Goal: Task Accomplishment & Management: Manage account settings

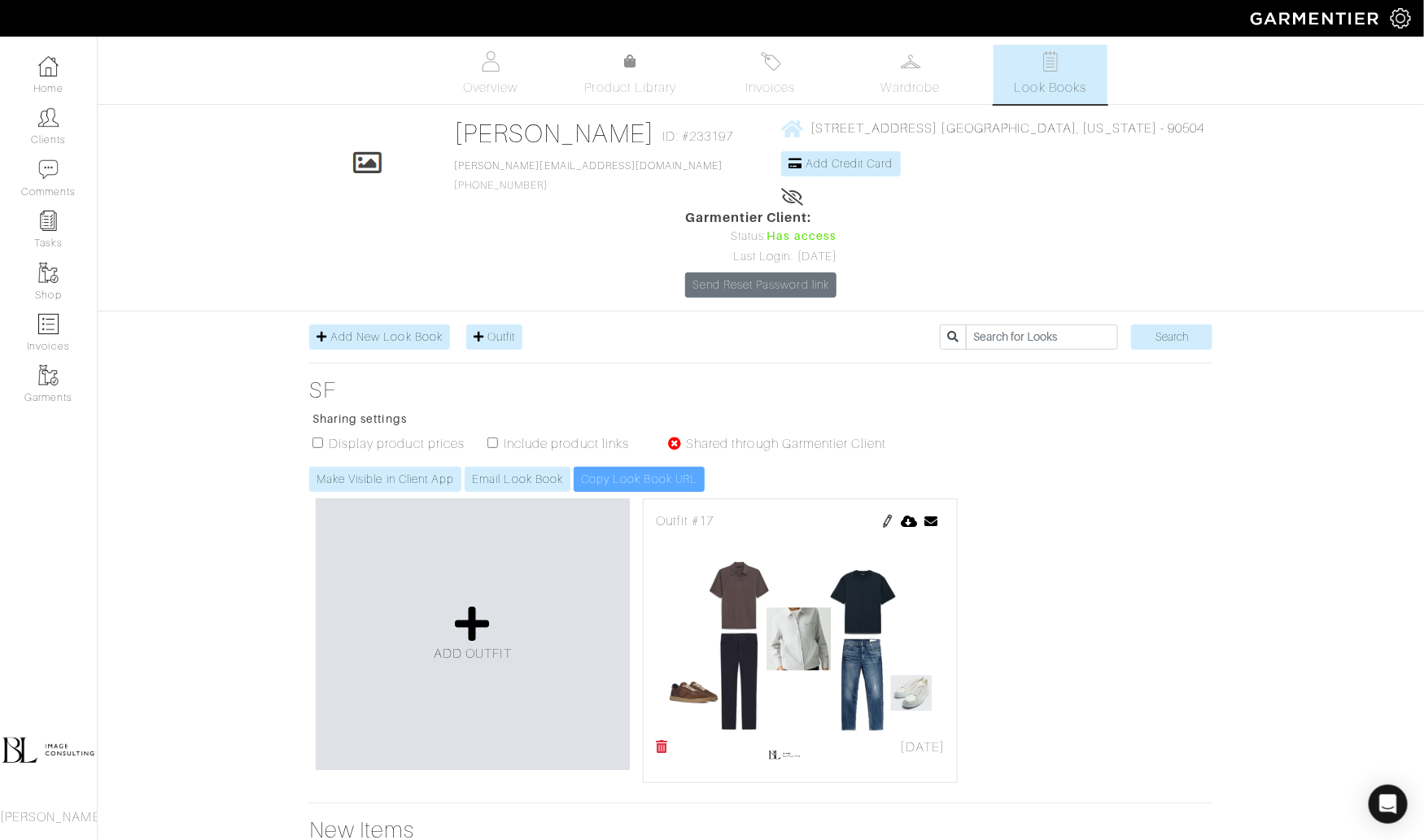
click at [1041, 85] on span "Look Books" at bounding box center [1051, 87] width 72 height 19
click at [390, 330] on span "Add New Look Book" at bounding box center [386, 336] width 112 height 13
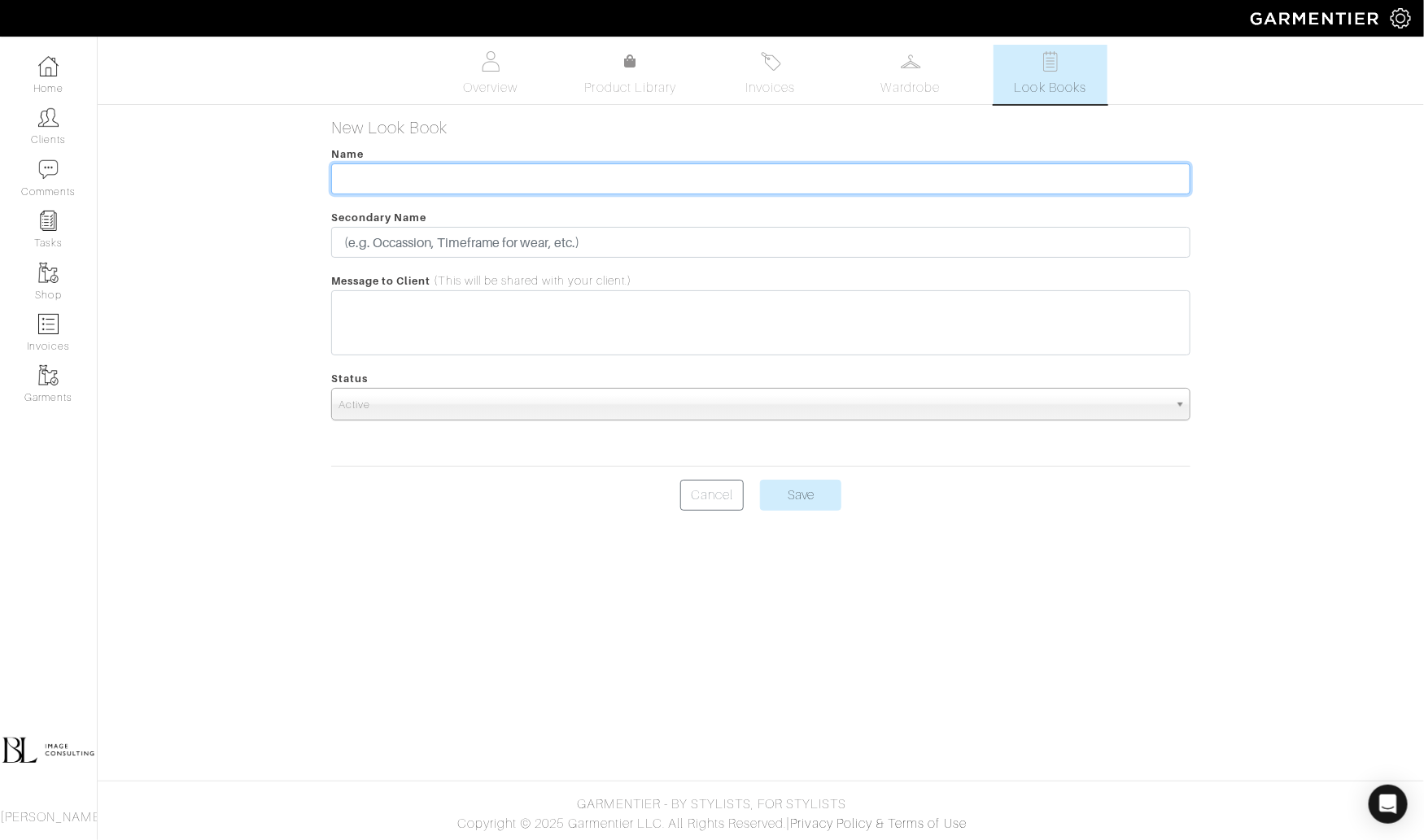
click at [396, 179] on input "text" at bounding box center [761, 179] width 861 height 31
type input "Everyday Looks"
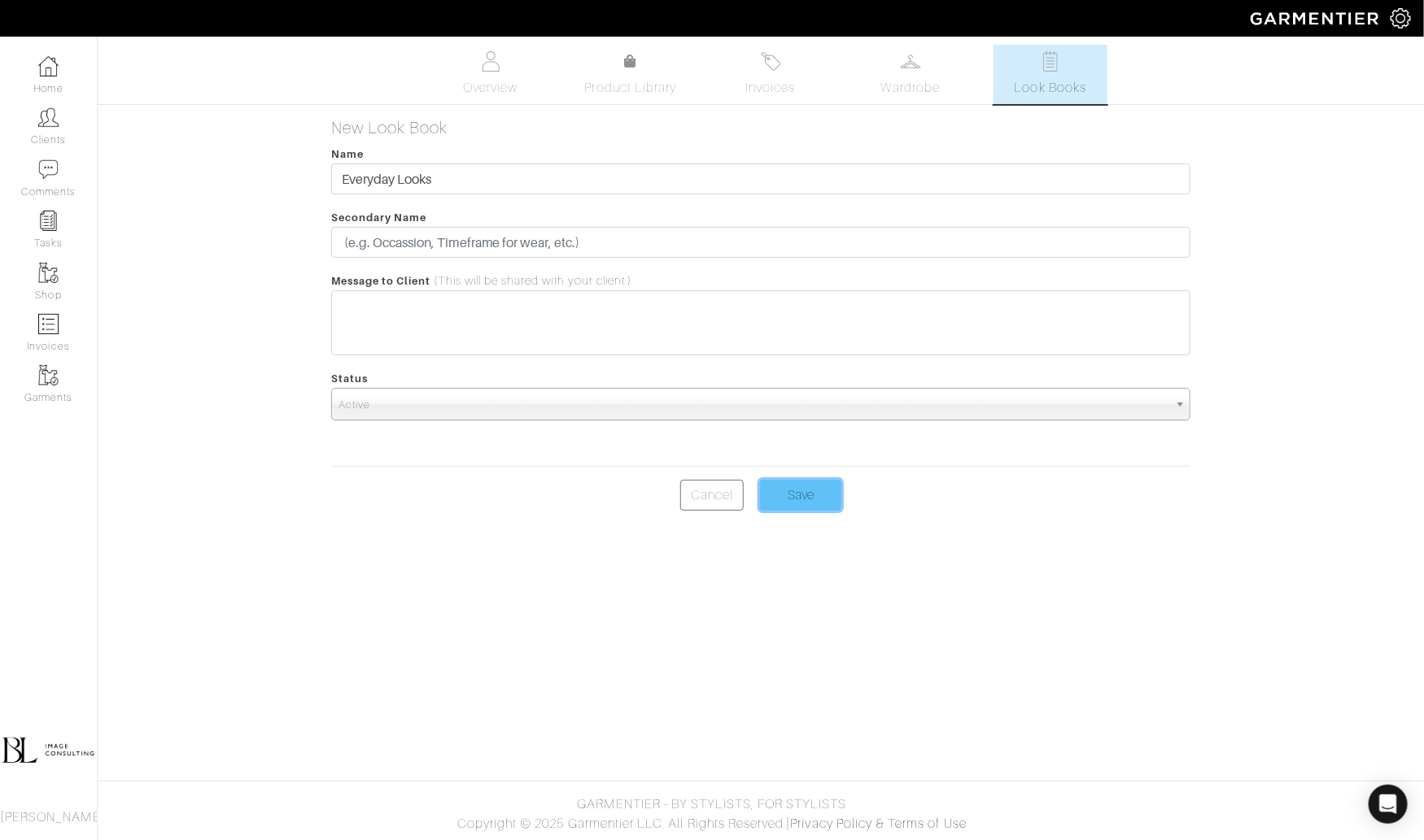
click at [822, 497] on input "Save" at bounding box center [800, 495] width 81 height 31
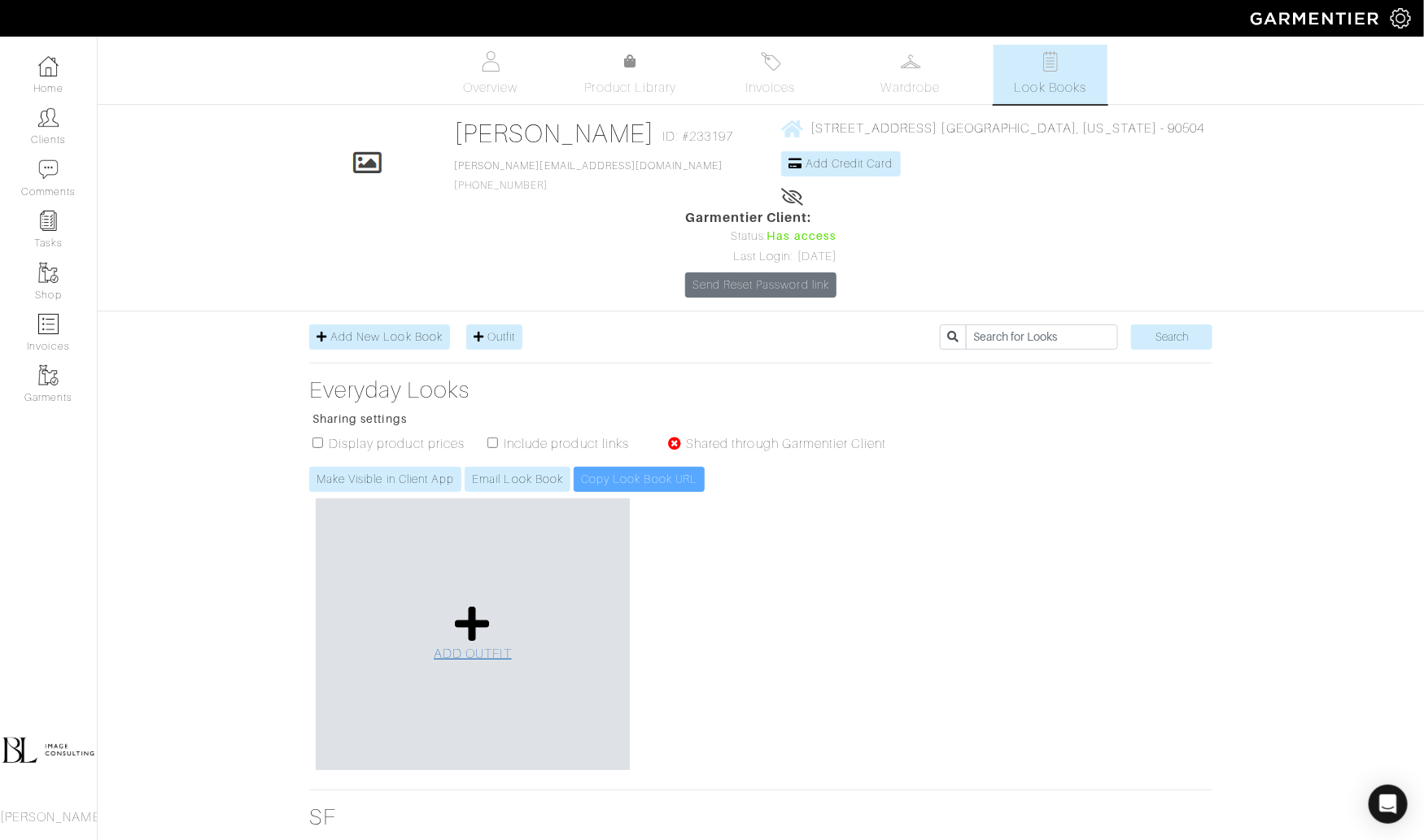
click at [482, 604] on icon at bounding box center [472, 623] width 35 height 39
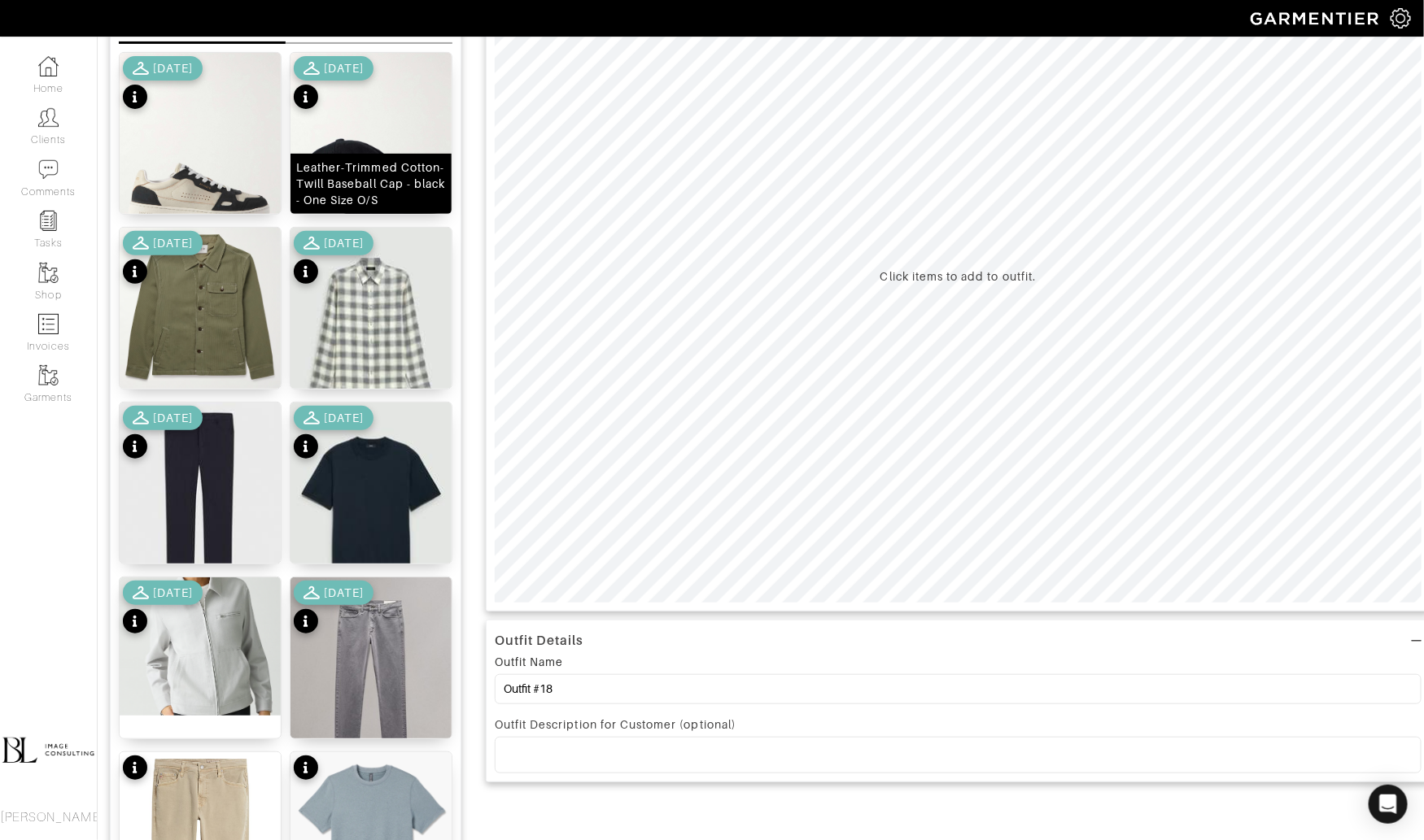
scroll to position [218, 0]
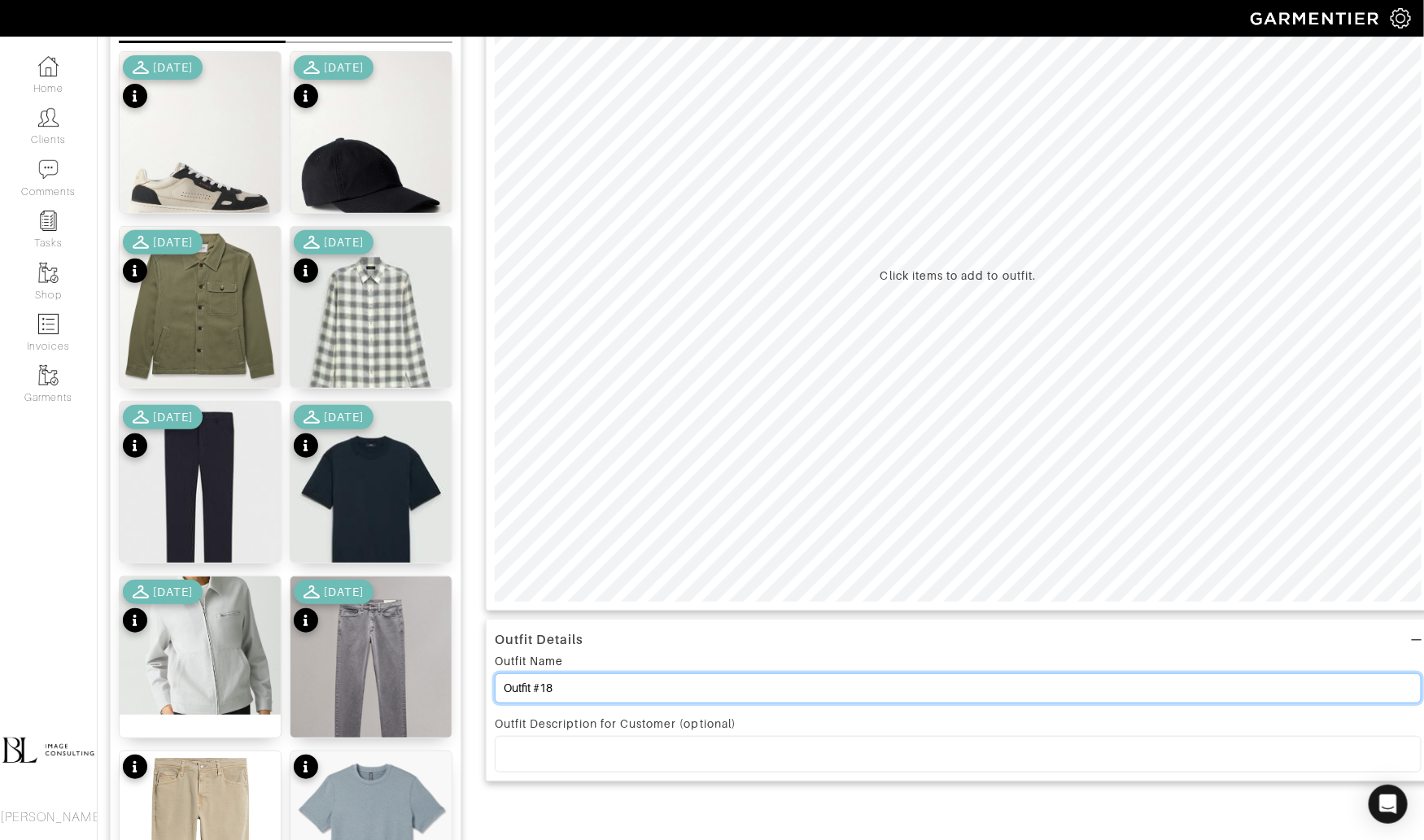
click at [628, 686] on input "Outfit #18" at bounding box center [958, 688] width 927 height 30
type input "D"
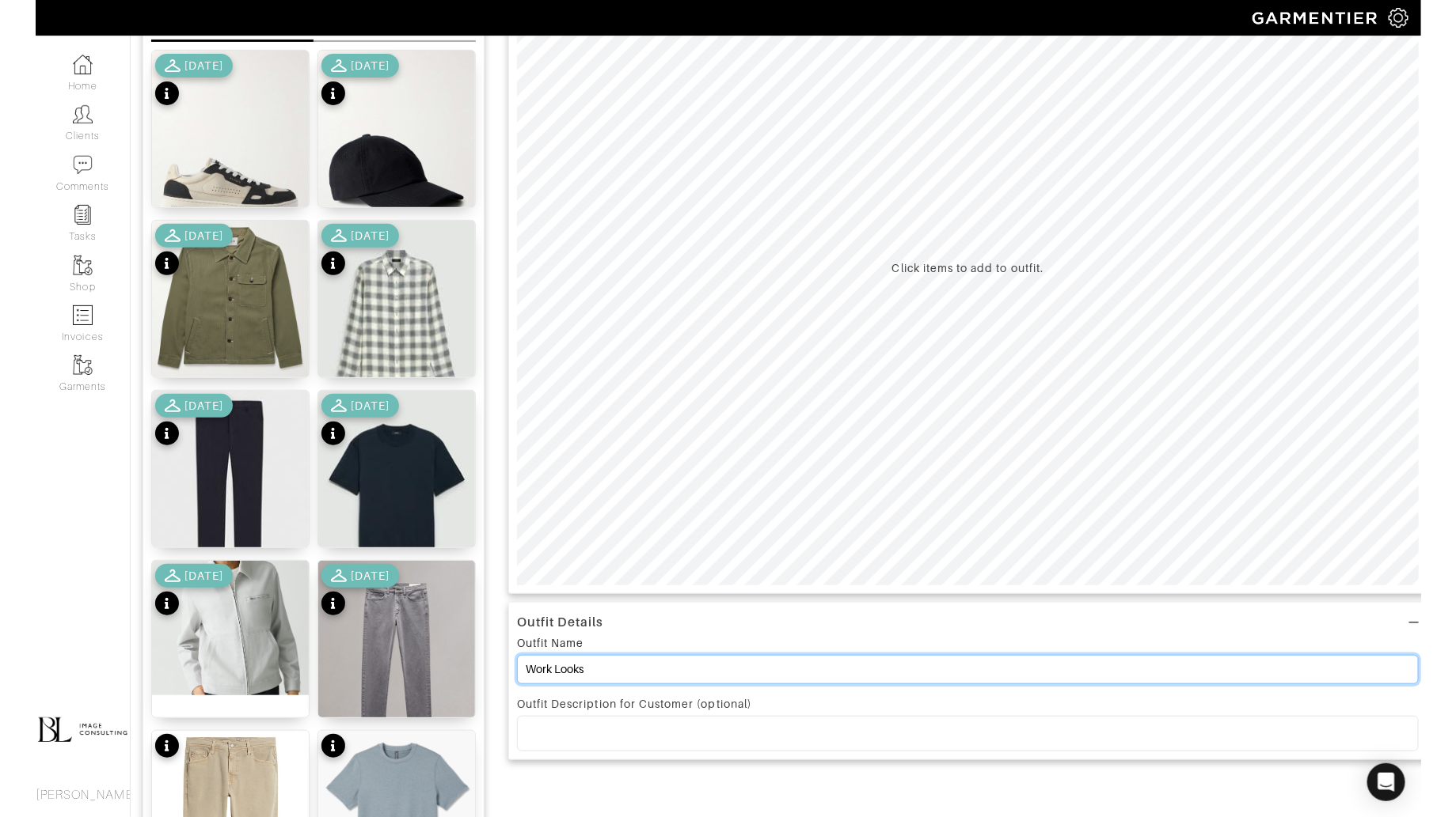
scroll to position [24, 0]
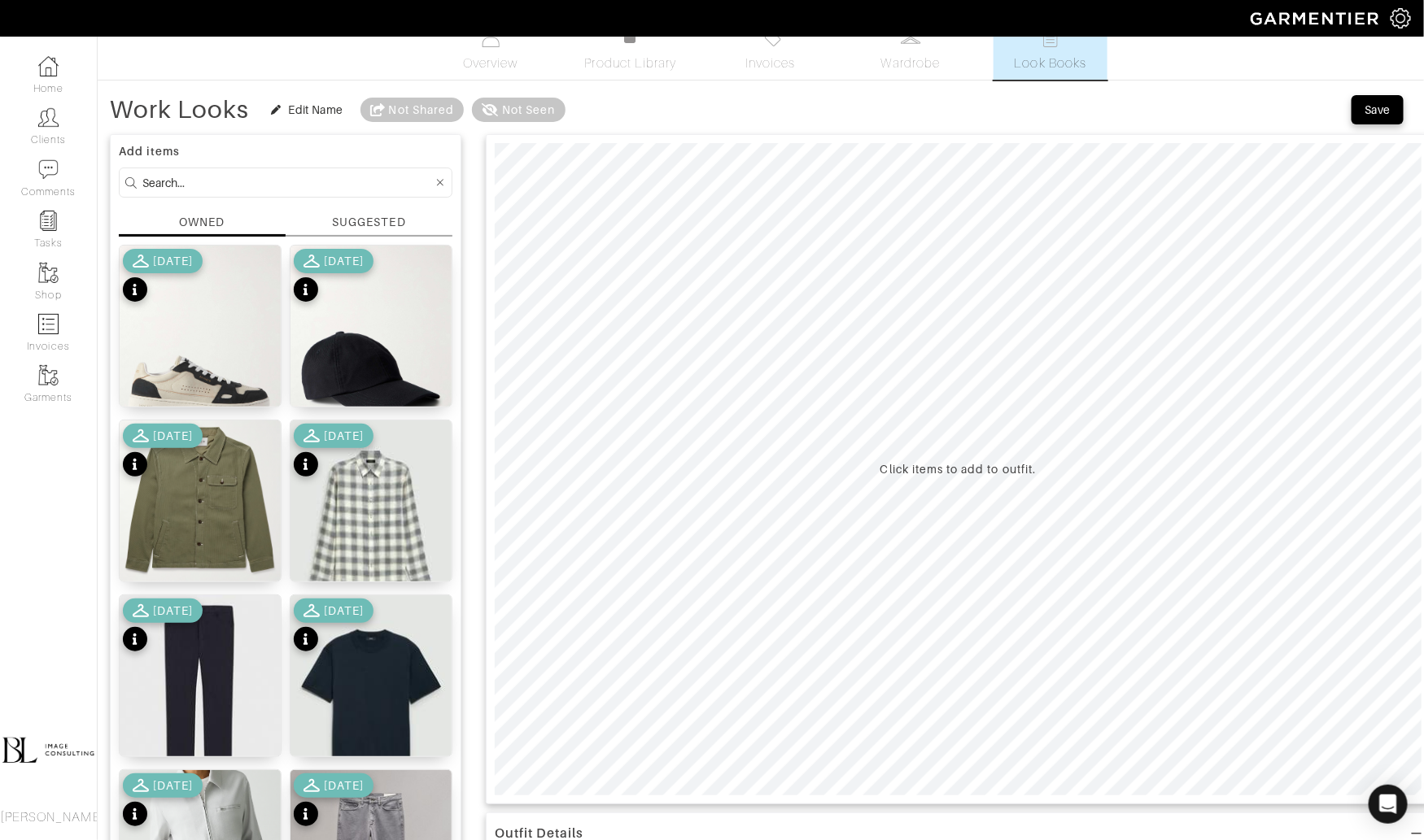
type input "Work Looks"
click at [276, 179] on input at bounding box center [288, 183] width 291 height 20
type input "bottoms"
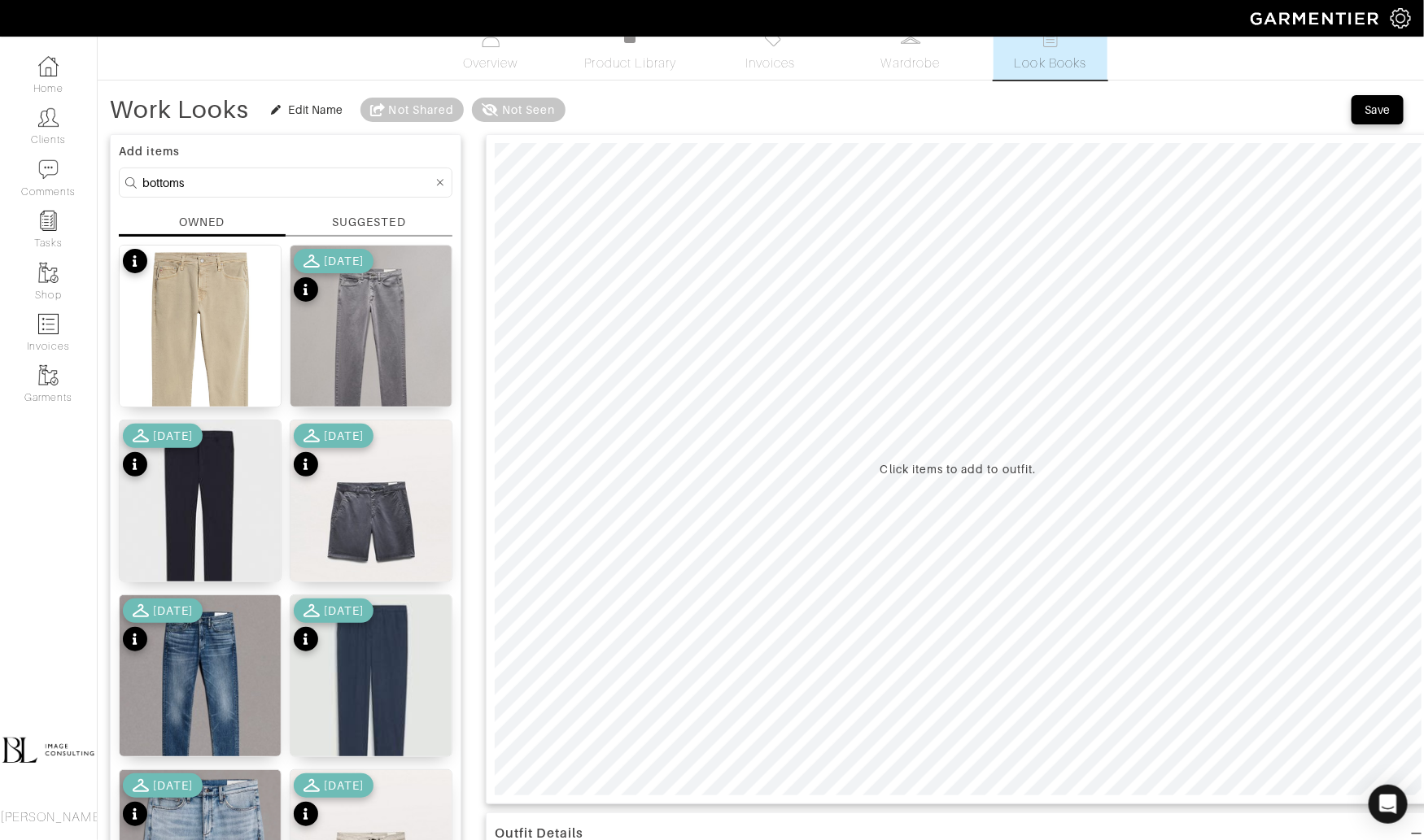
click at [343, 165] on div "Add items bottoms OWNED SUGGESTED Everett Slim Straight Leg Jeans 38 x 32 Fit 2…" at bounding box center [285, 734] width 351 height 1199
click at [209, 324] on img at bounding box center [200, 369] width 161 height 248
type input "6"
click at [592, 115] on span at bounding box center [592, 118] width 16 height 16
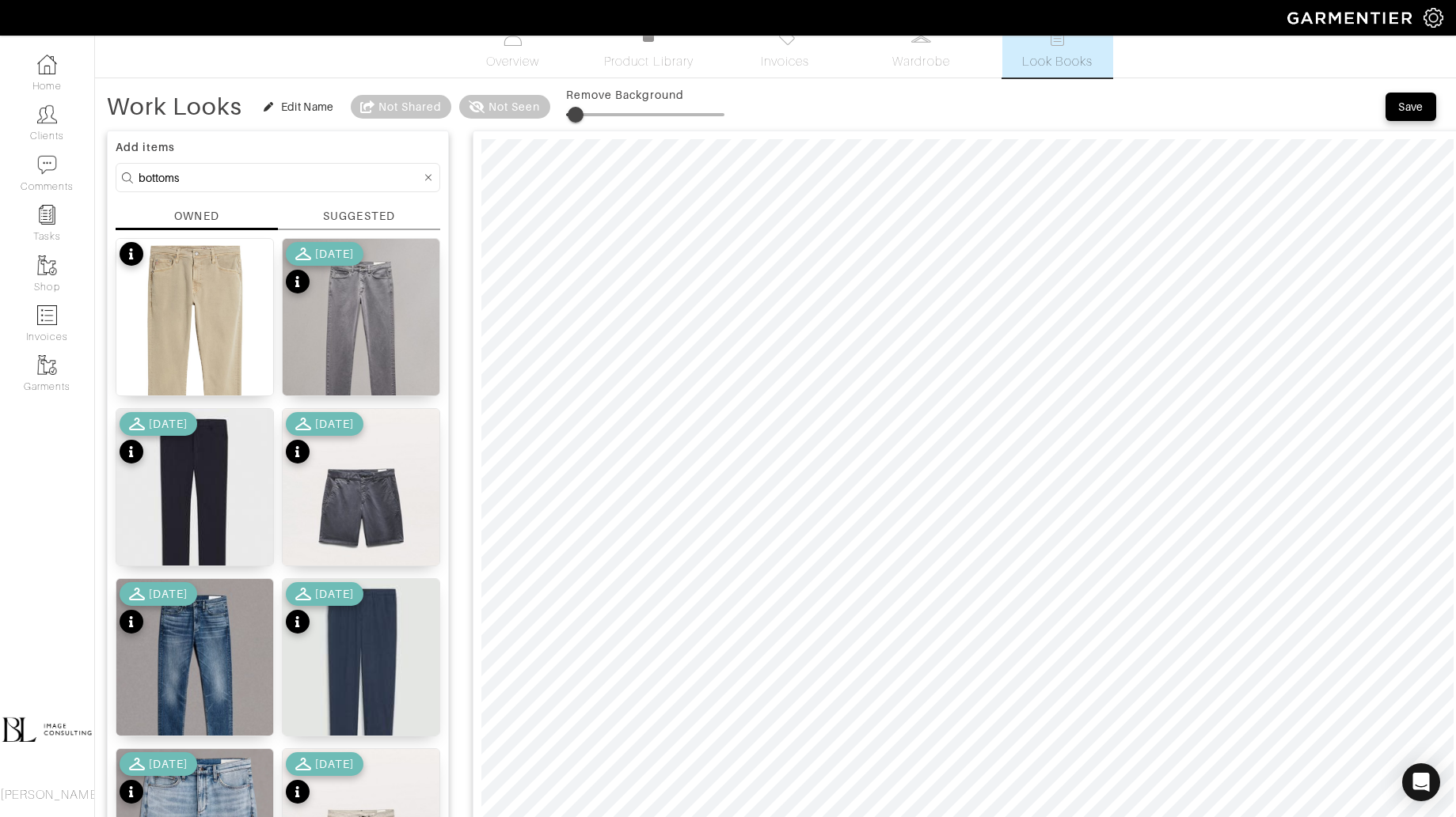
click at [179, 177] on input "bottoms" at bounding box center [280, 178] width 283 height 20
type input "tops"
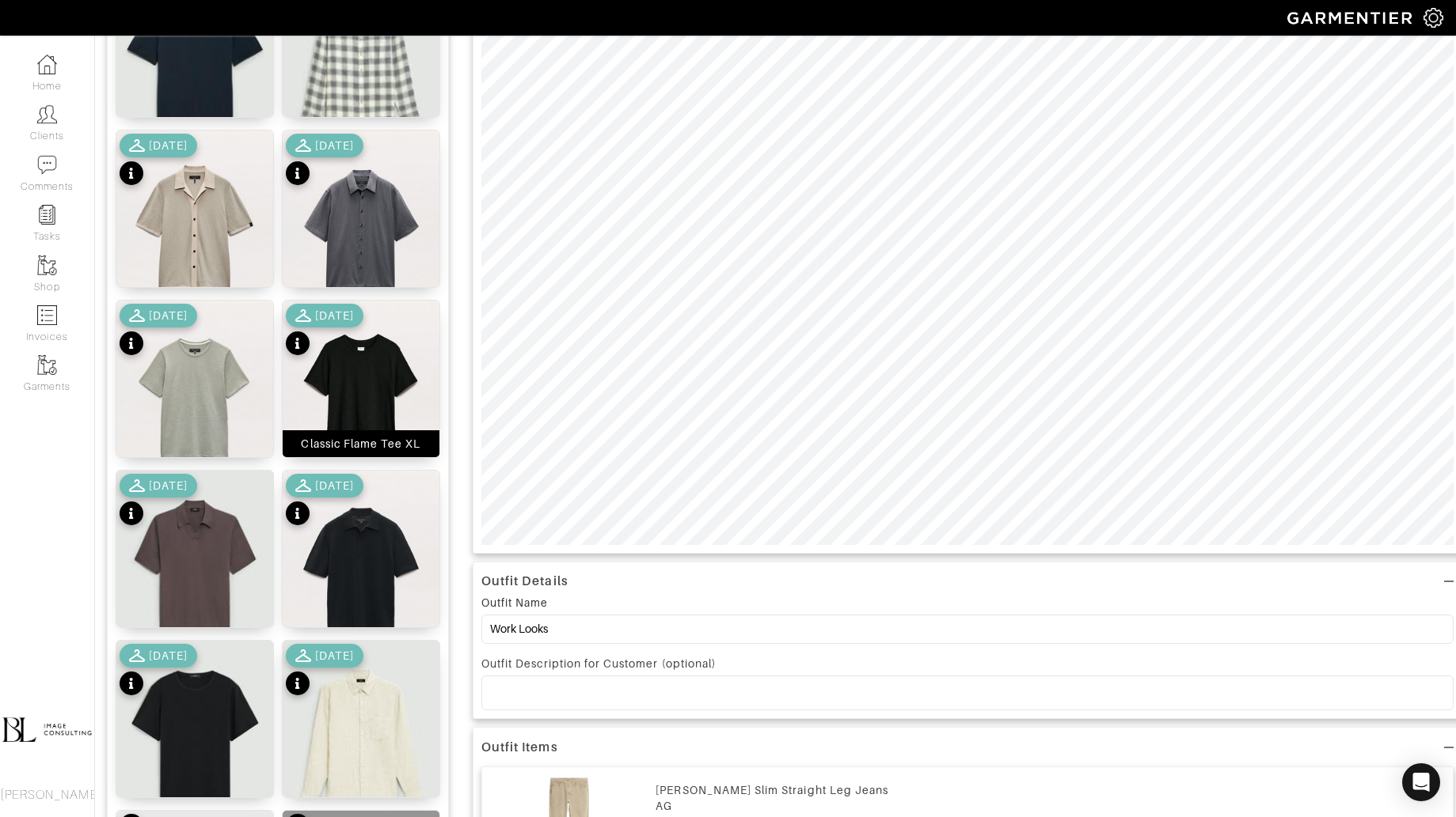
scroll to position [308, 0]
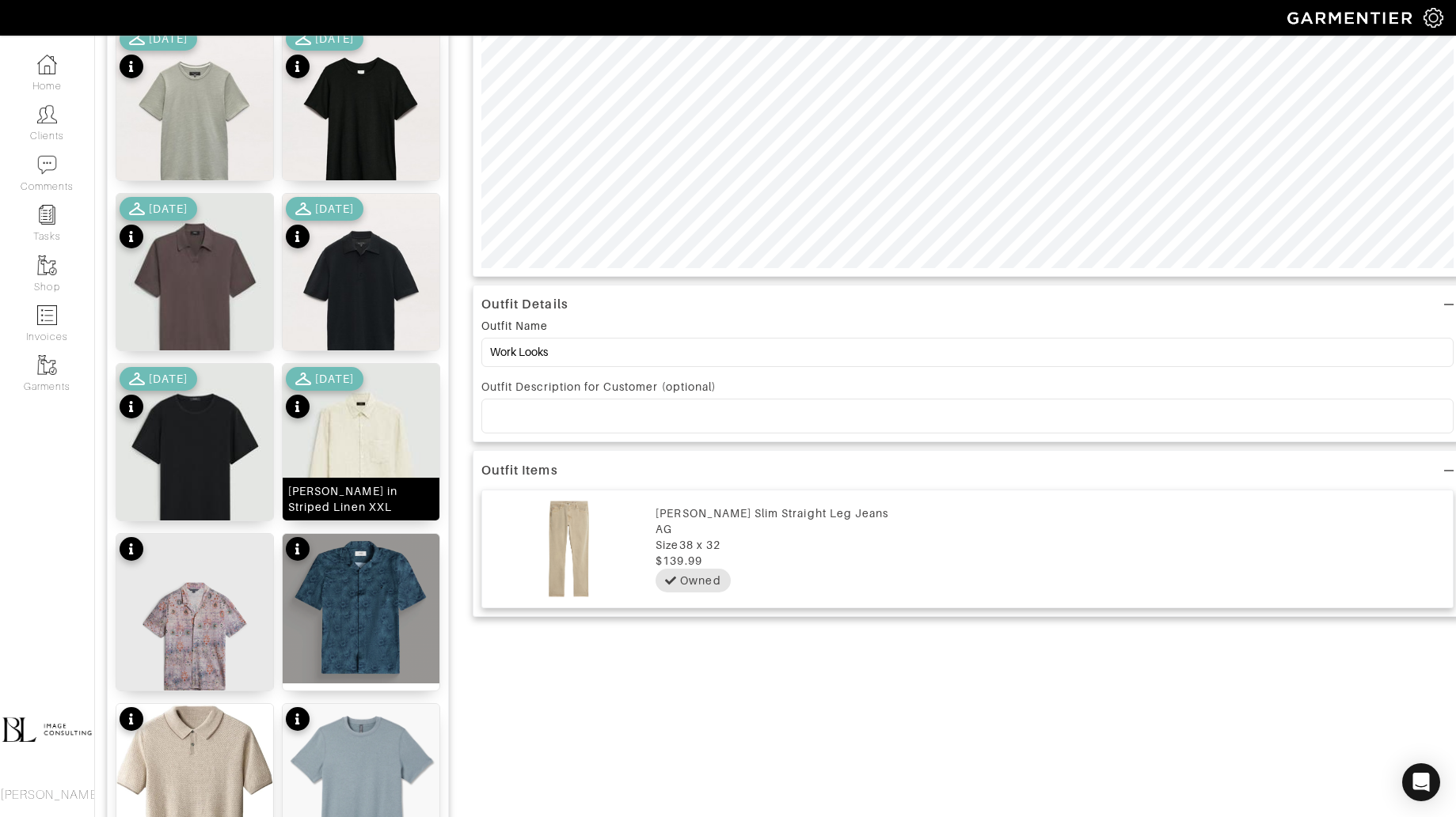
click at [395, 463] on img at bounding box center [361, 461] width 157 height 196
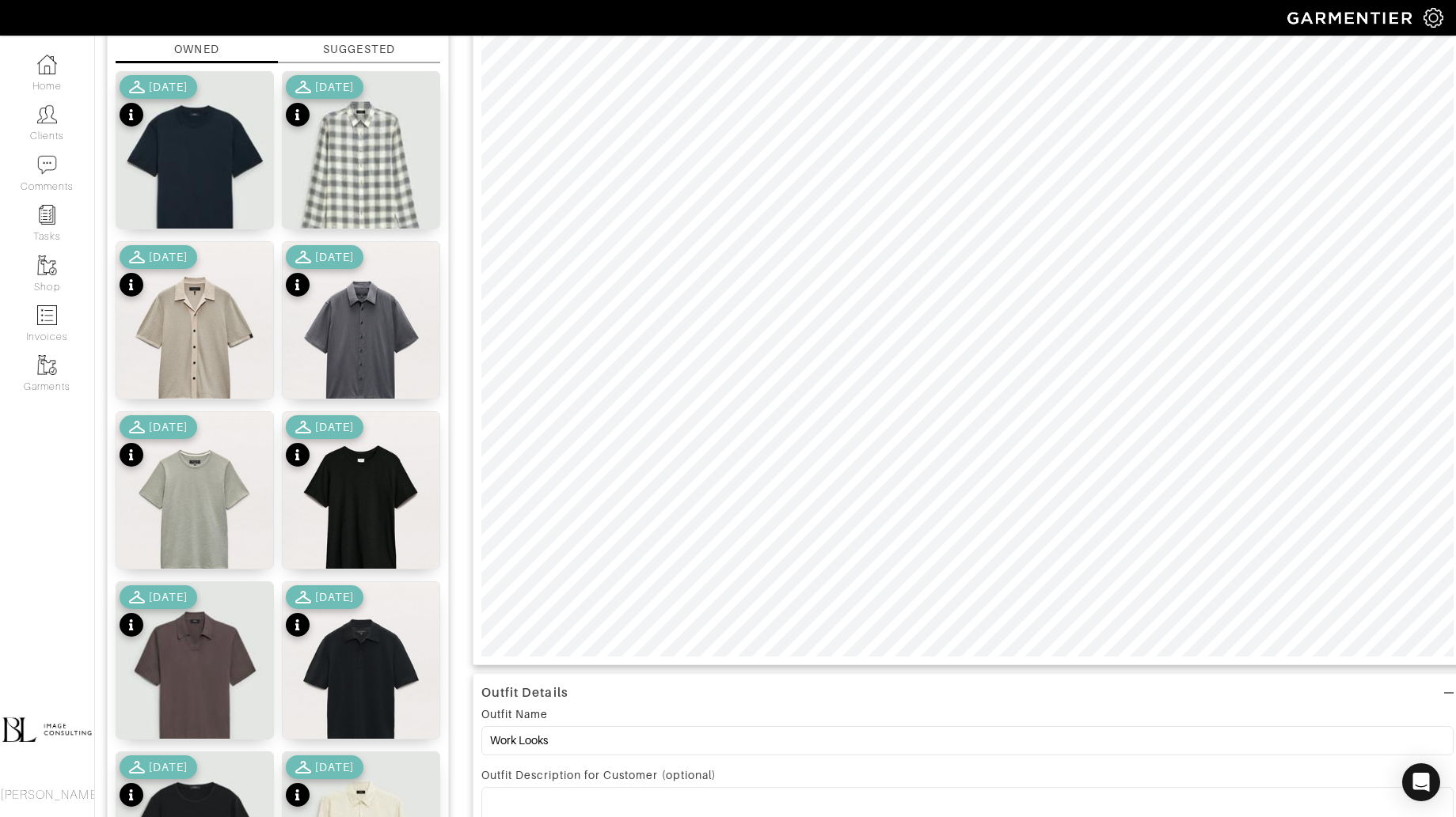
scroll to position [0, 0]
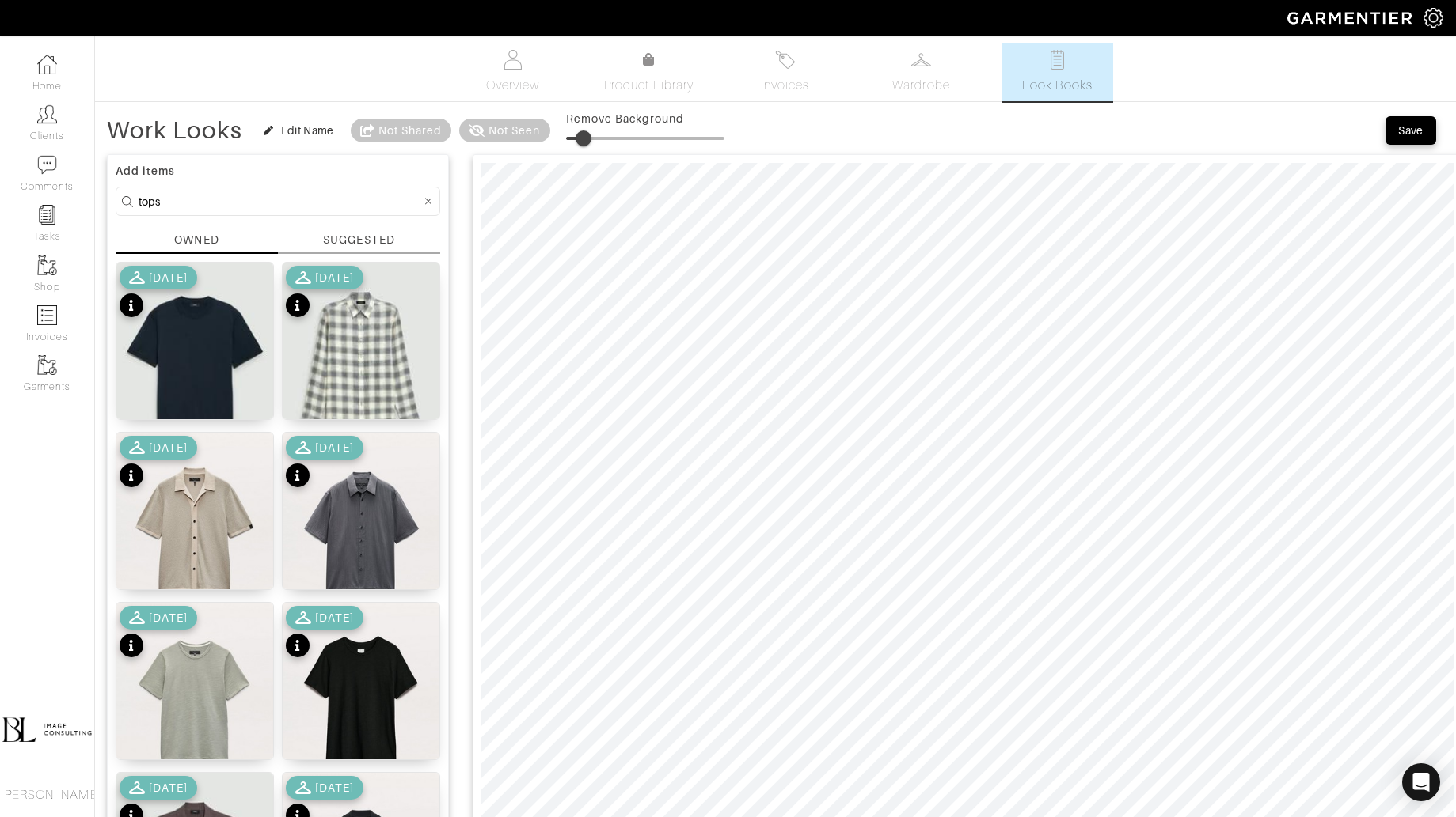
type input "9"
click at [579, 135] on span at bounding box center [580, 139] width 16 height 16
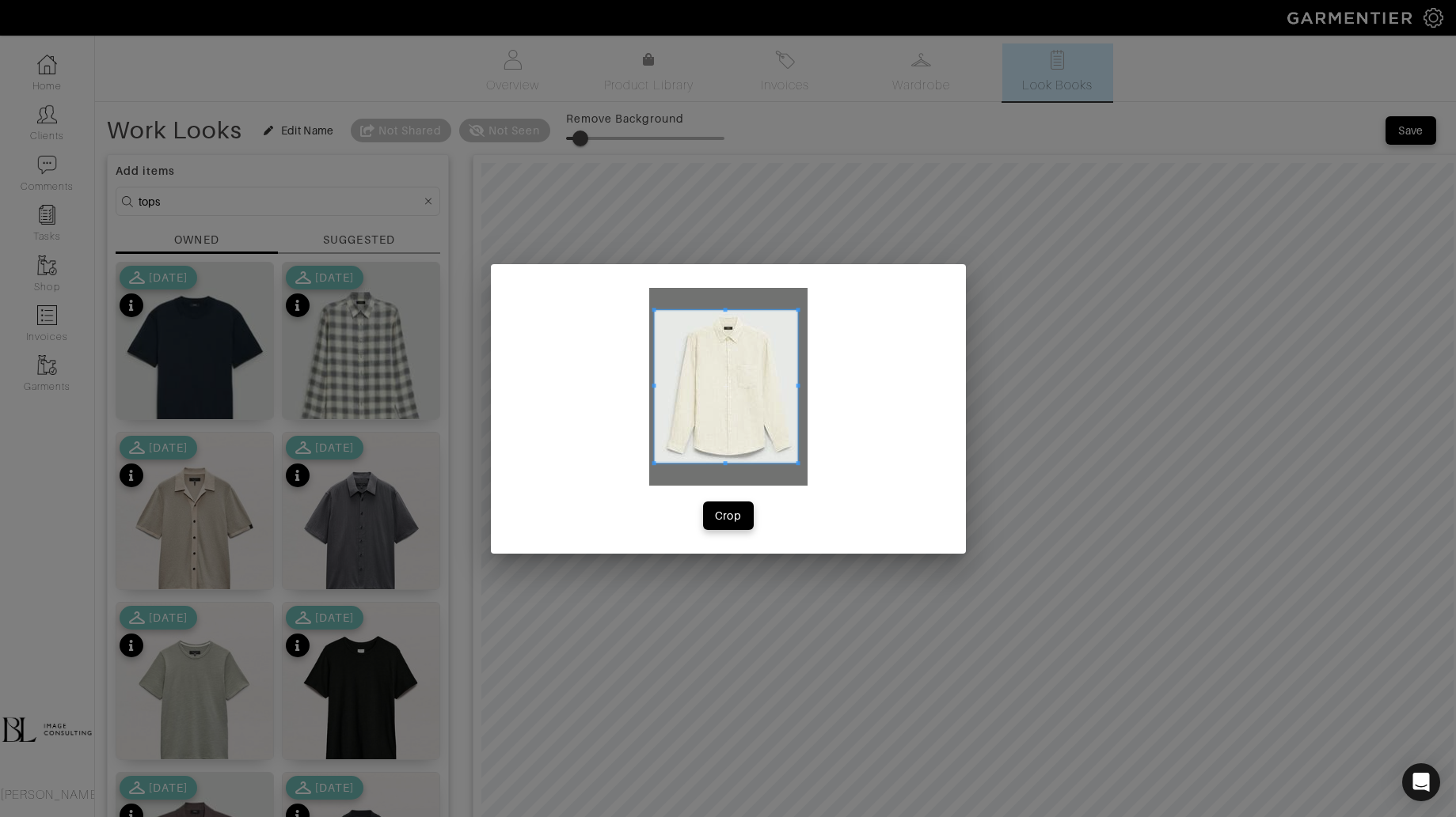
click at [814, 468] on div "Crop" at bounding box center [728, 409] width 475 height 290
click at [722, 515] on div "Crop" at bounding box center [728, 516] width 27 height 16
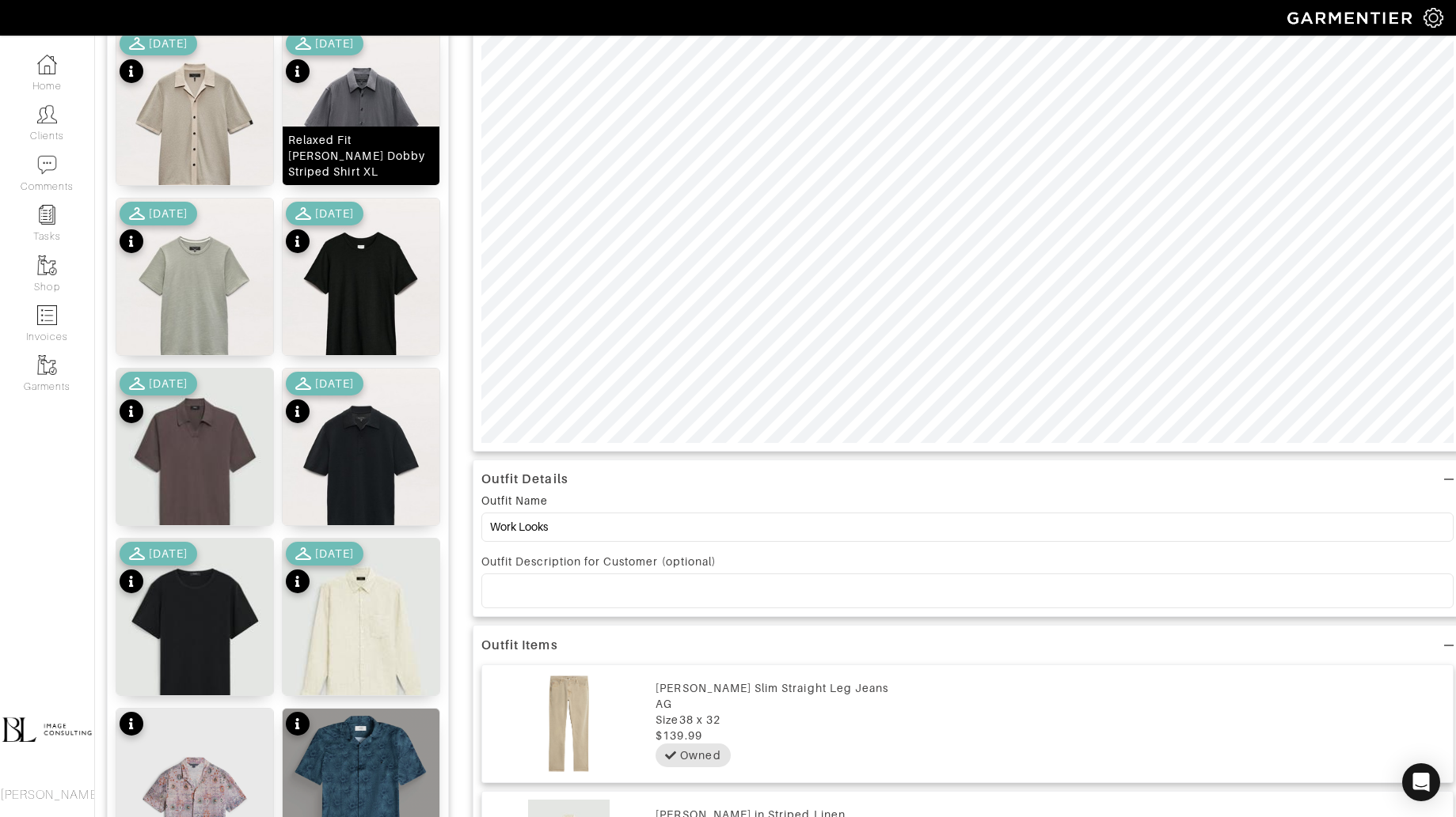
scroll to position [406, 0]
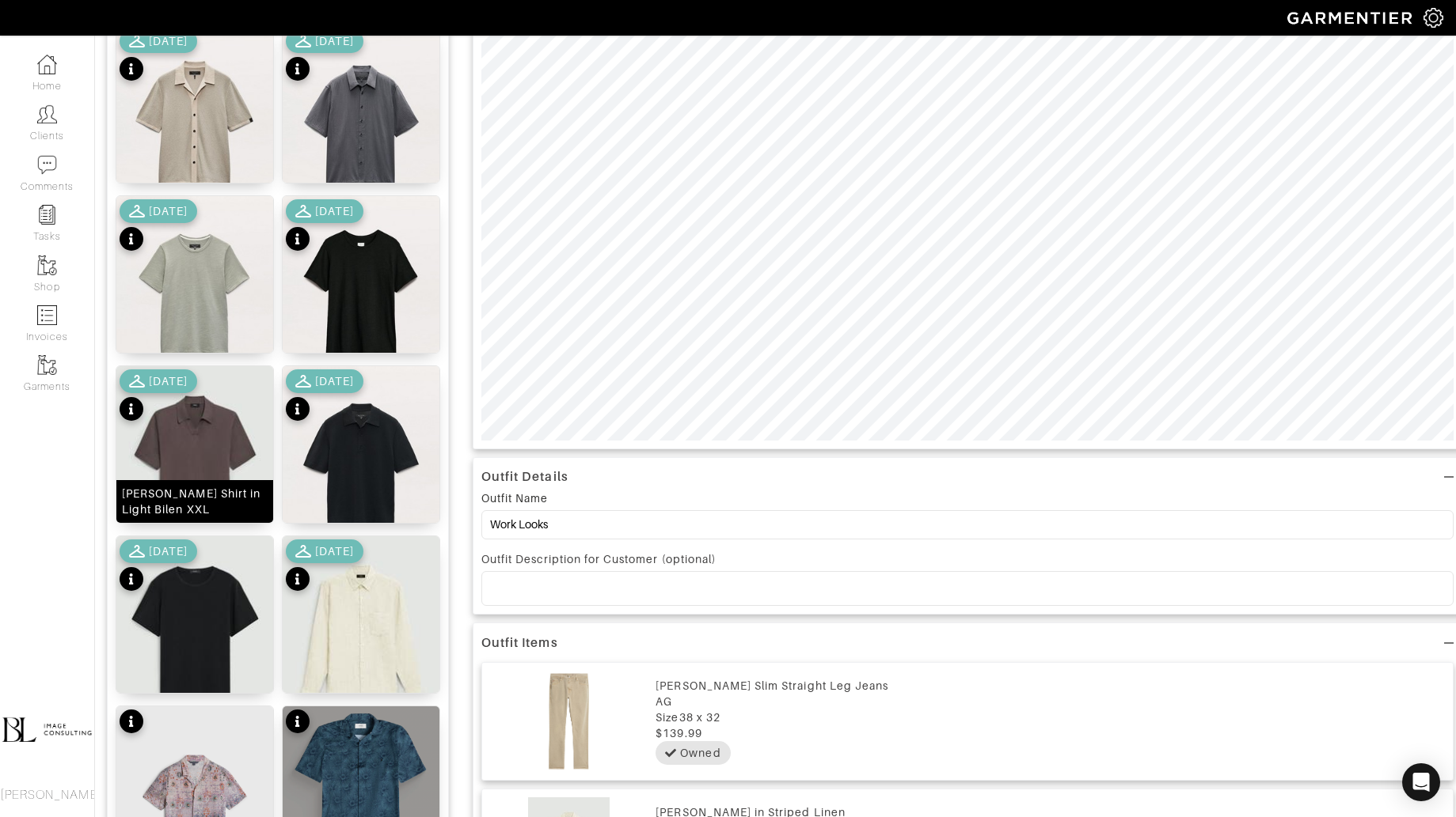
click at [181, 437] on img at bounding box center [195, 464] width 157 height 196
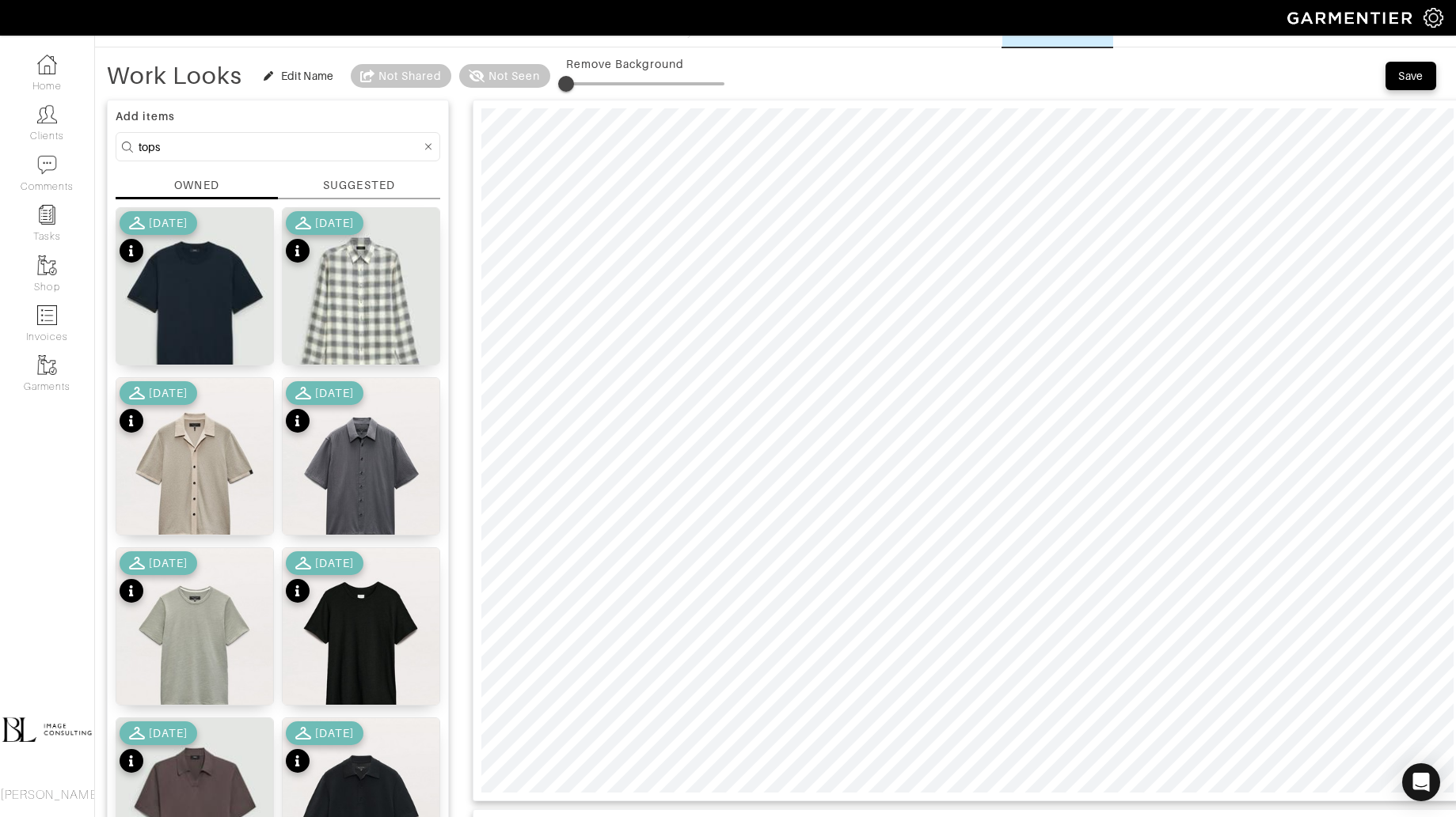
scroll to position [52, 0]
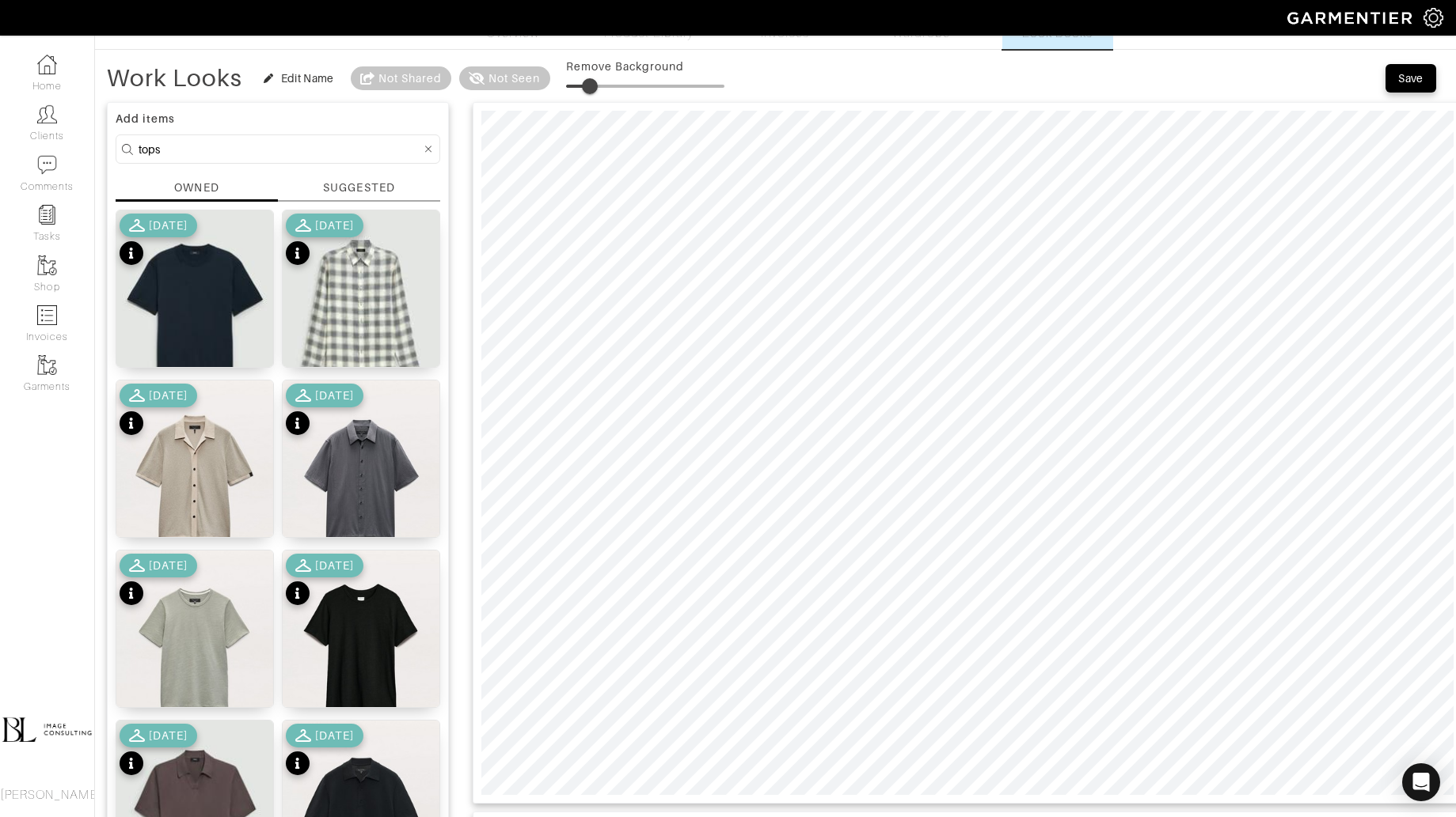
type input "16"
drag, startPoint x: 565, startPoint y: 78, endPoint x: 591, endPoint y: 77, distance: 26.0
click at [591, 78] on span at bounding box center [590, 86] width 16 height 16
click at [267, 151] on input "tops" at bounding box center [280, 149] width 283 height 20
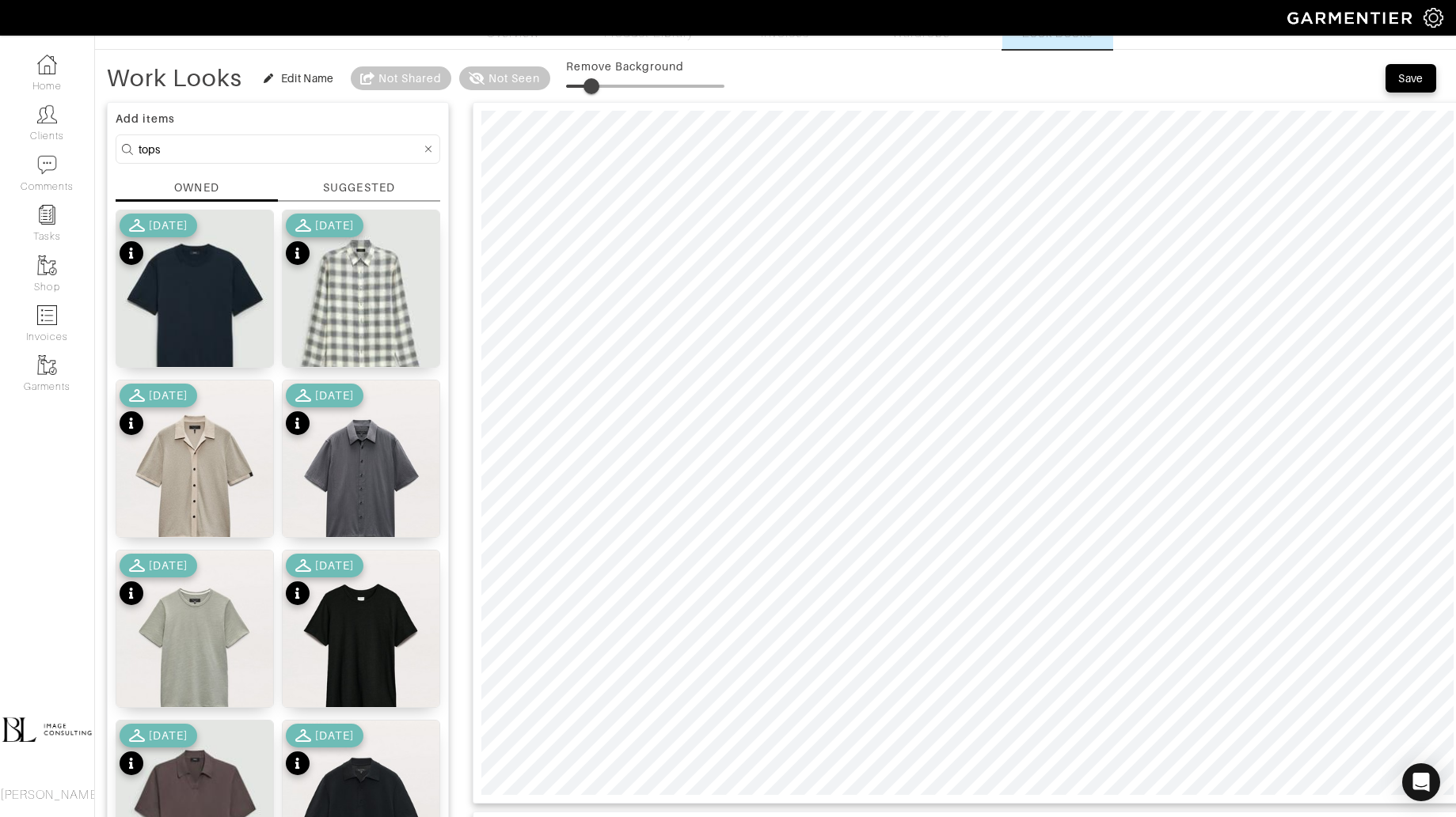
click at [267, 151] on input "tops" at bounding box center [280, 149] width 283 height 20
type input "shoes"
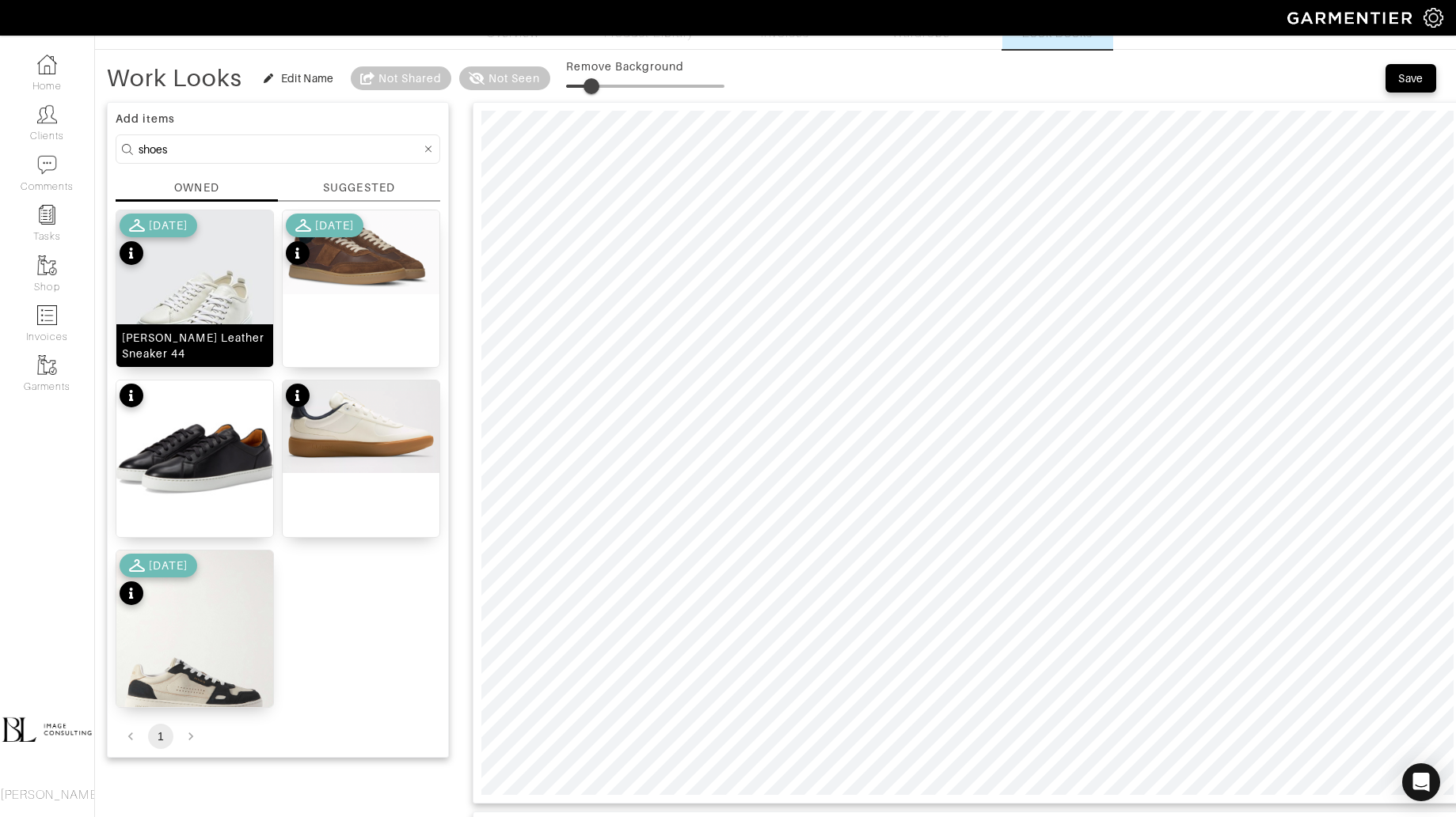
click at [225, 291] on img at bounding box center [195, 308] width 157 height 196
click at [582, 90] on span at bounding box center [582, 86] width 16 height 16
type input "0"
drag, startPoint x: 582, startPoint y: 80, endPoint x: 511, endPoint y: 79, distance: 71.0
click at [511, 80] on div "Work Looks Edit Name Not Shared Not Seen Remove Background" at bounding box center [415, 78] width 617 height 32
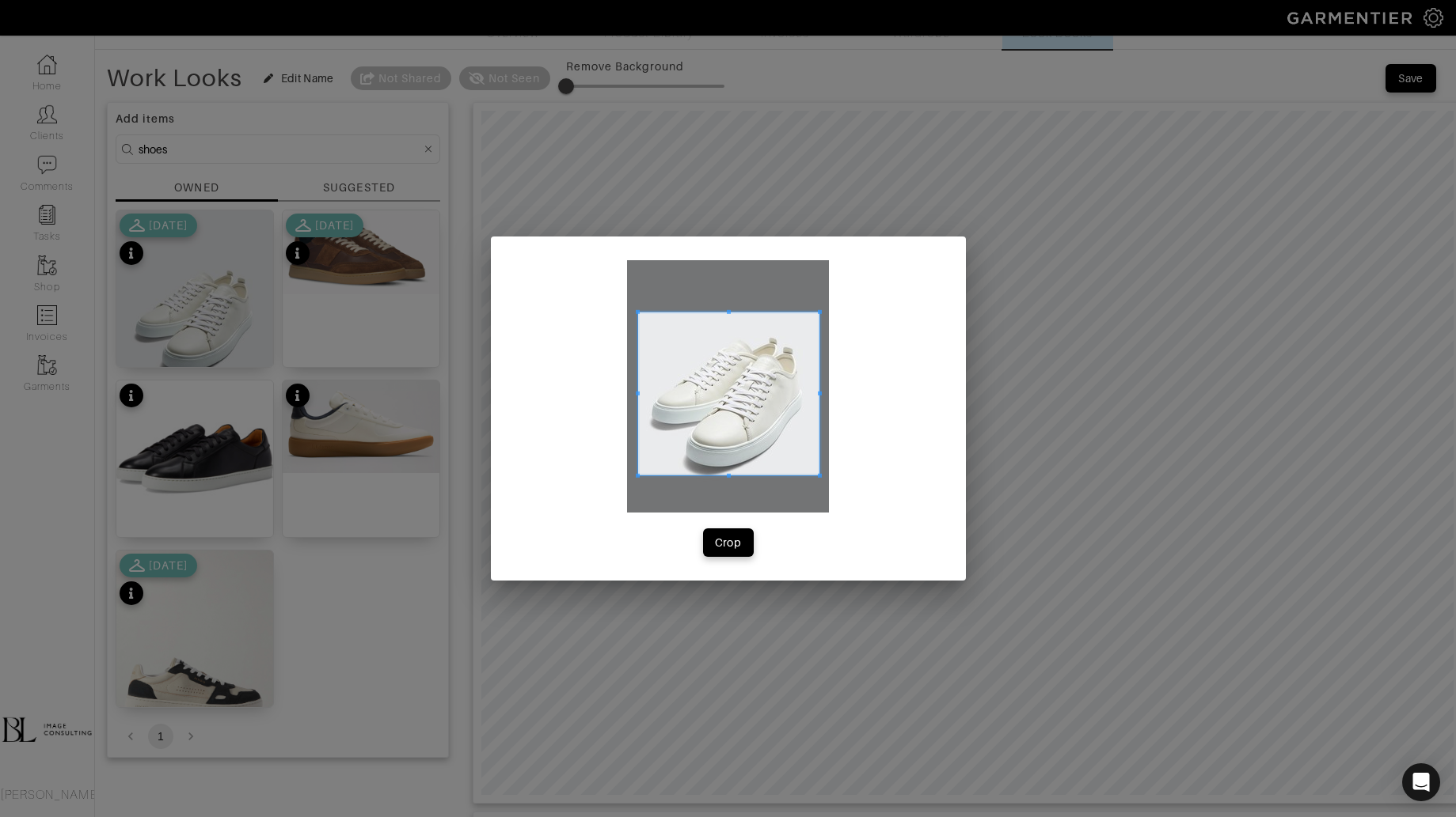
click at [811, 472] on div at bounding box center [728, 387] width 202 height 252
click at [730, 533] on button "Crop" at bounding box center [728, 542] width 51 height 28
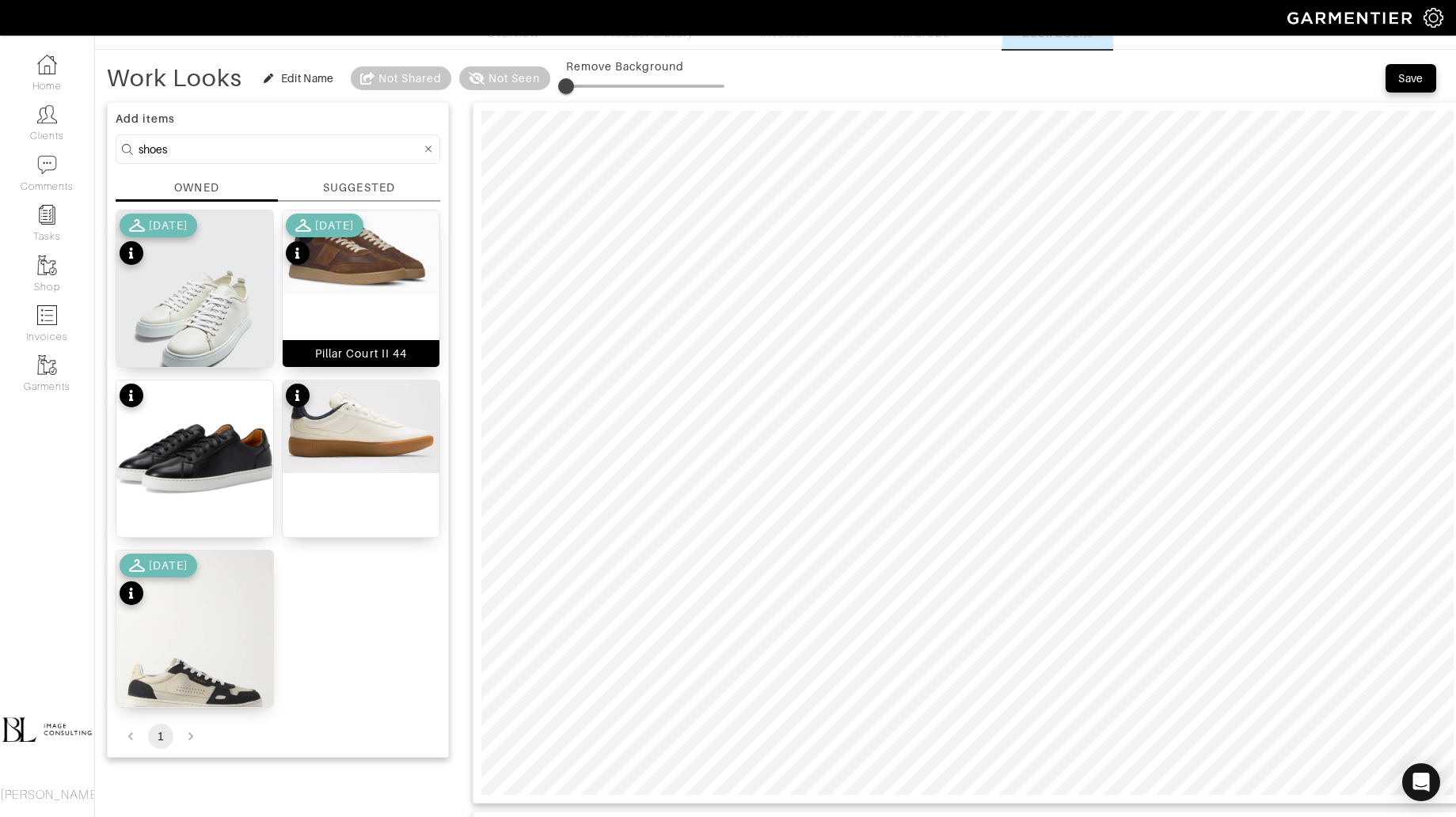
click at [390, 269] on img at bounding box center [361, 252] width 157 height 84
type input "10"
drag, startPoint x: 570, startPoint y: 81, endPoint x: 581, endPoint y: 81, distance: 11.0
click at [581, 81] on span at bounding box center [580, 86] width 16 height 16
click at [197, 145] on input "shoes" at bounding box center [280, 149] width 283 height 20
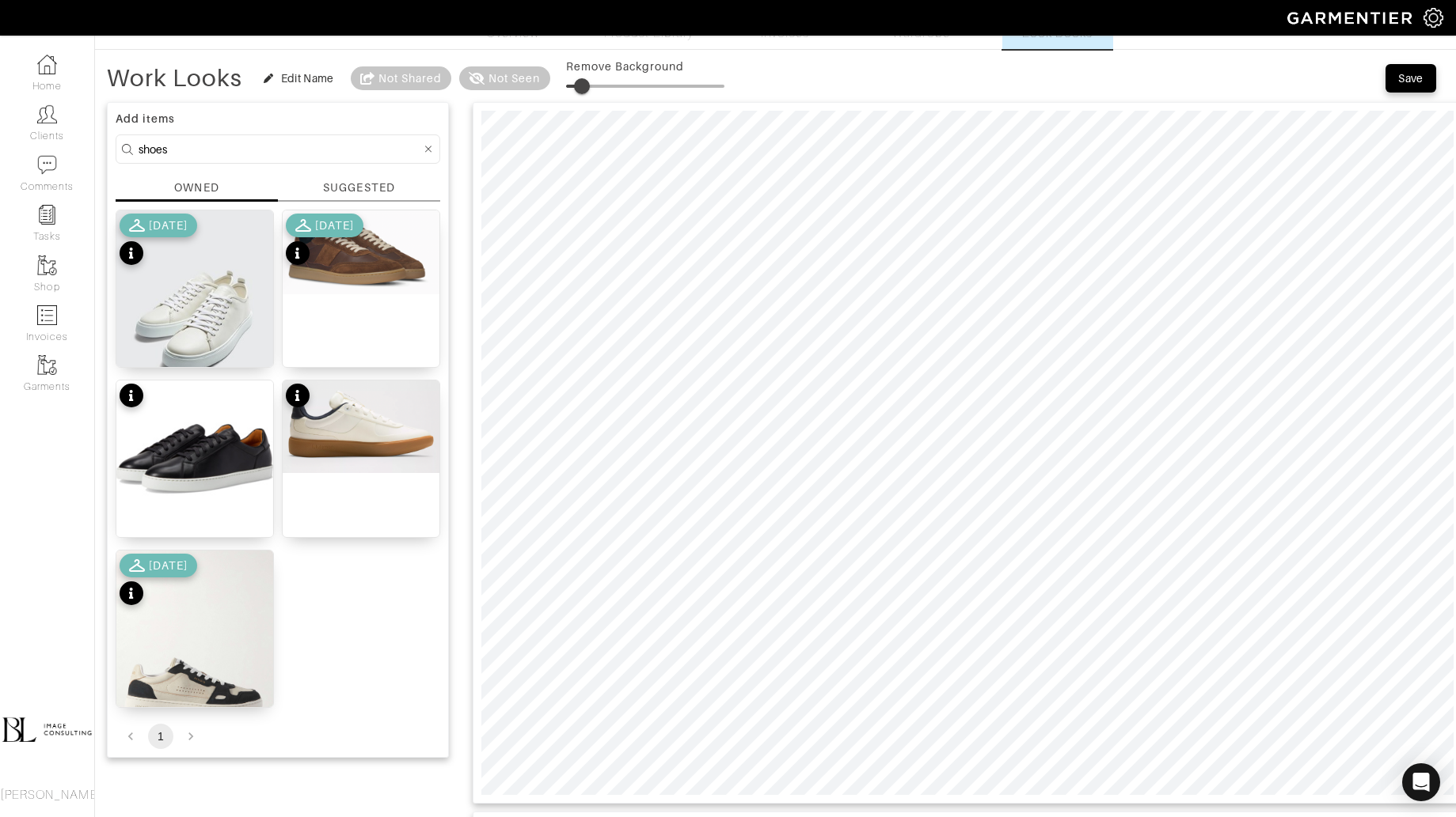
click at [197, 145] on input "shoes" at bounding box center [280, 149] width 283 height 20
type input "jacket"
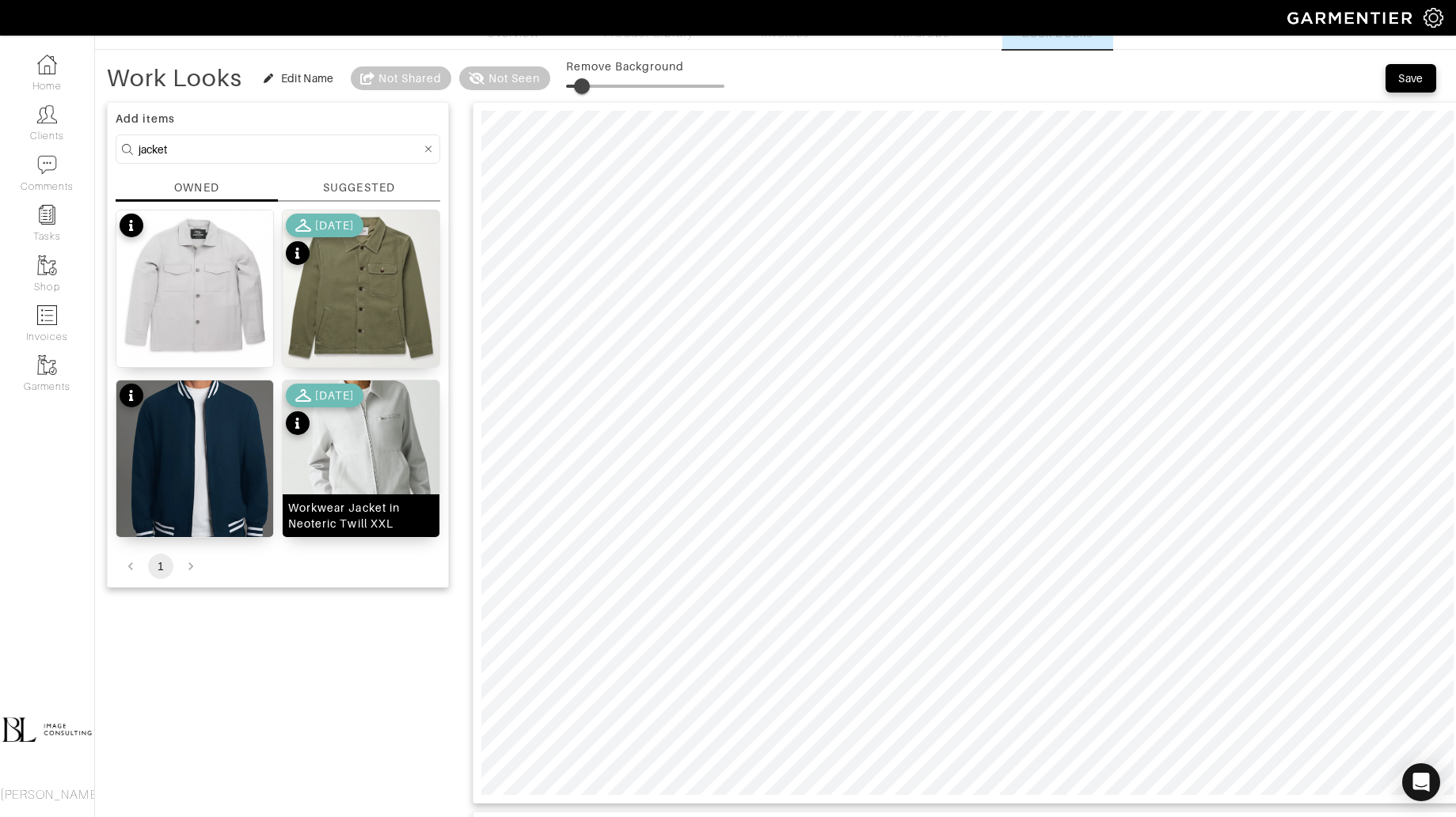
click at [356, 441] on img at bounding box center [361, 447] width 157 height 134
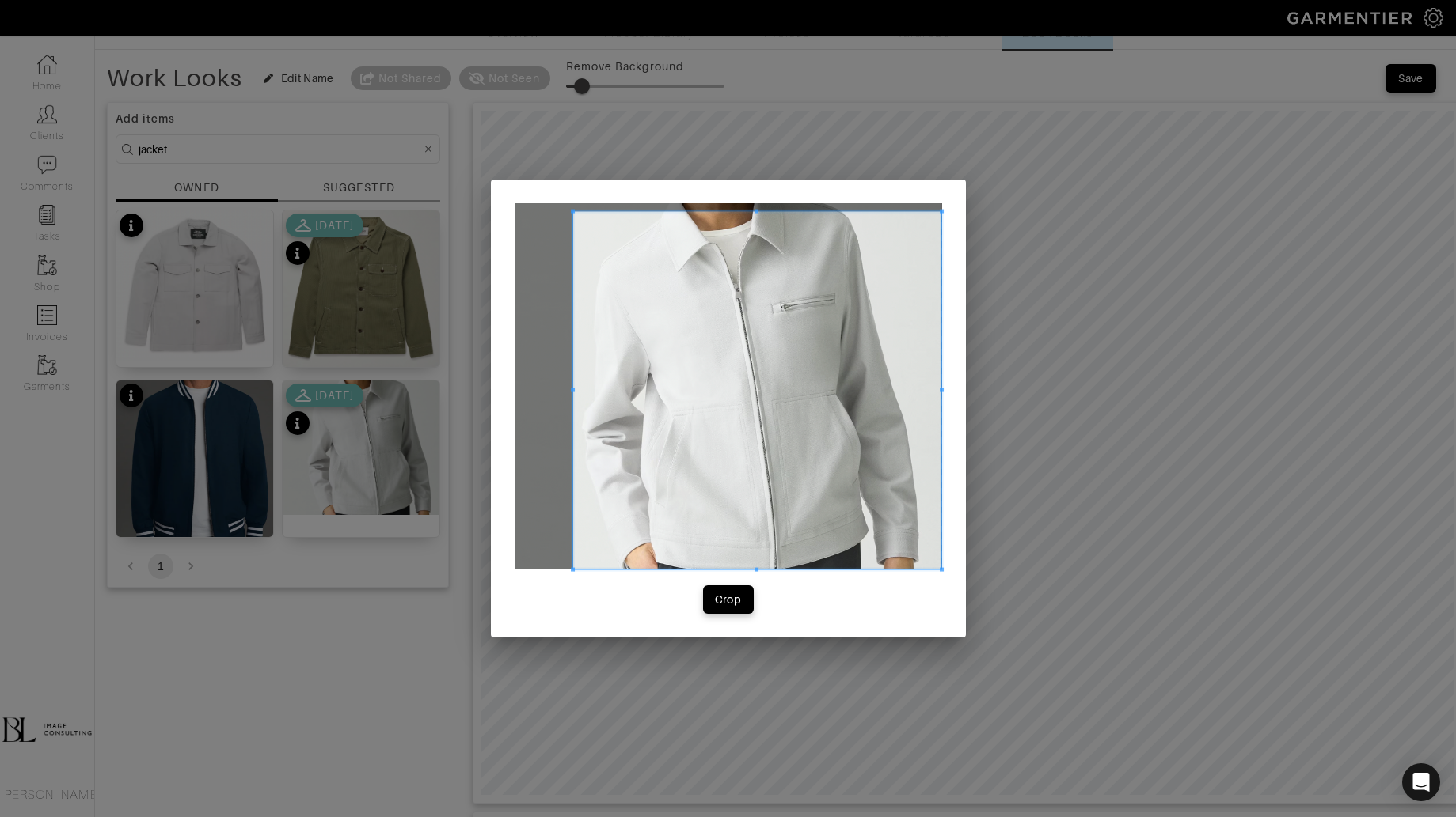
click at [931, 586] on div "Crop" at bounding box center [728, 408] width 475 height 458
click at [722, 604] on div "Crop" at bounding box center [728, 600] width 27 height 16
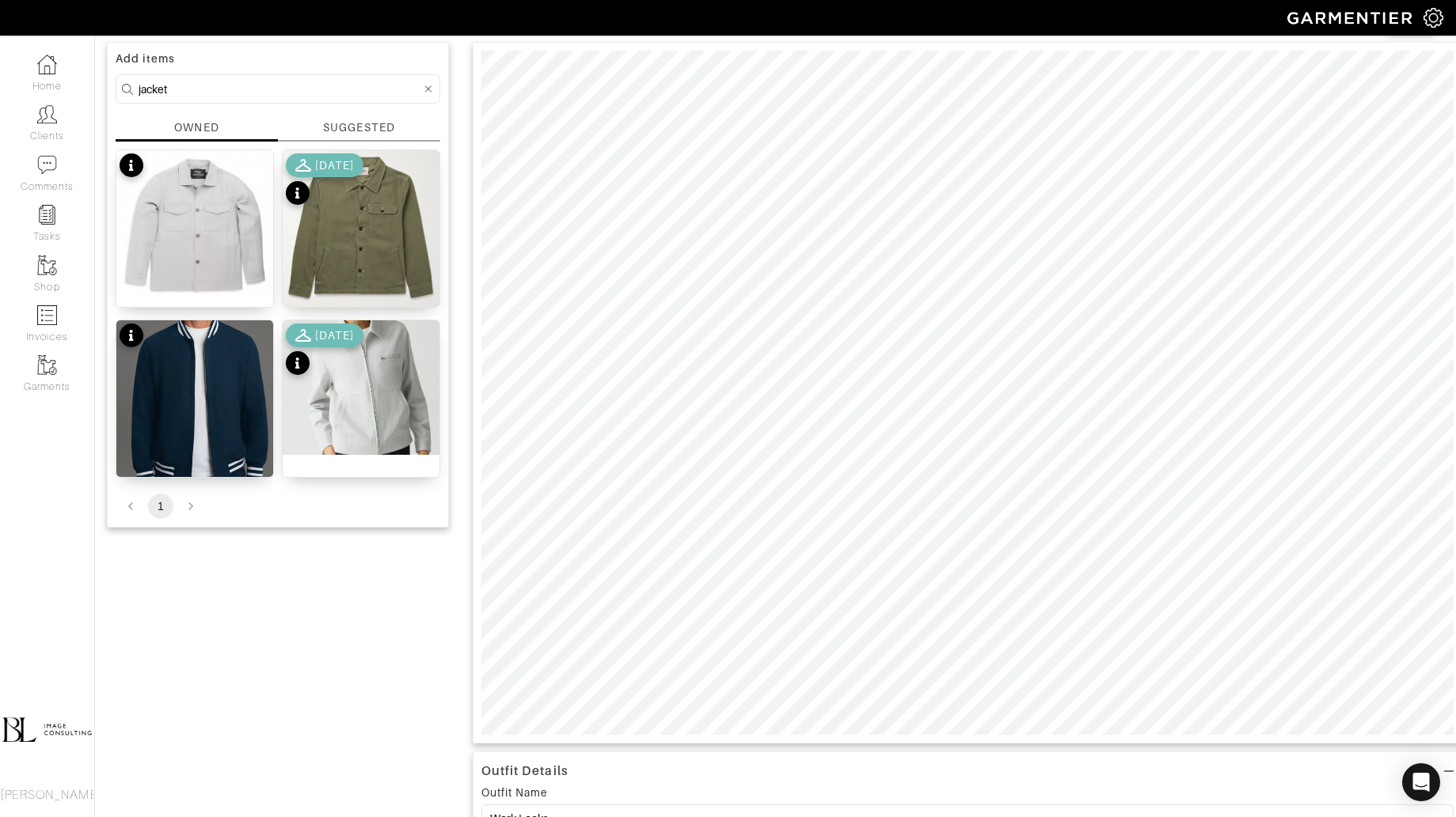
scroll to position [0, 0]
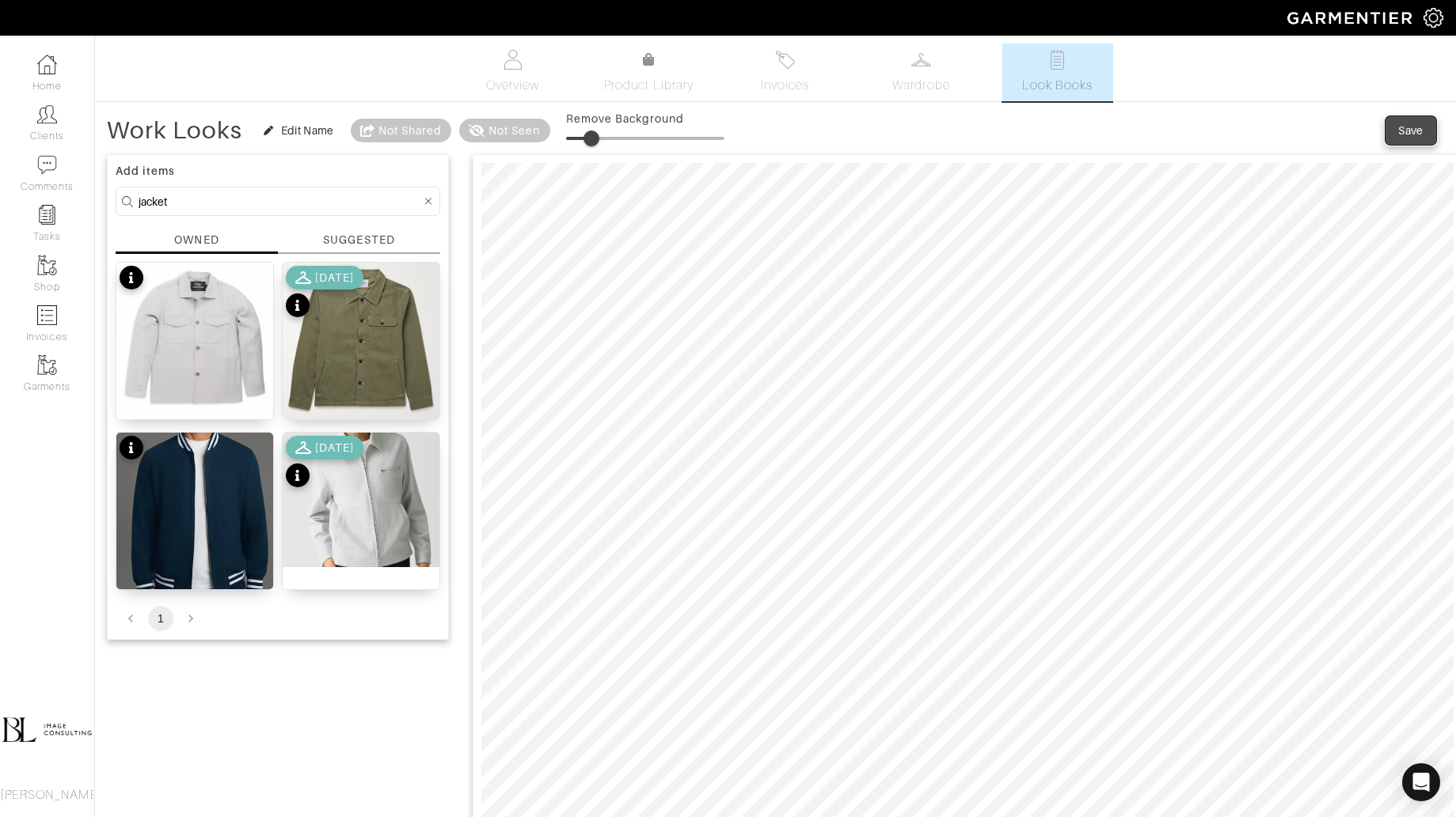
click at [1384, 124] on div "Save" at bounding box center [1411, 131] width 25 height 16
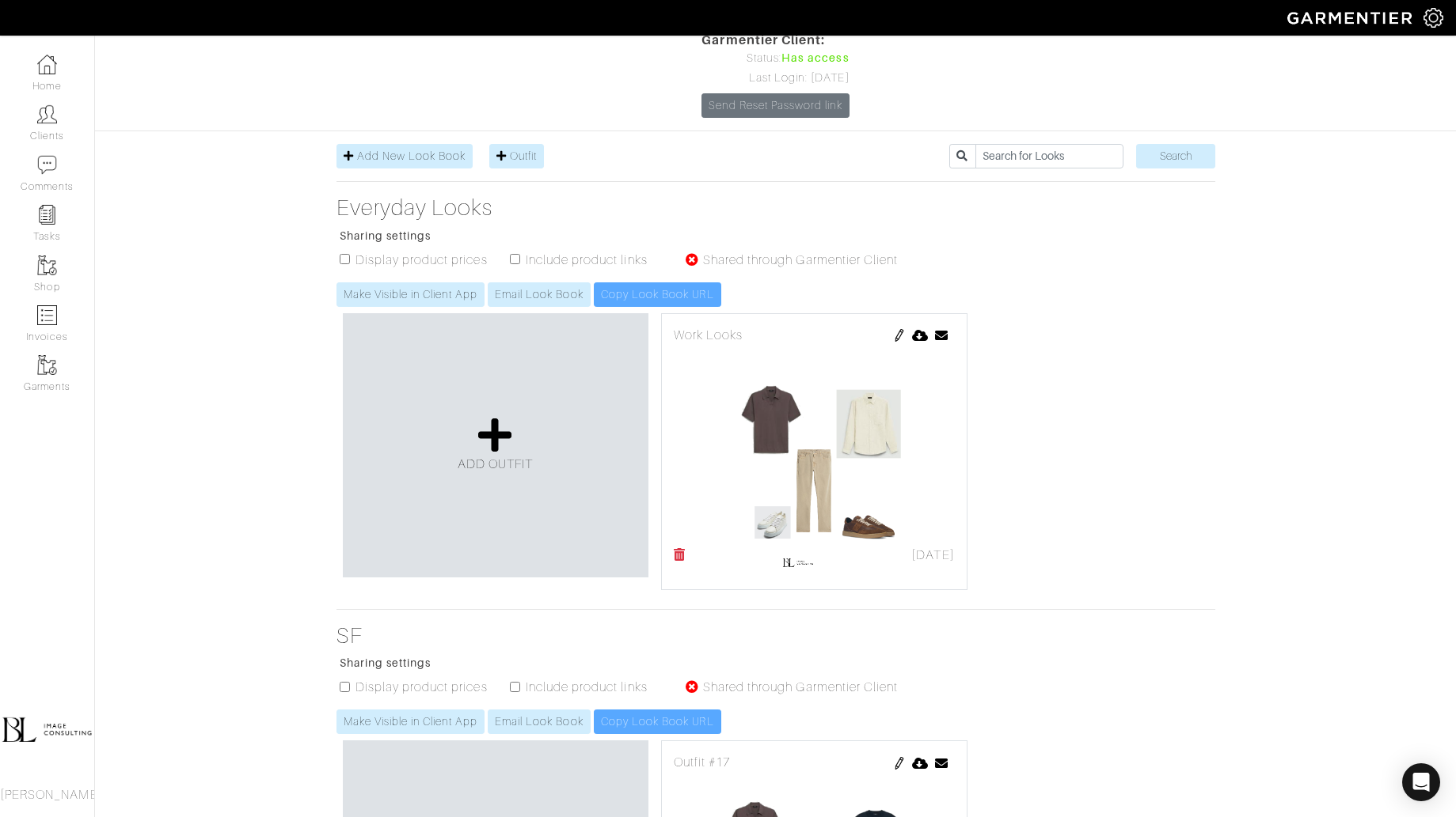
scroll to position [174, 0]
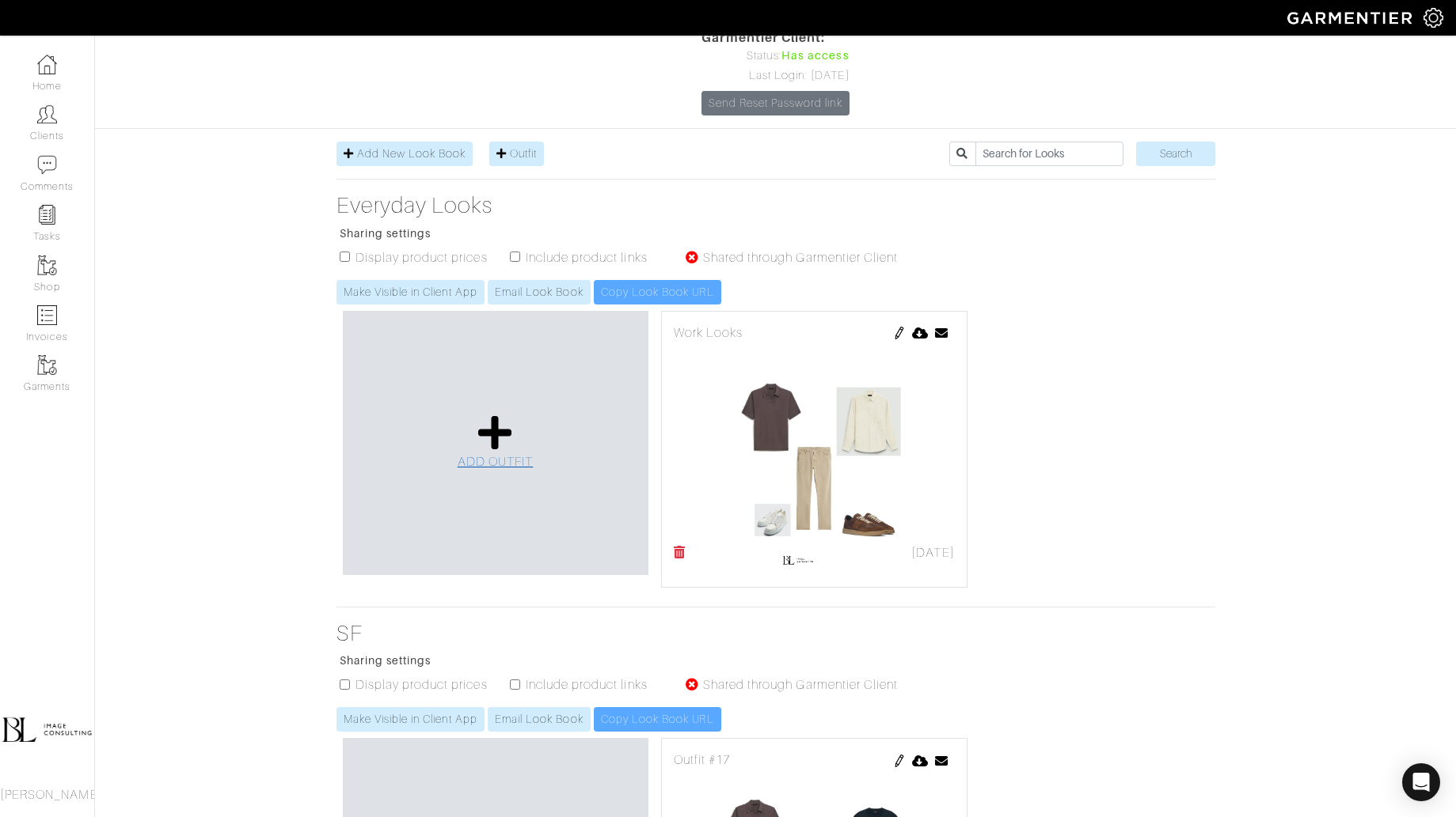
click at [502, 413] on icon at bounding box center [495, 432] width 34 height 38
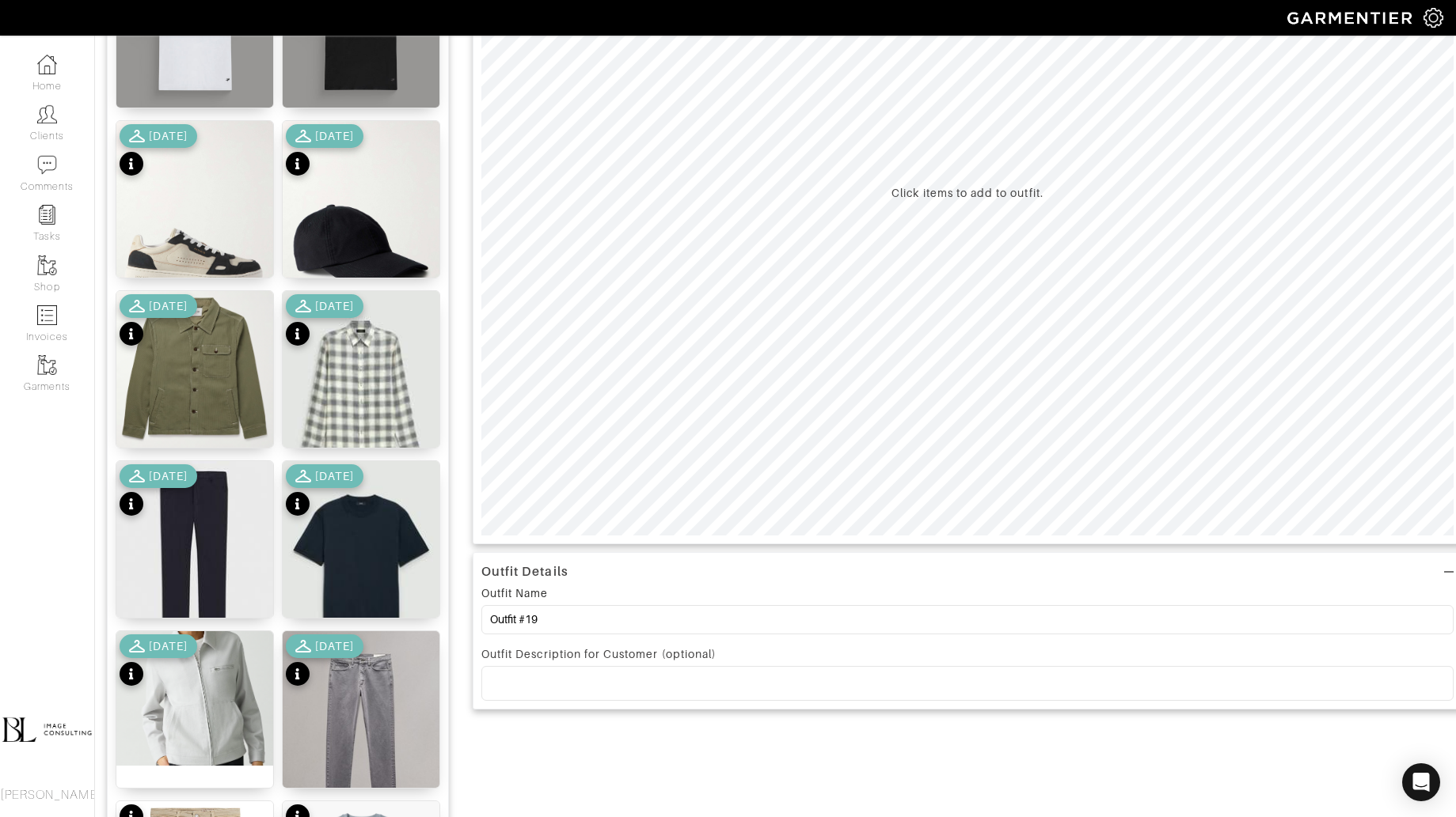
scroll to position [340, 0]
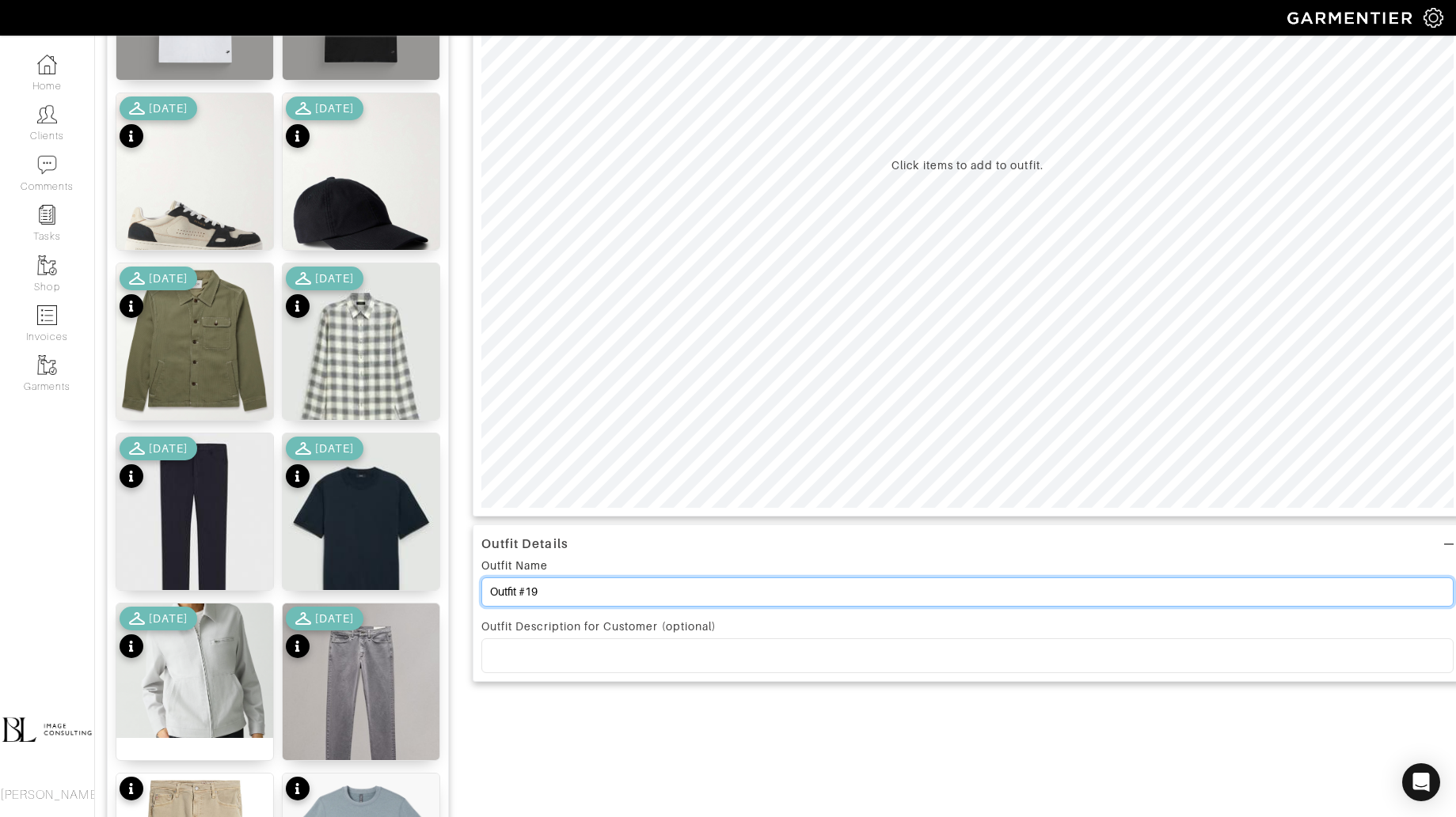
click at [542, 600] on input "Outfit #19" at bounding box center [967, 592] width 972 height 29
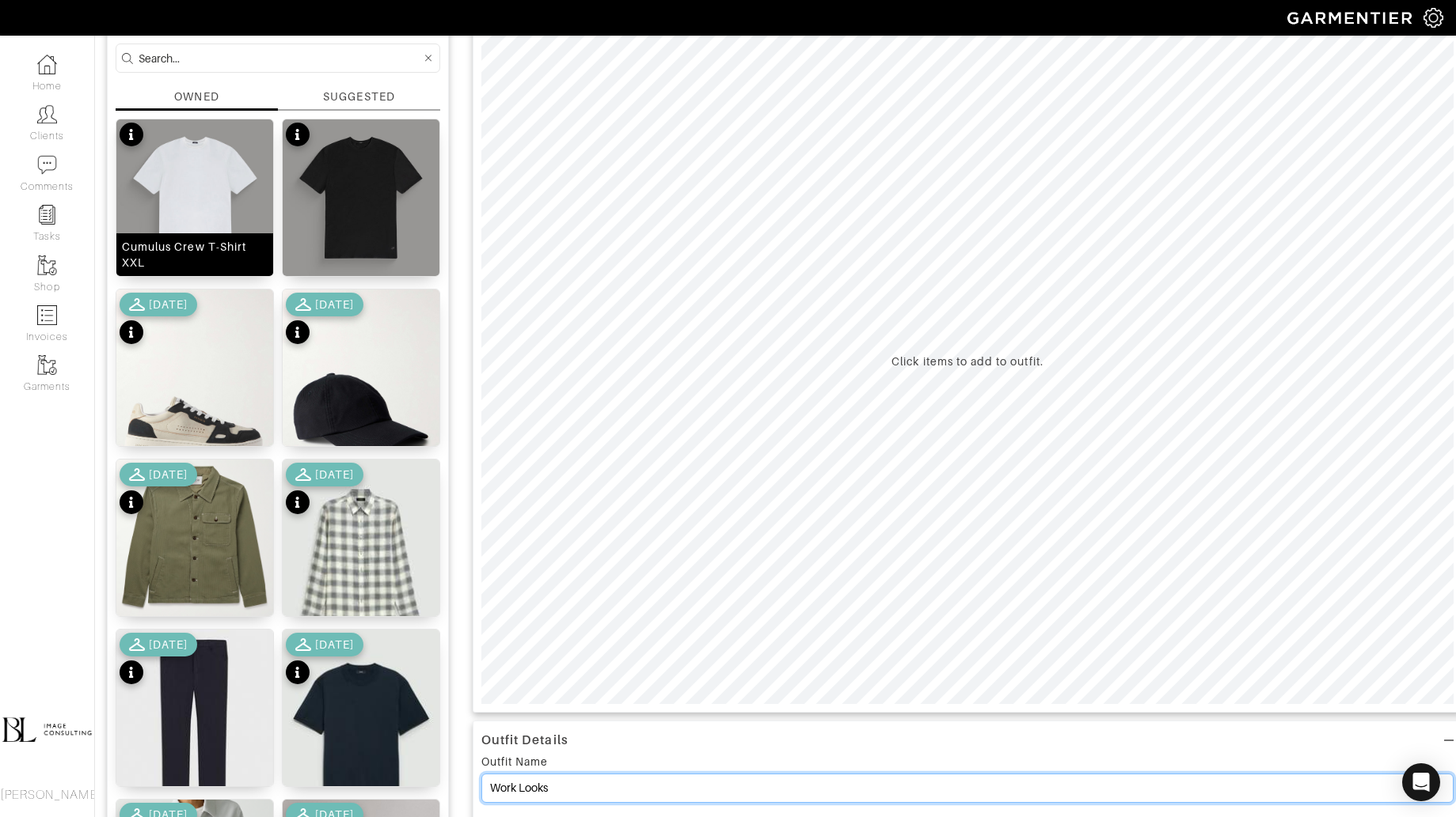
scroll to position [74, 0]
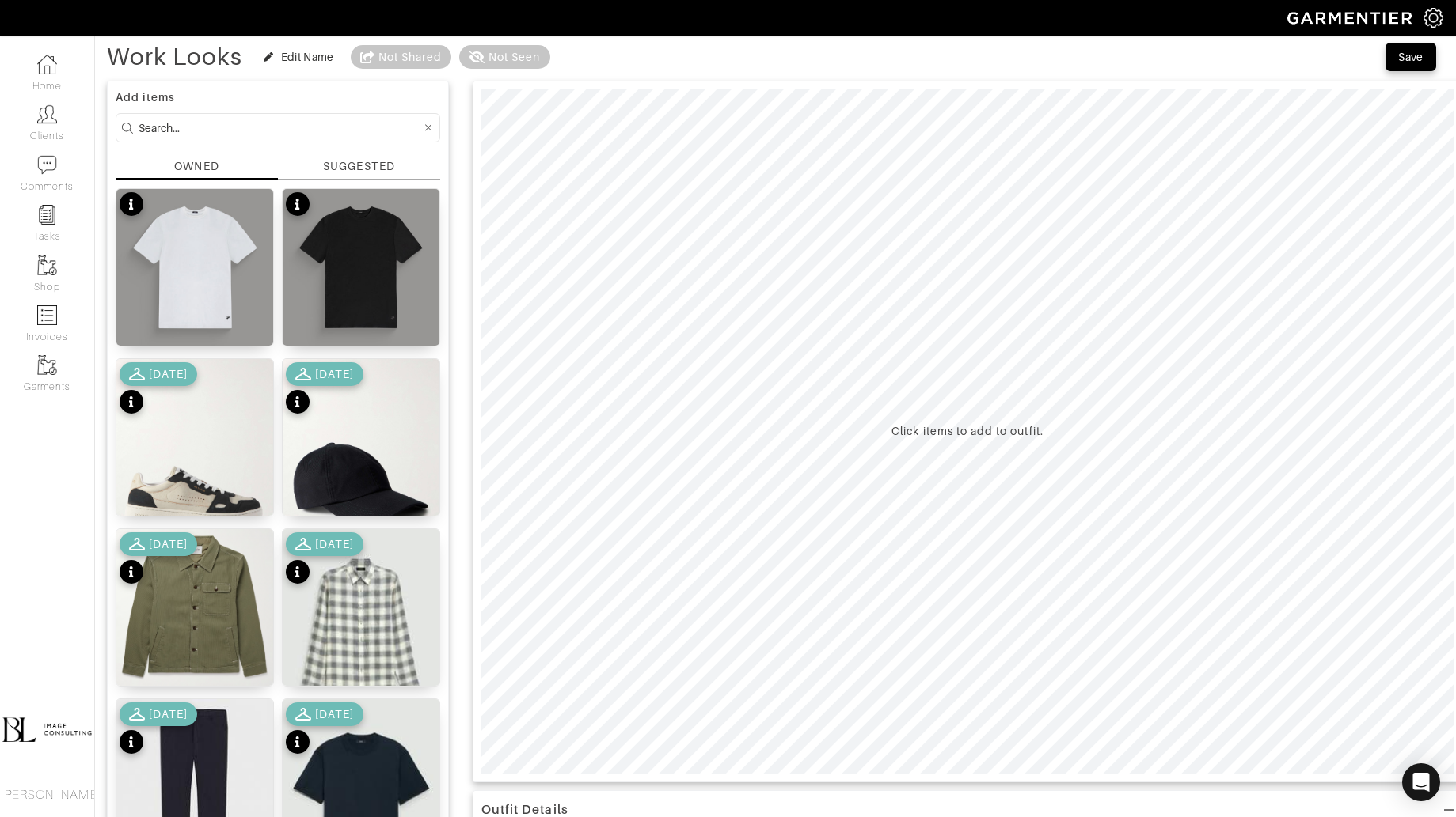
type input "Work Looks"
click at [205, 129] on input at bounding box center [280, 128] width 283 height 20
type input "bottoms"
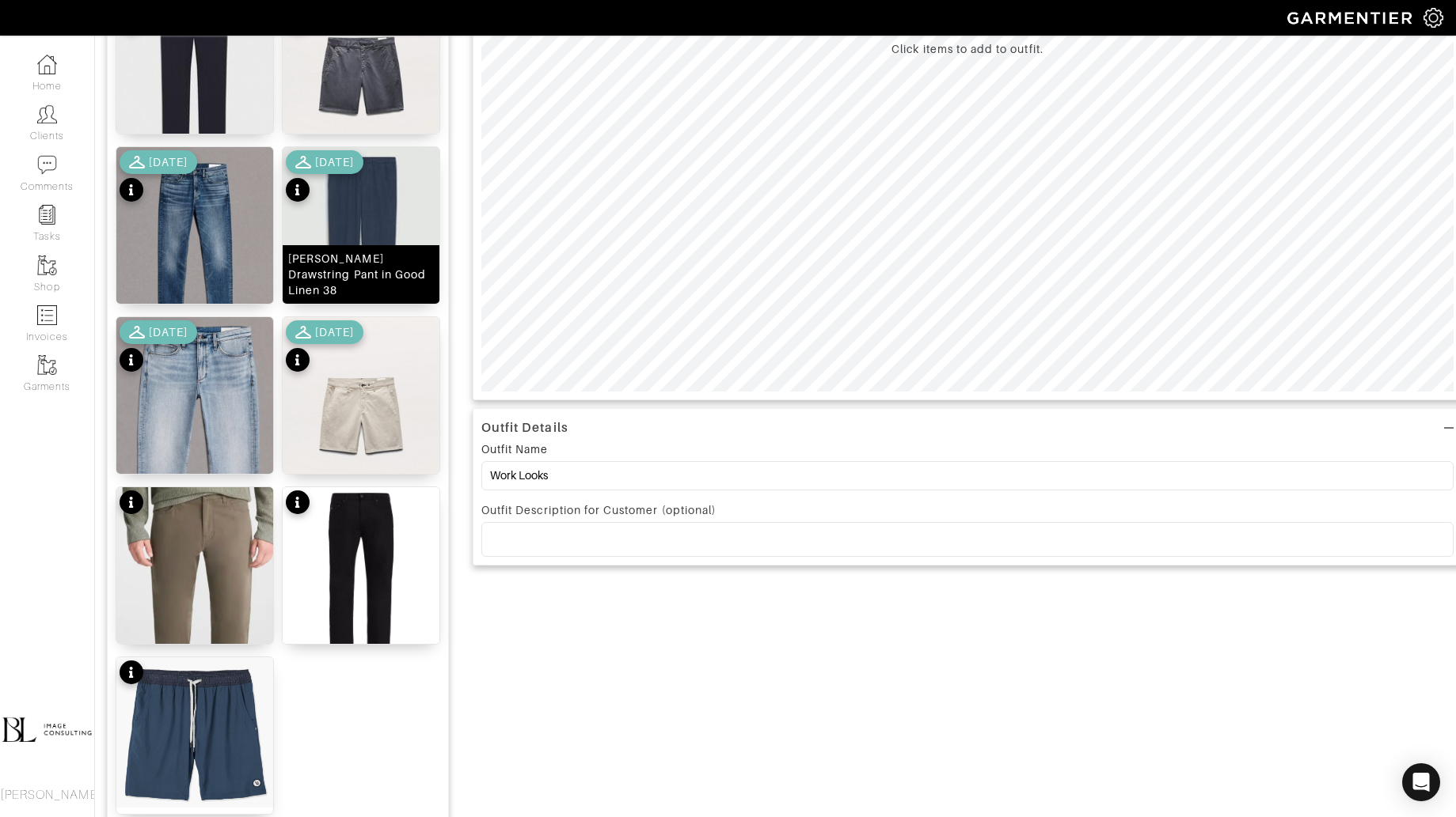
scroll to position [577, 0]
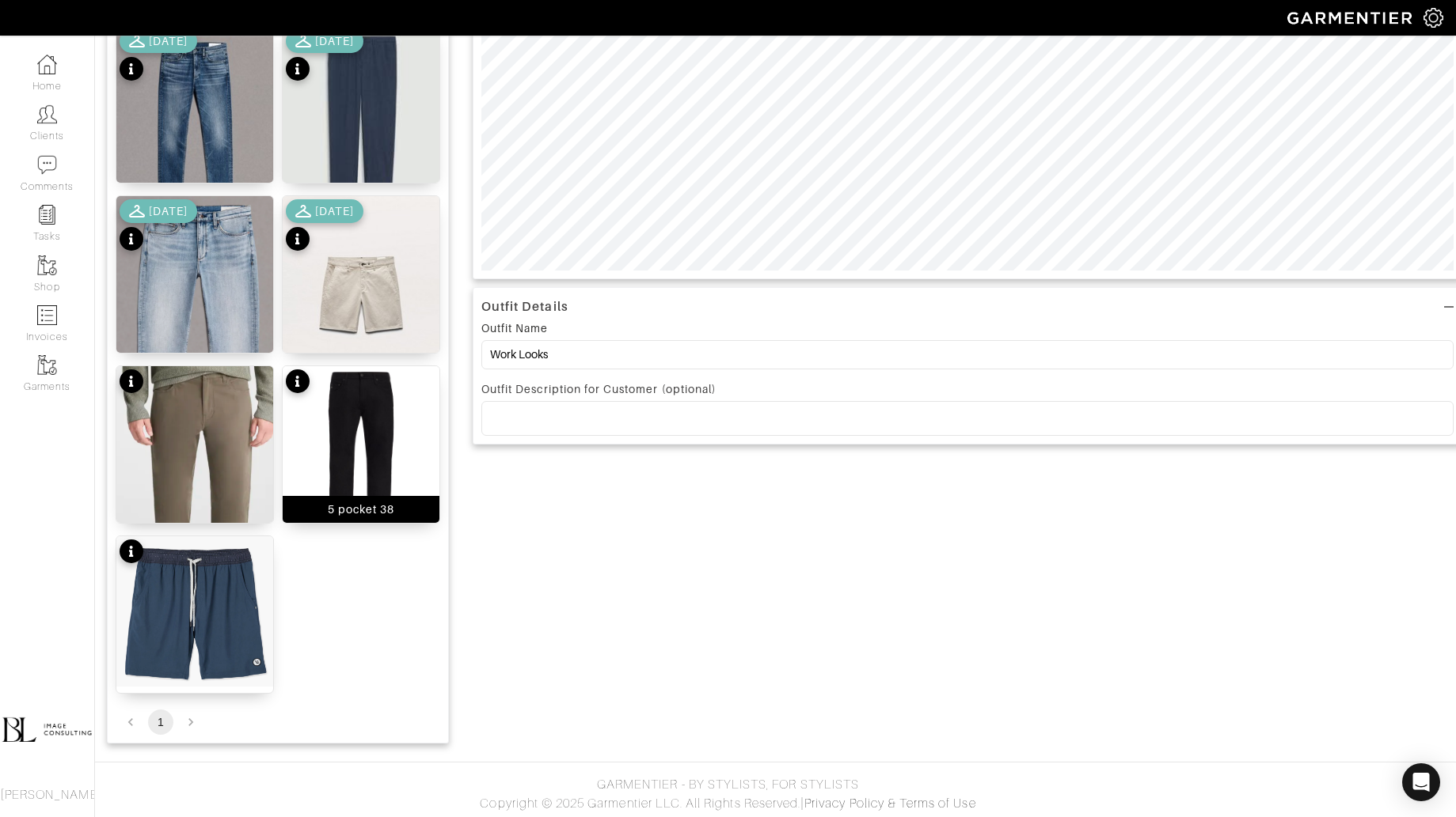
click at [389, 417] on img at bounding box center [361, 470] width 157 height 209
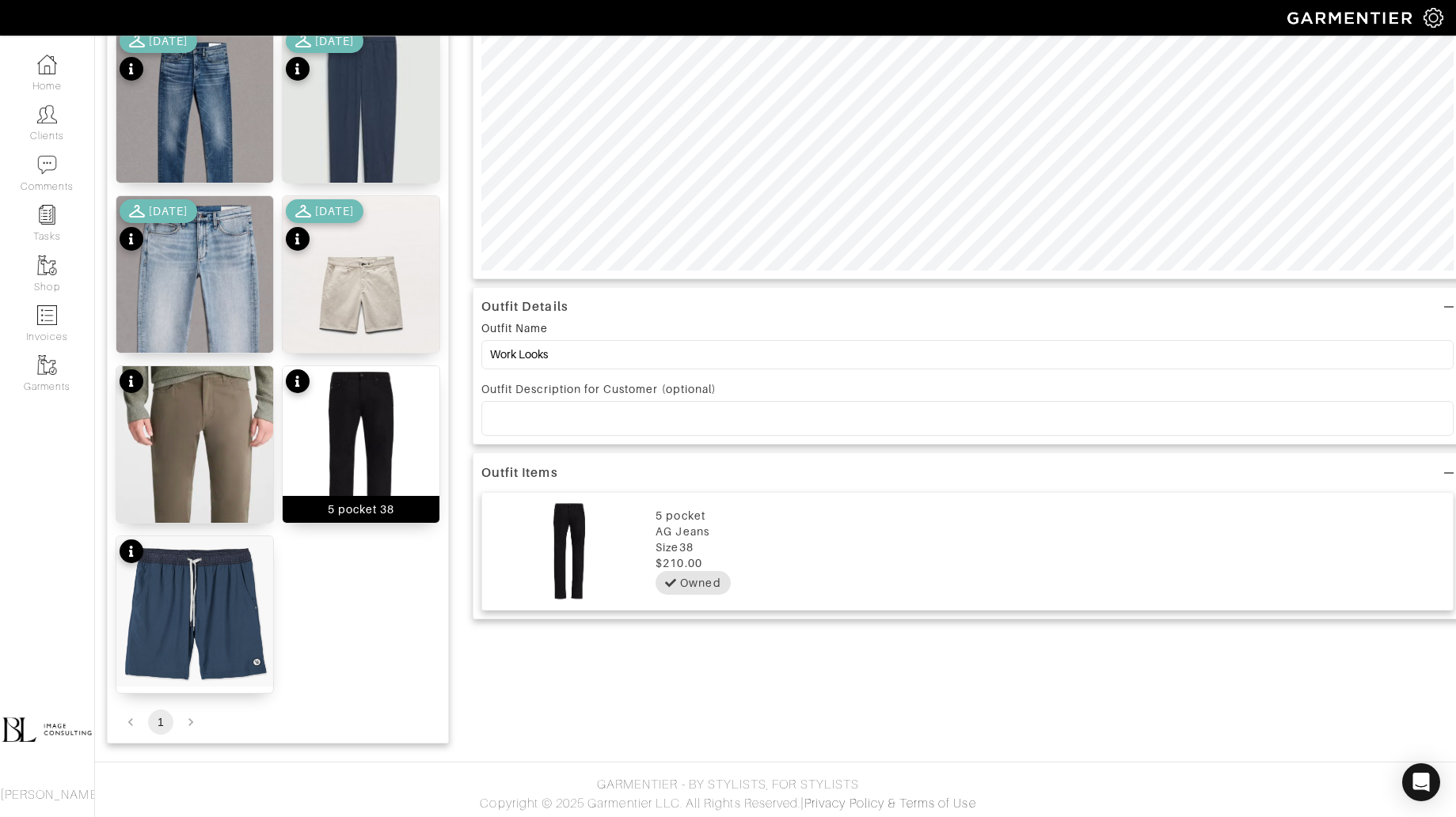
scroll to position [0, 0]
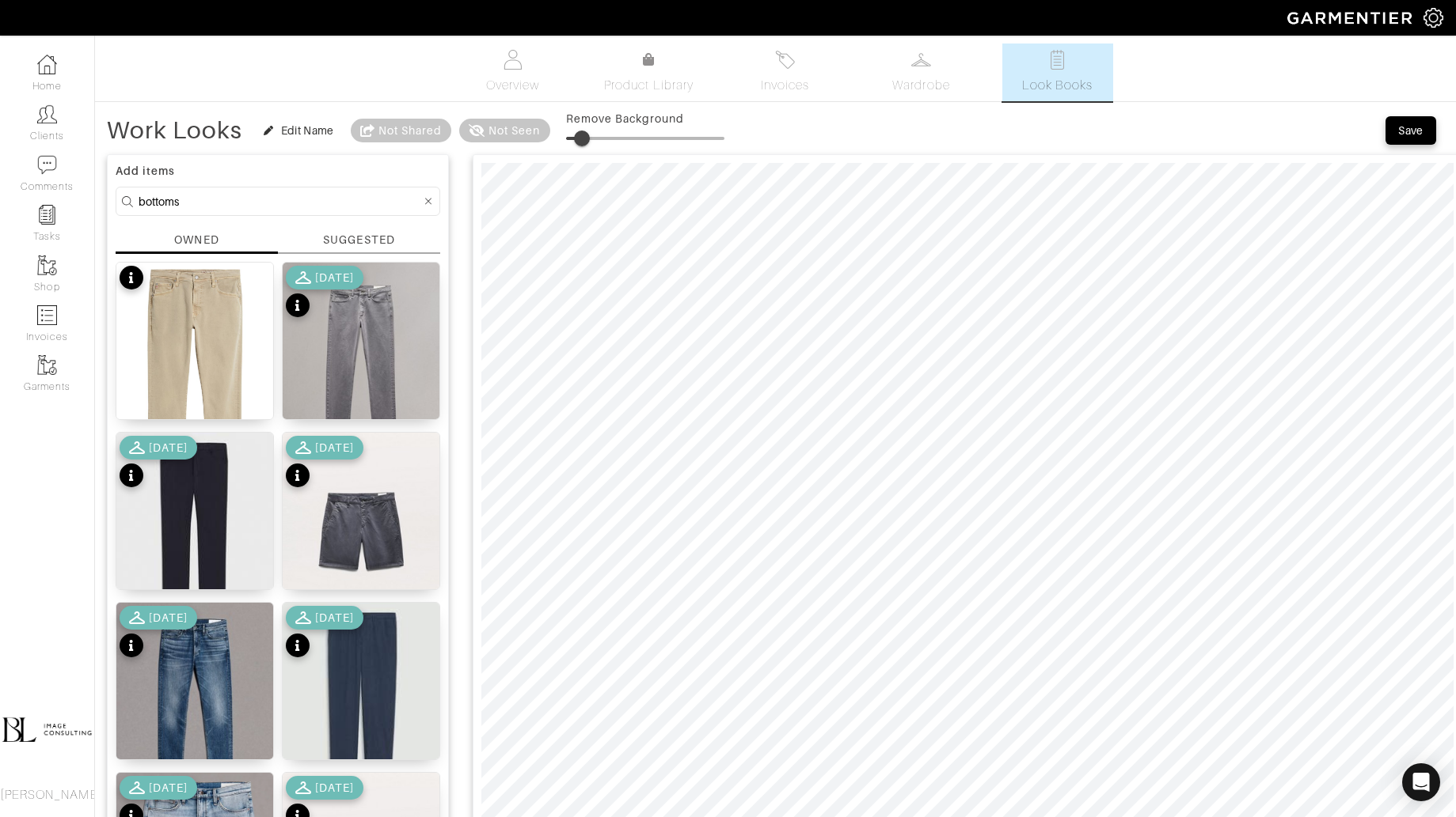
click at [582, 134] on span at bounding box center [582, 139] width 16 height 16
type input "2"
drag, startPoint x: 583, startPoint y: 136, endPoint x: 569, endPoint y: 134, distance: 14.1
click at [569, 136] on span at bounding box center [569, 139] width 16 height 16
click at [218, 196] on input "bottoms" at bounding box center [280, 201] width 283 height 20
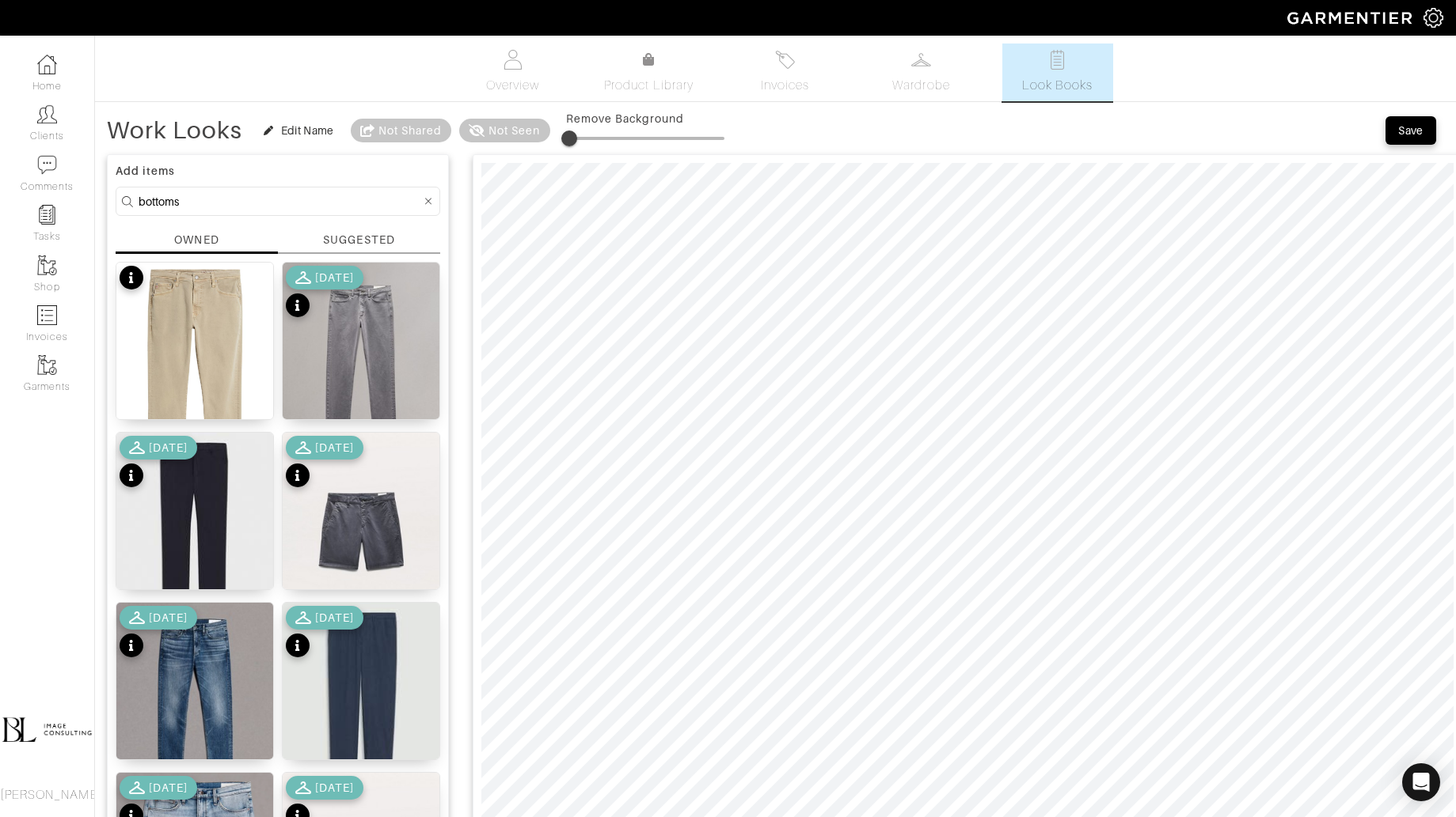
click at [218, 196] on input "bottoms" at bounding box center [280, 201] width 283 height 20
type input "tops"
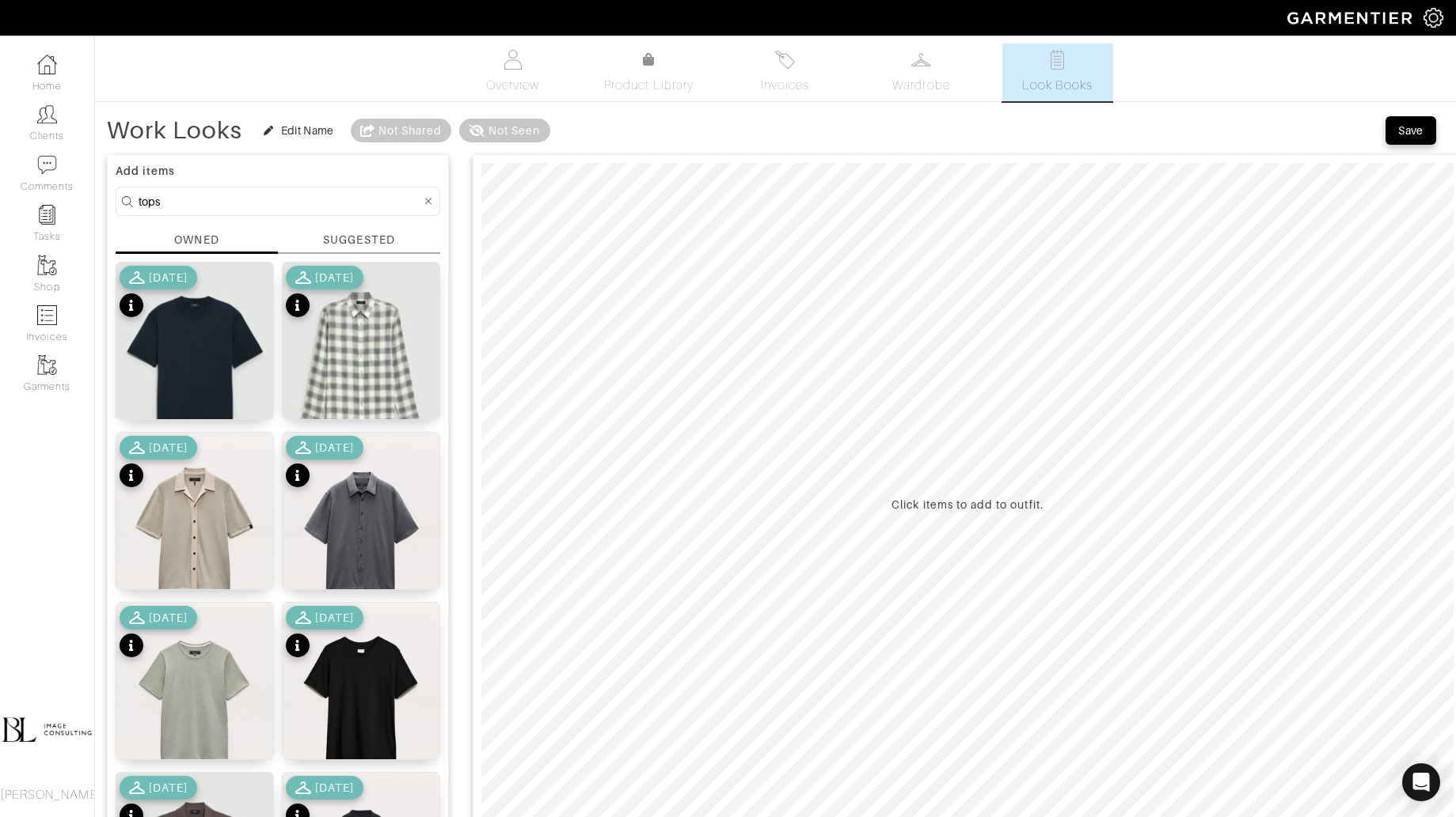
click at [1034, 69] on link "Look Books" at bounding box center [1058, 72] width 111 height 58
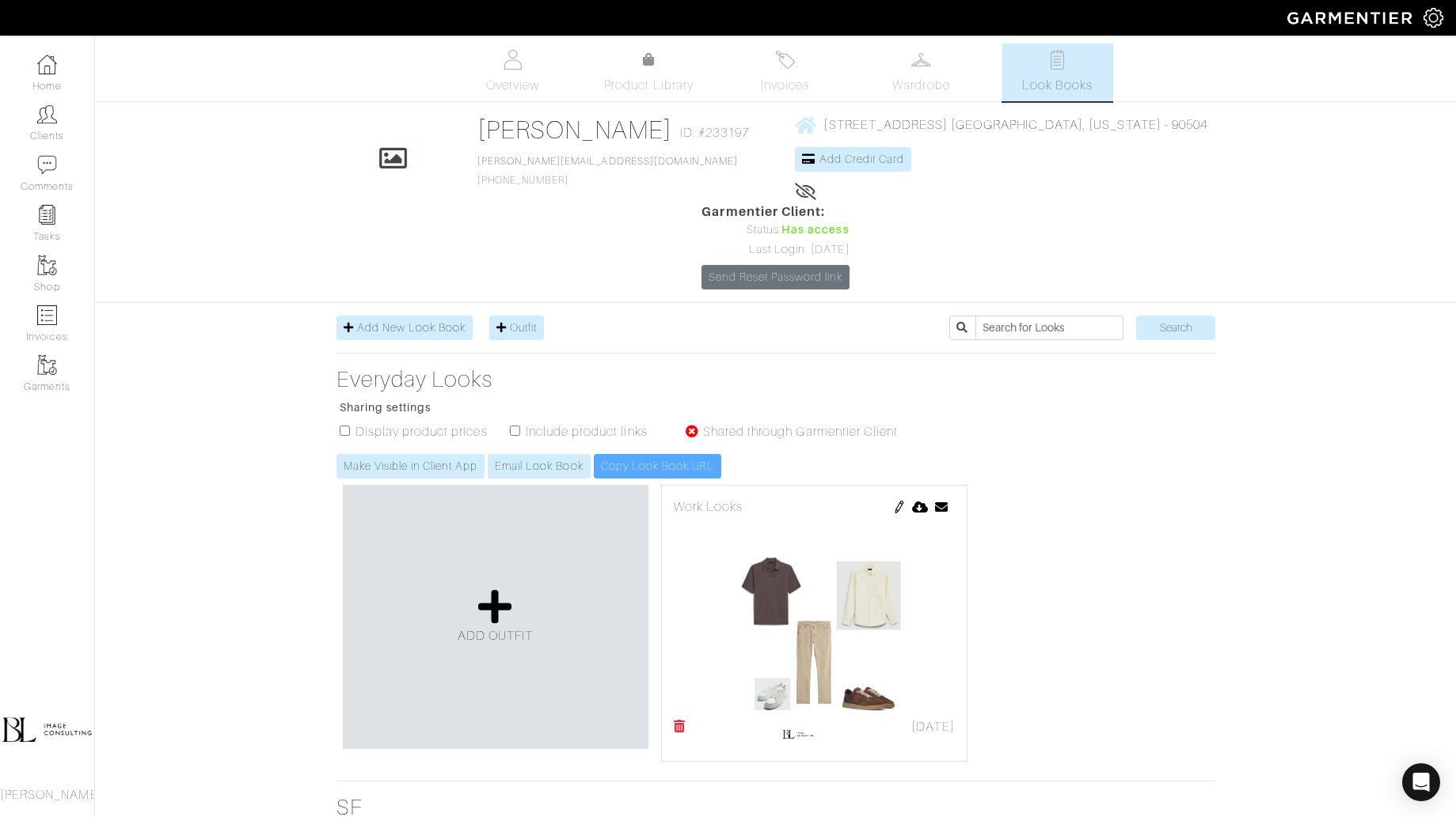
click at [893, 501] on img at bounding box center [899, 507] width 12 height 12
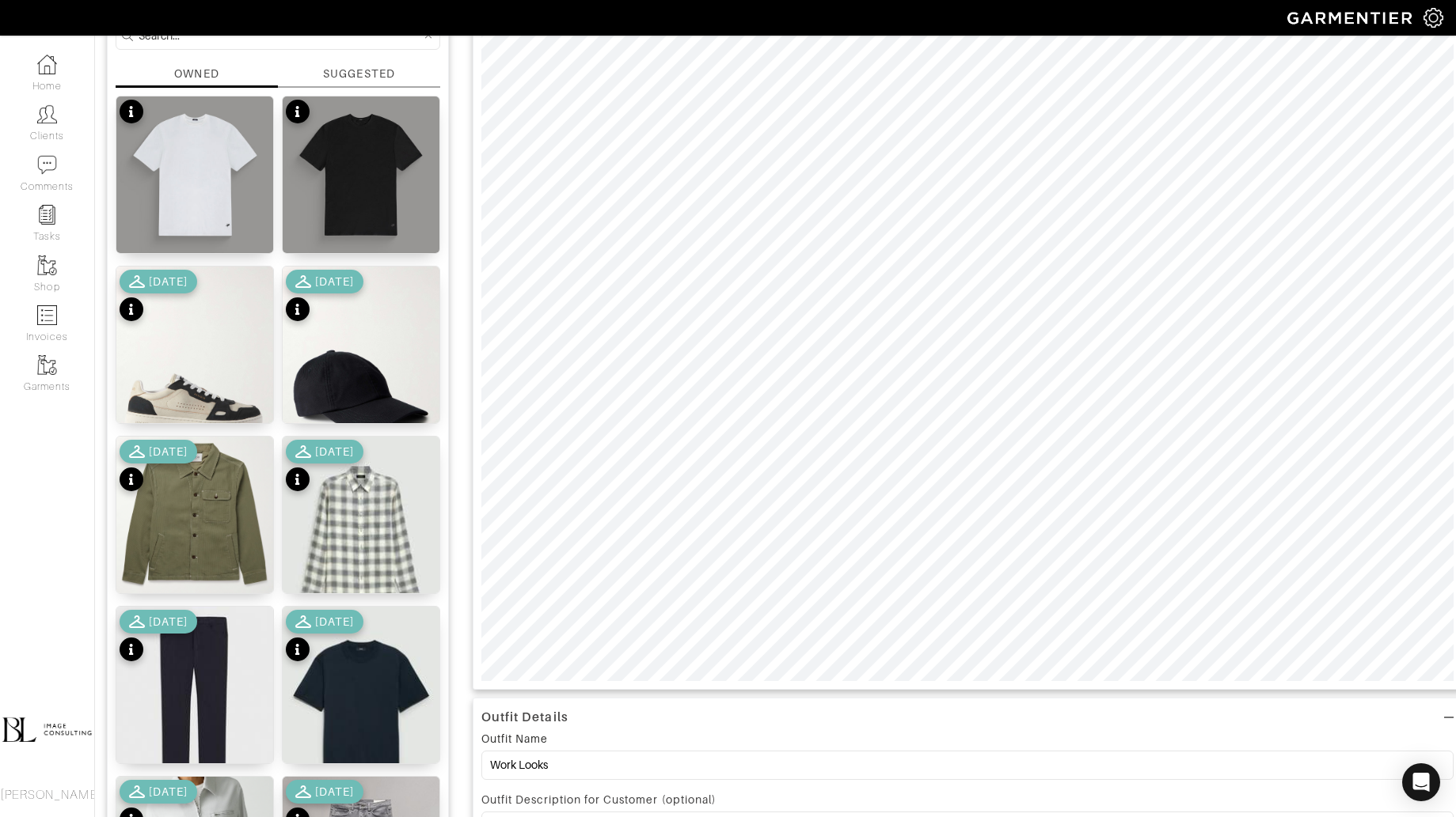
scroll to position [186, 0]
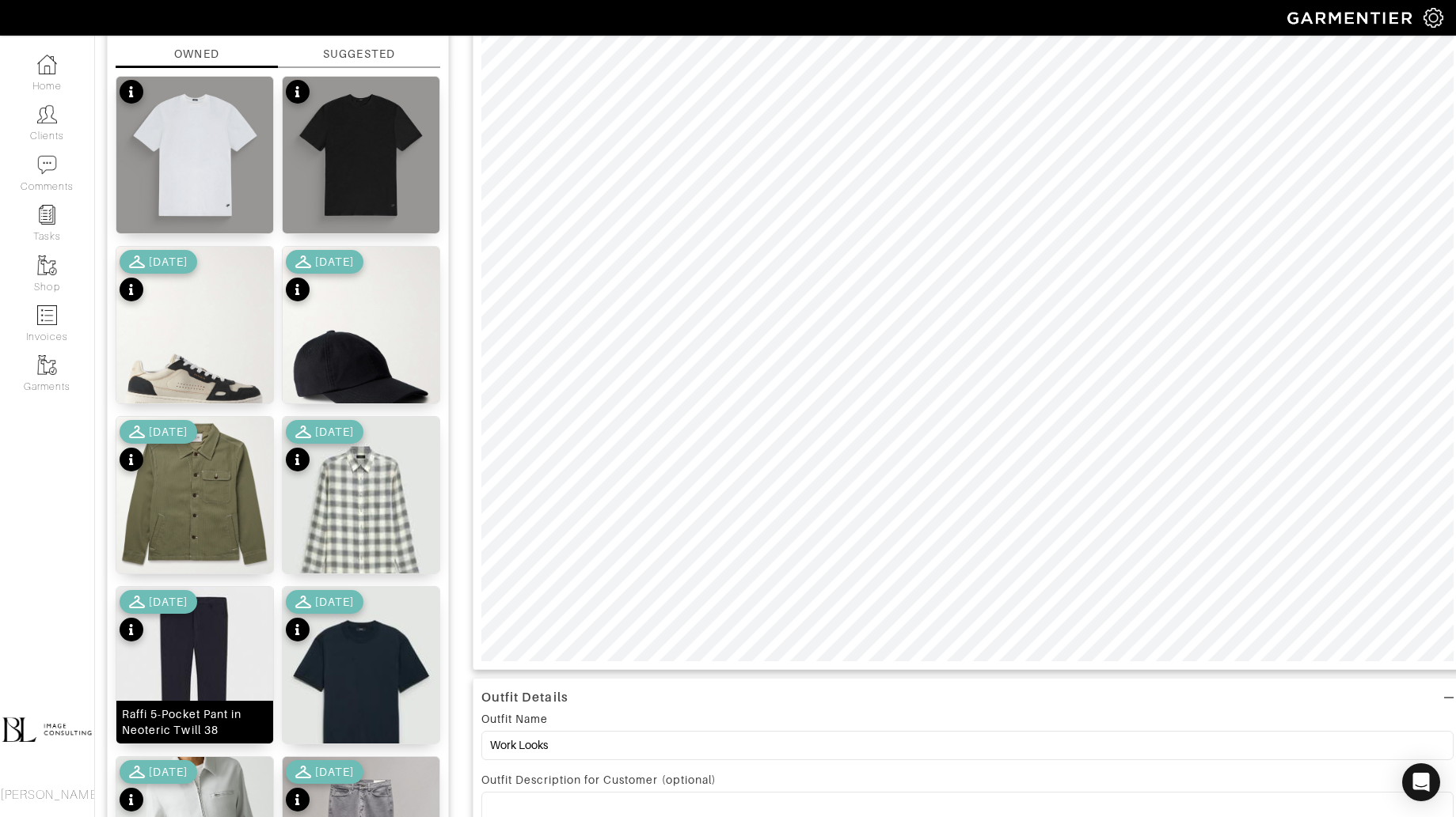
click at [226, 669] on img at bounding box center [195, 685] width 157 height 196
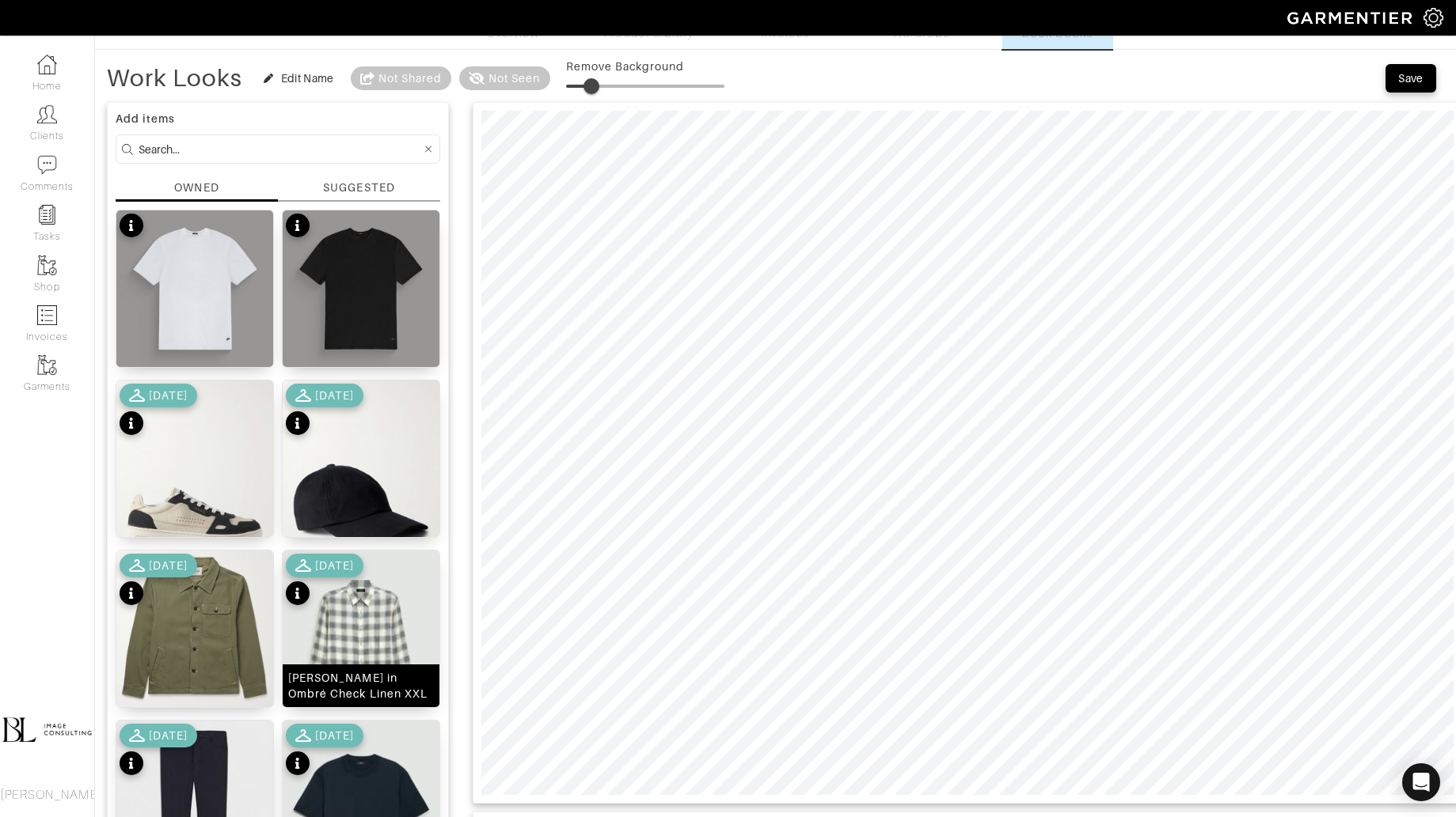
scroll to position [7, 0]
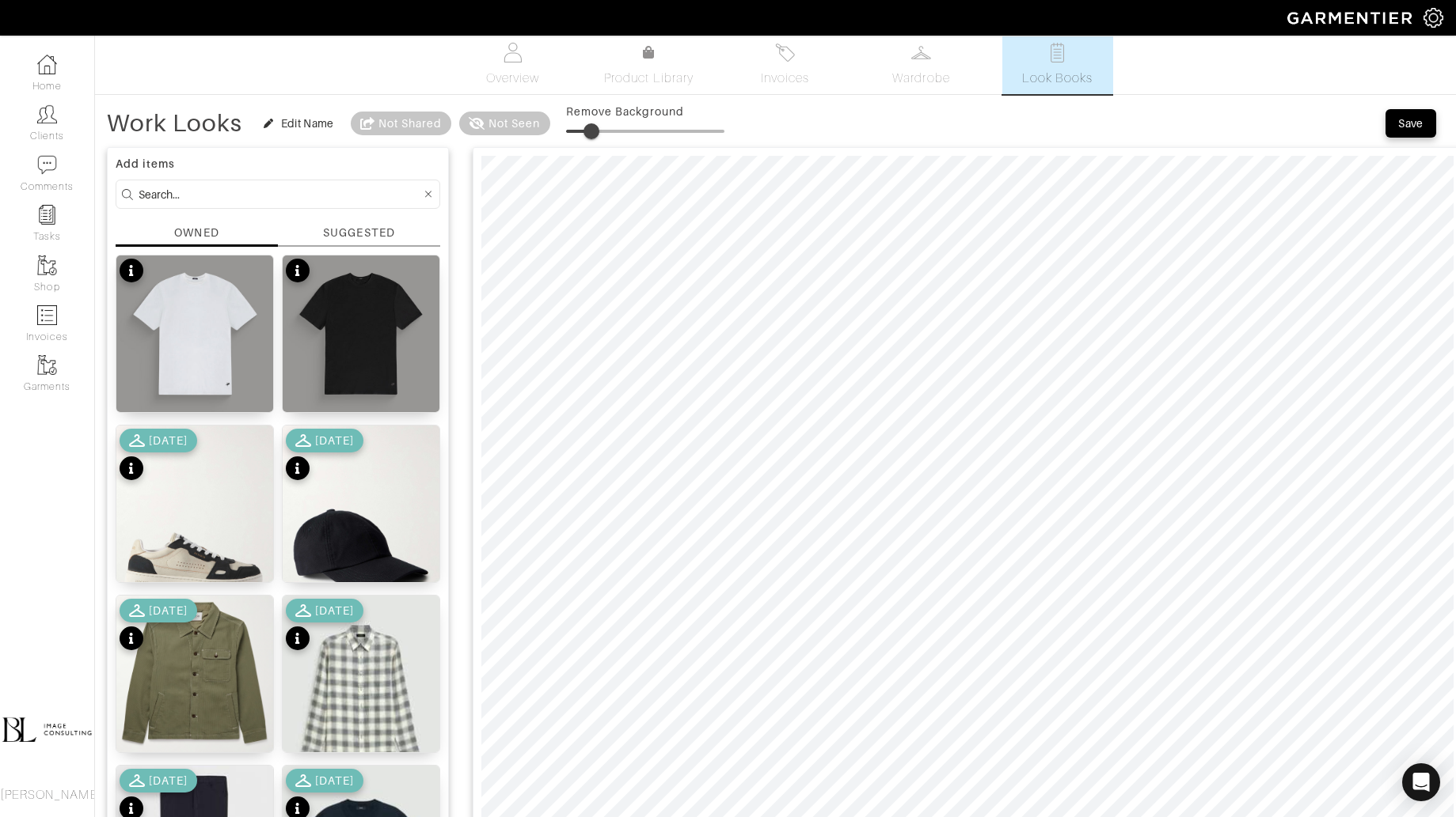
type input "15"
click at [590, 133] on span at bounding box center [590, 132] width 16 height 16
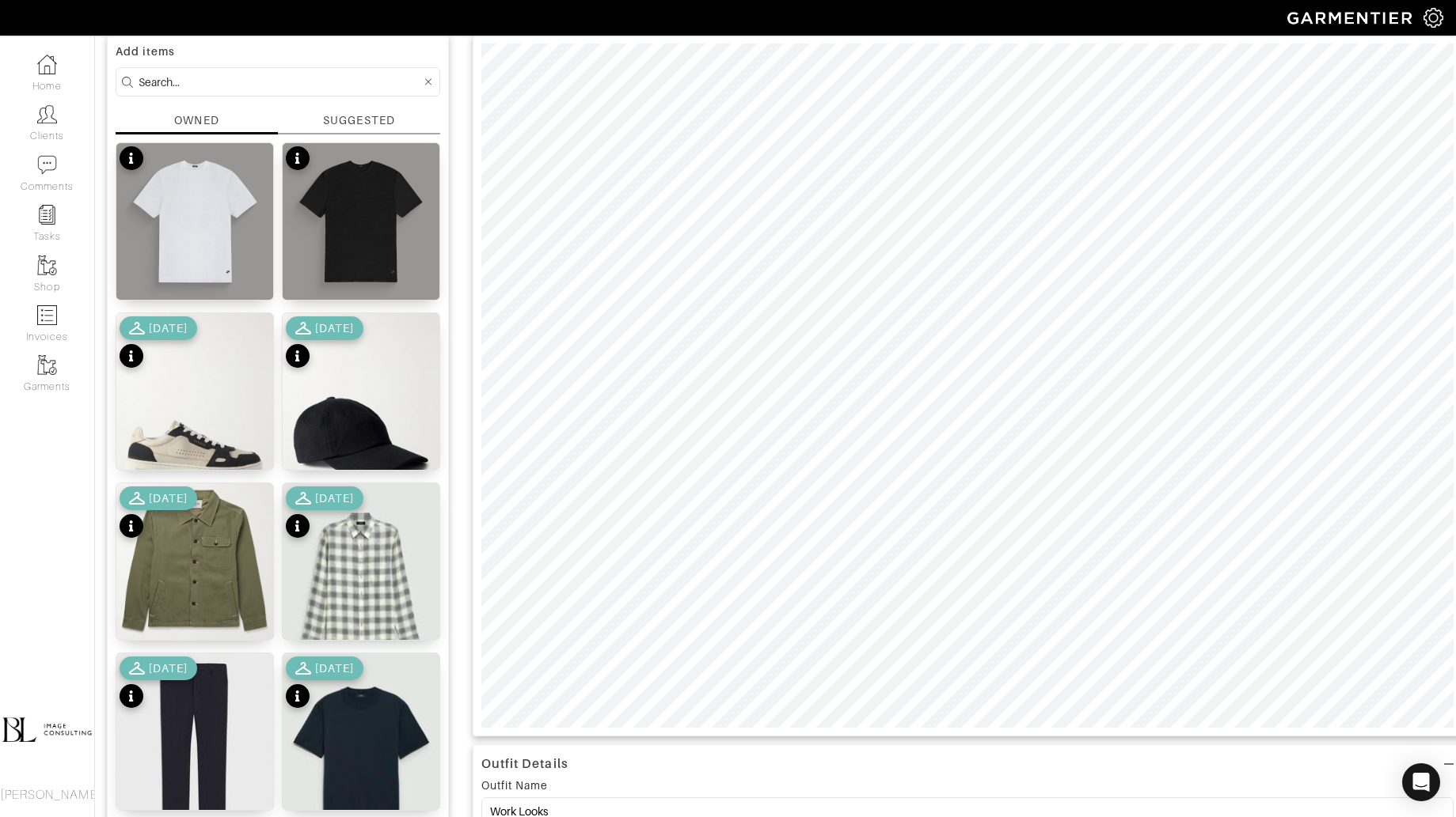
scroll to position [138, 0]
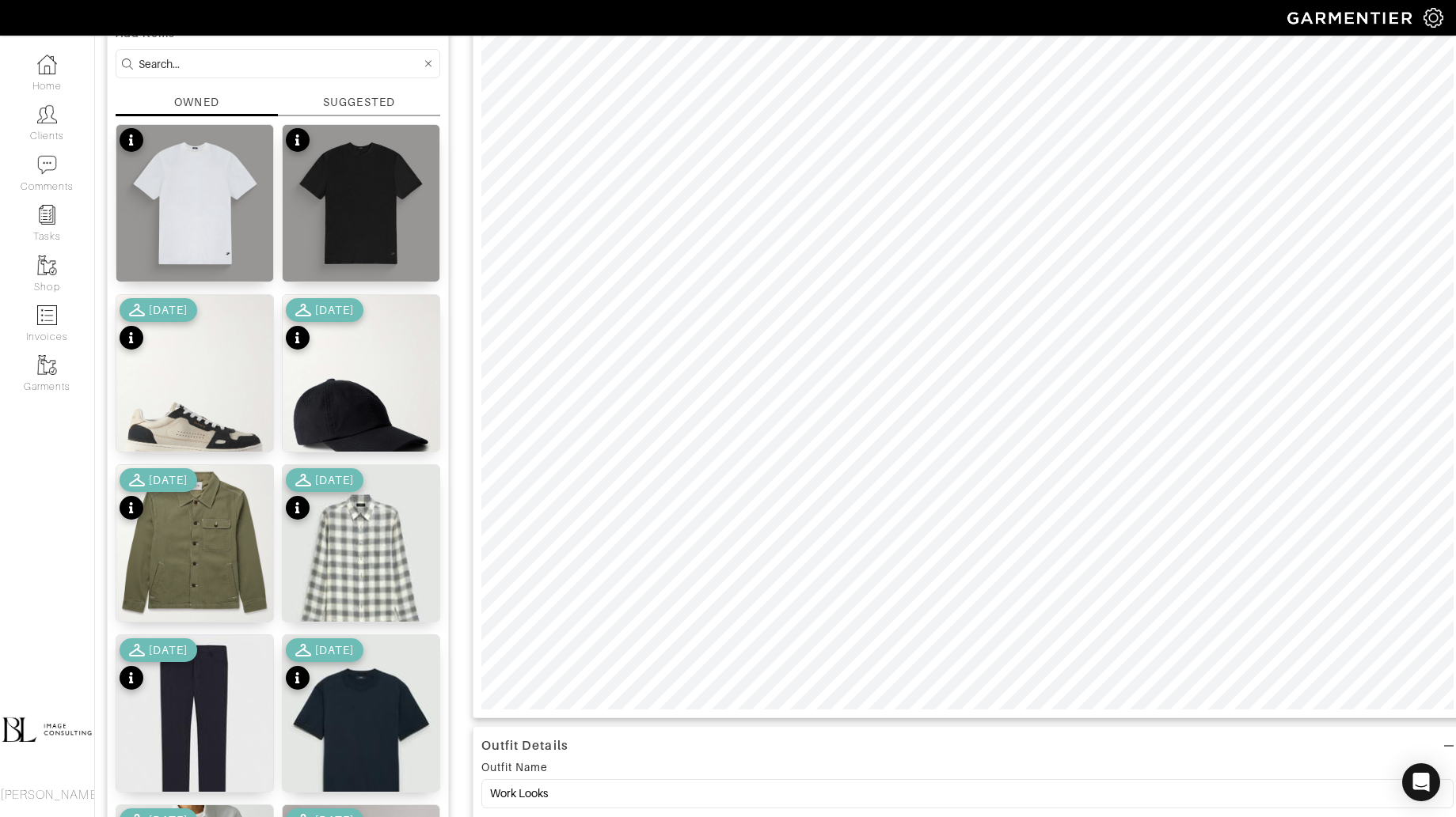
click at [310, 64] on input at bounding box center [280, 64] width 283 height 20
type input "bottoms"
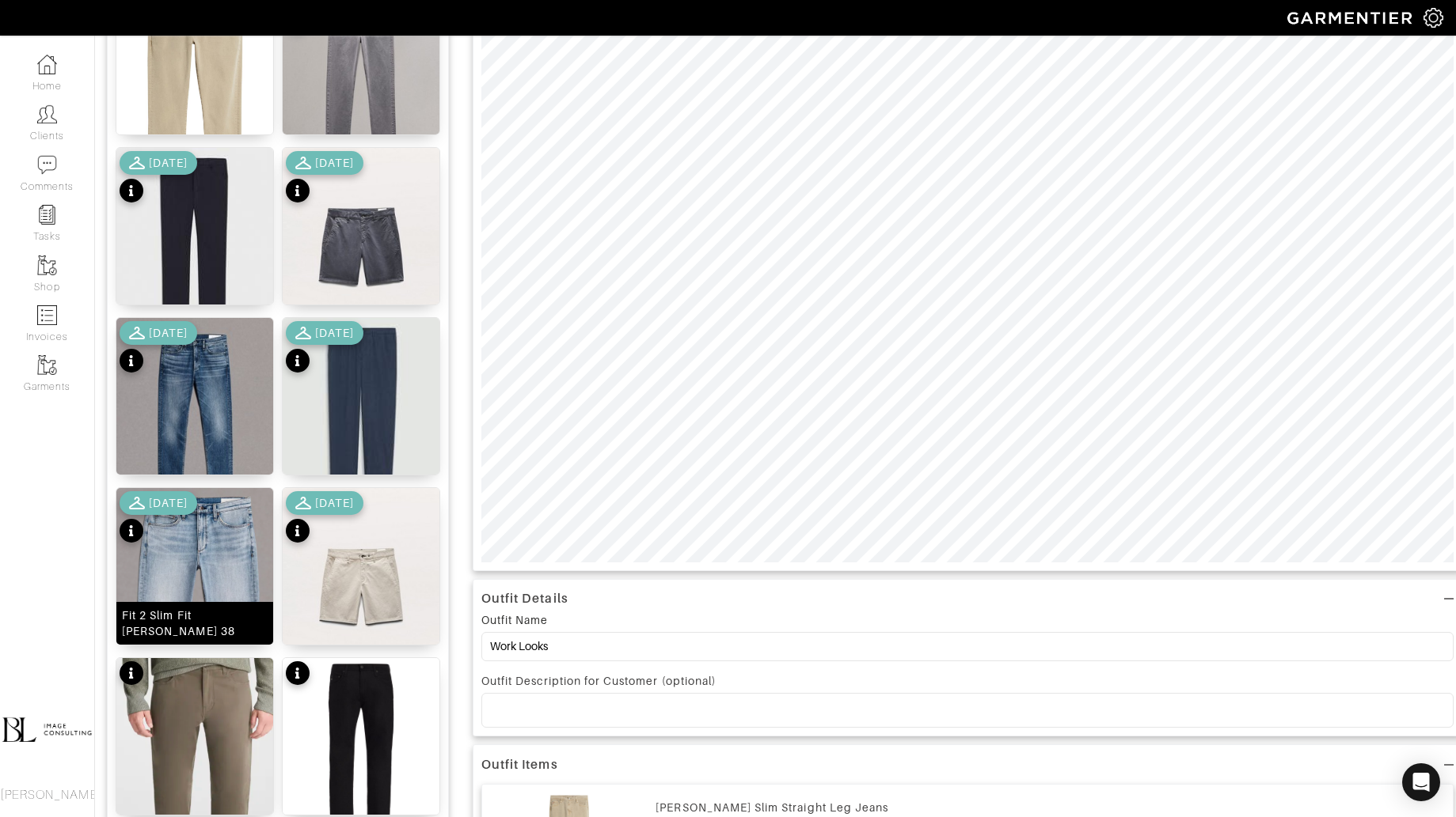
click at [229, 540] on img at bounding box center [195, 629] width 157 height 283
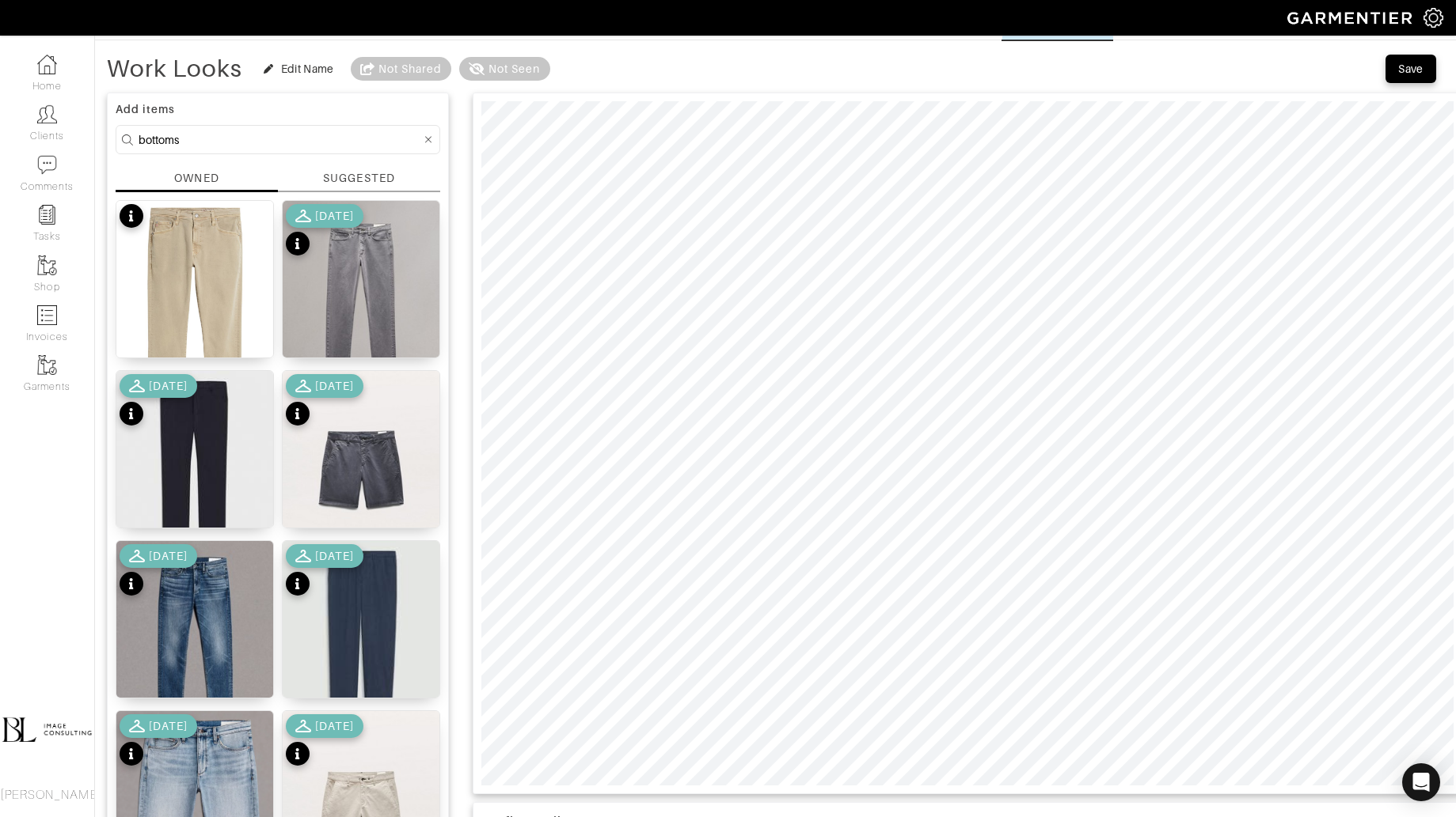
scroll to position [0, 0]
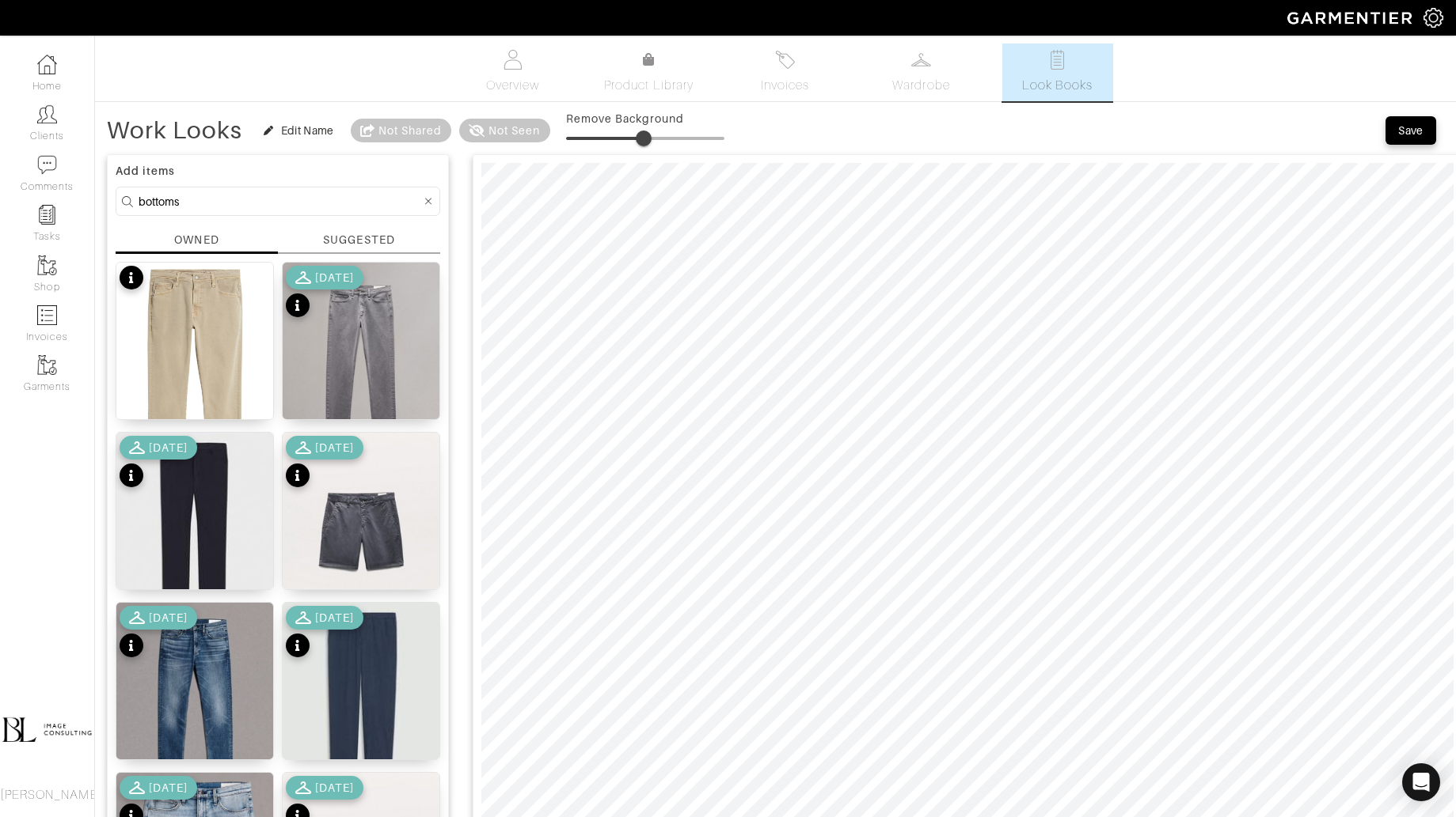
type input "0"
drag, startPoint x: 568, startPoint y: 137, endPoint x: 464, endPoint y: 148, distance: 104.6
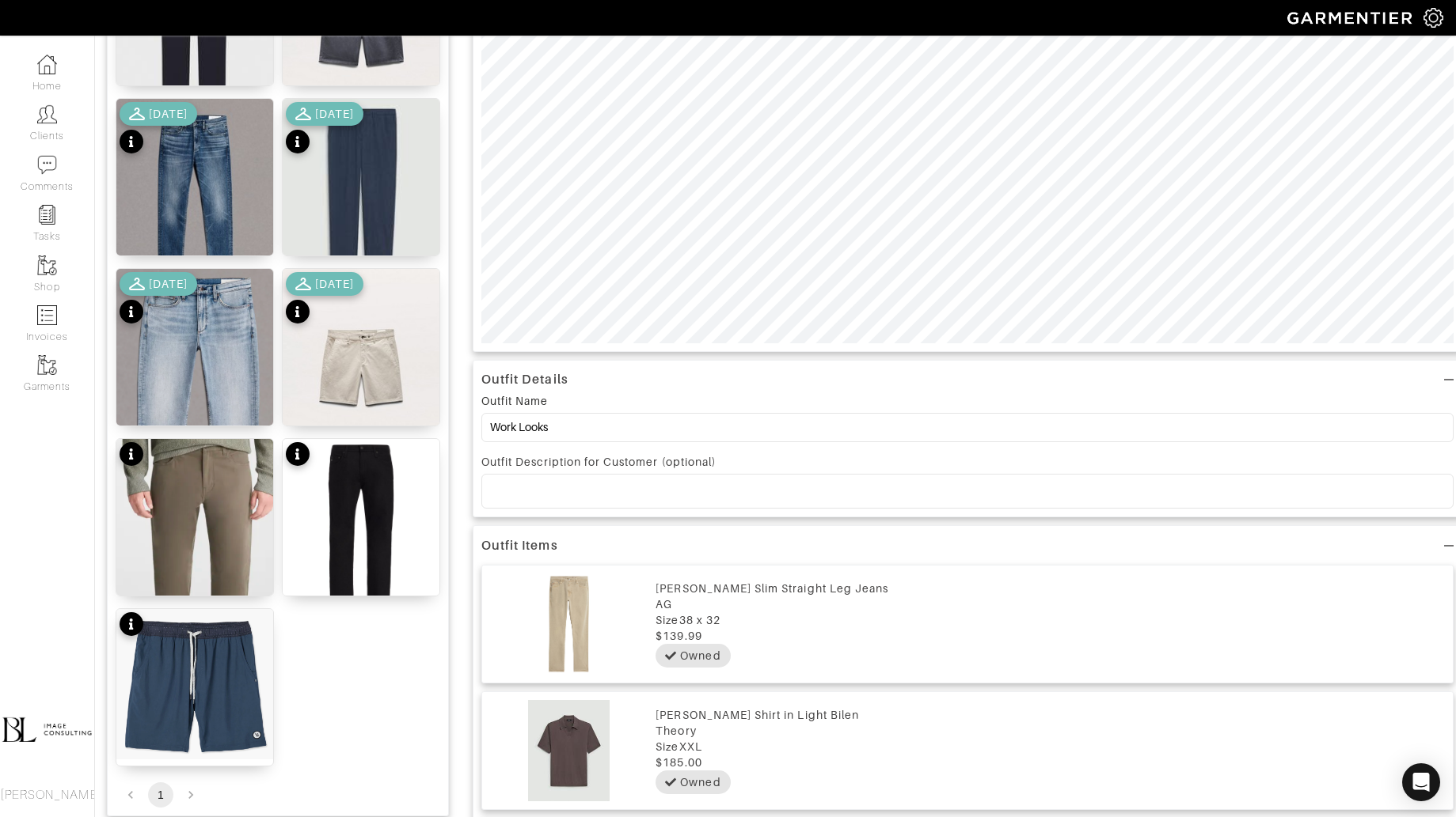
scroll to position [517, 0]
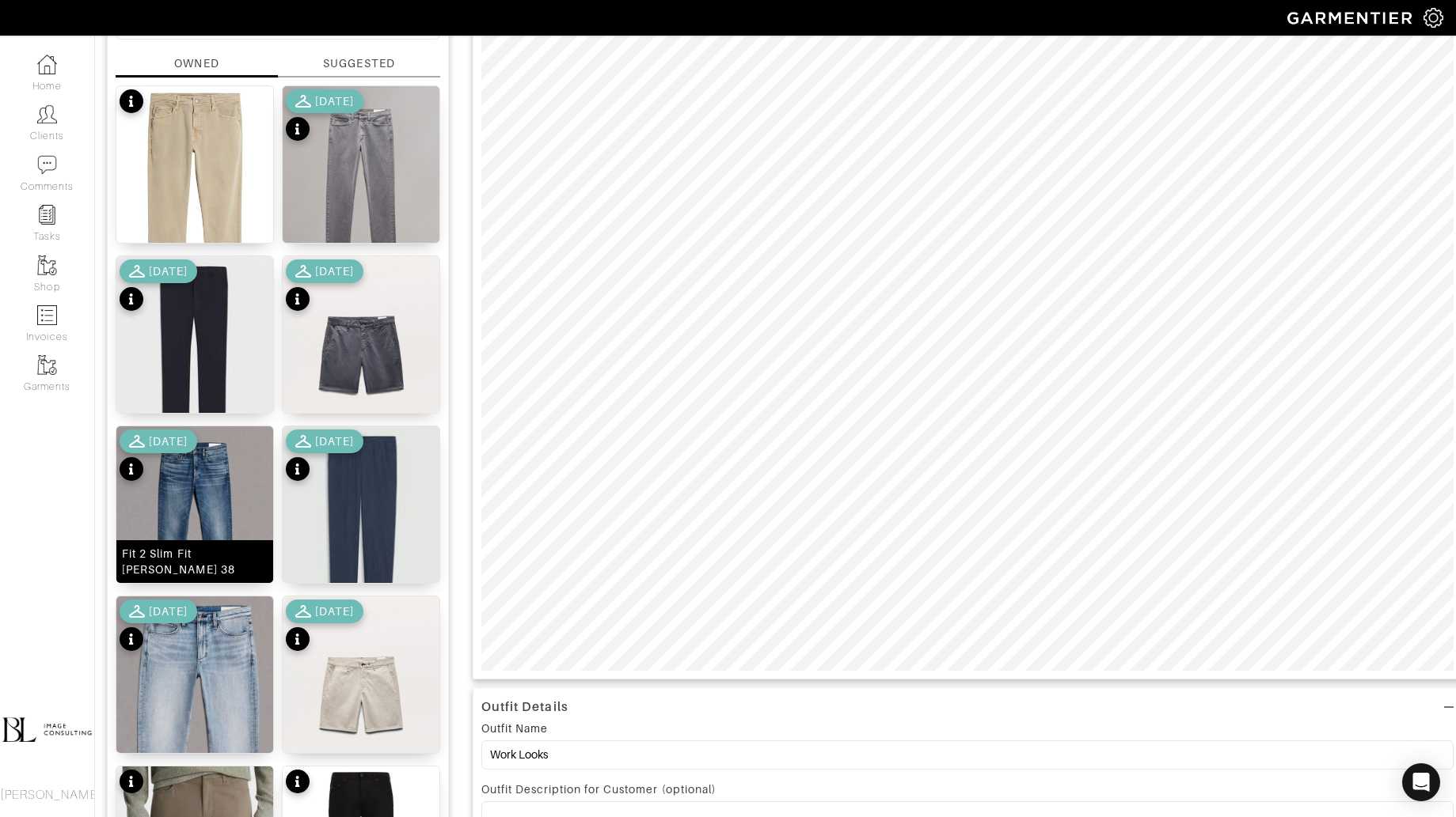
click at [205, 485] on img at bounding box center [195, 525] width 157 height 196
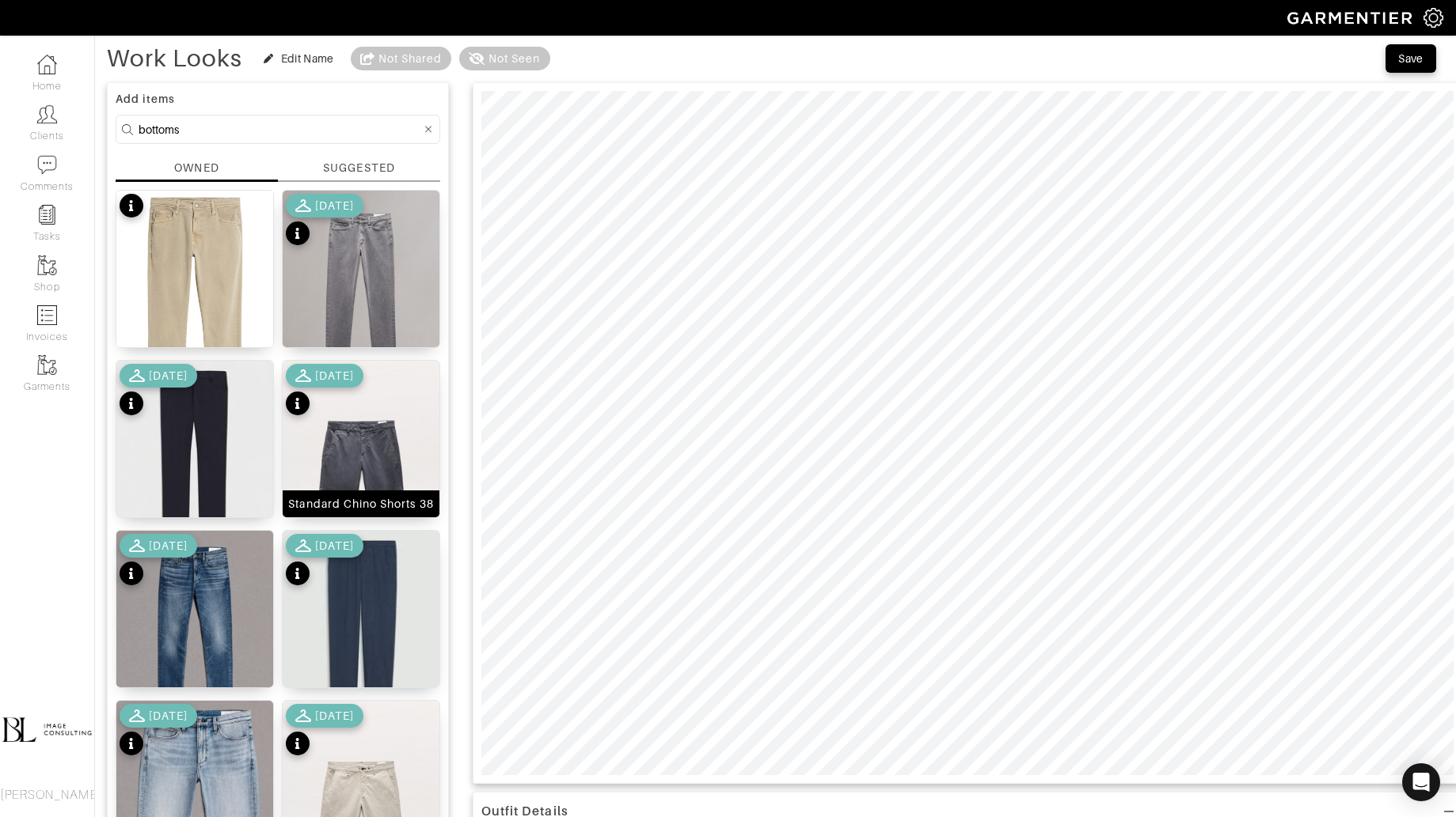
scroll to position [55, 0]
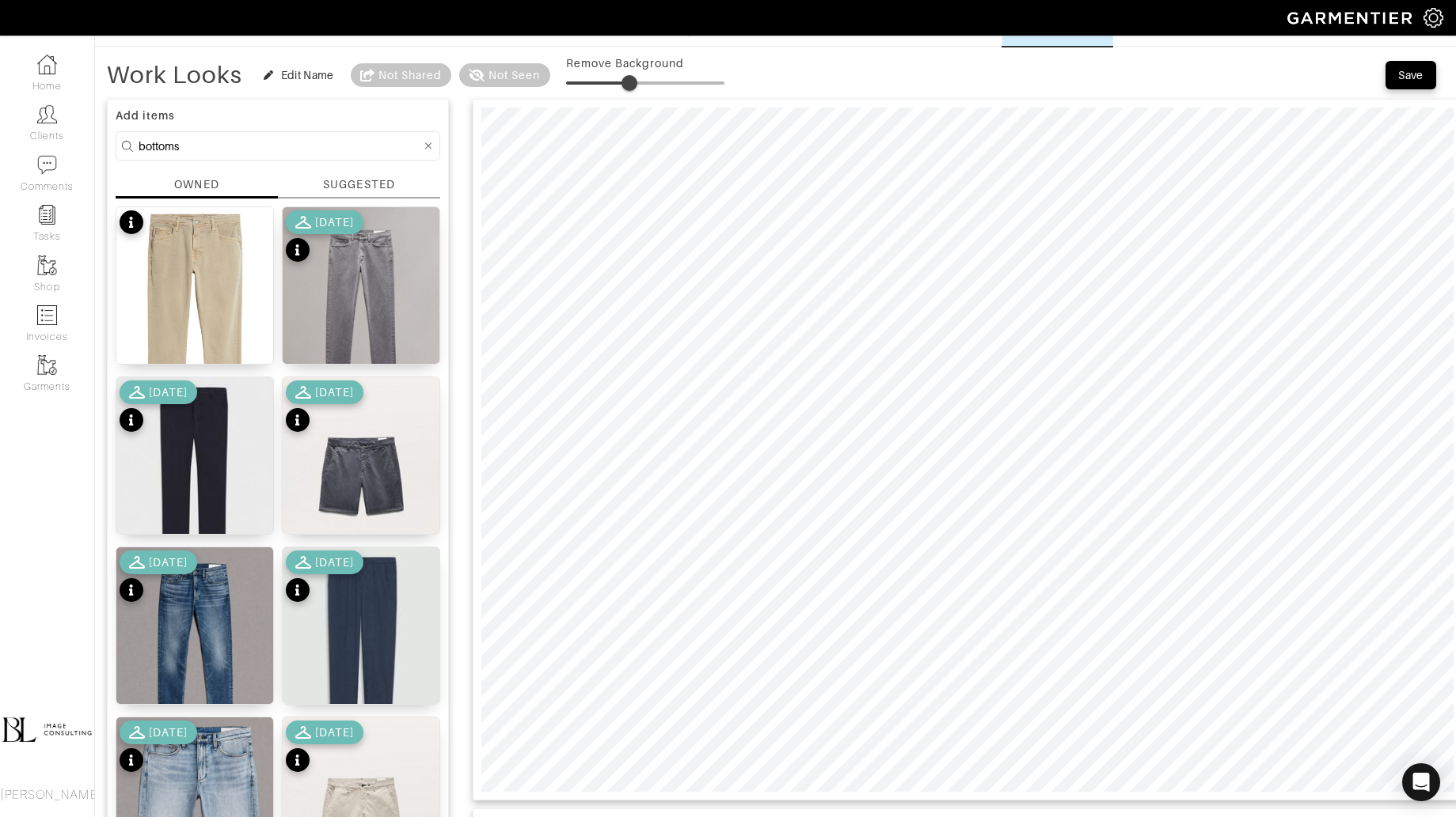
type input "43"
drag, startPoint x: 574, startPoint y: 76, endPoint x: 633, endPoint y: 75, distance: 59.0
click at [633, 76] on span at bounding box center [634, 84] width 16 height 16
click at [351, 281] on img at bounding box center [361, 305] width 157 height 196
type input "0"
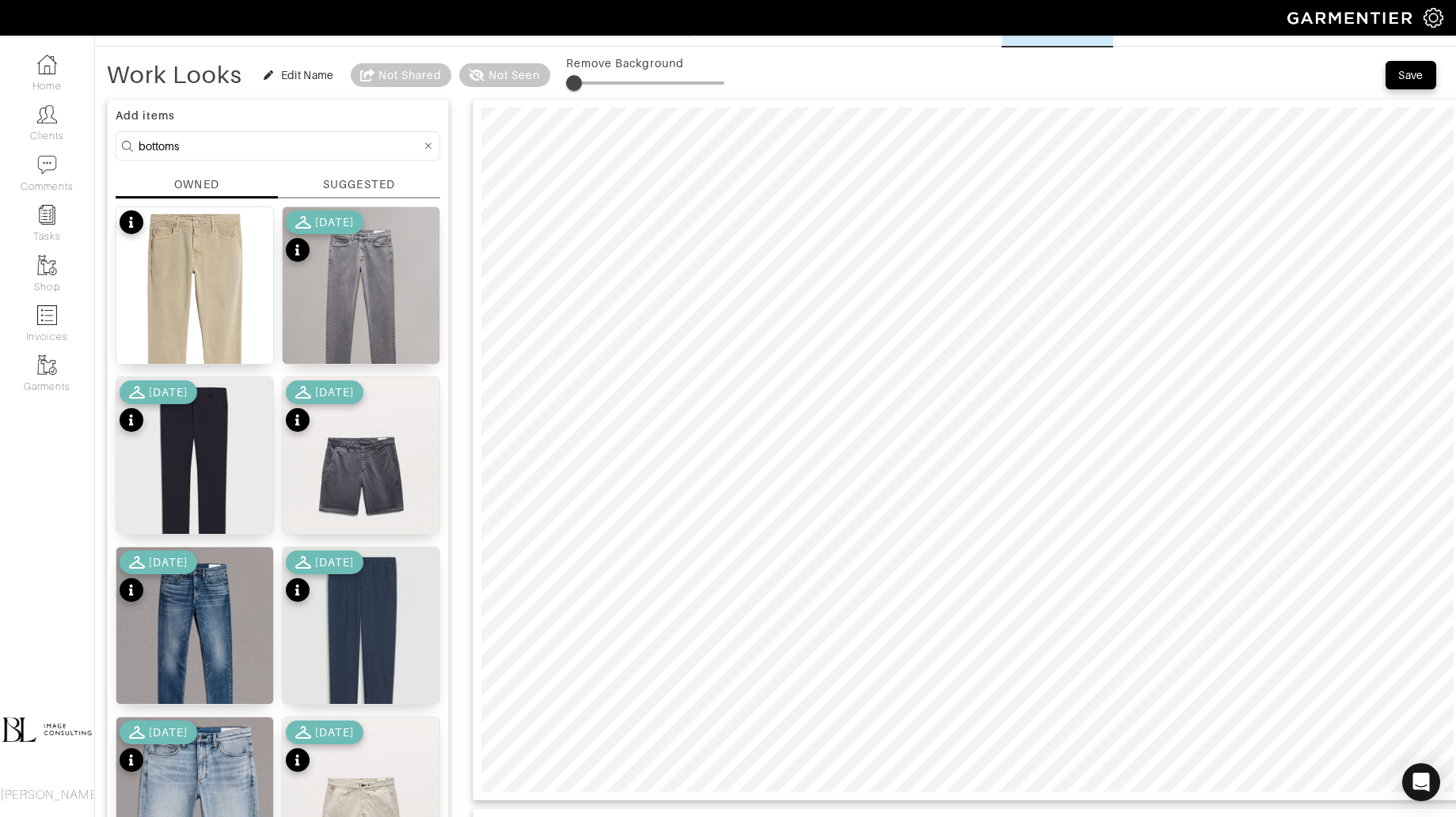
drag, startPoint x: 560, startPoint y: 80, endPoint x: 558, endPoint y: 68, distance: 12.2
click at [566, 76] on span at bounding box center [574, 84] width 16 height 16
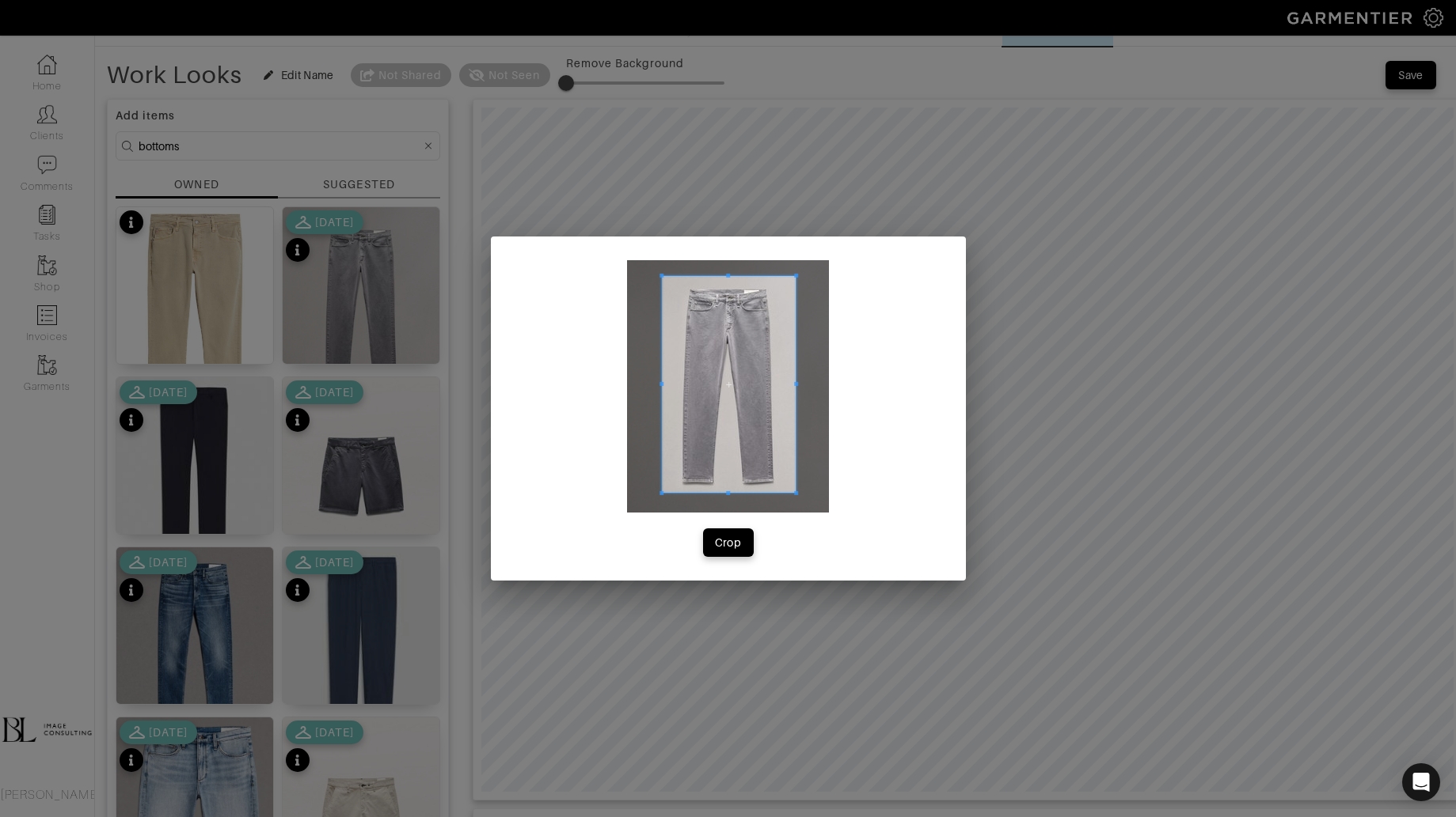
click at [785, 504] on div at bounding box center [728, 387] width 202 height 252
click at [729, 565] on div "Crop" at bounding box center [728, 408] width 475 height 344
click at [729, 547] on div "Crop" at bounding box center [728, 543] width 27 height 16
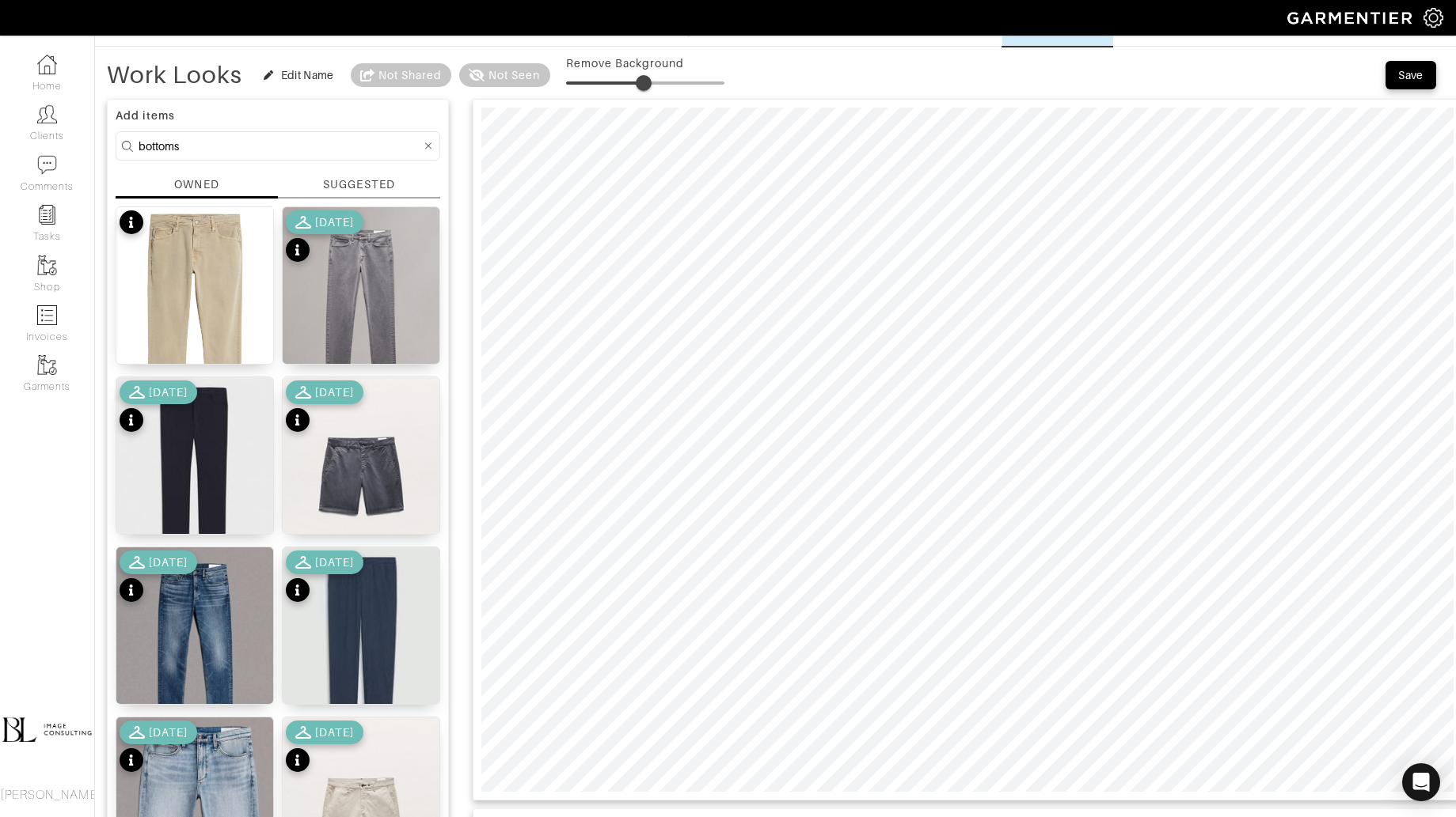
type input "0"
drag, startPoint x: 567, startPoint y: 76, endPoint x: 424, endPoint y: 57, distance: 144.3
click at [427, 63] on div "Work Looks Edit Name Not Shared Not Seen Remove Background" at bounding box center [415, 76] width 617 height 32
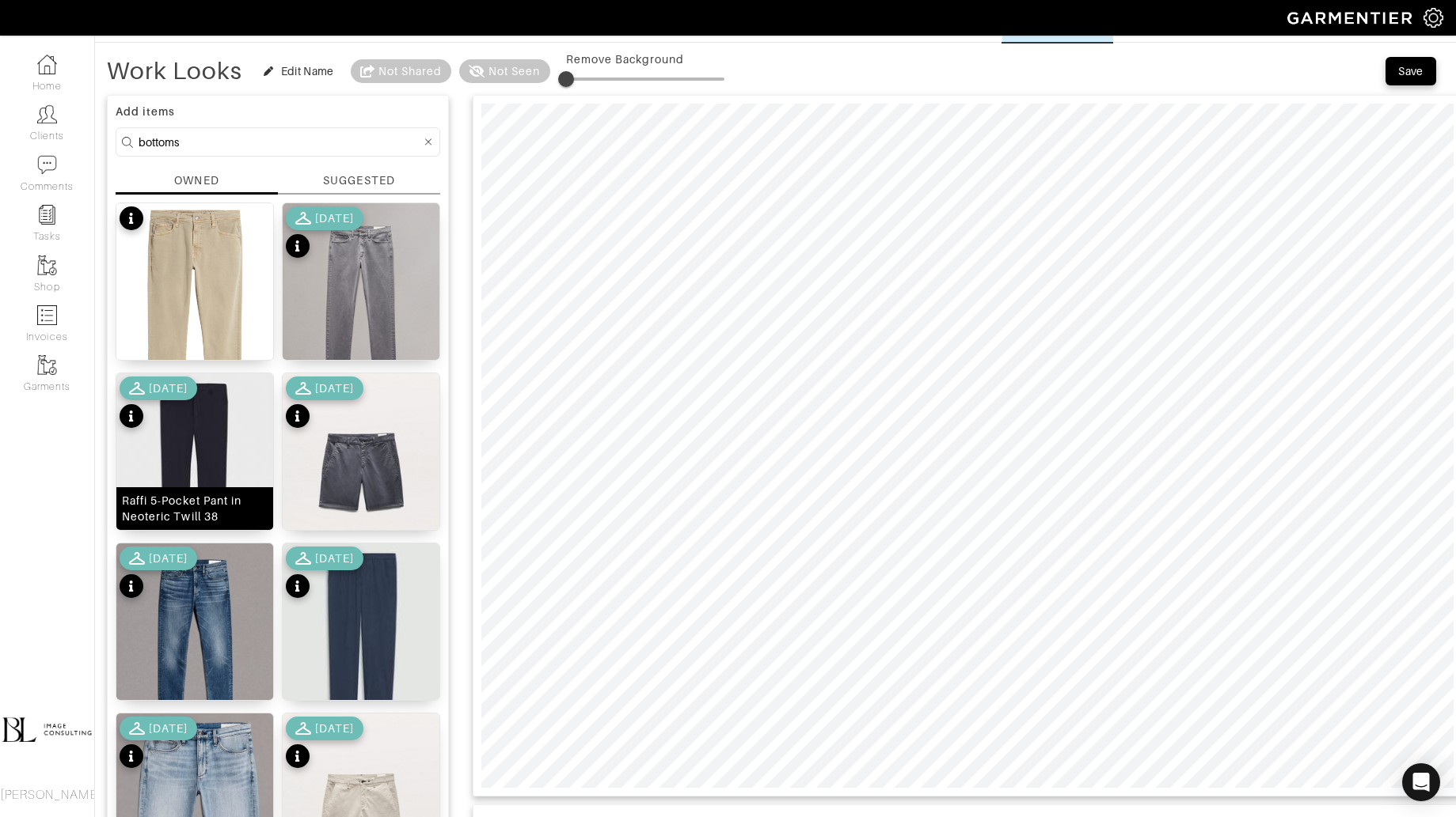
scroll to position [0, 0]
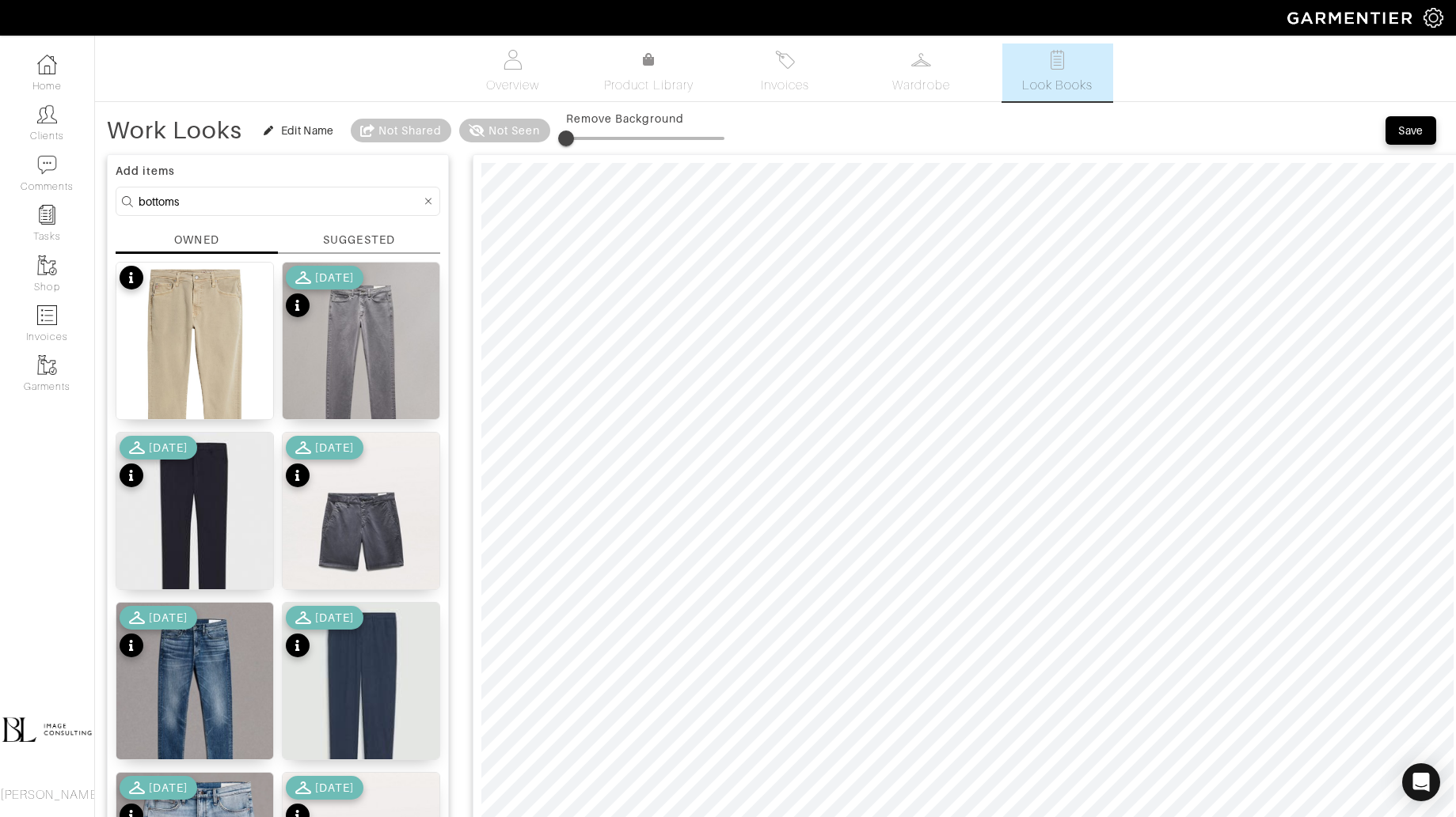
click at [197, 204] on input "bottoms" at bounding box center [280, 201] width 283 height 20
type input "tops"
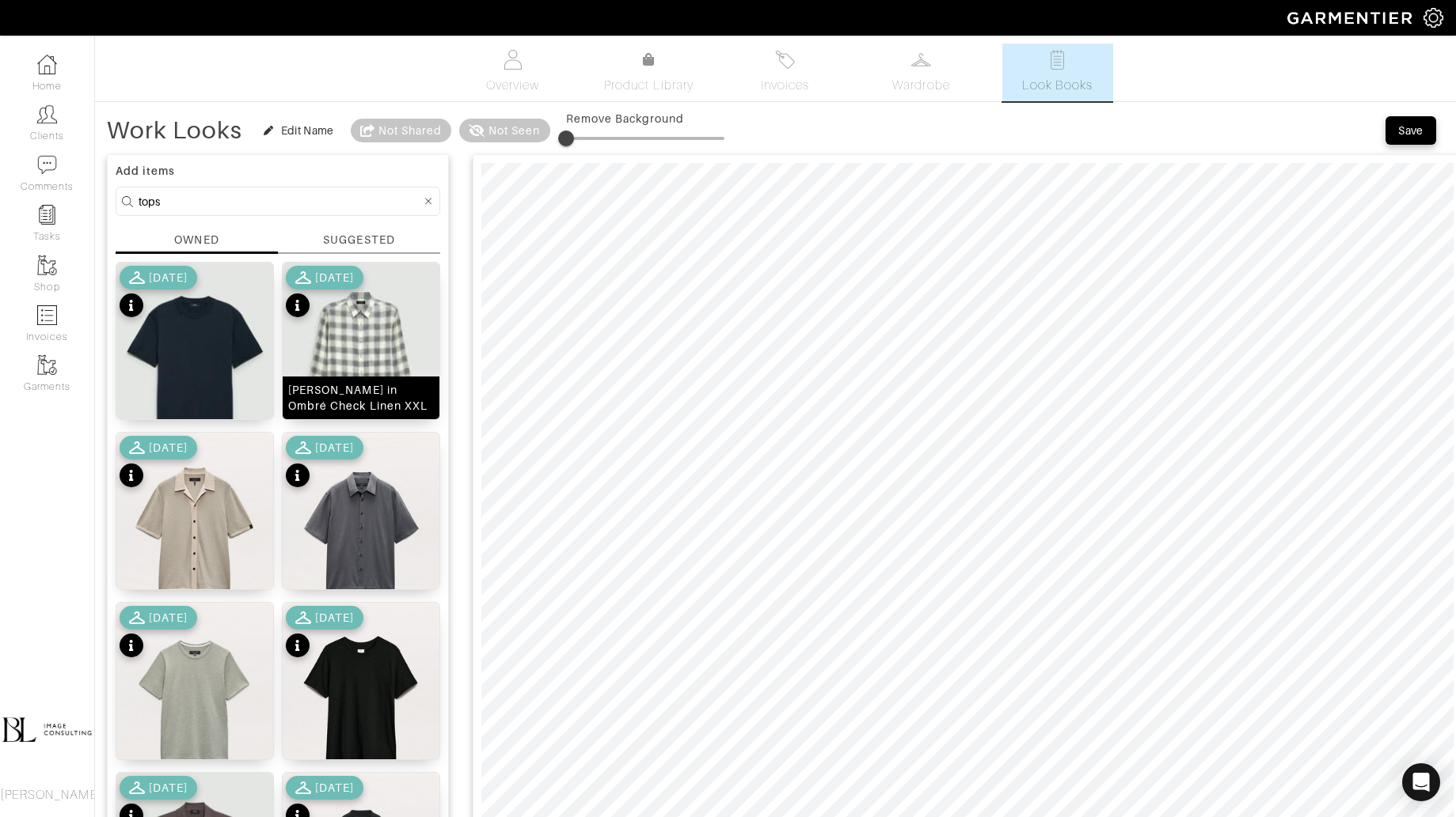
click at [394, 306] on img at bounding box center [361, 360] width 157 height 196
click at [594, 140] on span at bounding box center [594, 139] width 16 height 16
type input "0"
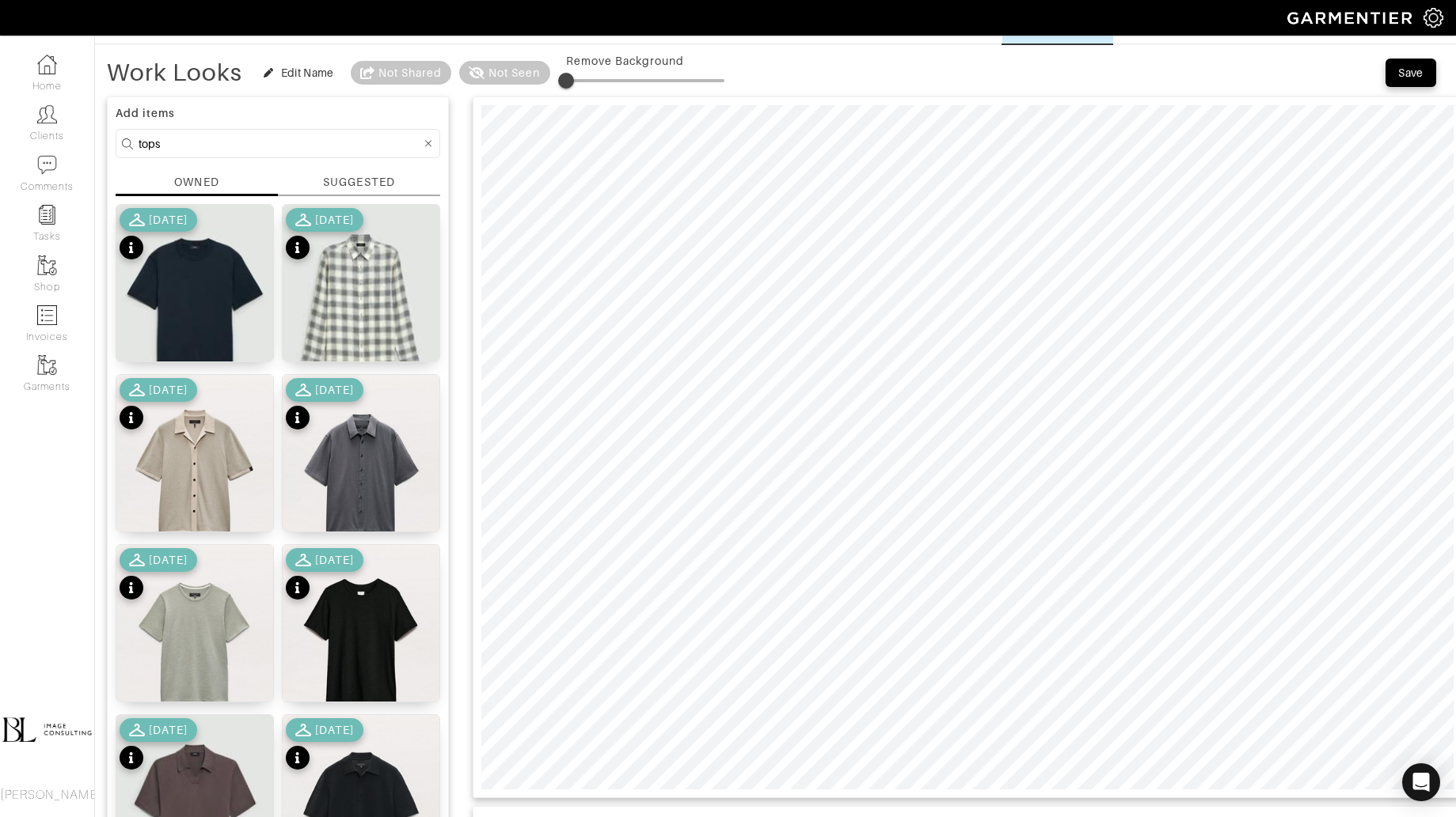
scroll to position [78, 0]
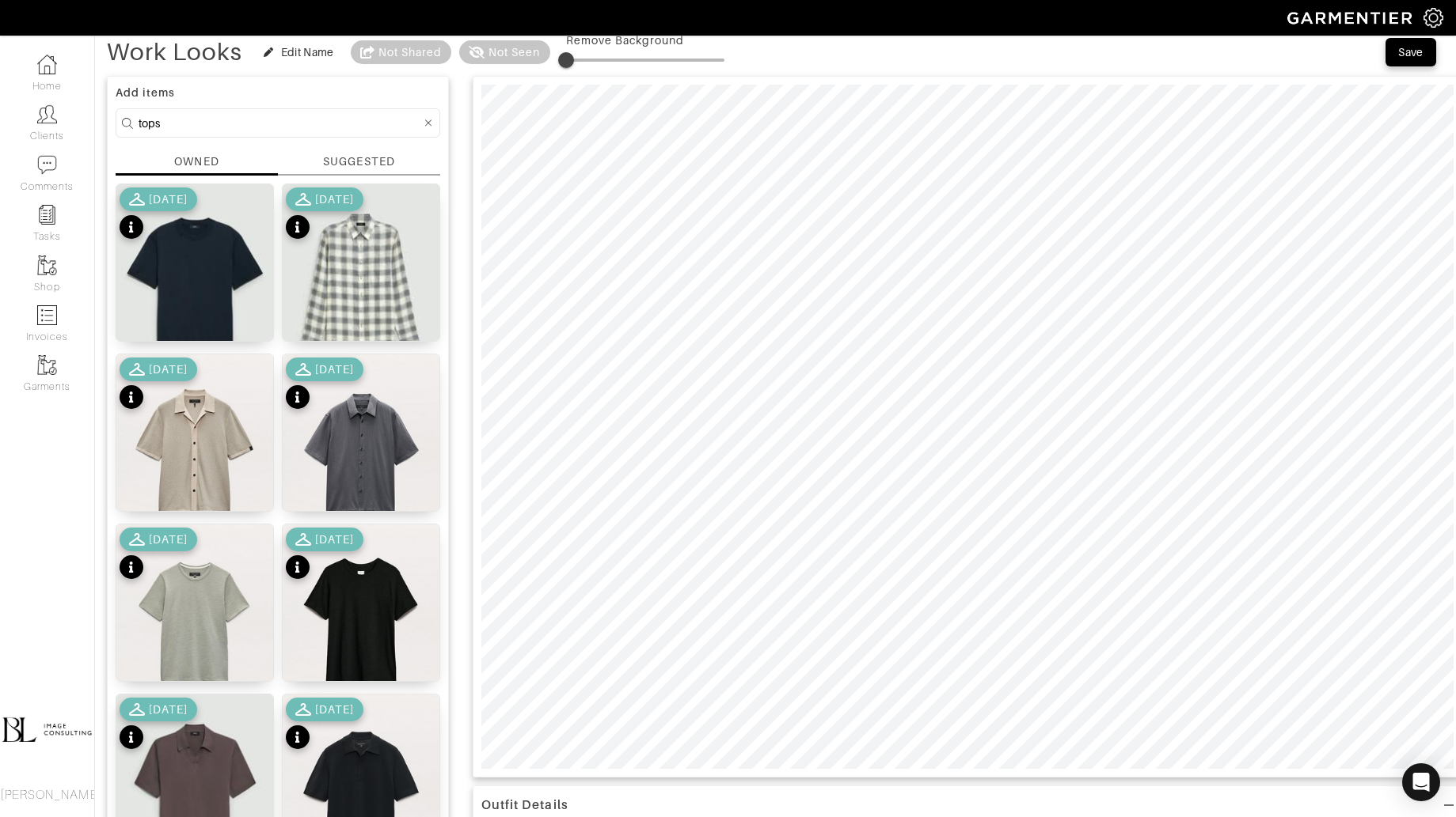
click at [292, 113] on input "tops" at bounding box center [280, 123] width 283 height 20
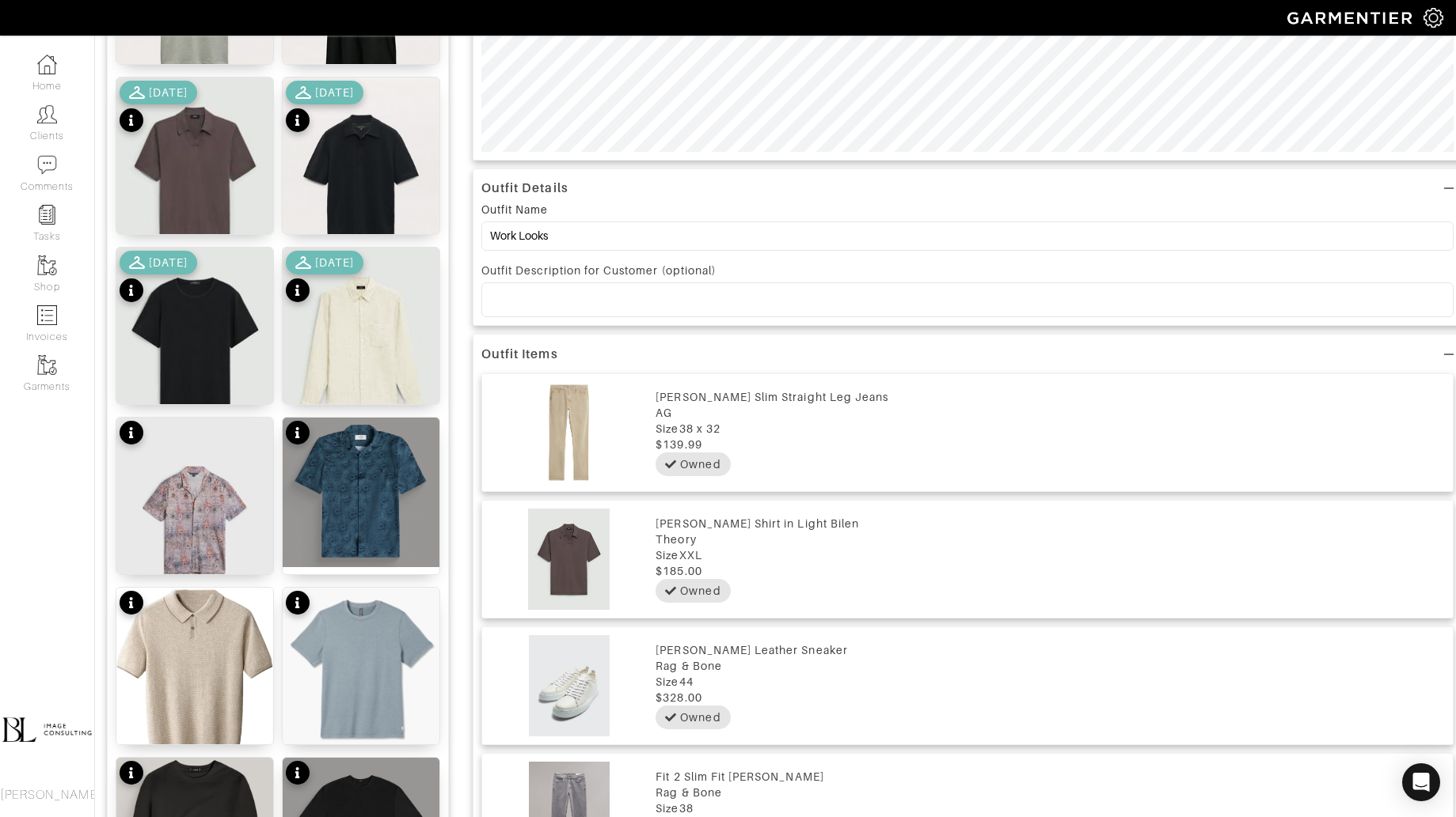
scroll to position [1087, 0]
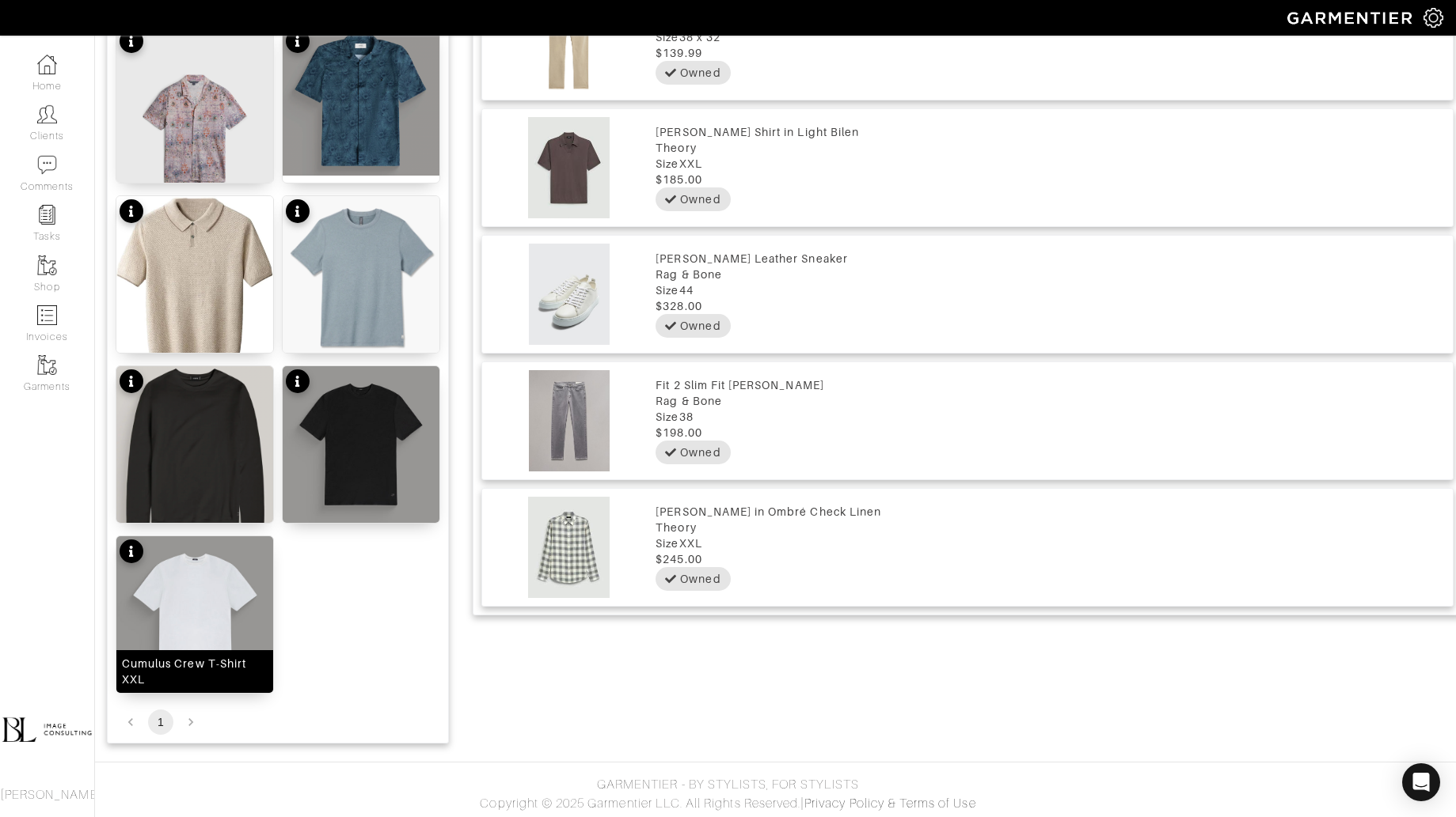
click at [205, 588] on img at bounding box center [195, 614] width 157 height 156
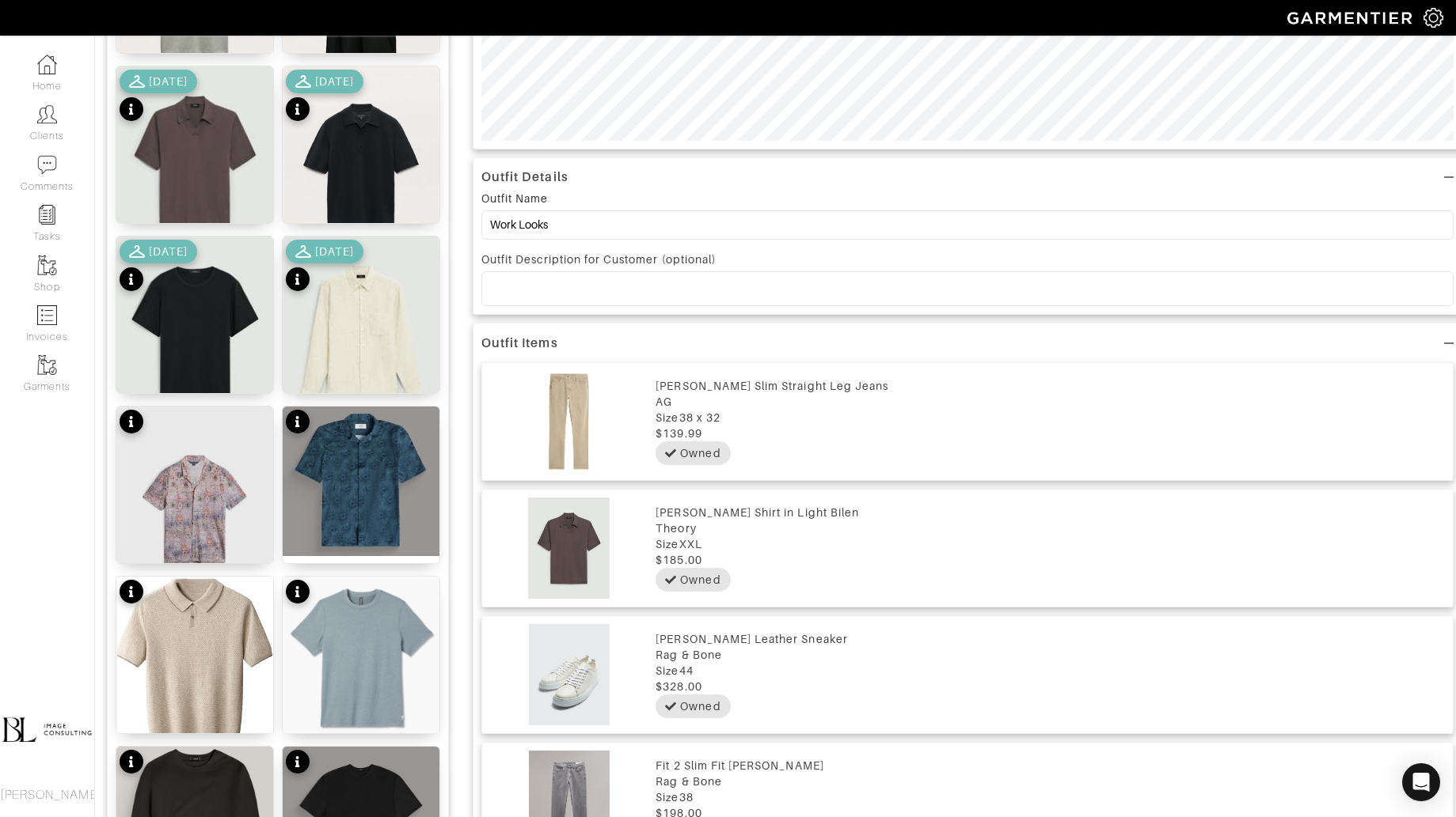
scroll to position [0, 0]
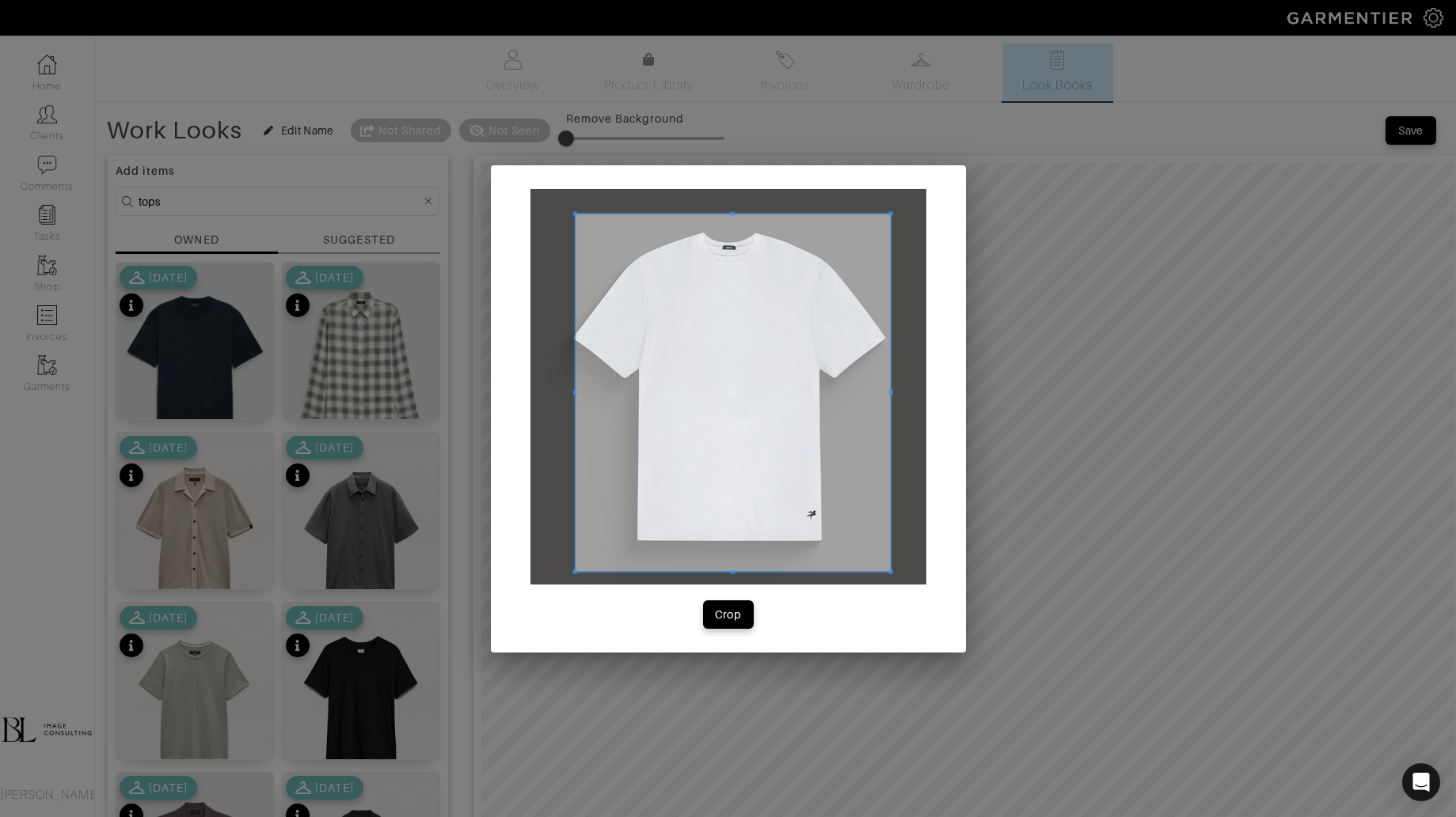
click at [882, 565] on div at bounding box center [728, 387] width 396 height 396
click at [570, 372] on span at bounding box center [570, 392] width 4 height 358
click at [737, 624] on button "Crop" at bounding box center [728, 614] width 51 height 28
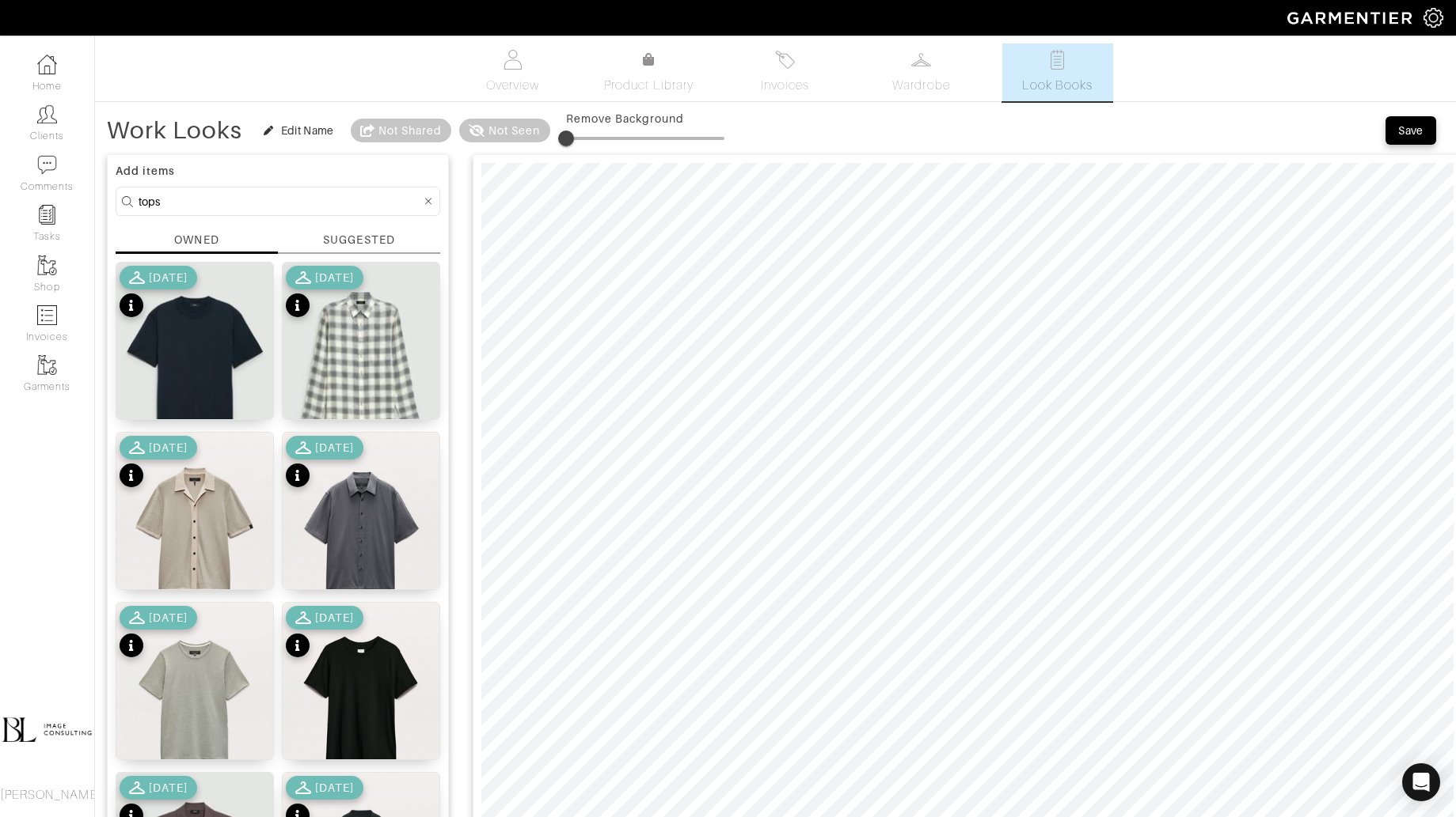
type input "18"
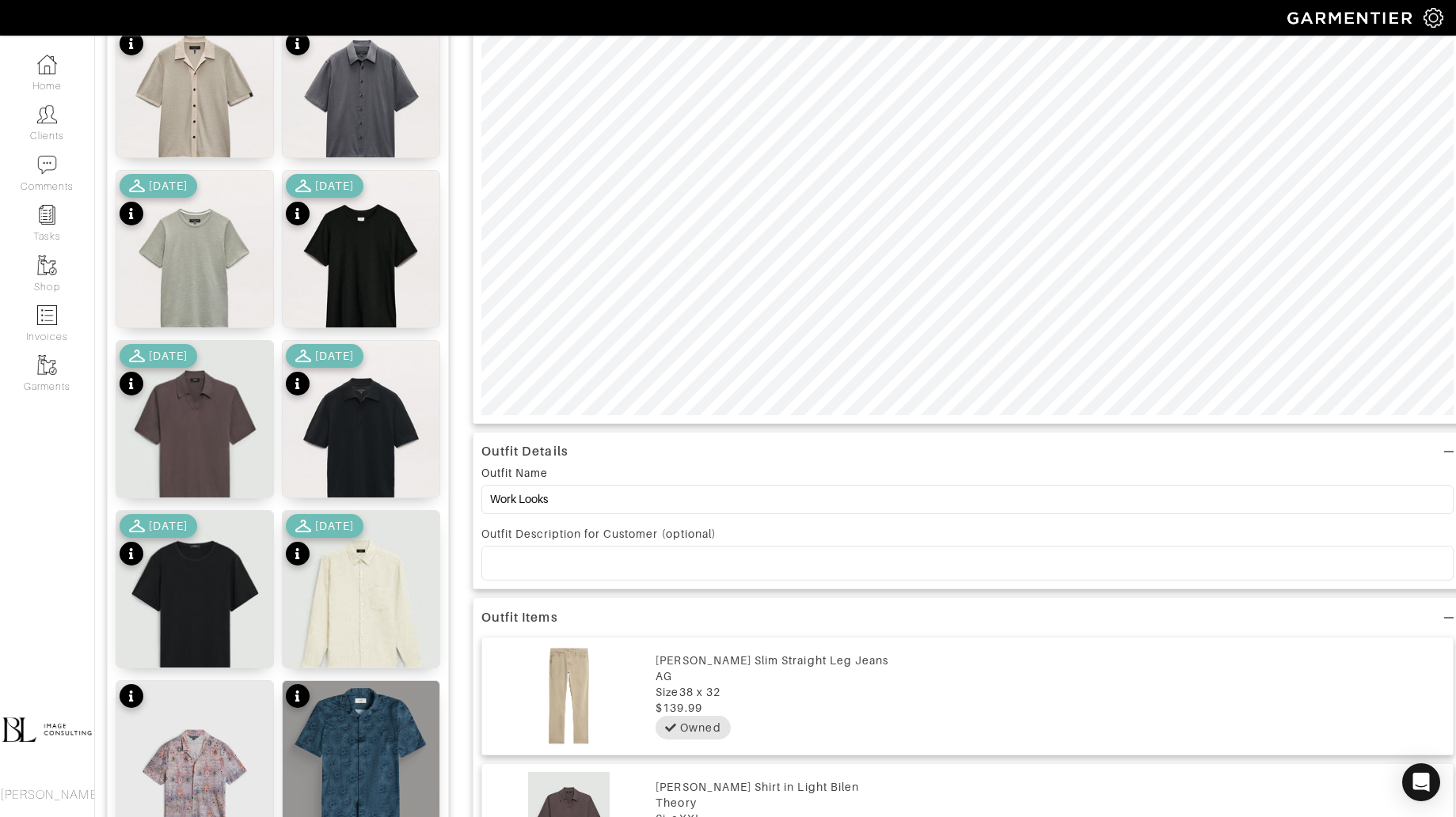
scroll to position [449, 0]
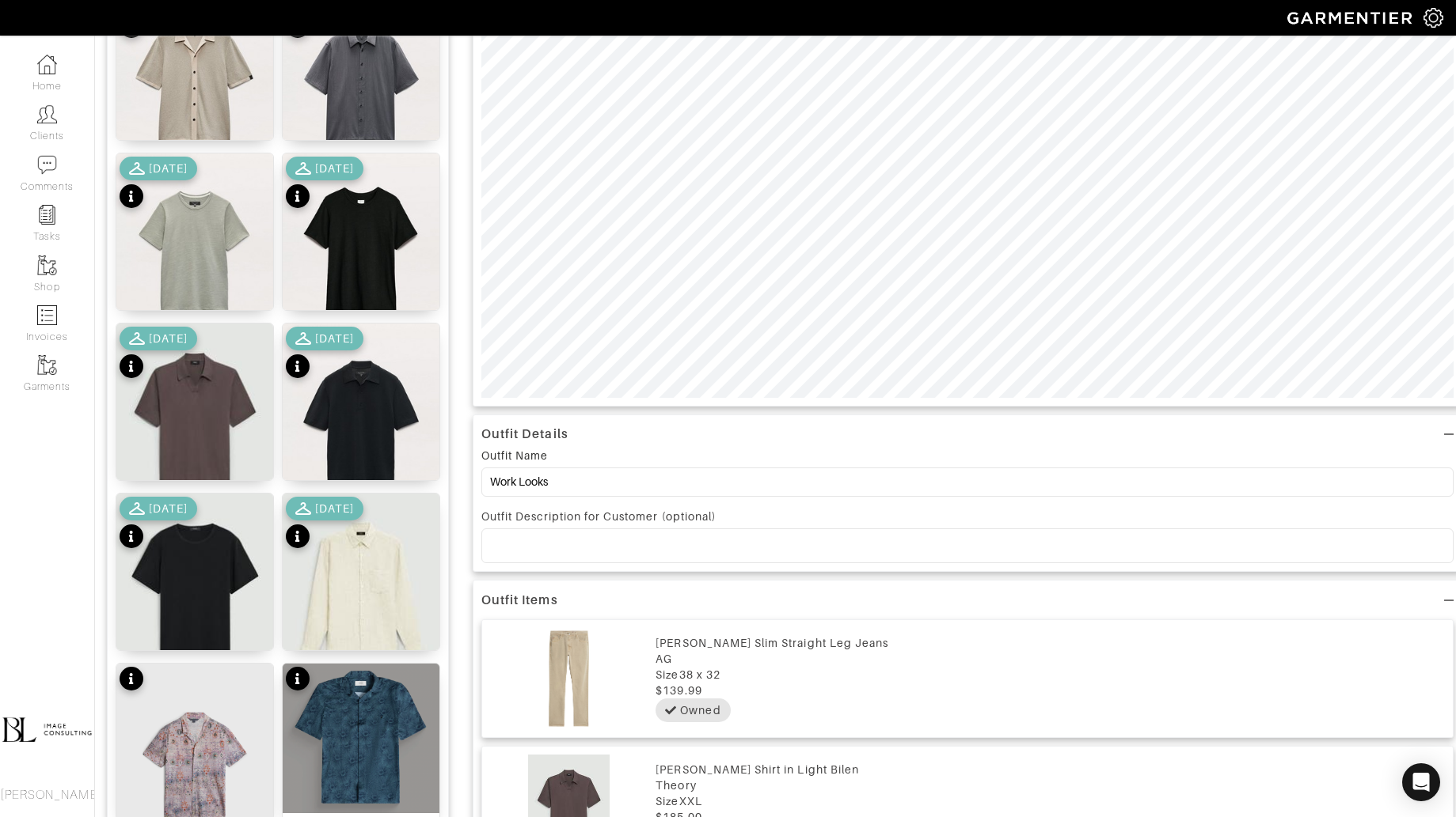
click at [579, 547] on p at bounding box center [967, 546] width 946 height 14
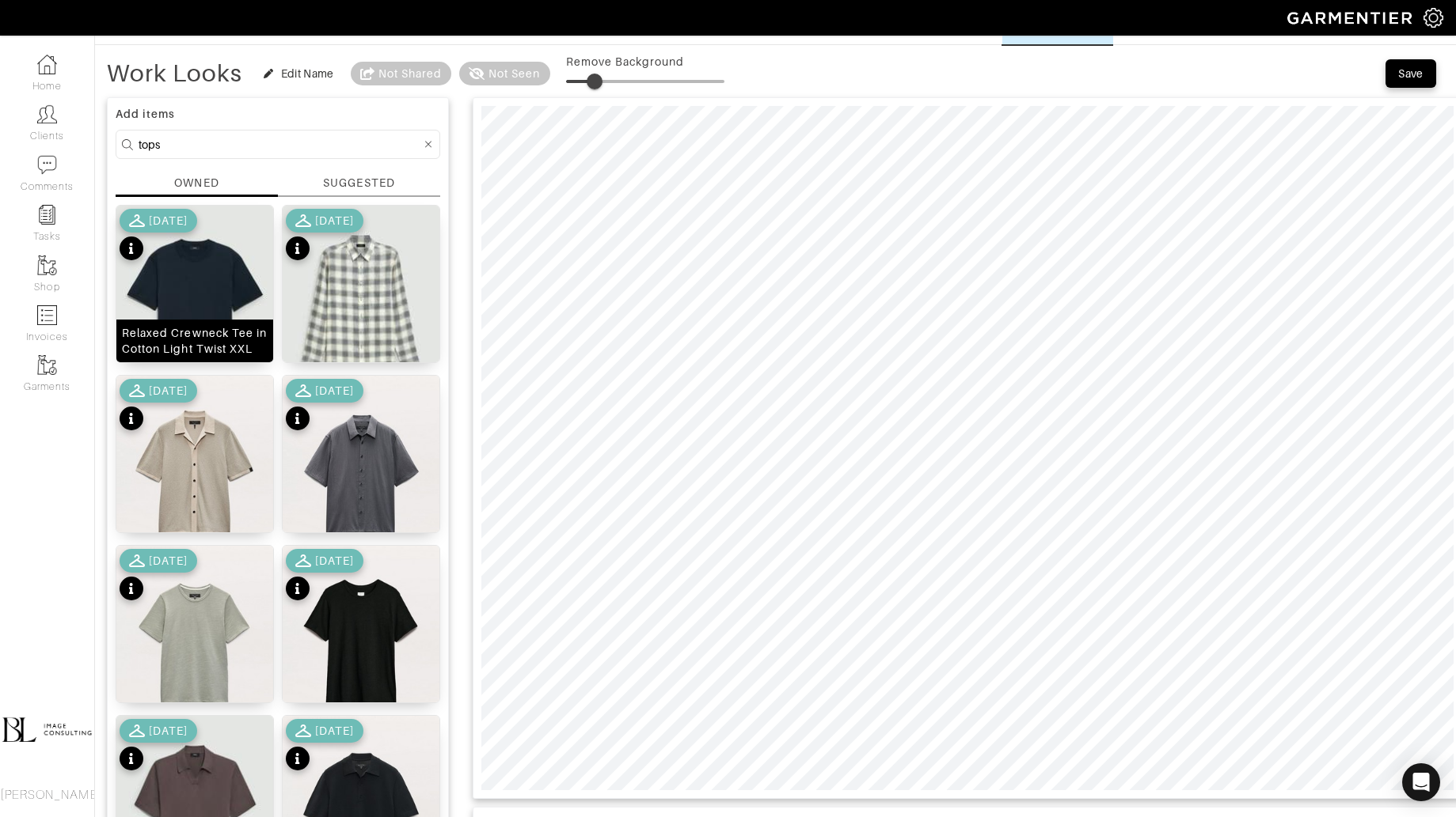
scroll to position [18, 0]
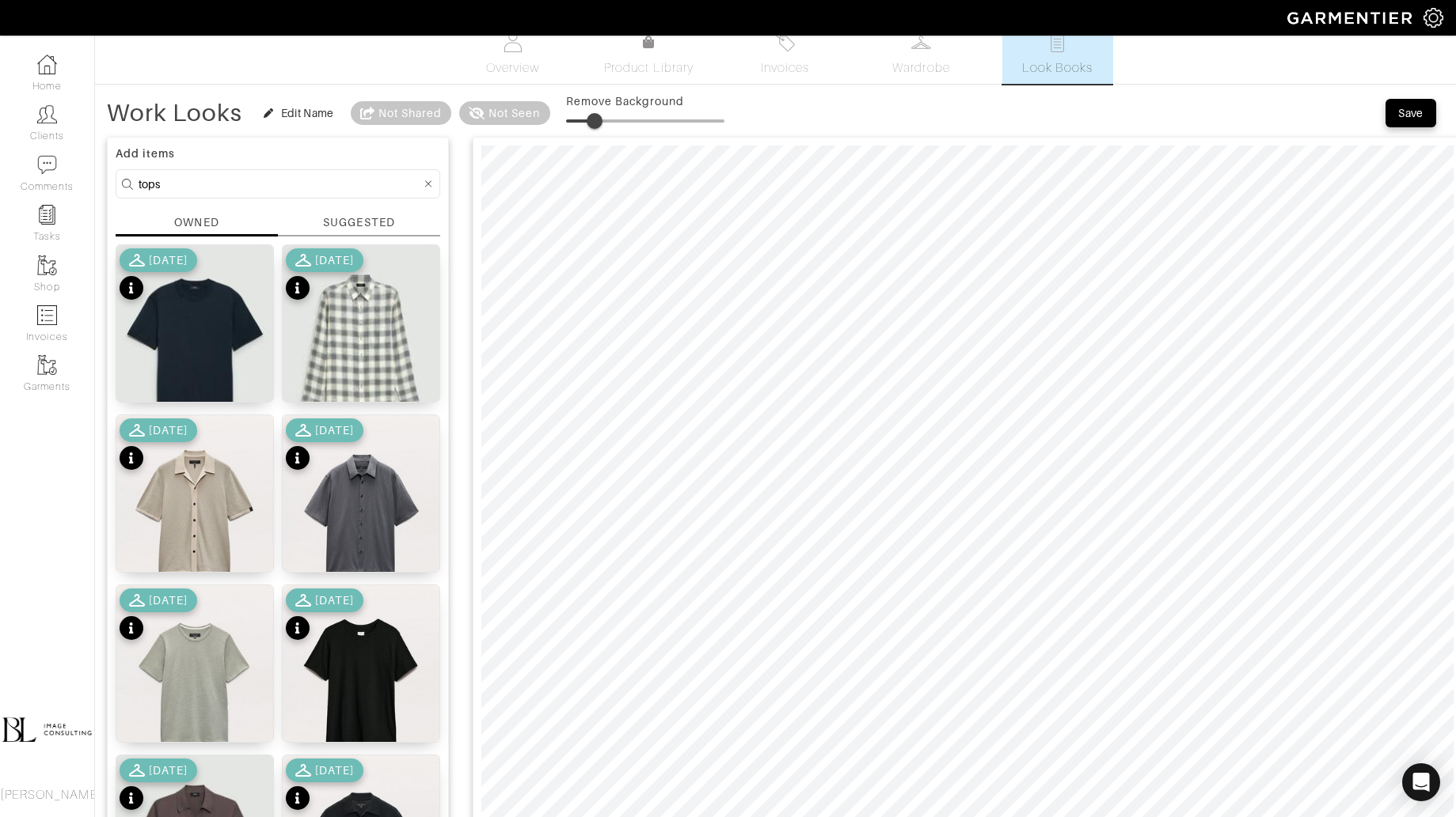
click at [233, 185] on input "tops" at bounding box center [280, 184] width 283 height 20
type input "shoes"
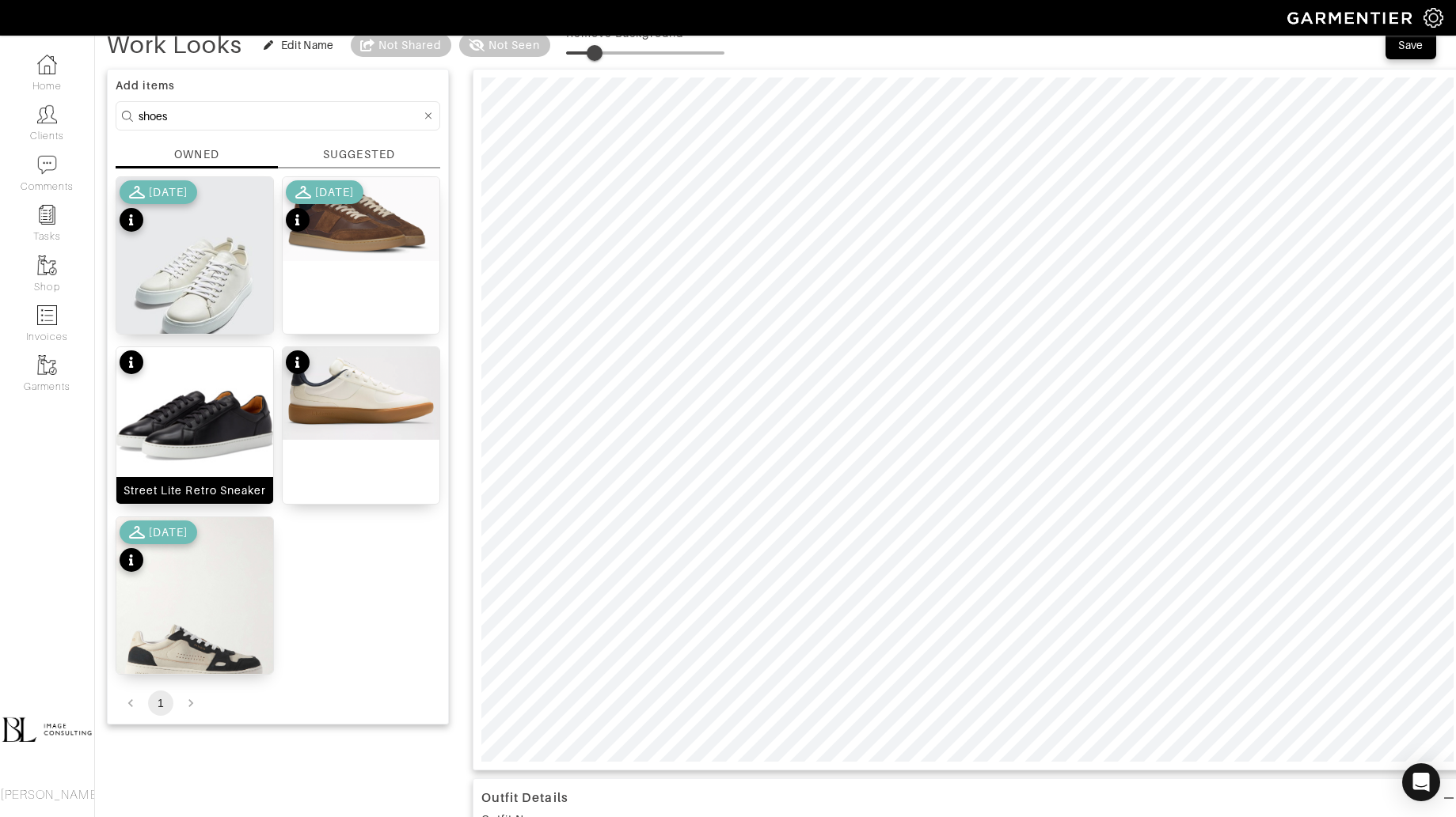
scroll to position [89, 0]
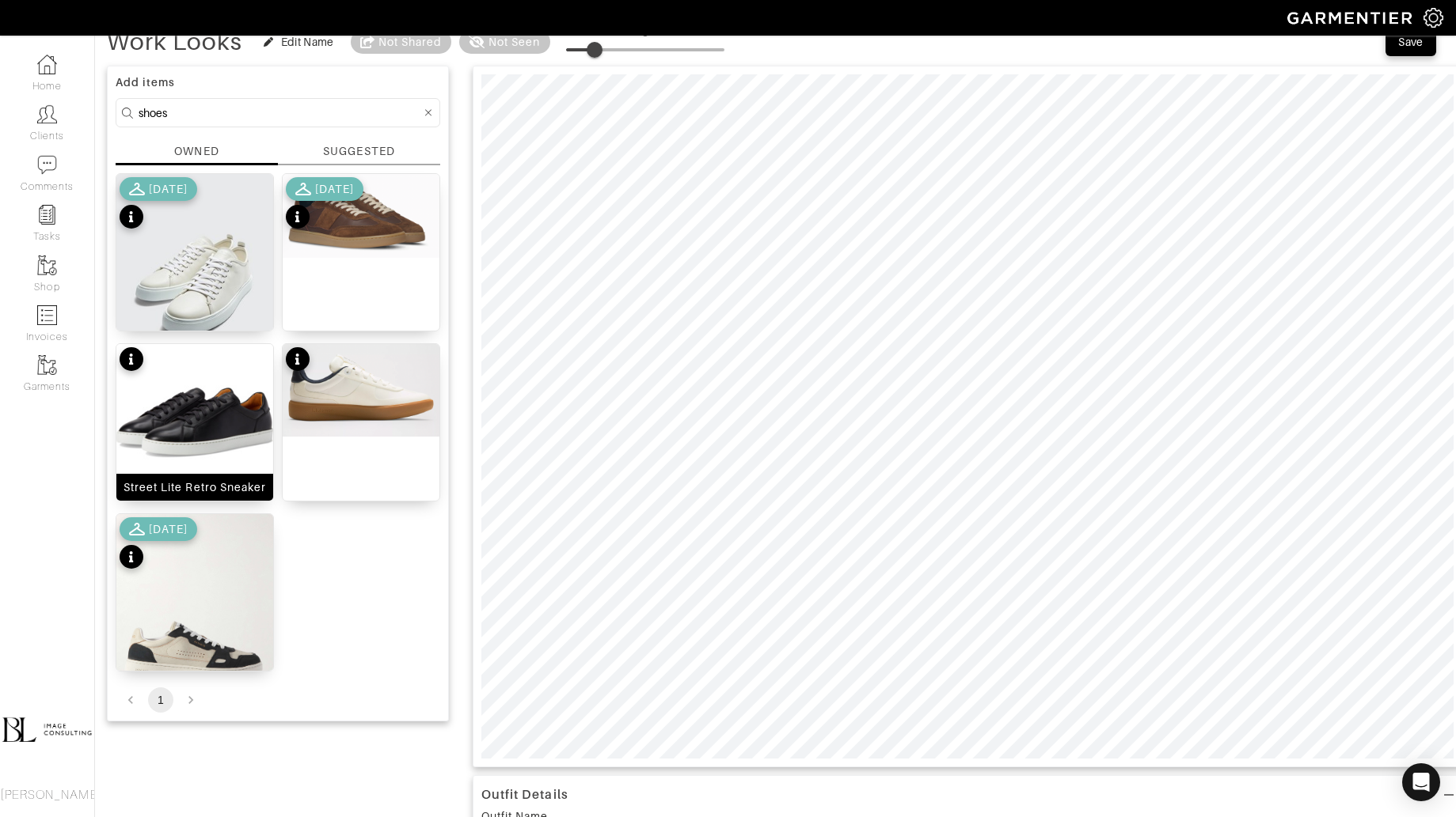
click at [221, 409] on img at bounding box center [195, 422] width 157 height 156
type input "5"
drag, startPoint x: 598, startPoint y: 48, endPoint x: 574, endPoint y: 51, distance: 24.2
click at [574, 51] on span at bounding box center [575, 50] width 16 height 16
click at [109, 636] on div "Add items shoes OWNED SUGGESTED Perry Leather Sneaker 44 6/09/25 Pillar Court I…" at bounding box center [278, 394] width 342 height 656
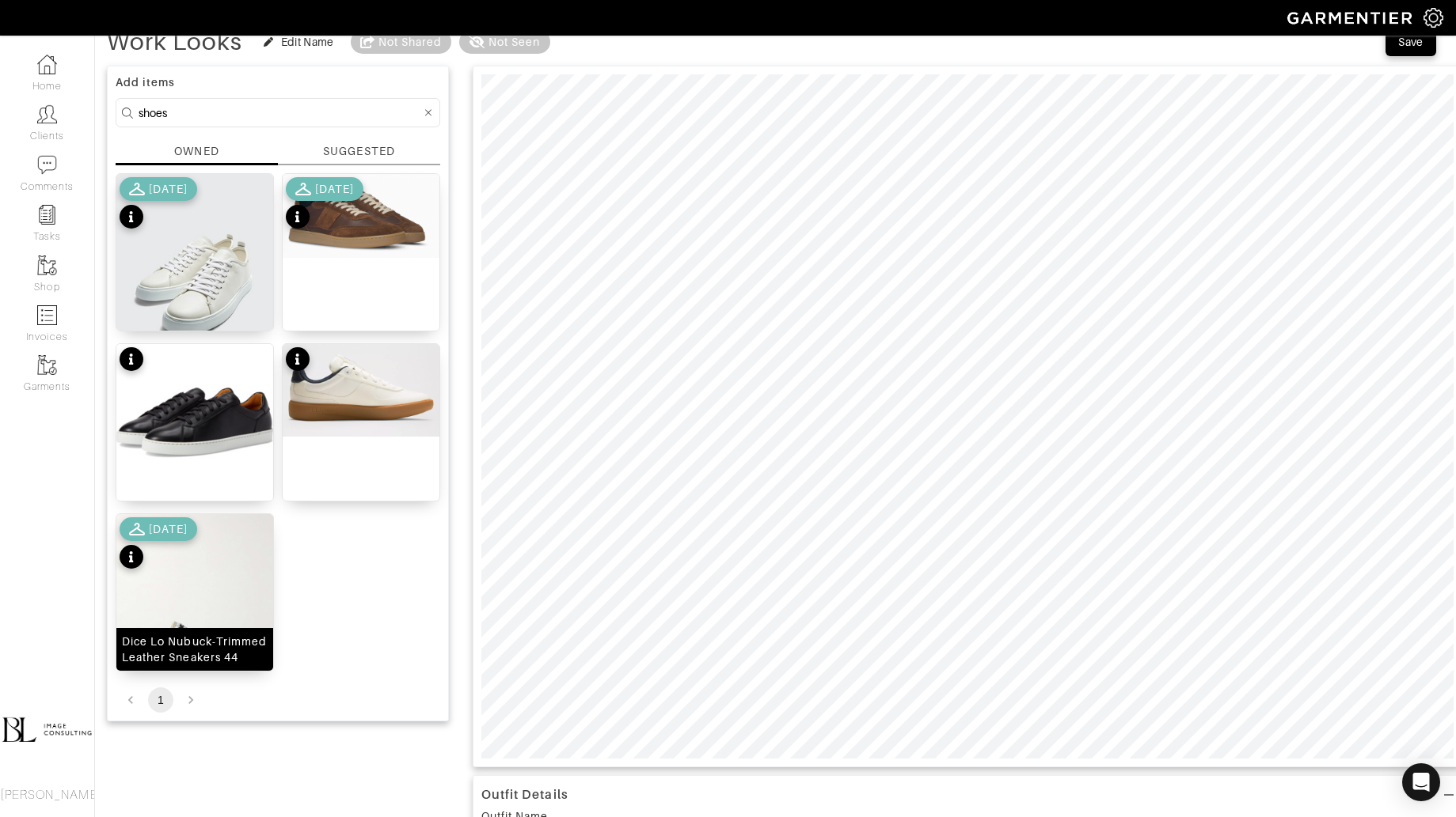
click at [167, 630] on div "Dice Lo Nubuck-Trimmed Leather Sneakers 44" at bounding box center [195, 650] width 157 height 43
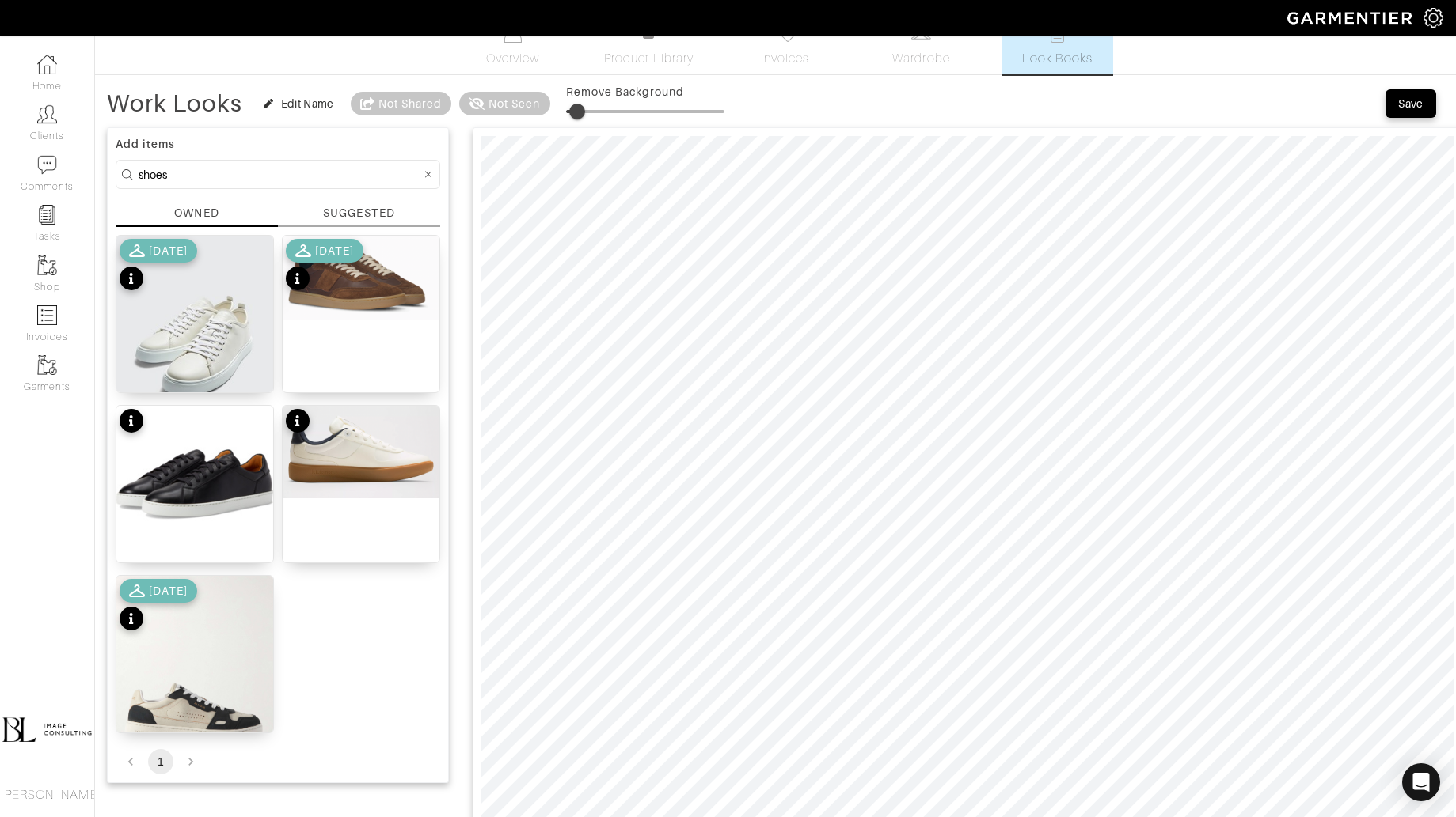
type input "0"
drag, startPoint x: 568, startPoint y: 111, endPoint x: 517, endPoint y: 122, distance: 52.2
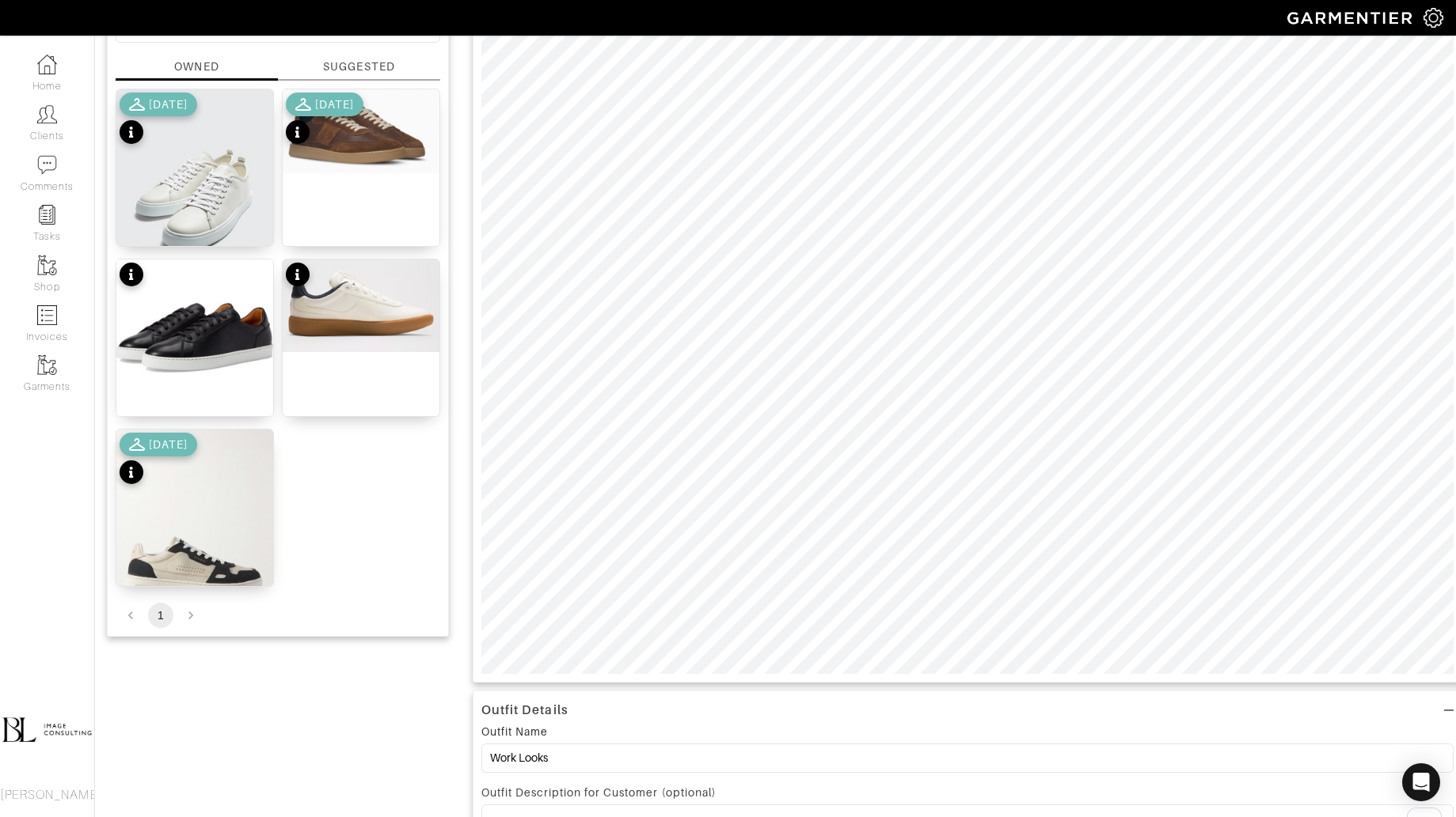
scroll to position [178, 0]
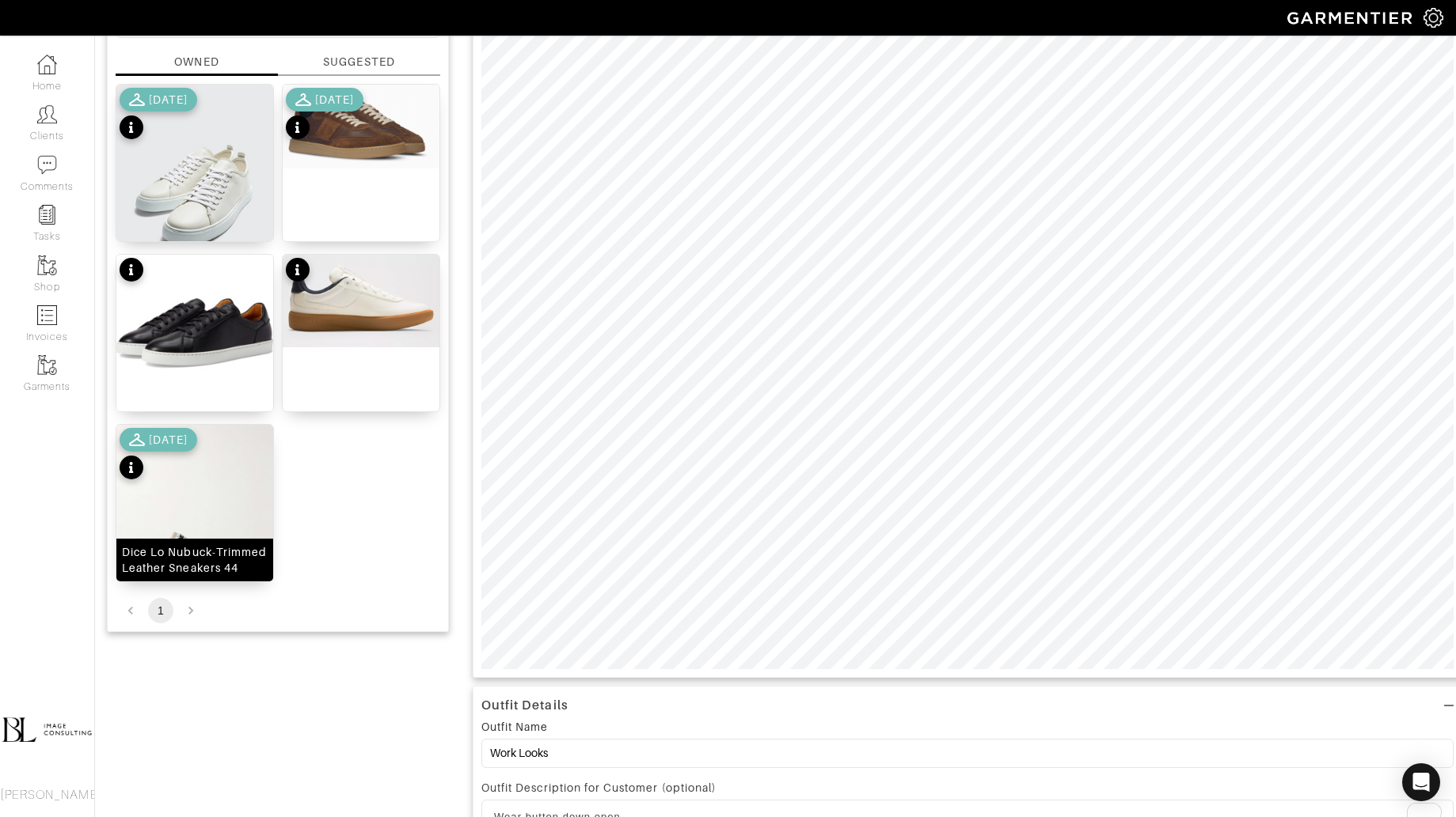
click at [197, 525] on img at bounding box center [195, 529] width 157 height 209
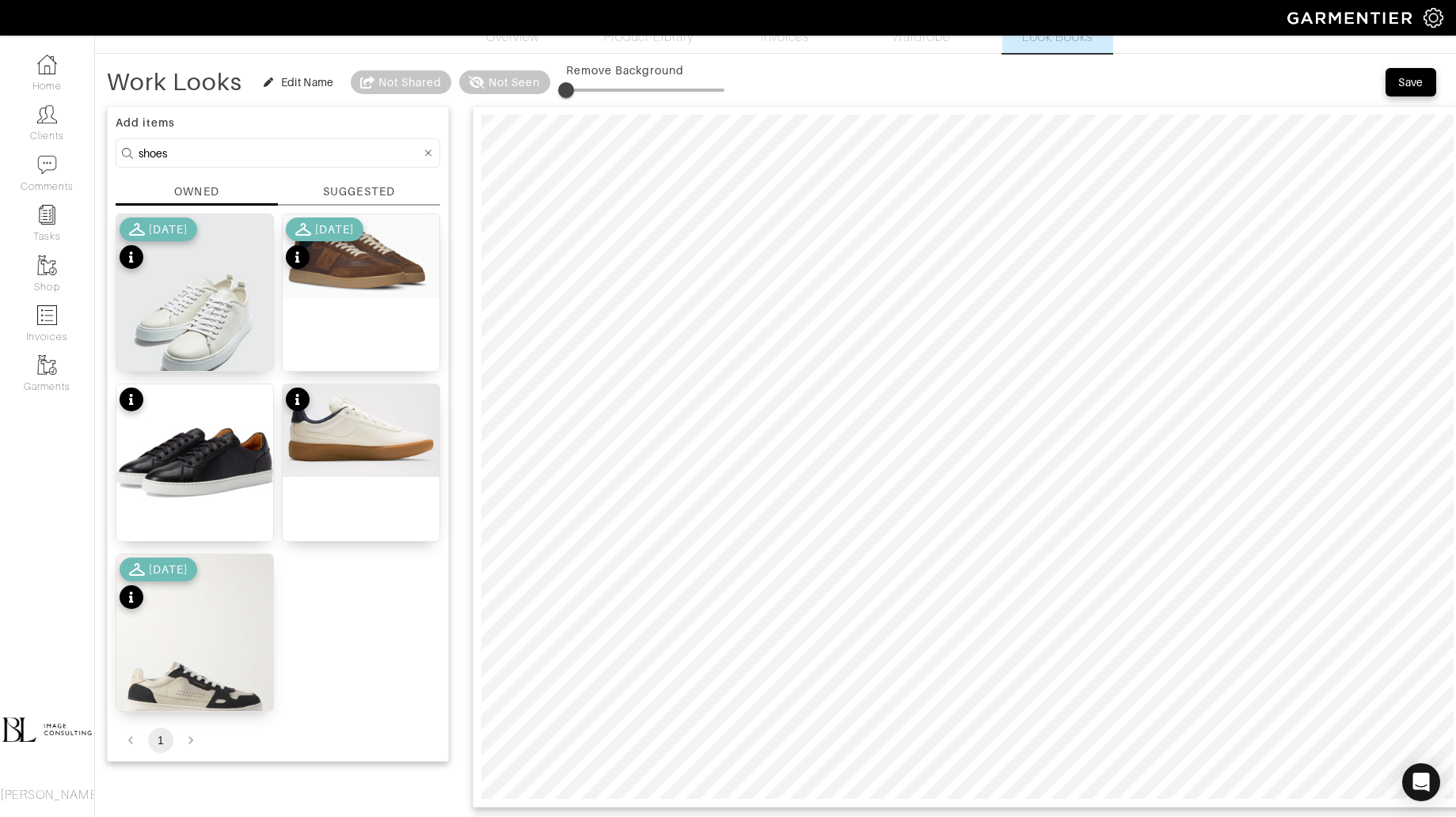
scroll to position [46, 0]
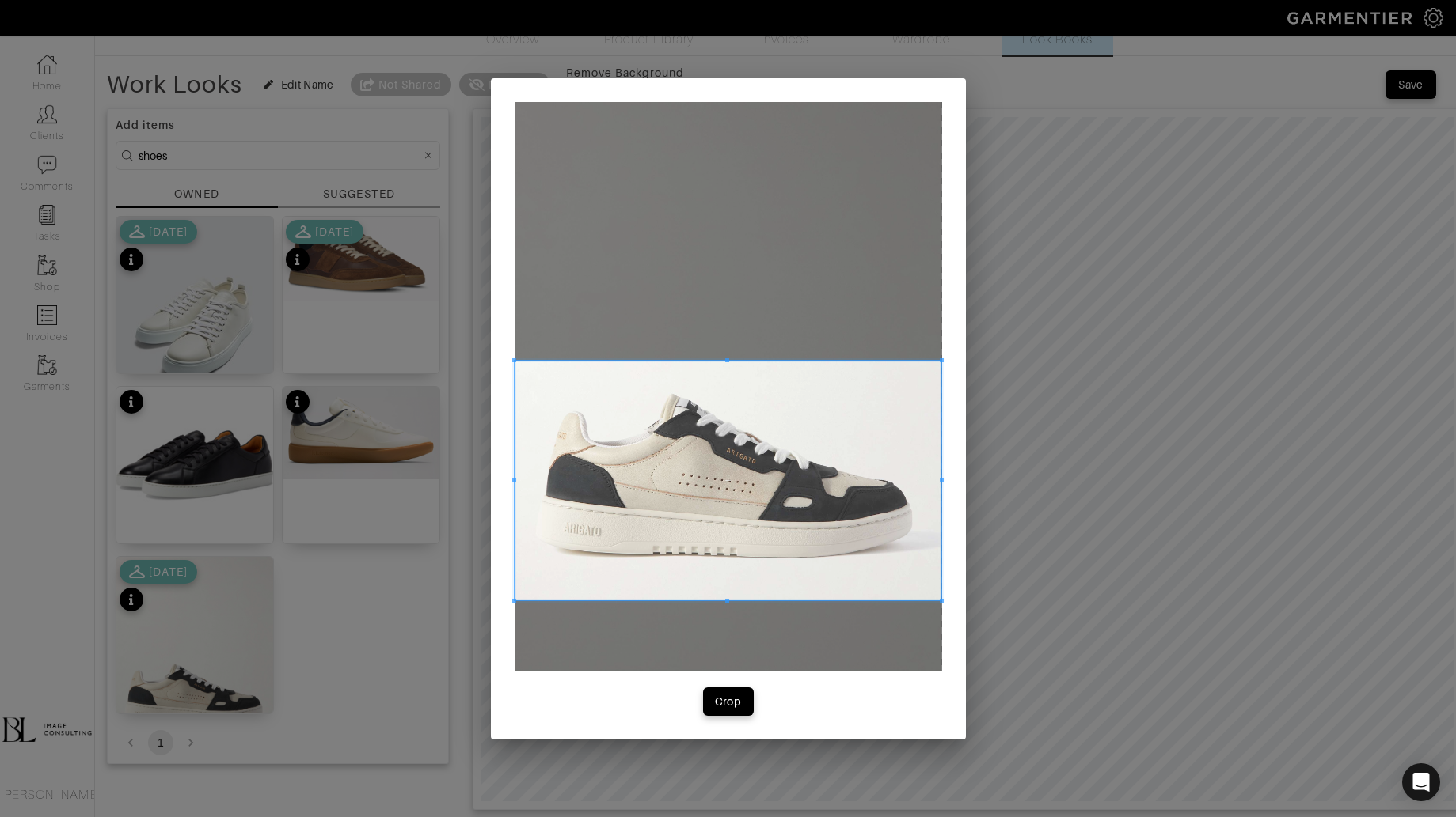
click at [597, 392] on span at bounding box center [728, 480] width 428 height 241
click at [728, 696] on div "Crop" at bounding box center [728, 701] width 27 height 16
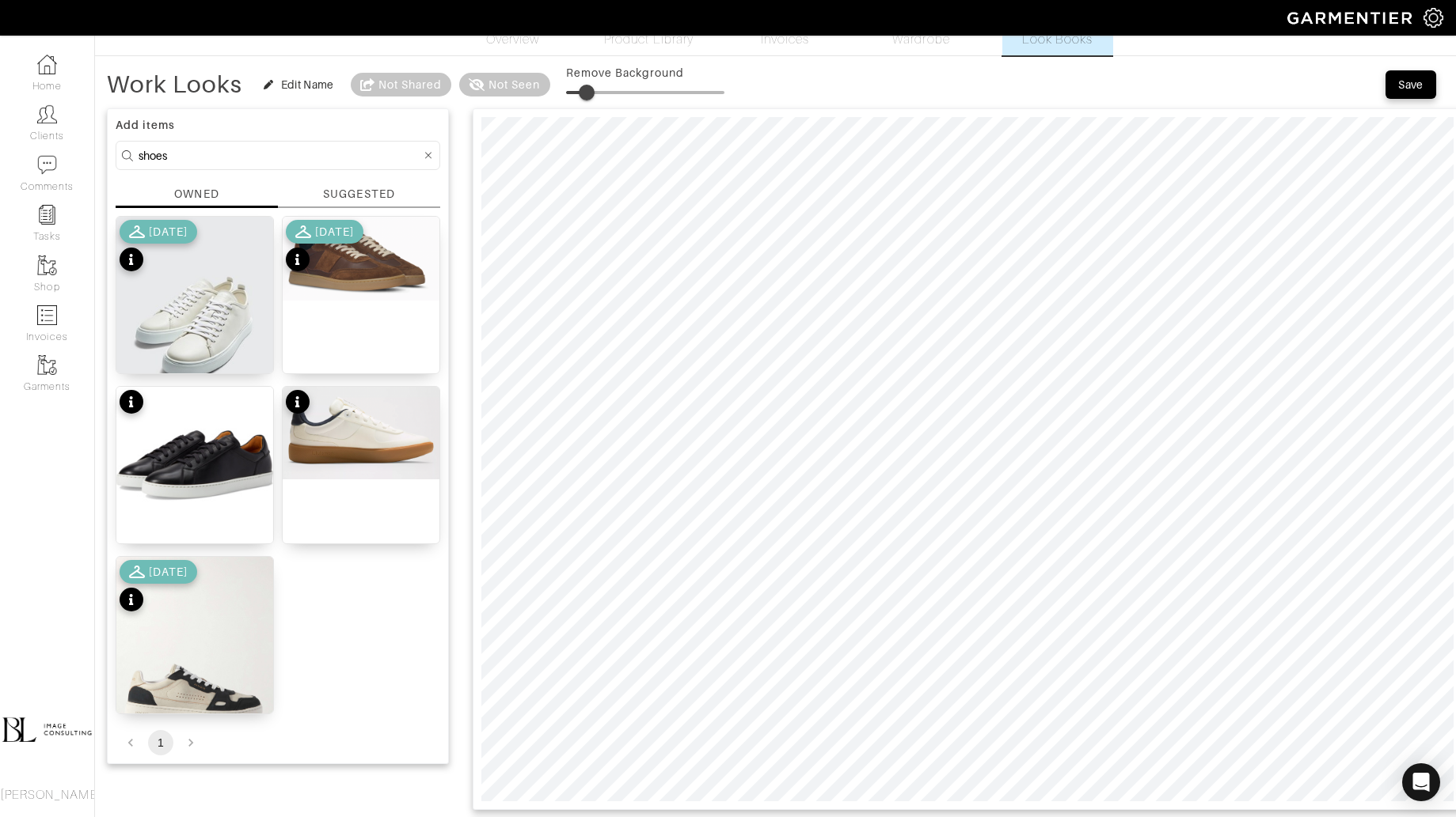
drag, startPoint x: 563, startPoint y: 90, endPoint x: 586, endPoint y: 97, distance: 24.0
click at [586, 97] on span at bounding box center [587, 92] width 16 height 16
type input "5"
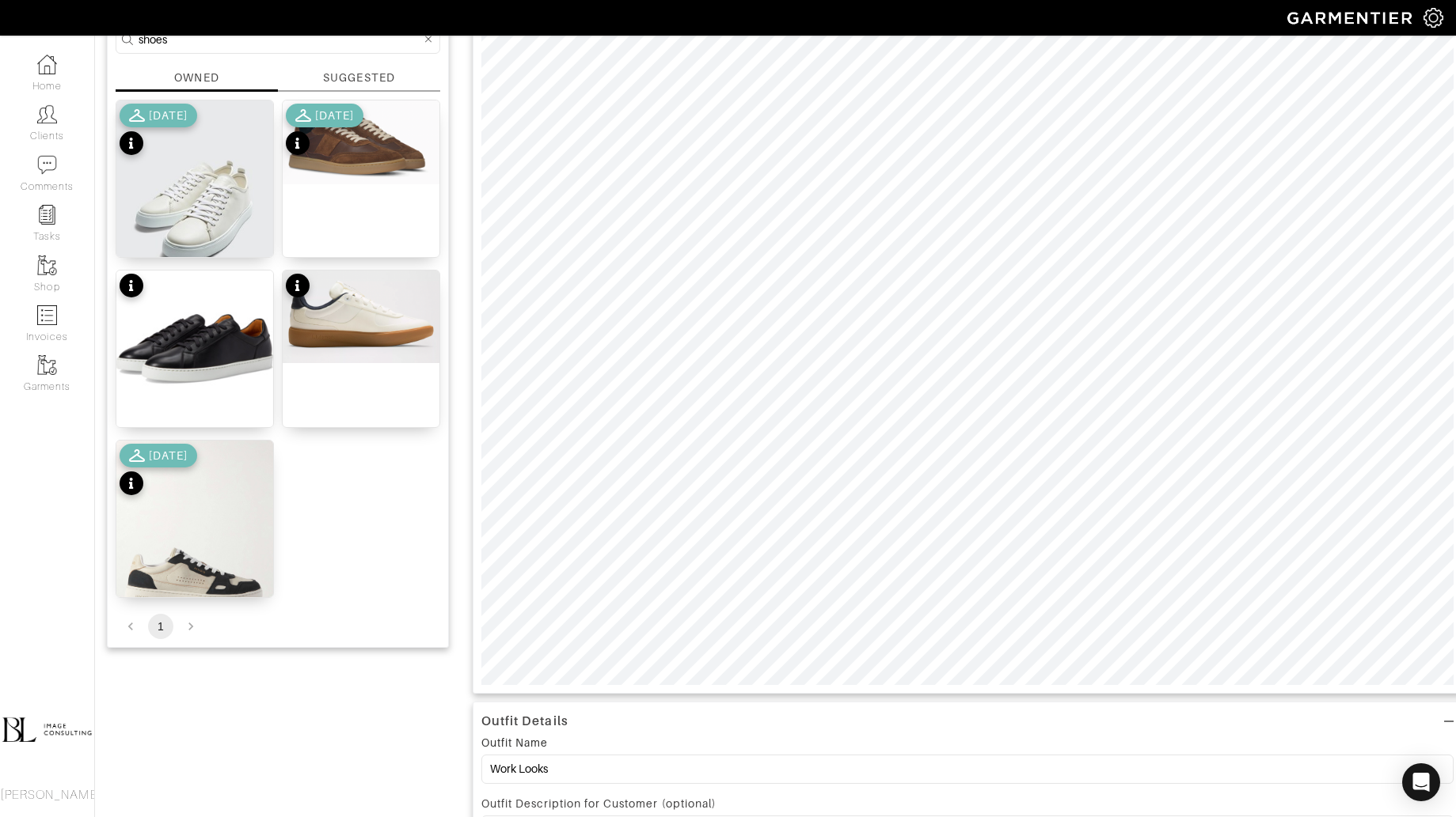
scroll to position [0, 0]
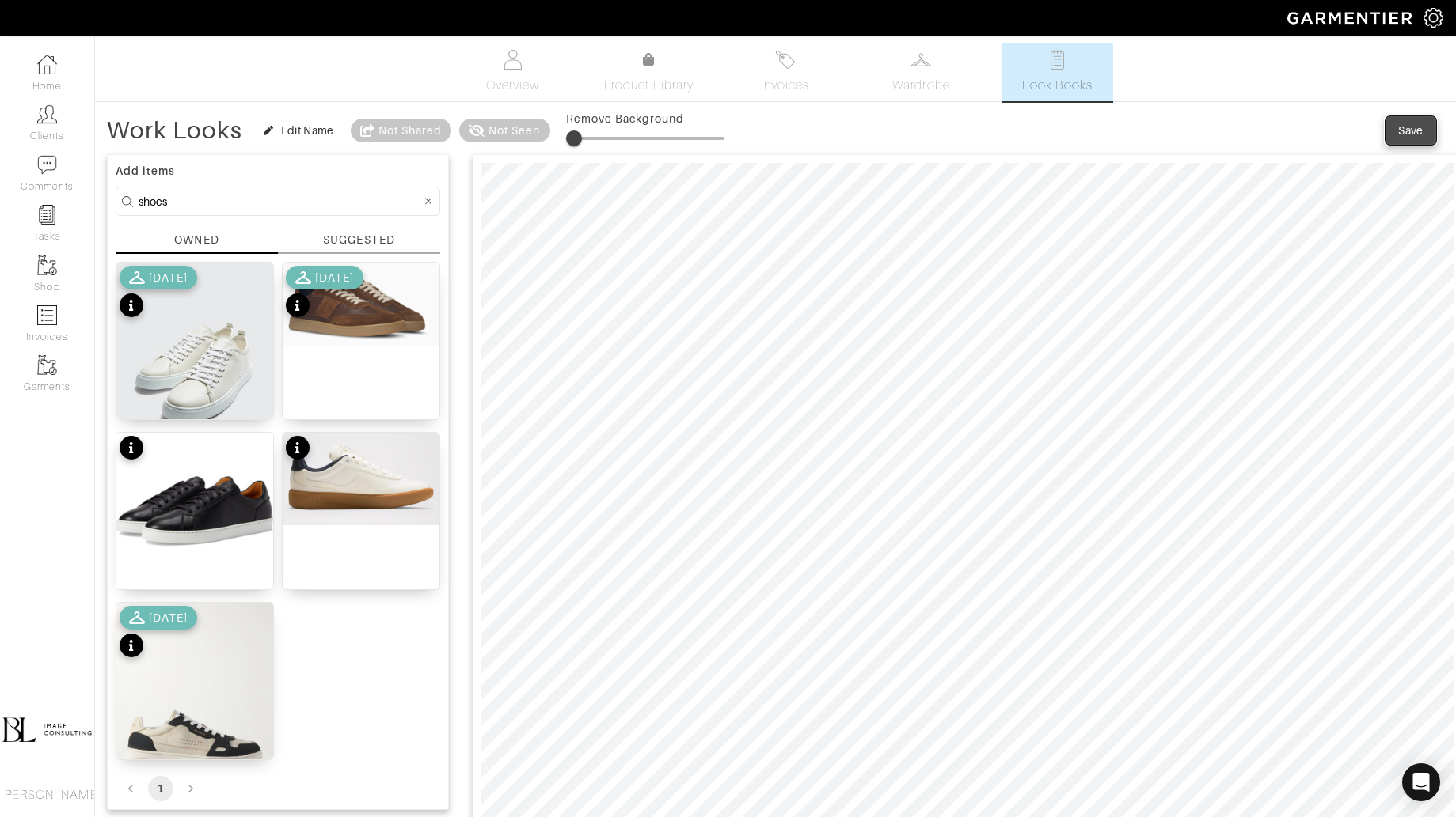
click at [1416, 125] on div "Save" at bounding box center [1411, 131] width 25 height 16
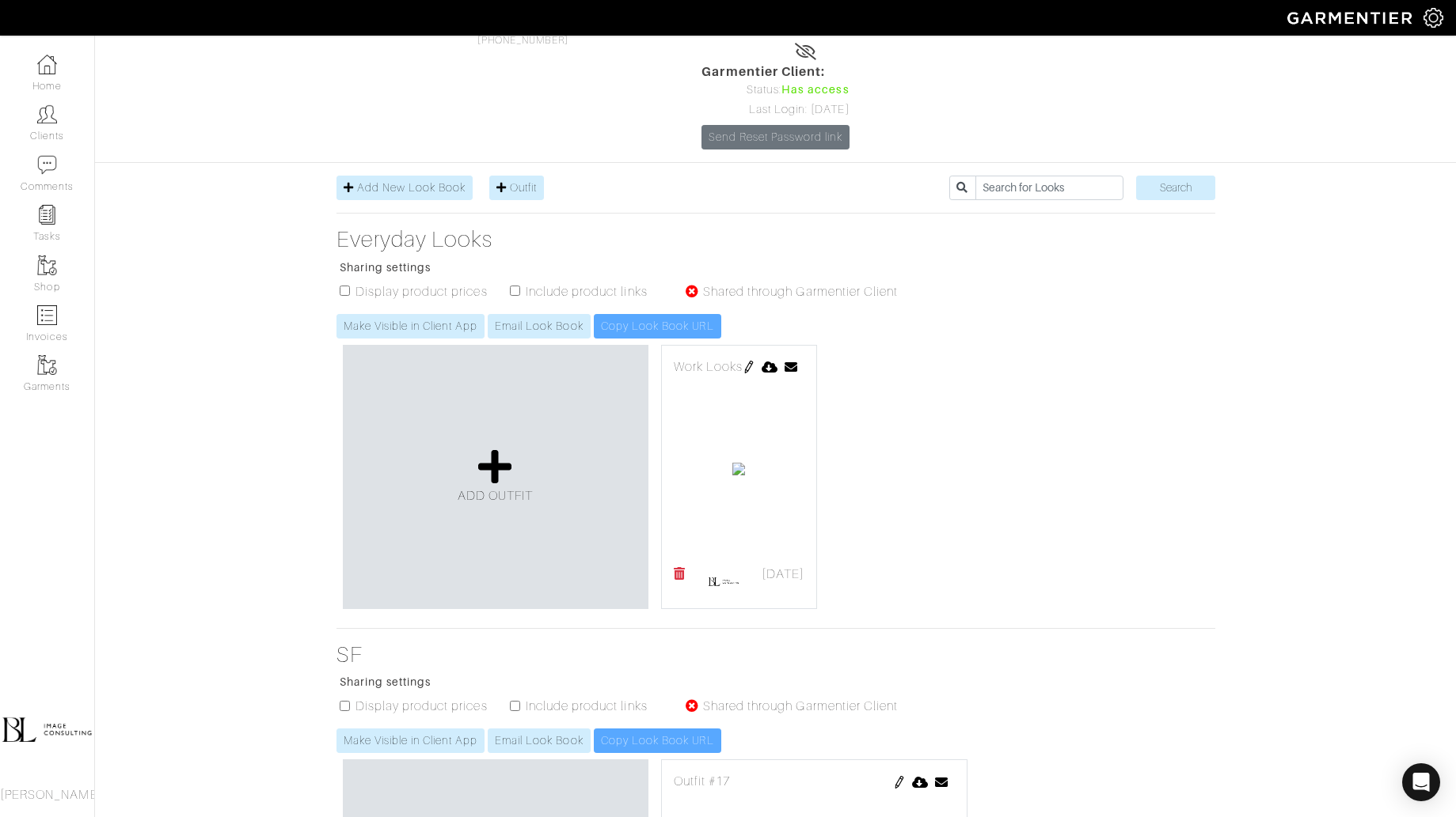
scroll to position [143, 0]
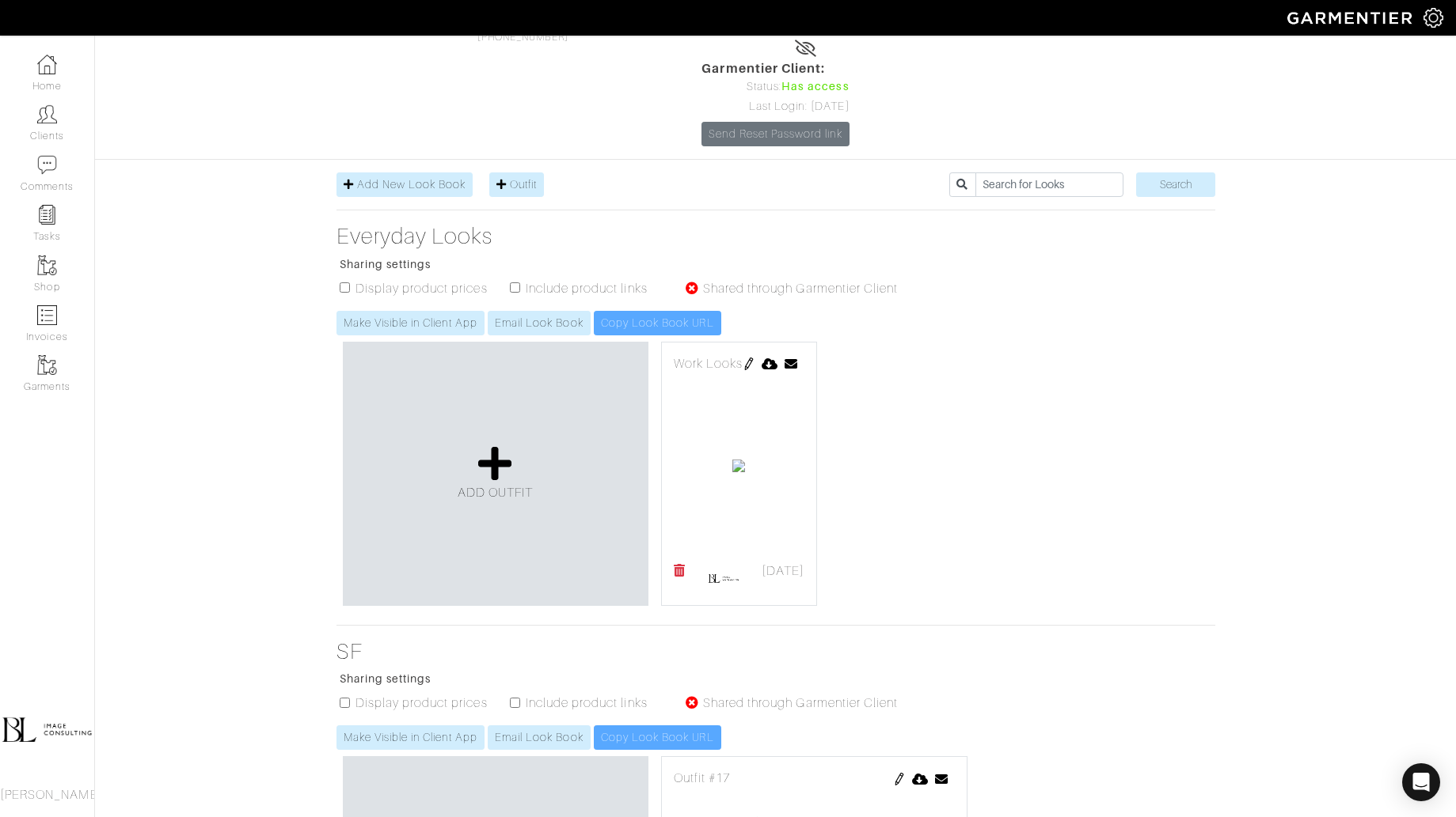
click at [755, 357] on img at bounding box center [749, 364] width 12 height 12
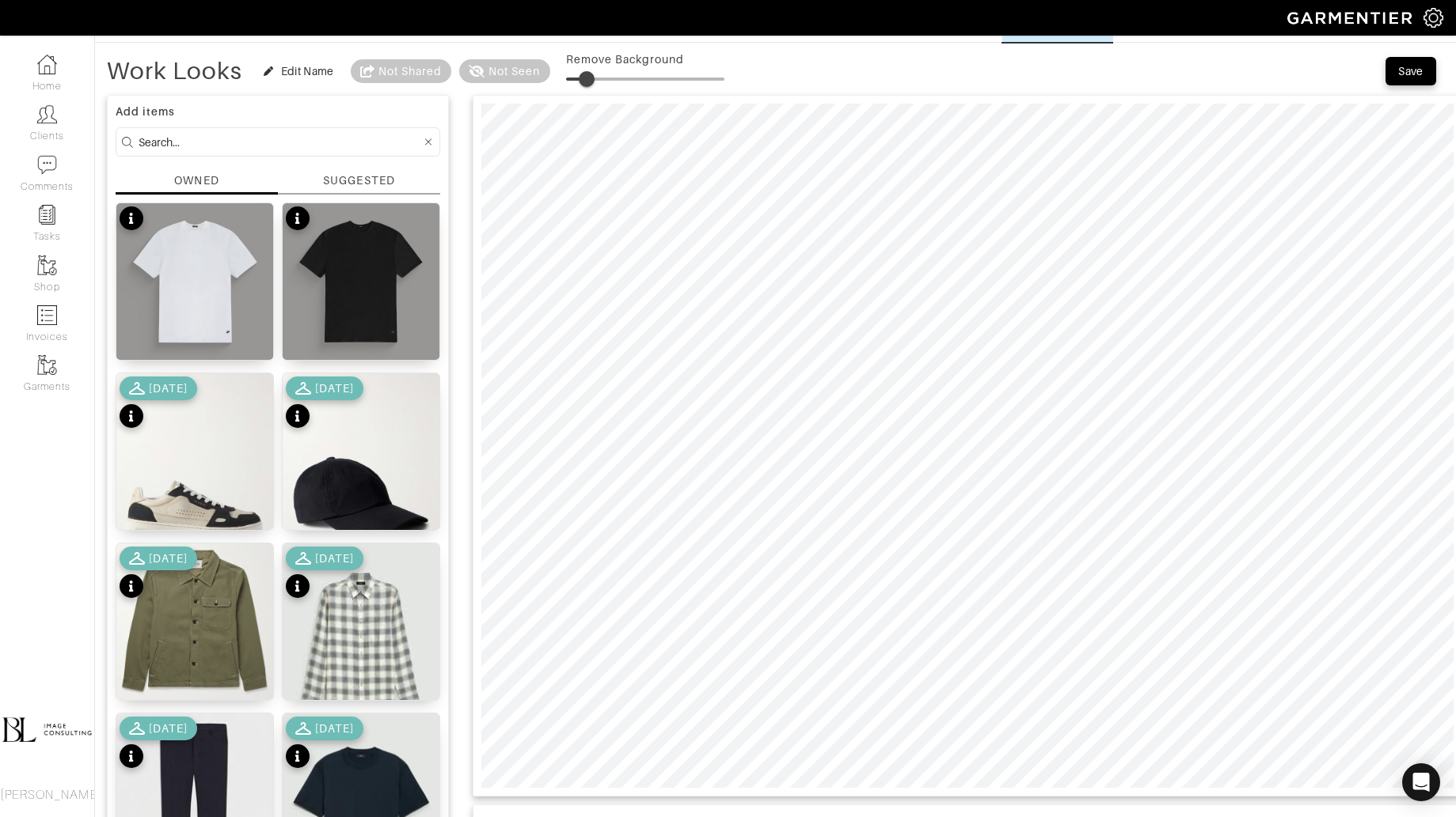
scroll to position [57, 0]
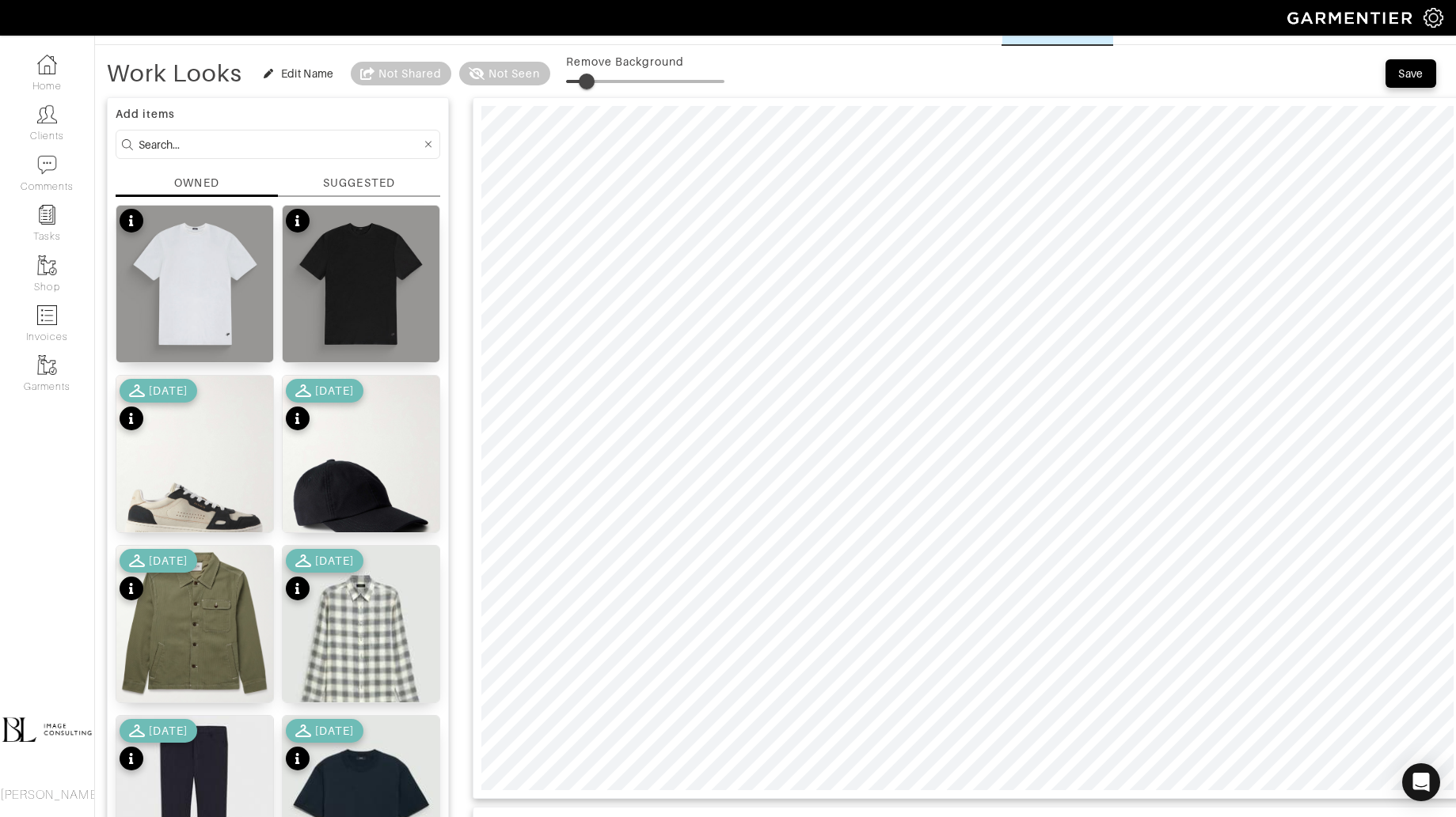
click at [301, 156] on form at bounding box center [278, 144] width 325 height 29
click at [300, 142] on input at bounding box center [280, 144] width 283 height 20
type input "tops"
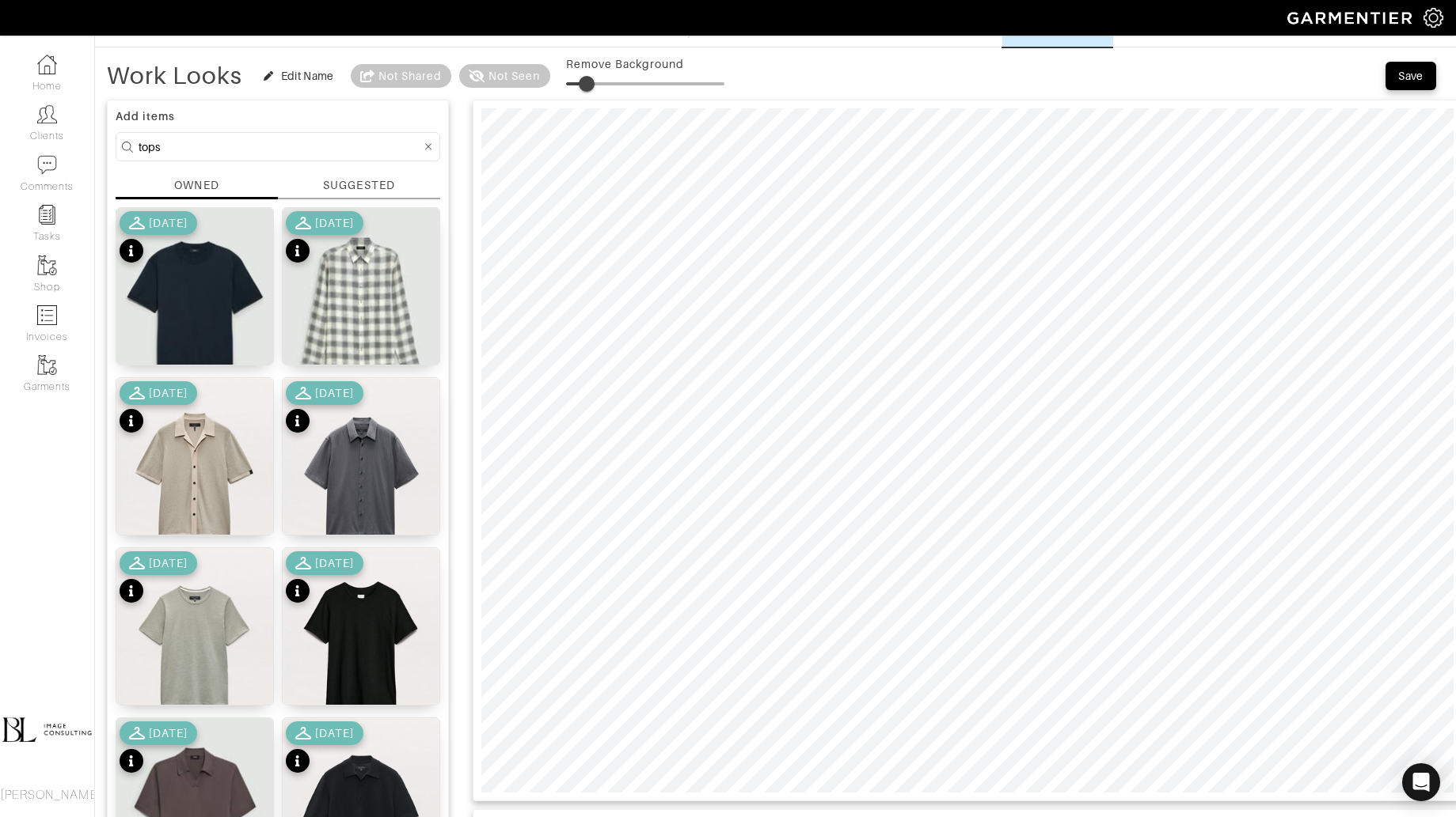
scroll to position [53, 0]
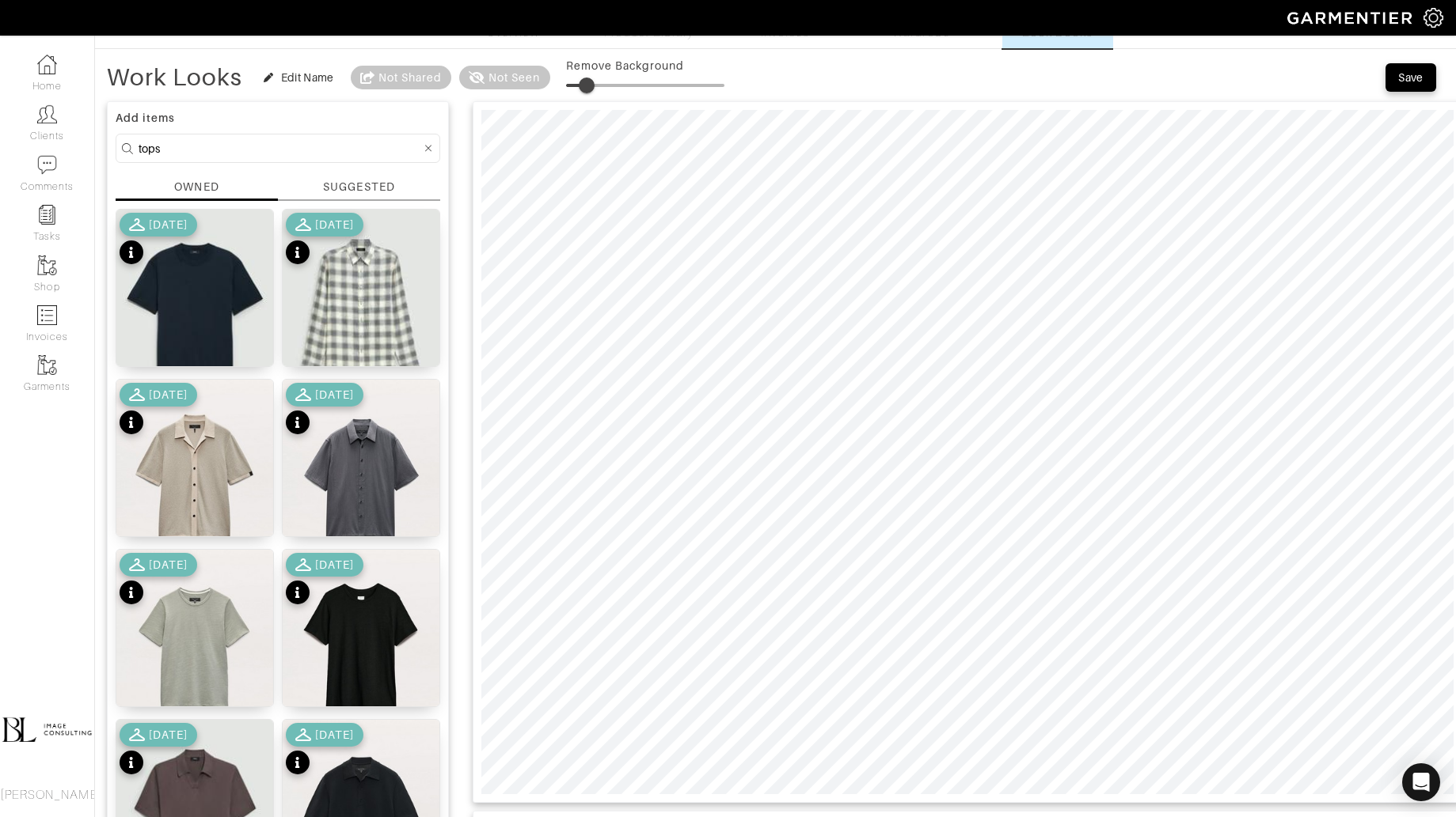
click at [337, 191] on div "SUGGESTED" at bounding box center [358, 187] width 71 height 17
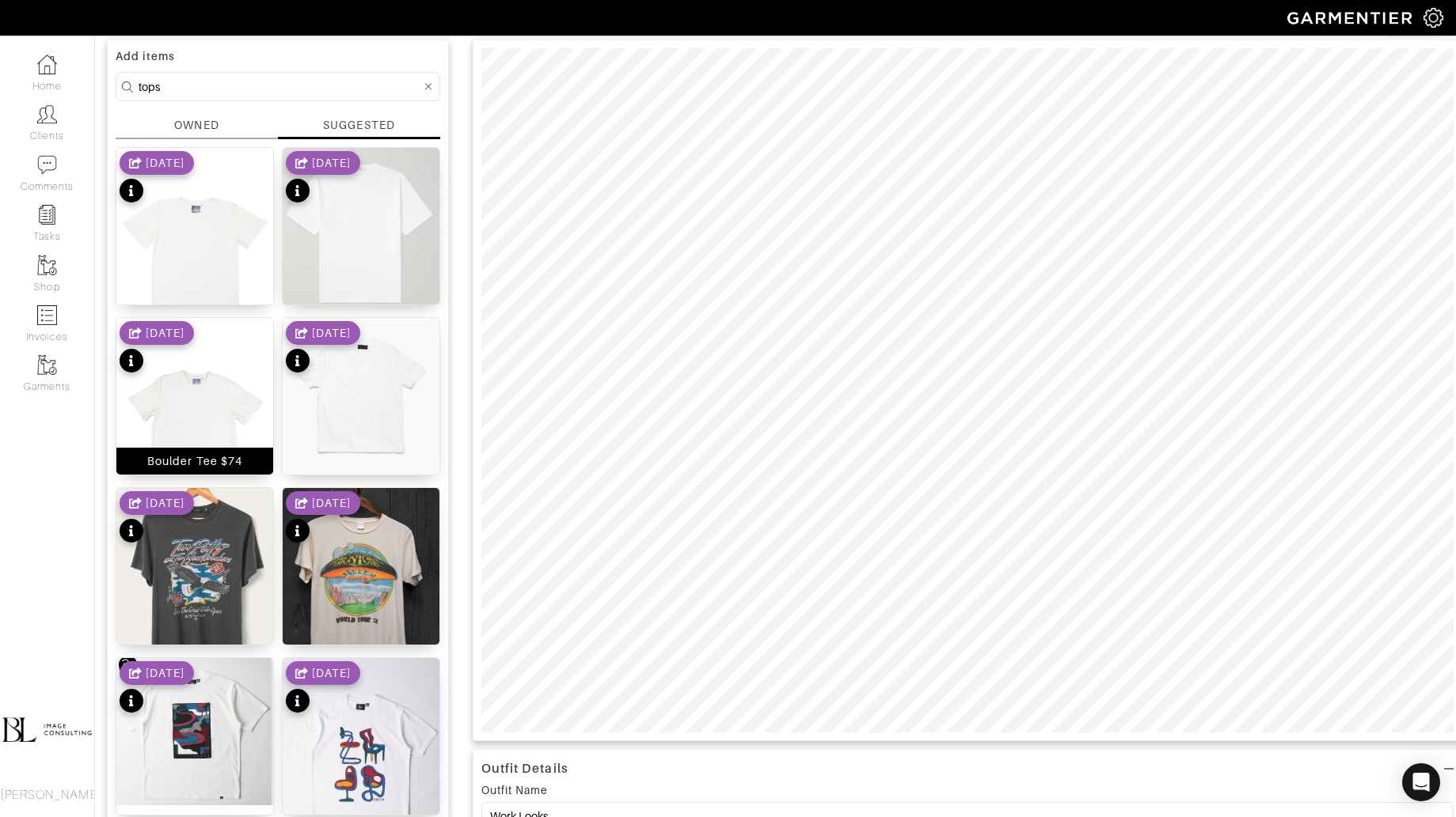
scroll to position [61, 0]
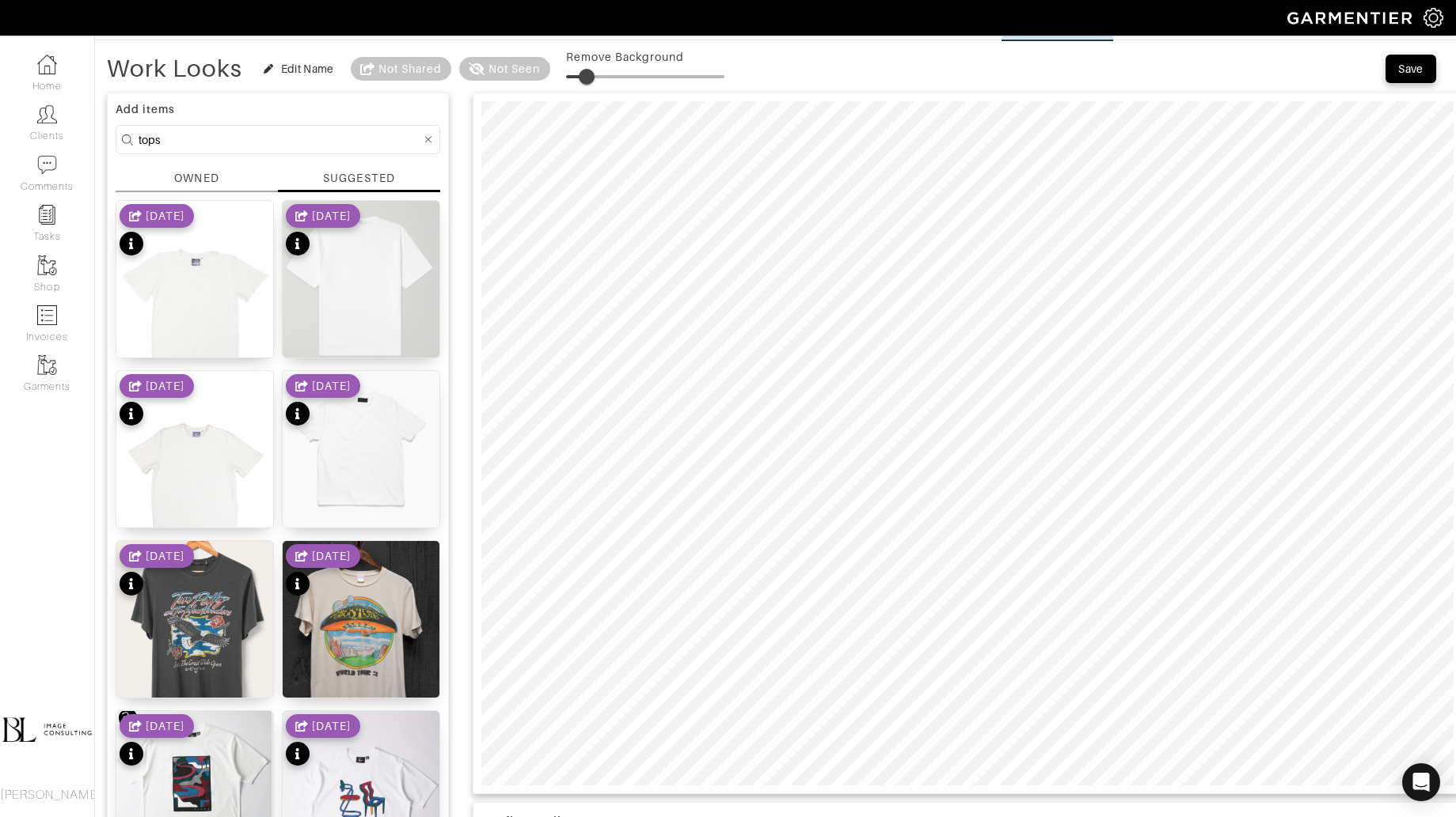
click at [206, 168] on div "Add items tops OWNED SUGGESTED Jung Tee $53 7/24/25 Relaxed Fit Organic Cotton …" at bounding box center [278, 590] width 342 height 996
click at [208, 183] on div "OWNED" at bounding box center [197, 178] width 44 height 17
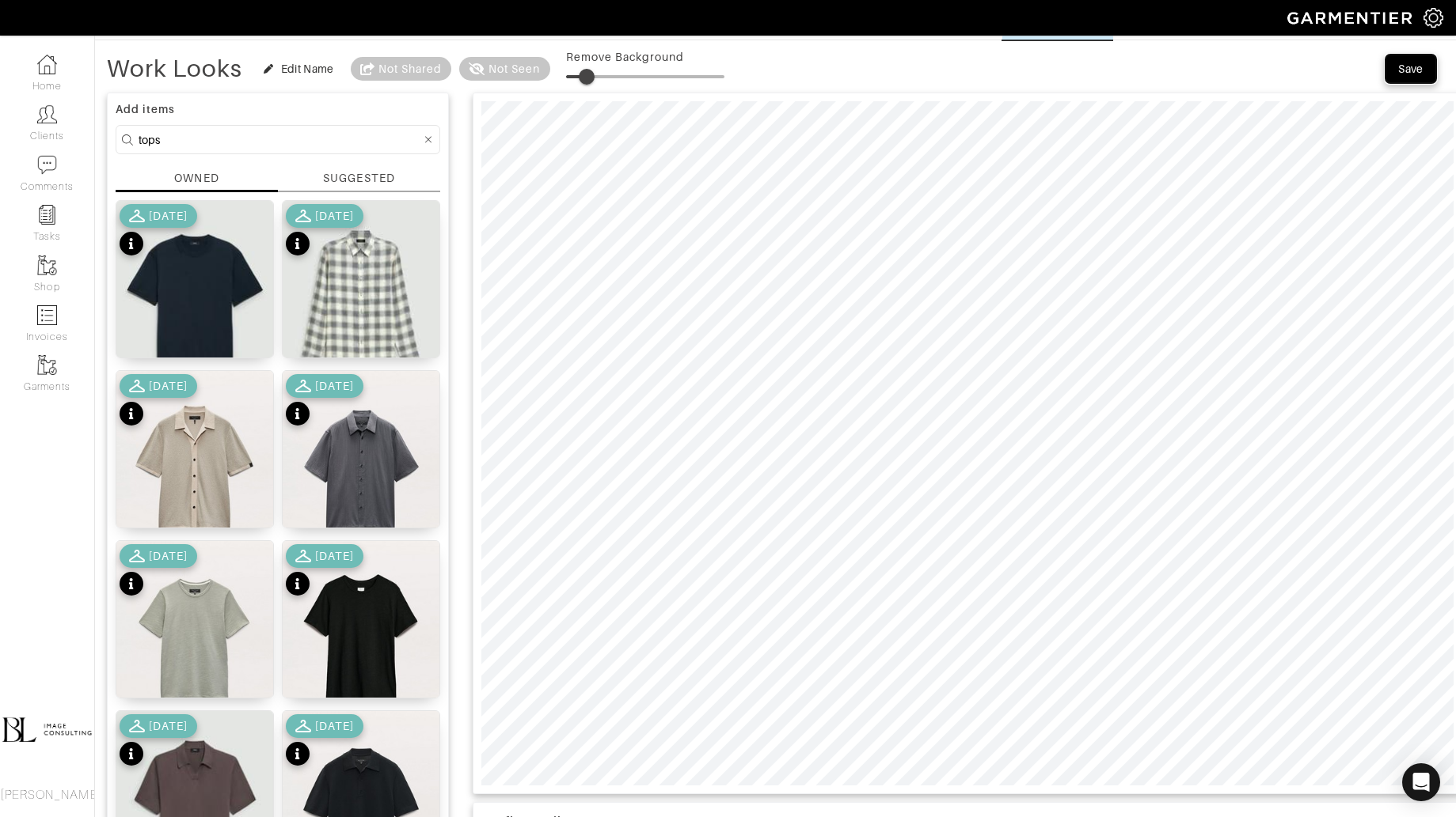
click at [1415, 64] on div "Save" at bounding box center [1411, 69] width 25 height 16
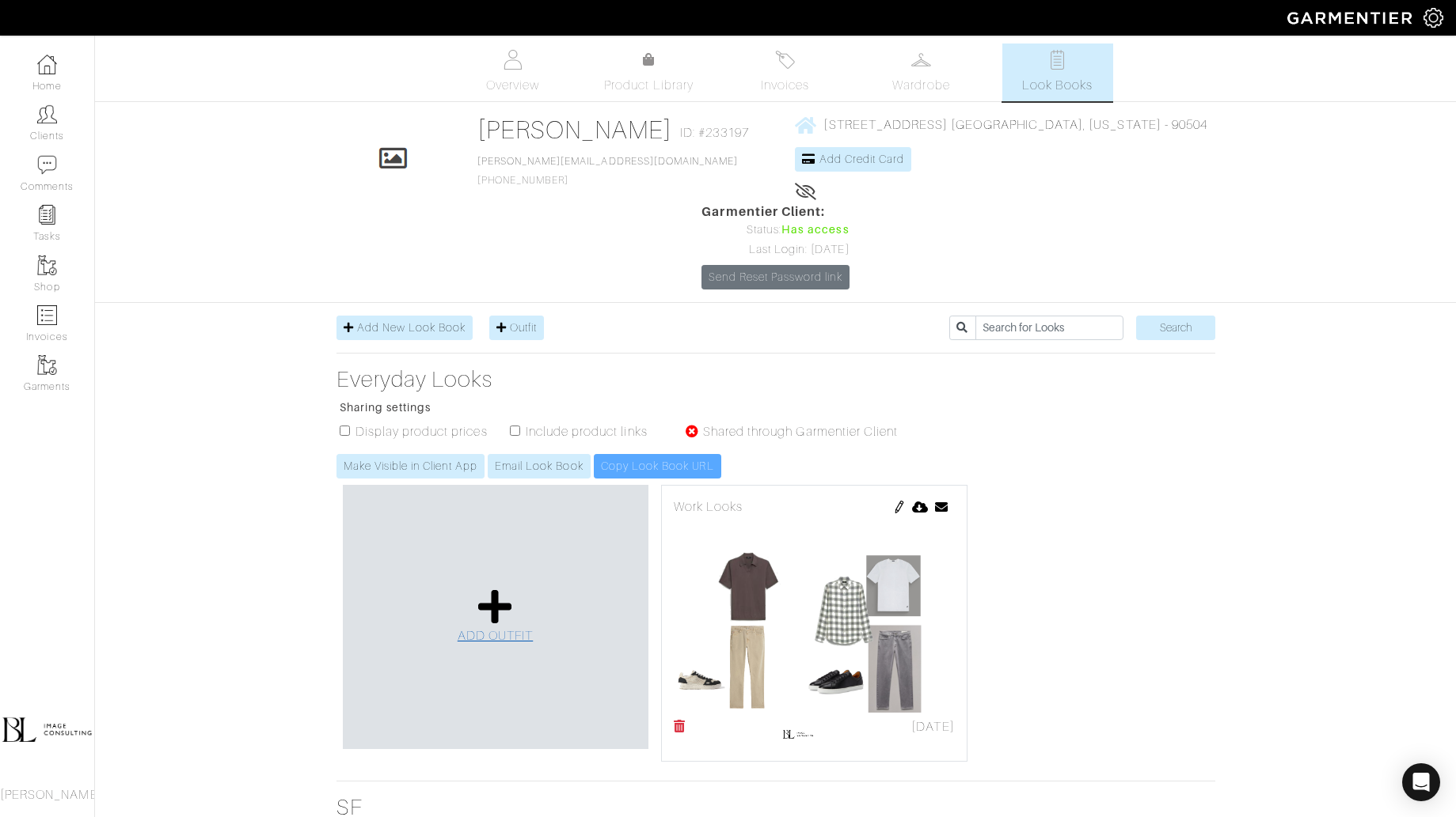
click at [504, 588] on icon at bounding box center [495, 606] width 34 height 38
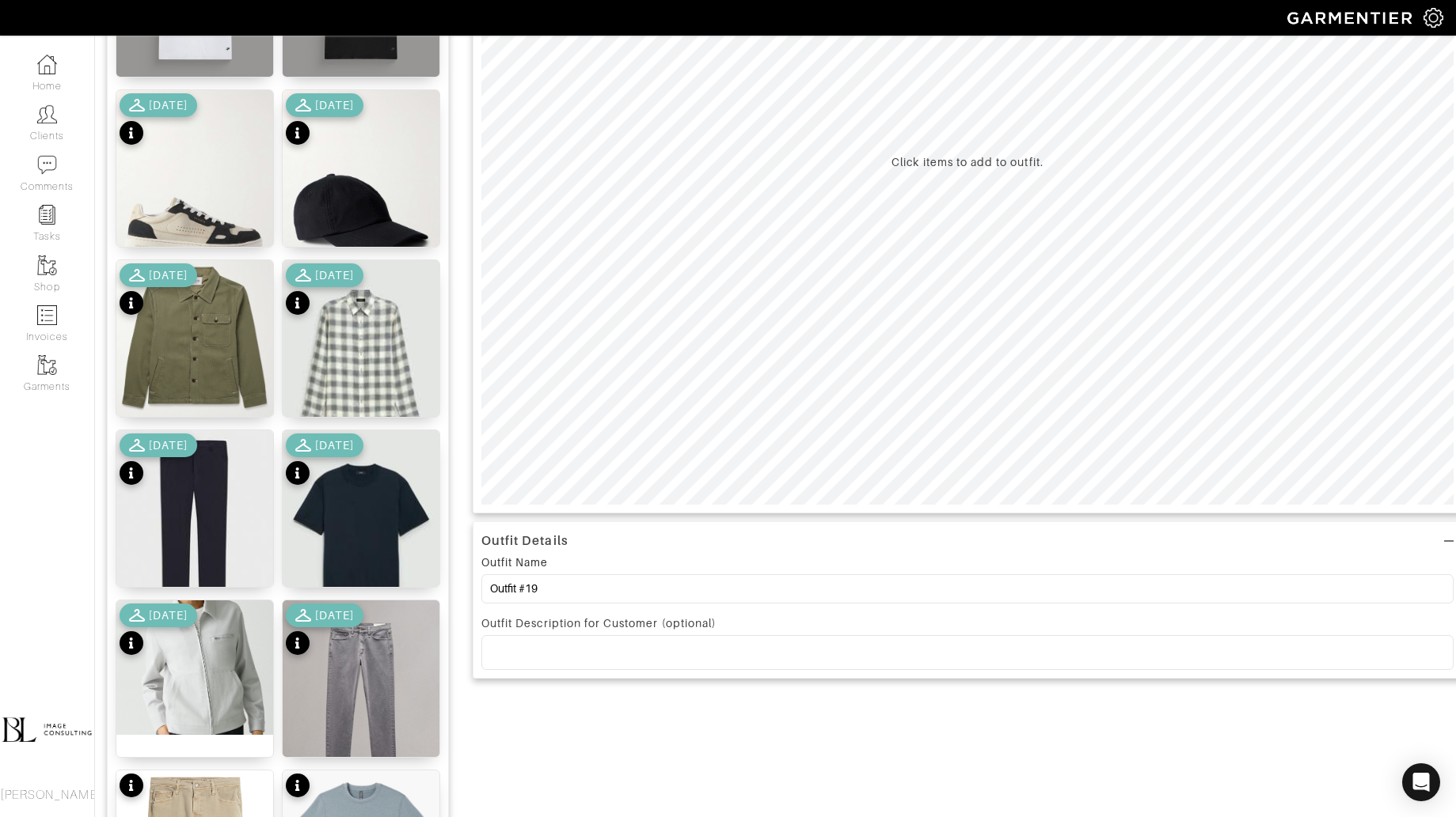
scroll to position [348, 0]
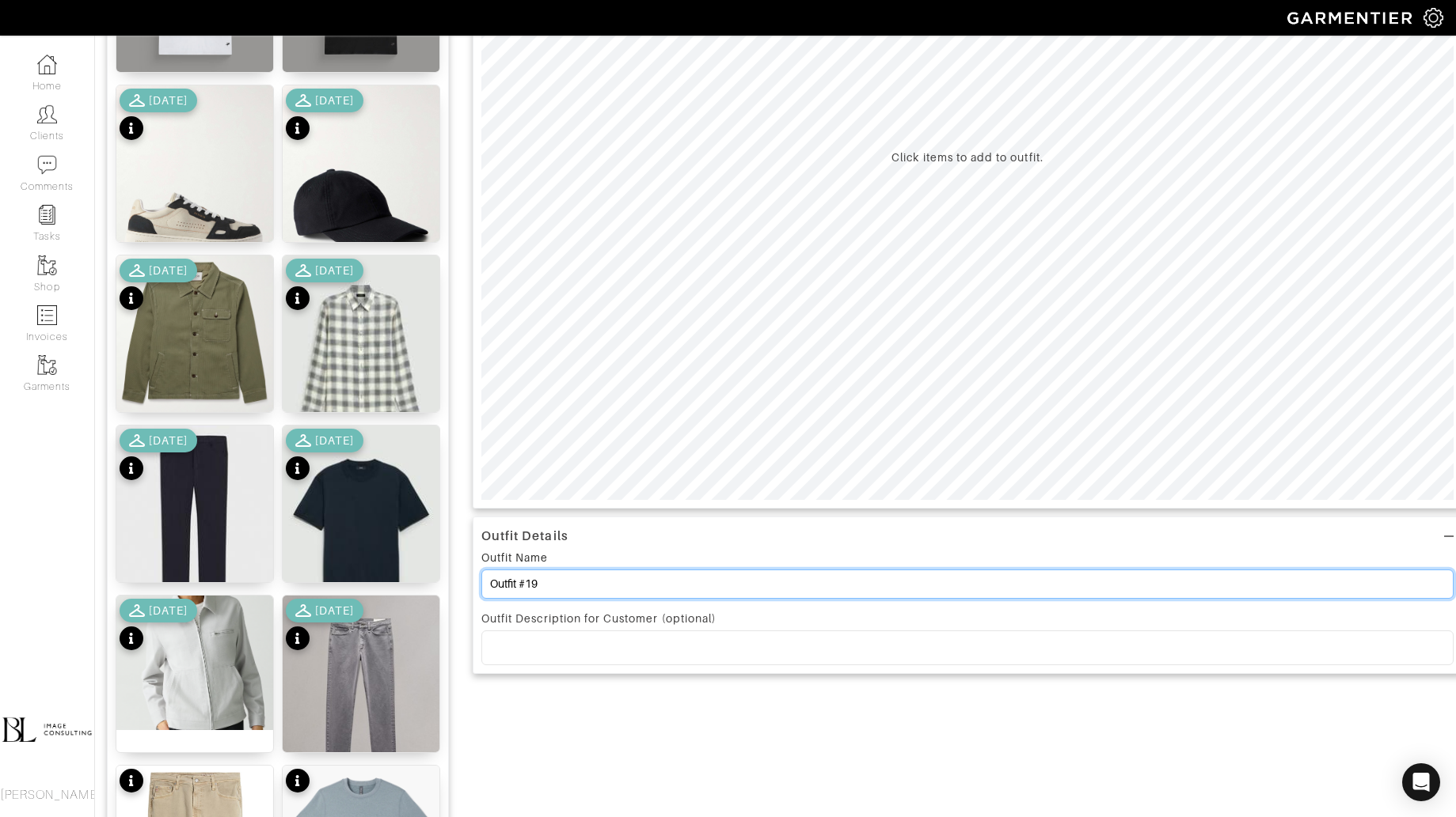
click at [651, 592] on input "Outfit #19" at bounding box center [967, 584] width 972 height 29
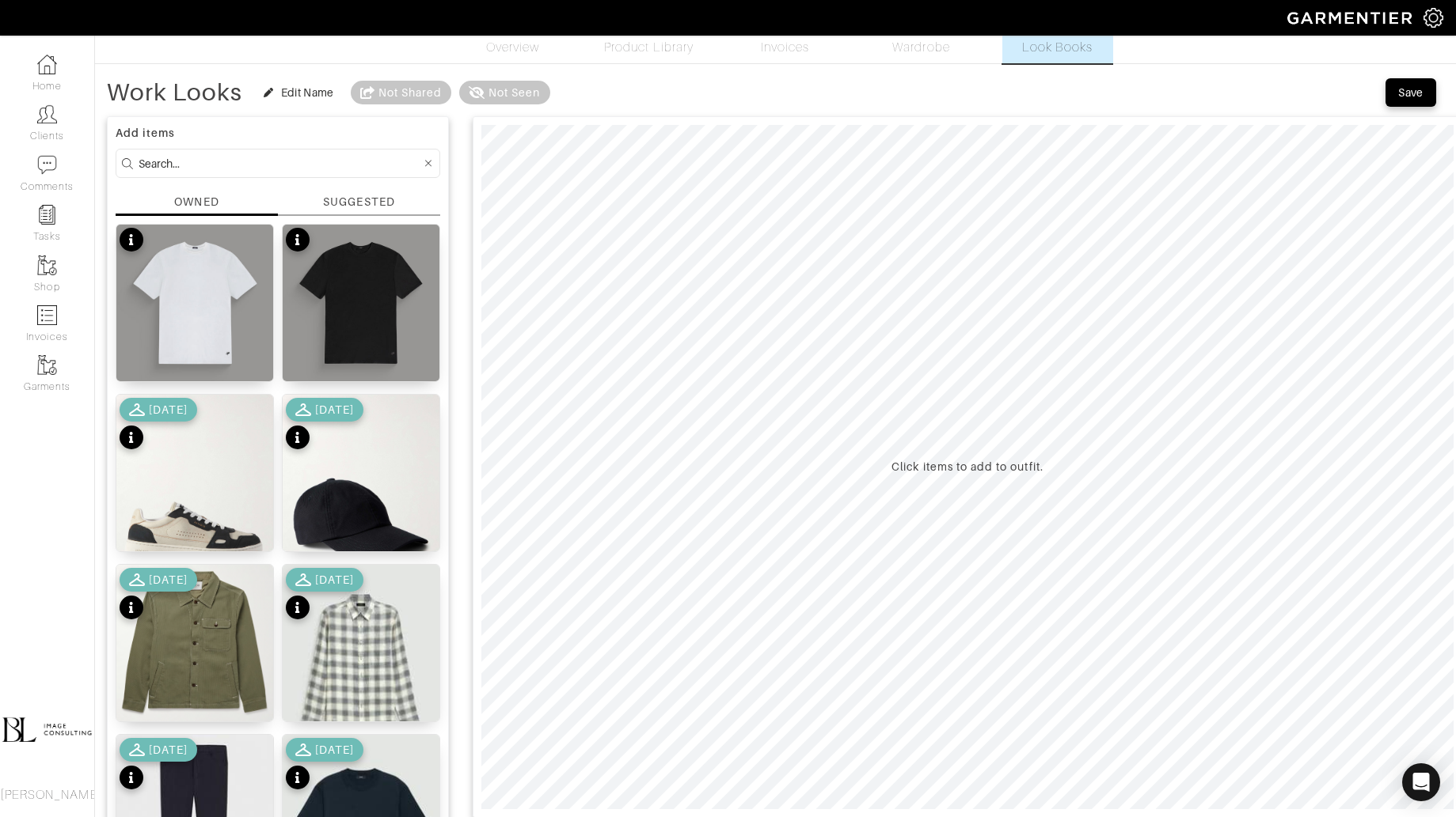
scroll to position [19, 0]
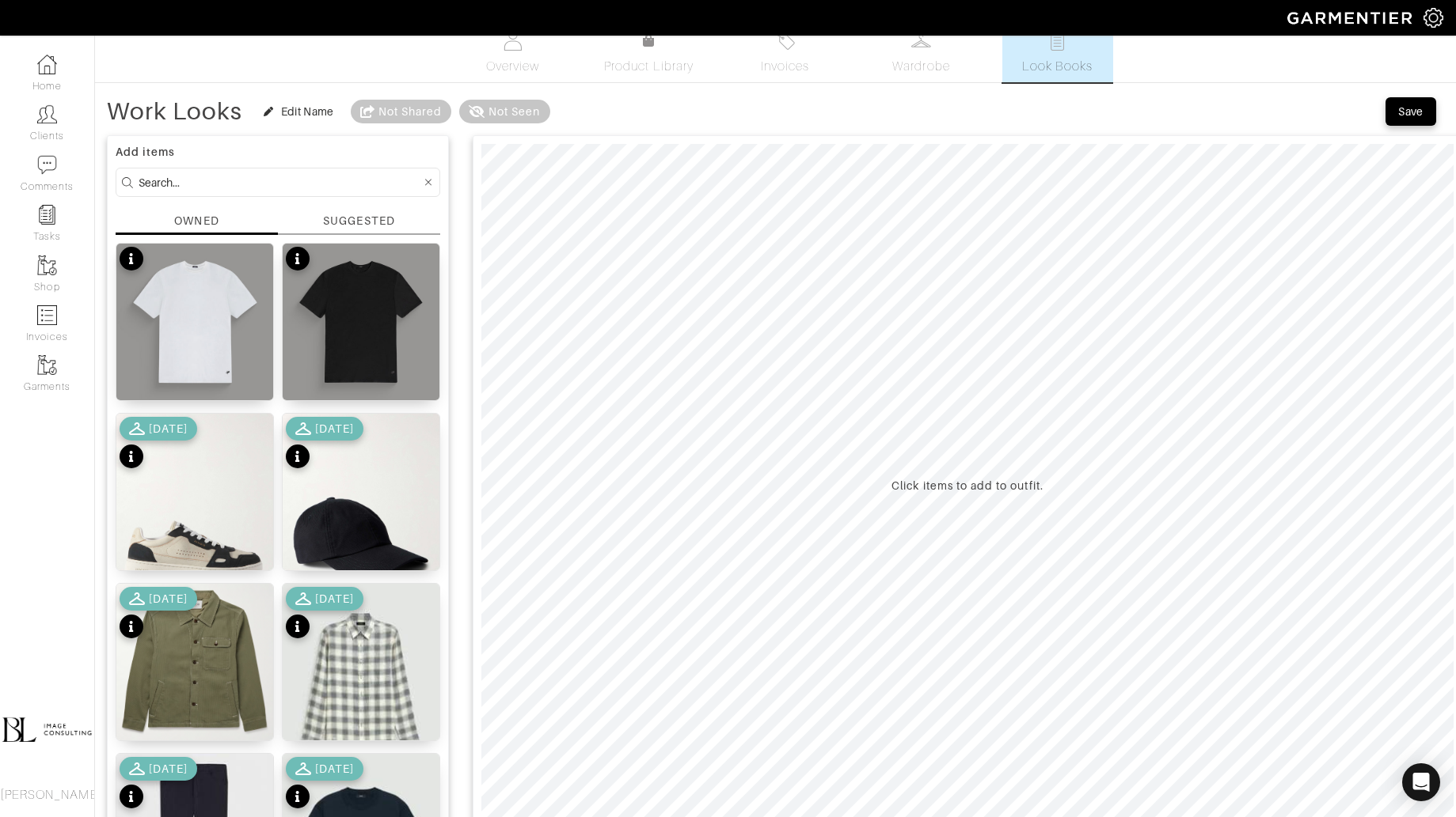
type input "Work Looks"
click at [277, 168] on form at bounding box center [278, 182] width 325 height 29
click at [271, 182] on input at bounding box center [280, 182] width 283 height 20
type input "bottoms"
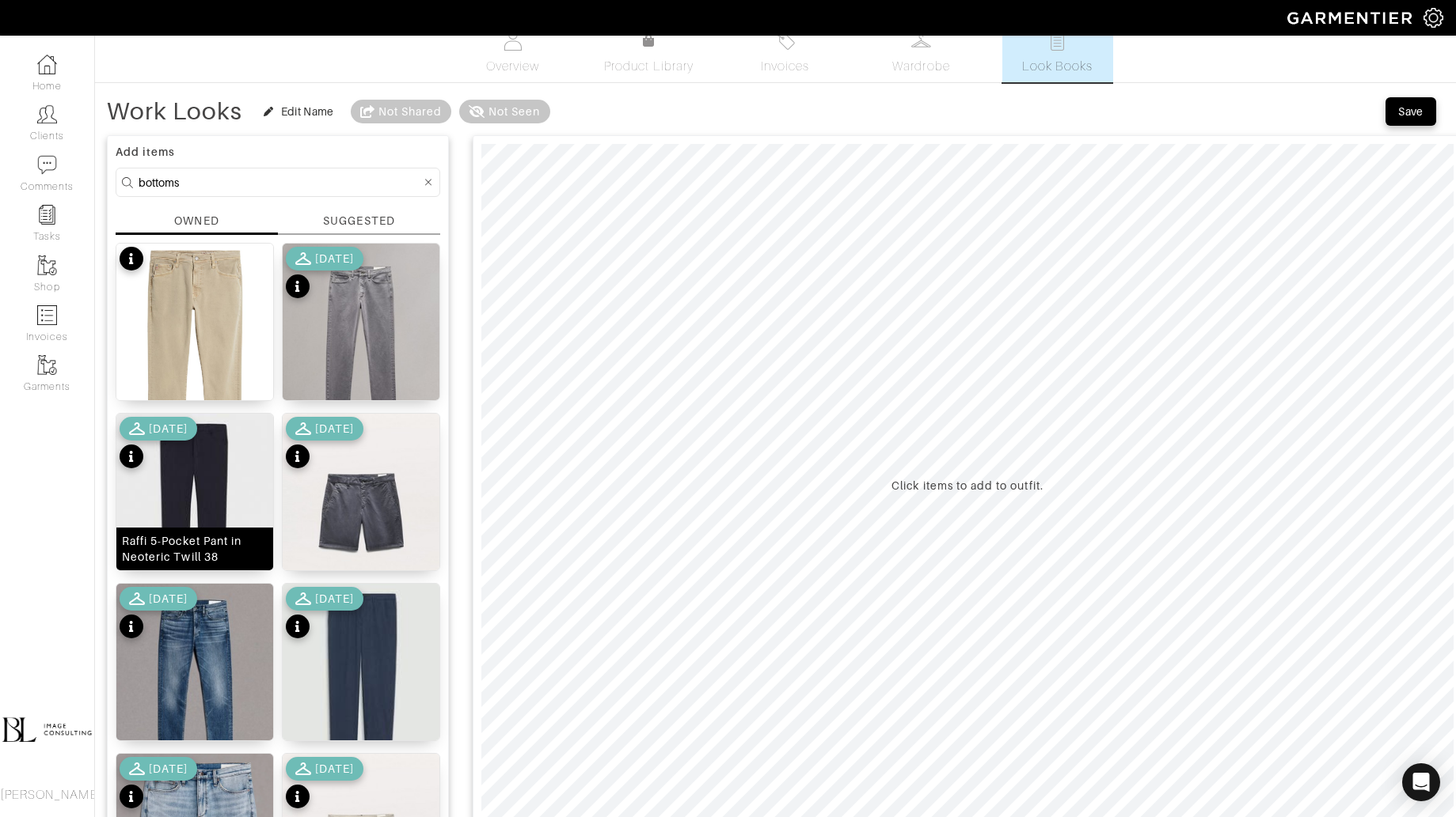
click at [155, 503] on img at bounding box center [195, 511] width 157 height 196
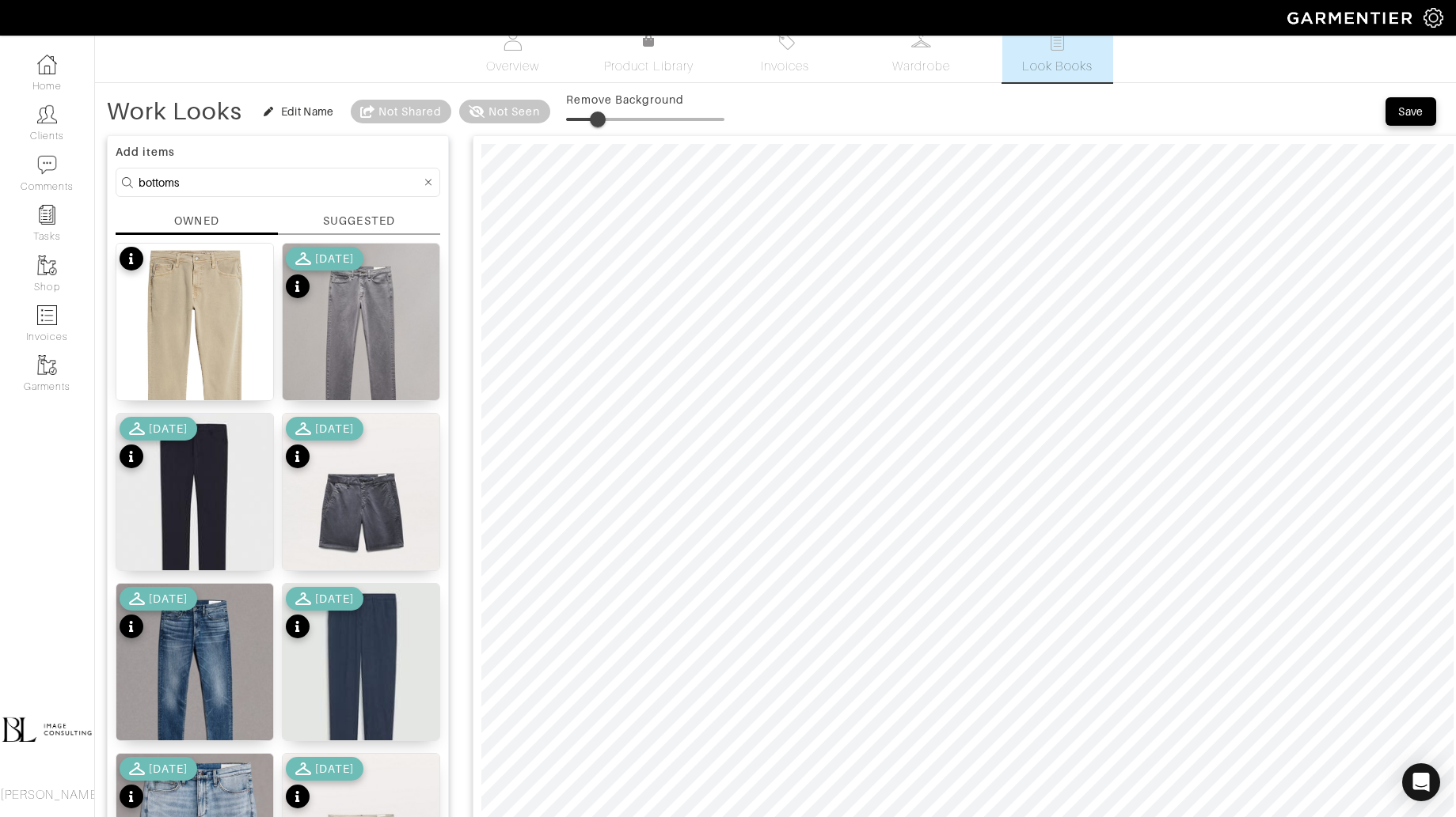
drag, startPoint x: 572, startPoint y: 108, endPoint x: 597, endPoint y: 108, distance: 25.0
click at [597, 111] on span at bounding box center [598, 119] width 16 height 16
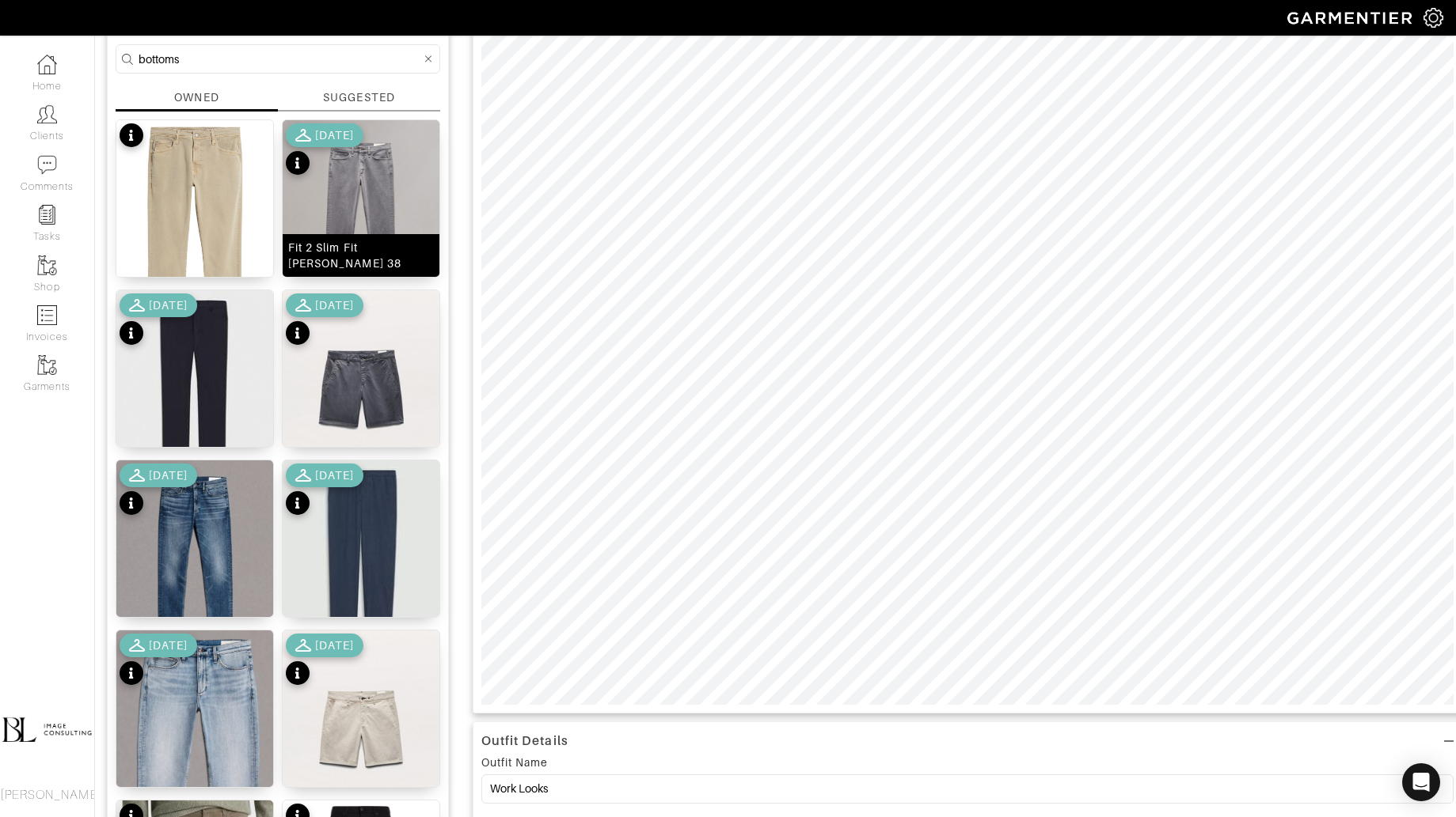
scroll to position [146, 0]
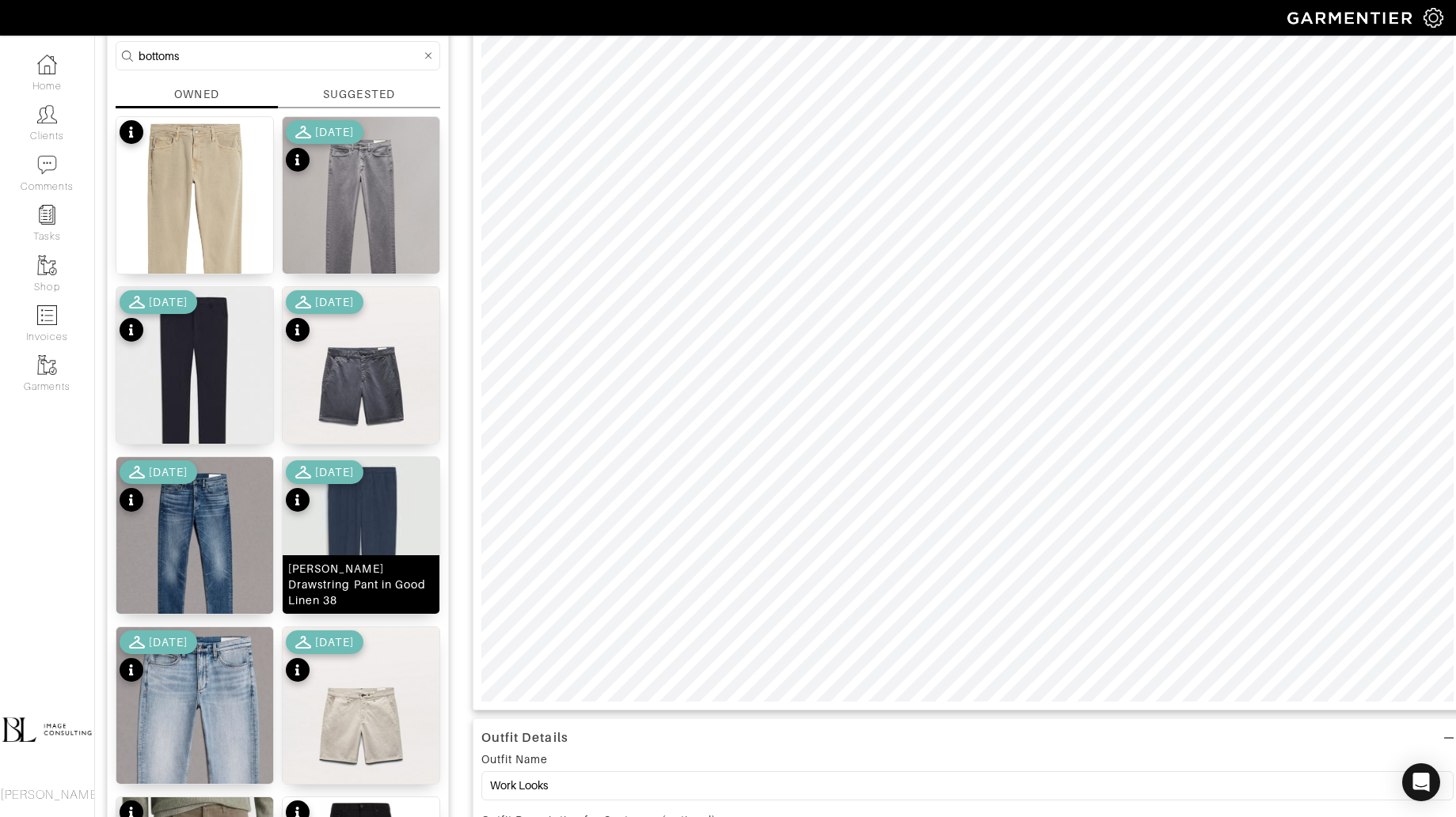
click at [366, 534] on img at bounding box center [361, 555] width 157 height 196
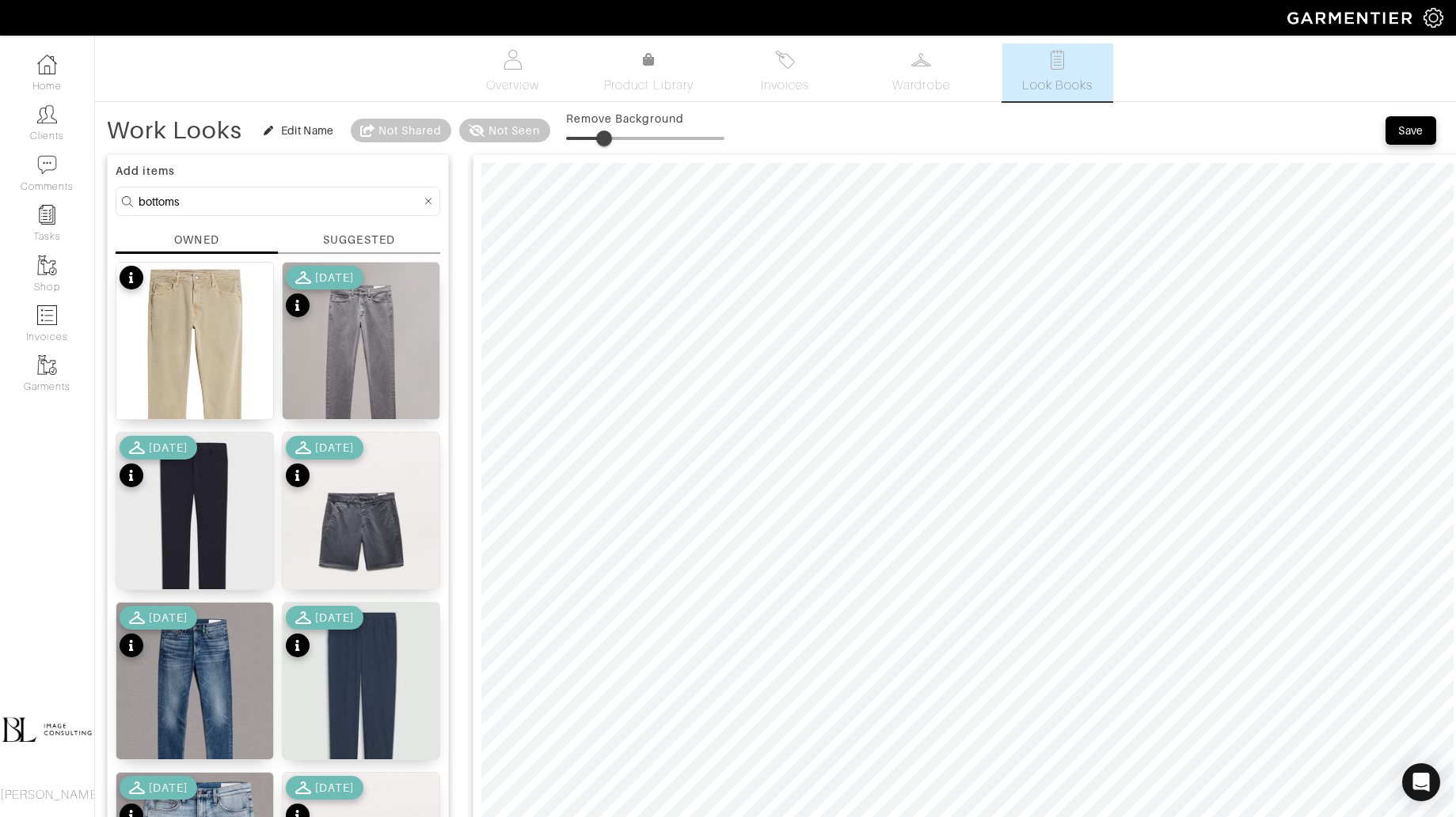
click at [604, 134] on span at bounding box center [604, 139] width 16 height 16
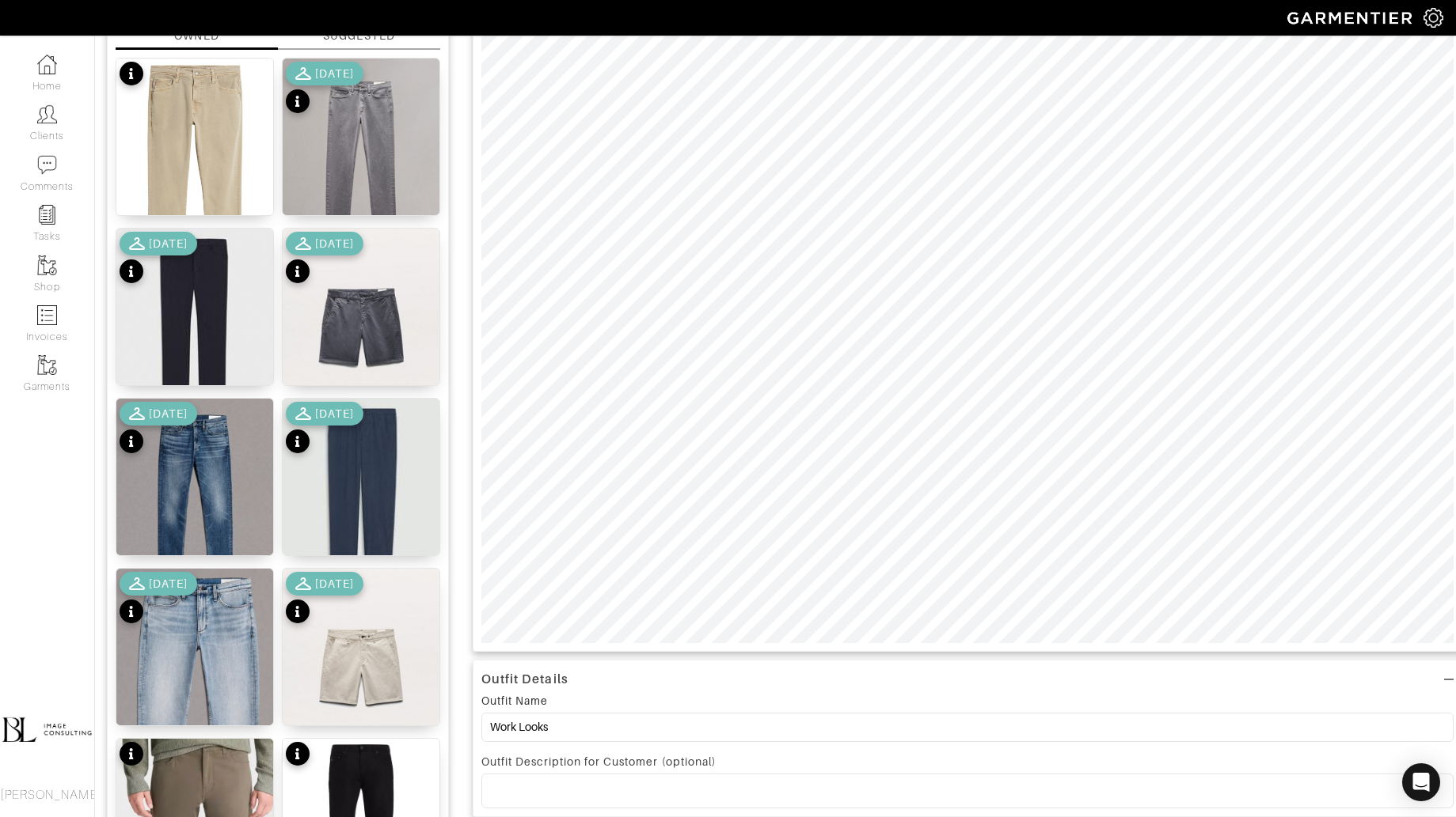
scroll to position [236, 0]
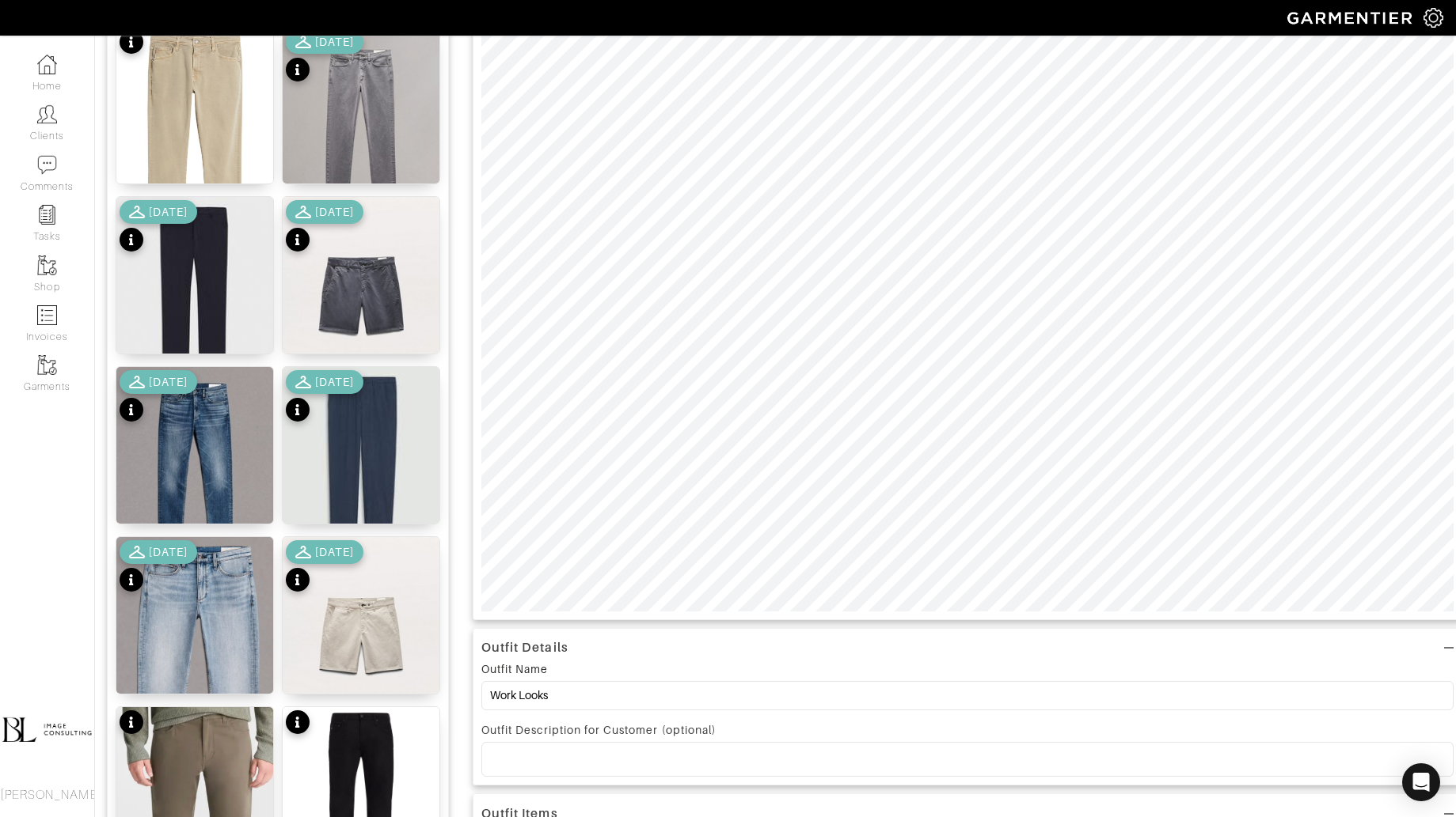
type input "20"
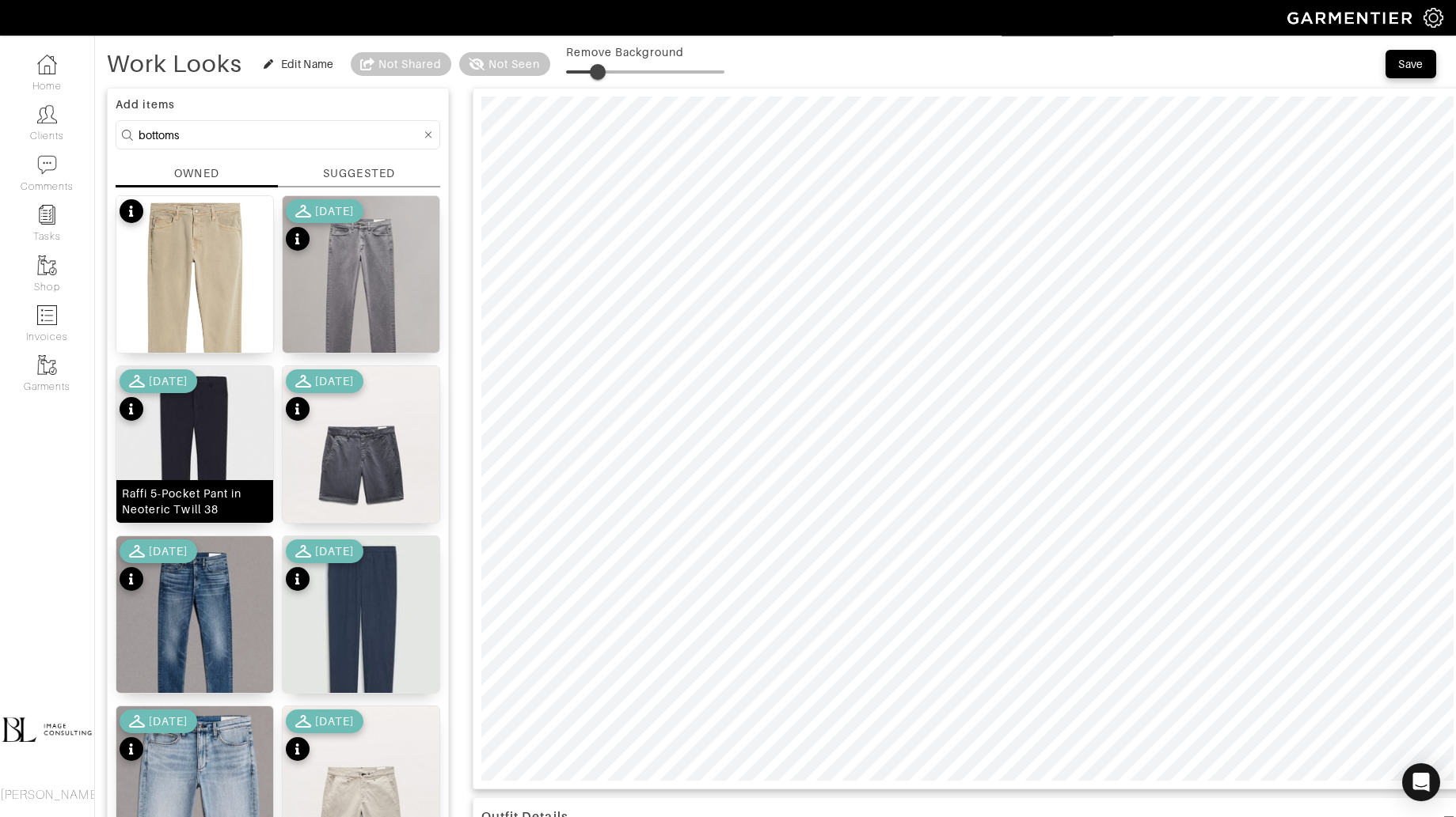
scroll to position [24, 0]
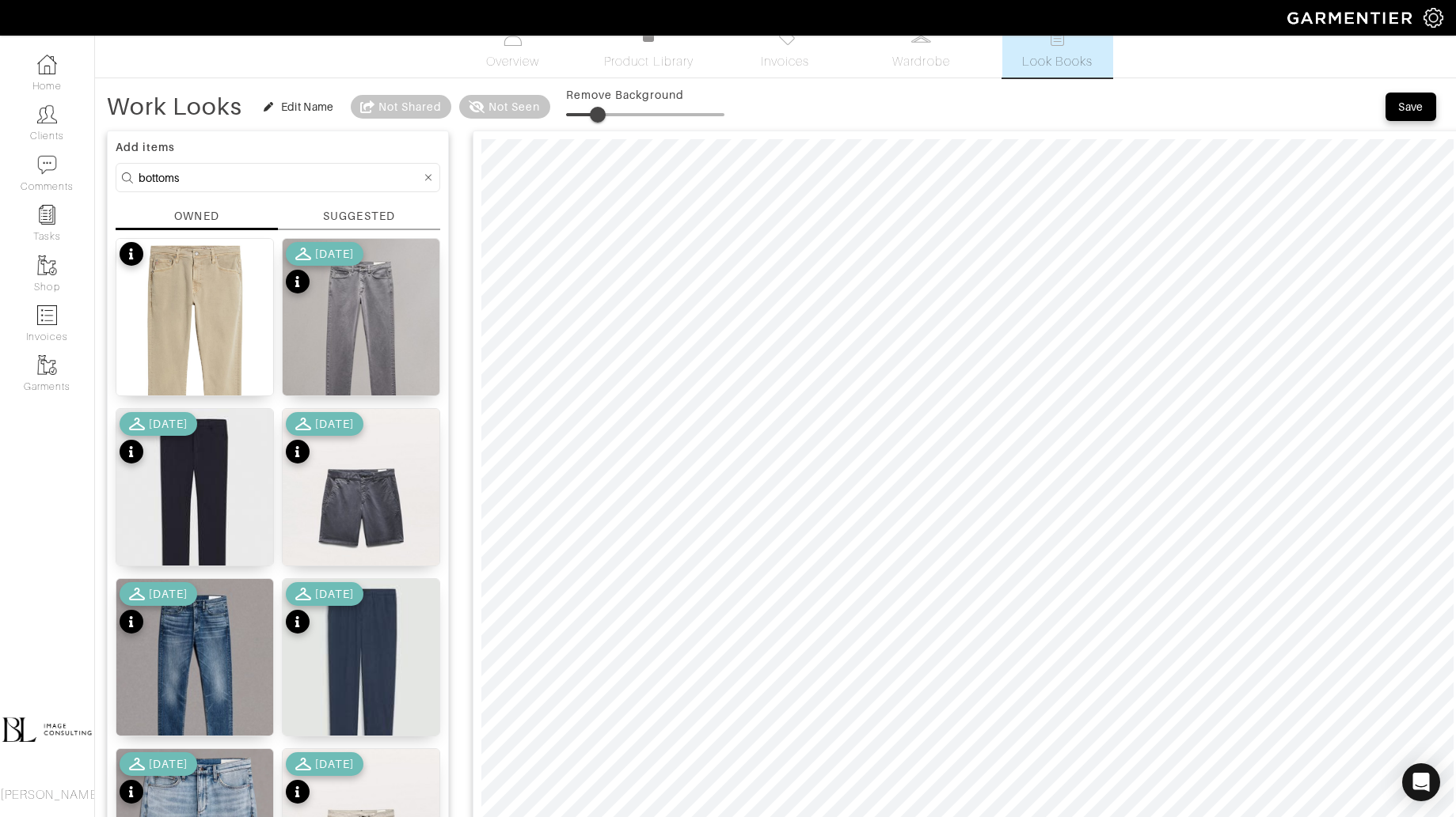
click at [255, 187] on input "bottoms" at bounding box center [280, 178] width 283 height 20
type input "tops"
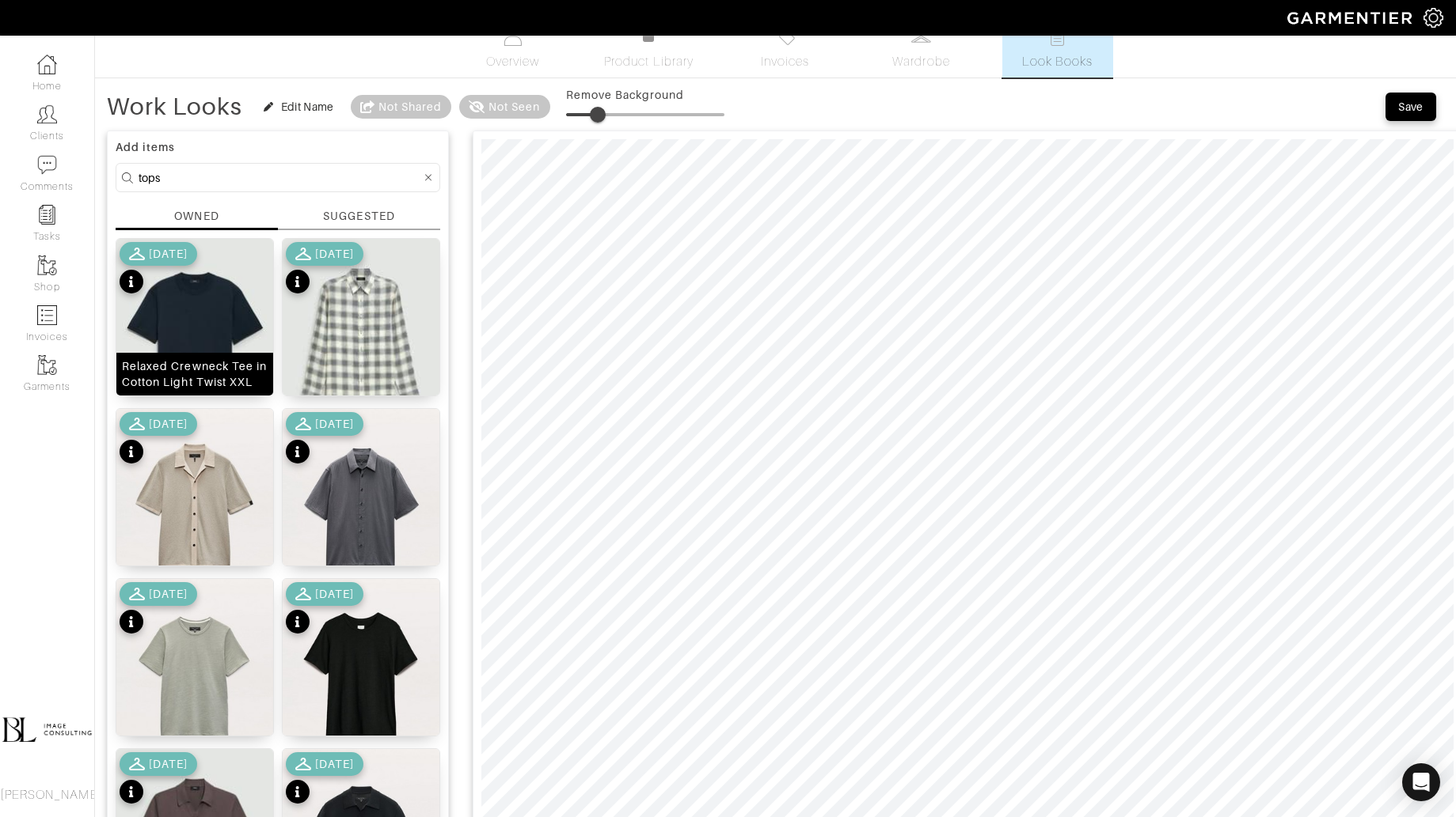
click at [176, 321] on img at bounding box center [195, 337] width 157 height 196
type input "22"
click at [600, 110] on span at bounding box center [601, 115] width 16 height 16
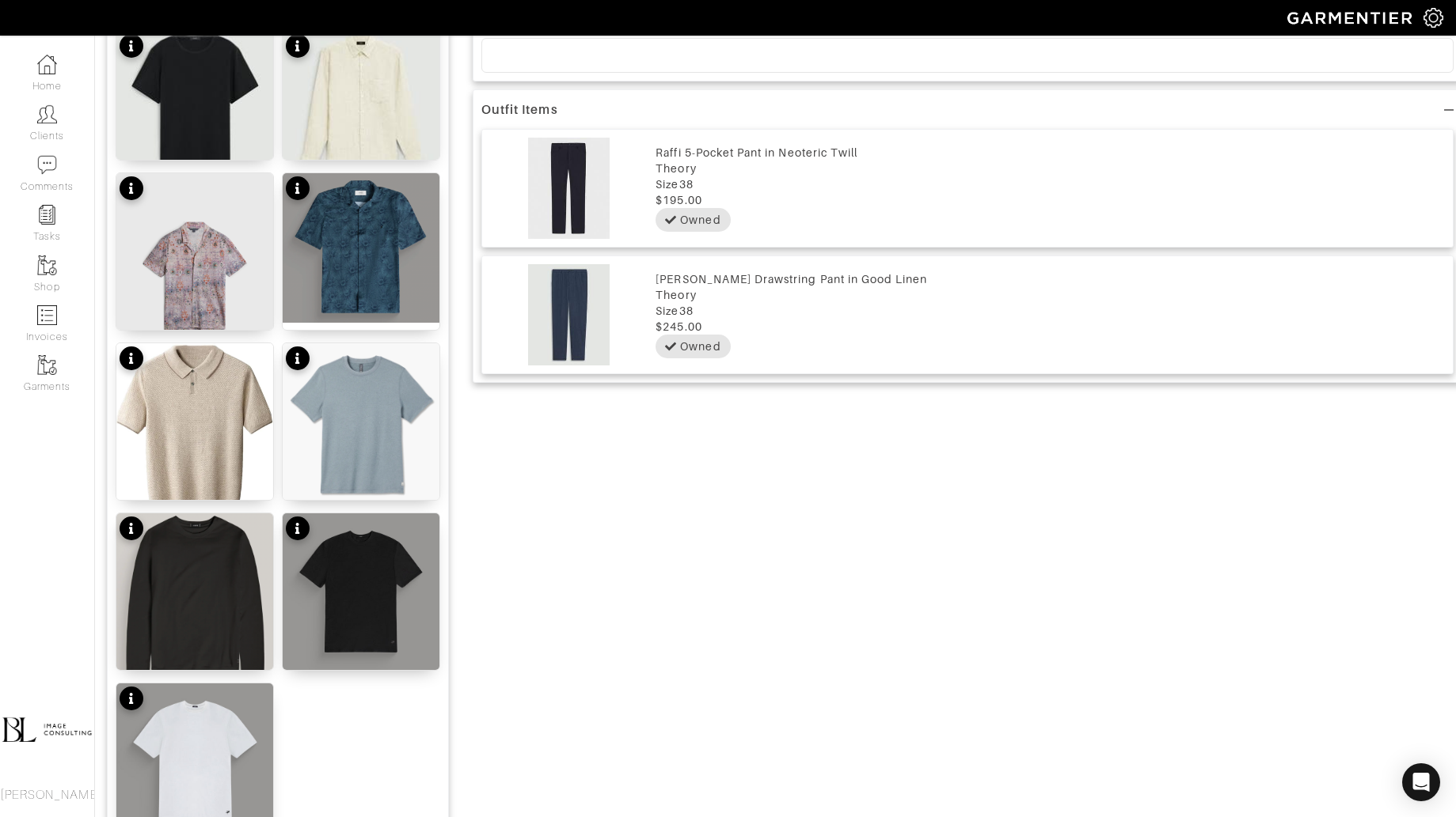
scroll to position [944, 0]
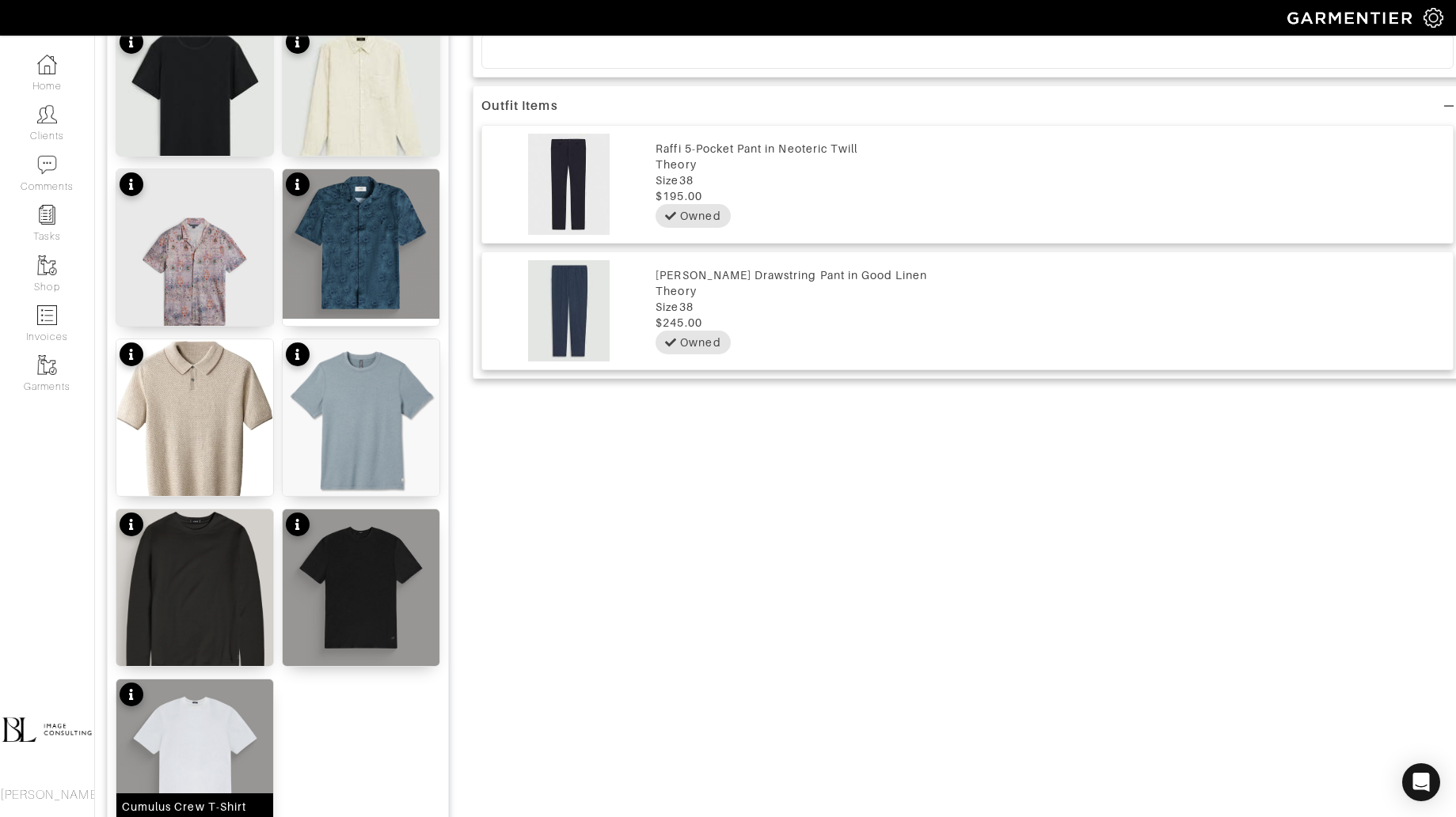
click at [221, 719] on img at bounding box center [195, 757] width 157 height 156
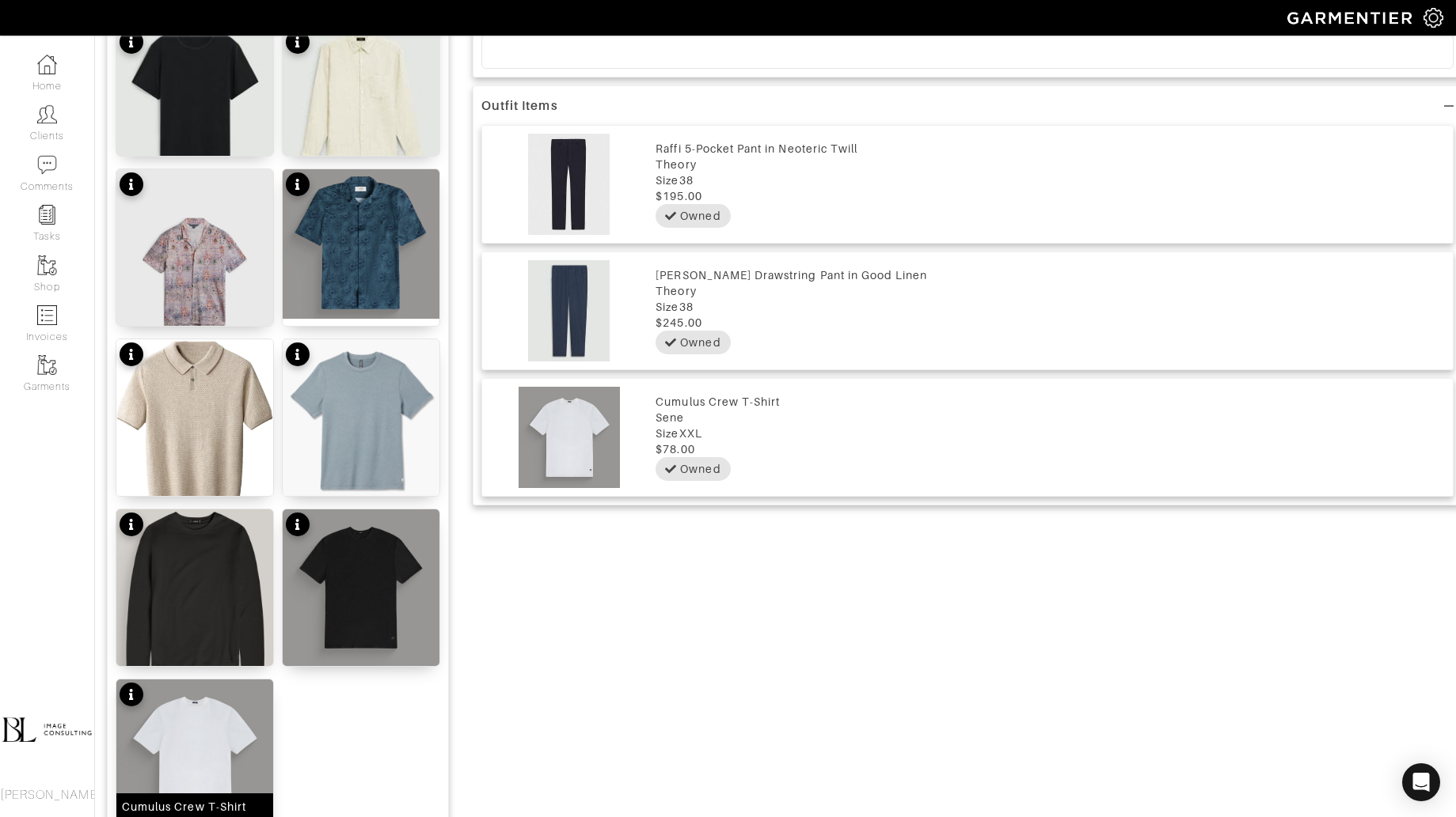
scroll to position [0, 0]
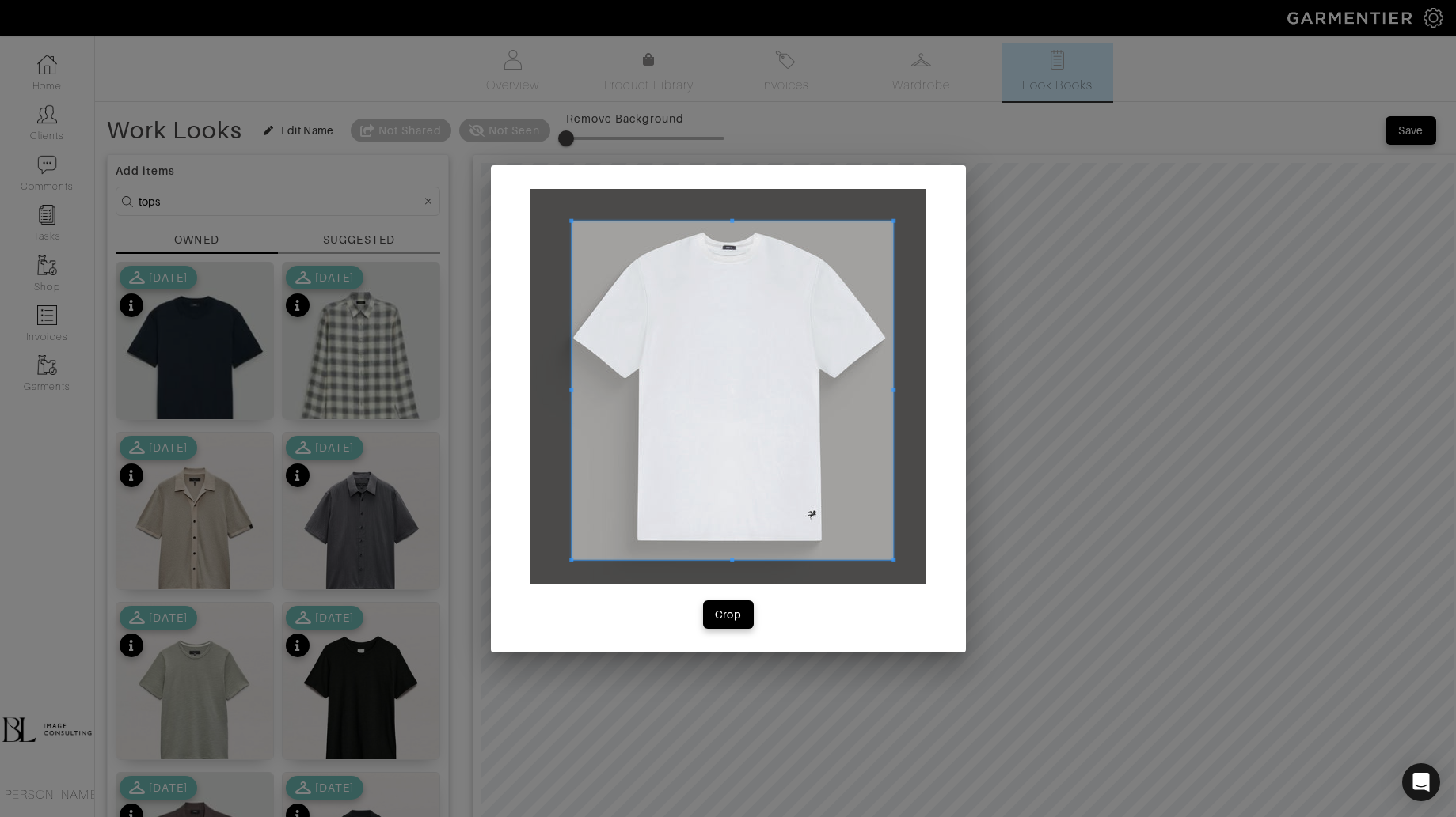
click at [885, 557] on div at bounding box center [728, 387] width 396 height 396
click at [720, 620] on div "Crop" at bounding box center [728, 615] width 27 height 16
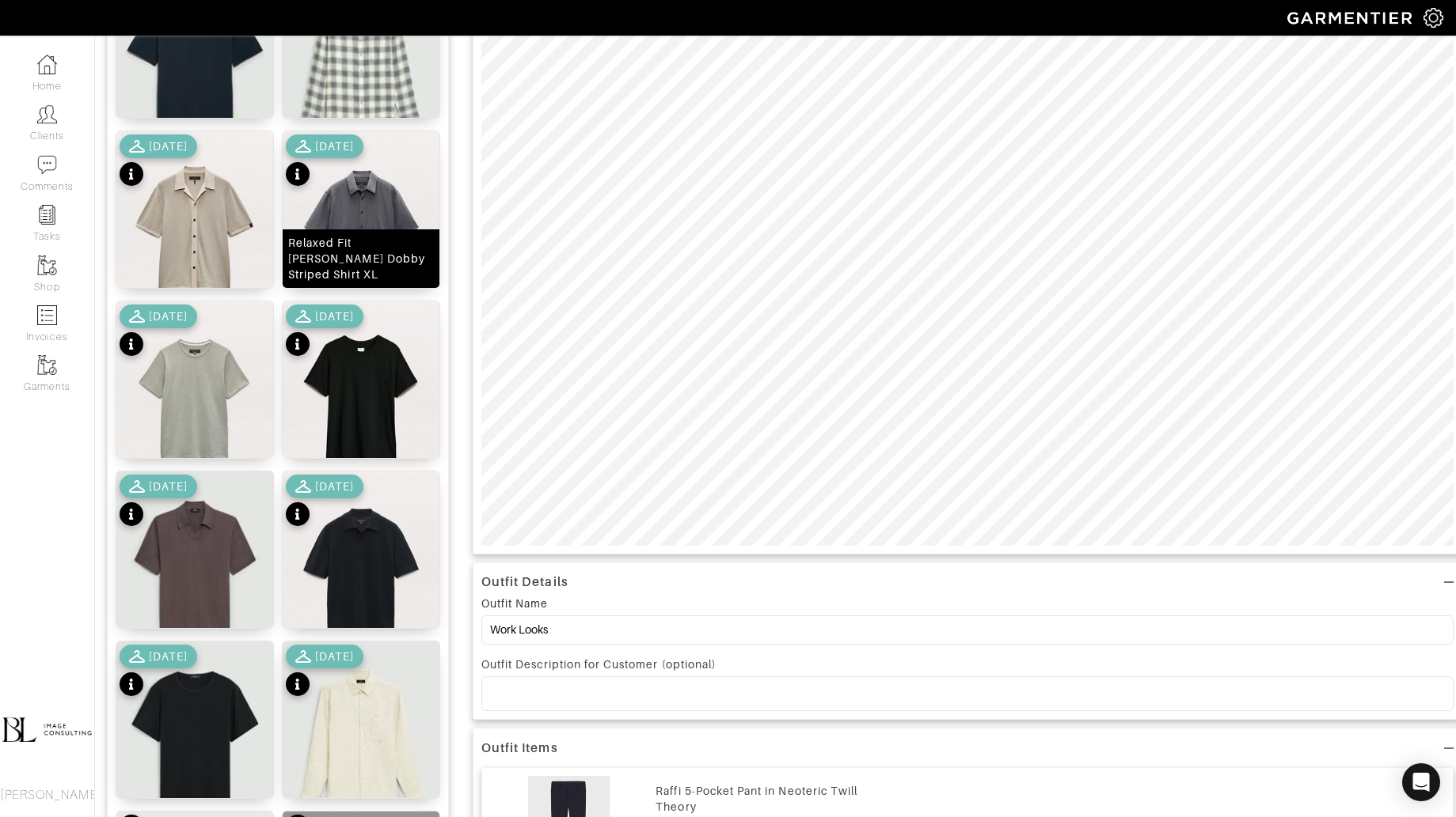
scroll to position [319, 0]
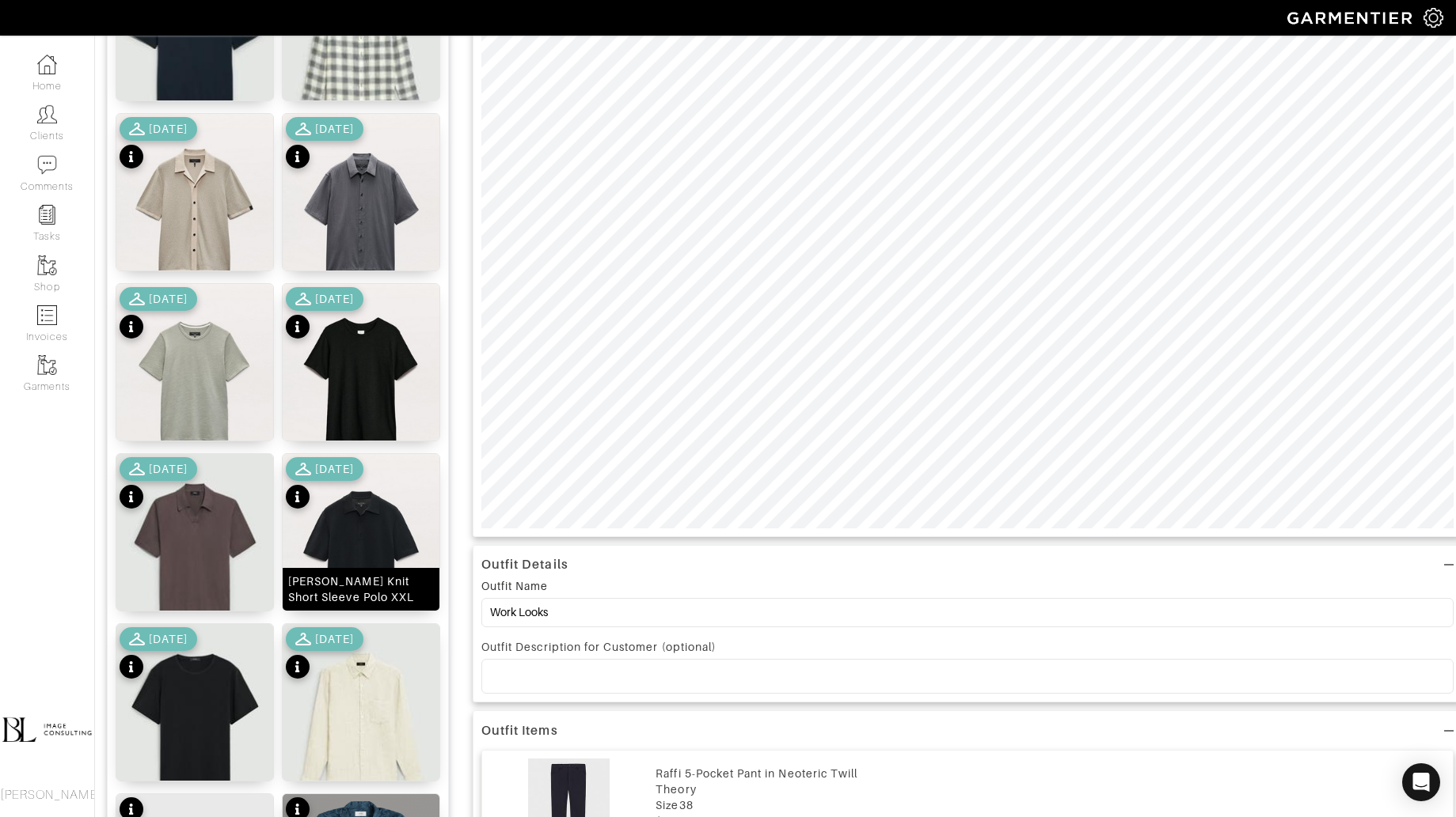
click at [350, 535] on img at bounding box center [361, 552] width 157 height 196
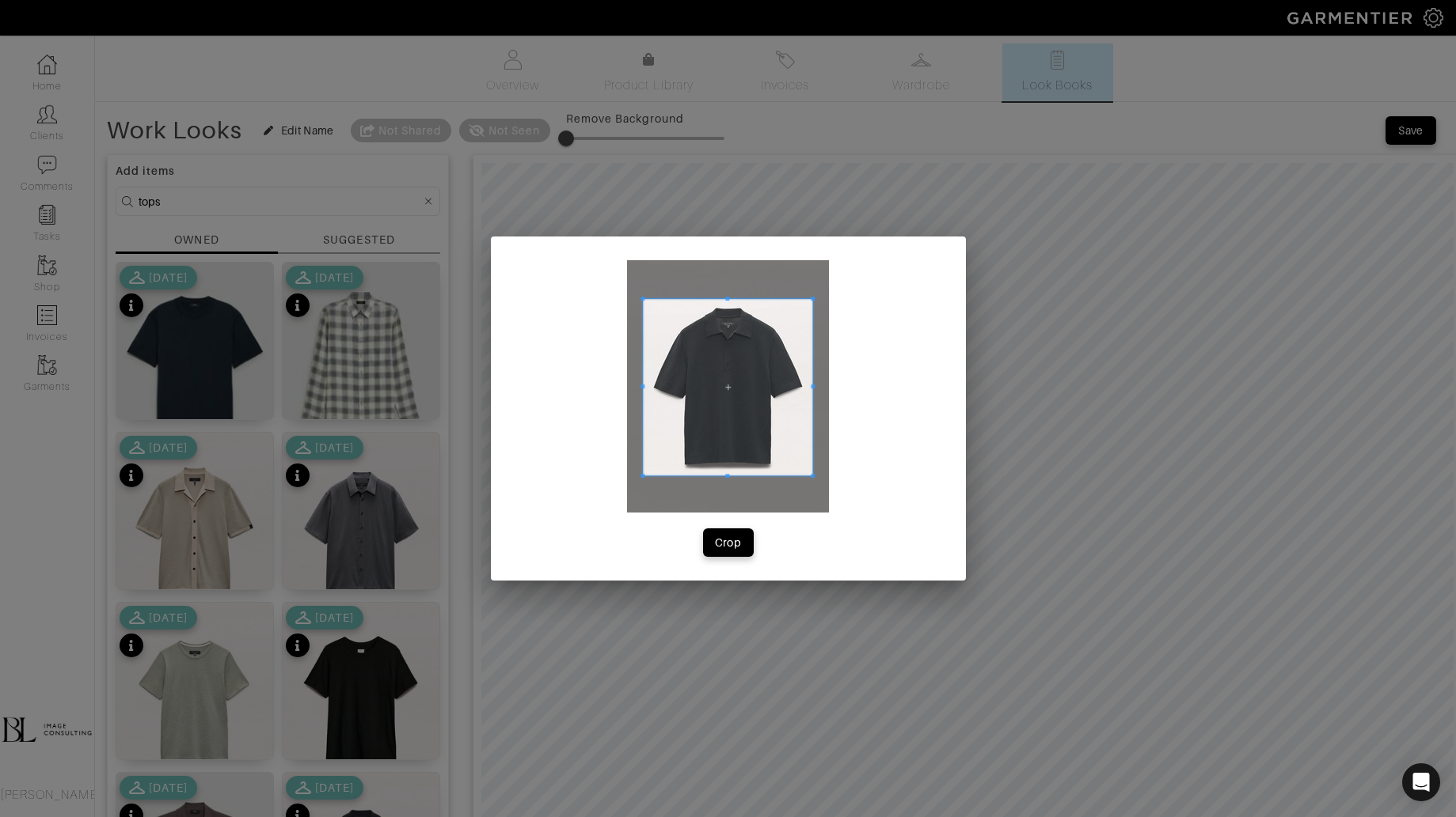
click at [802, 464] on div at bounding box center [728, 387] width 202 height 252
click at [748, 545] on button "Crop" at bounding box center [728, 542] width 51 height 28
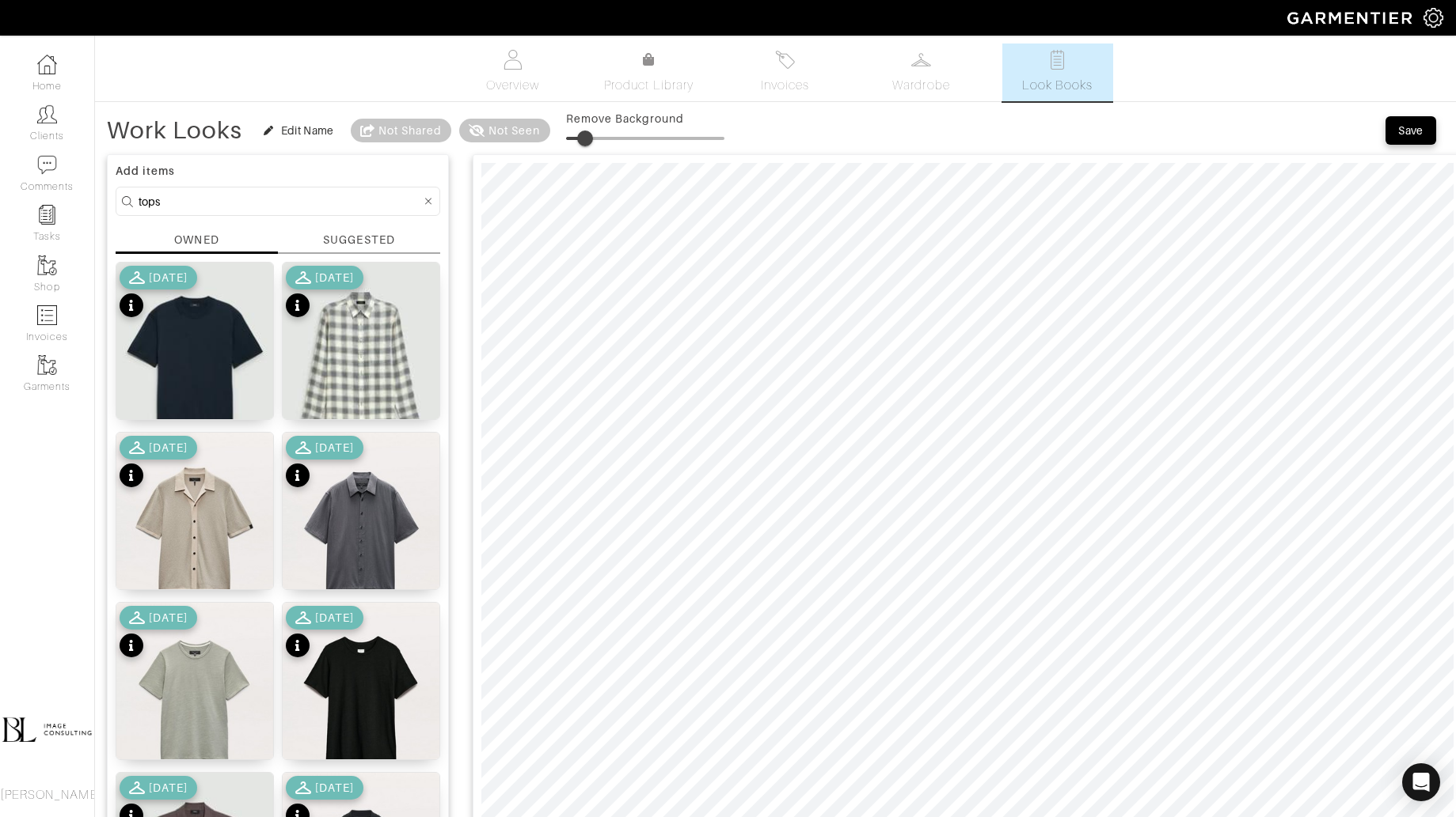
type input "17"
drag, startPoint x: 571, startPoint y: 127, endPoint x: 593, endPoint y: 126, distance: 22.0
click at [593, 131] on span at bounding box center [593, 139] width 16 height 16
click at [278, 205] on input "tops" at bounding box center [280, 201] width 283 height 20
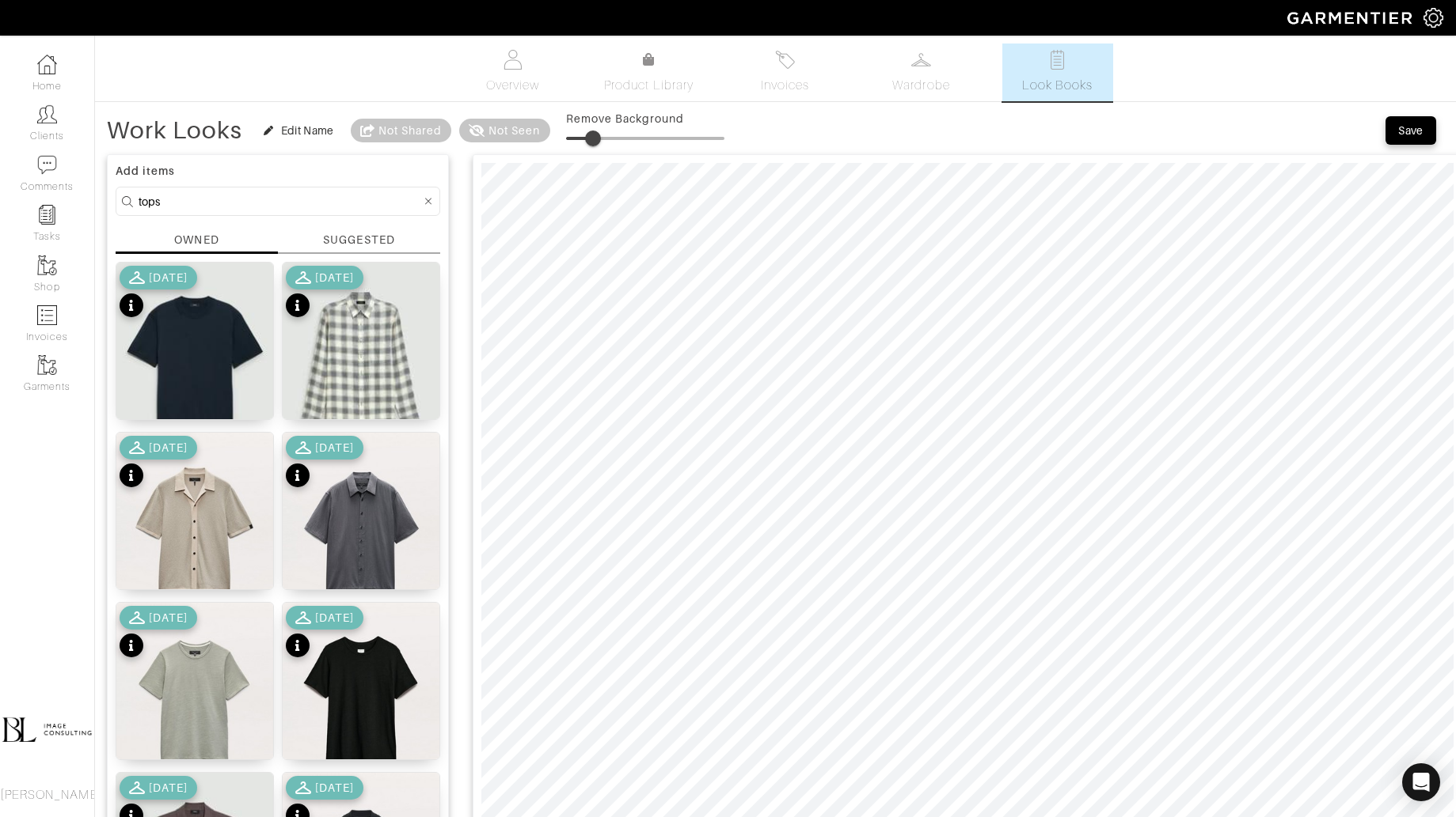
click at [278, 205] on input "tops" at bounding box center [280, 201] width 283 height 20
type input "shoes"
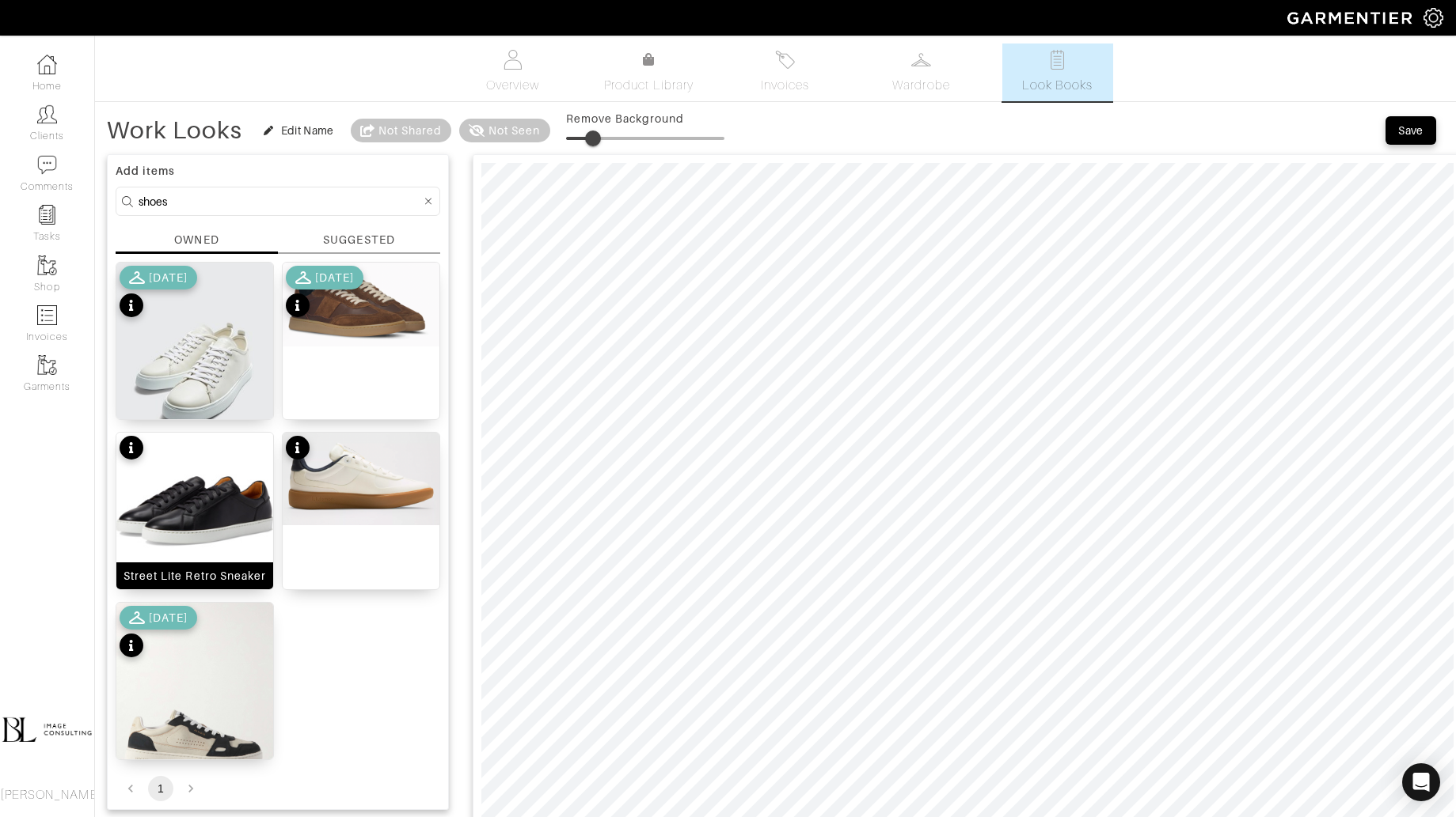
click at [200, 497] on img at bounding box center [195, 511] width 157 height 156
click at [588, 138] on span at bounding box center [588, 139] width 16 height 16
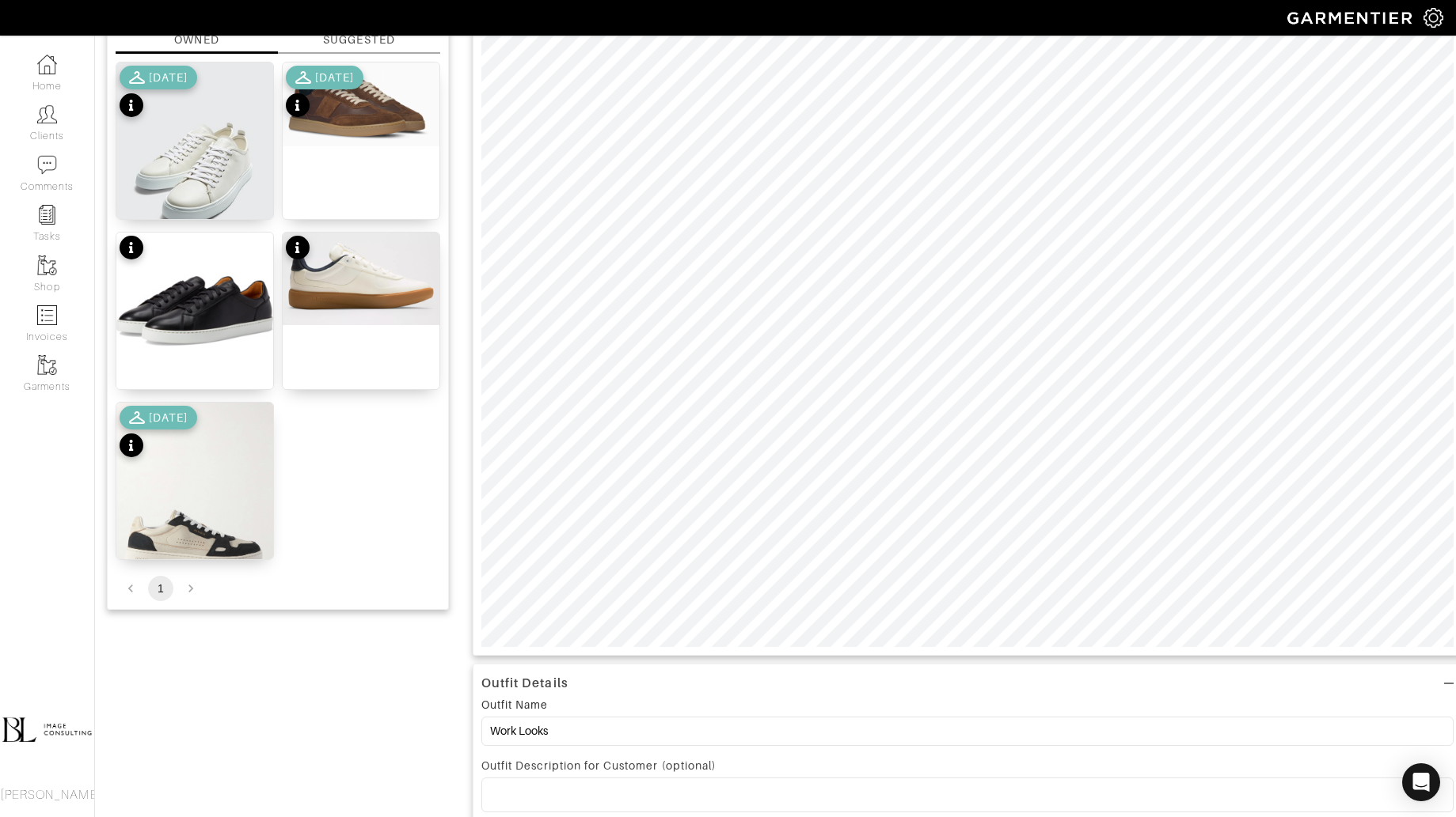
scroll to position [202, 0]
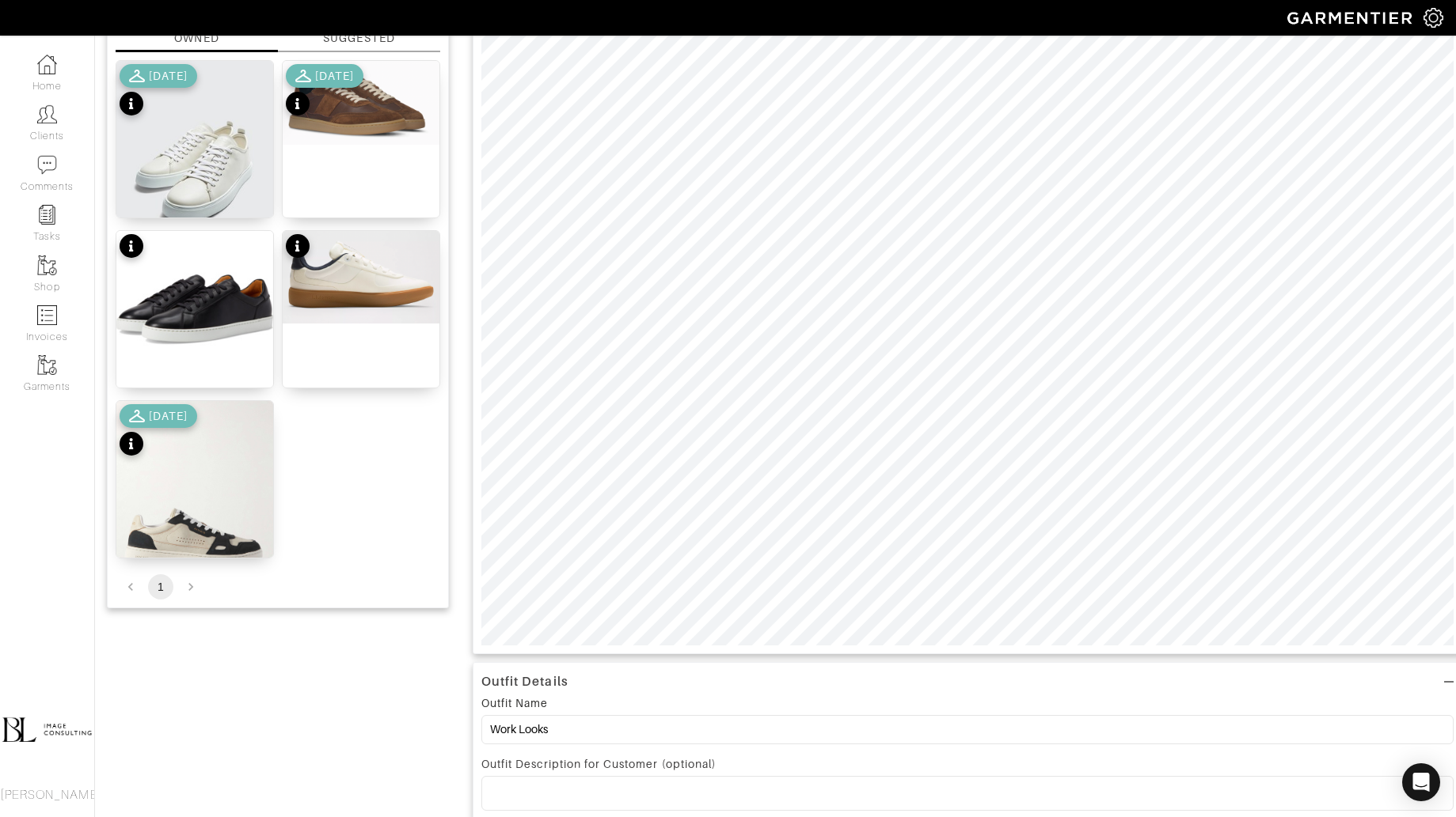
click at [750, 649] on div at bounding box center [967, 303] width 989 height 701
type input "17"
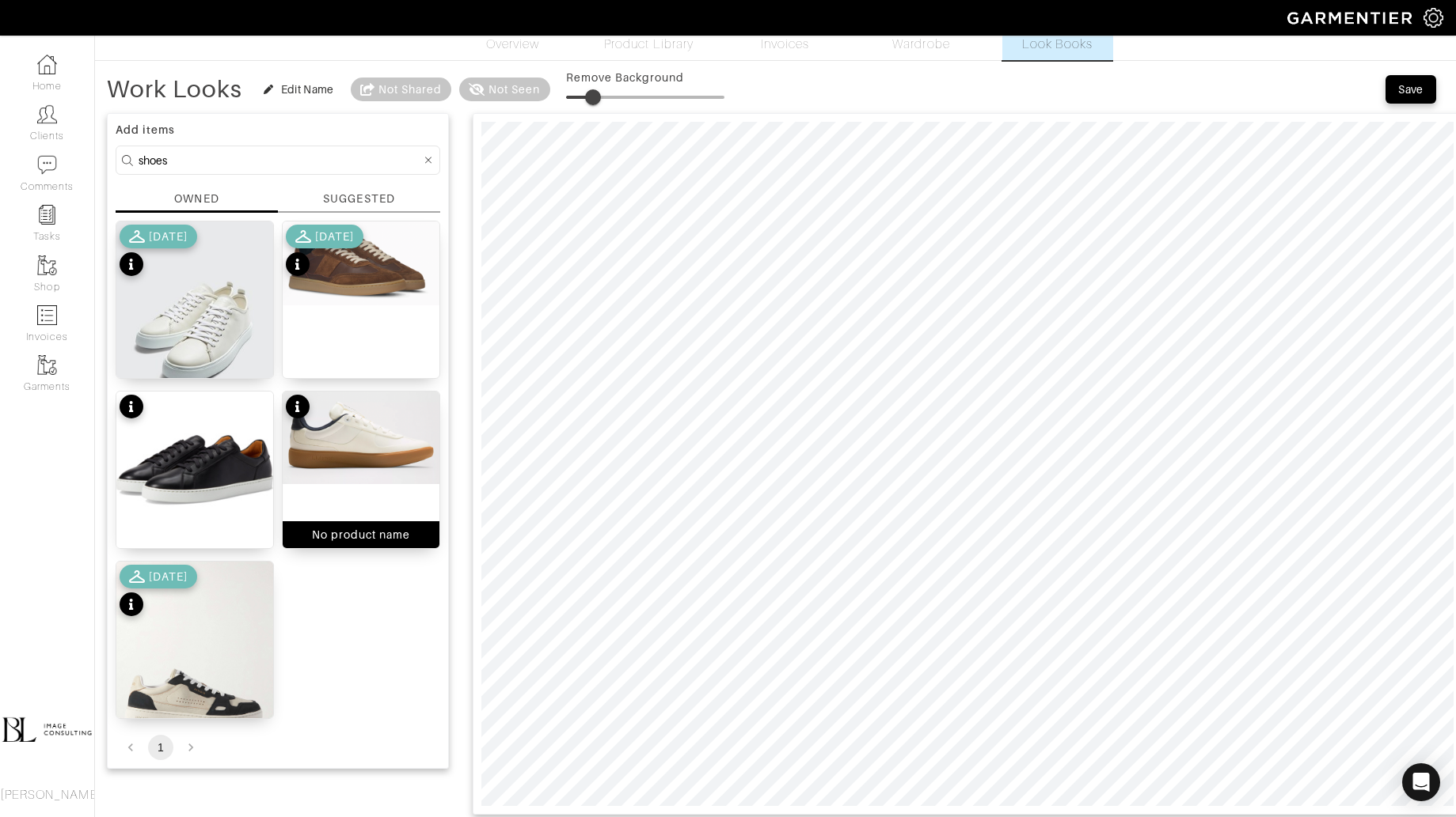
scroll to position [36, 0]
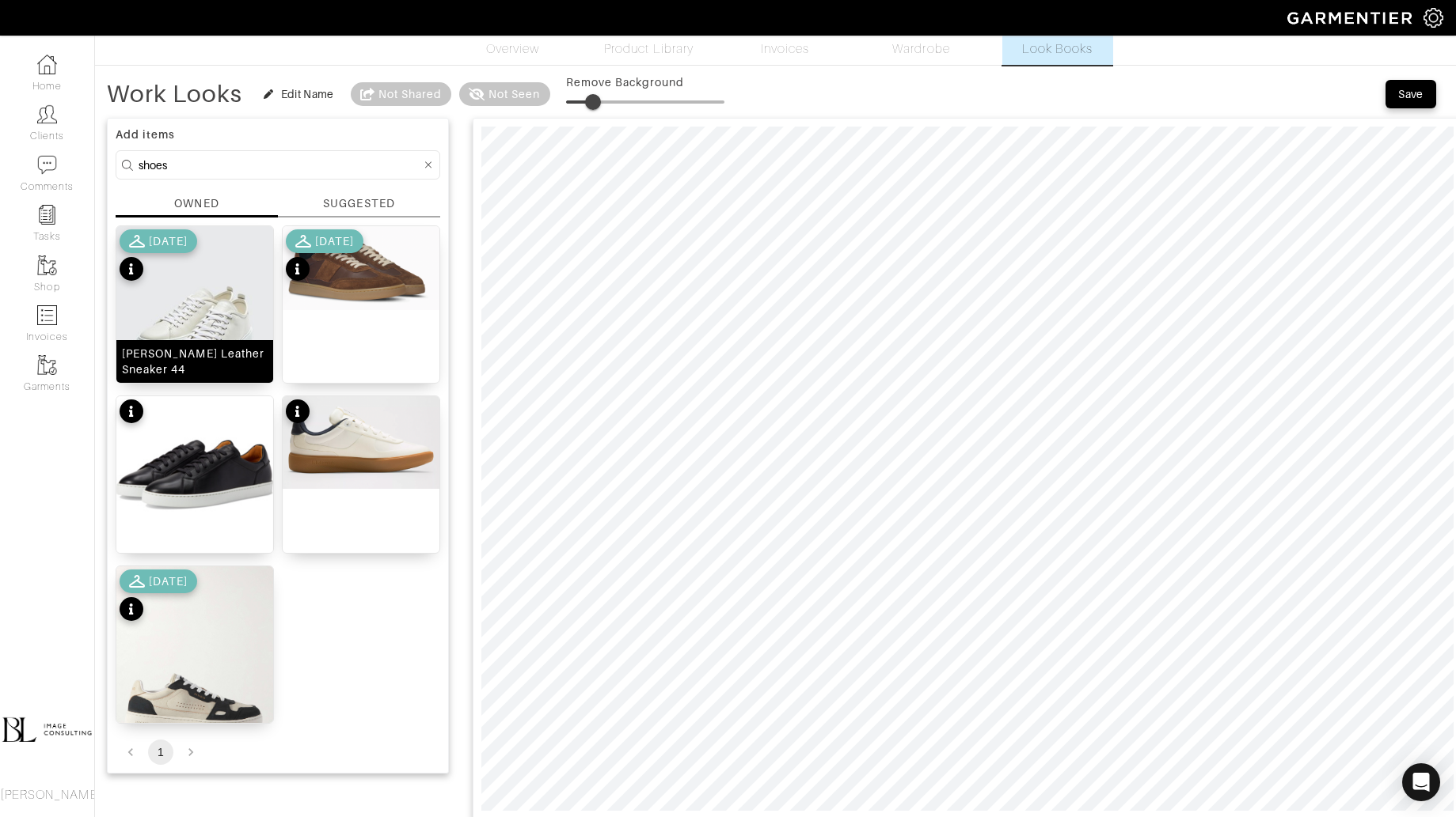
click at [229, 344] on img at bounding box center [195, 324] width 157 height 196
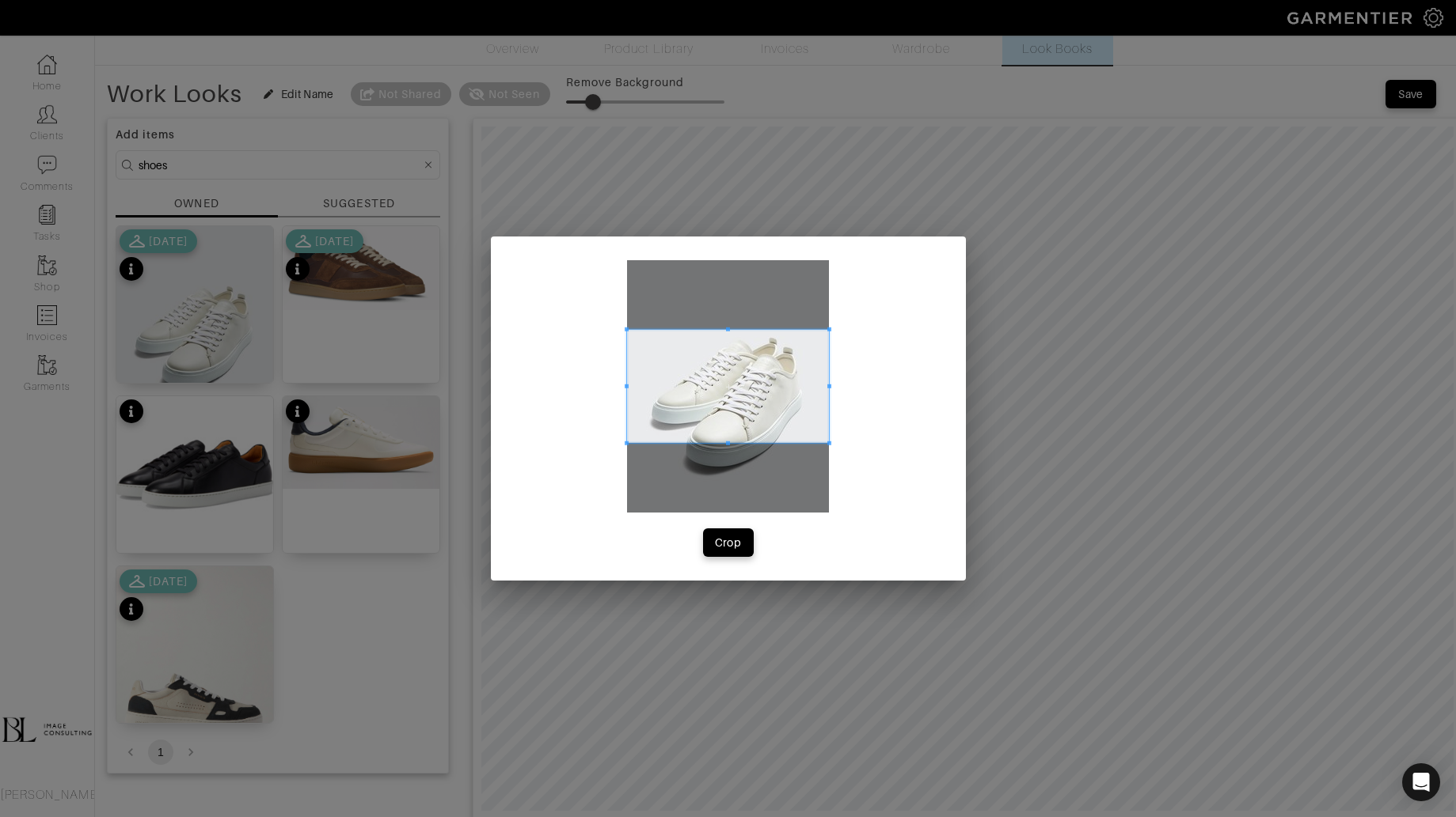
click at [789, 441] on span at bounding box center [728, 386] width 202 height 113
click at [789, 482] on span at bounding box center [728, 482] width 202 height 4
click at [736, 557] on button "Crop" at bounding box center [728, 542] width 51 height 28
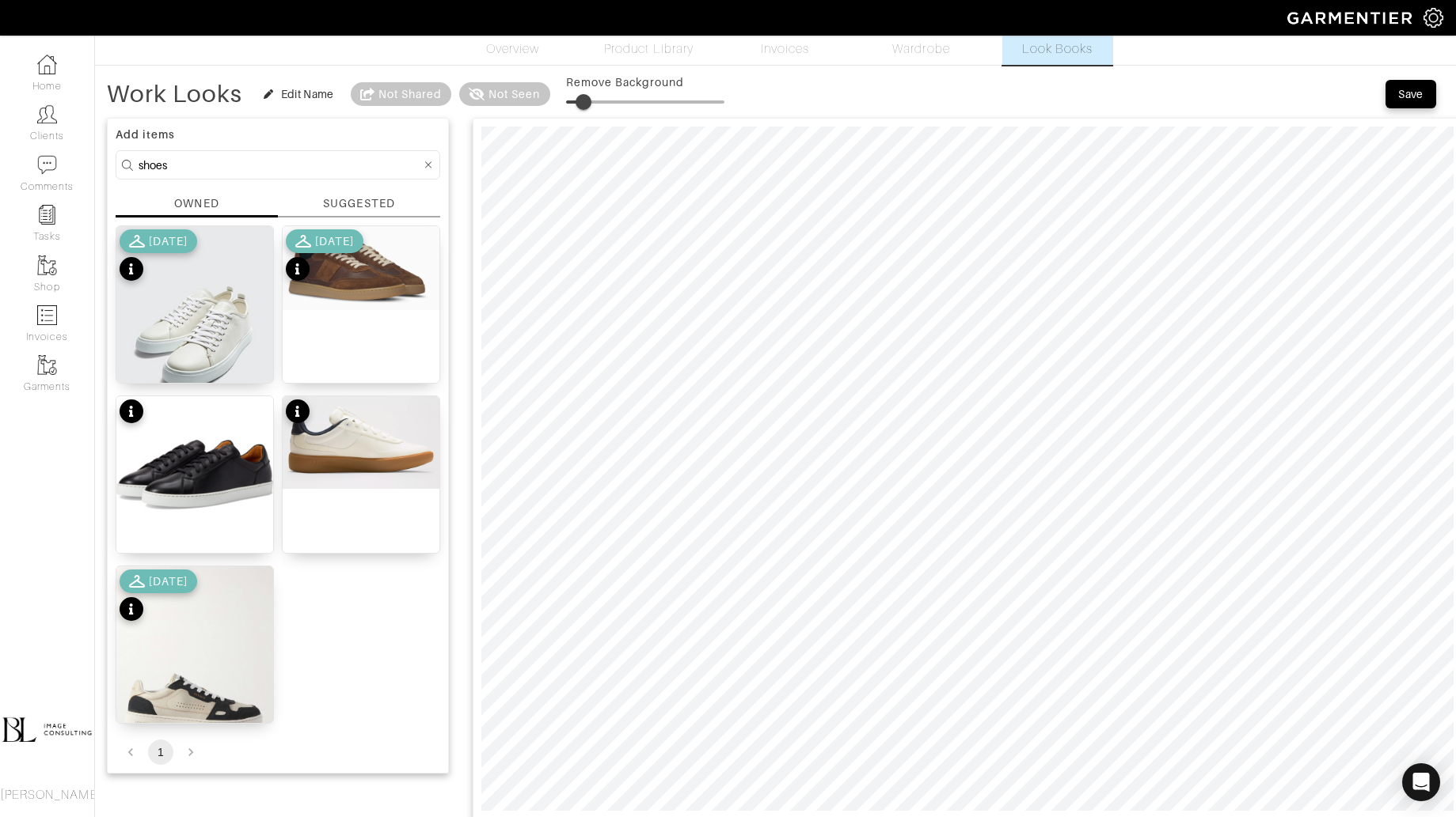
type input "9"
click at [579, 105] on span at bounding box center [580, 102] width 16 height 16
click at [246, 168] on input "shoes" at bounding box center [280, 164] width 283 height 20
type input "jacket"
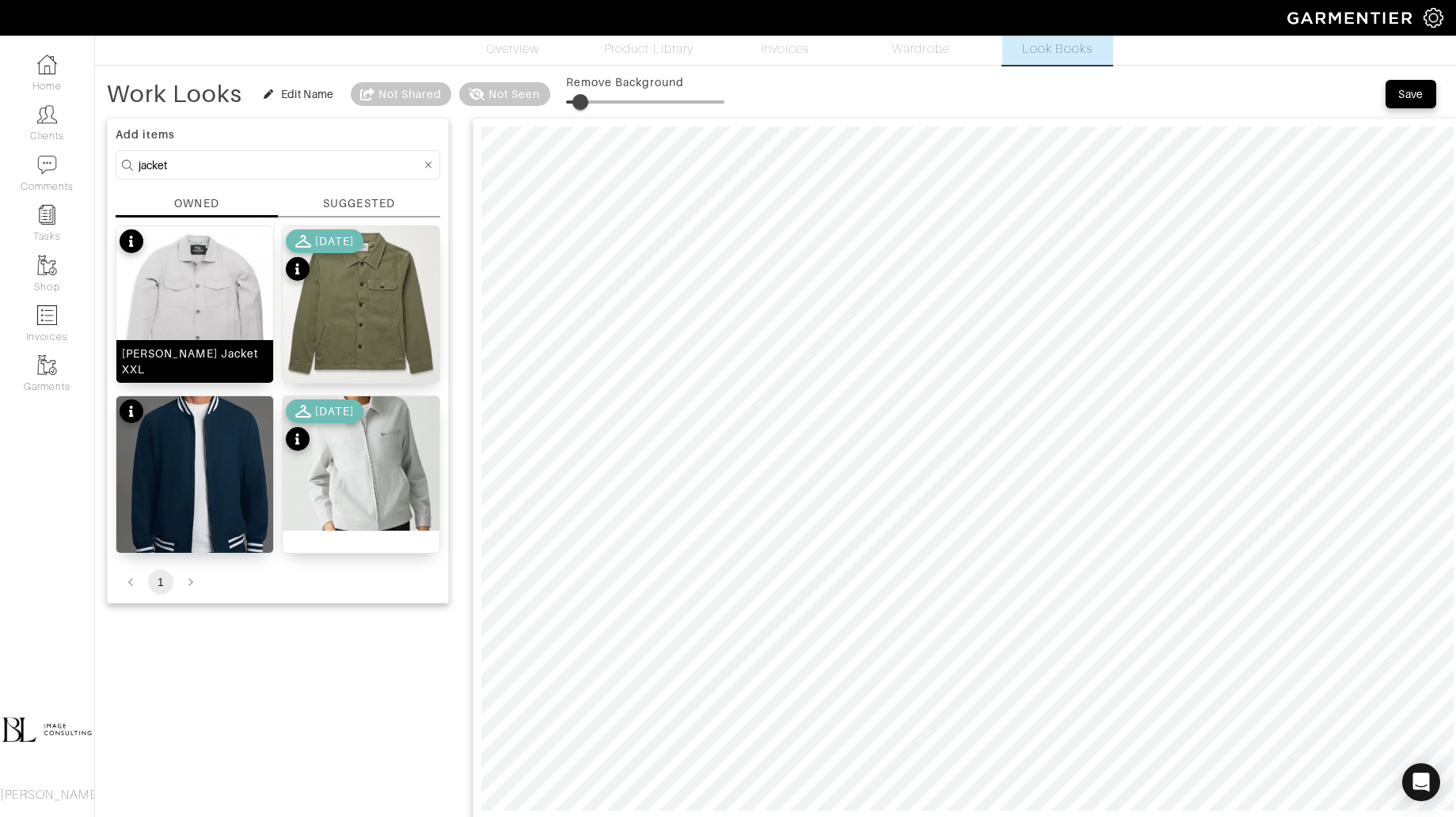
click at [229, 324] on img at bounding box center [195, 301] width 157 height 150
click at [583, 104] on span at bounding box center [583, 102] width 16 height 16
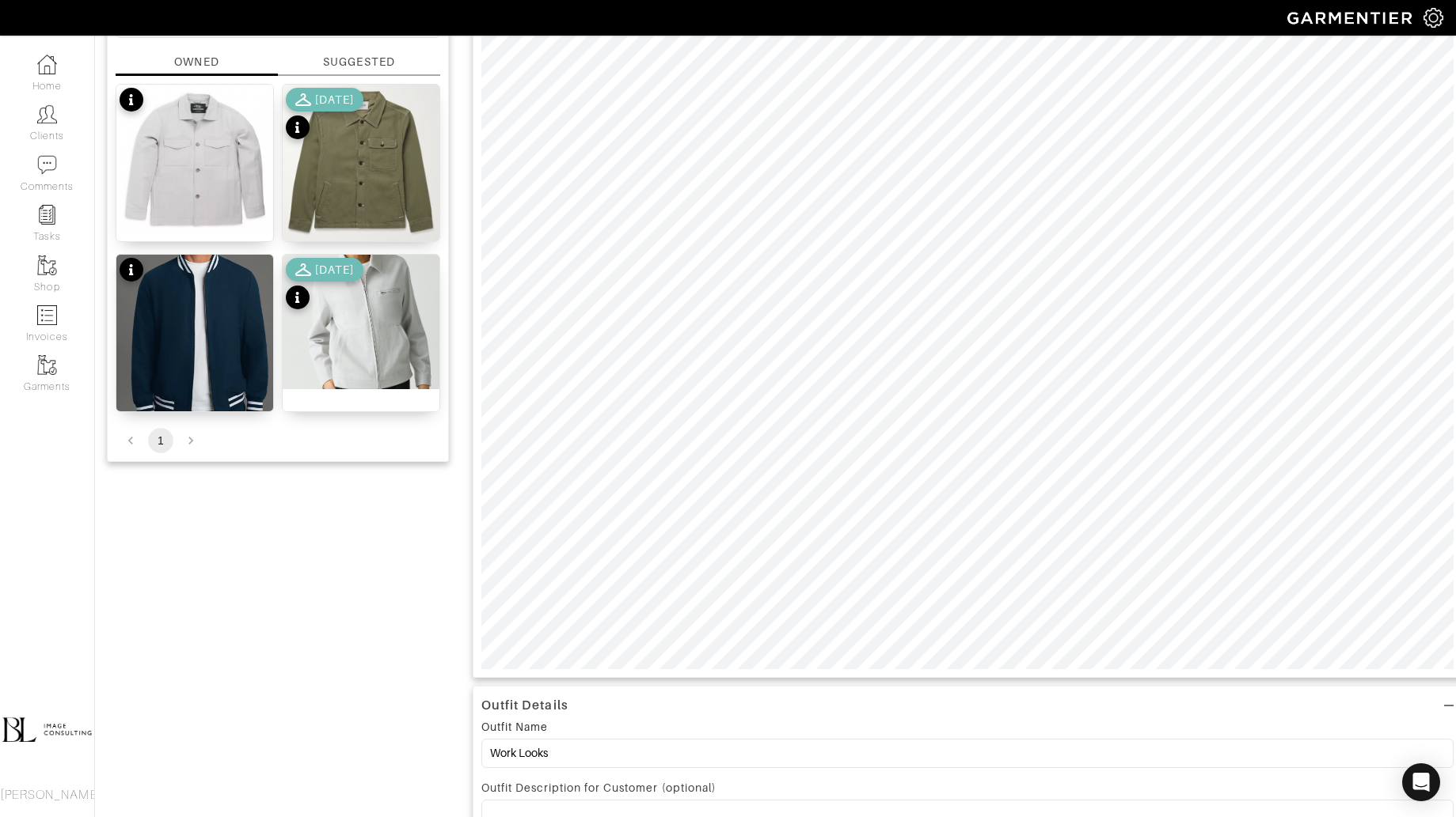
scroll to position [152, 0]
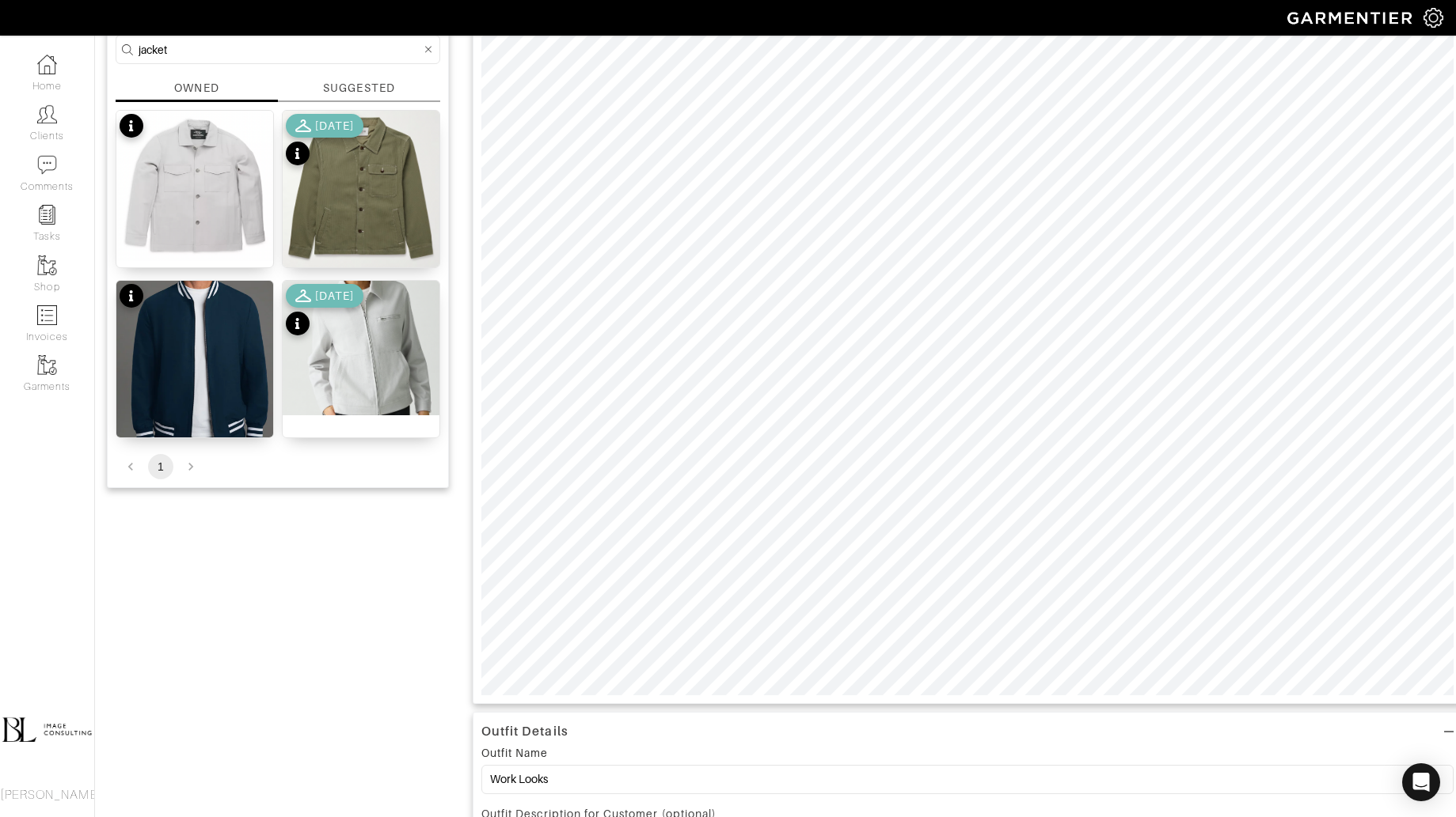
type input "20"
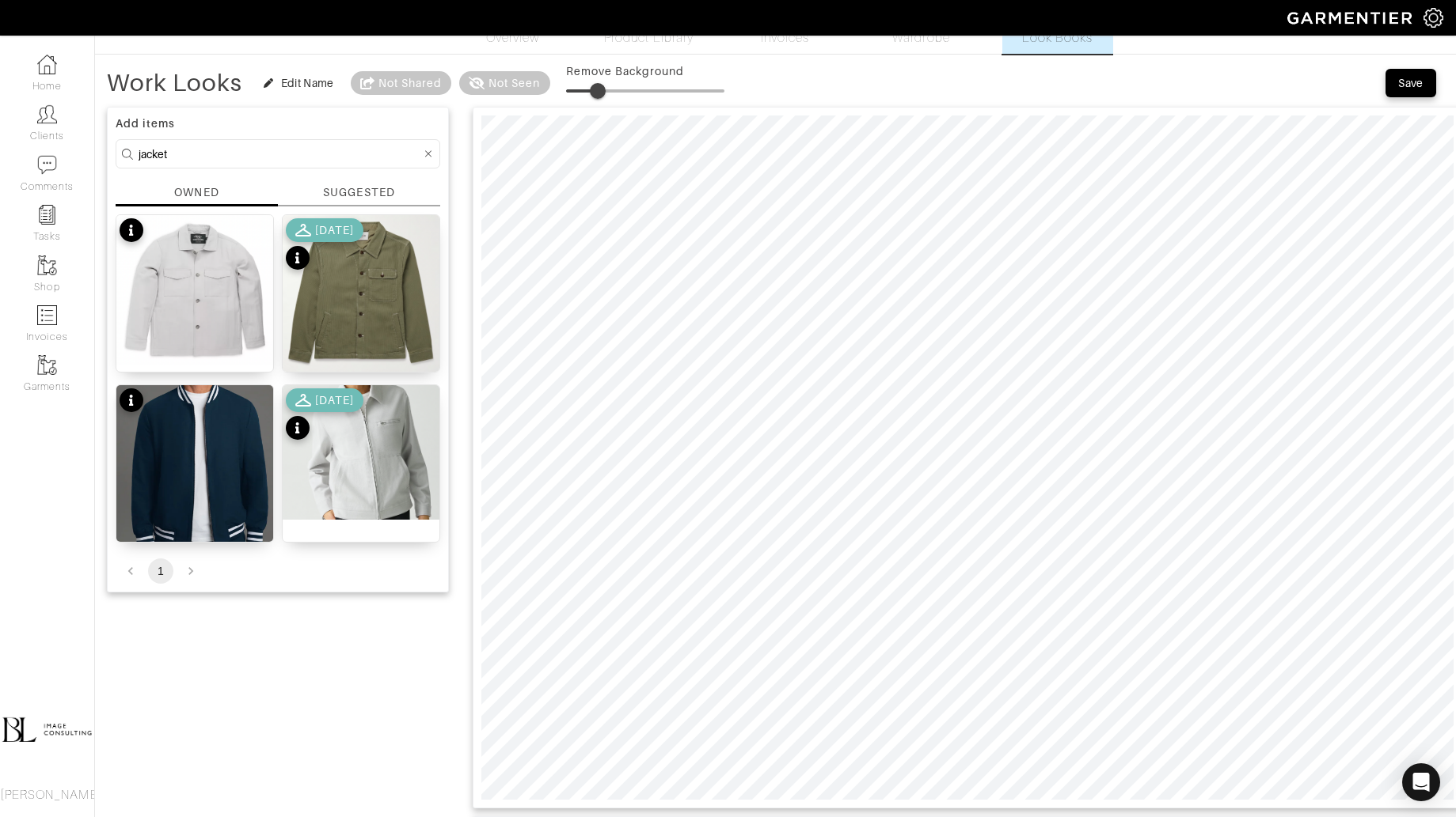
scroll to position [14, 0]
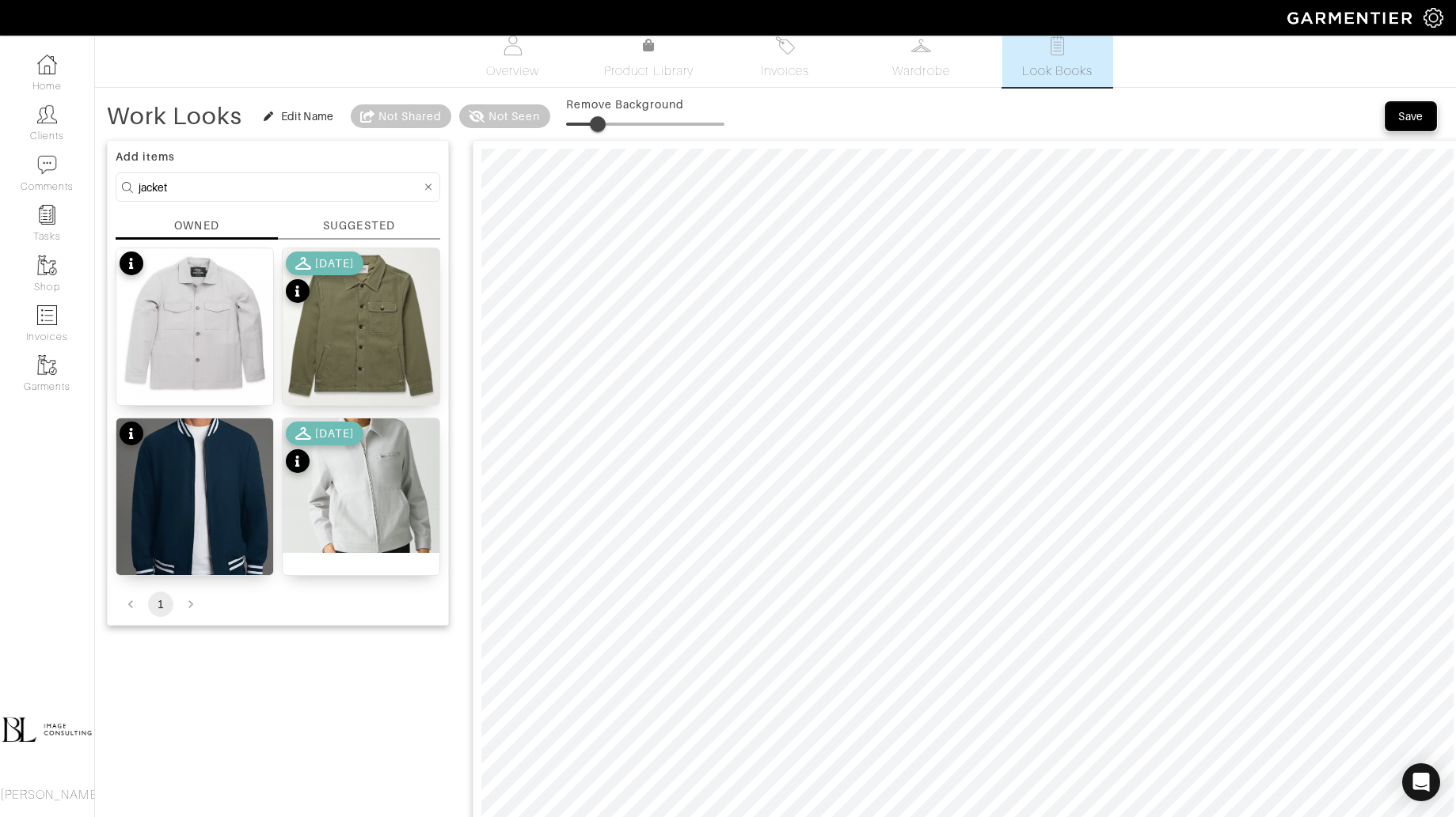
click at [1400, 118] on div "Save" at bounding box center [1411, 116] width 25 height 16
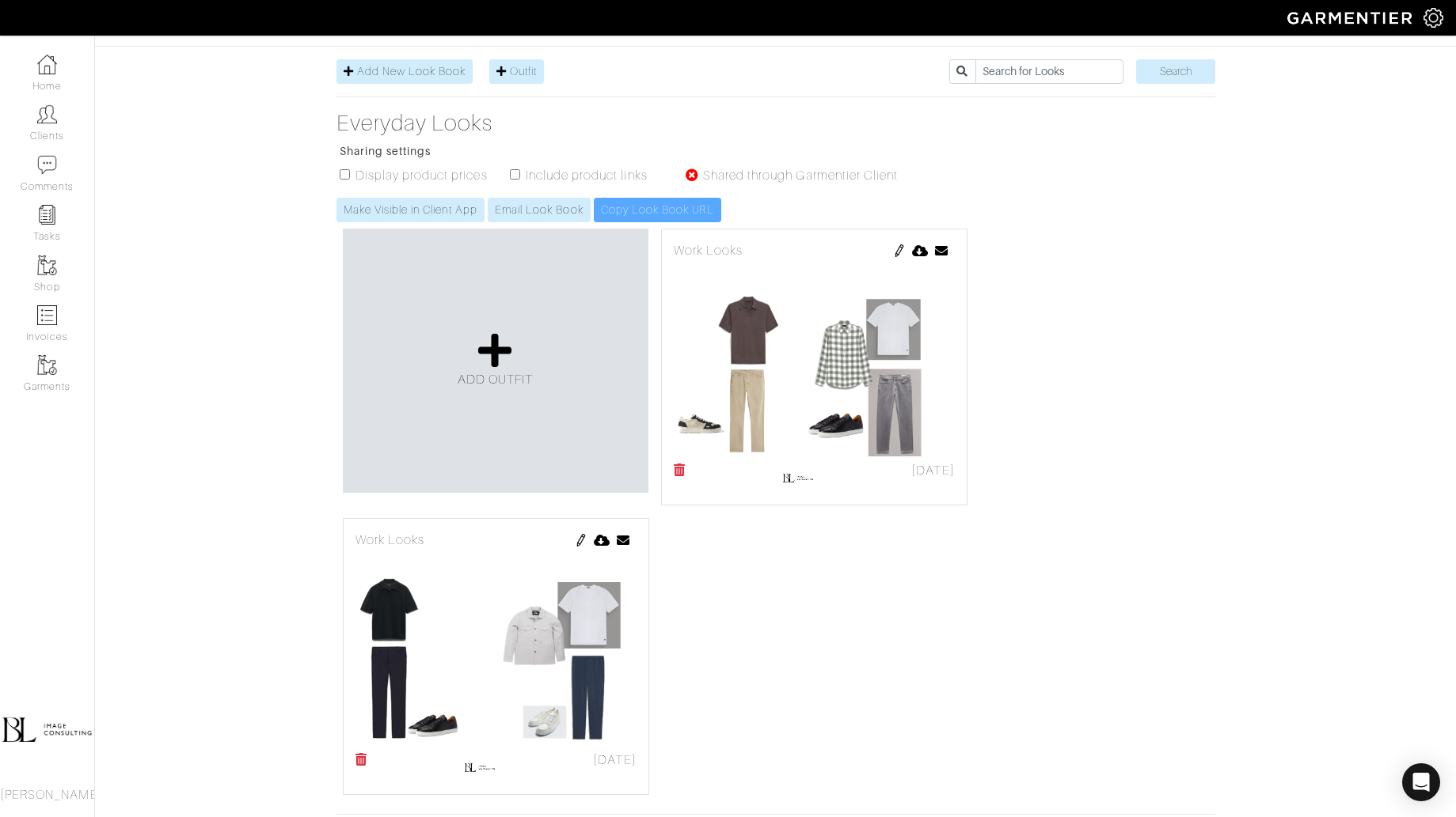
scroll to position [263, 0]
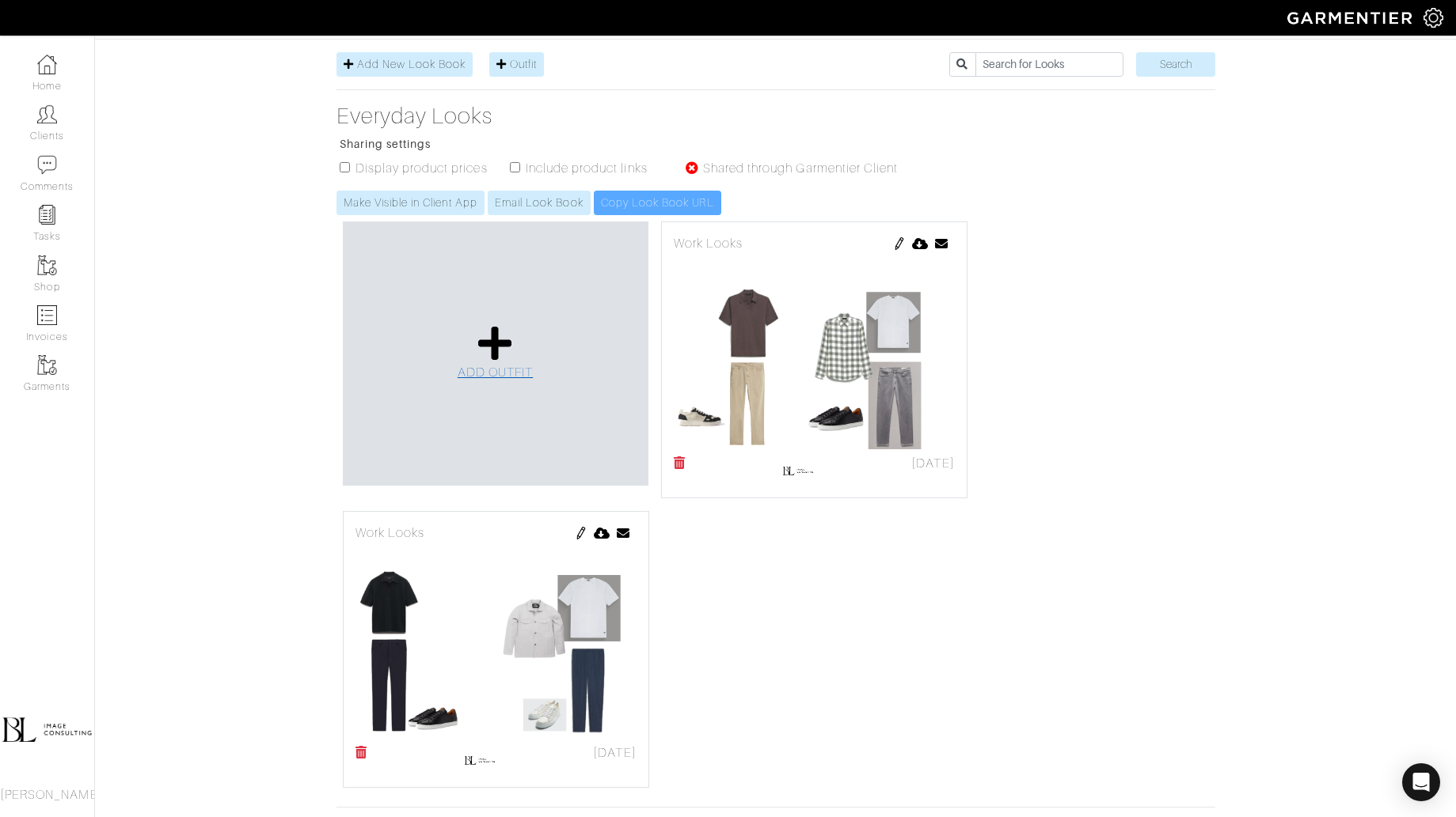
click at [486, 324] on icon at bounding box center [495, 343] width 34 height 38
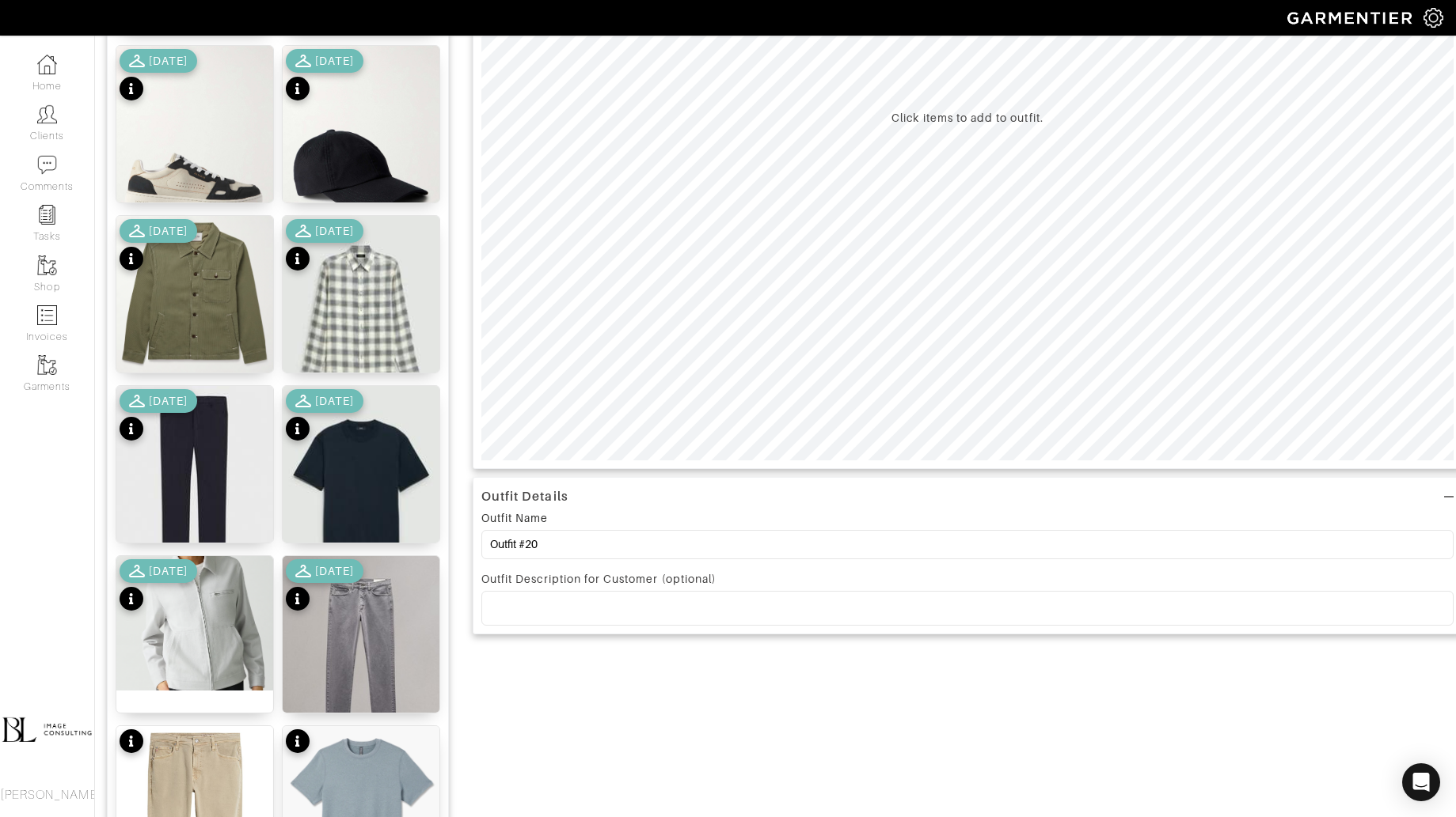
scroll to position [399, 0]
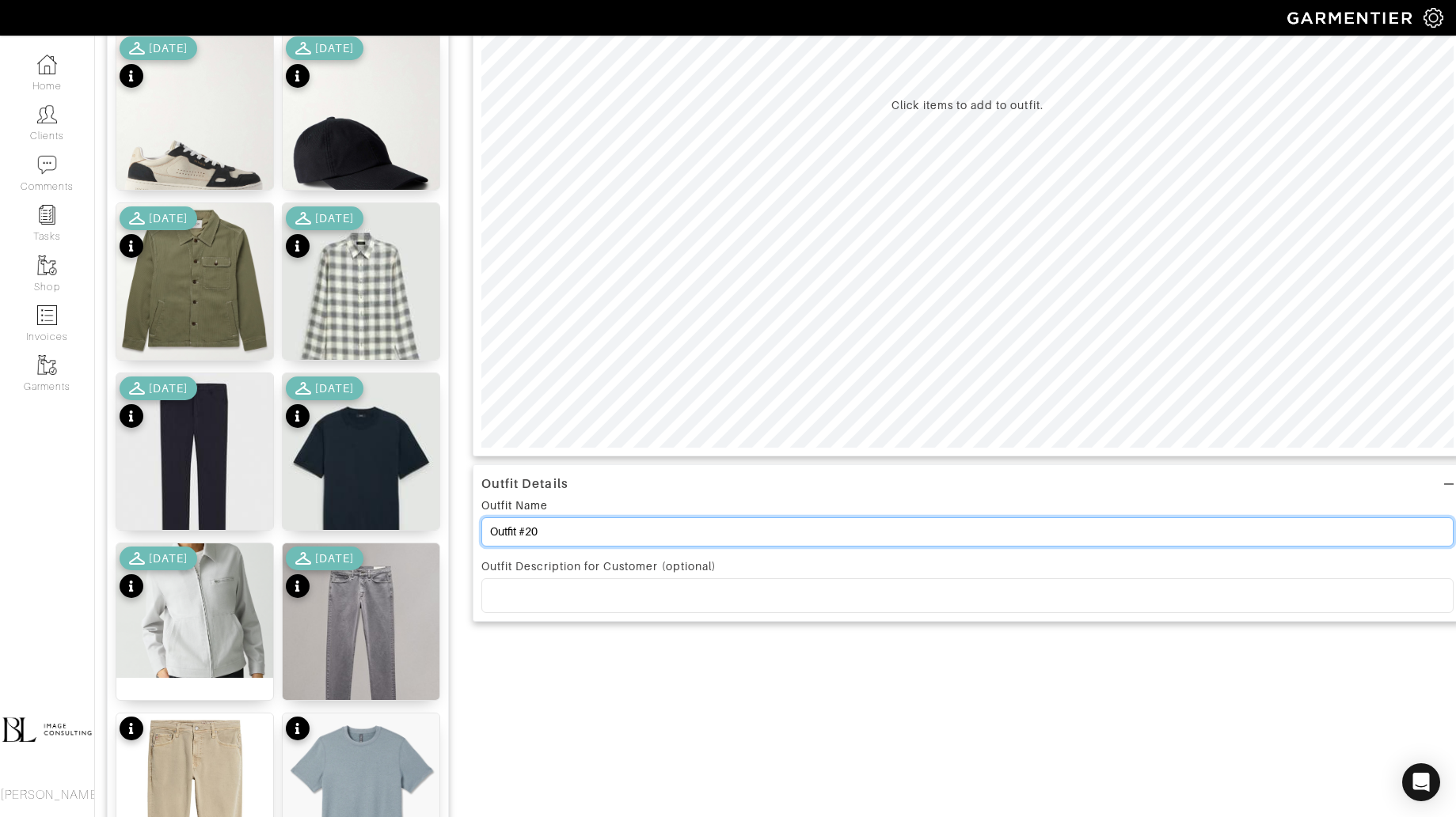
click at [573, 535] on input "Outfit #20" at bounding box center [967, 532] width 972 height 29
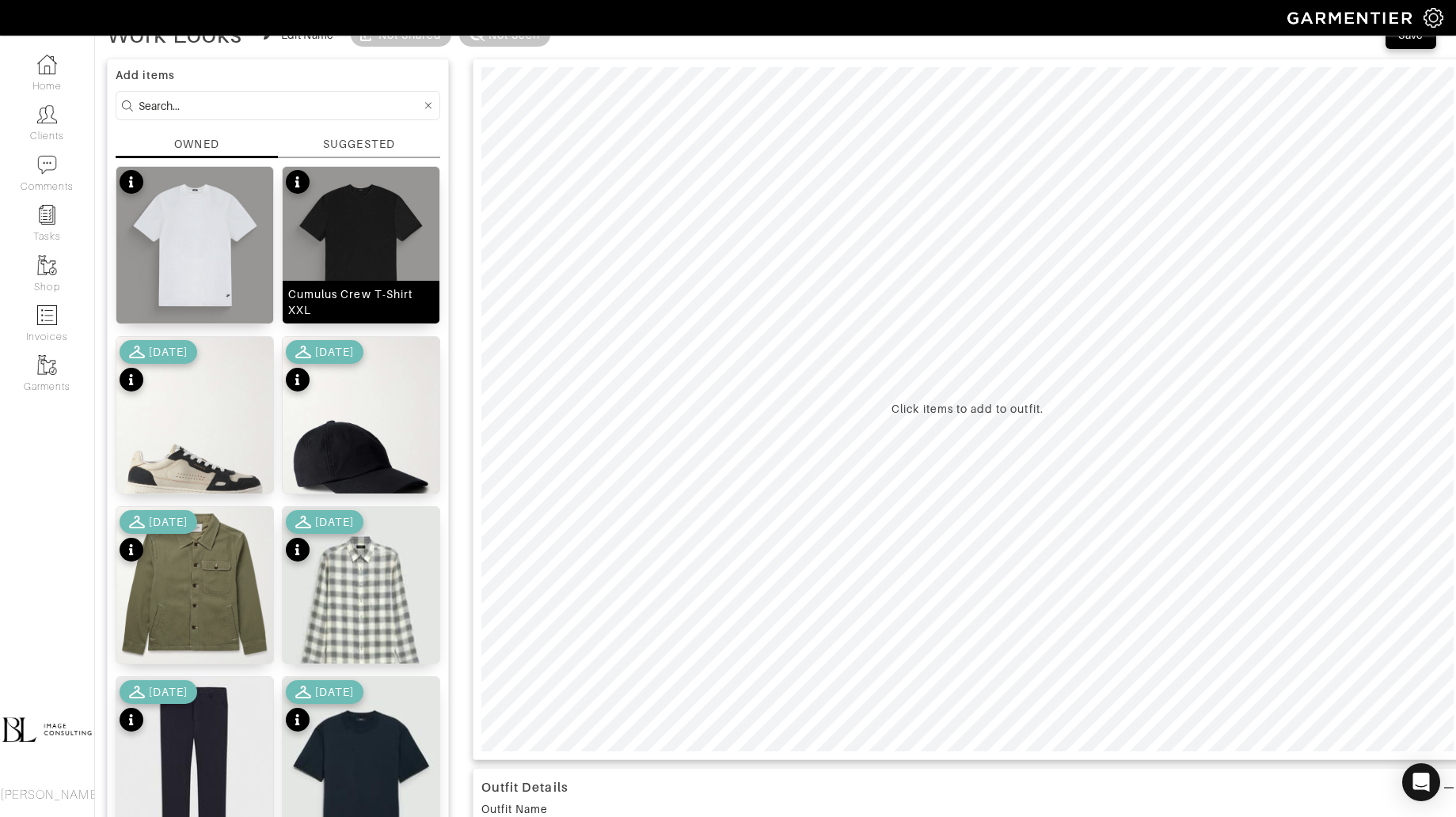
scroll to position [67, 0]
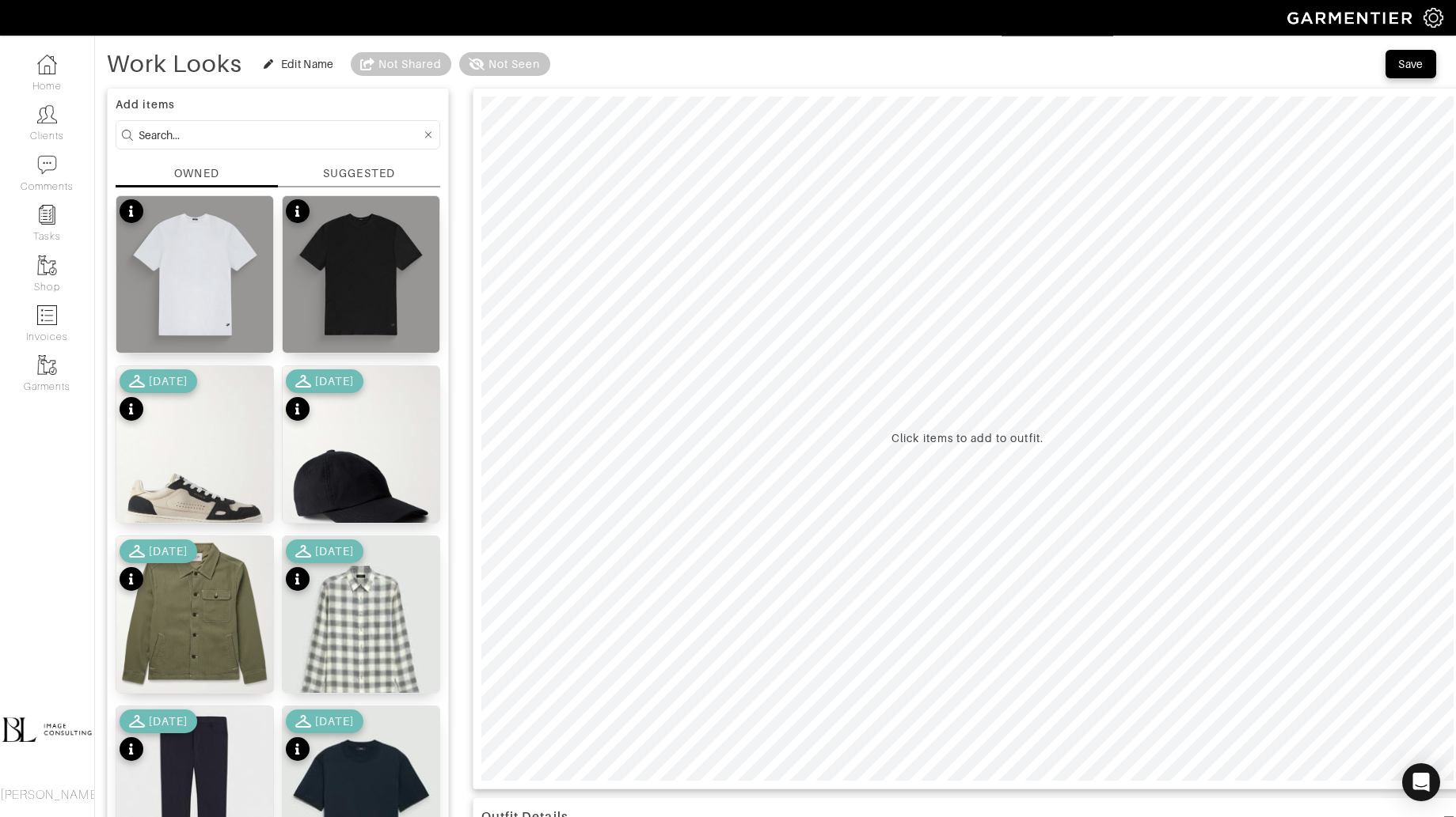
type input "Work Looks"
click at [276, 133] on input at bounding box center [280, 135] width 283 height 20
click at [276, 134] on input at bounding box center [280, 135] width 283 height 20
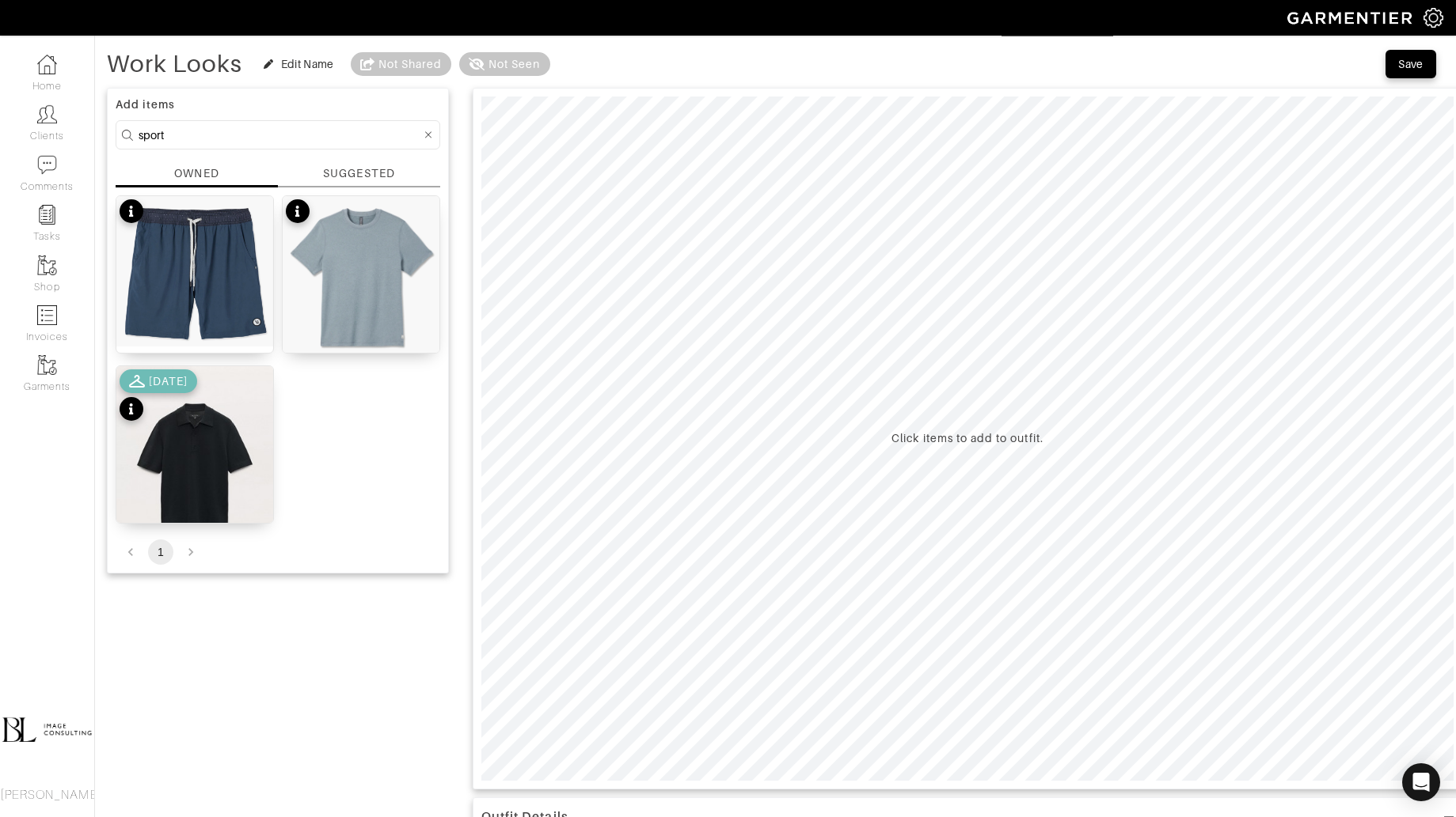
click at [232, 134] on input "sport" at bounding box center [280, 135] width 283 height 20
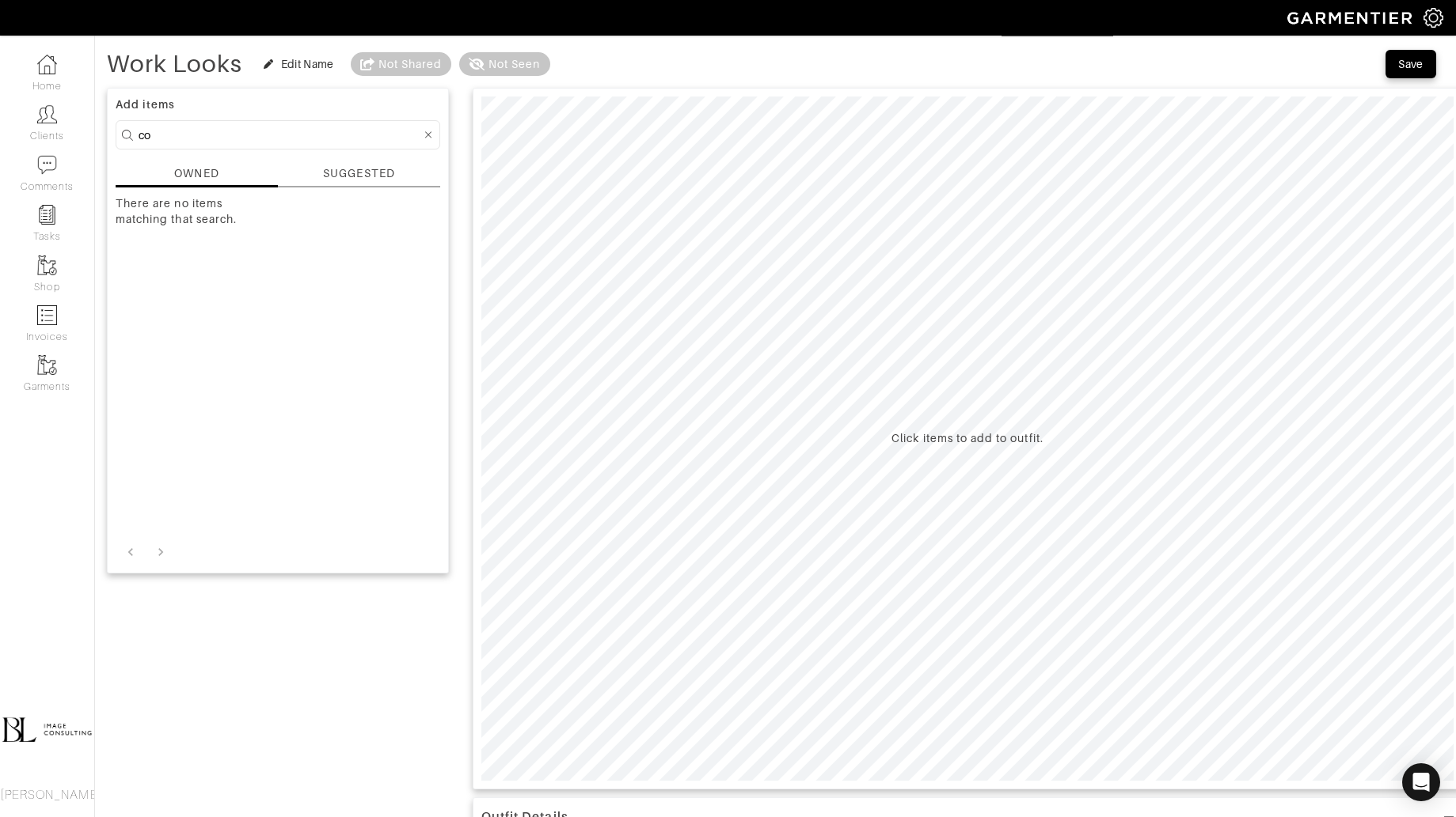
type input "c"
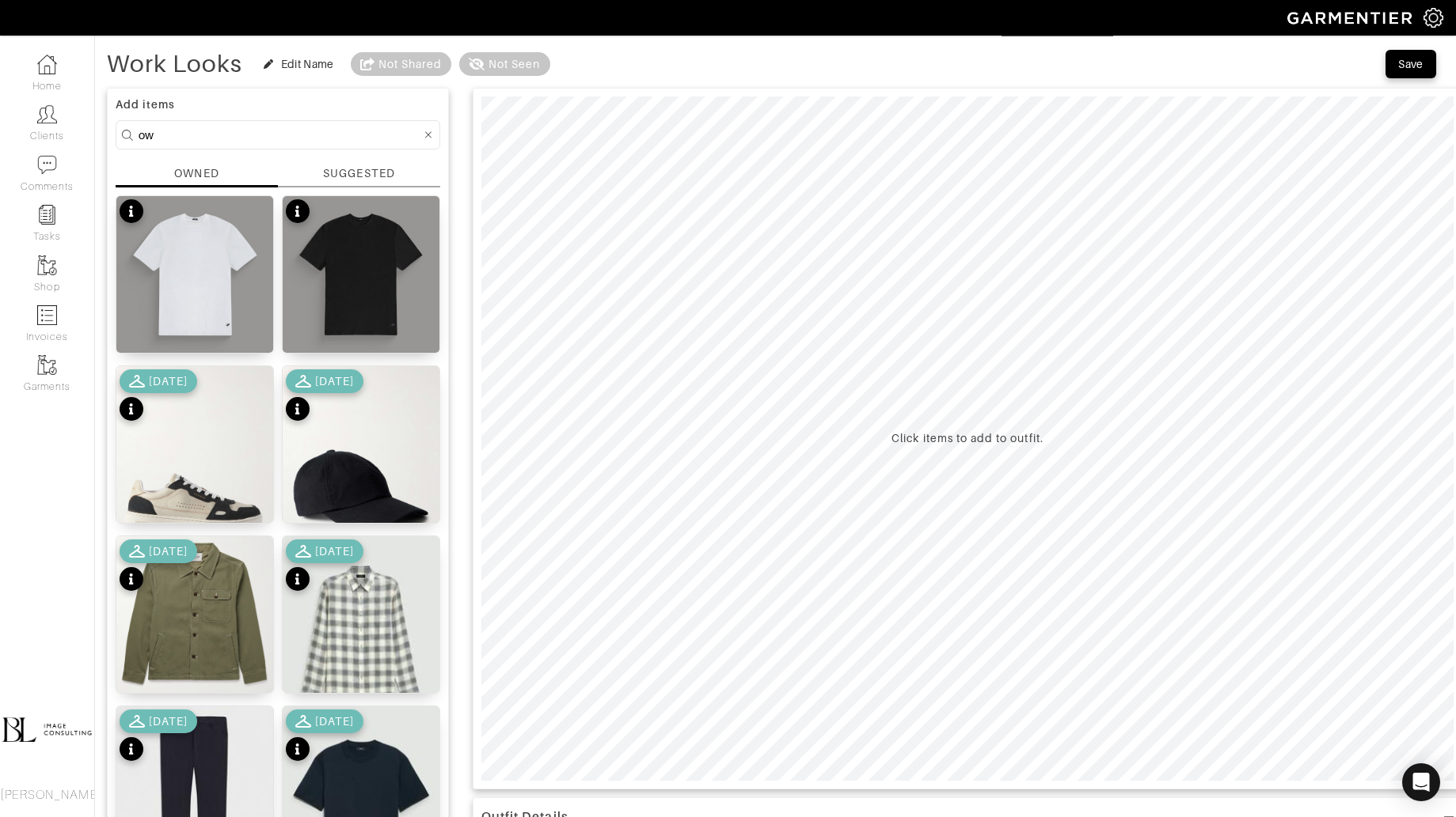
type input "o"
type input "bottoms"
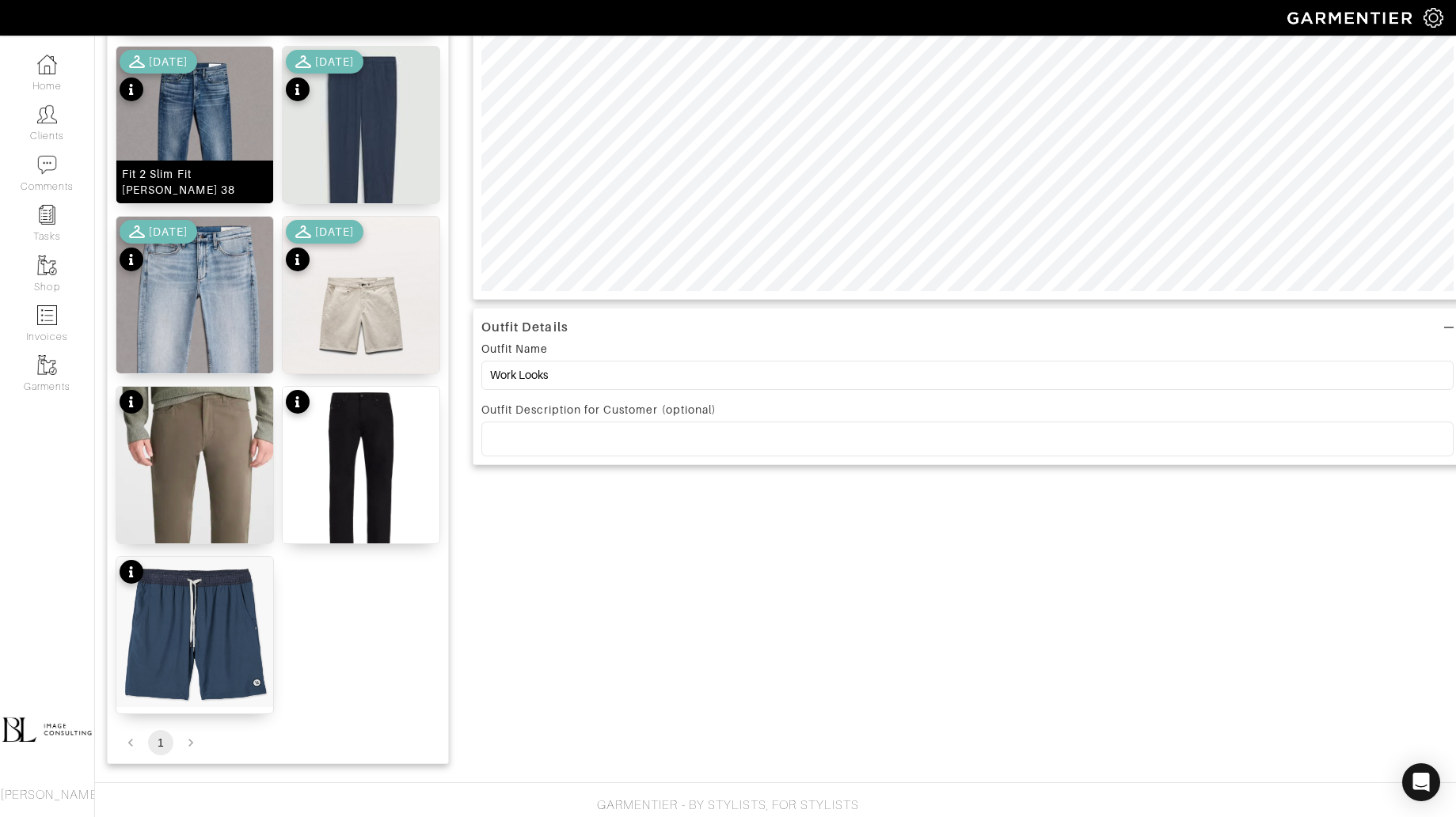
scroll to position [577, 0]
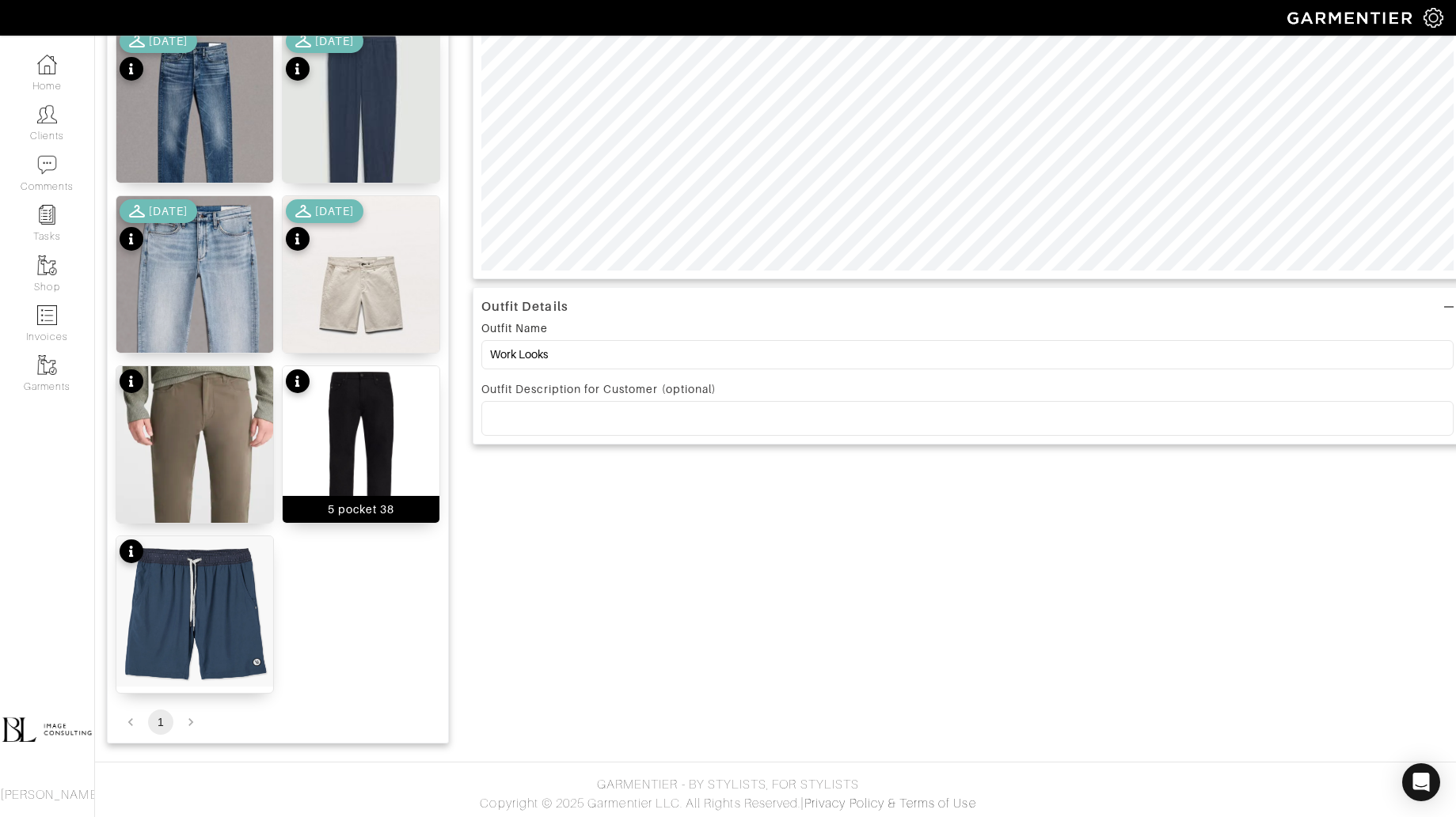
click at [342, 411] on img at bounding box center [361, 470] width 157 height 209
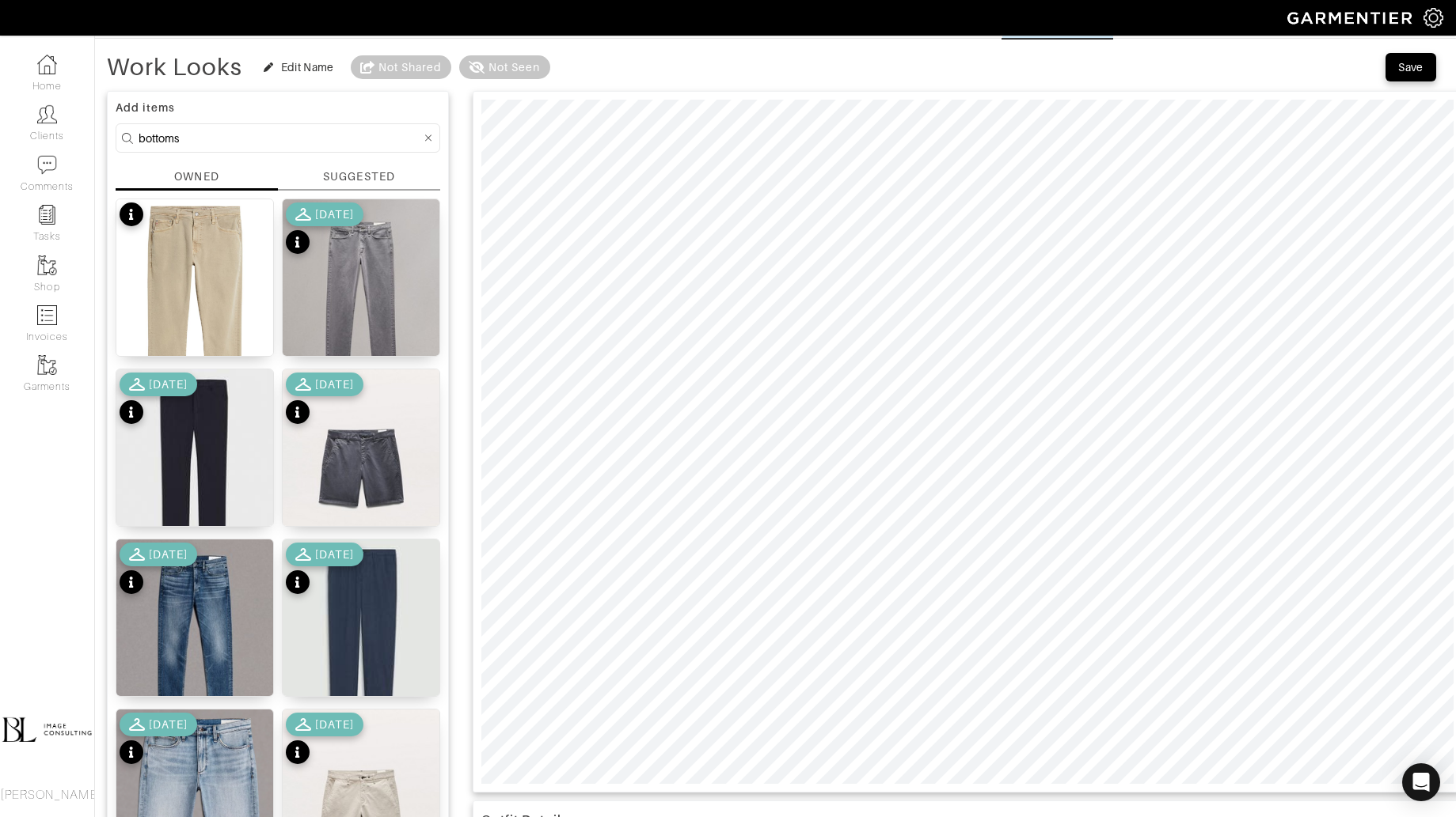
scroll to position [6, 0]
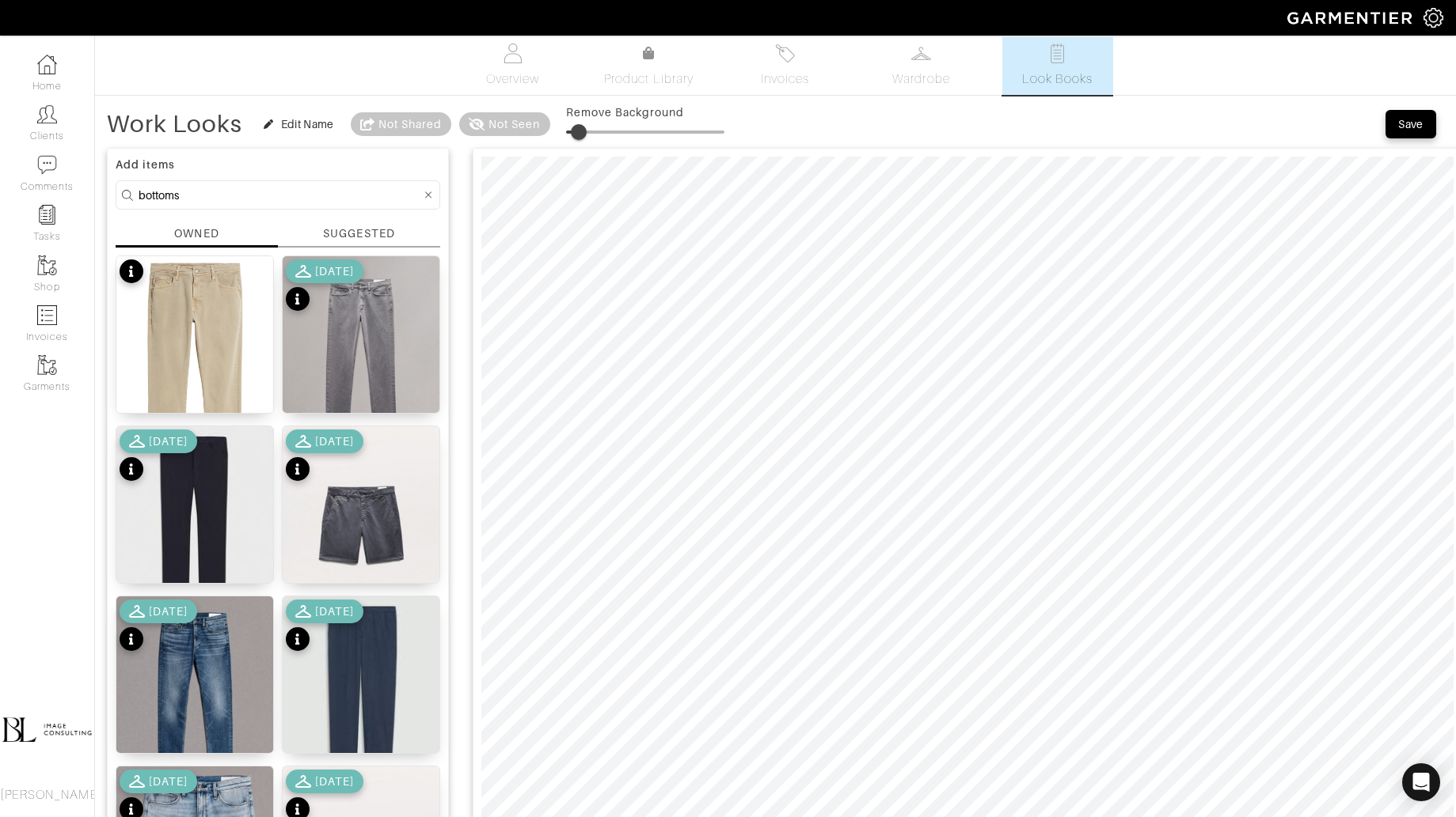
click at [579, 139] on span at bounding box center [579, 132] width 16 height 16
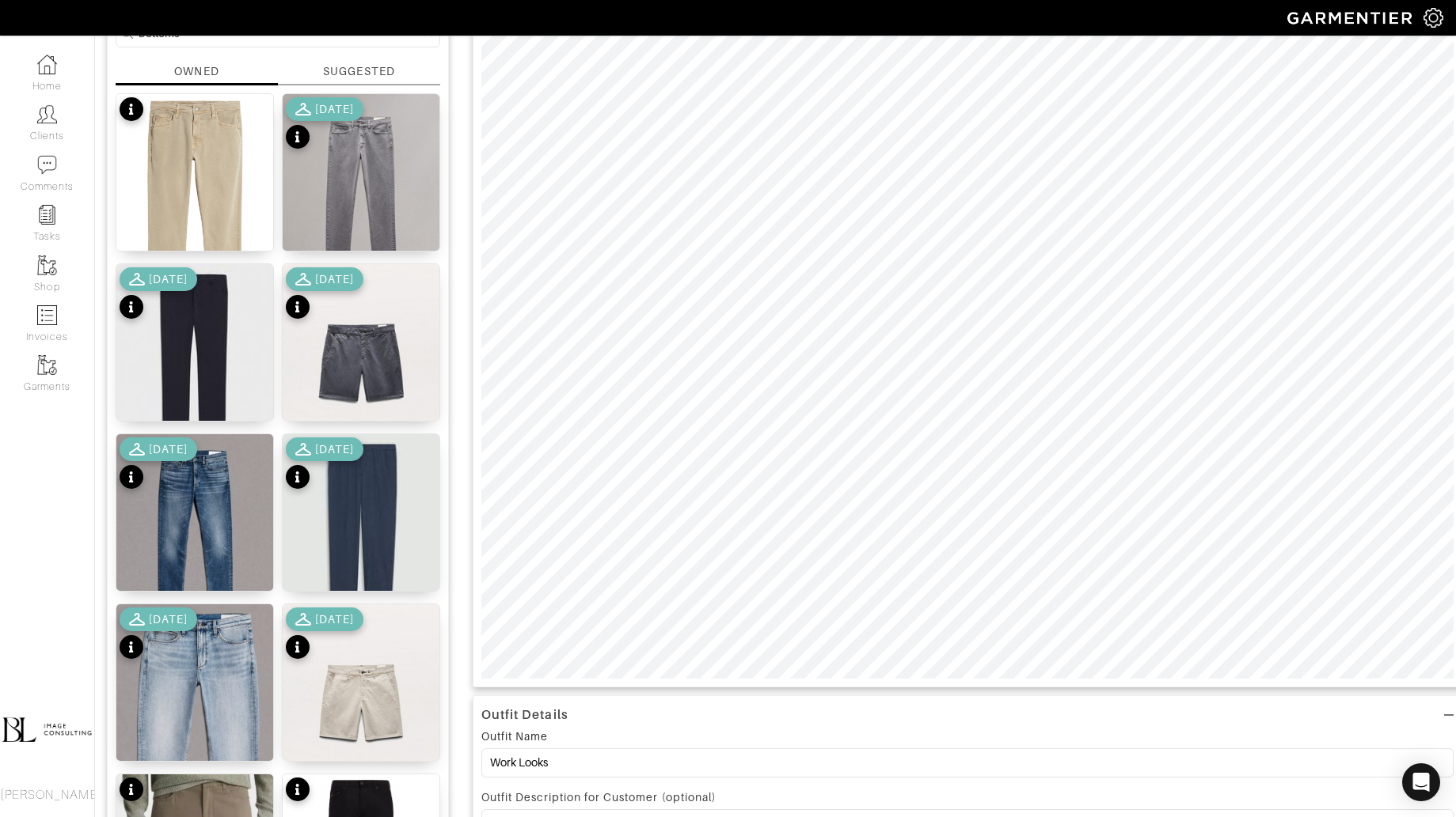
scroll to position [194, 0]
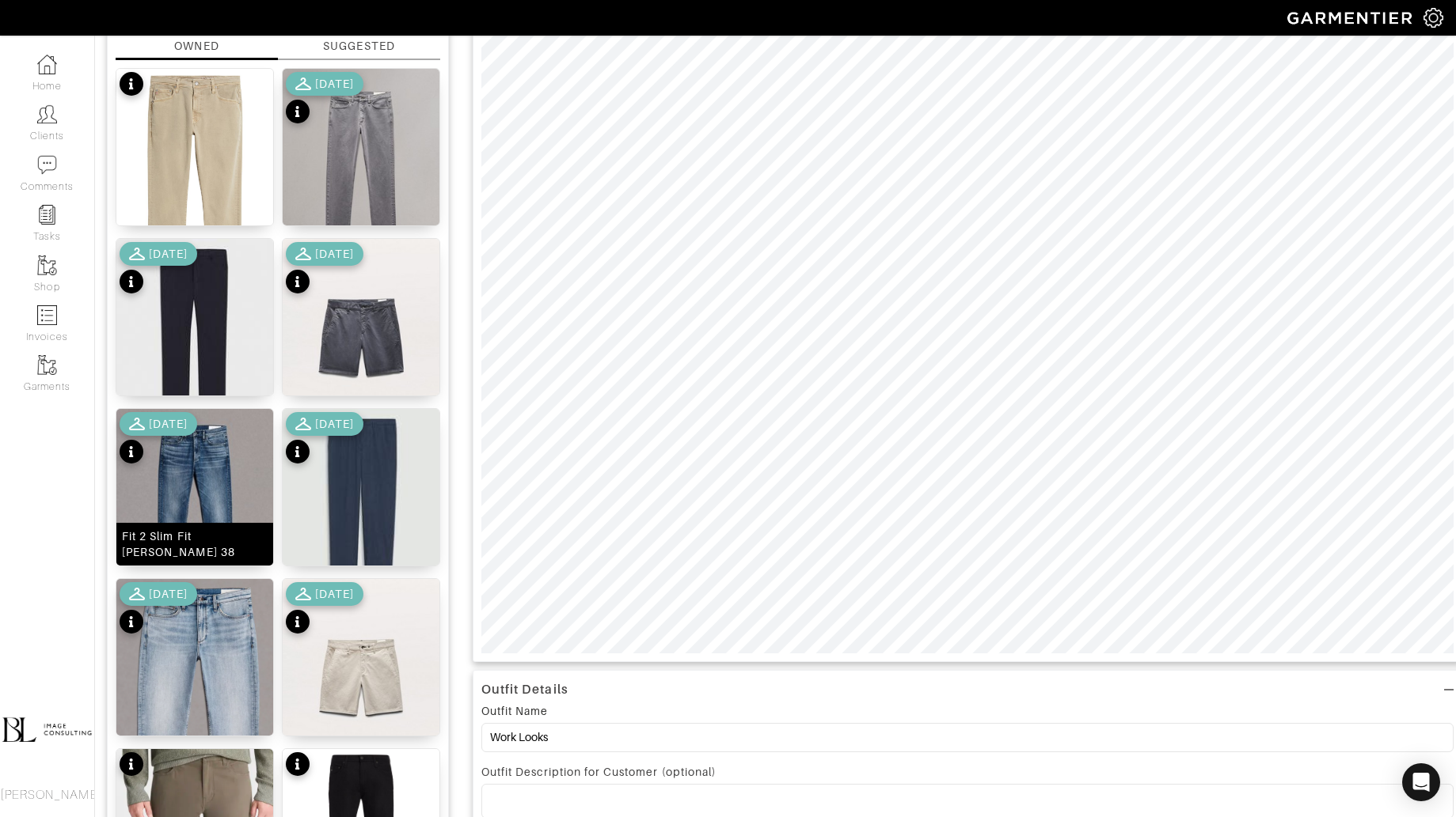
click at [227, 488] on img at bounding box center [195, 507] width 157 height 196
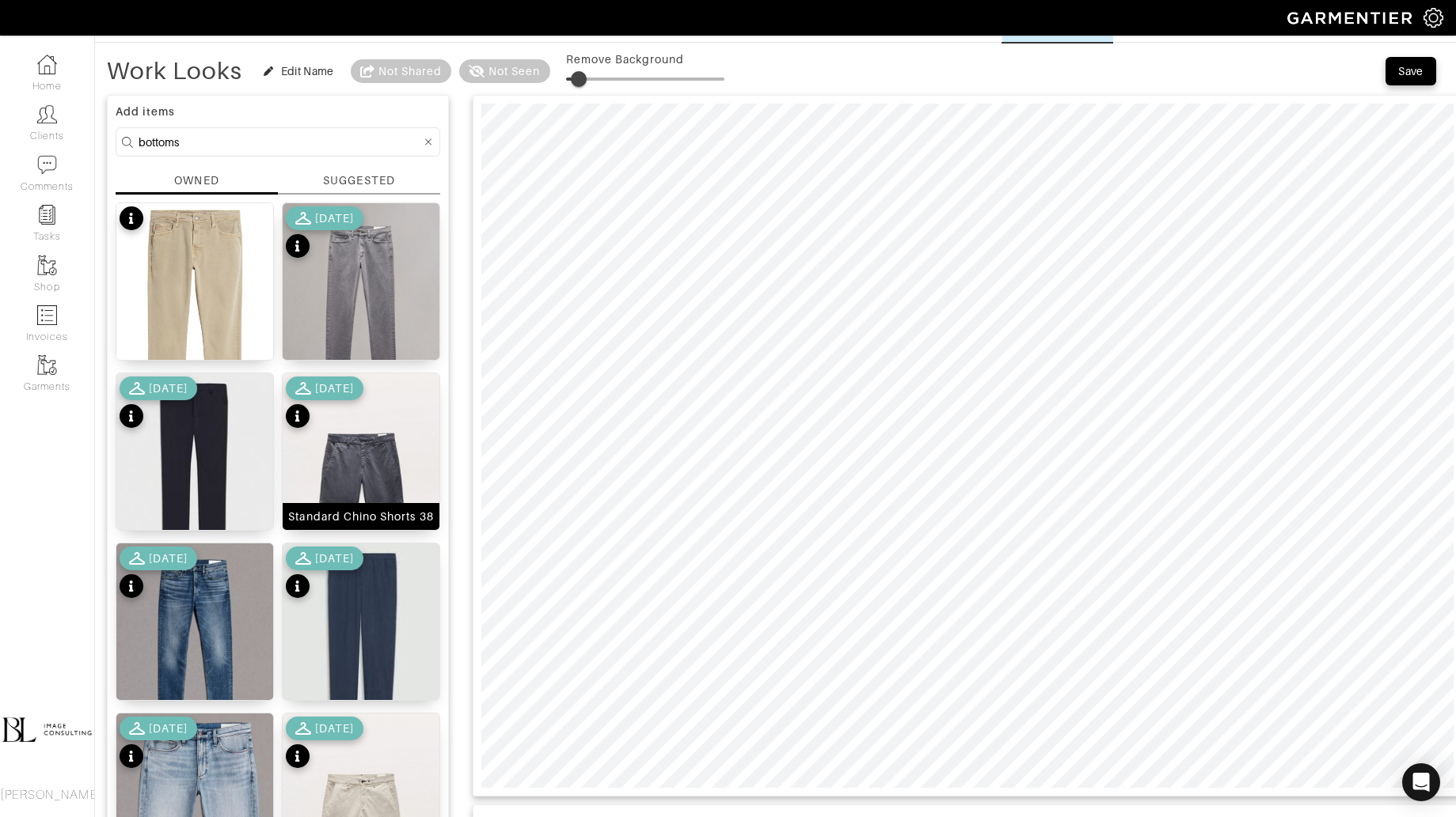
scroll to position [12, 0]
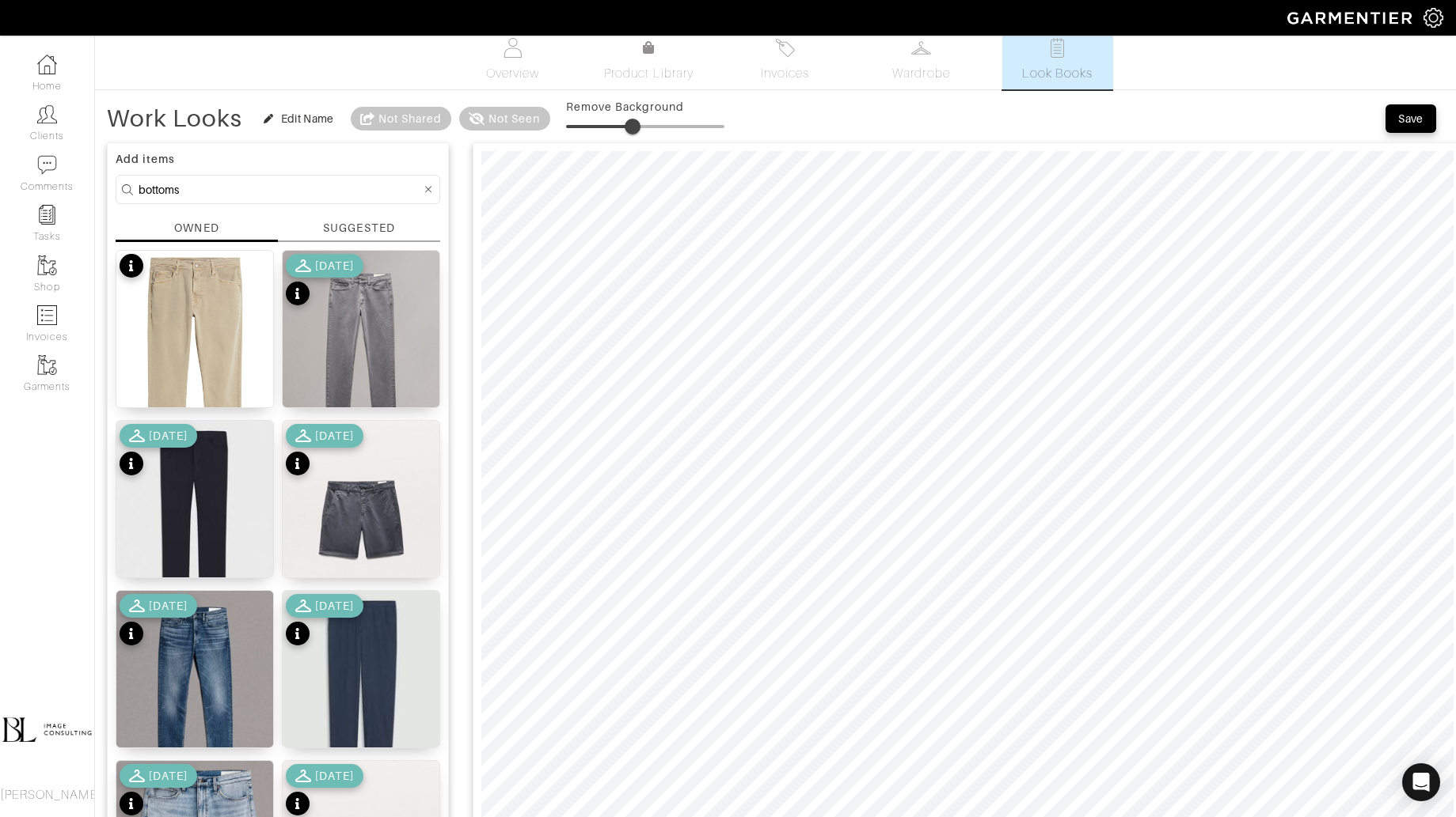
drag, startPoint x: 579, startPoint y: 125, endPoint x: 631, endPoint y: 115, distance: 53.0
click at [631, 118] on span at bounding box center [632, 126] width 16 height 16
type input "42"
click at [222, 183] on input "bottoms" at bounding box center [280, 189] width 283 height 20
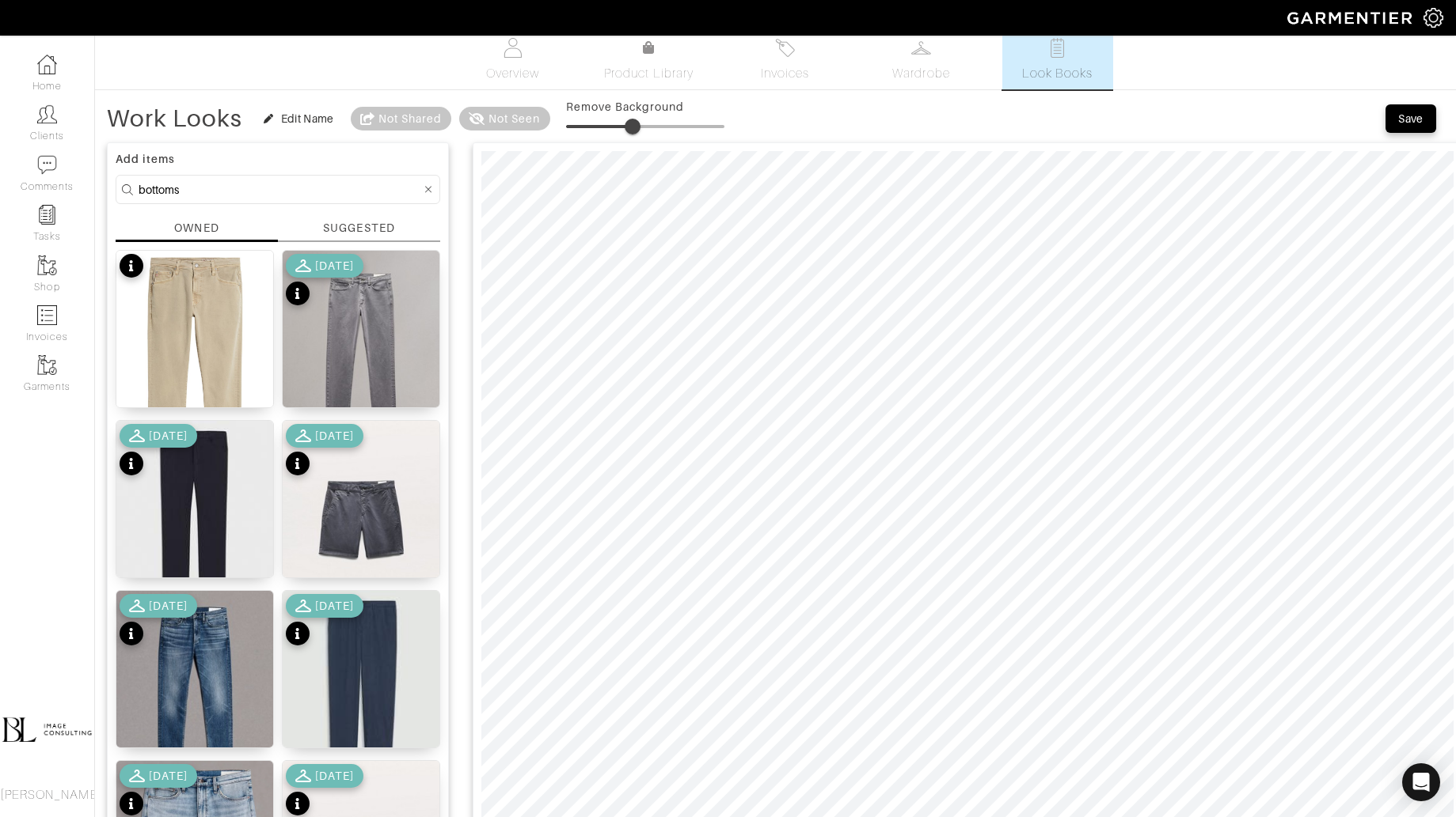
click at [222, 183] on input "bottoms" at bounding box center [280, 189] width 283 height 20
type input "tops"
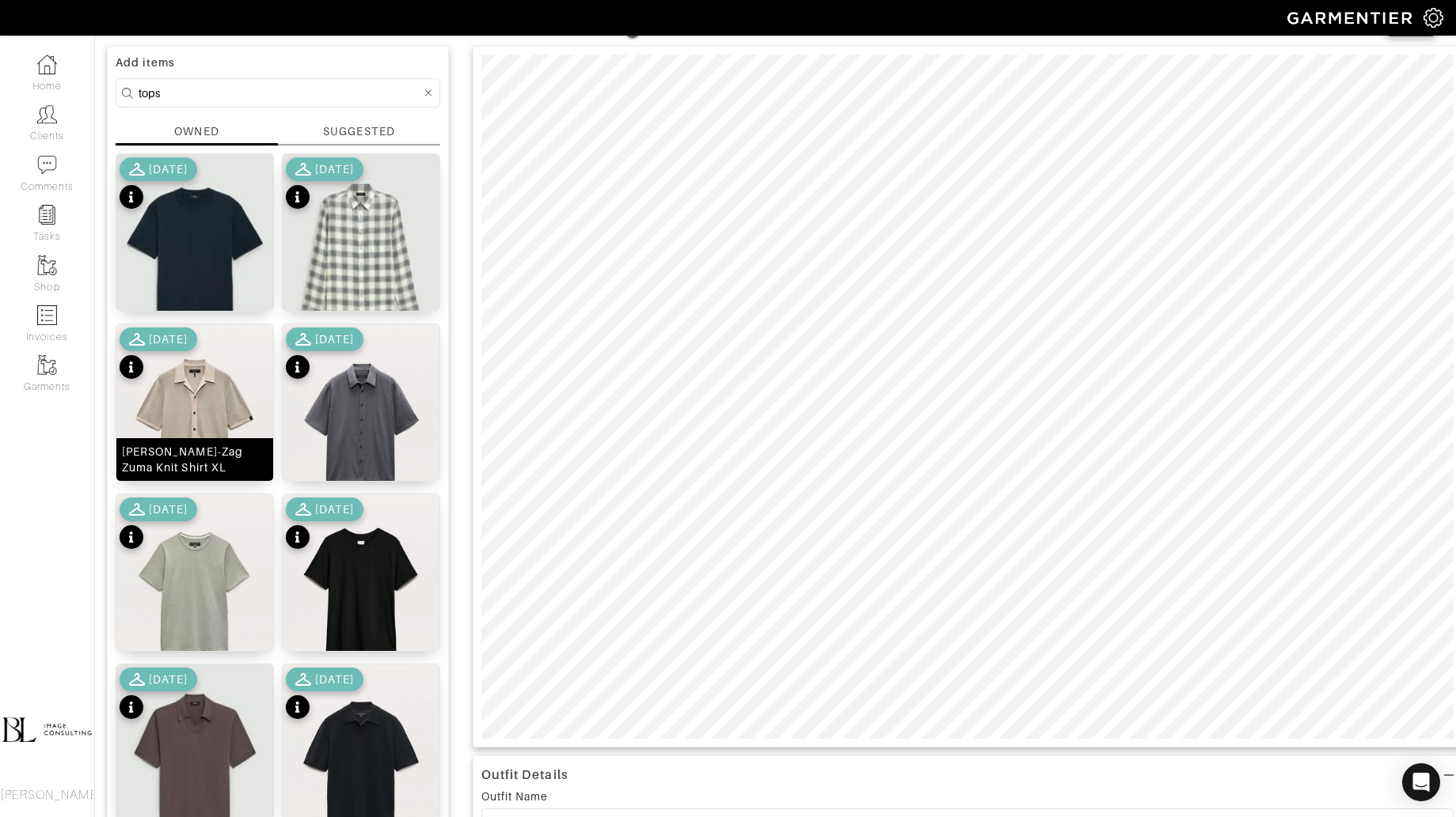
scroll to position [113, 0]
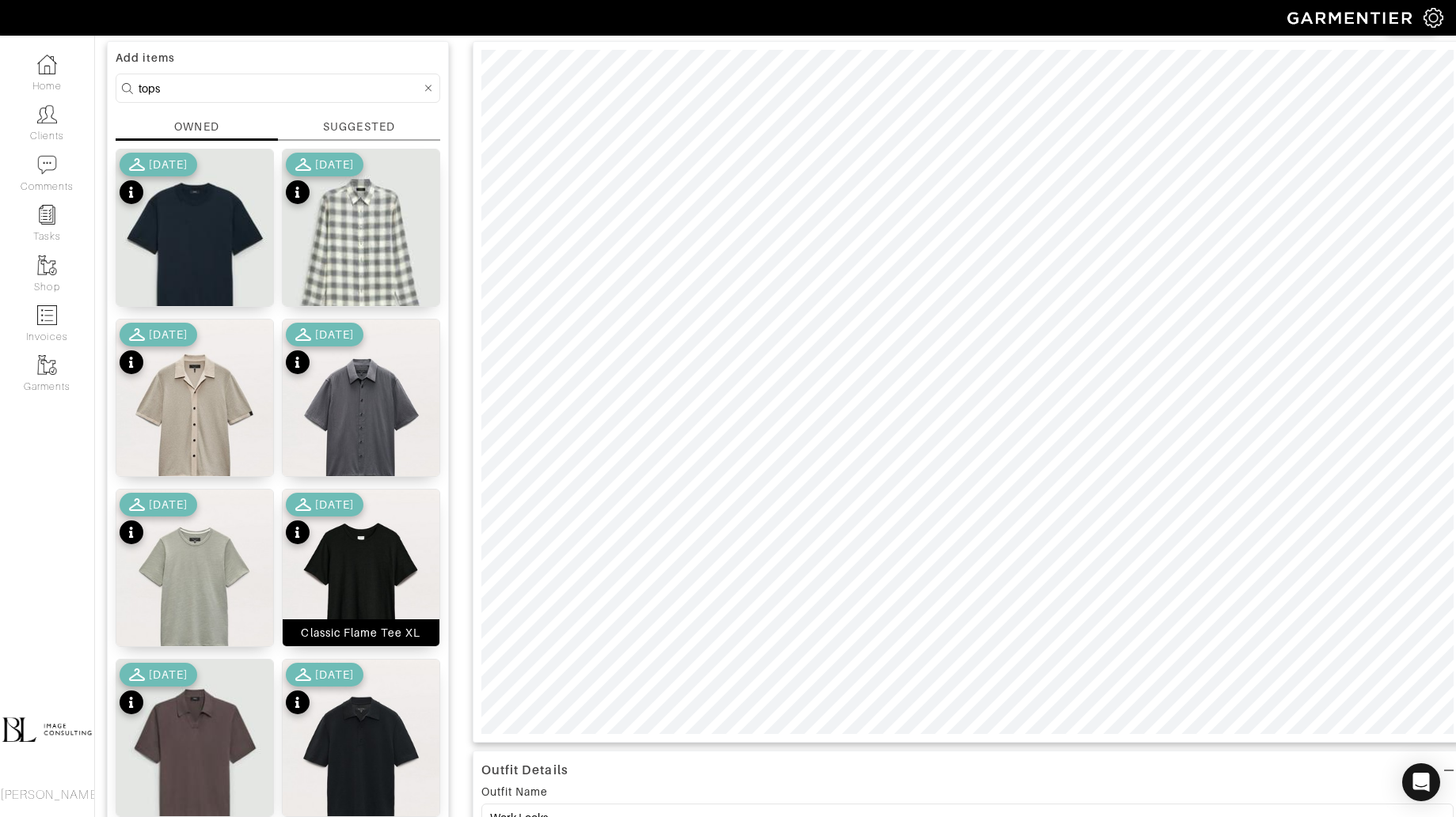
click at [387, 565] on img at bounding box center [361, 588] width 157 height 196
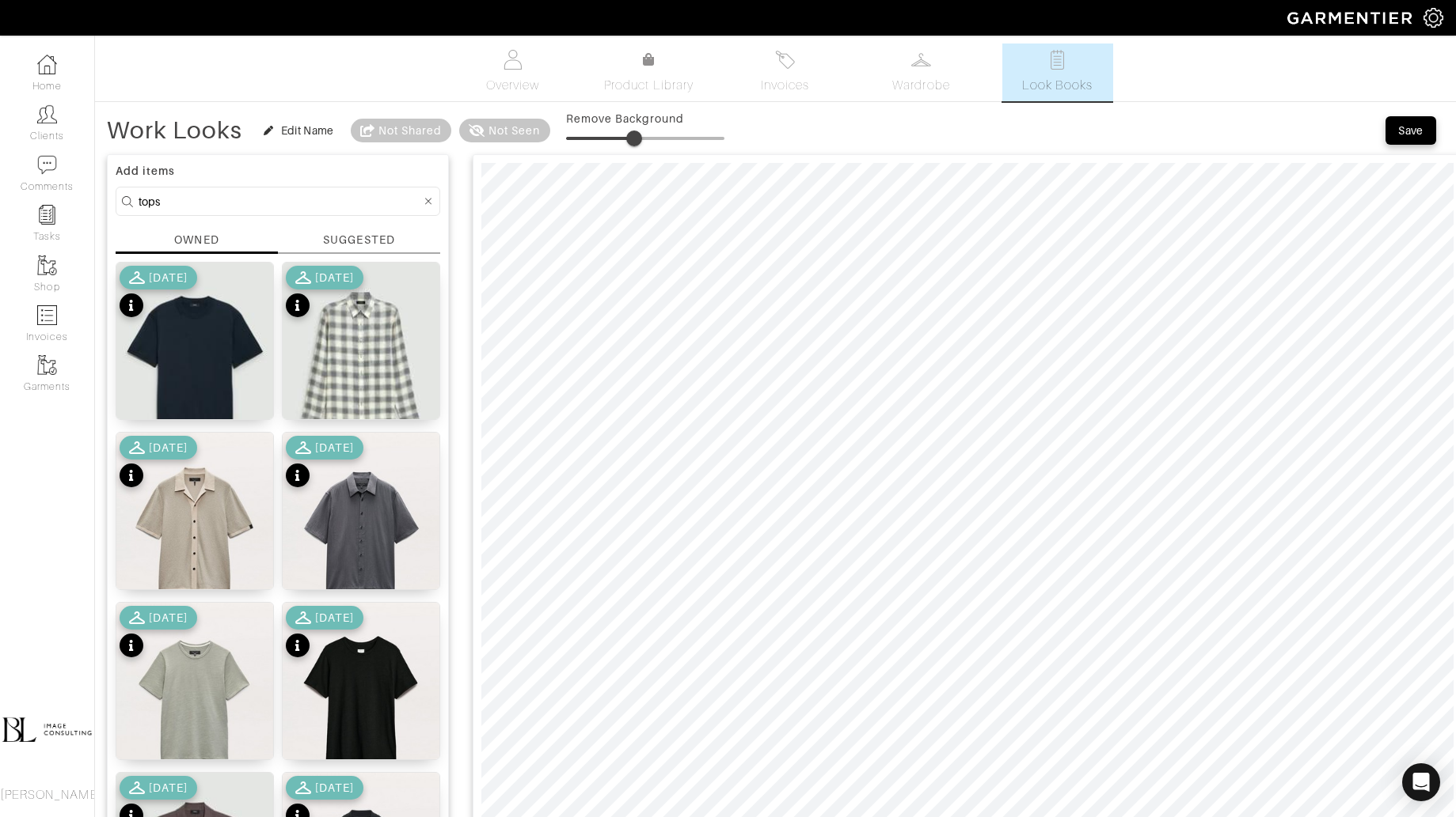
click at [630, 138] on span at bounding box center [634, 139] width 16 height 16
click at [204, 677] on img at bounding box center [195, 701] width 157 height 196
type input "0"
drag, startPoint x: 627, startPoint y: 140, endPoint x: 515, endPoint y: 146, distance: 112.2
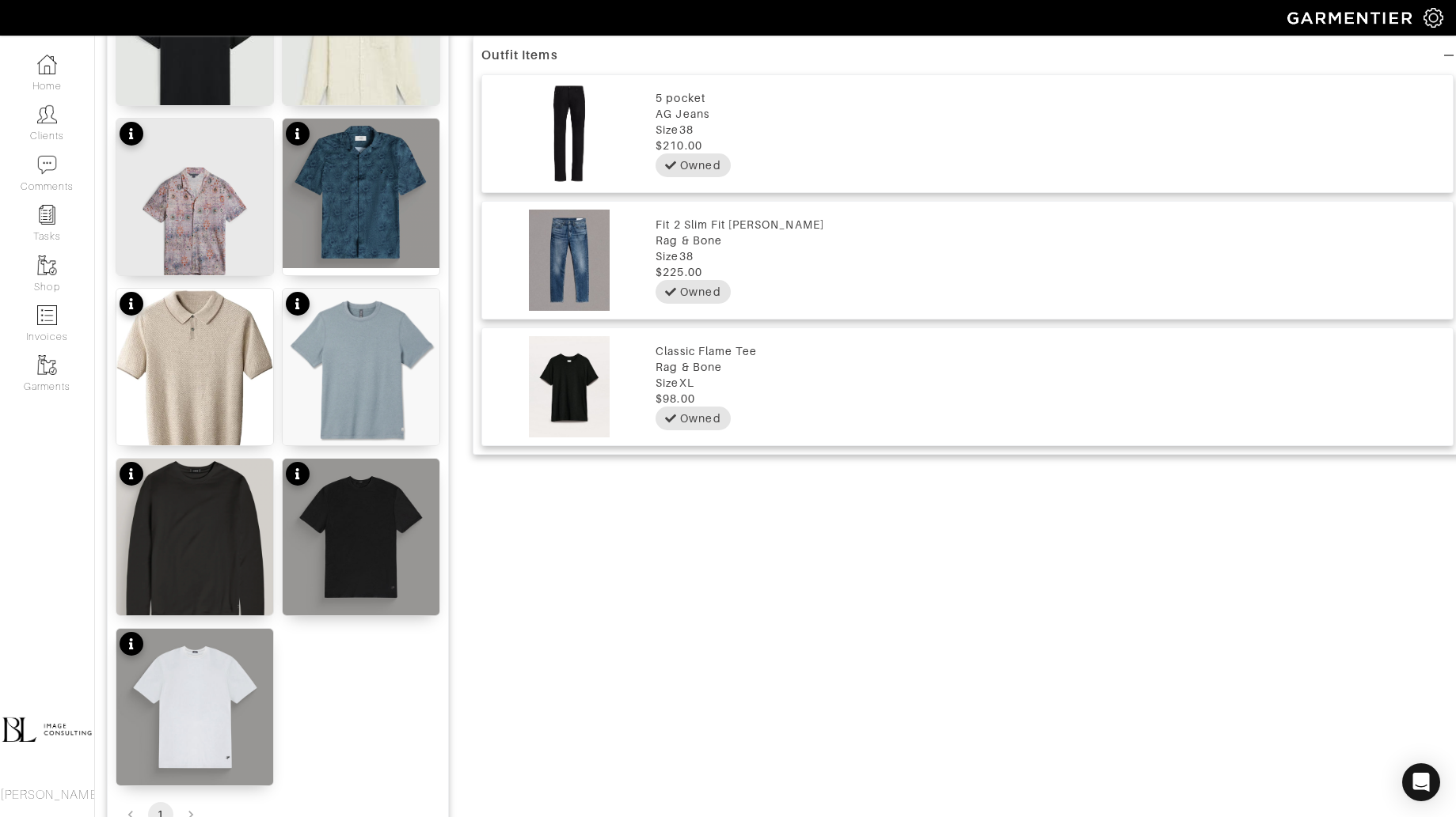
scroll to position [1007, 0]
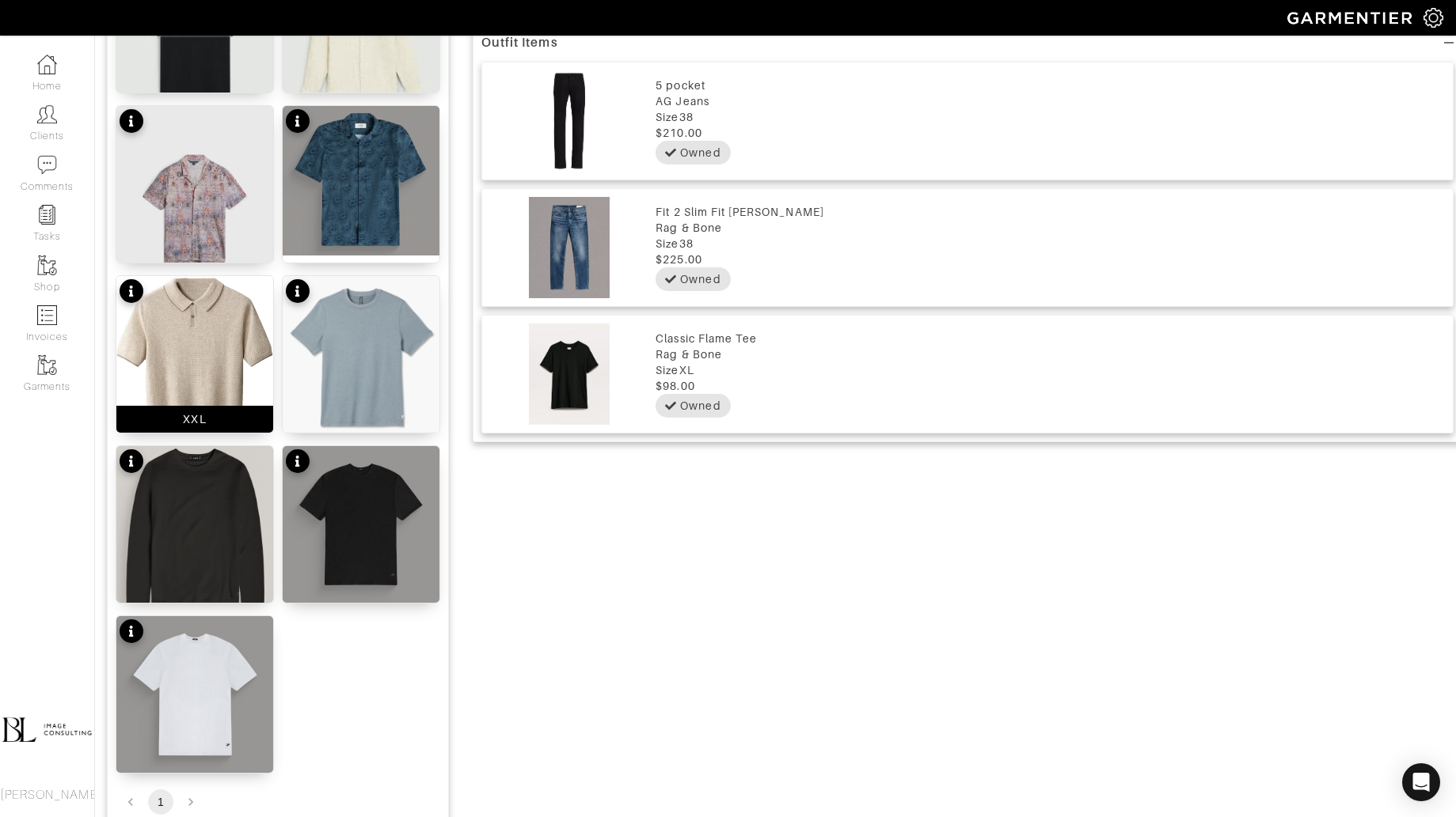
click at [219, 347] on img at bounding box center [195, 369] width 157 height 185
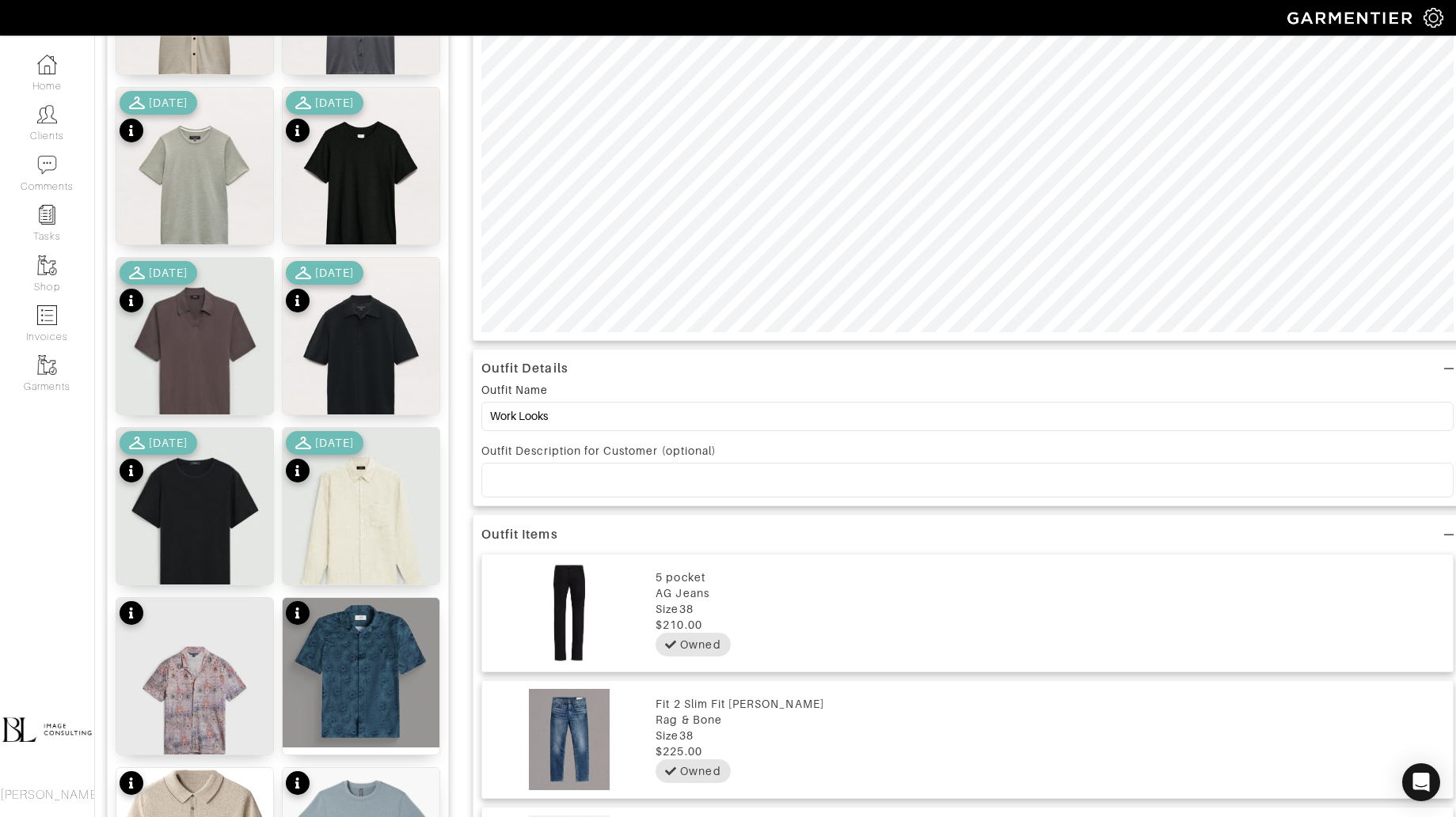
scroll to position [0, 0]
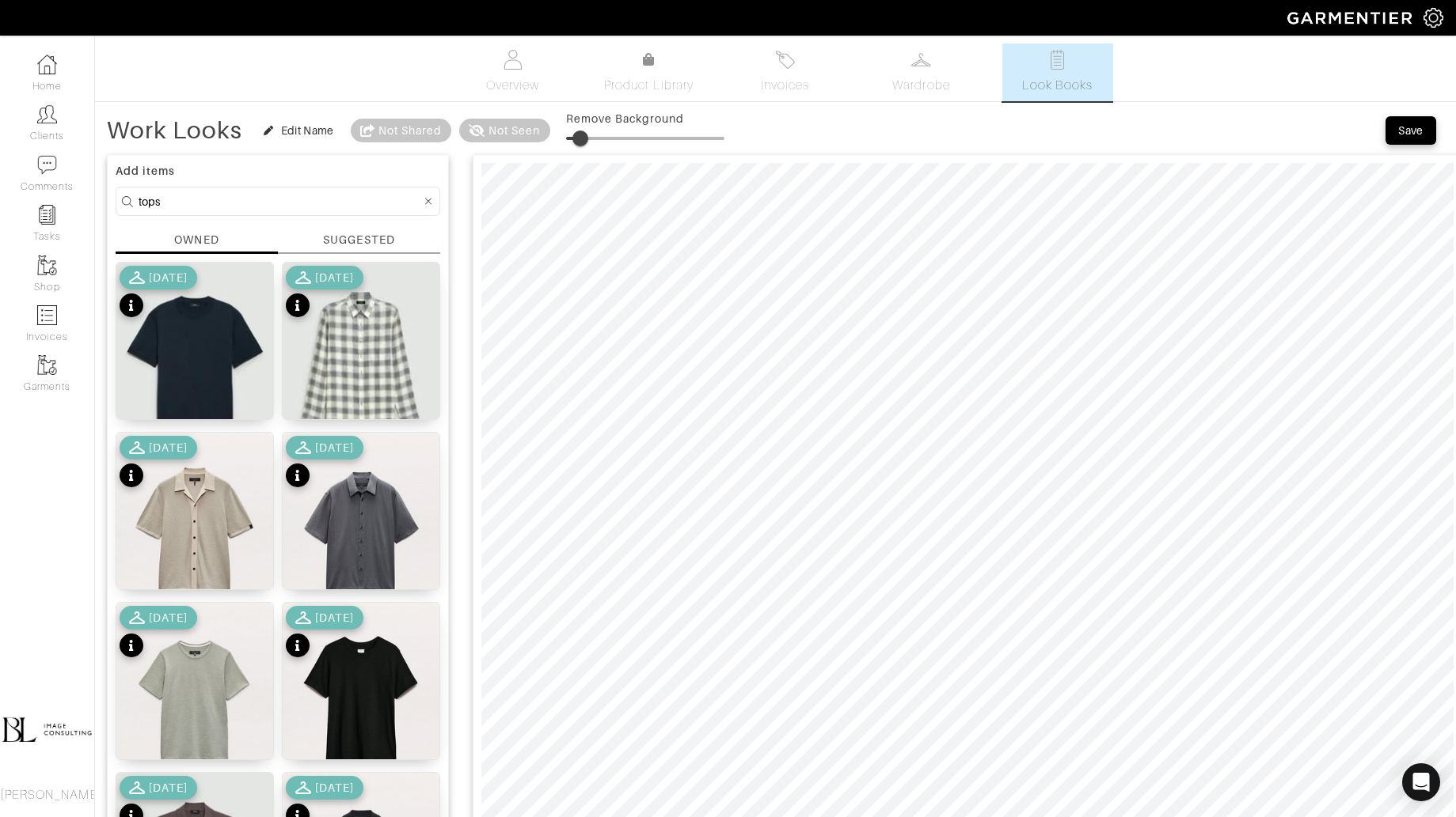
type input "11"
drag, startPoint x: 566, startPoint y: 133, endPoint x: 583, endPoint y: 133, distance: 17.0
click at [583, 133] on span at bounding box center [583, 139] width 16 height 16
click at [250, 201] on input "tops" at bounding box center [280, 201] width 283 height 20
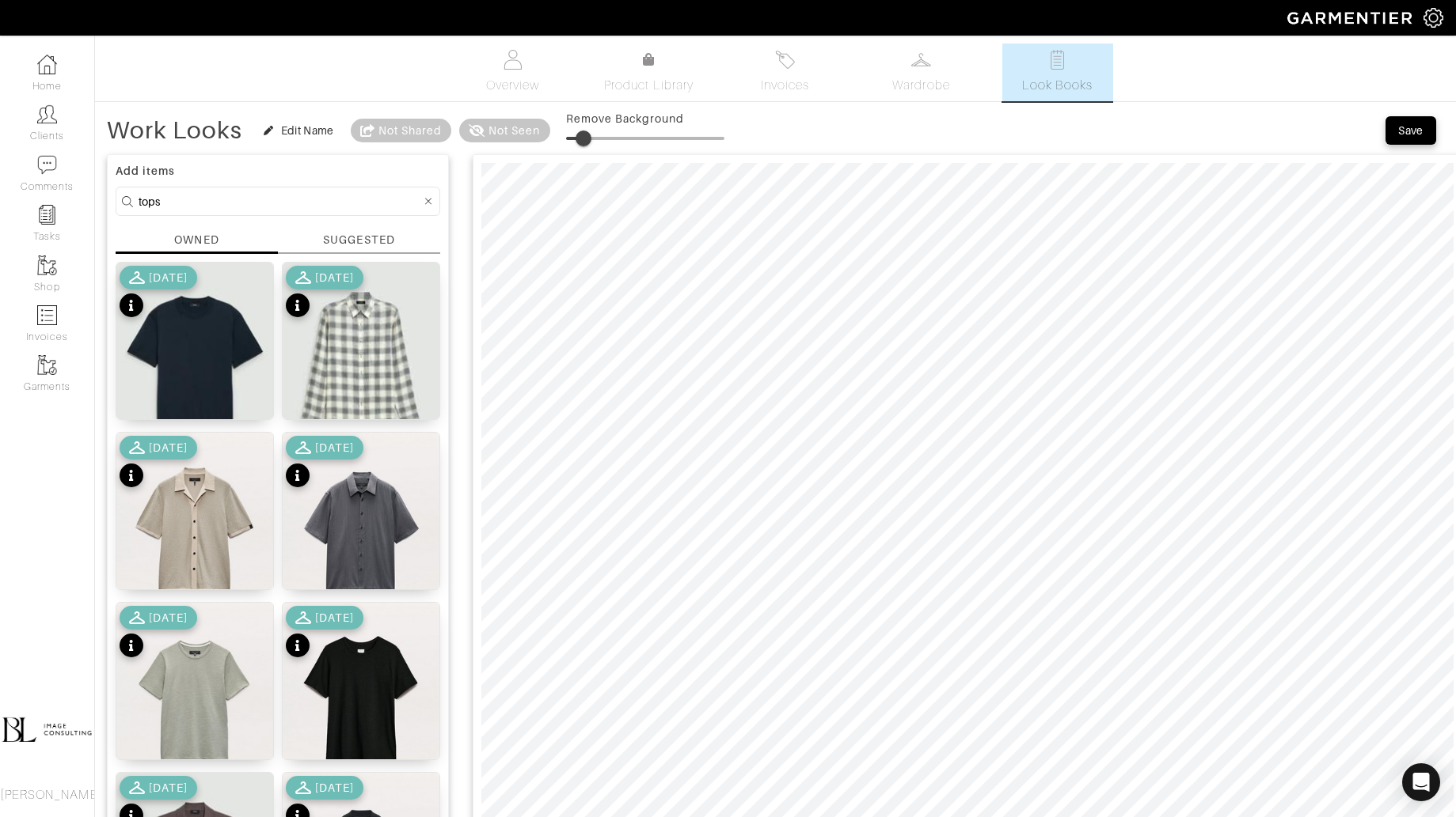
click at [250, 201] on input "tops" at bounding box center [280, 201] width 283 height 20
type input "bottoms"
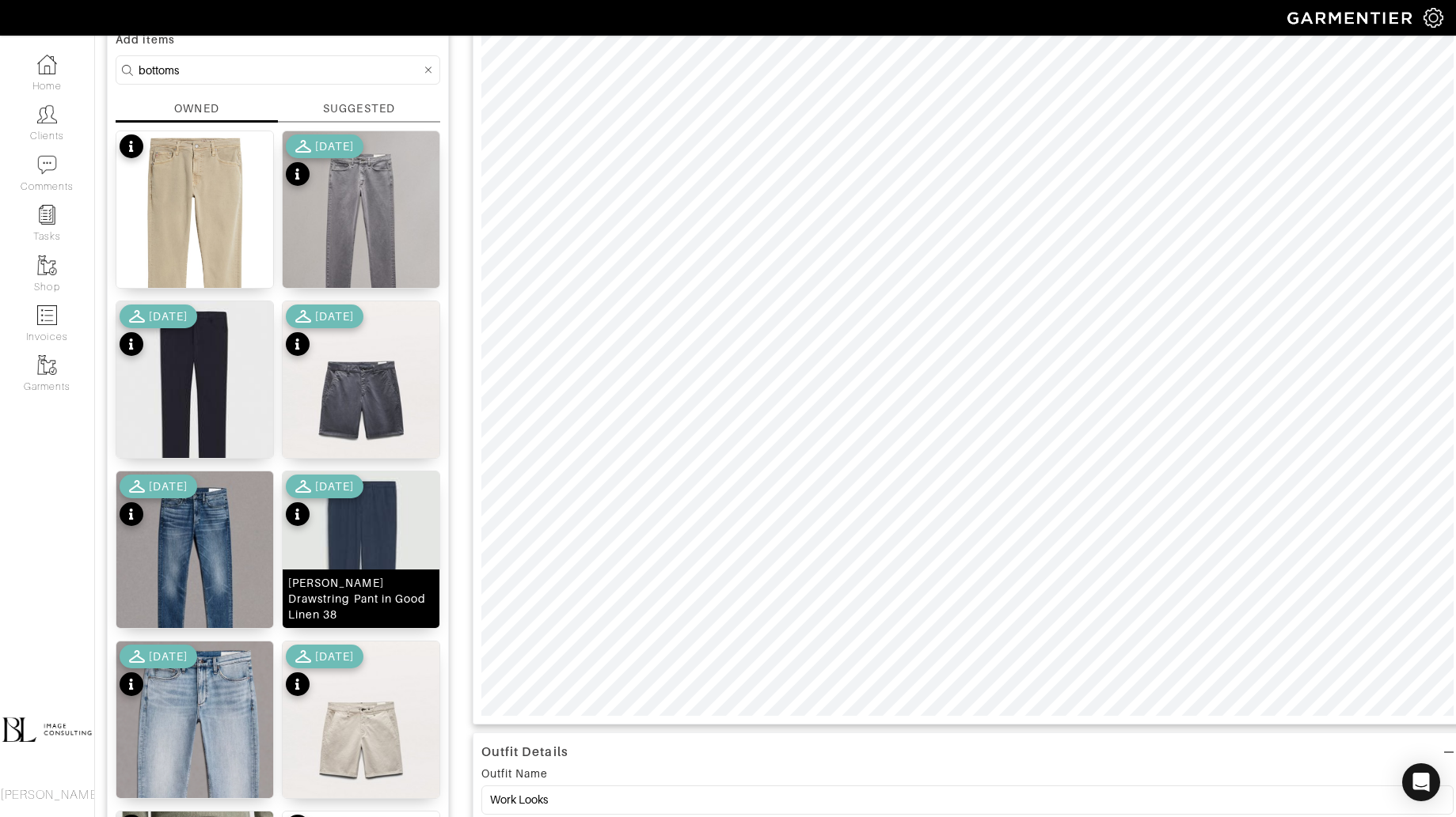
scroll to position [122, 0]
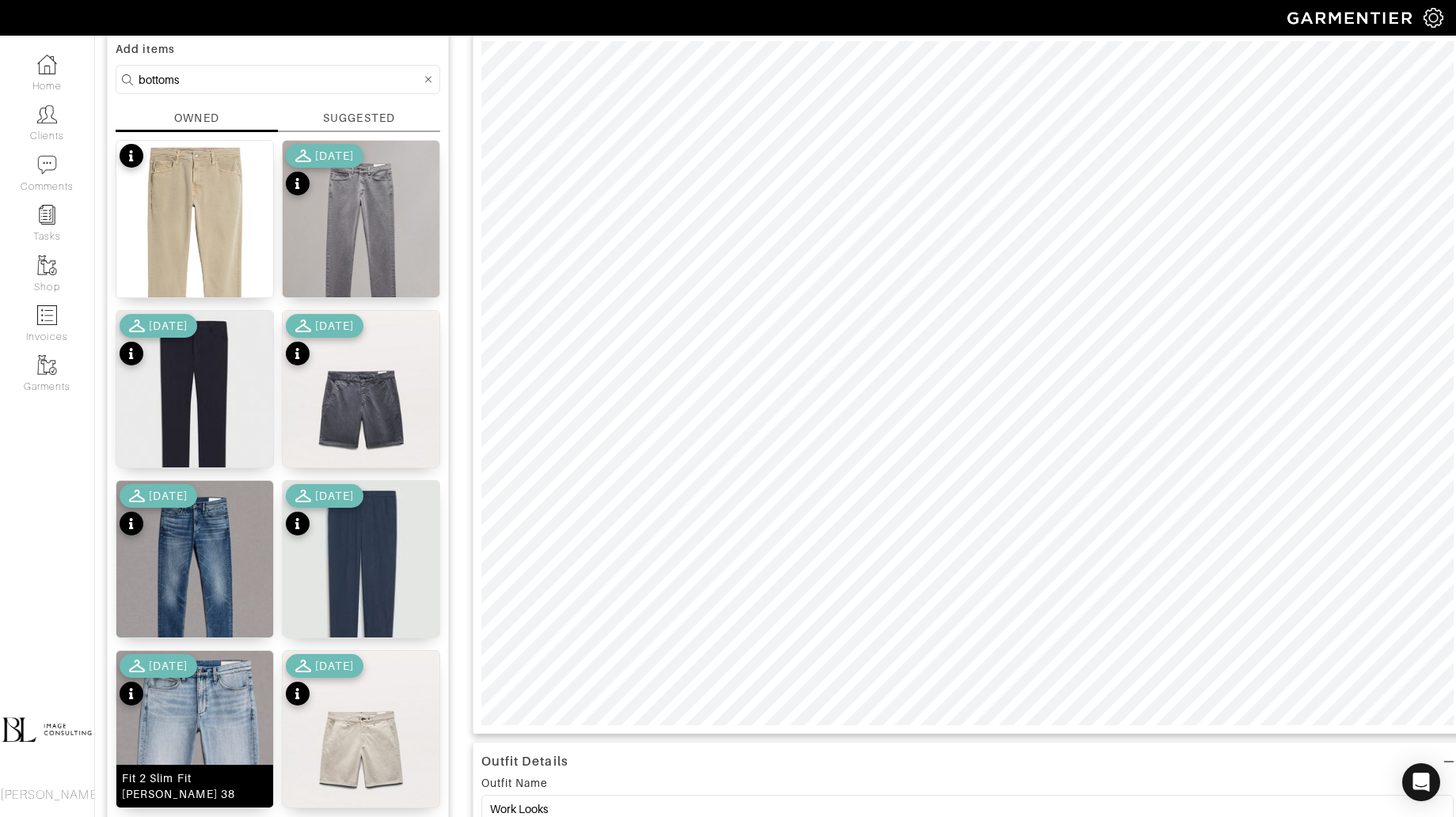
click at [202, 749] on img at bounding box center [195, 792] width 157 height 283
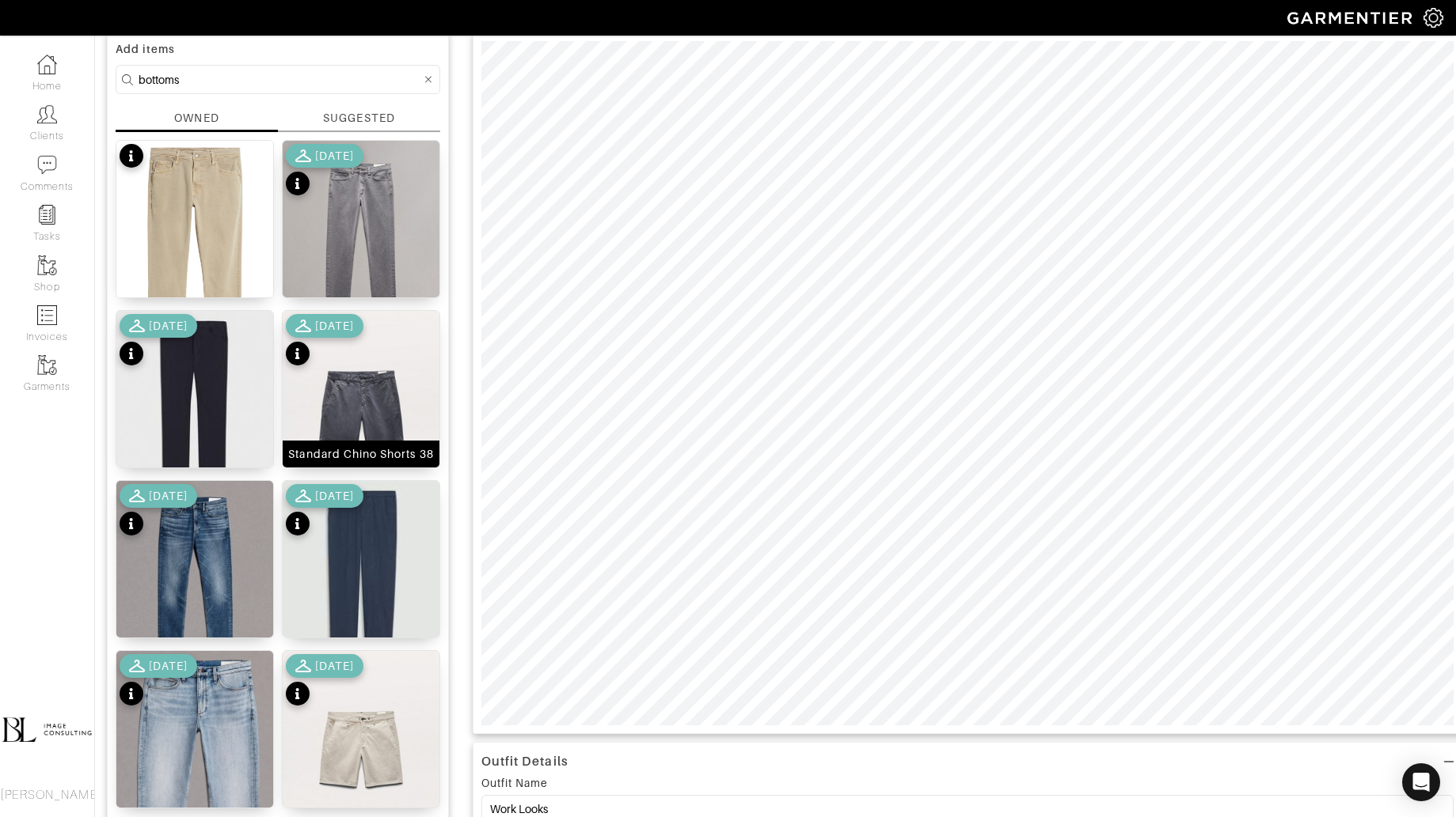
type input "42"
click at [241, 70] on input "bottoms" at bounding box center [280, 79] width 283 height 20
click at [240, 70] on input "bottoms" at bounding box center [280, 79] width 283 height 20
type input "jacket"
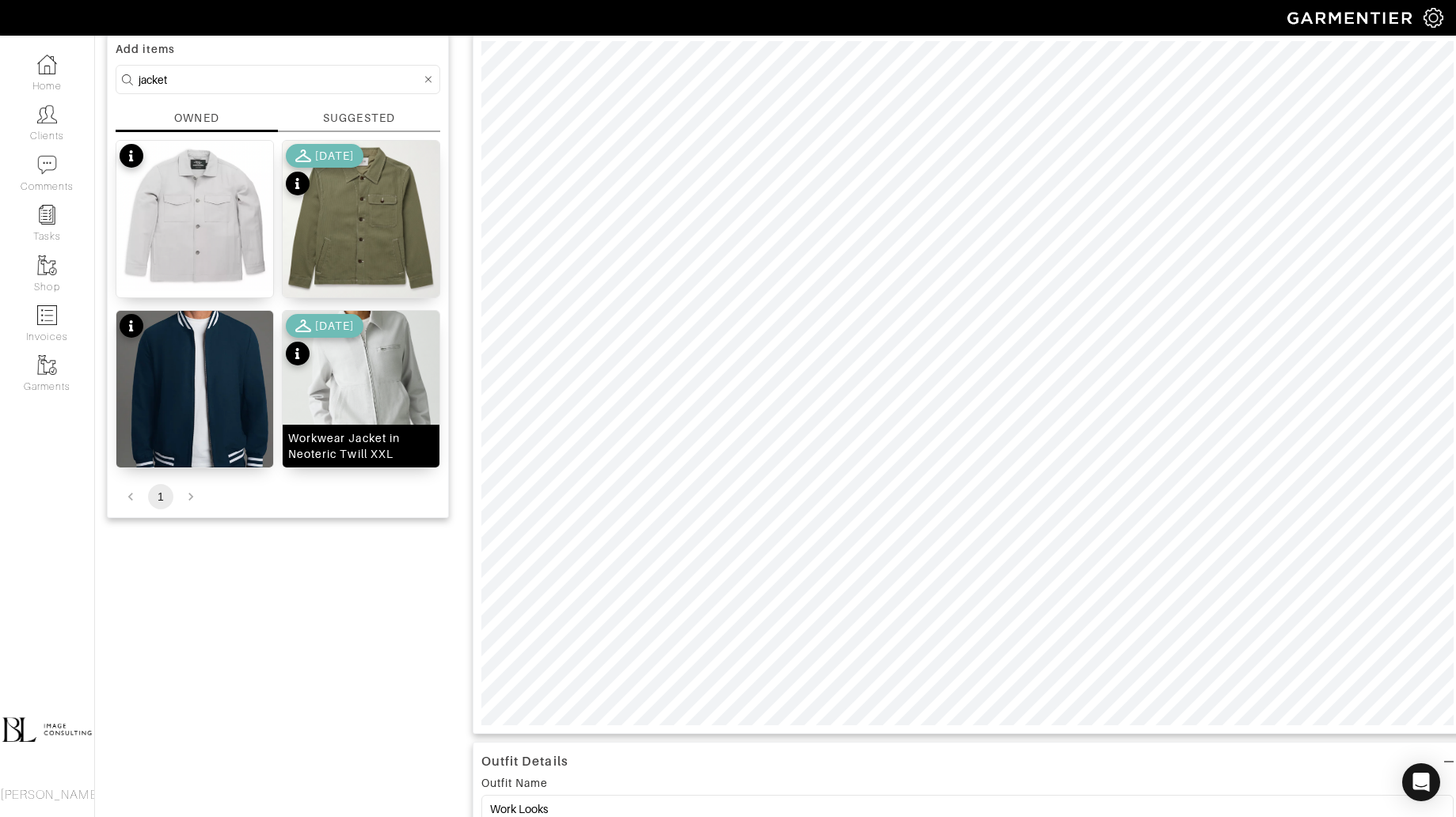
click at [383, 395] on img at bounding box center [361, 378] width 157 height 134
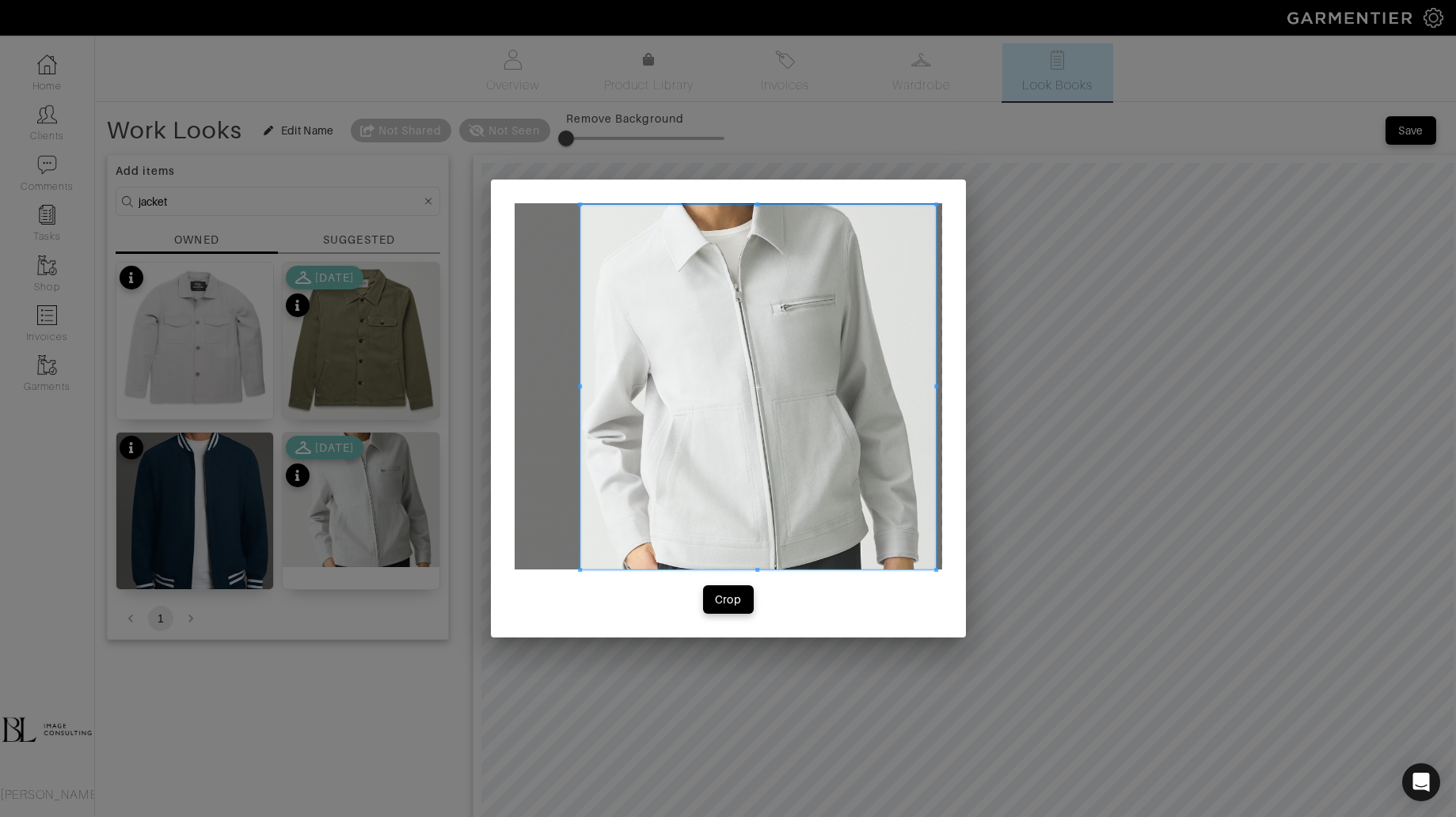
click at [928, 581] on div "Crop" at bounding box center [728, 408] width 475 height 458
click at [737, 586] on button "Crop" at bounding box center [728, 600] width 51 height 28
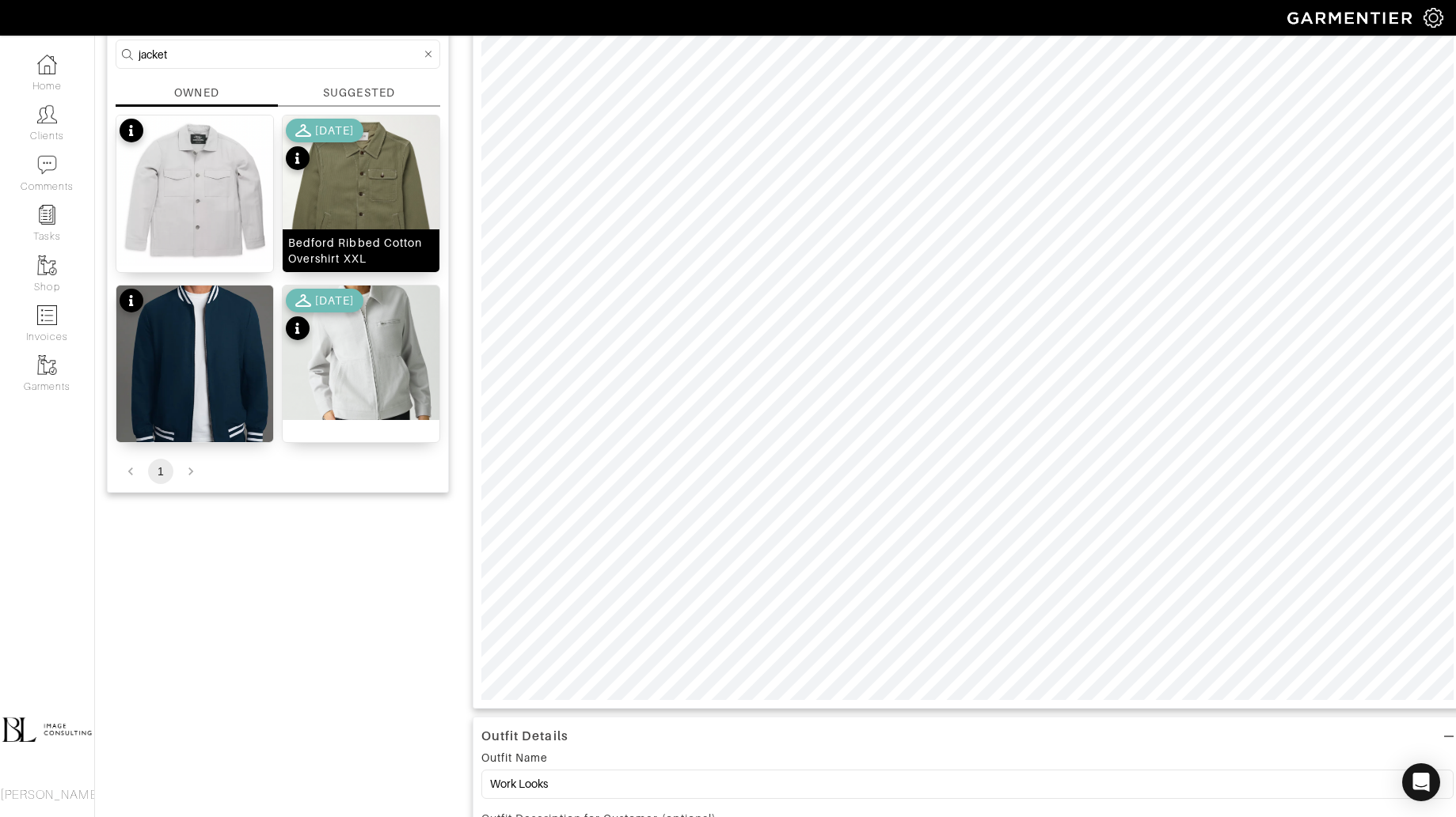
scroll to position [146, 0]
click at [368, 195] on img at bounding box center [361, 198] width 157 height 162
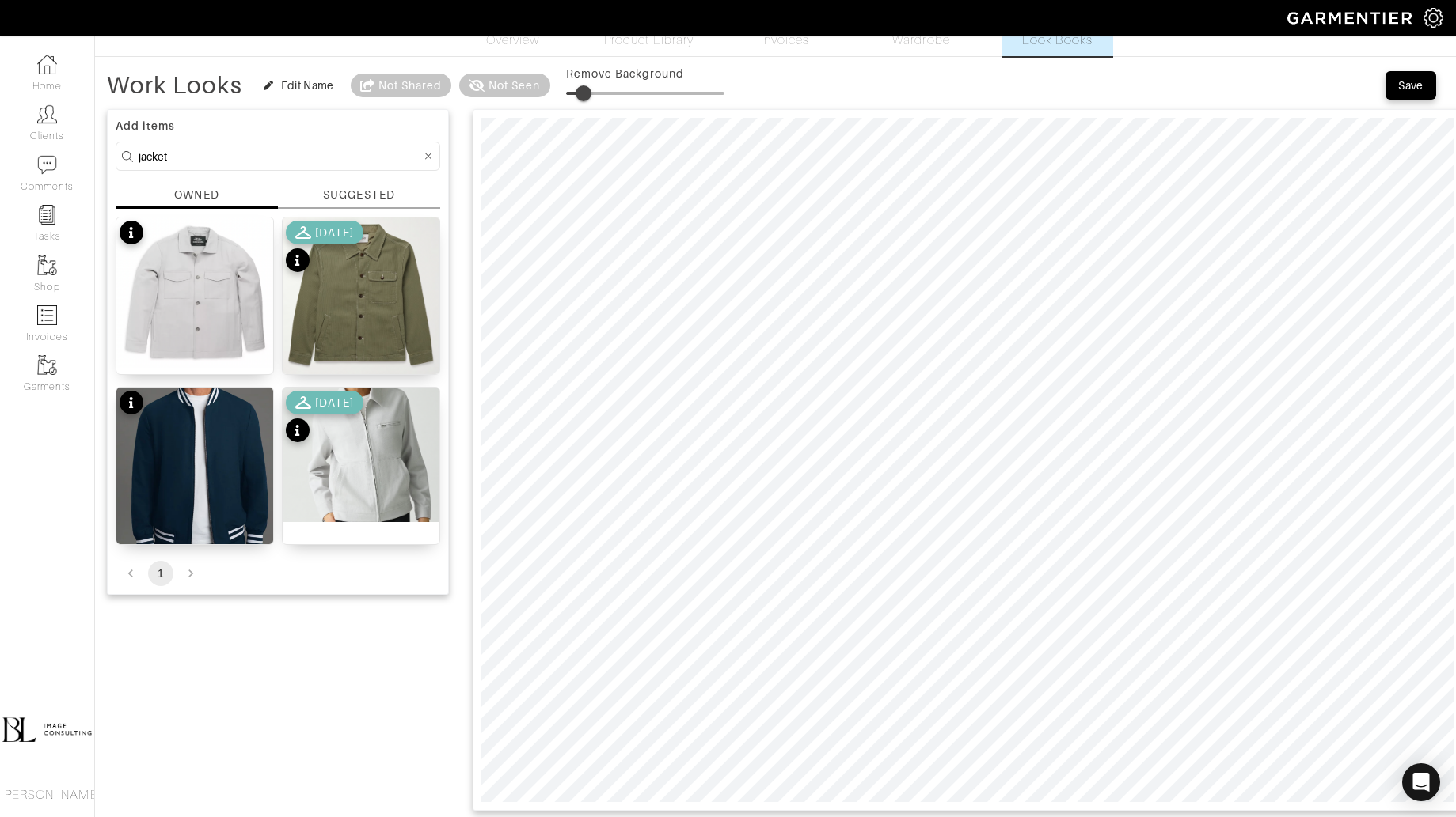
scroll to position [0, 0]
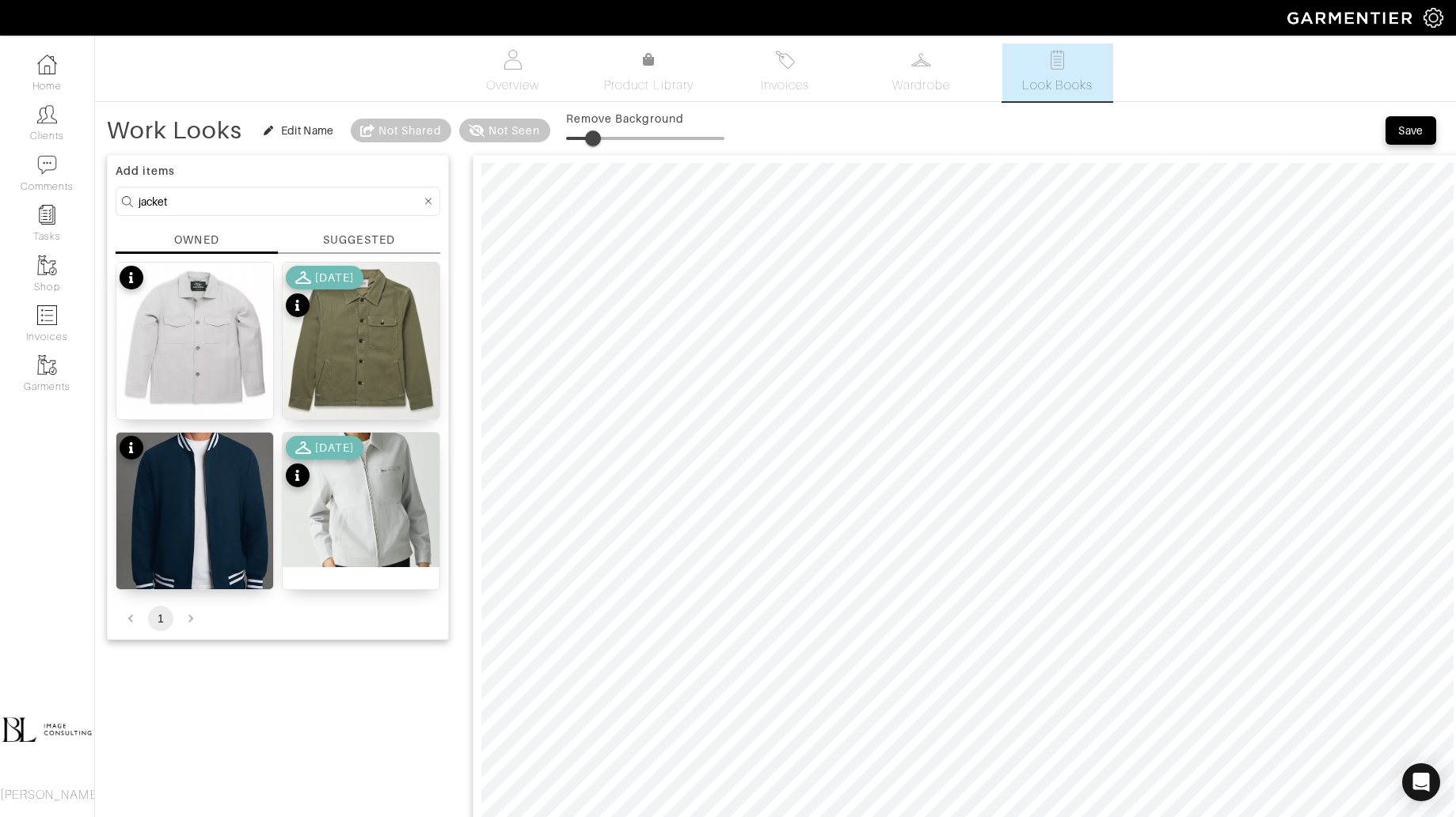
type input "21"
drag, startPoint x: 583, startPoint y: 140, endPoint x: 599, endPoint y: 140, distance: 16.0
click at [599, 140] on span at bounding box center [599, 139] width 16 height 16
click at [197, 204] on input "jacket" at bounding box center [280, 201] width 283 height 20
click at [197, 203] on input "jacket" at bounding box center [280, 201] width 283 height 20
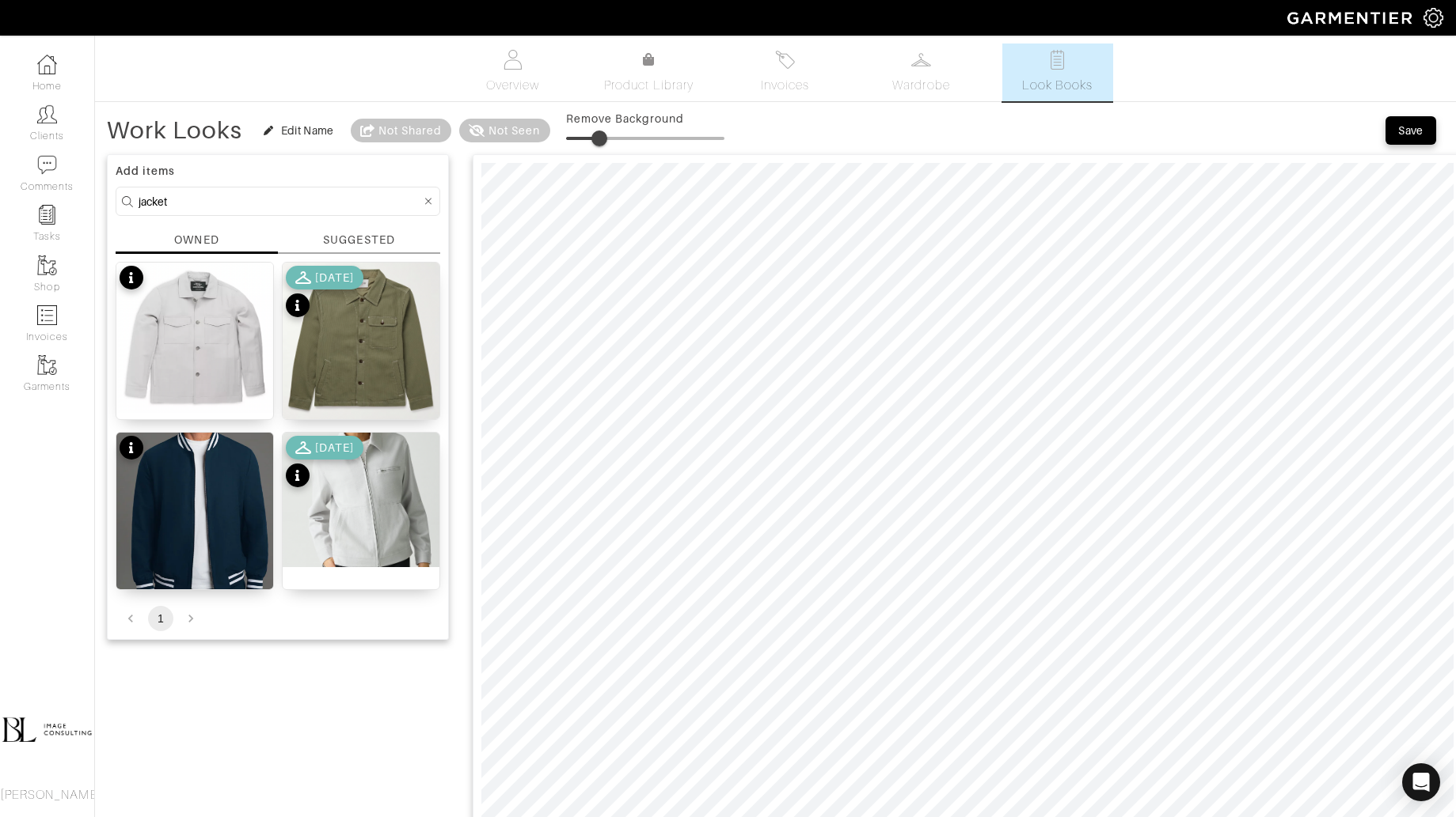
click at [197, 203] on input "jacket" at bounding box center [280, 201] width 283 height 20
type input "shoes"
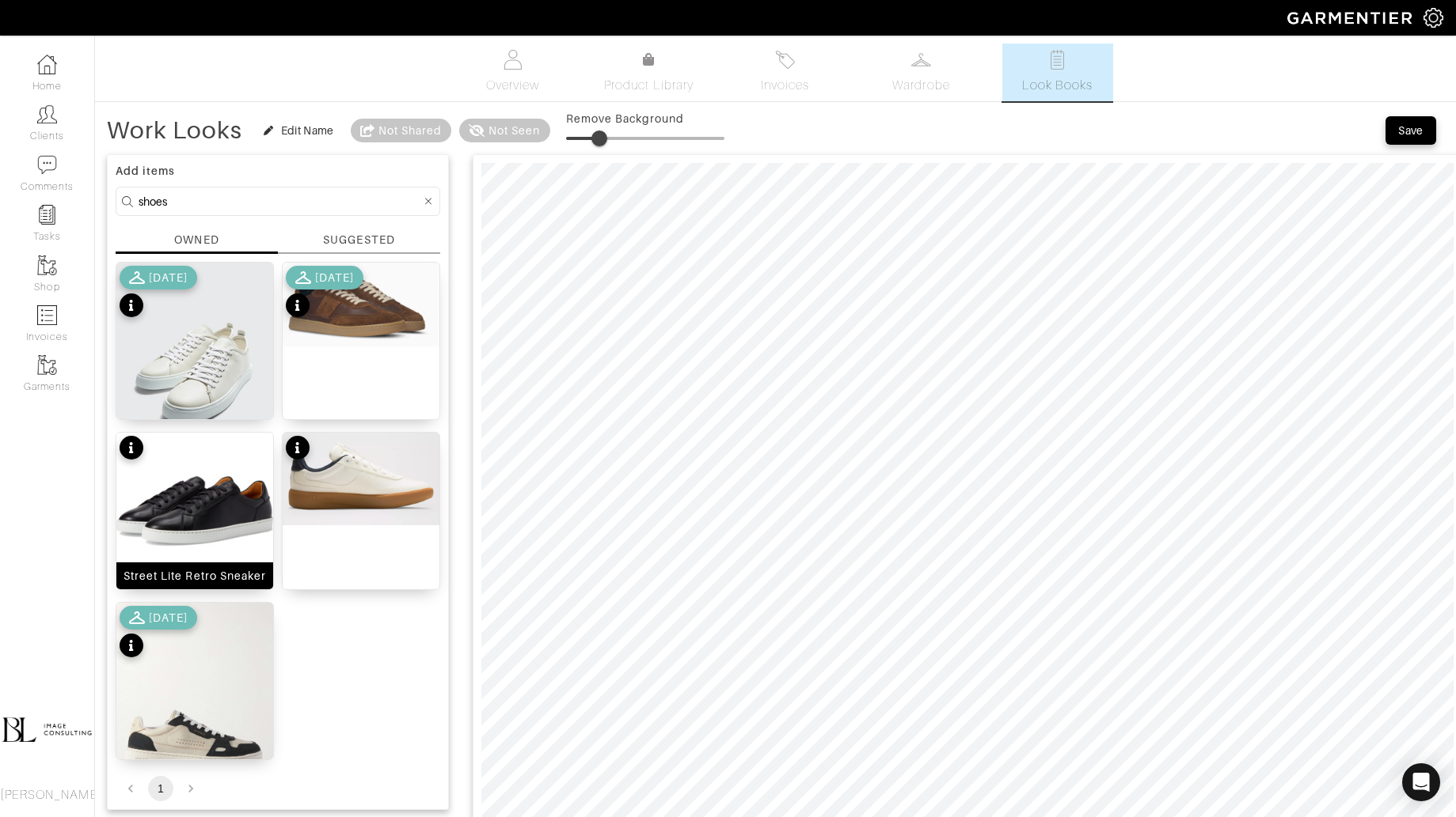
click at [229, 496] on img at bounding box center [195, 511] width 157 height 156
click at [603, 140] on span at bounding box center [604, 139] width 16 height 16
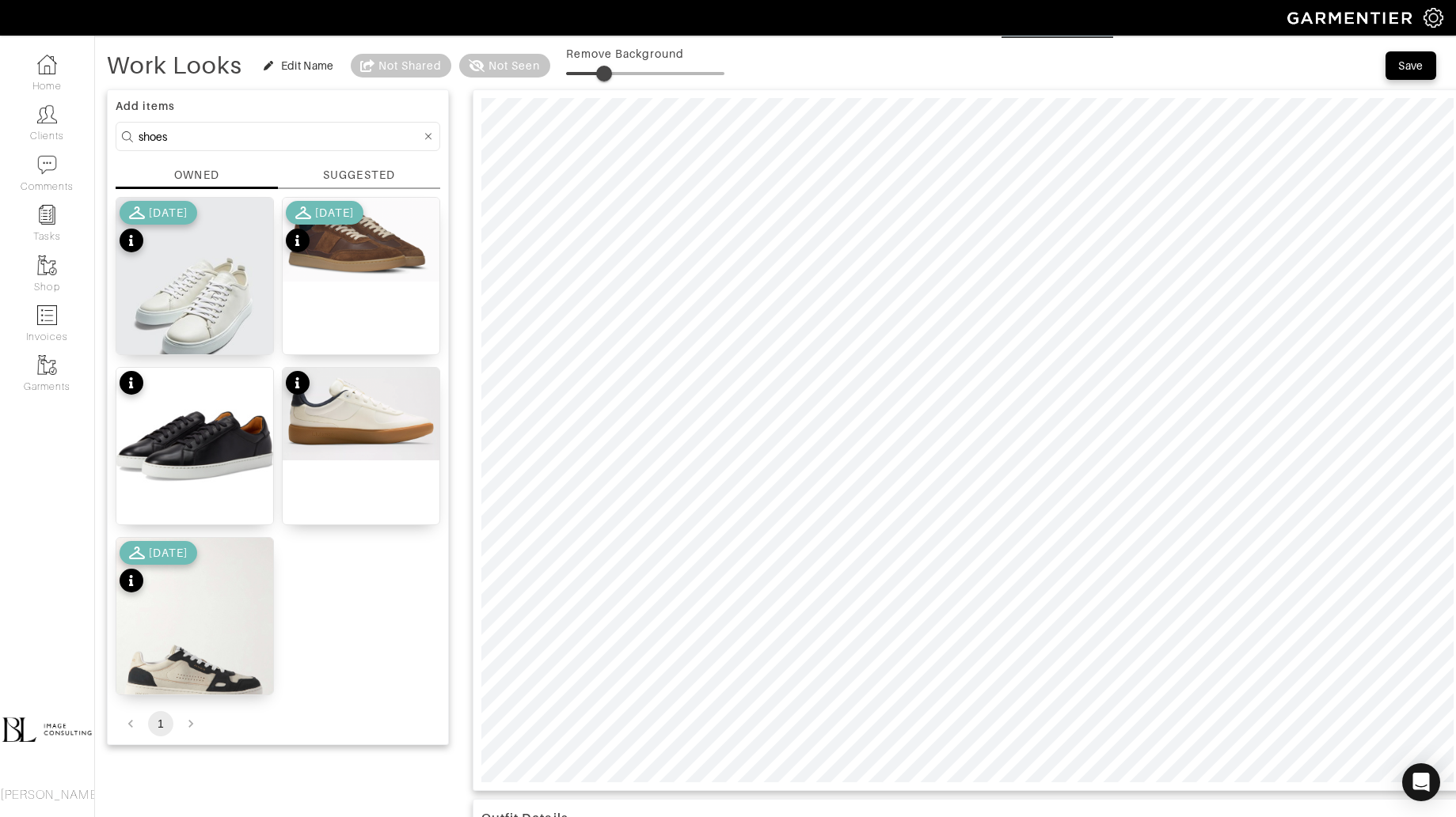
scroll to position [85, 0]
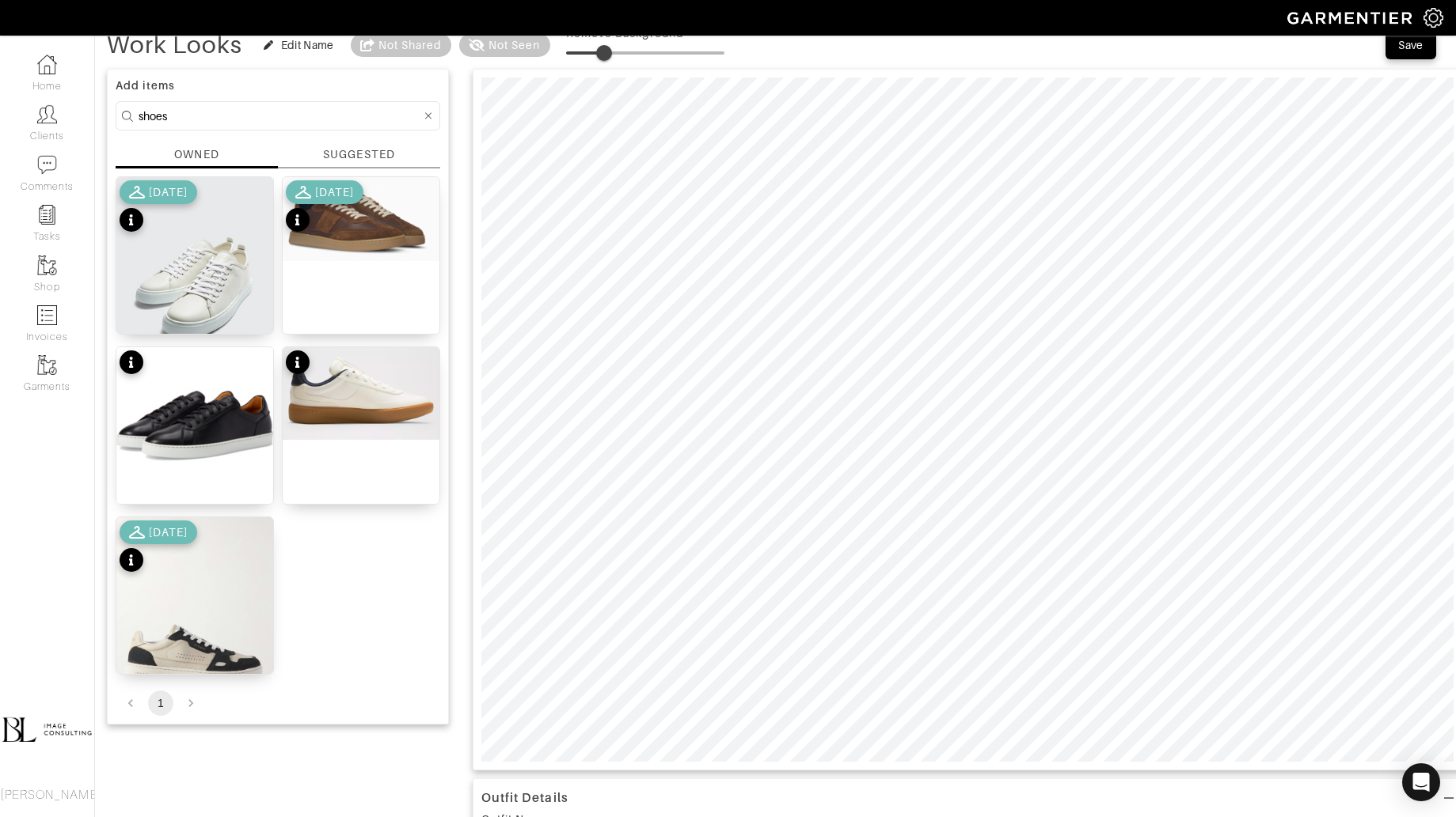
click at [336, 197] on div "[DATE]" at bounding box center [334, 192] width 39 height 16
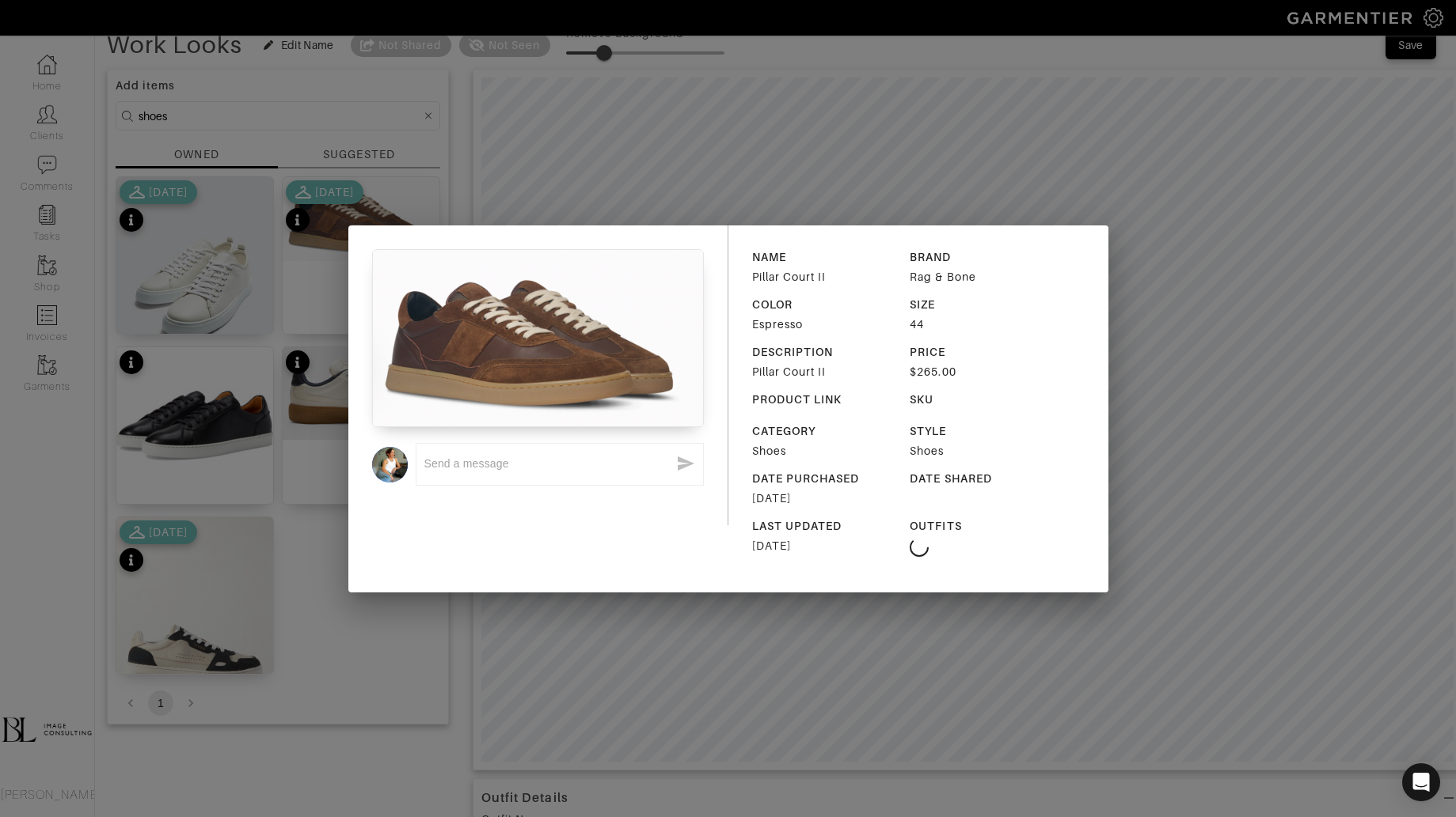
click at [797, 132] on div "x NAME Pillar Court II BRAND Rag & Bone COLOR Espresso SIZE 44 DESCRIPTION Pill…" at bounding box center [728, 408] width 1456 height 817
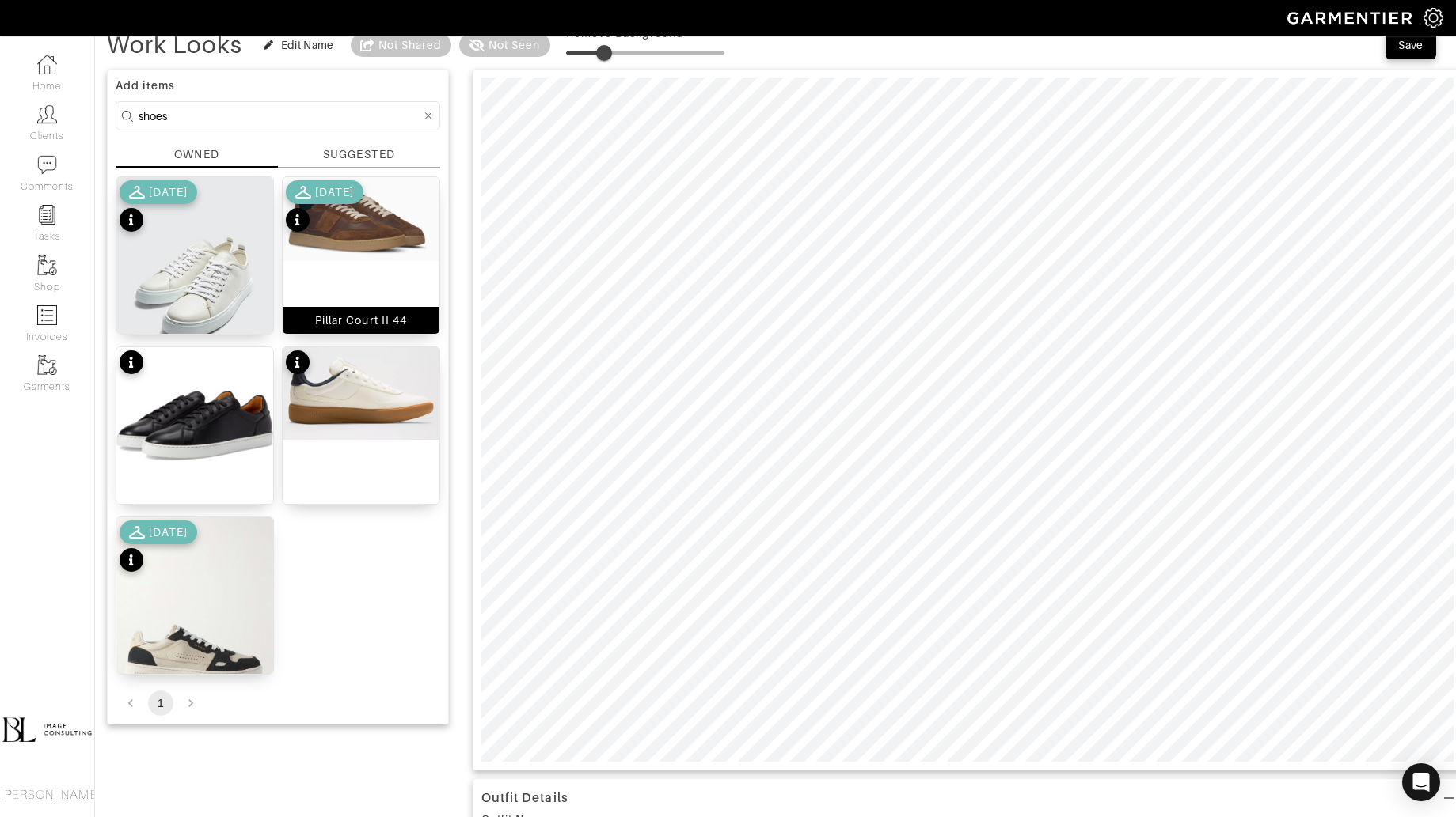
click at [395, 240] on img at bounding box center [361, 219] width 157 height 84
click at [603, 48] on span at bounding box center [604, 53] width 16 height 16
type input "29"
click at [611, 48] on span at bounding box center [612, 53] width 16 height 16
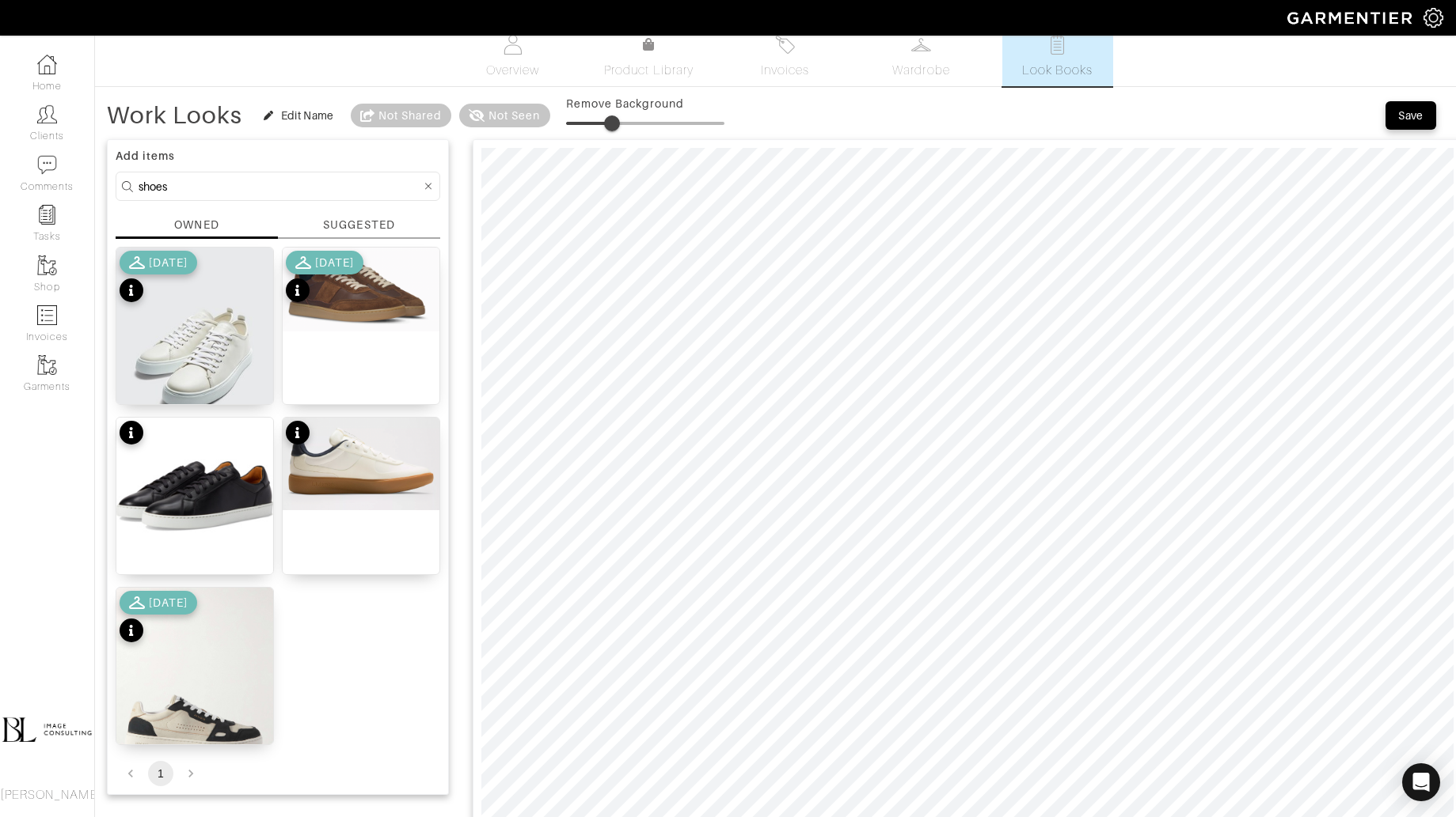
scroll to position [17, 0]
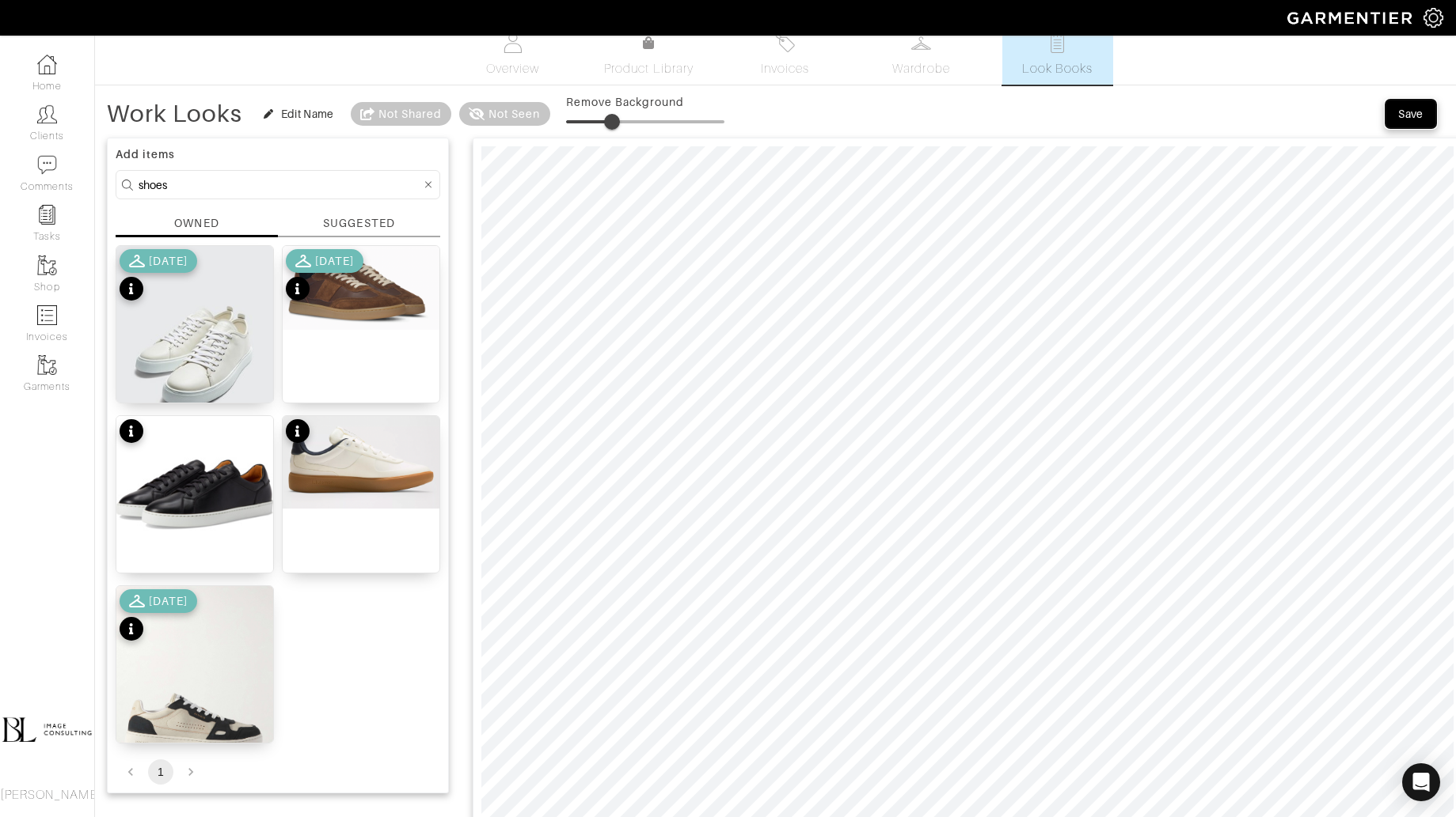
click at [1407, 116] on div "Save" at bounding box center [1411, 114] width 25 height 16
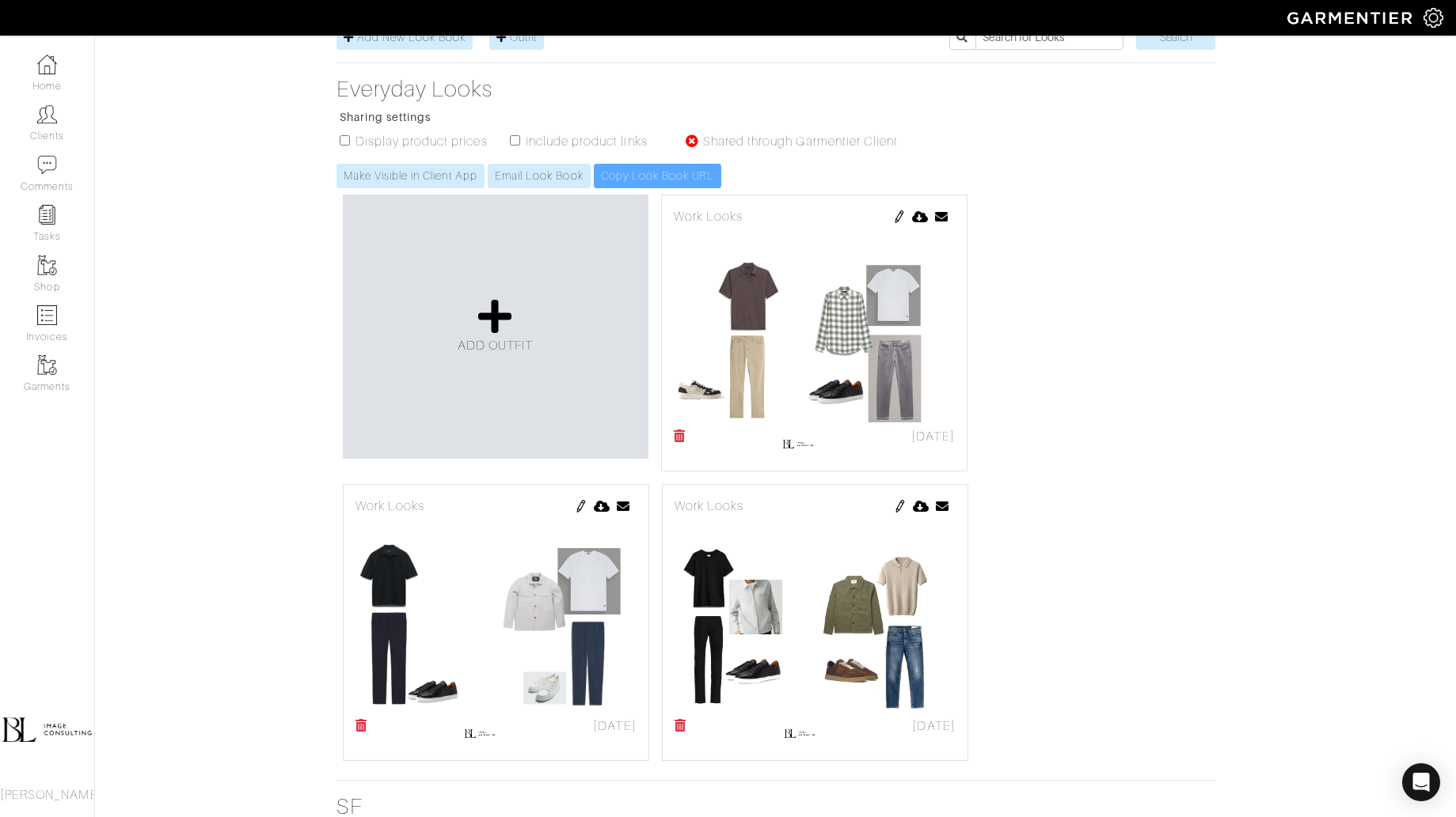
scroll to position [294, 0]
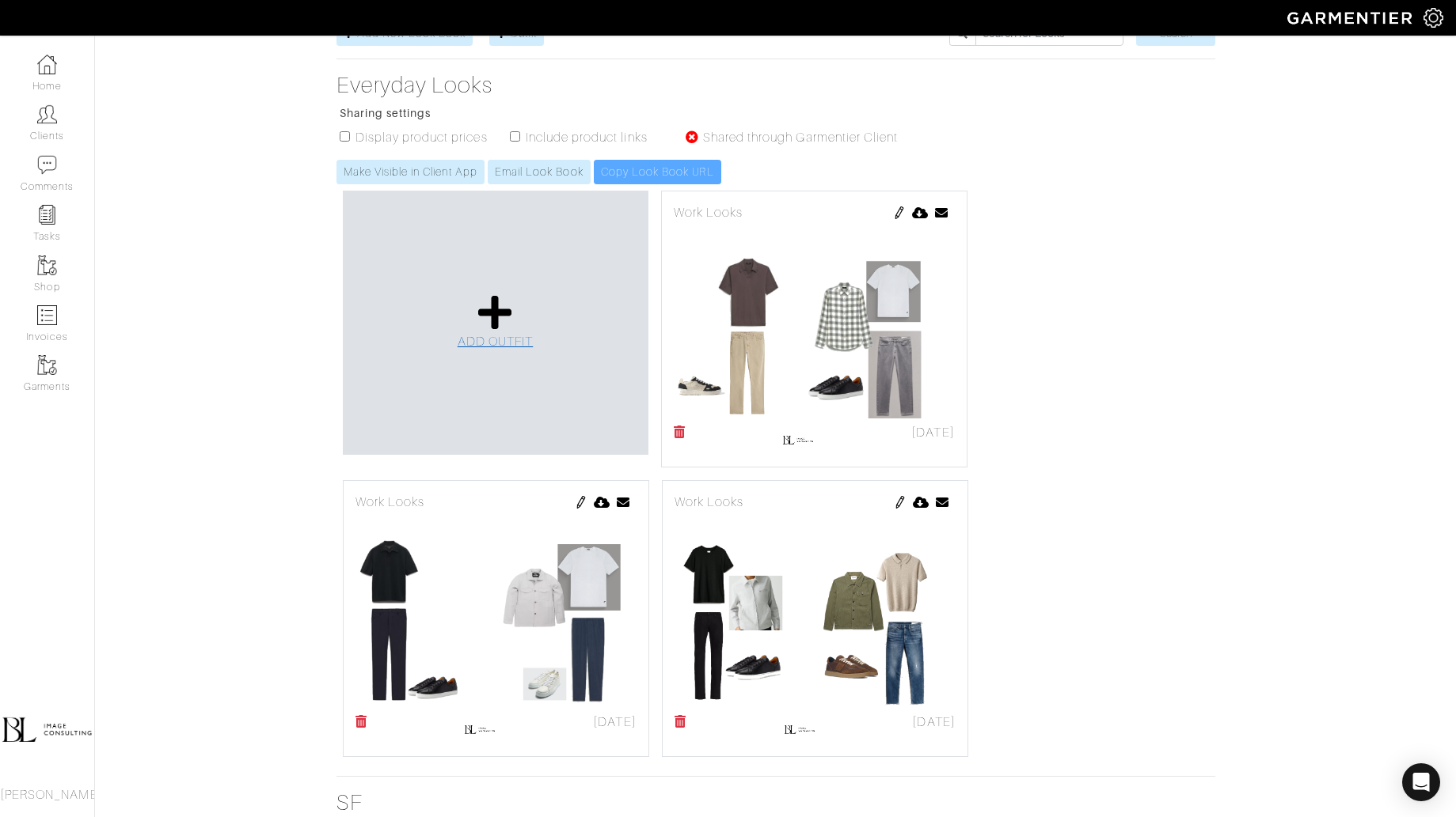
click at [492, 293] on icon at bounding box center [495, 312] width 34 height 38
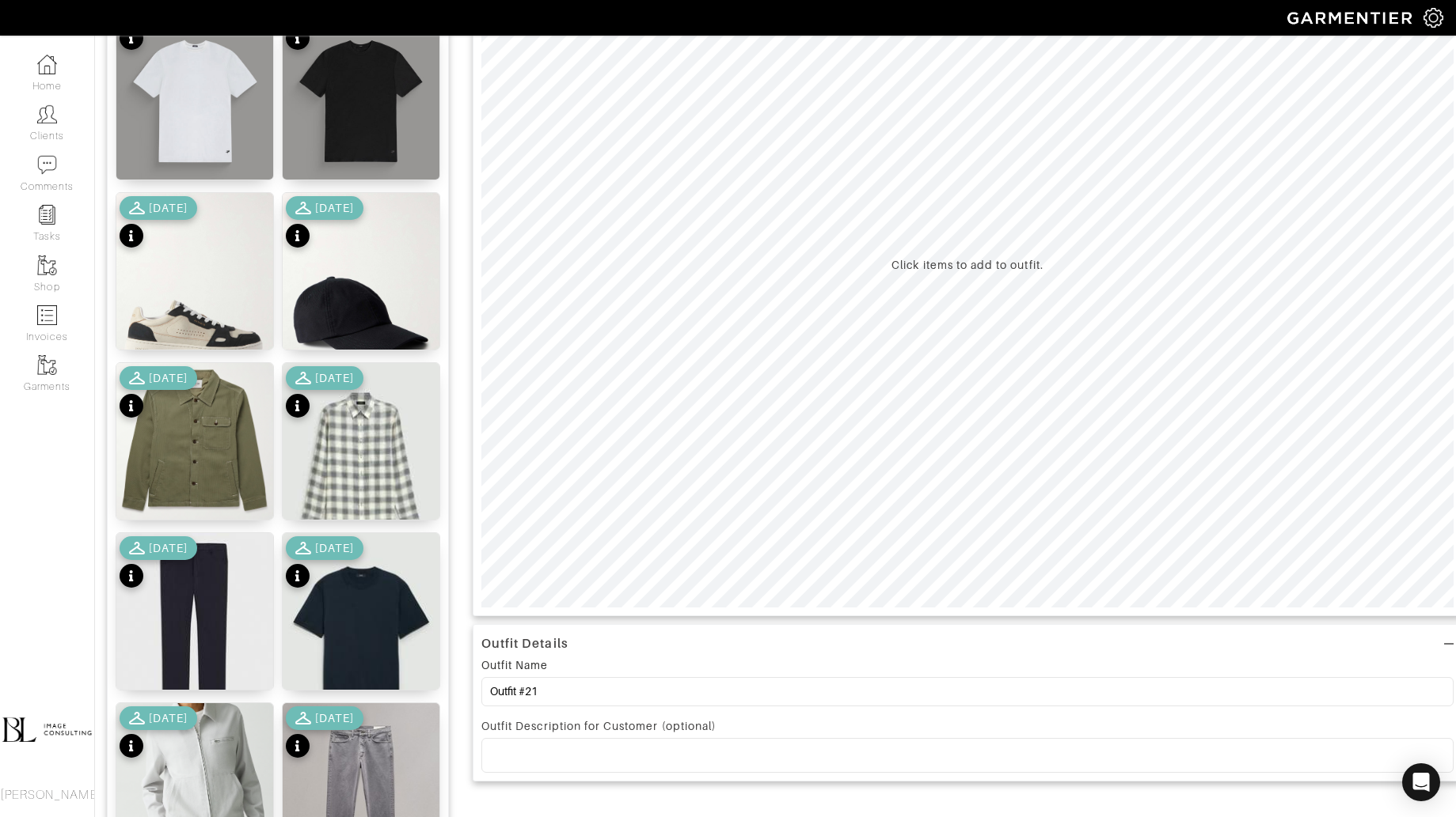
scroll to position [277, 0]
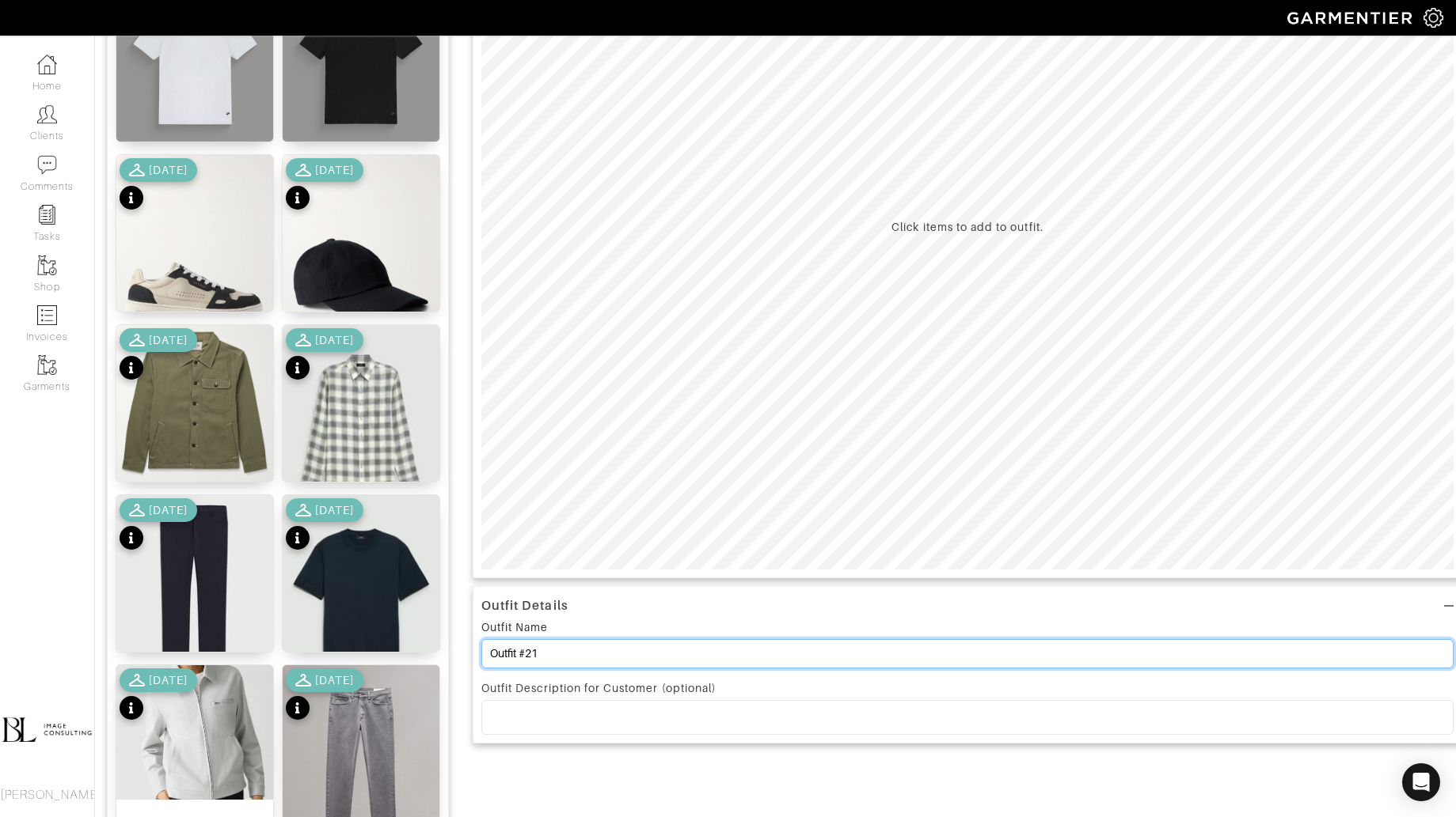
click at [586, 652] on input "Outfit #21" at bounding box center [967, 653] width 972 height 29
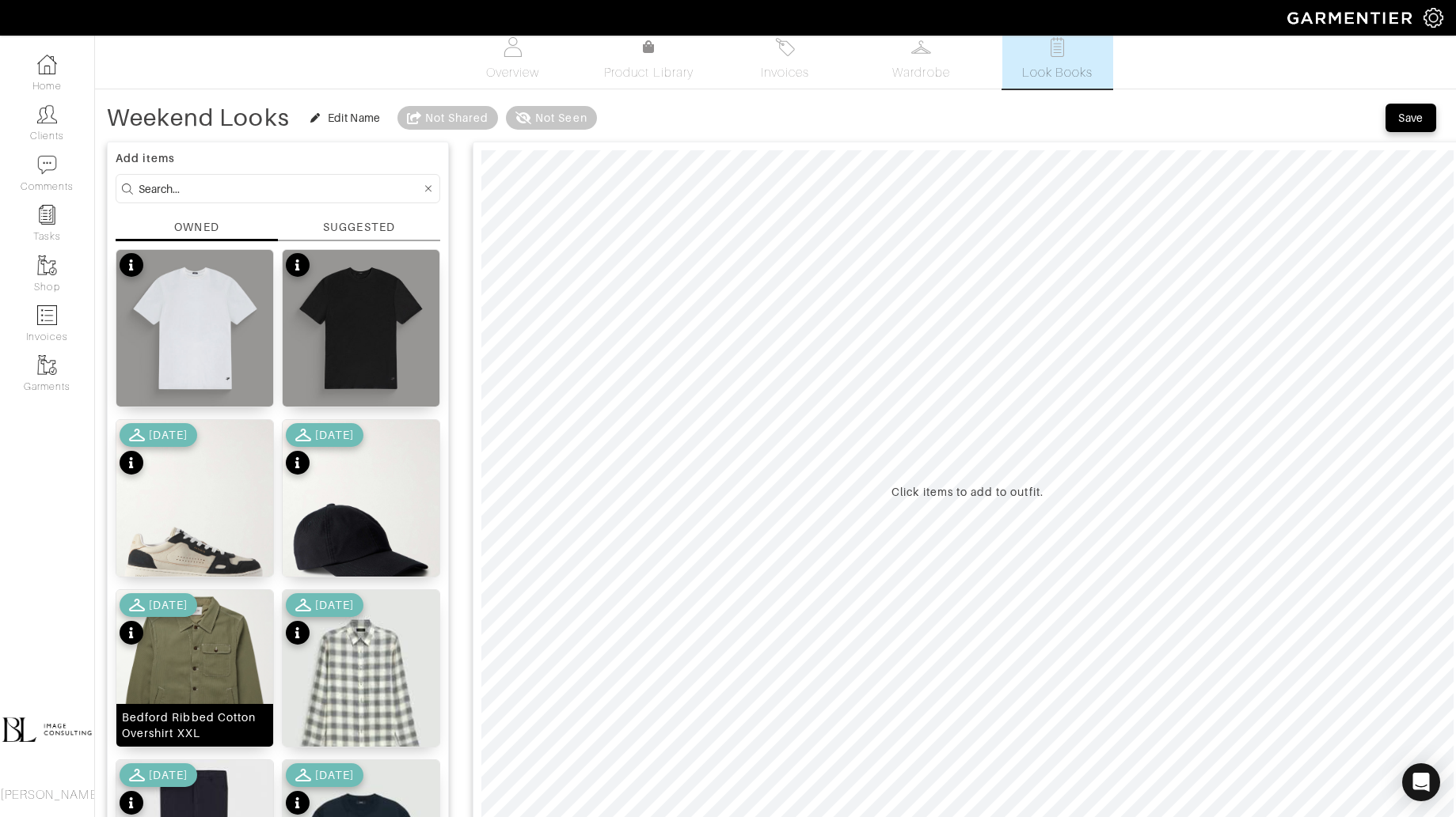
scroll to position [0, 0]
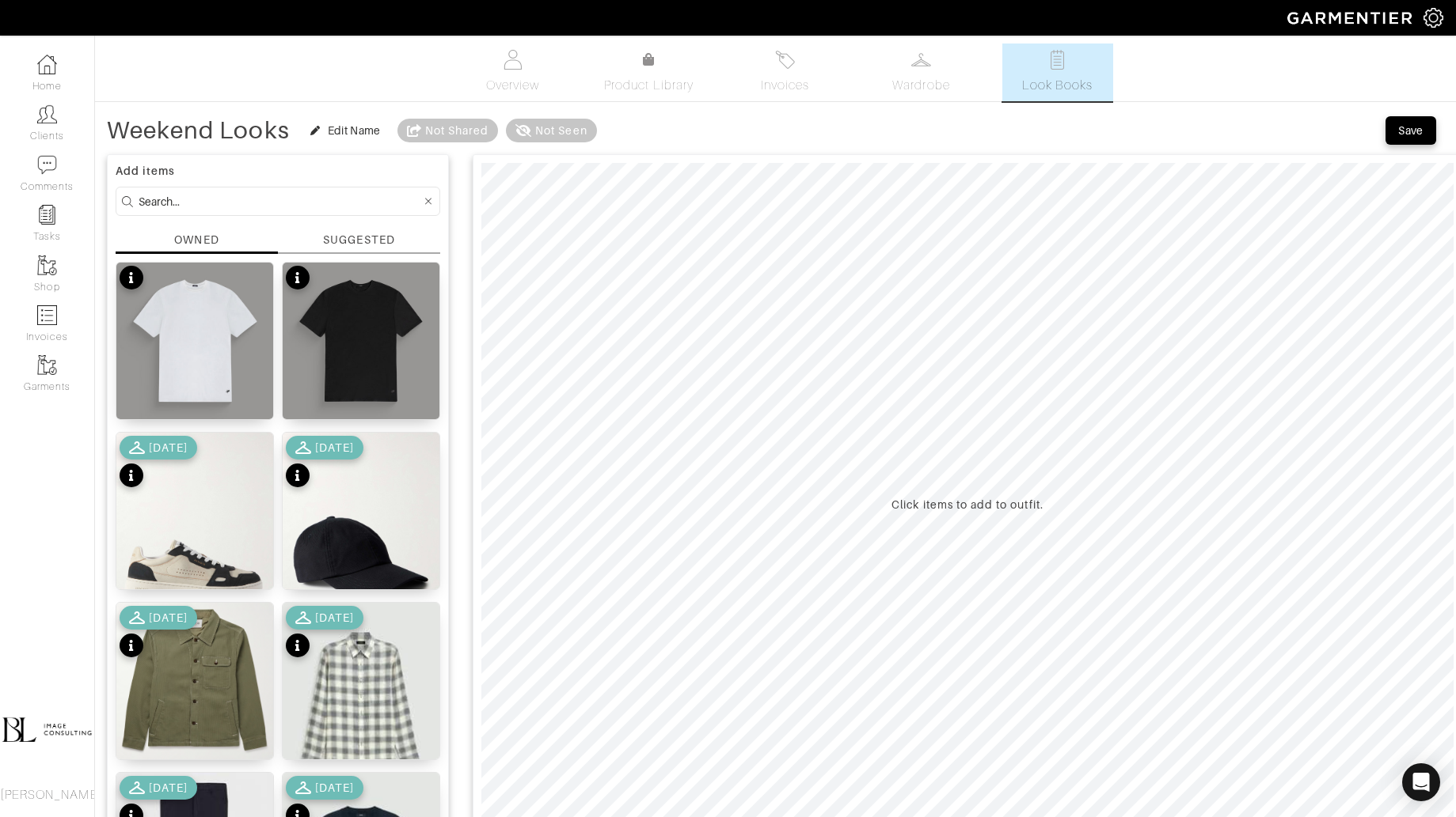
type input "Weekend Looks"
click at [242, 191] on input at bounding box center [280, 201] width 283 height 20
type input "bottoms"
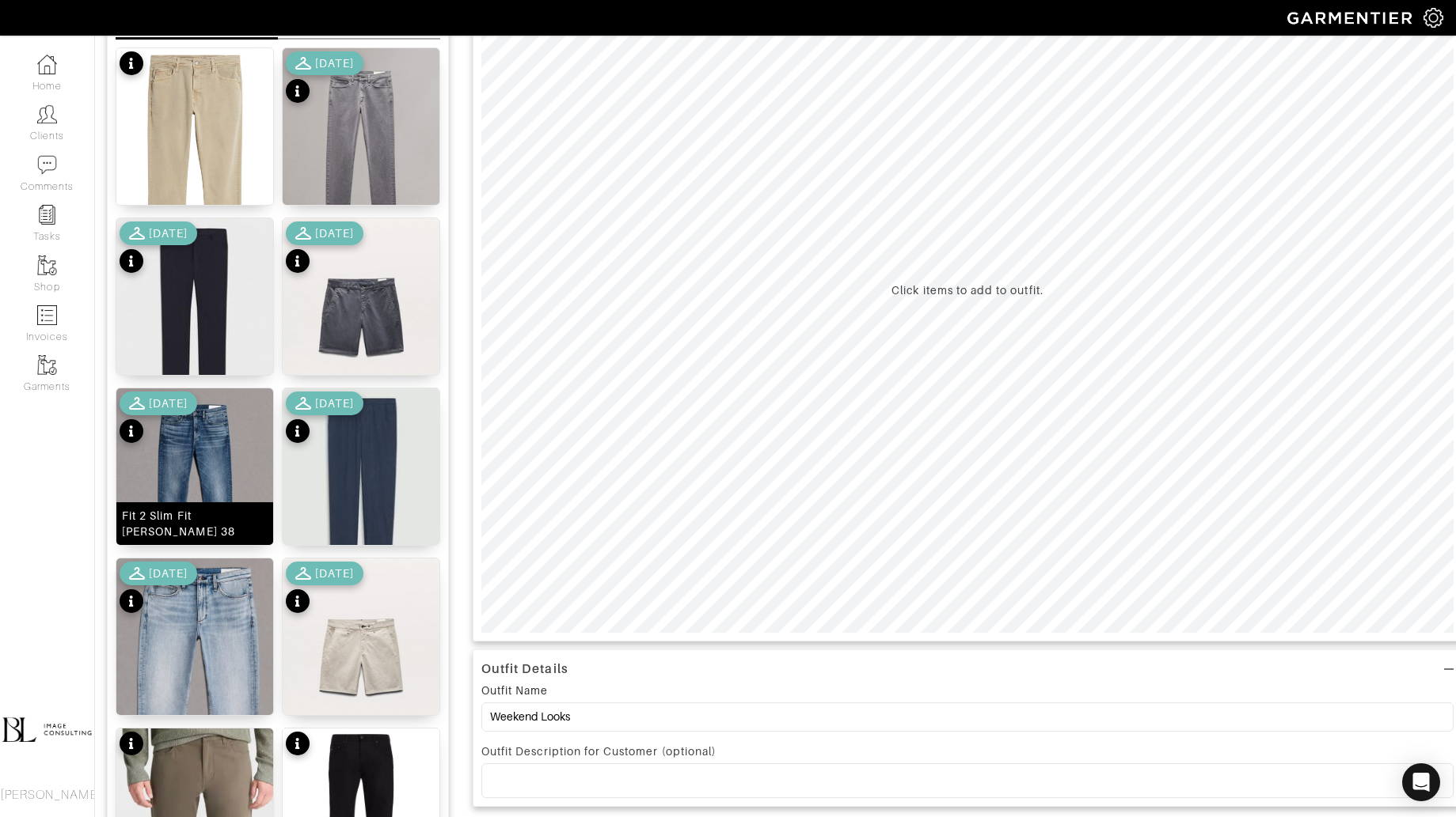
scroll to position [216, 0]
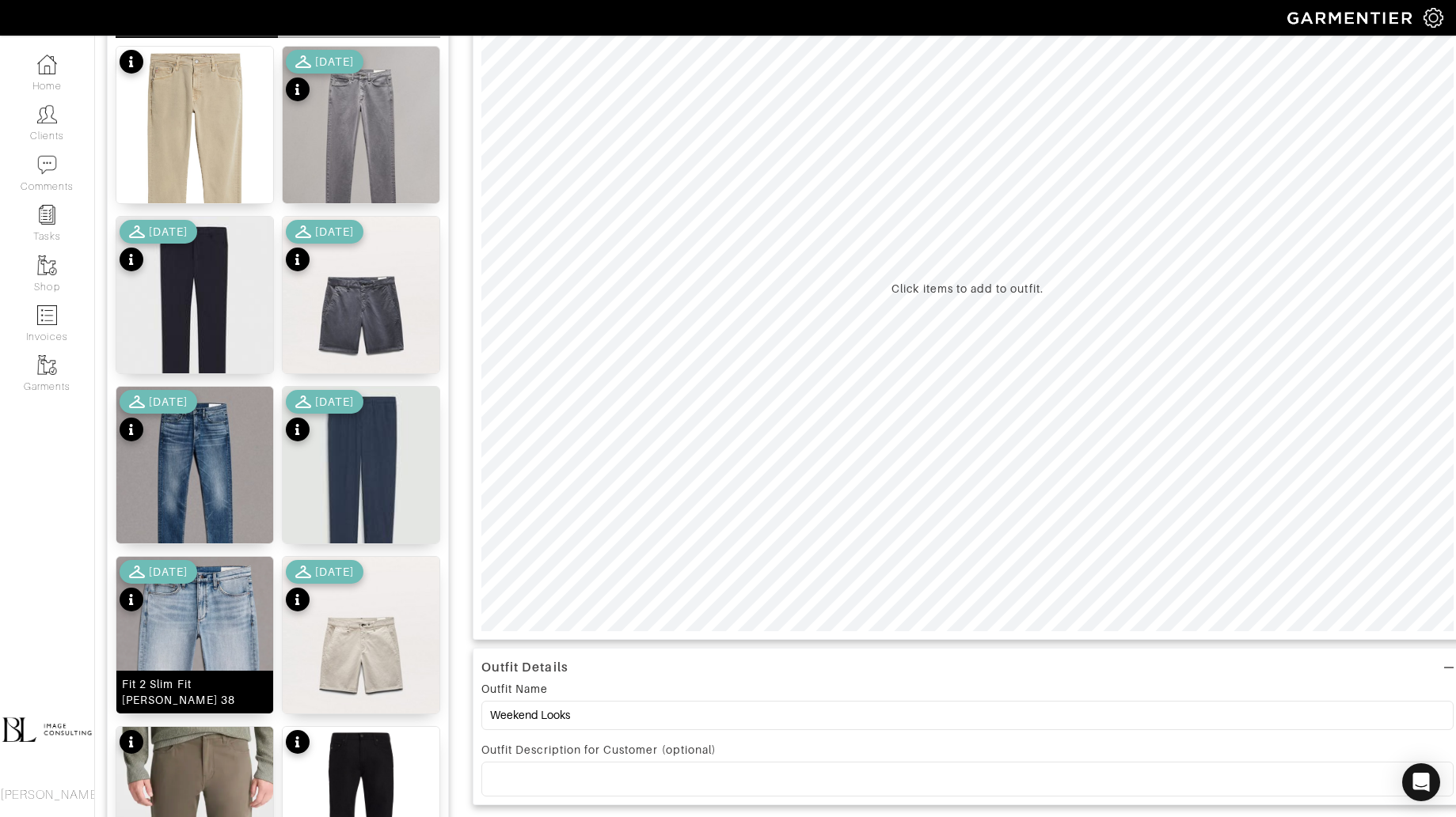
click at [192, 635] on img at bounding box center [195, 699] width 157 height 283
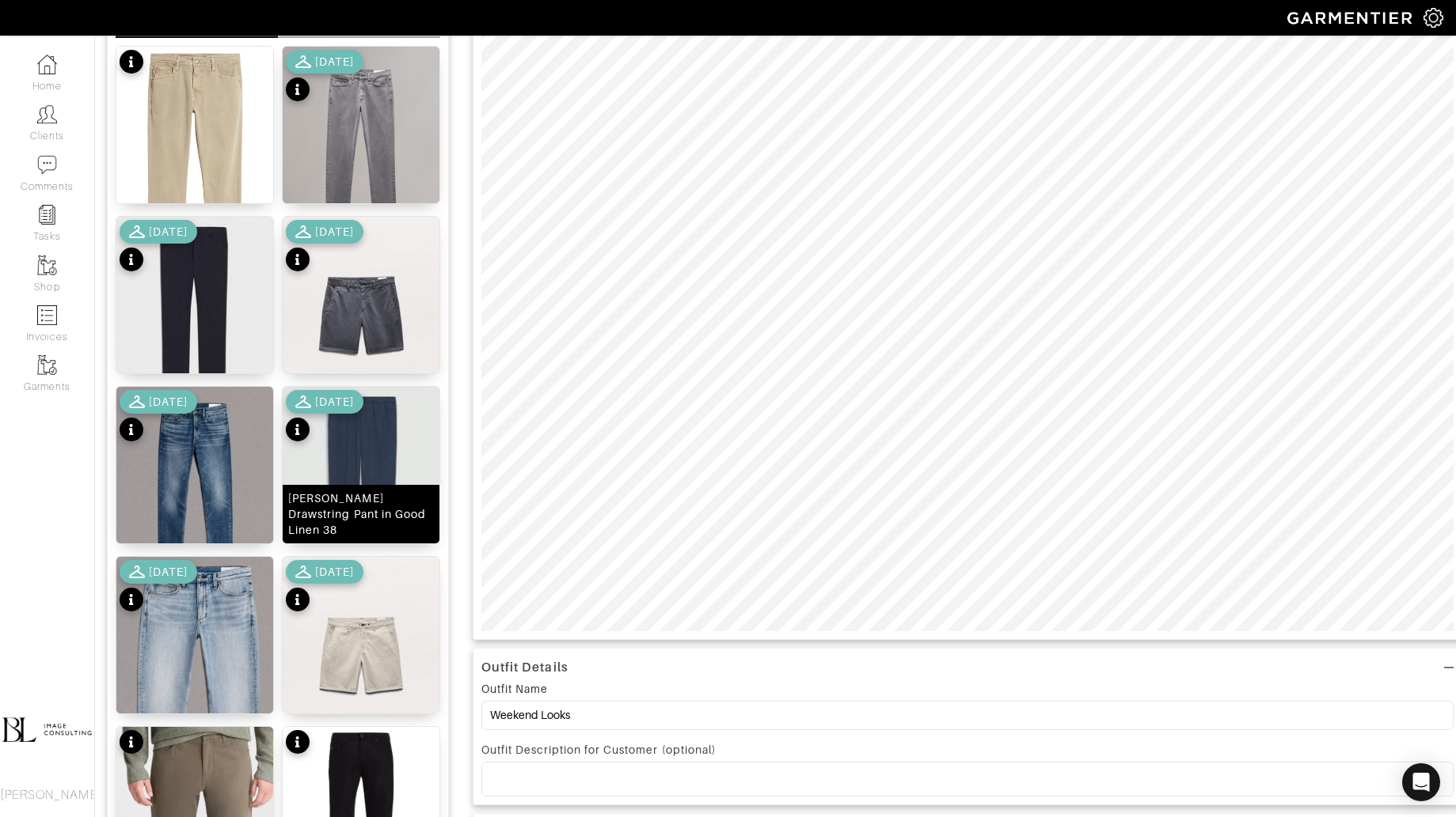
scroll to position [0, 0]
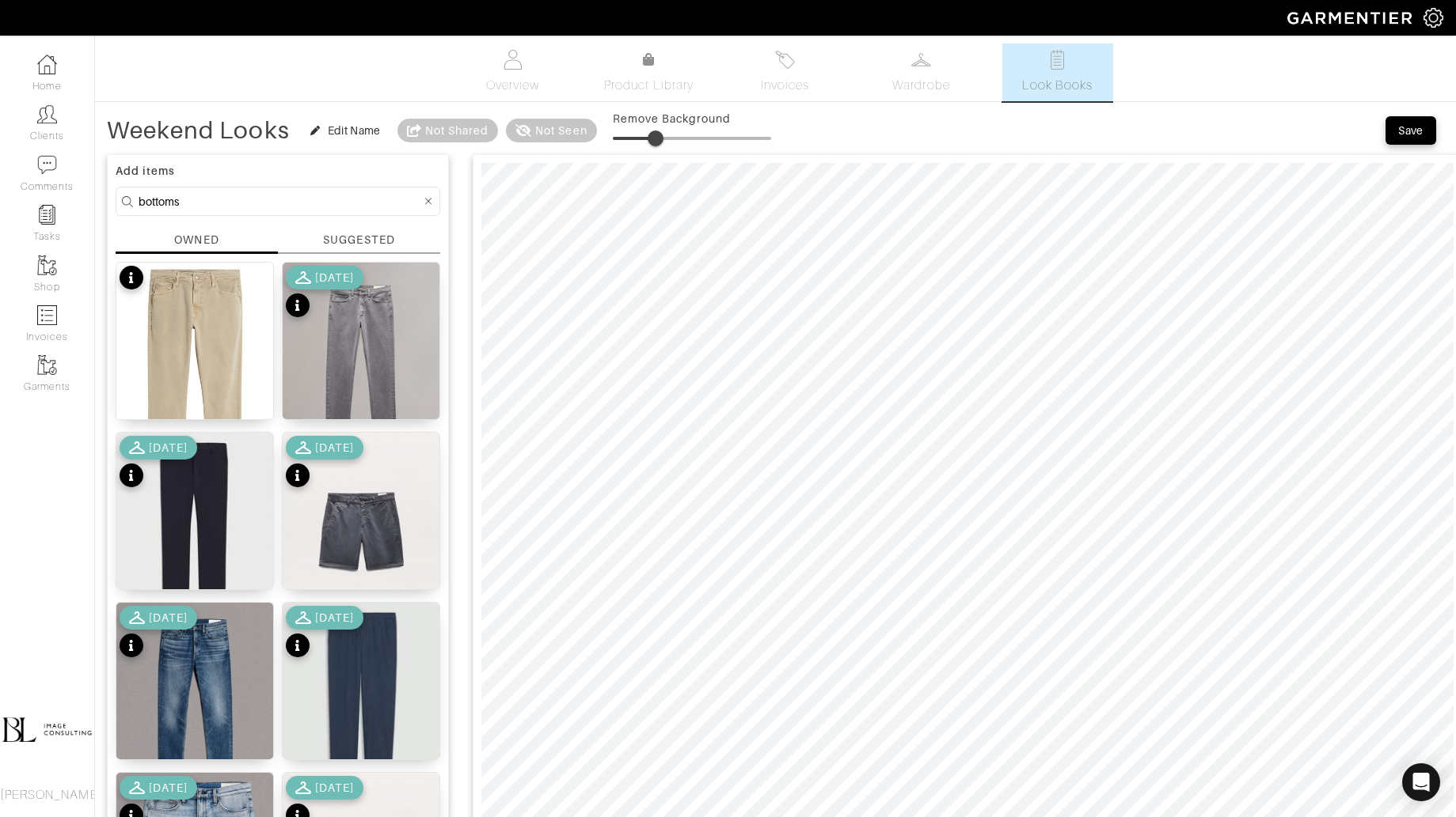
type input "0"
drag, startPoint x: 618, startPoint y: 133, endPoint x: 532, endPoint y: 140, distance: 86.3
click at [534, 141] on div "Weekend Looks Edit Name Not Shared Not Seen Remove Background" at bounding box center [438, 131] width 664 height 32
click at [349, 360] on img at bounding box center [361, 360] width 157 height 196
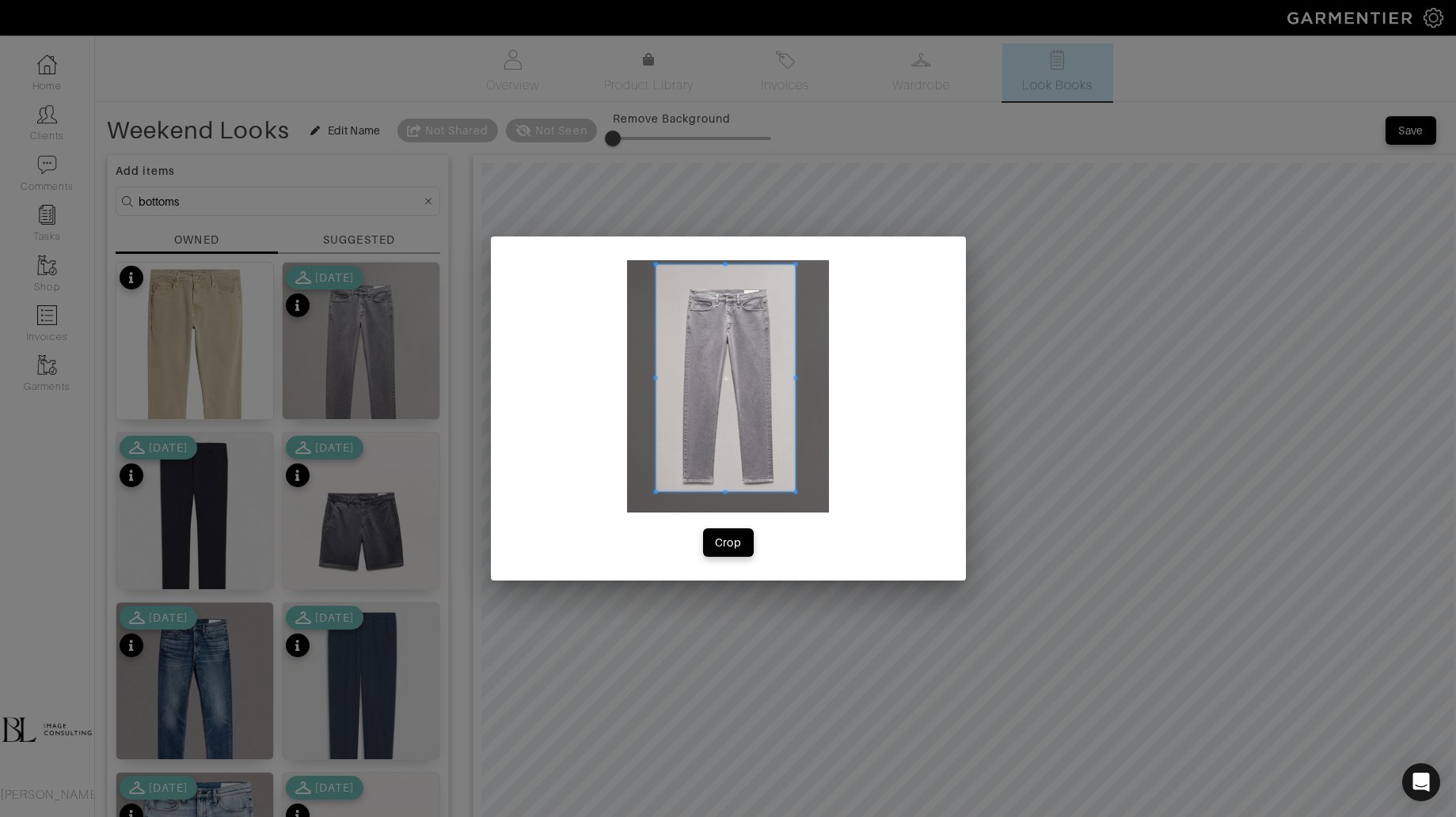
click at [787, 487] on div at bounding box center [728, 387] width 202 height 252
click at [744, 533] on button "Crop" at bounding box center [728, 542] width 51 height 28
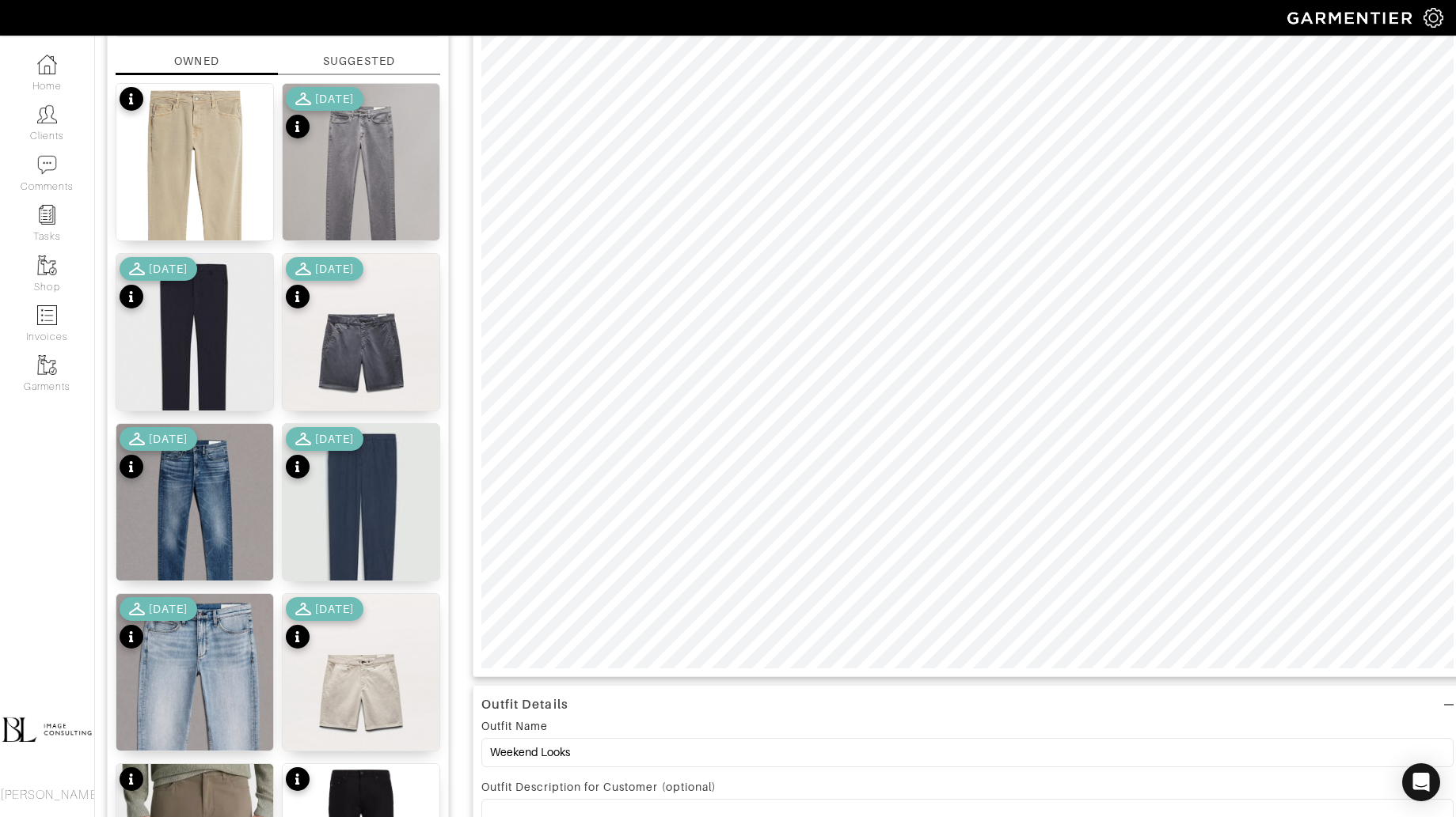
scroll to position [183, 0]
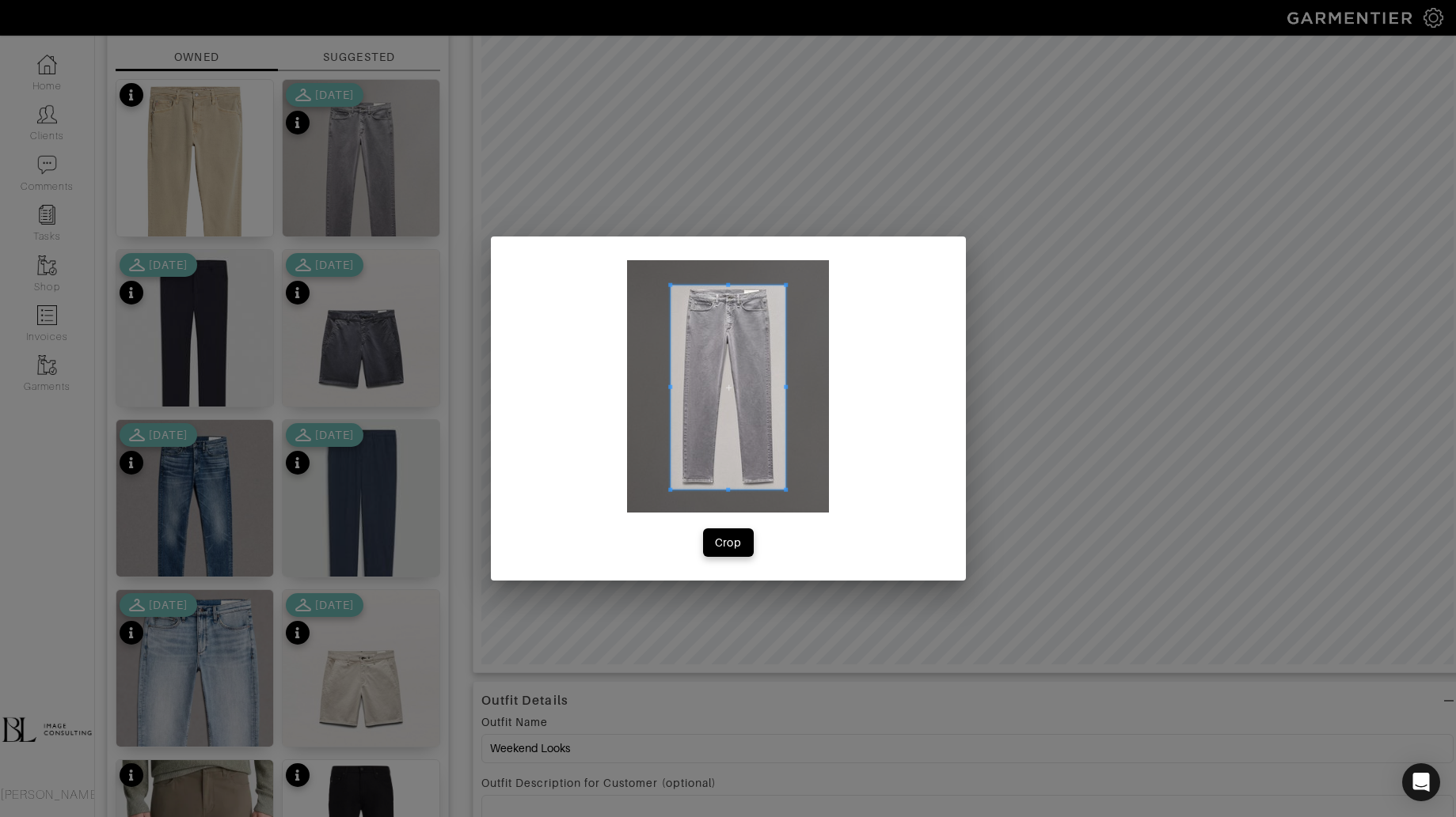
click at [785, 483] on div at bounding box center [728, 387] width 202 height 252
click at [738, 541] on div "Crop" at bounding box center [728, 543] width 27 height 16
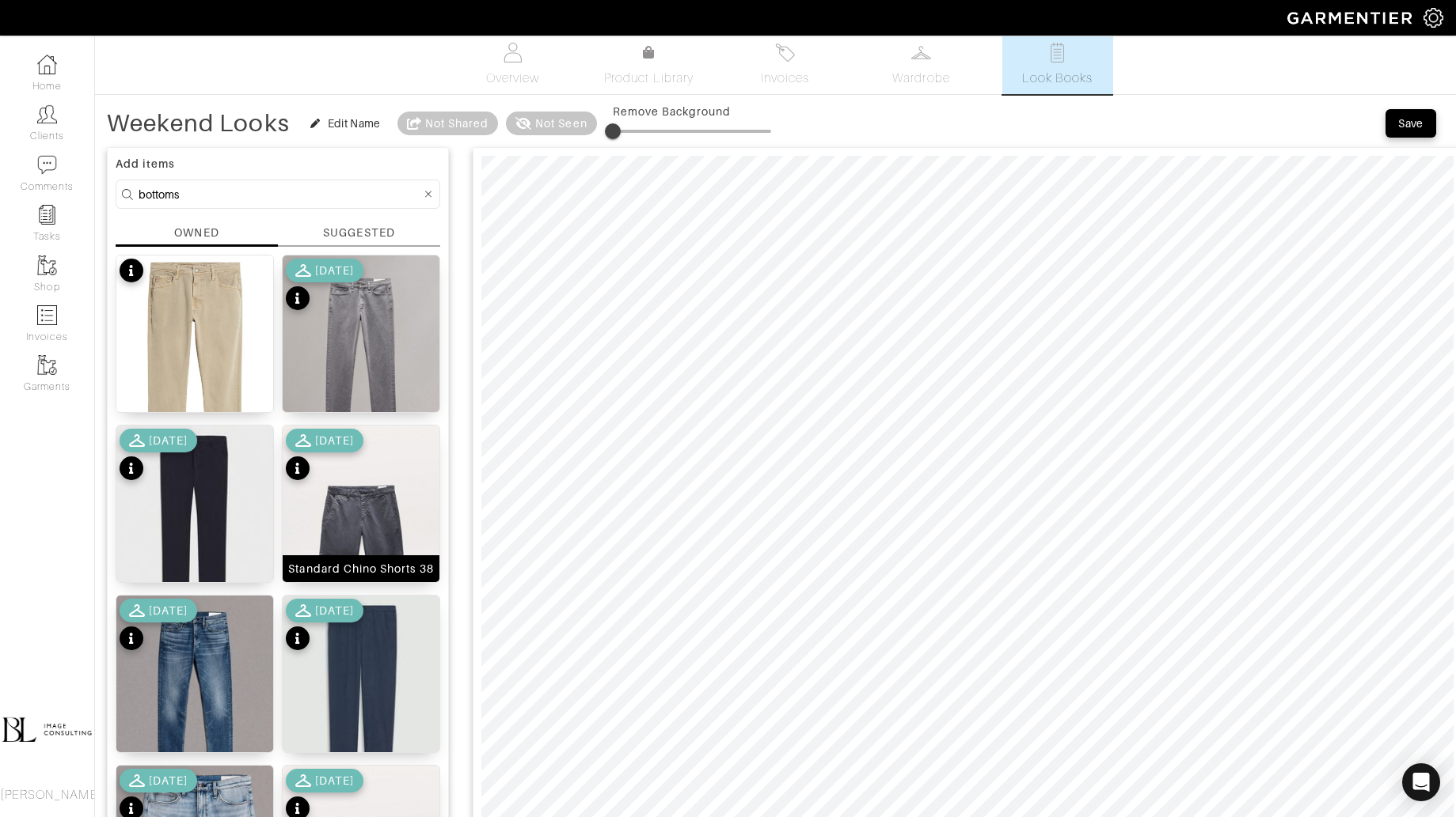
scroll to position [0, 0]
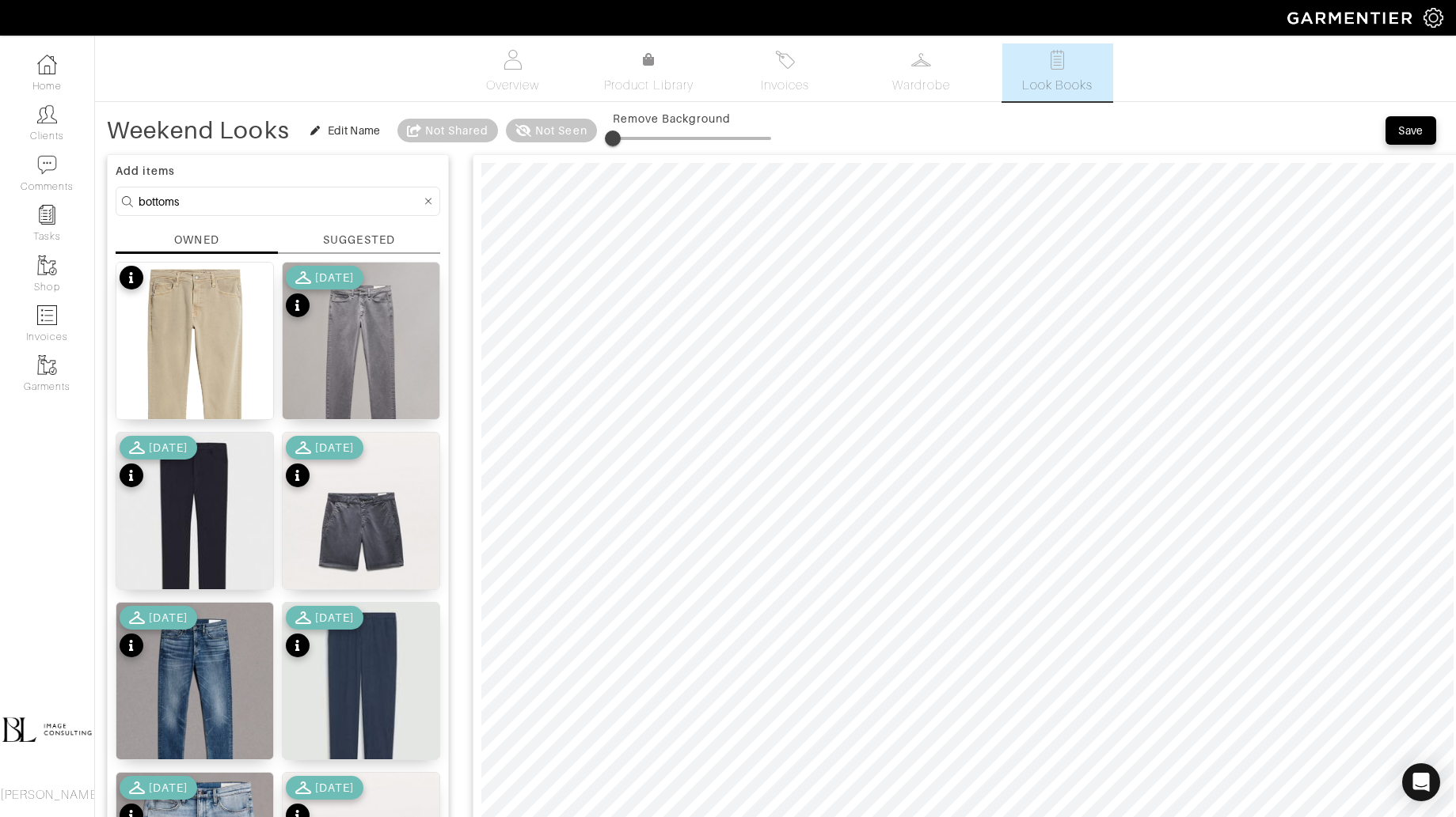
click at [266, 195] on input "bottoms" at bounding box center [280, 201] width 283 height 20
type input "tops"
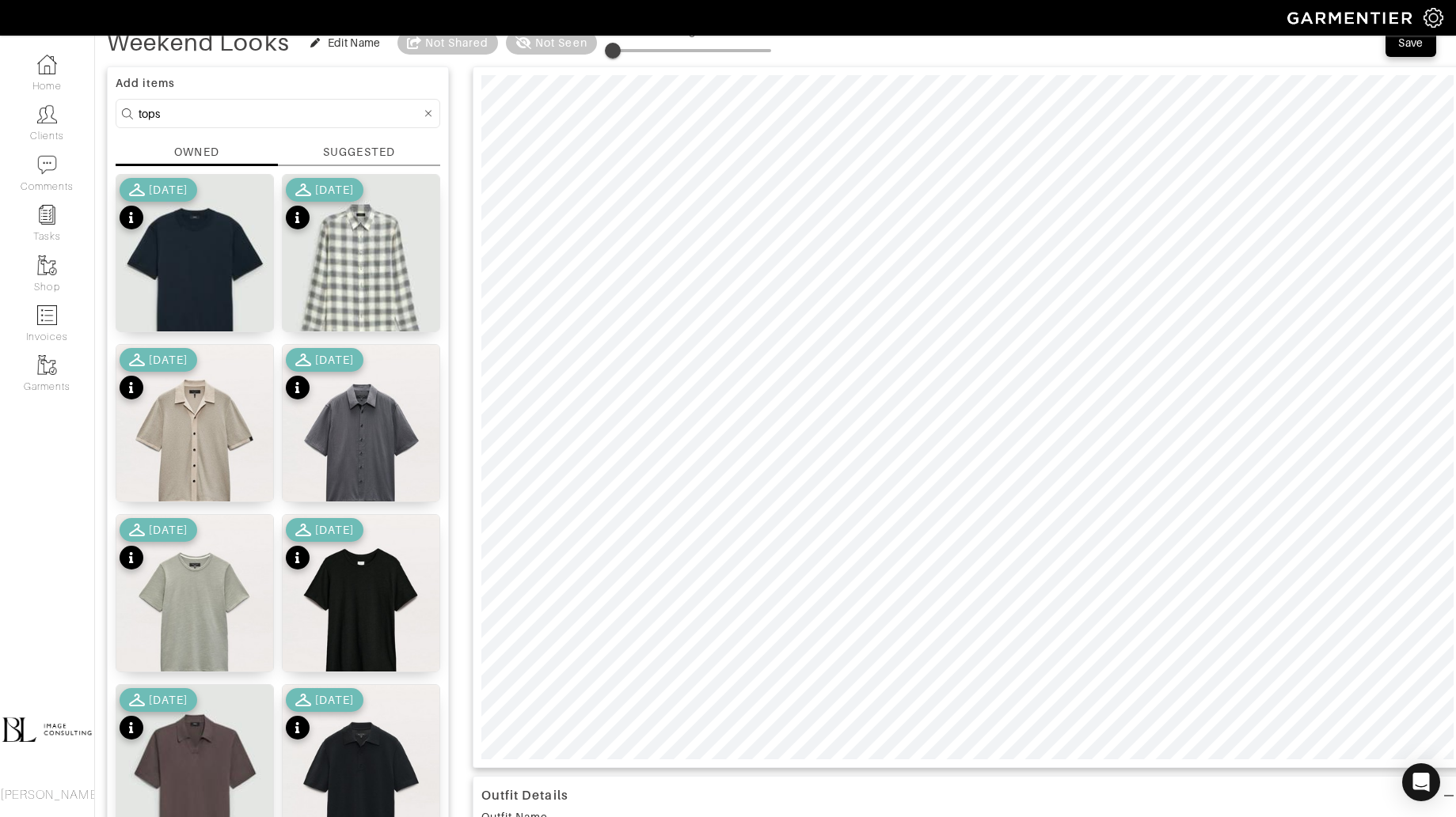
scroll to position [85, 0]
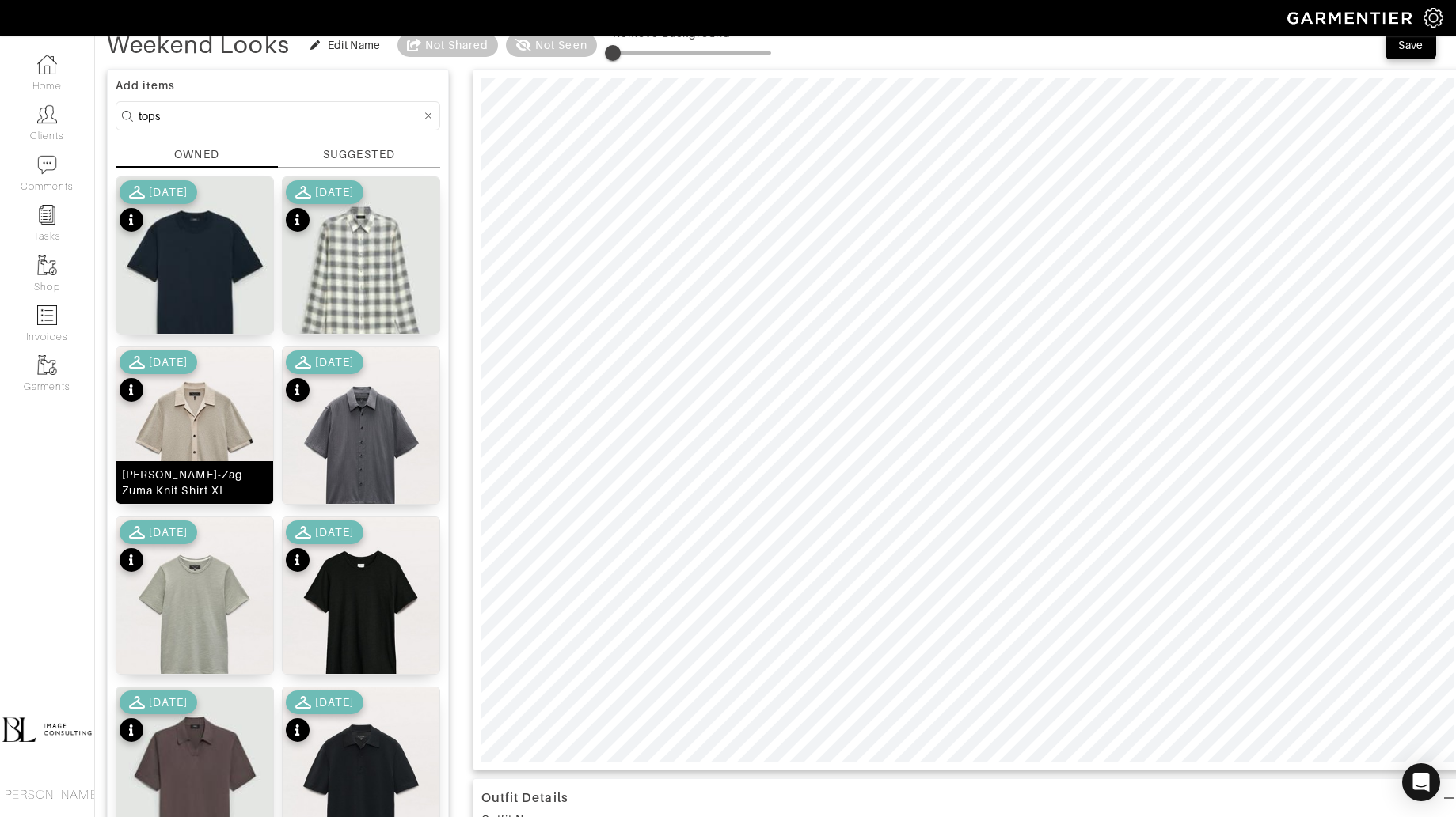
click at [214, 425] on img at bounding box center [195, 445] width 157 height 196
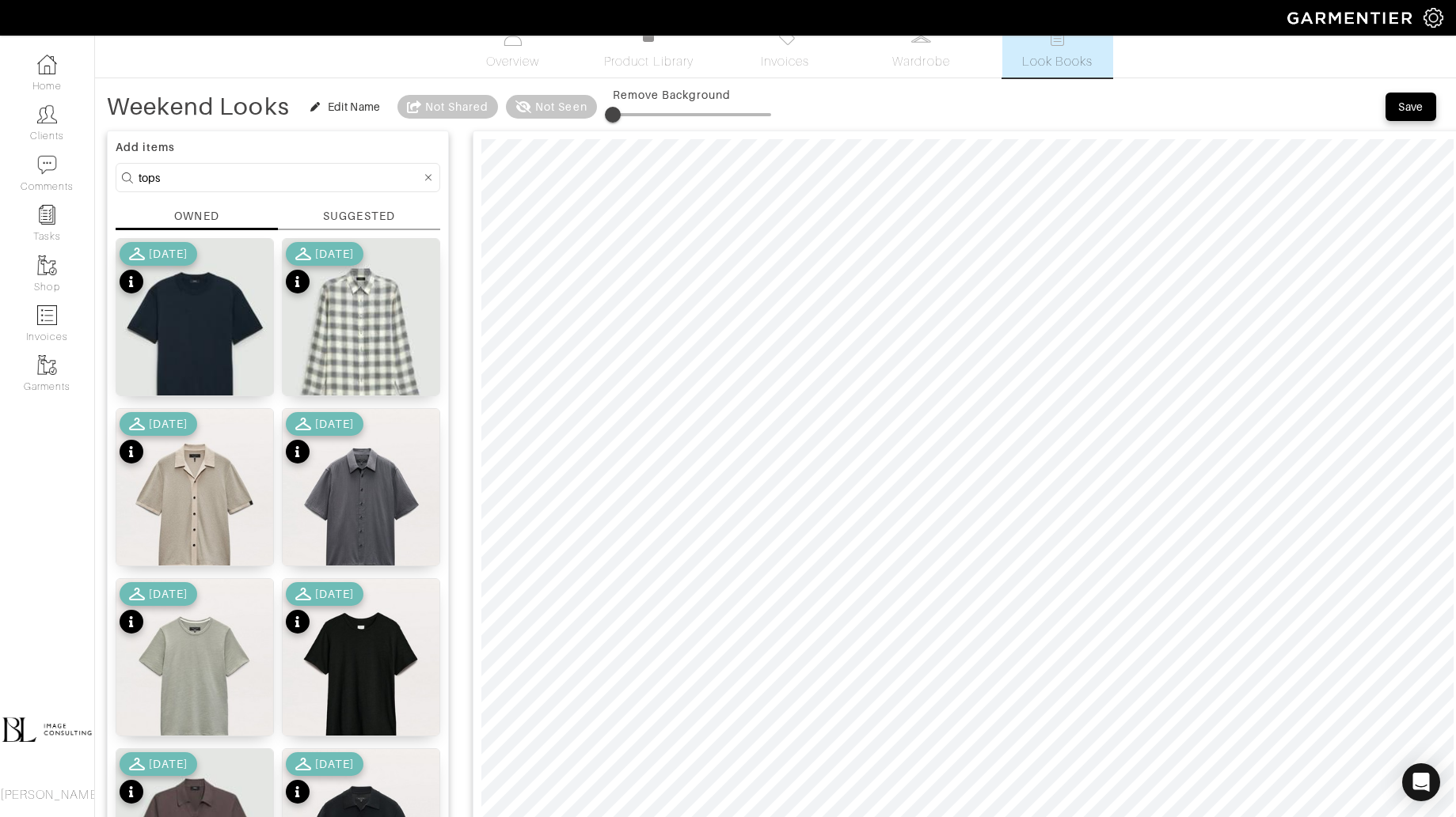
scroll to position [0, 0]
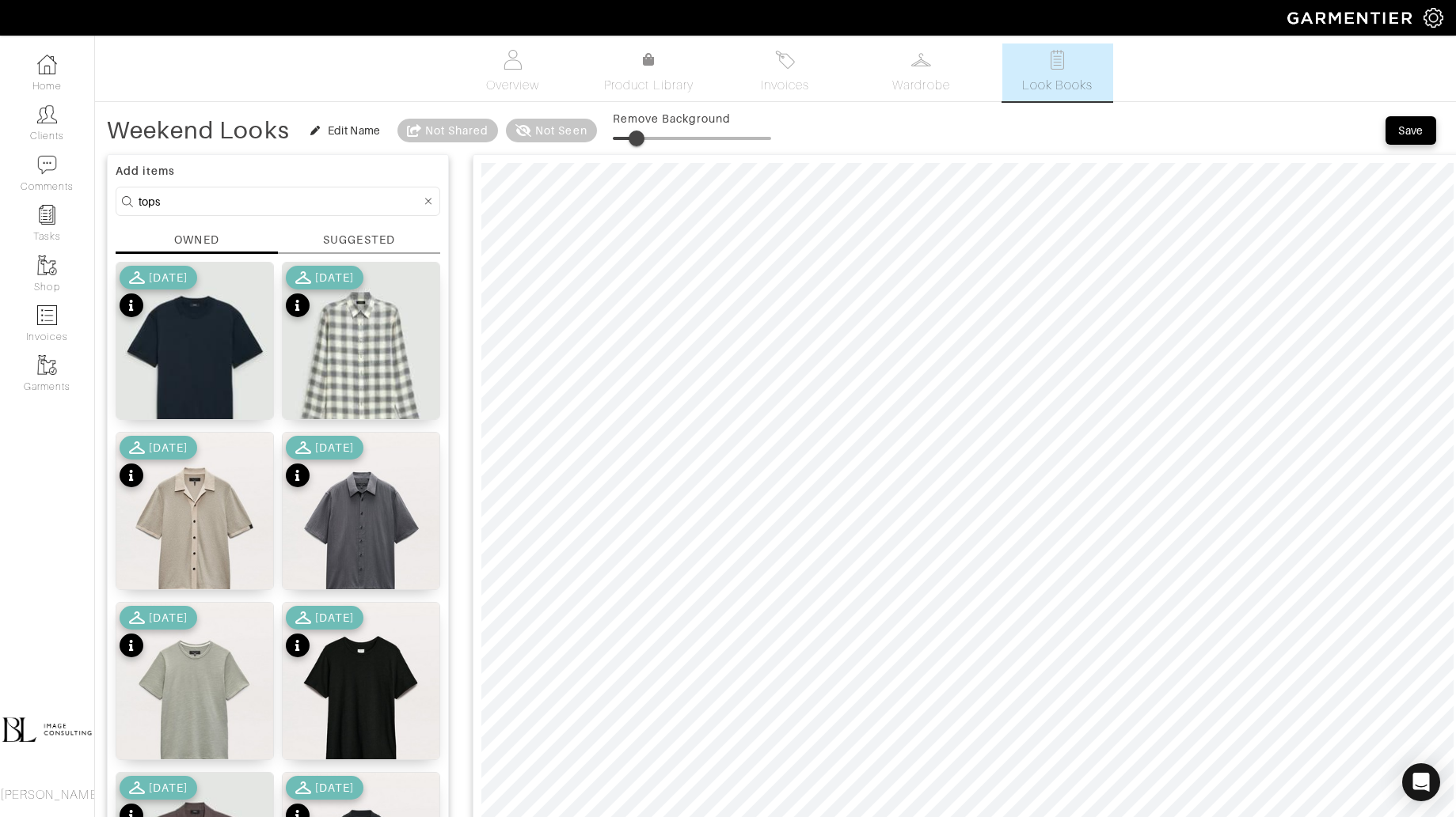
drag, startPoint x: 616, startPoint y: 140, endPoint x: 638, endPoint y: 139, distance: 22.0
click at [638, 139] on span at bounding box center [637, 139] width 16 height 16
click at [439, 485] on div "Relaxed Fit [PERSON_NAME] Dobby Striped Shirt XL" at bounding box center [361, 511] width 158 height 158
drag, startPoint x: 637, startPoint y: 136, endPoint x: 656, endPoint y: 136, distance: 19.0
click at [656, 136] on span at bounding box center [656, 139] width 16 height 16
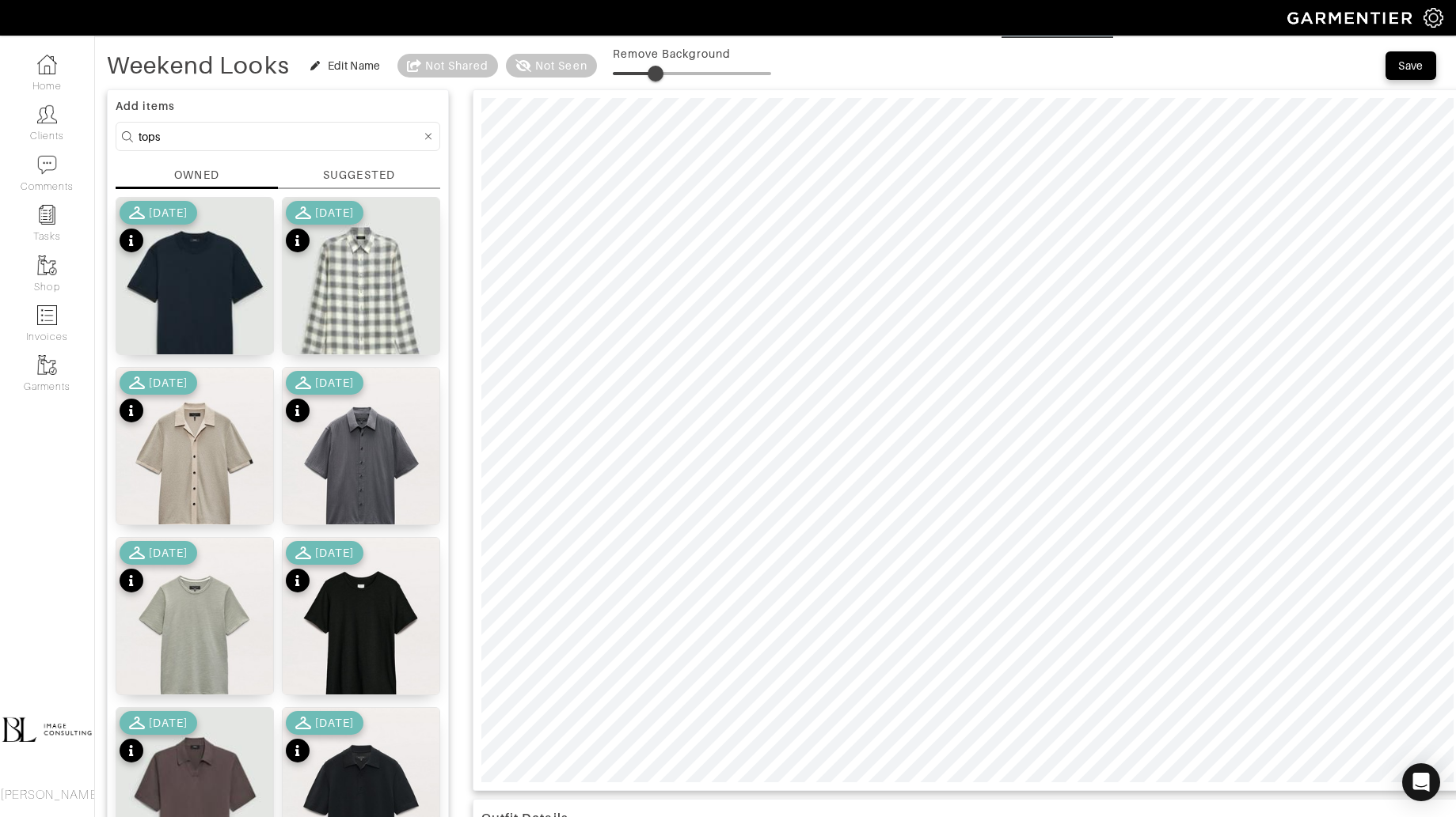
scroll to position [75, 0]
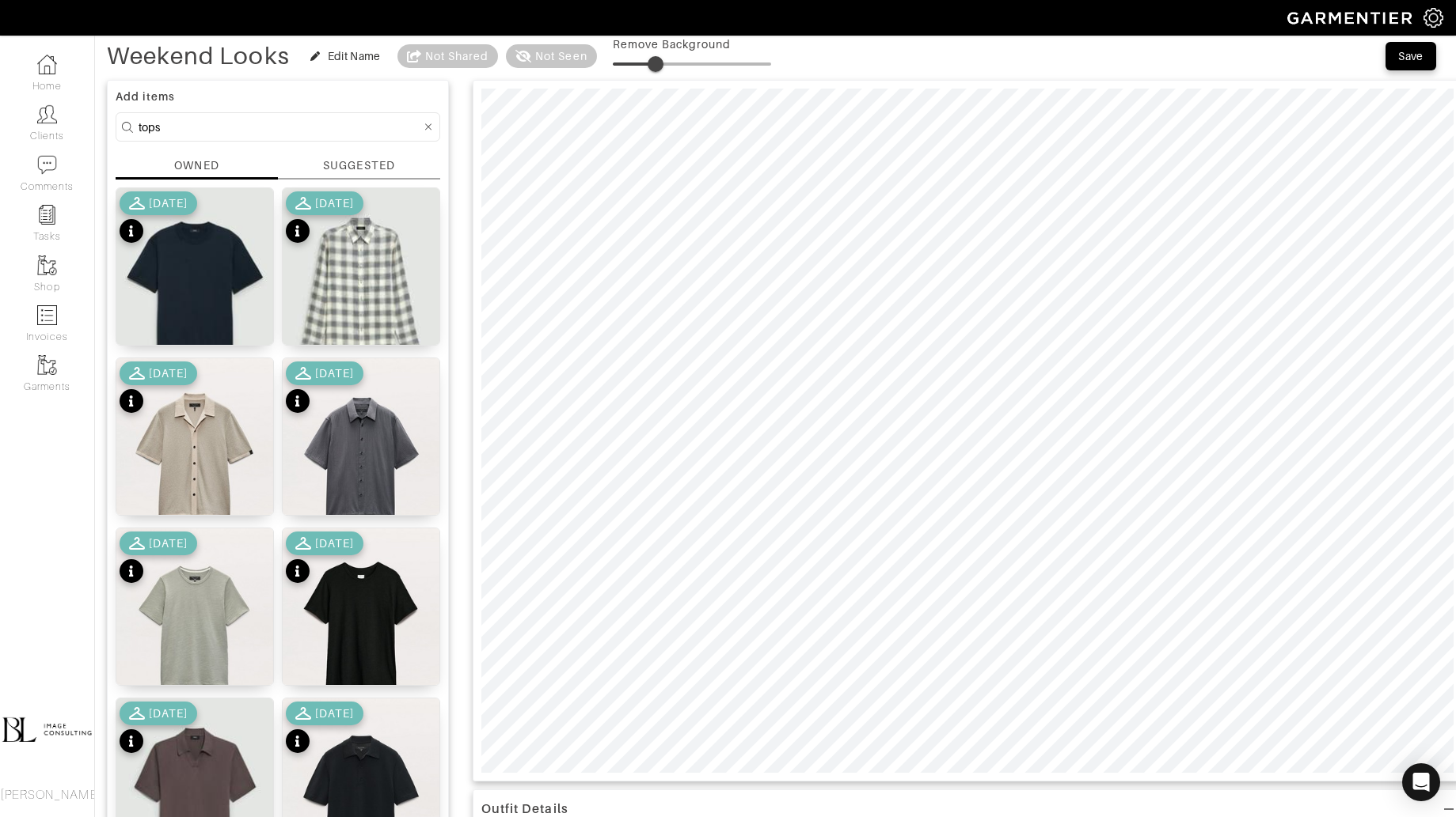
click at [365, 631] on img at bounding box center [361, 626] width 157 height 196
click at [664, 65] on span at bounding box center [662, 64] width 16 height 16
type input "27"
click at [221, 123] on input "tops" at bounding box center [280, 127] width 283 height 20
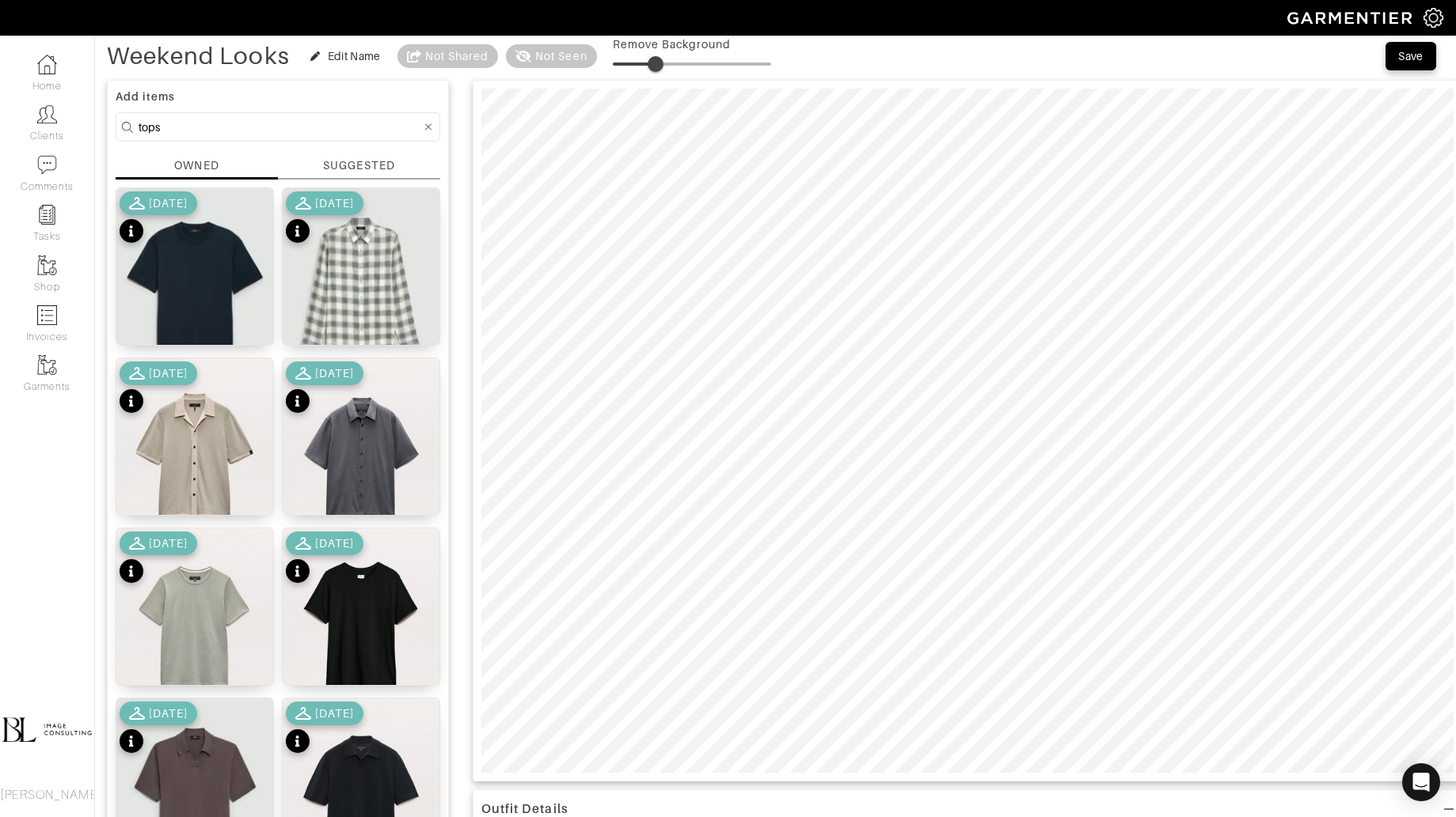
click at [221, 123] on input "tops" at bounding box center [280, 127] width 283 height 20
type input "shoes"
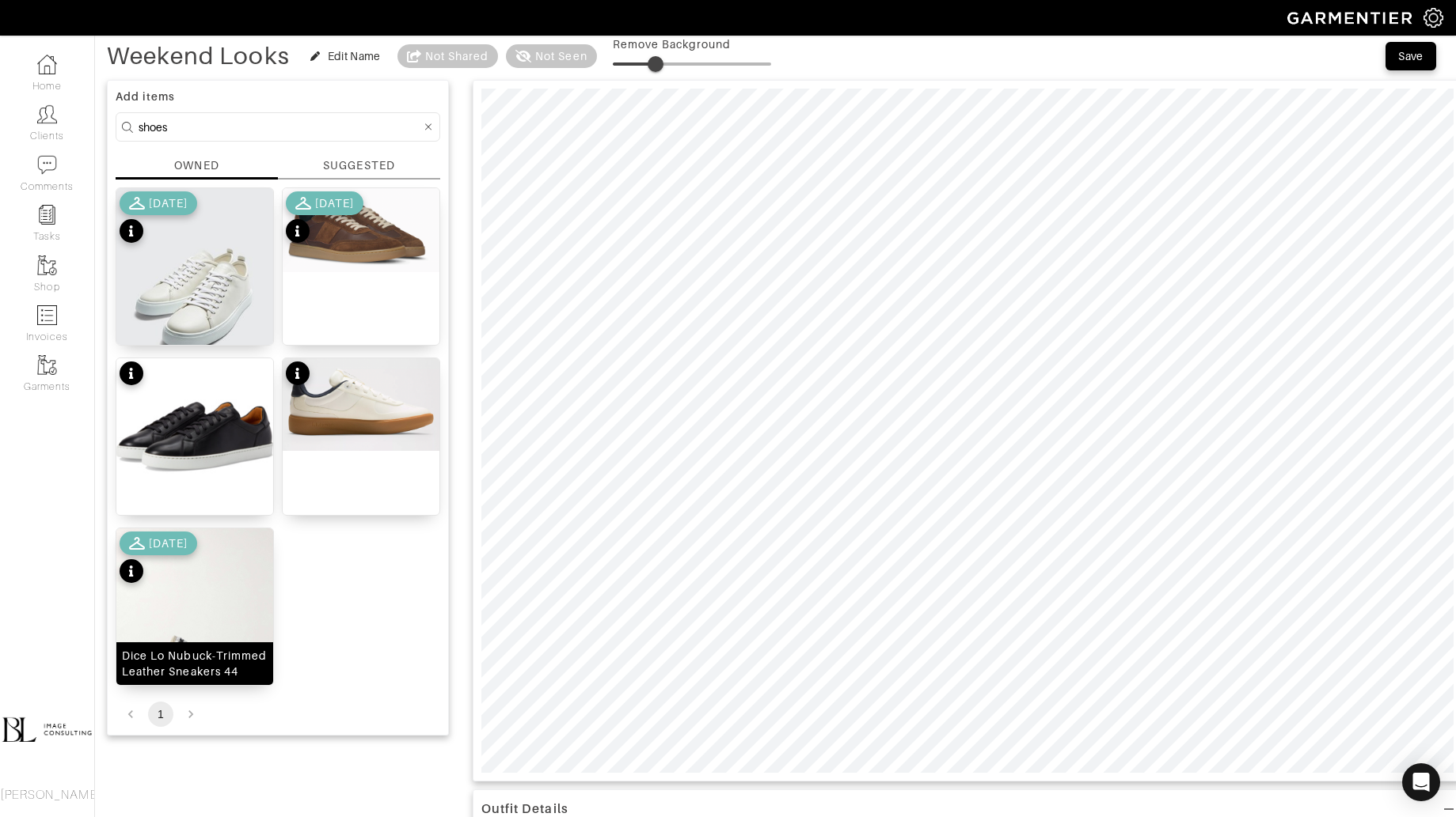
click at [208, 622] on img at bounding box center [195, 632] width 157 height 209
click at [658, 62] on span at bounding box center [657, 64] width 16 height 16
click at [657, 56] on span at bounding box center [656, 64] width 16 height 16
type input "14"
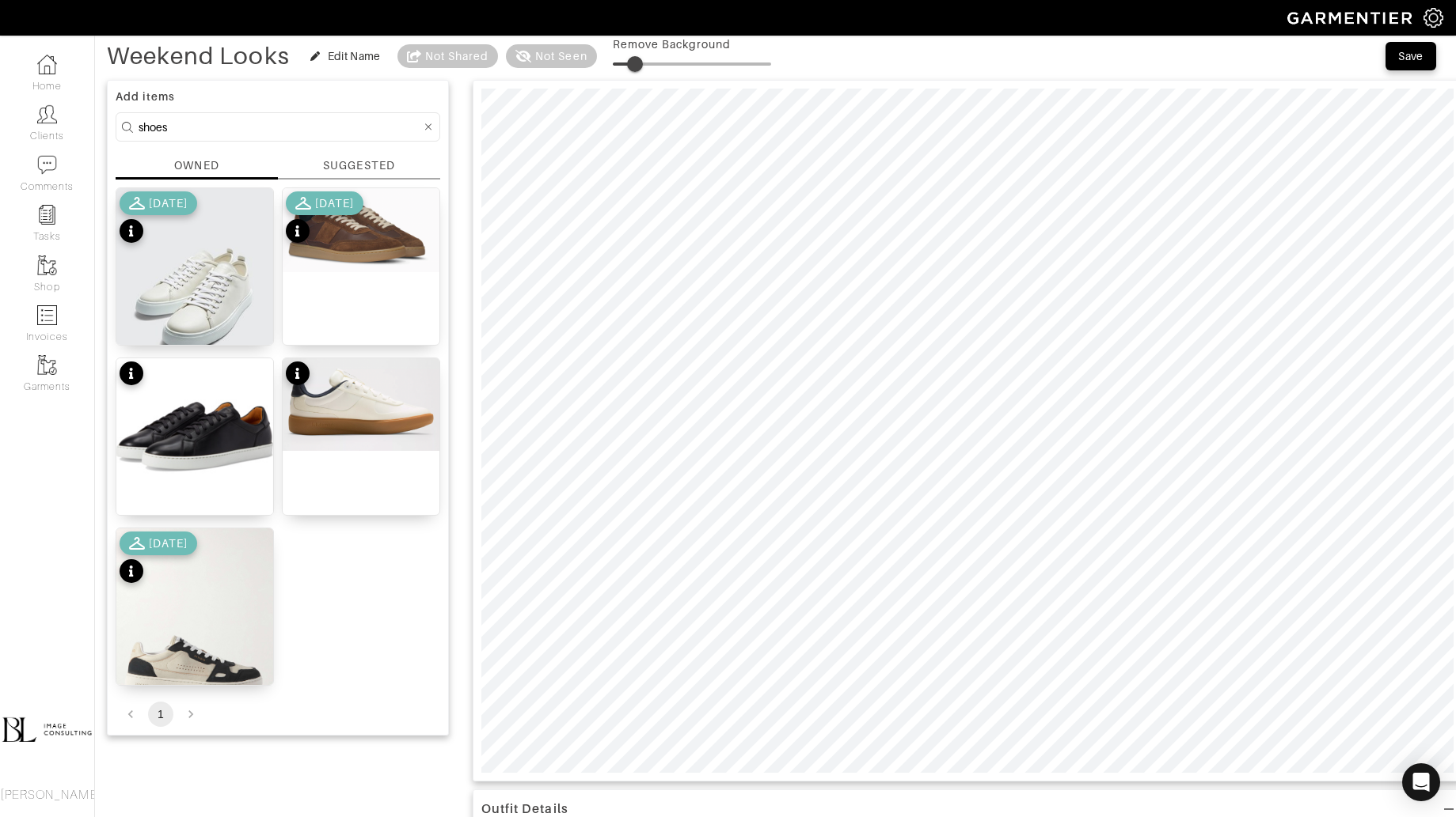
drag, startPoint x: 657, startPoint y: 55, endPoint x: 634, endPoint y: 59, distance: 23.3
click at [636, 60] on span at bounding box center [635, 64] width 16 height 16
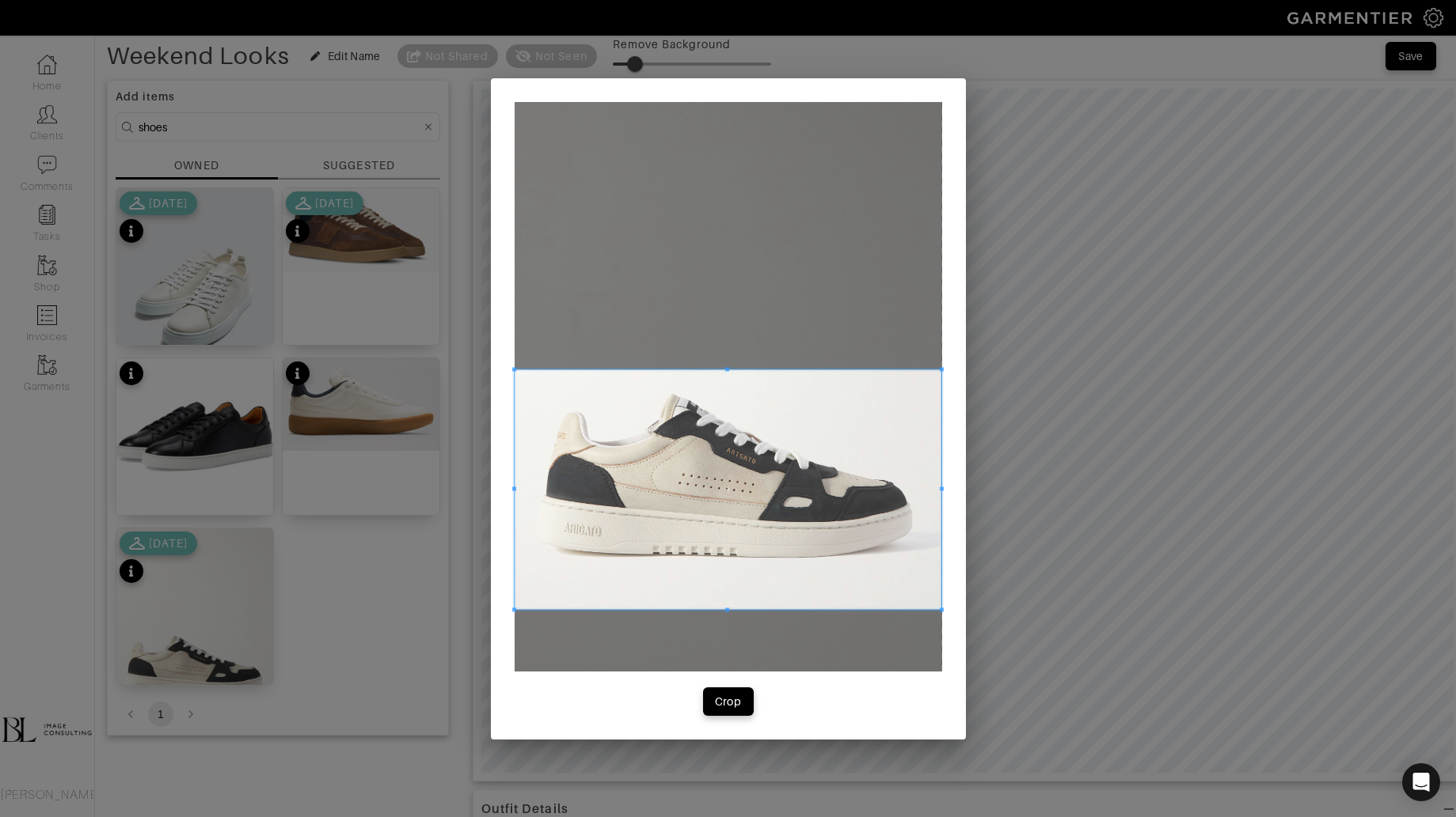
click at [688, 555] on span at bounding box center [728, 490] width 428 height 241
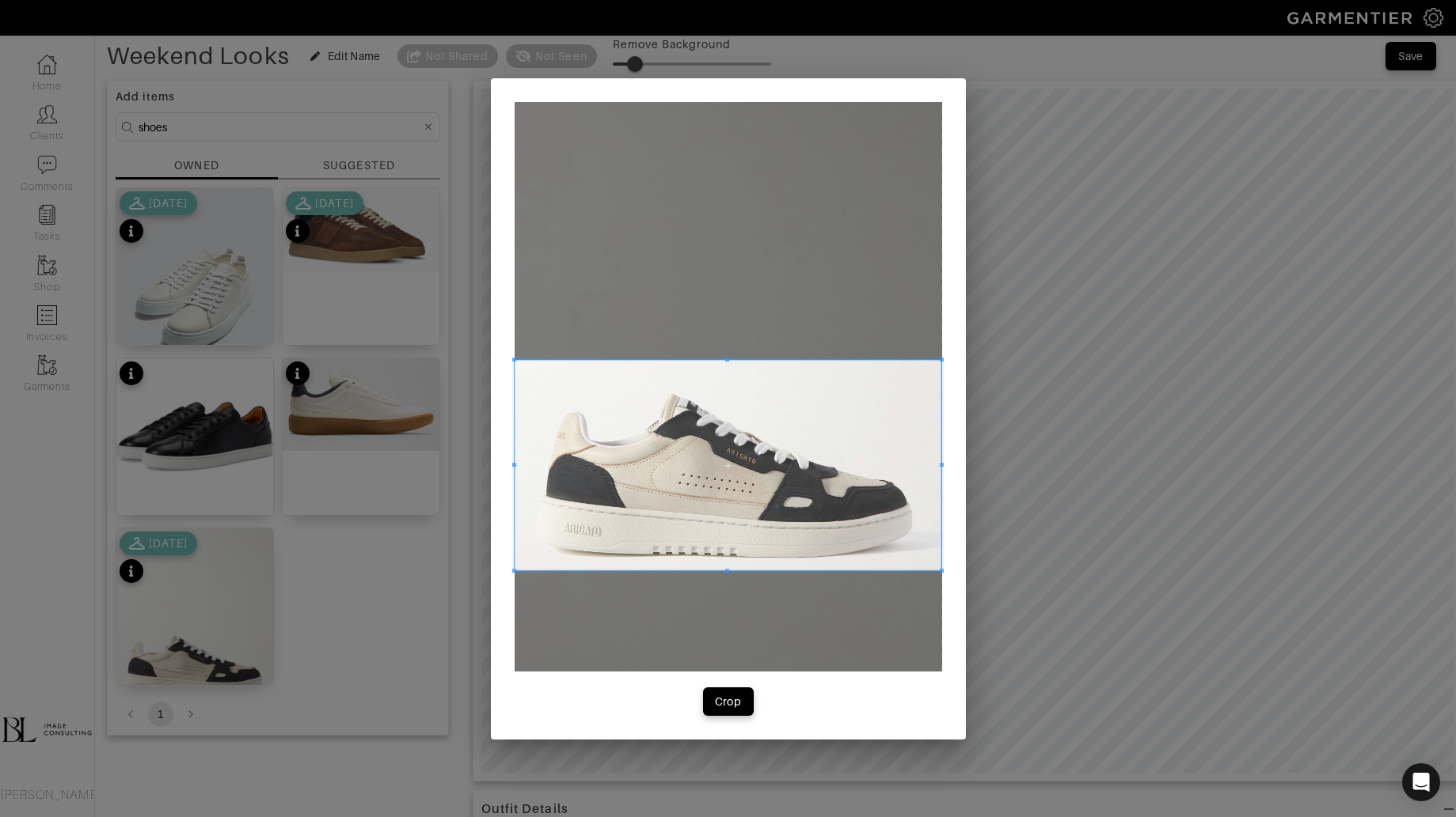
click at [727, 571] on span at bounding box center [727, 571] width 4 height 4
click at [773, 369] on span at bounding box center [728, 367] width 428 height 4
click at [743, 694] on span "Crop" at bounding box center [728, 701] width 33 height 16
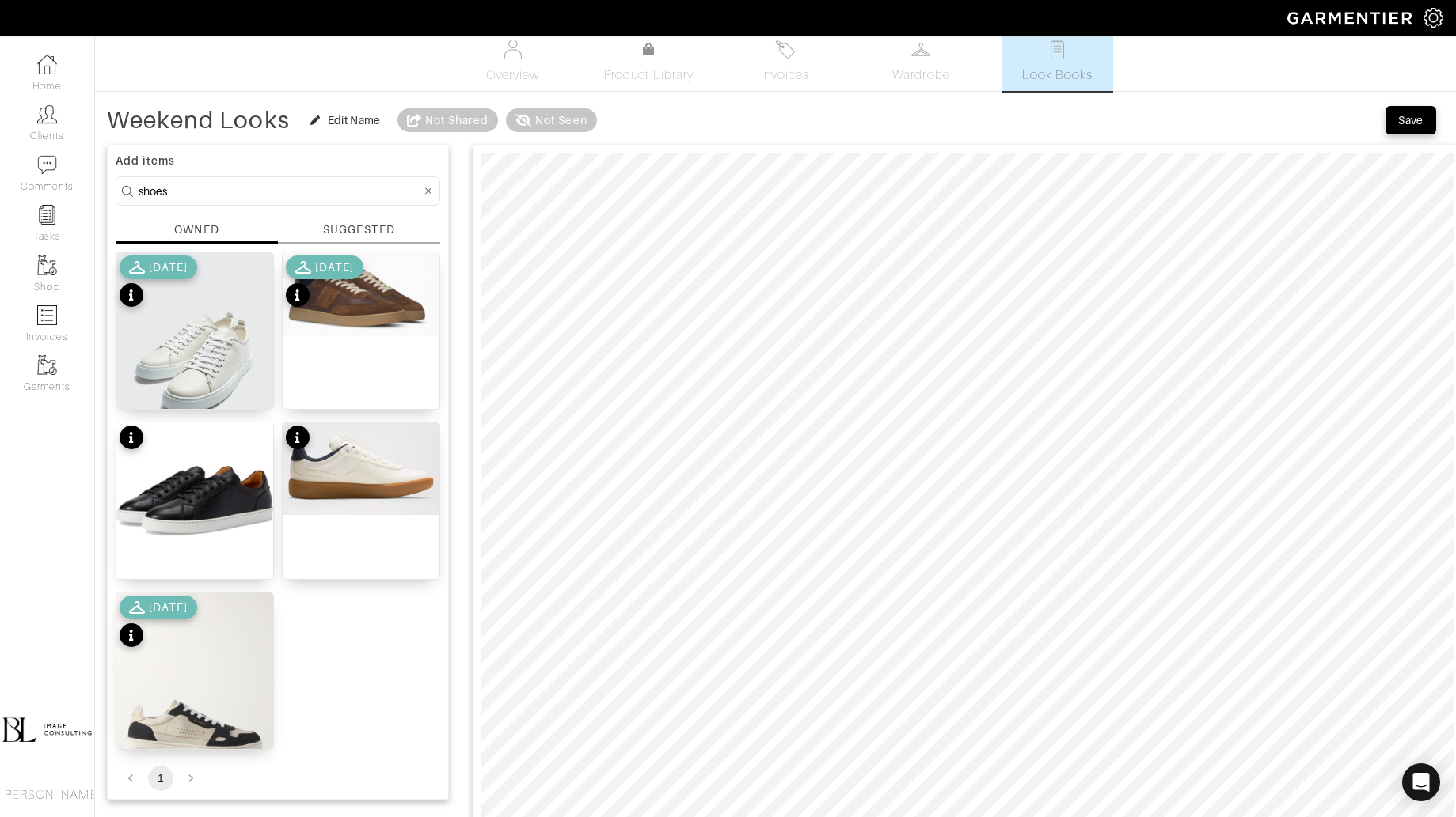
scroll to position [4, 0]
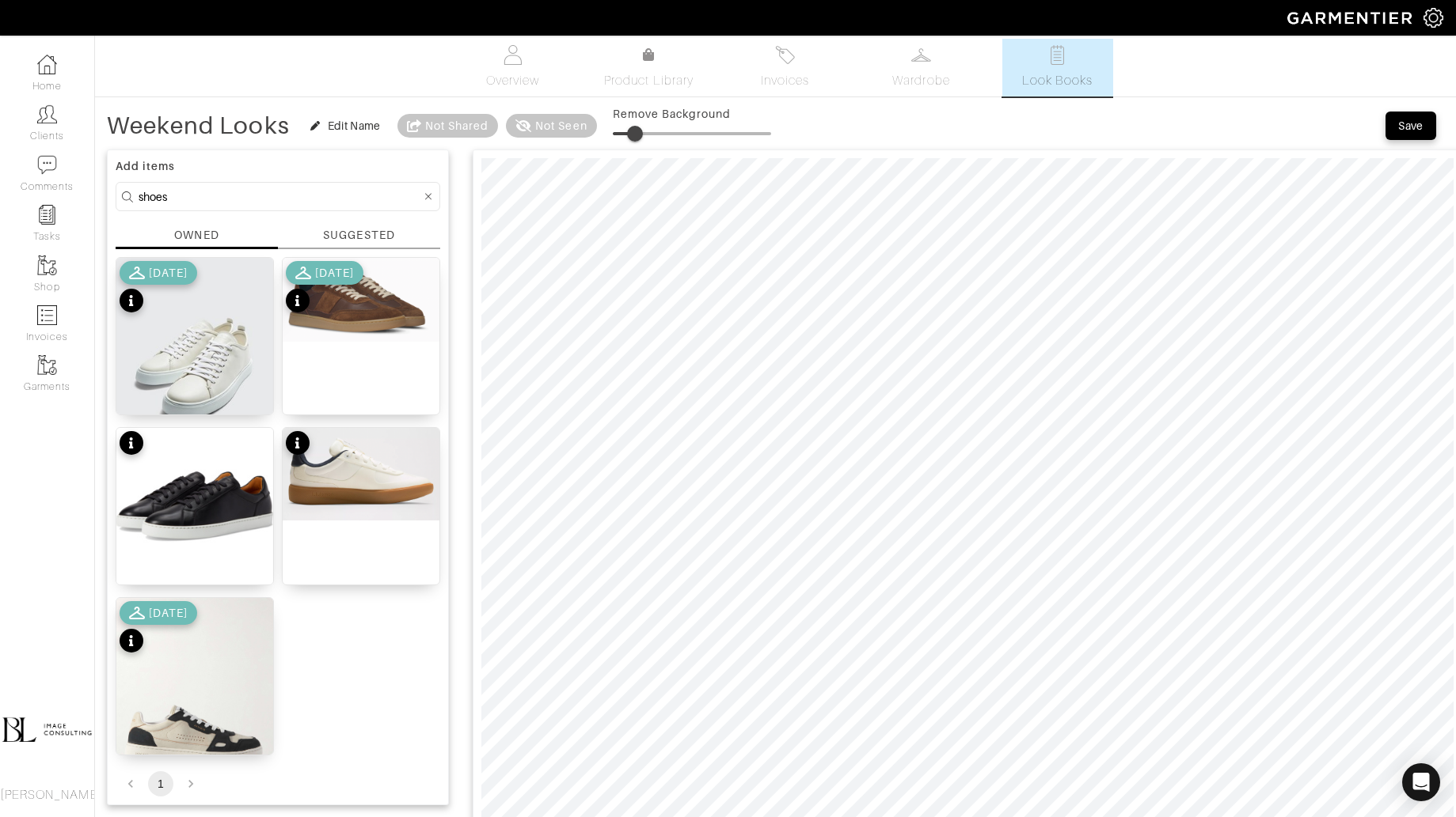
drag, startPoint x: 614, startPoint y: 130, endPoint x: 637, endPoint y: 136, distance: 23.8
click at [637, 136] on span at bounding box center [635, 133] width 16 height 16
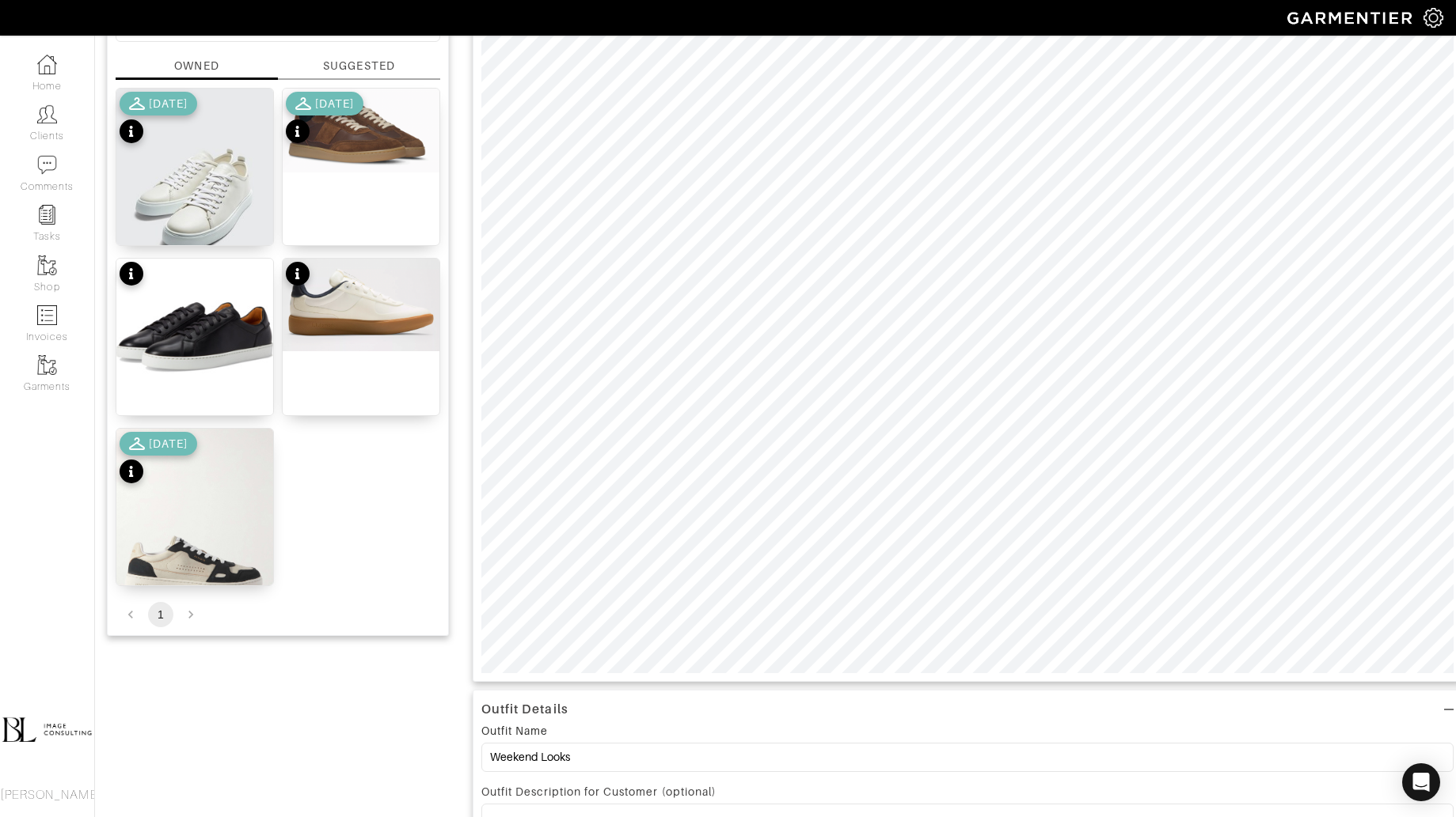
scroll to position [173, 0]
type input "27"
type input "15"
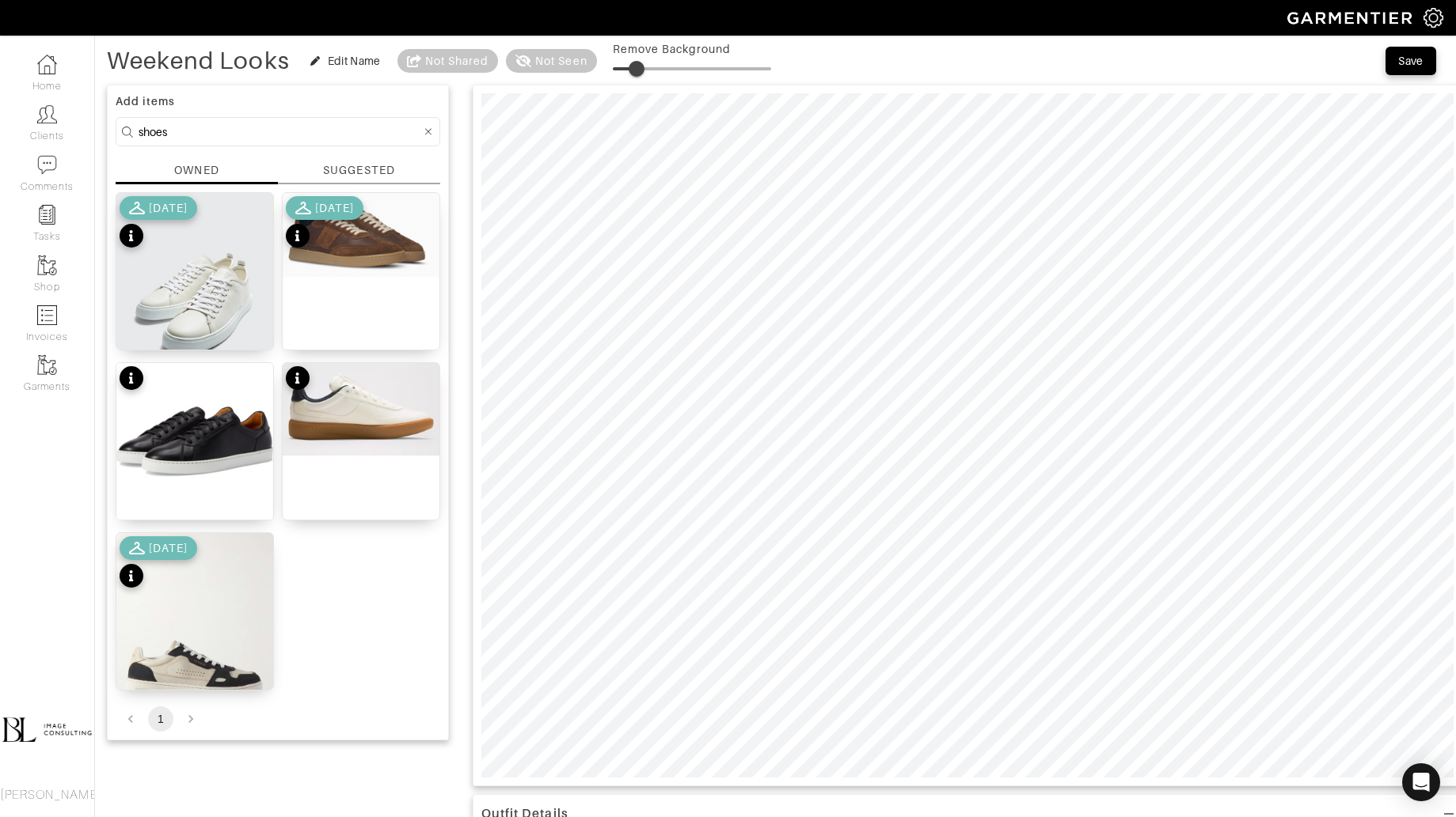
scroll to position [55, 0]
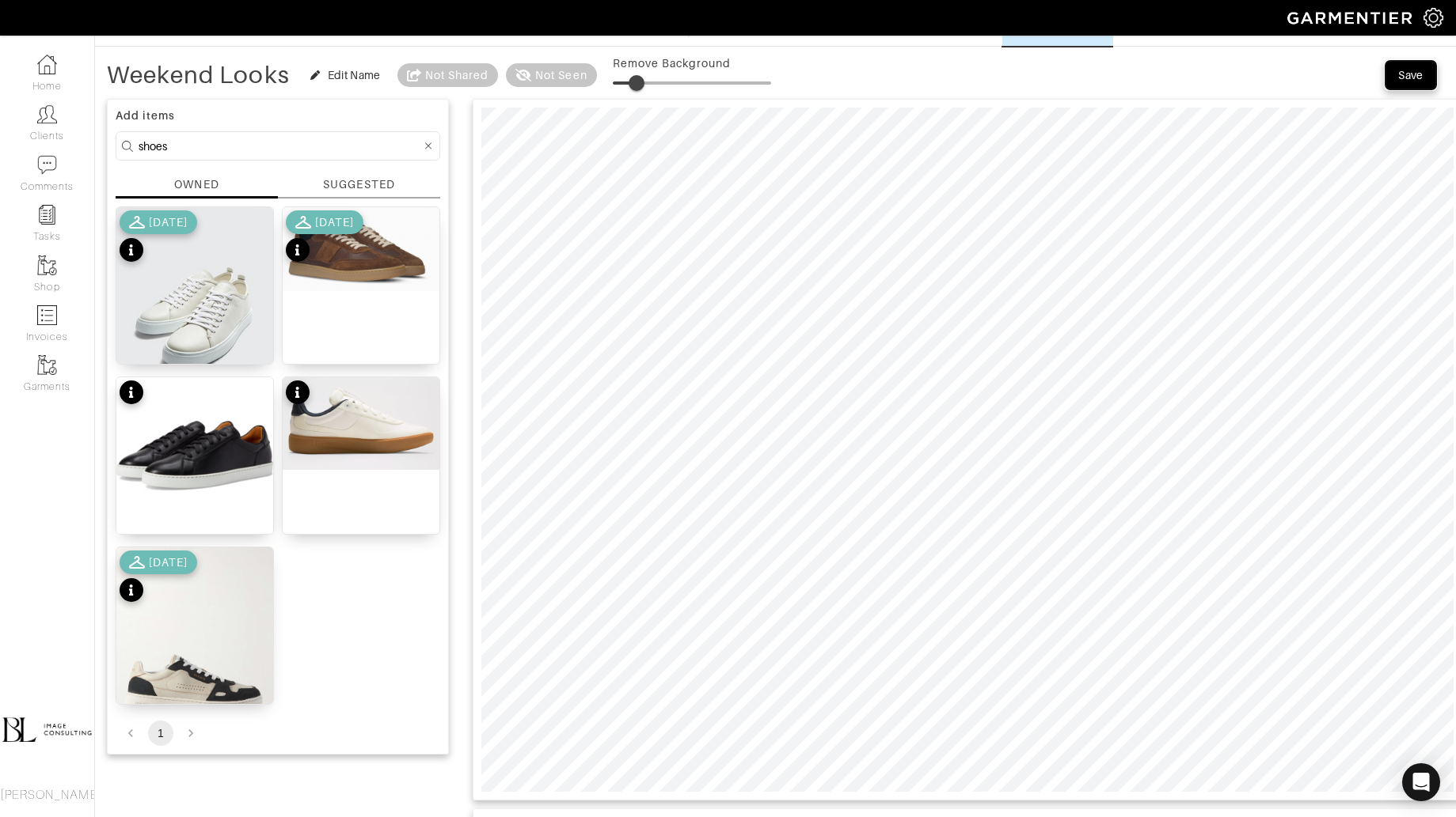
click at [1402, 74] on div "Save" at bounding box center [1411, 76] width 25 height 16
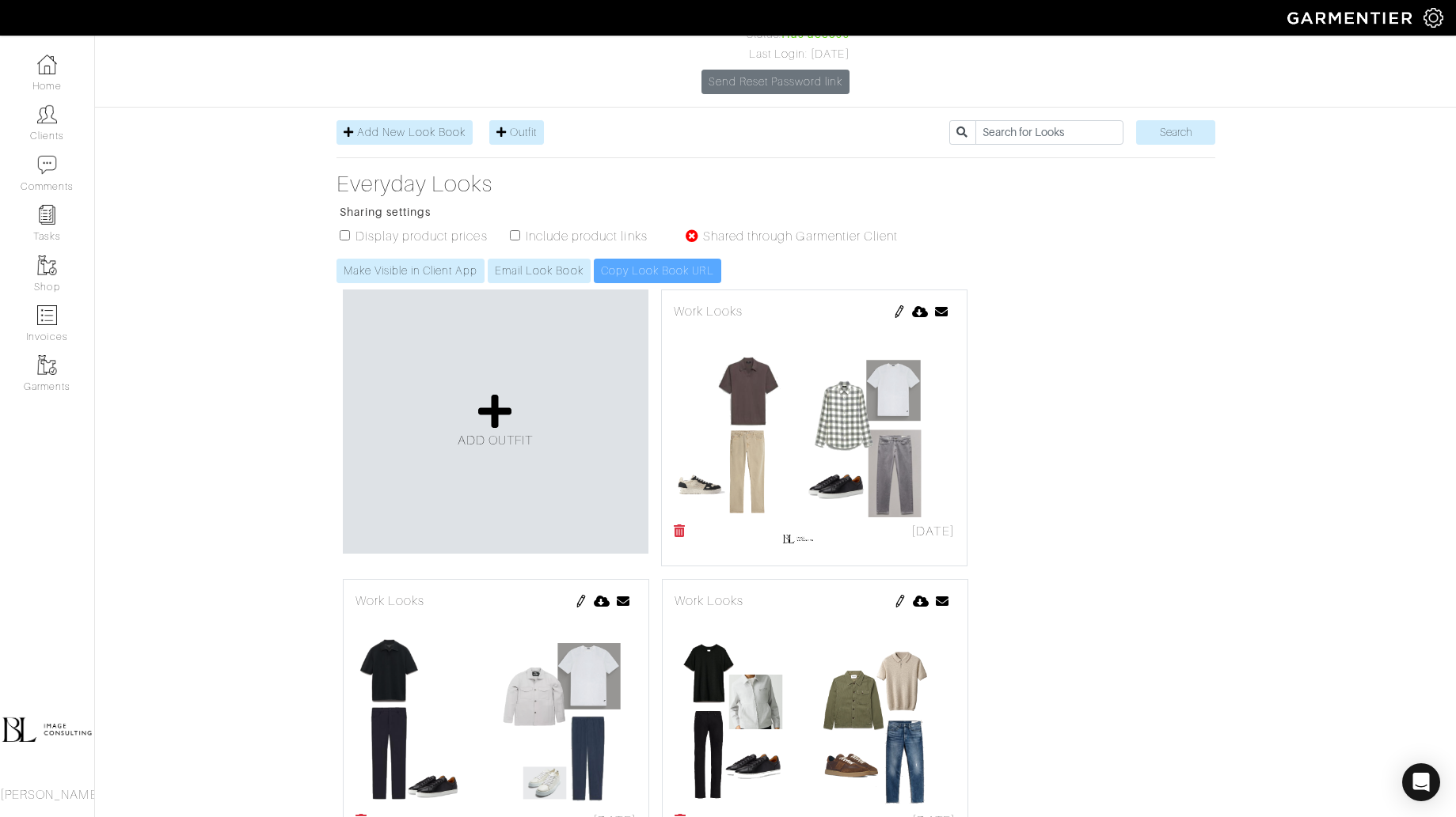
scroll to position [318, 0]
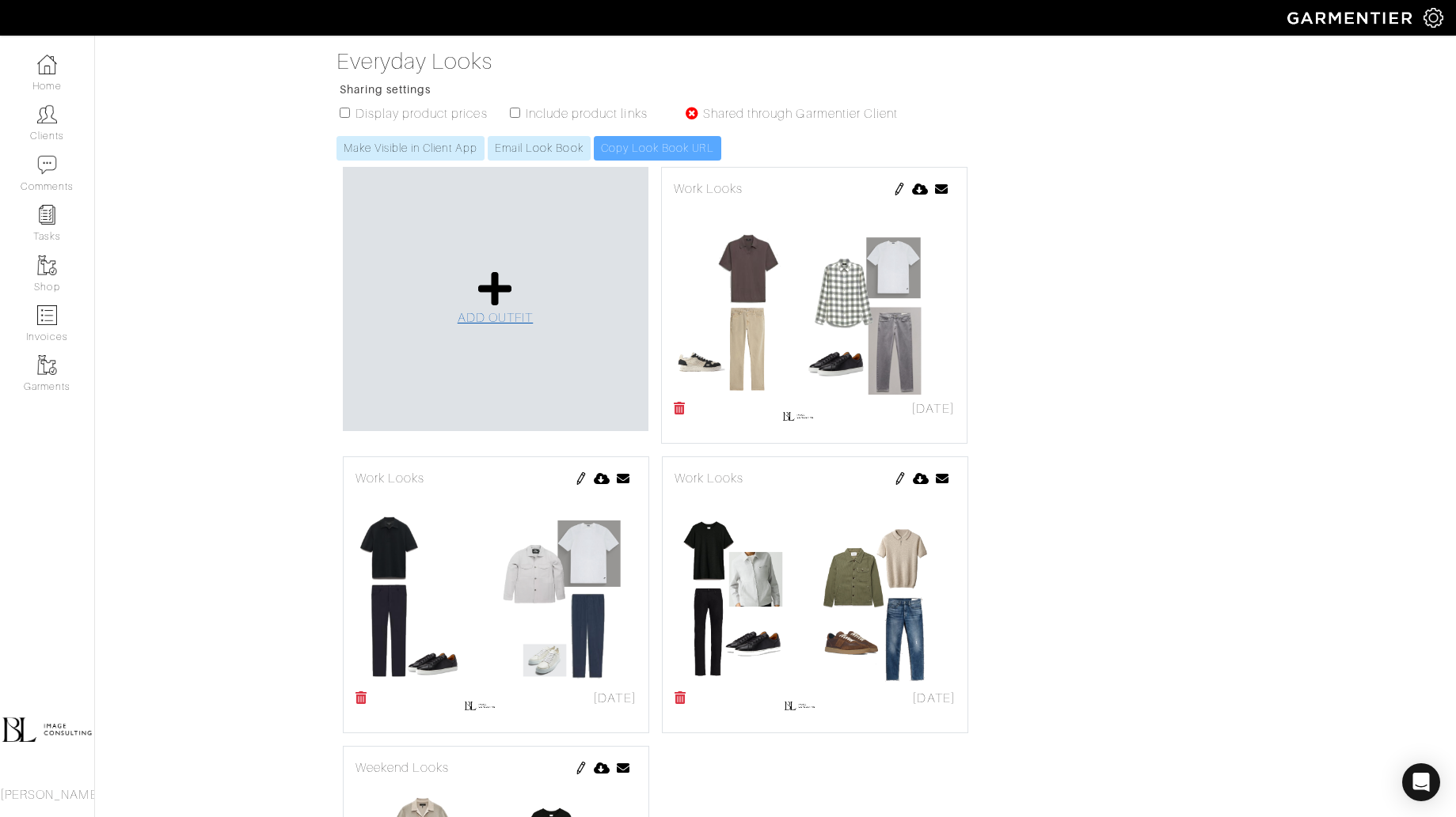
click at [511, 269] on icon at bounding box center [495, 288] width 34 height 38
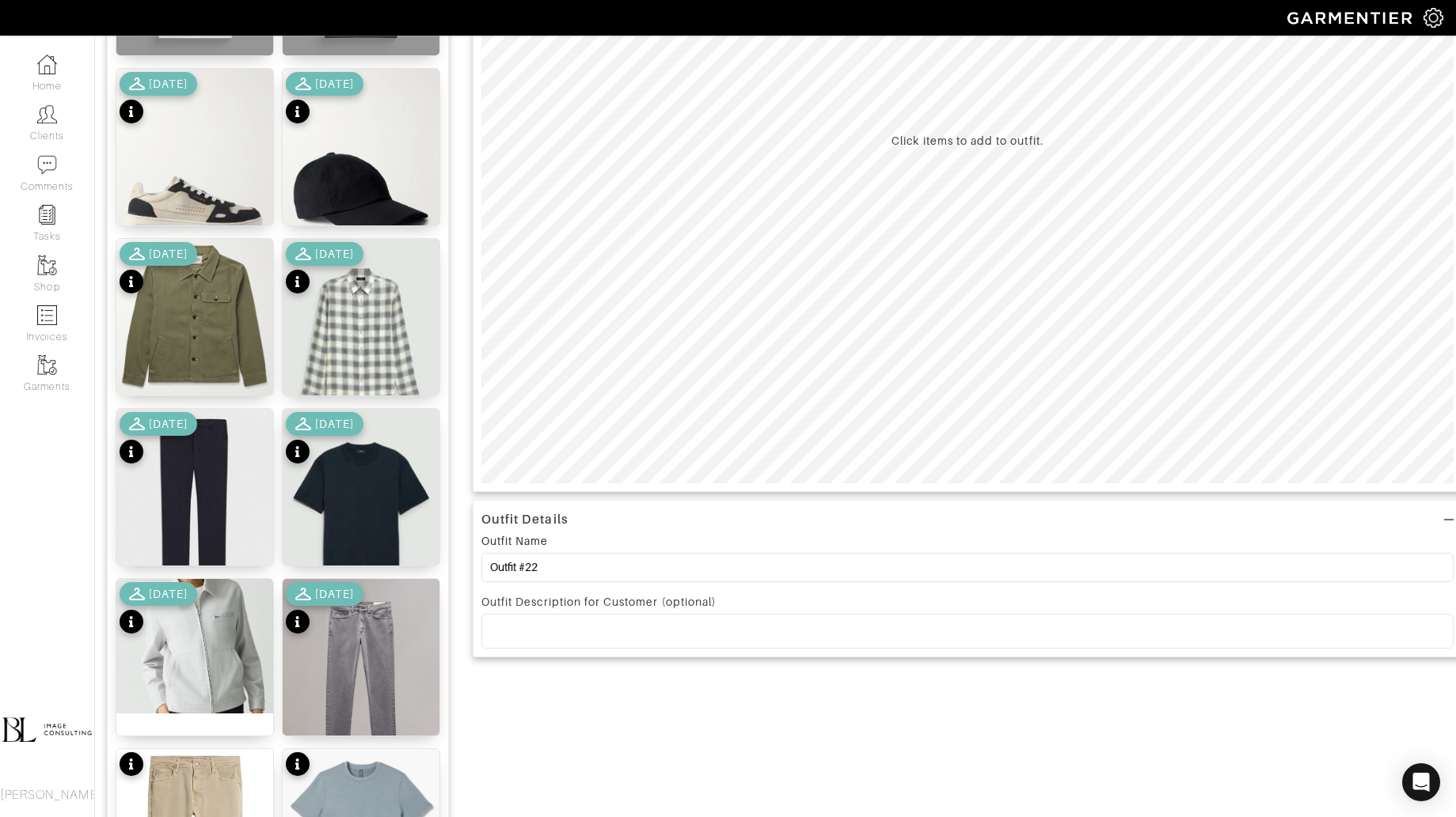
scroll to position [389, 0]
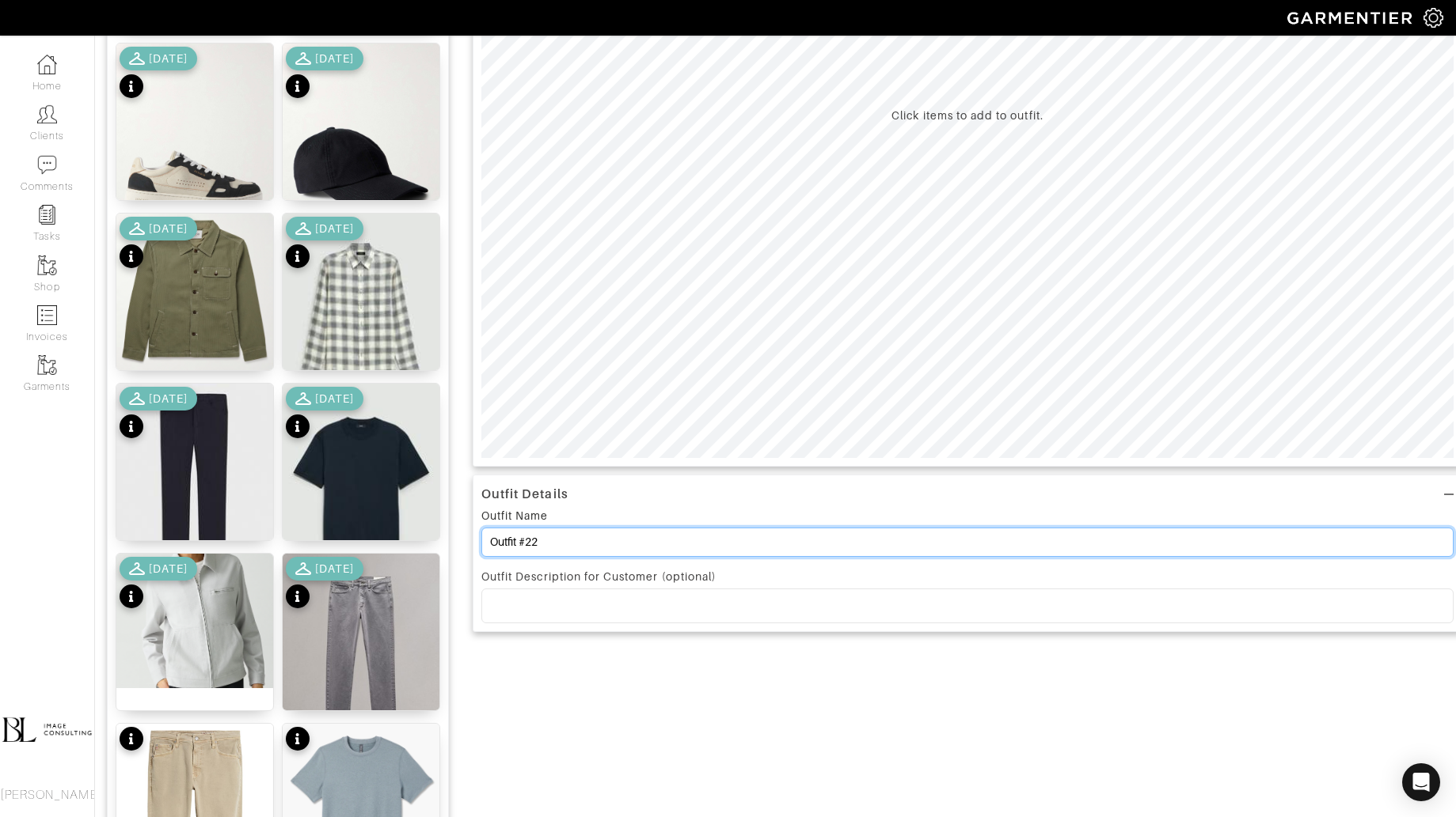
click at [585, 537] on input "Outfit #22" at bounding box center [967, 542] width 972 height 29
click at [585, 536] on input "Outfit #22" at bounding box center [967, 542] width 972 height 29
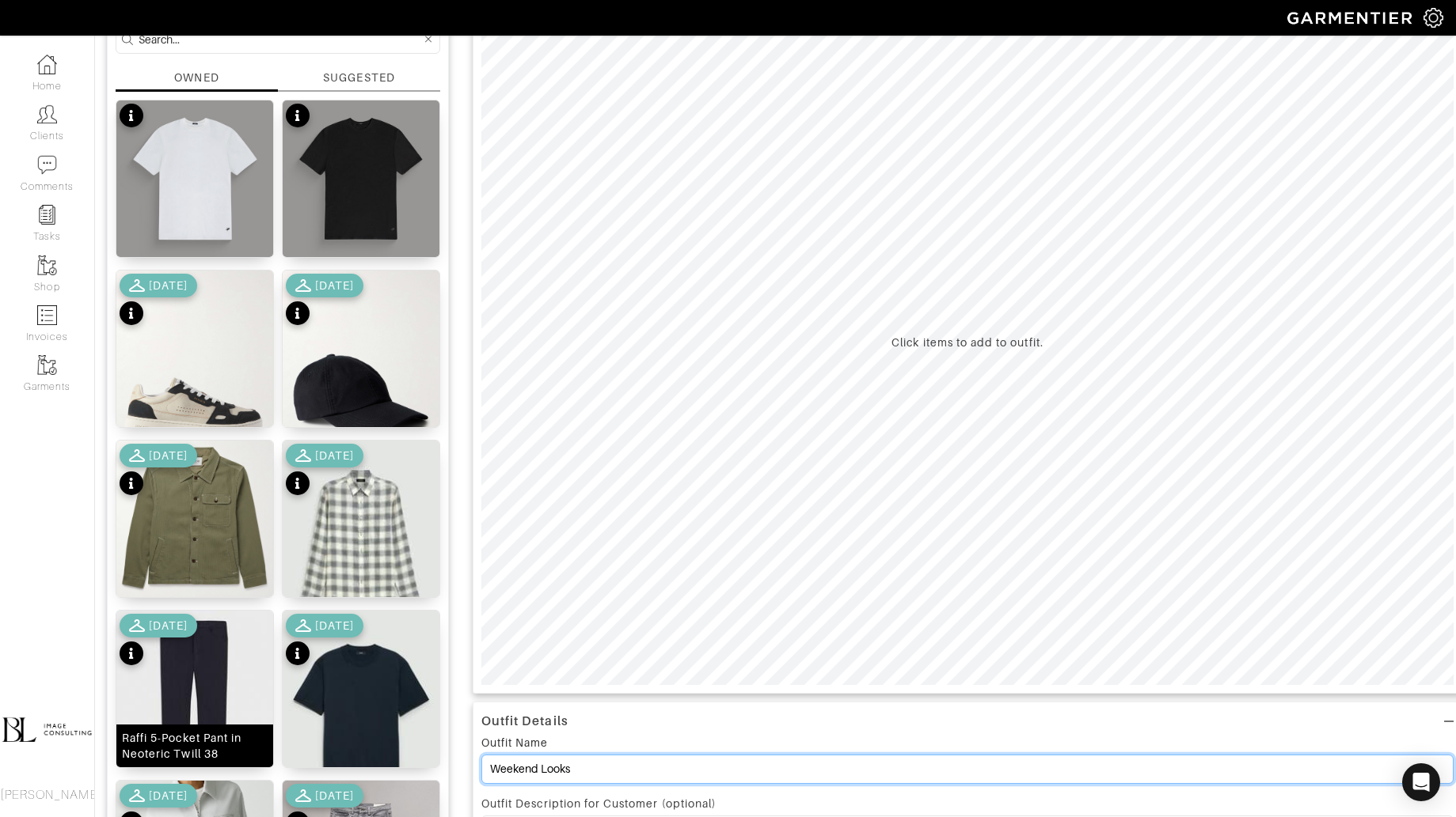
scroll to position [125, 0]
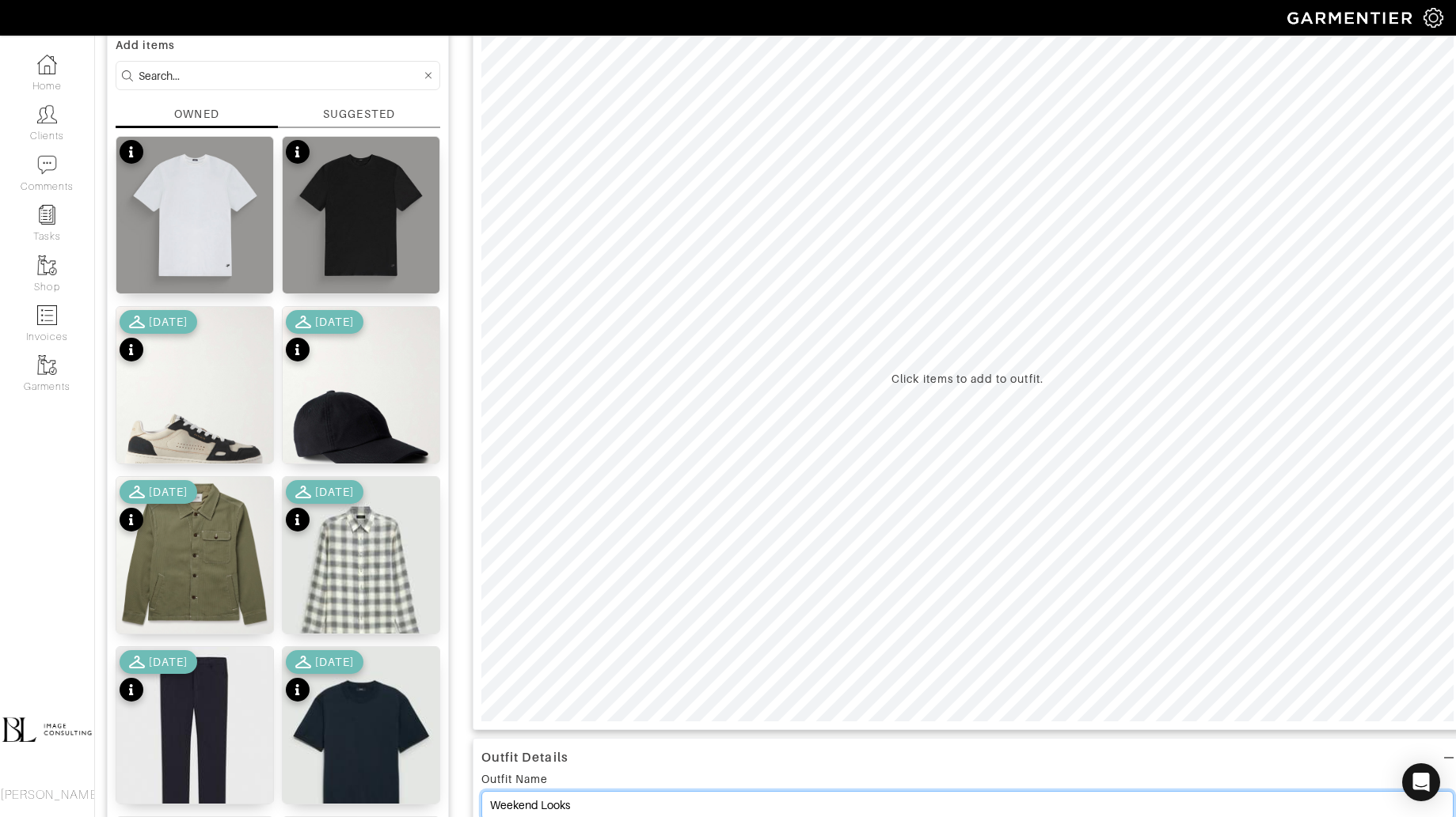
type input "Weekend Looks"
click at [205, 76] on input at bounding box center [280, 76] width 283 height 20
type input "t"
type input "bottoms"
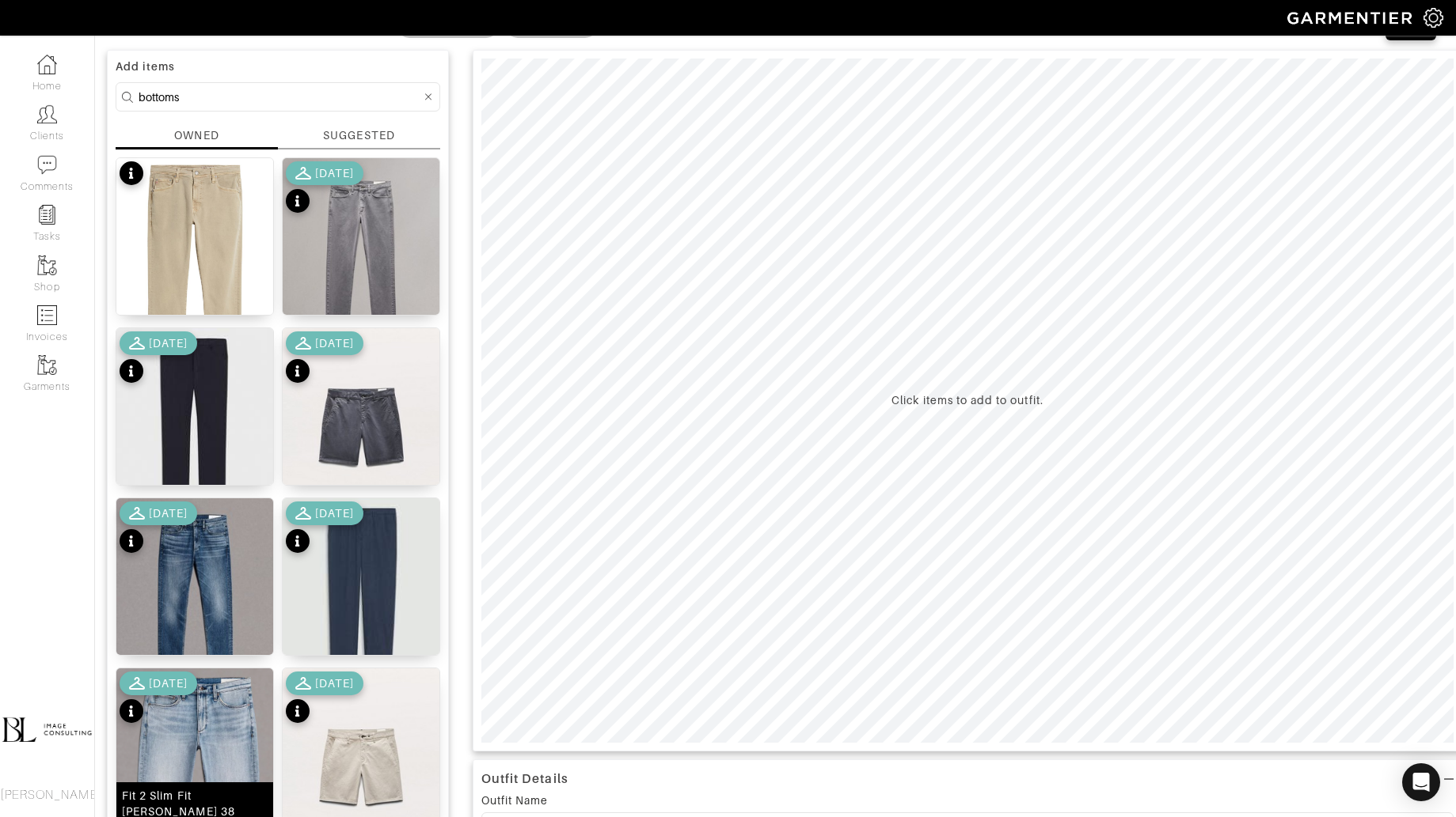
scroll to position [106, 0]
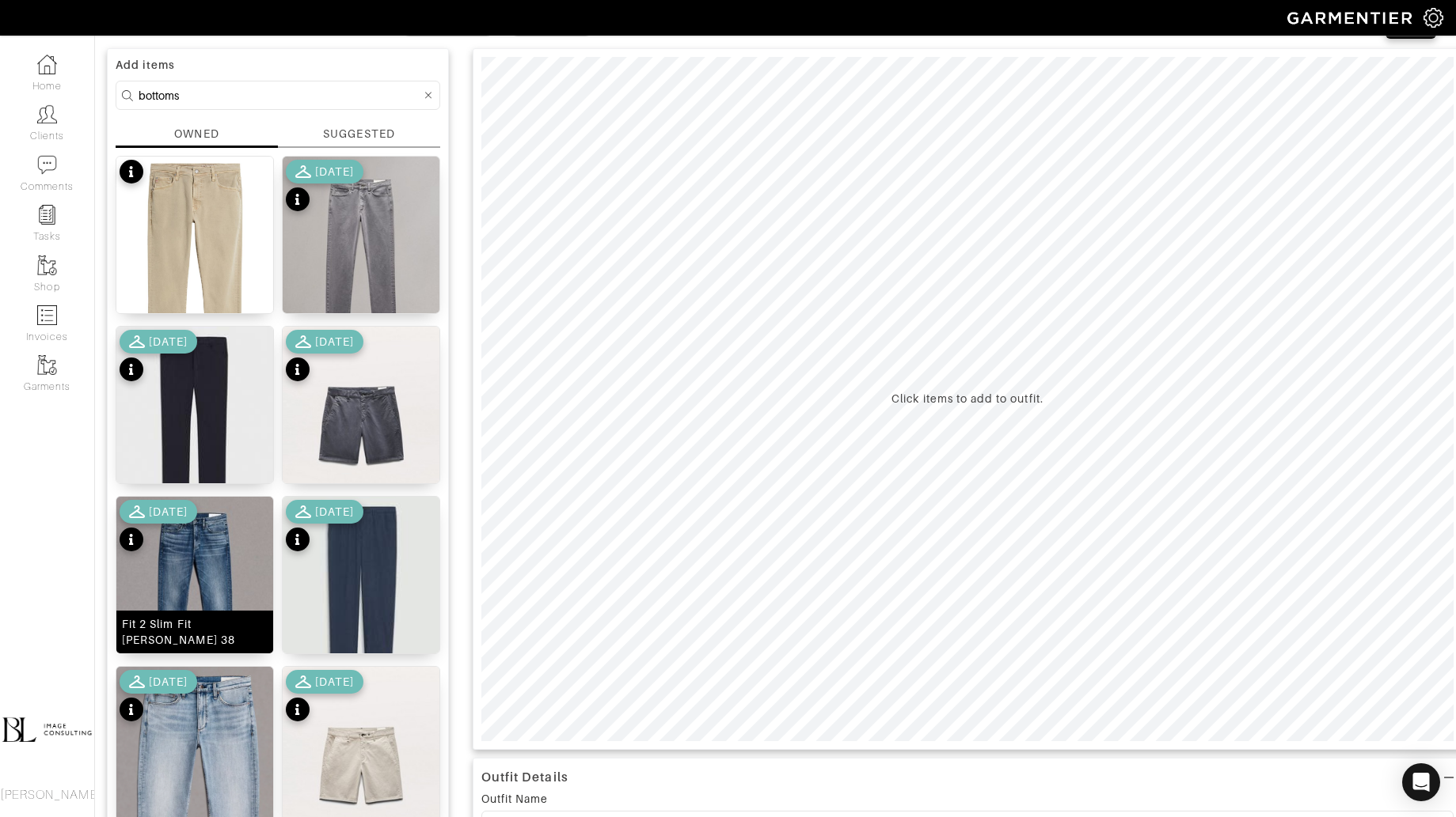
click at [212, 557] on img at bounding box center [195, 595] width 157 height 196
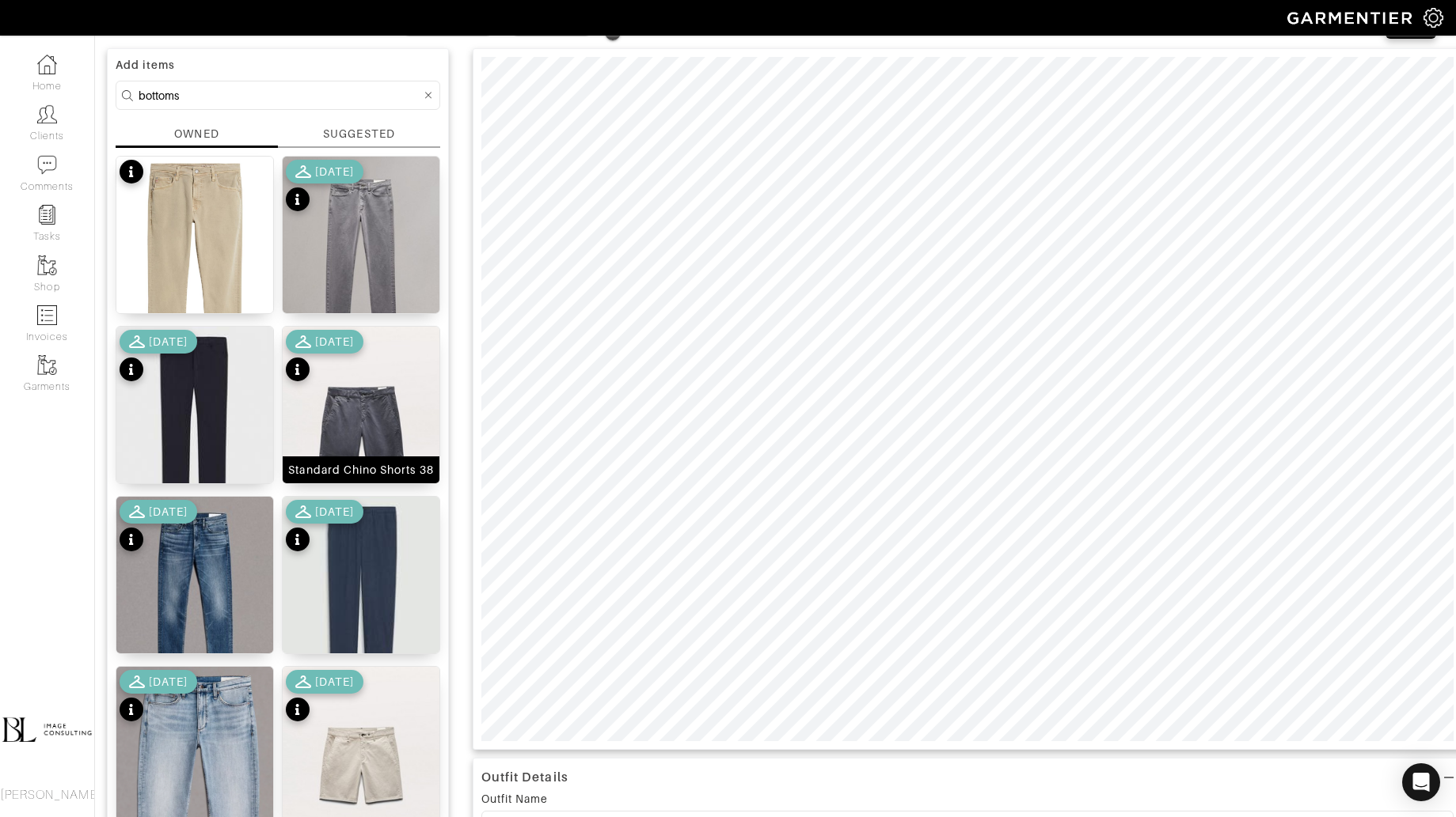
scroll to position [0, 0]
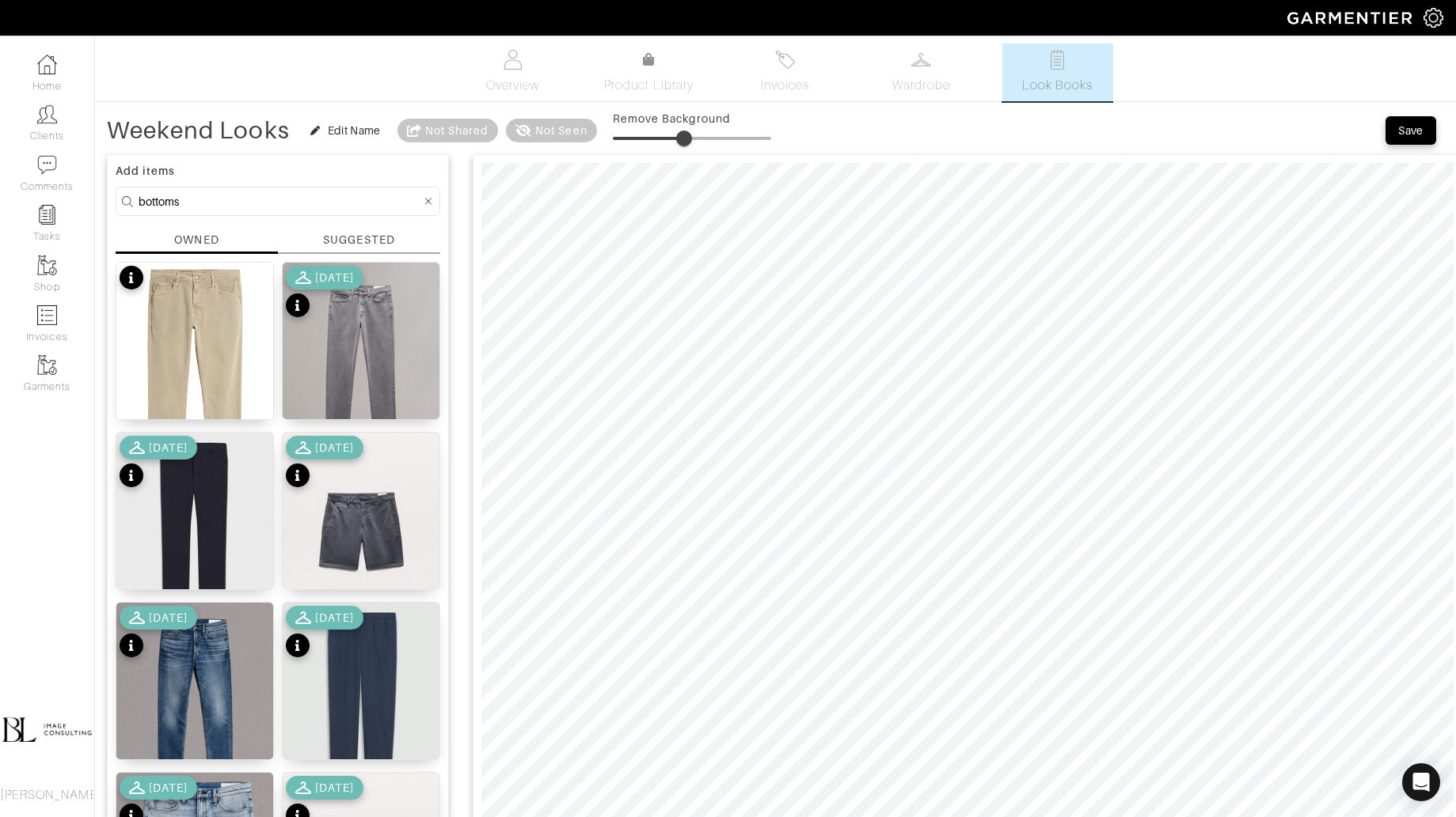
drag, startPoint x: 615, startPoint y: 139, endPoint x: 685, endPoint y: 138, distance: 70.0
click at [685, 138] on span at bounding box center [684, 139] width 16 height 16
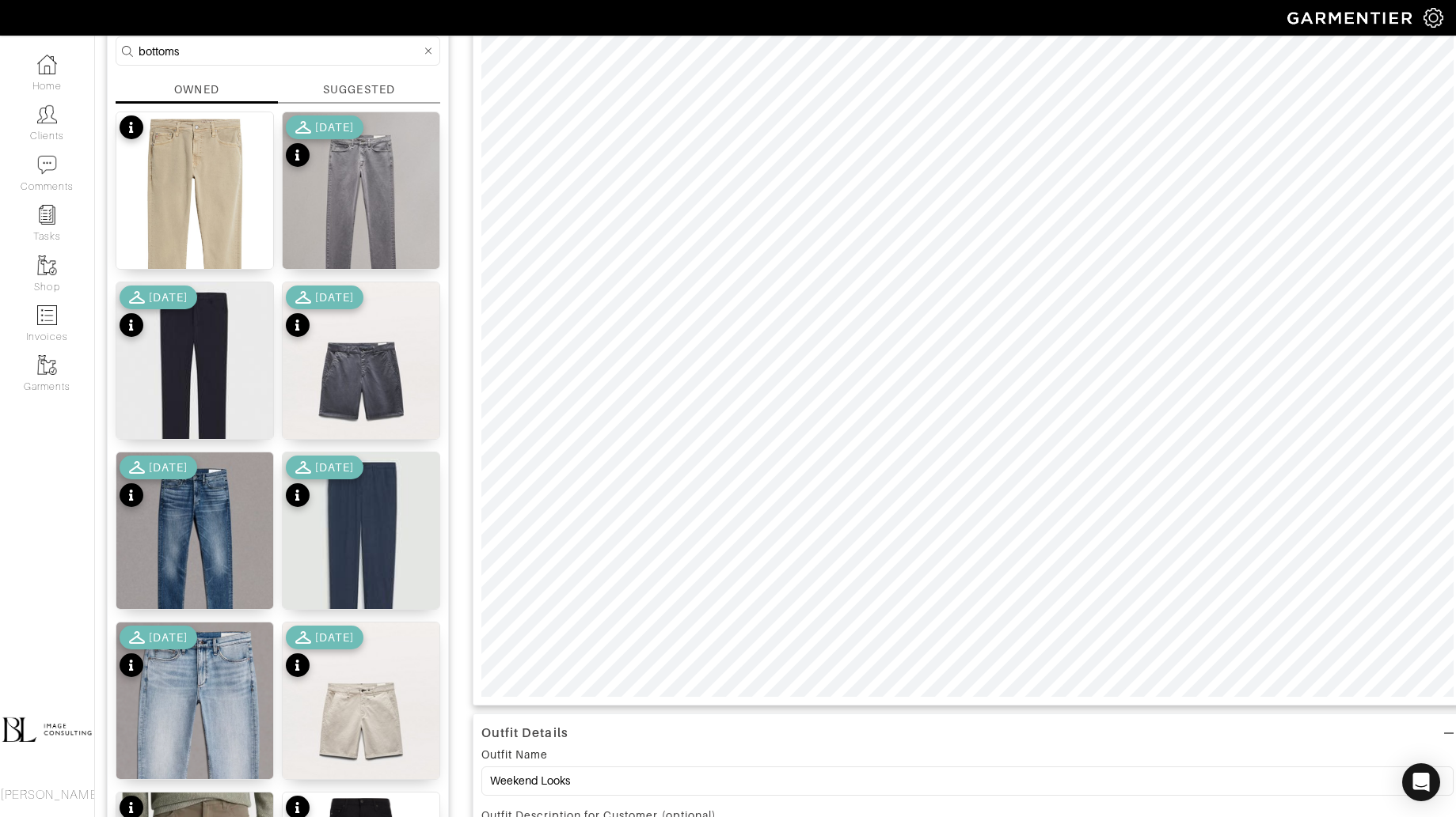
scroll to position [192, 0]
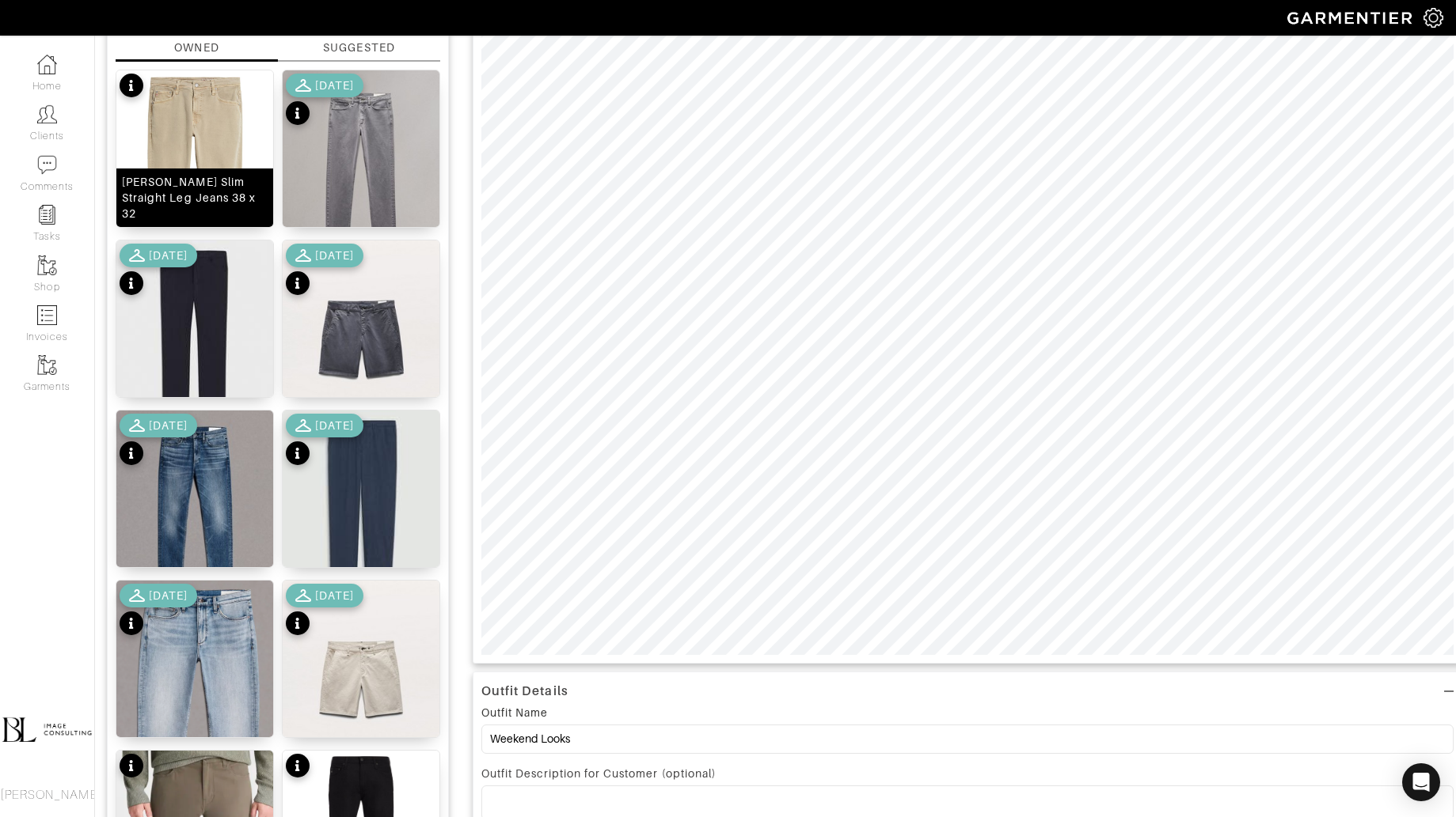
click at [208, 165] on img at bounding box center [195, 190] width 157 height 241
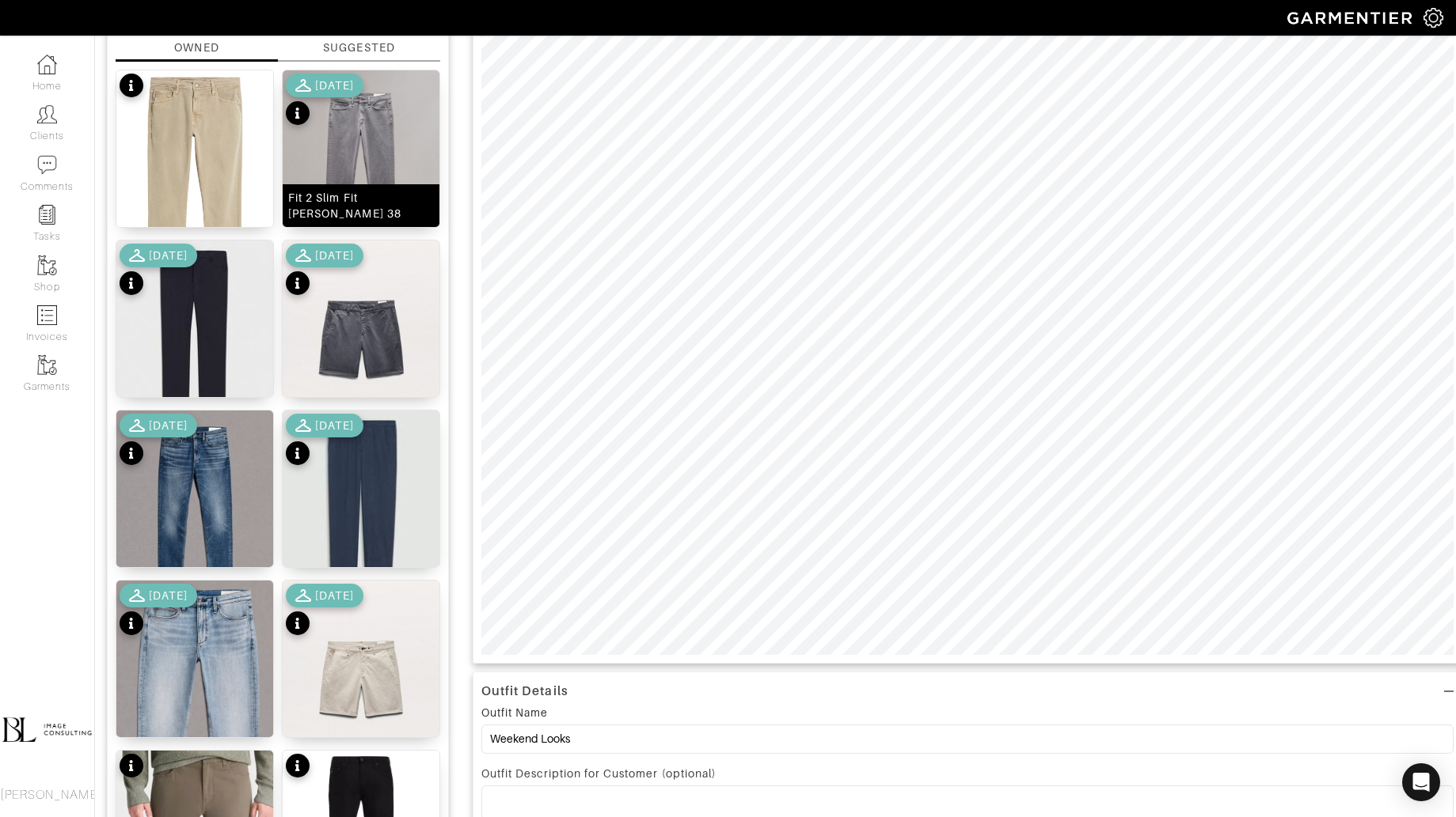
scroll to position [1, 0]
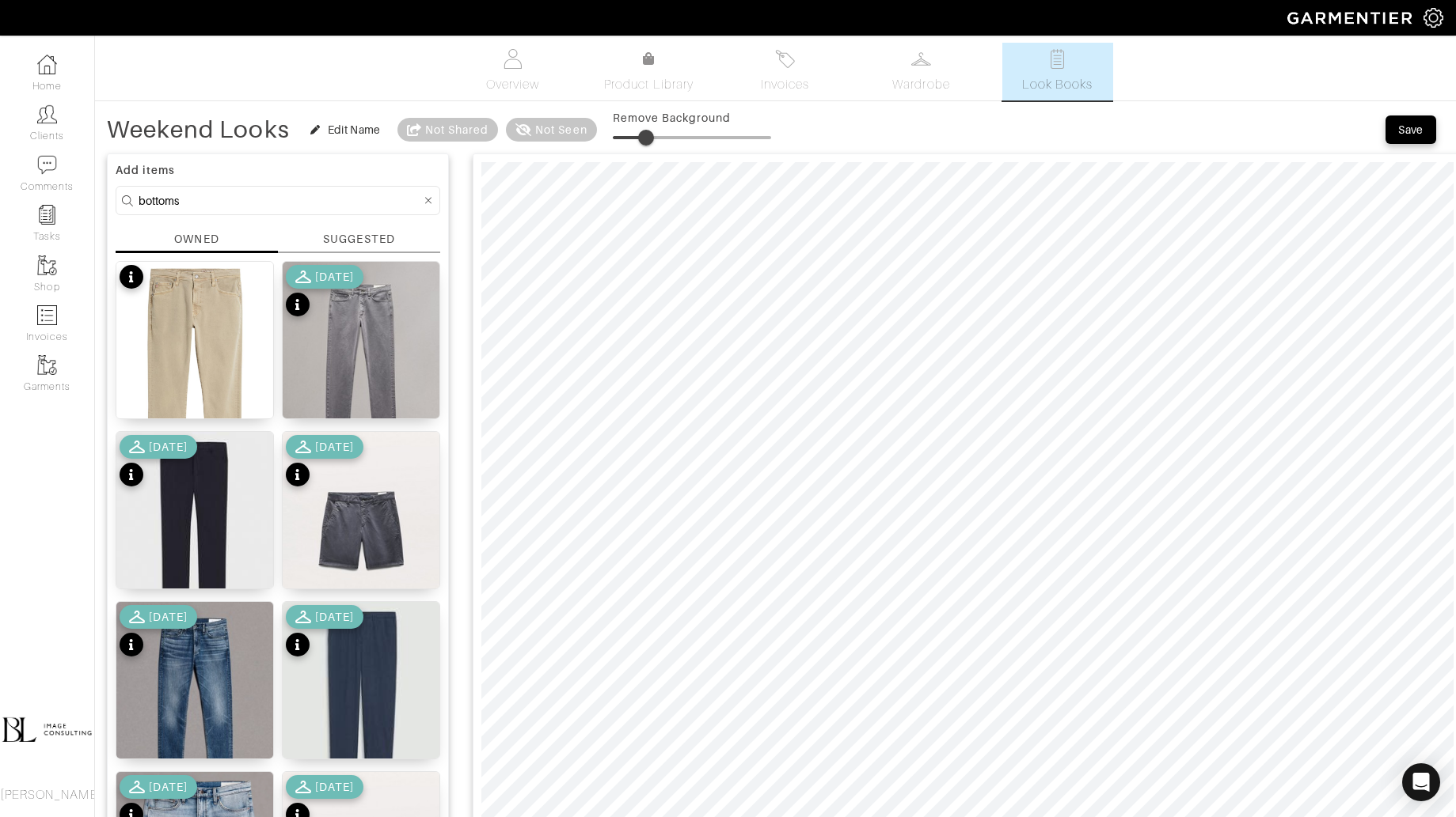
type input "25"
drag, startPoint x: 688, startPoint y: 143, endPoint x: 651, endPoint y: 148, distance: 37.3
click at [652, 146] on span at bounding box center [646, 138] width 16 height 16
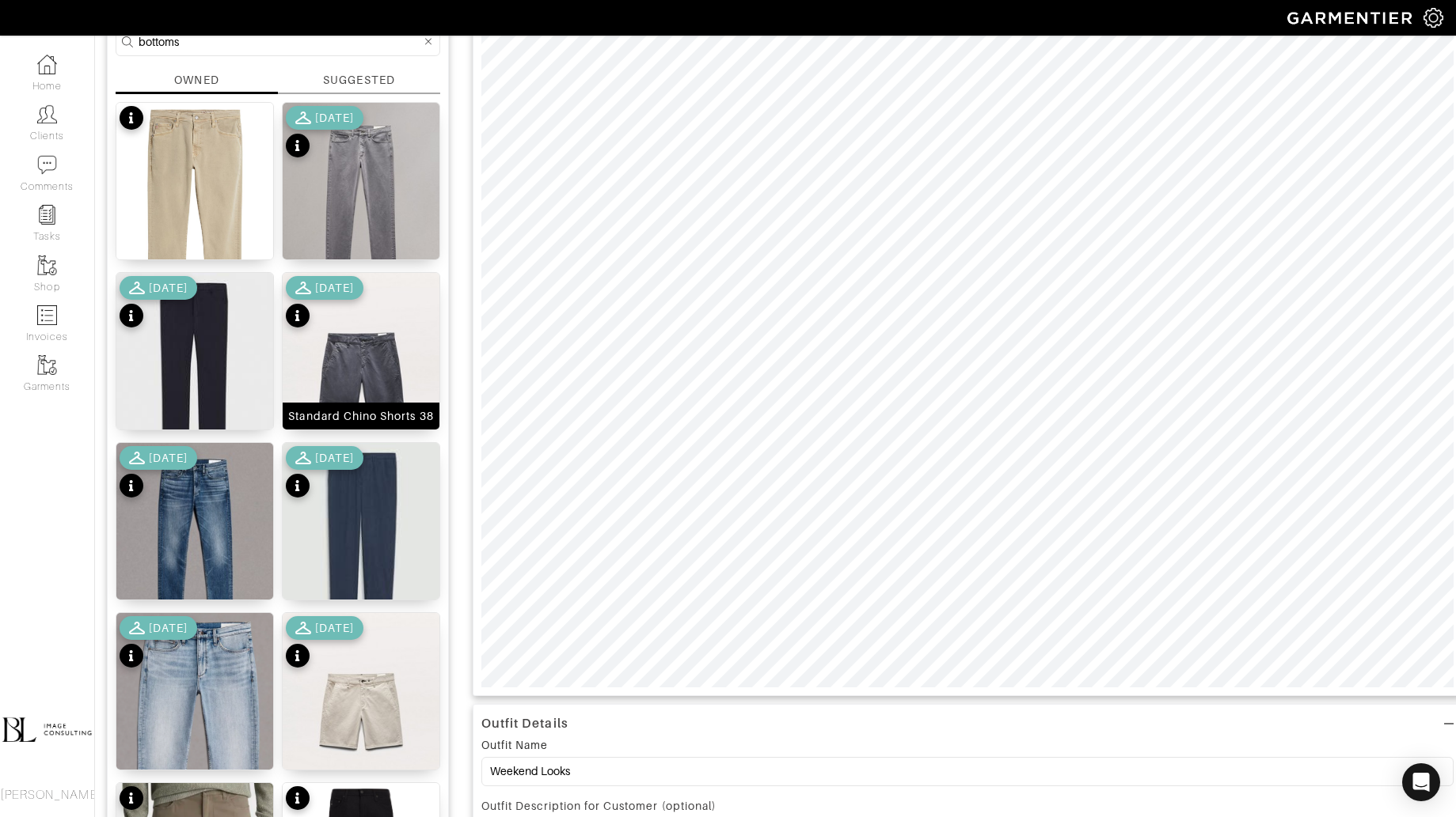
scroll to position [0, 0]
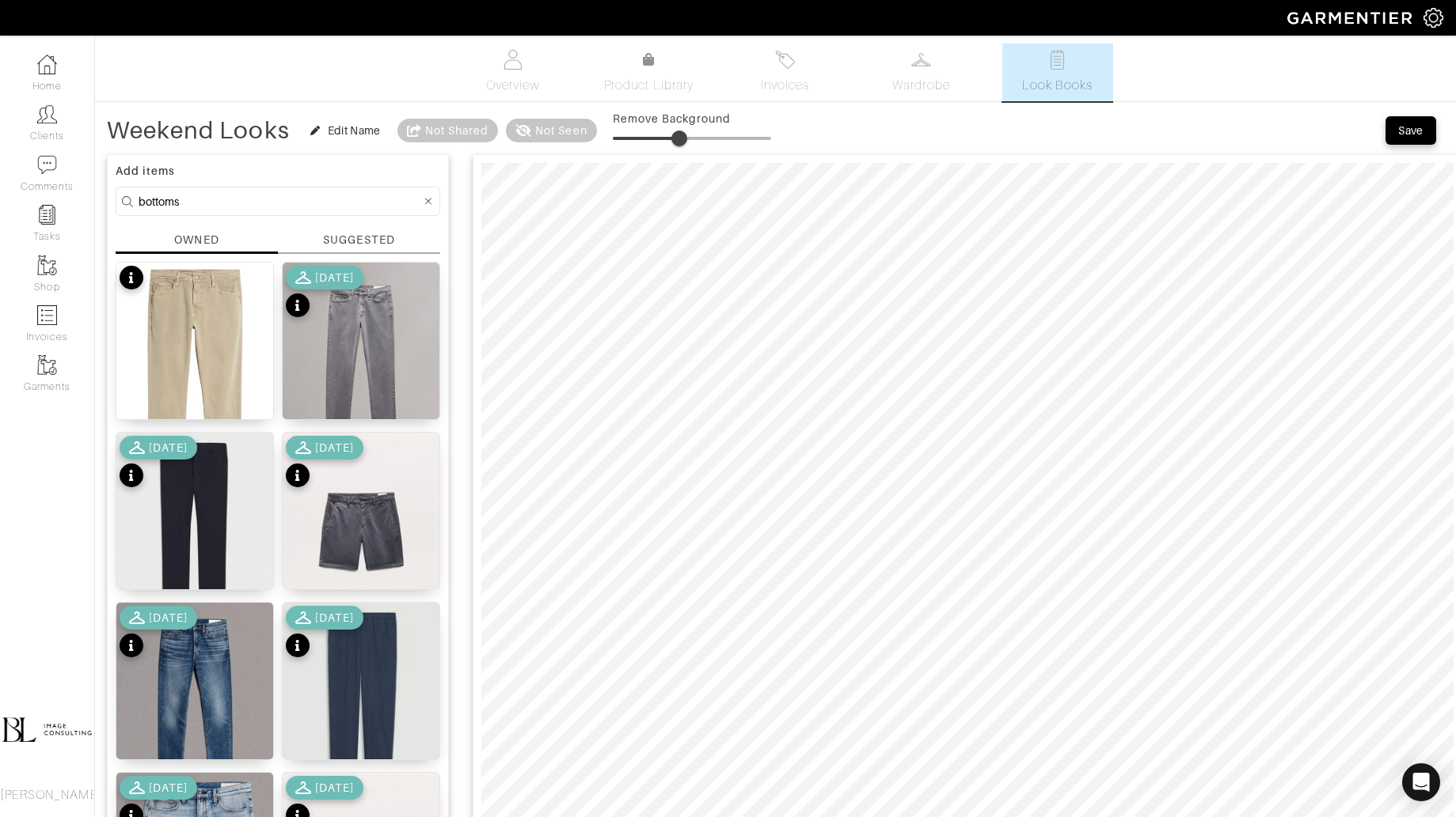
type input "43"
click at [681, 132] on span at bounding box center [680, 139] width 16 height 16
click at [203, 204] on input "bottoms" at bounding box center [280, 201] width 283 height 20
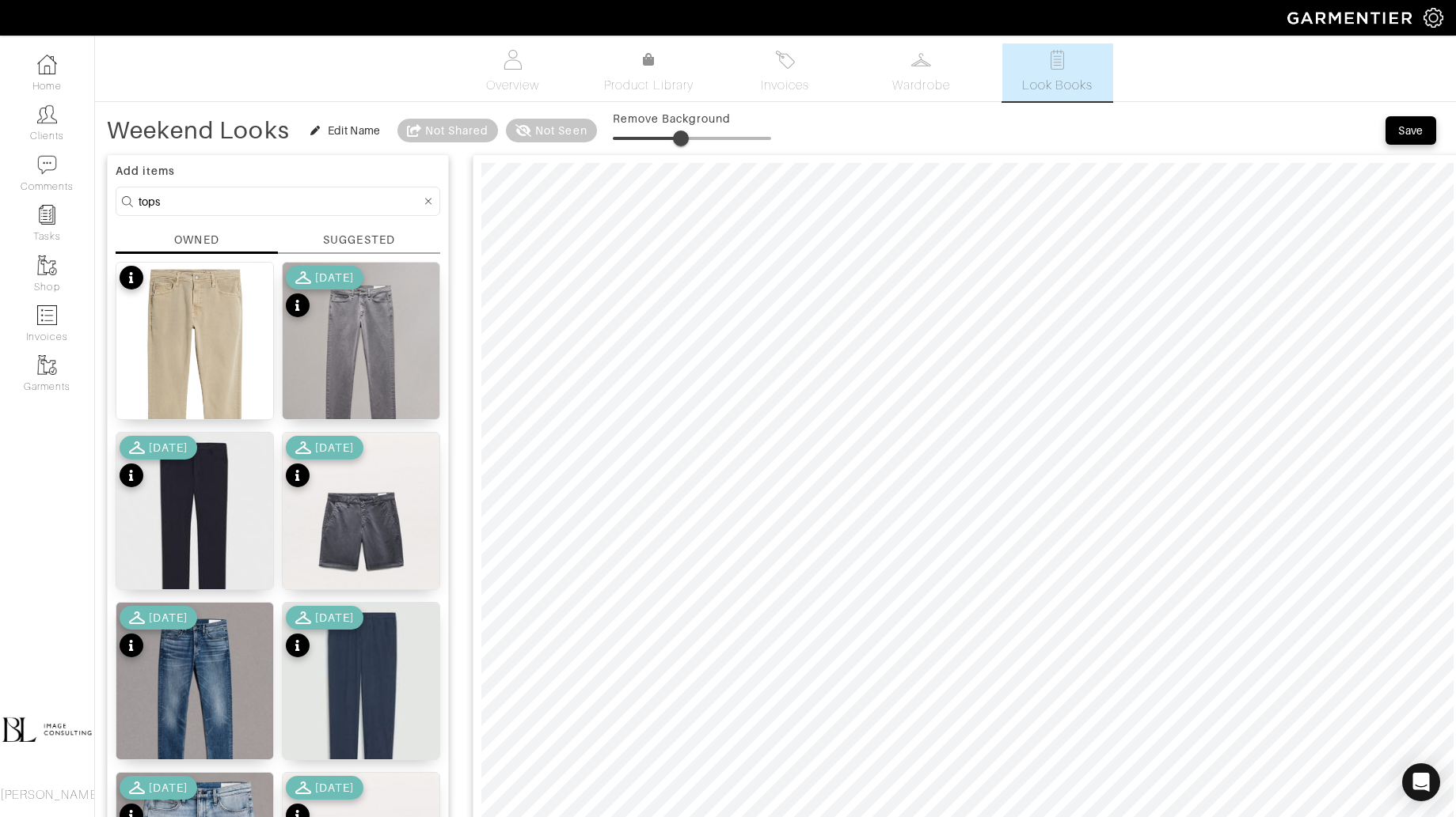
type input "tops"
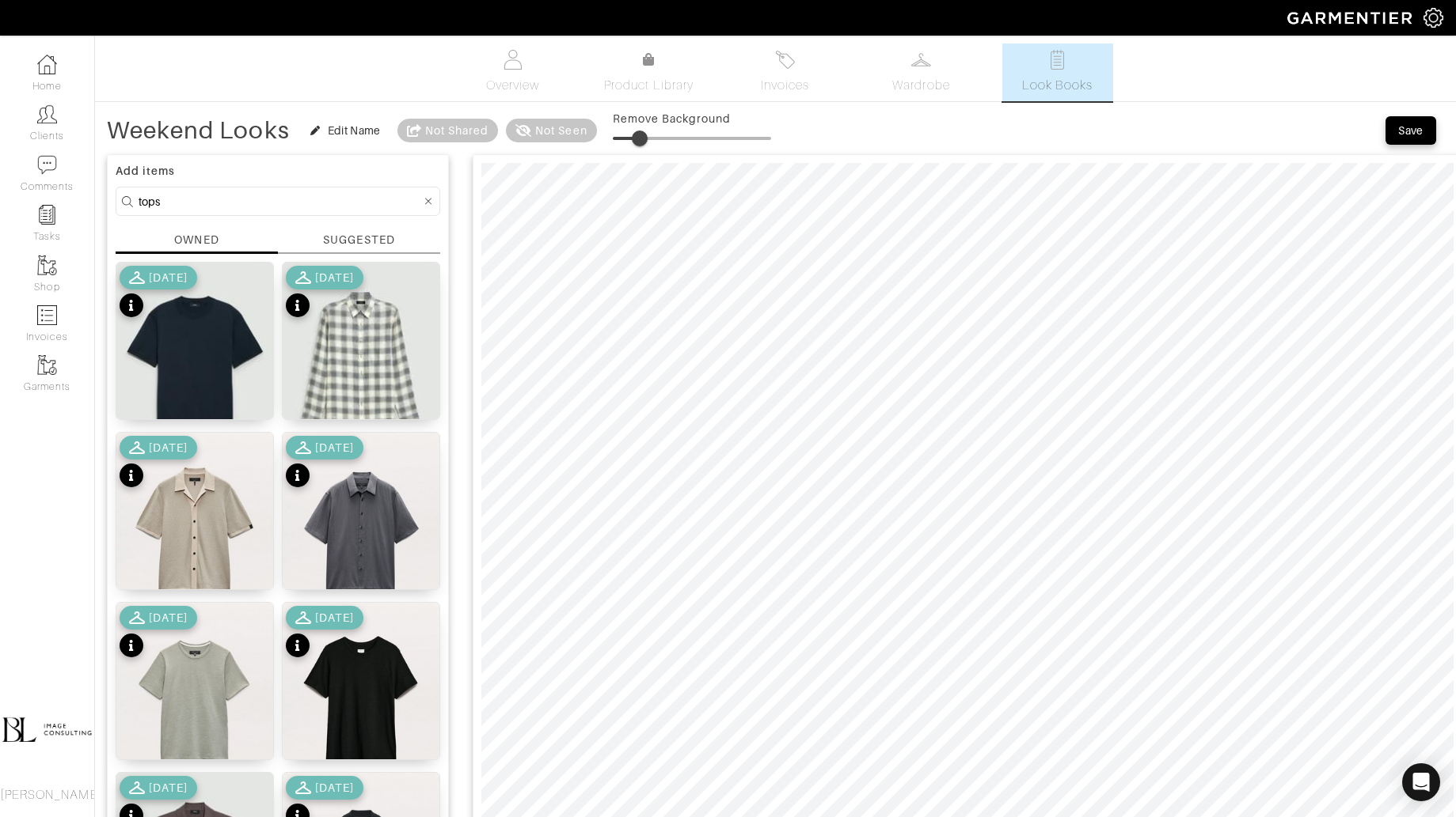
drag, startPoint x: 654, startPoint y: 134, endPoint x: 640, endPoint y: 134, distance: 14.0
click at [640, 134] on span at bounding box center [640, 139] width 16 height 16
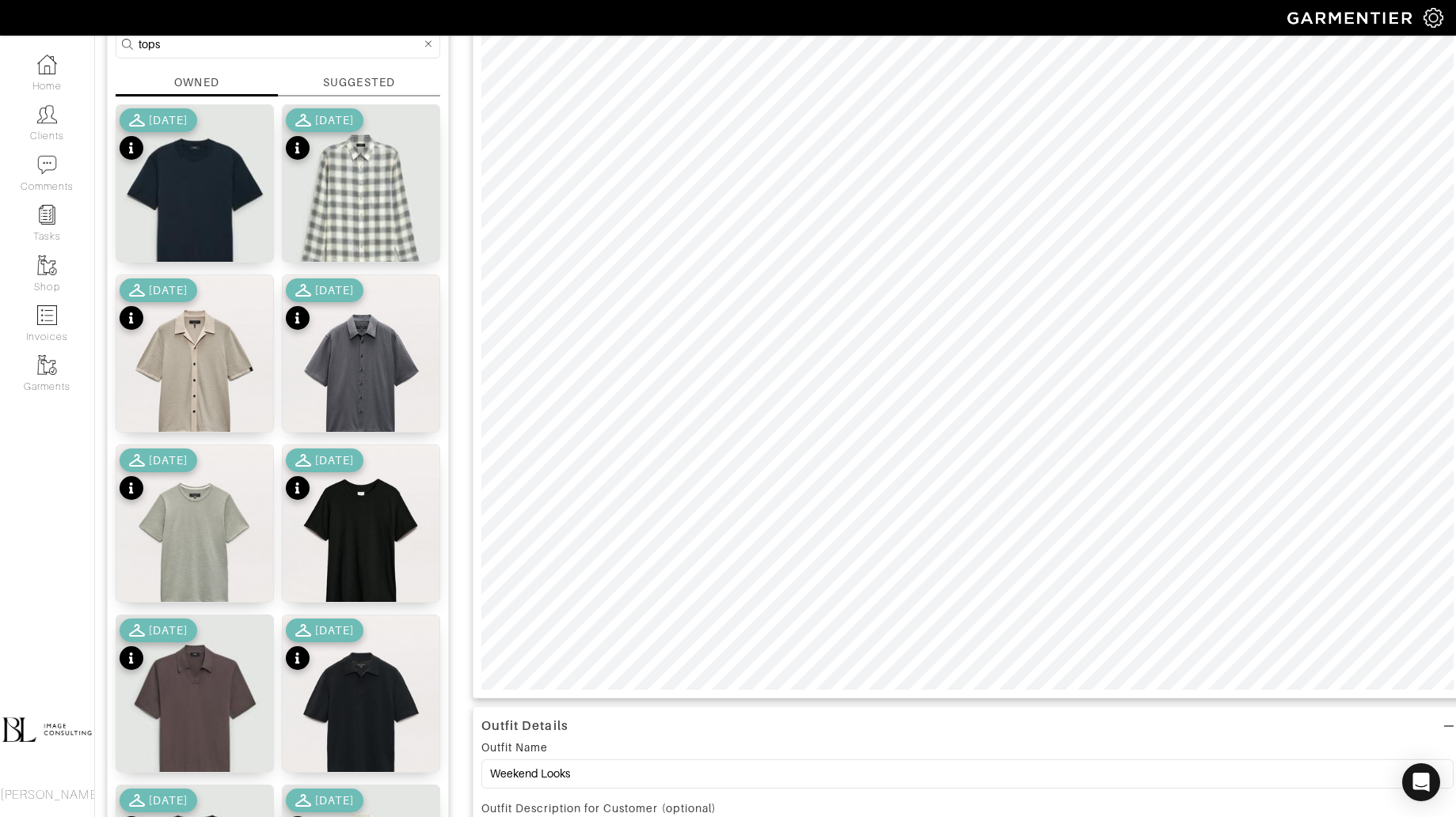
scroll to position [159, 0]
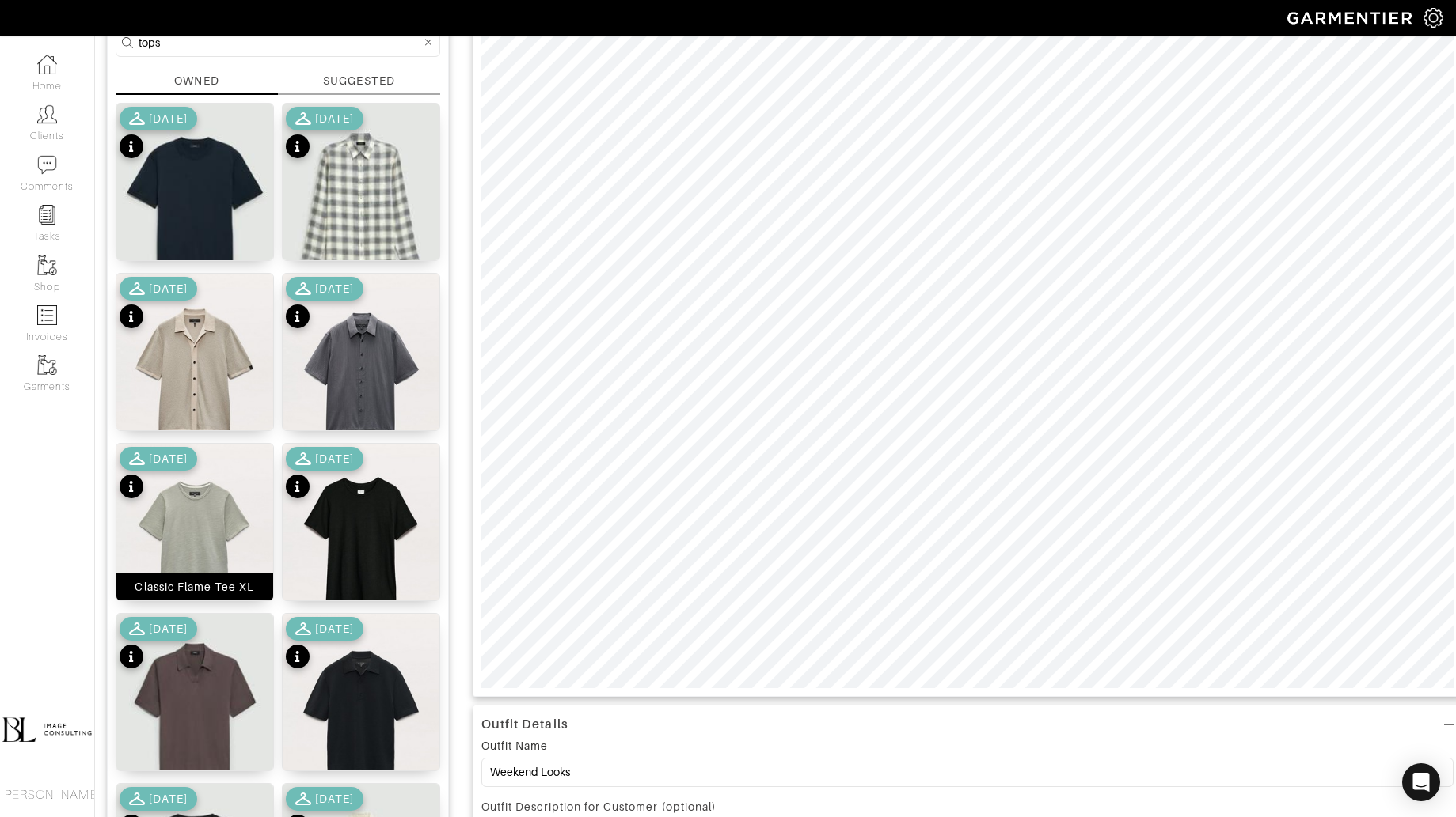
click at [176, 552] on img at bounding box center [195, 541] width 157 height 196
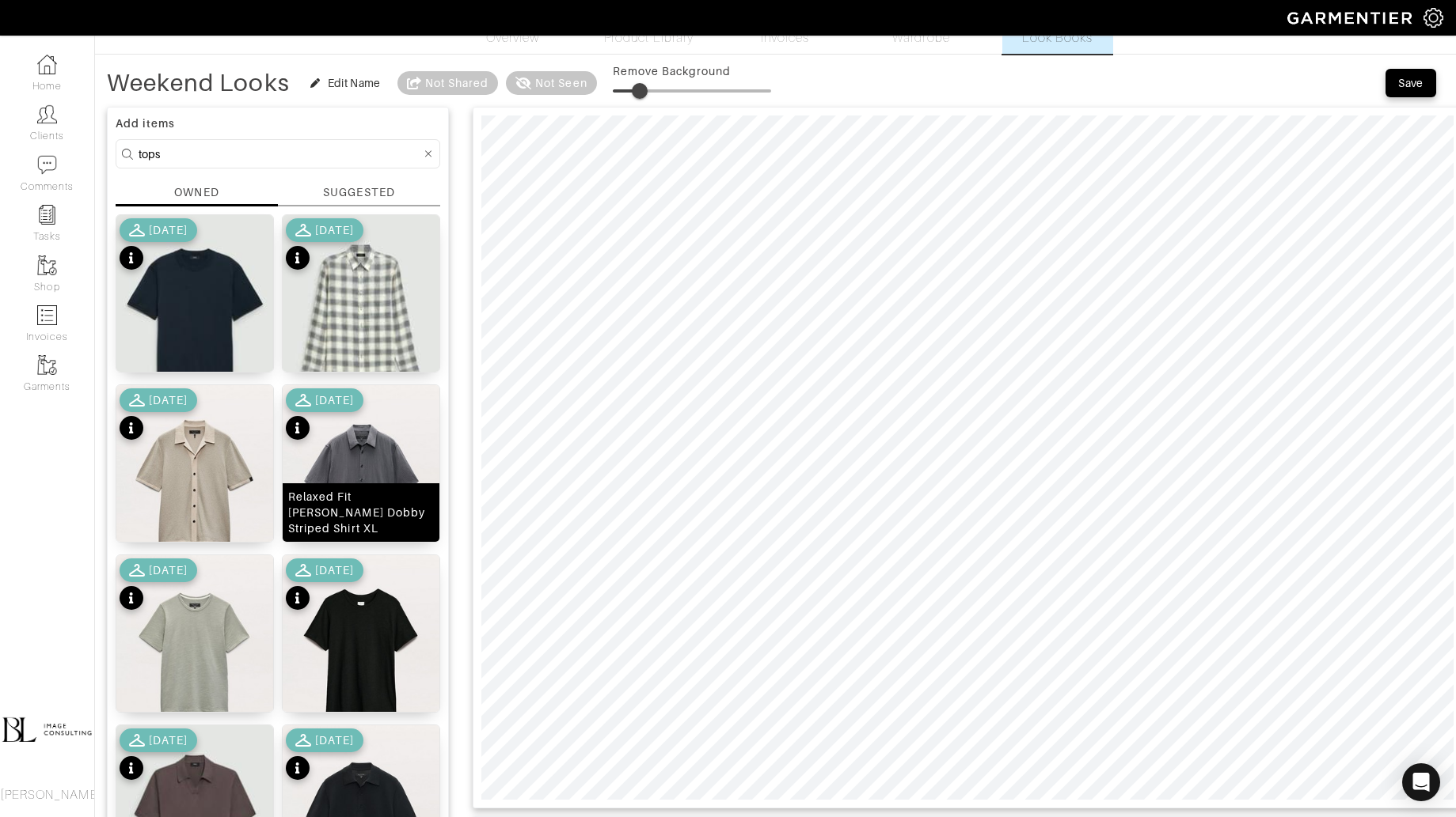
scroll to position [46, 0]
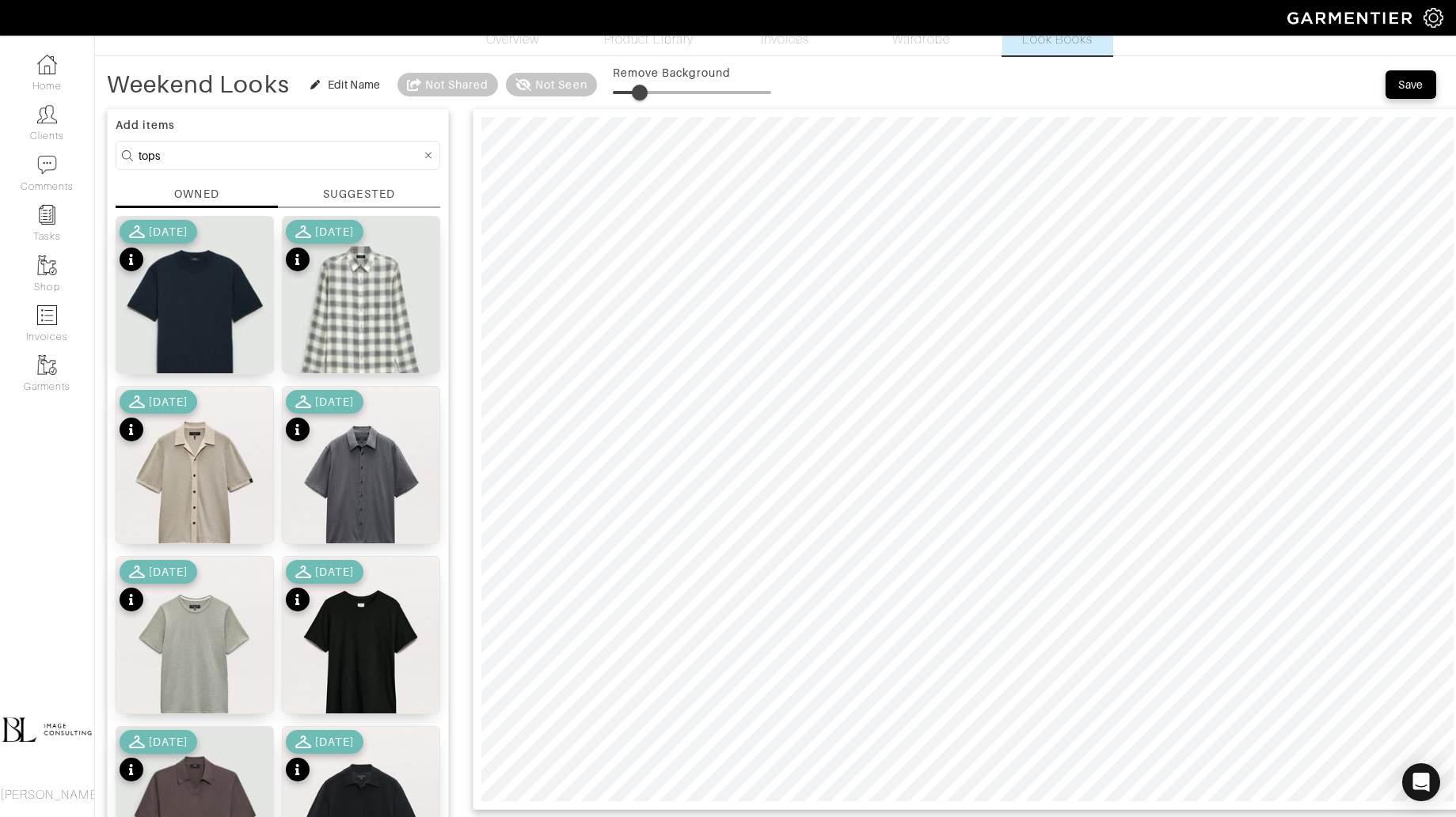
type input "18"
click at [643, 92] on span at bounding box center [641, 92] width 16 height 16
click at [370, 308] on img at bounding box center [361, 315] width 157 height 196
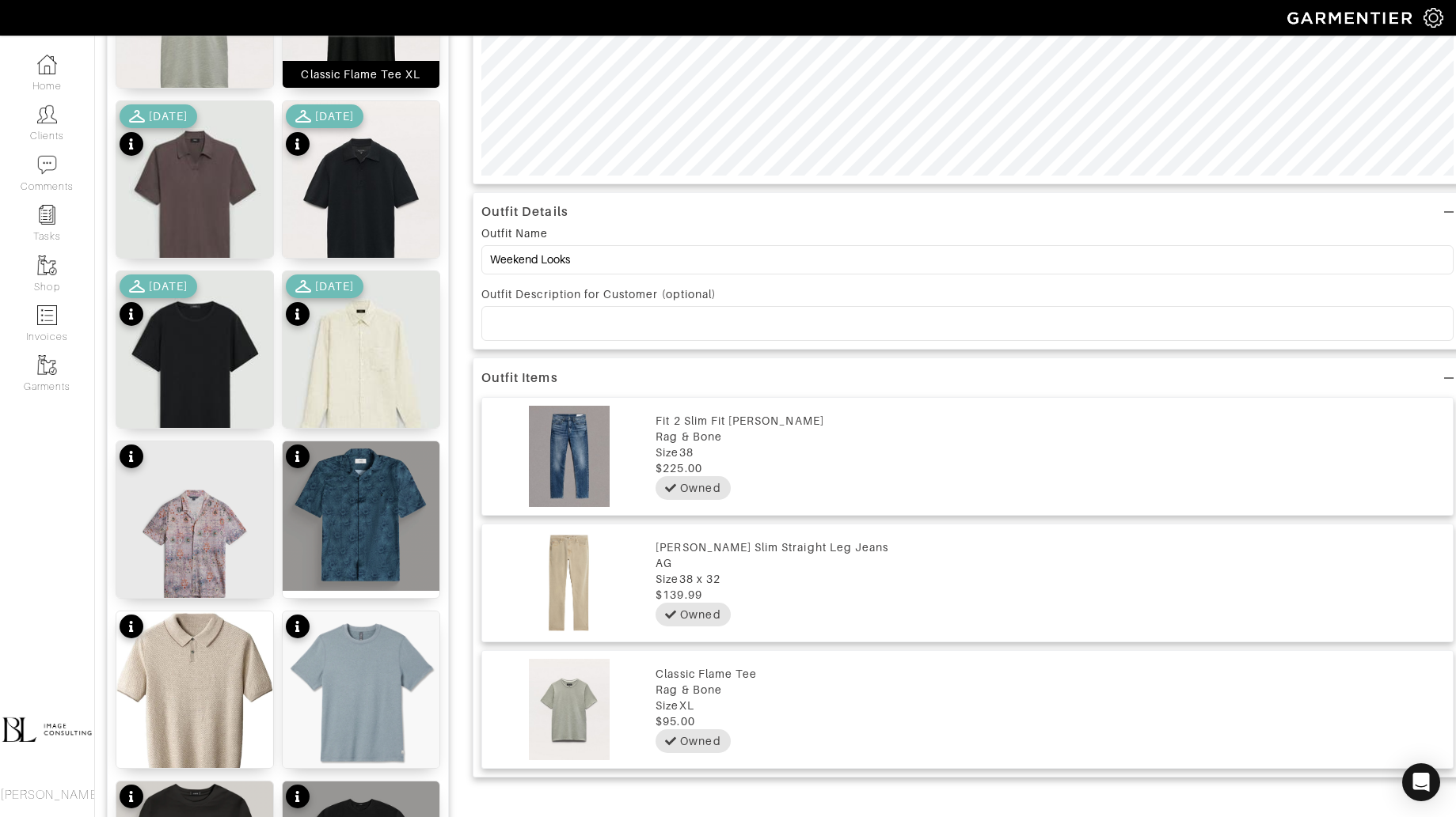
scroll to position [674, 0]
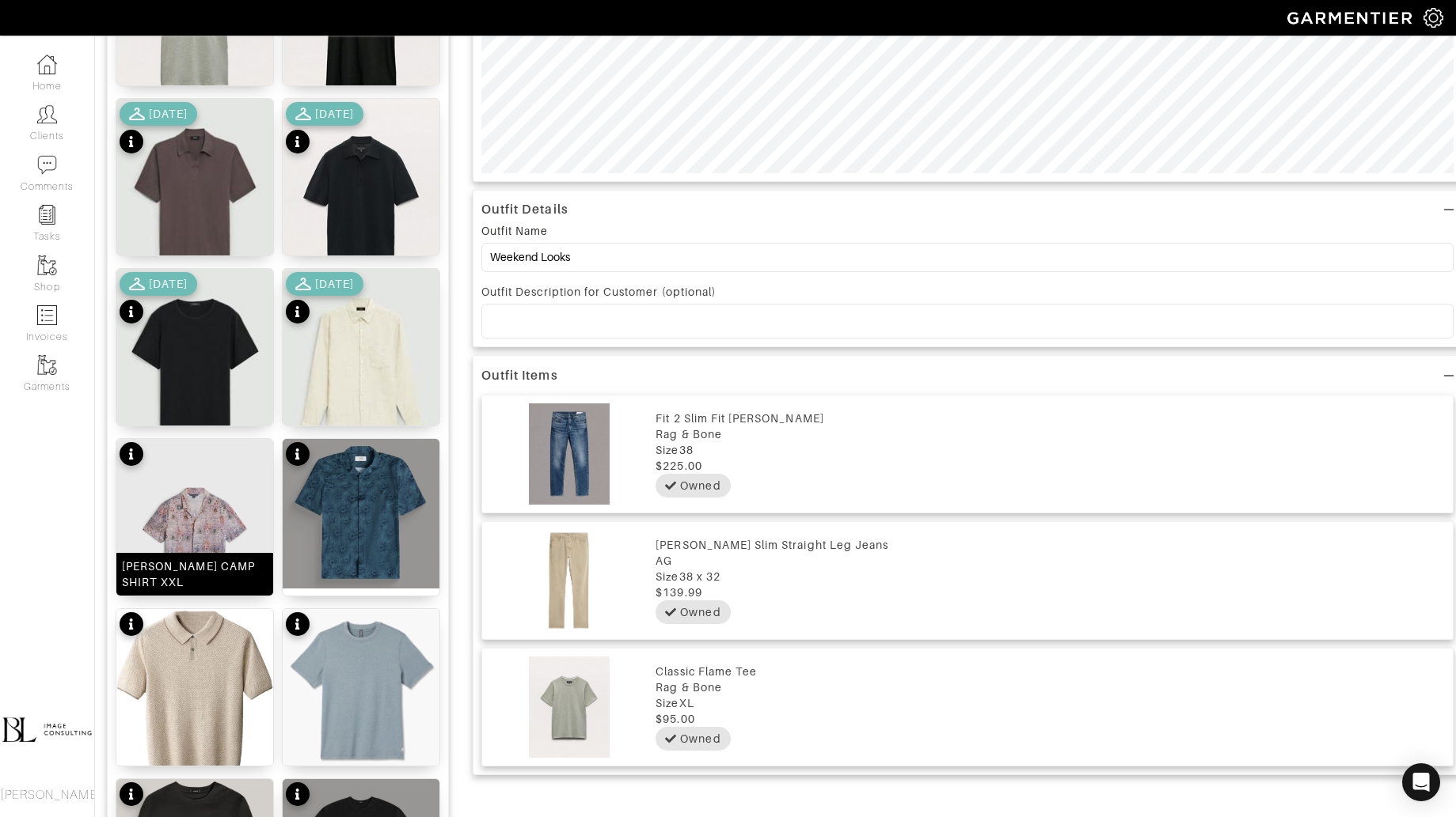
click at [218, 534] on img at bounding box center [195, 543] width 157 height 208
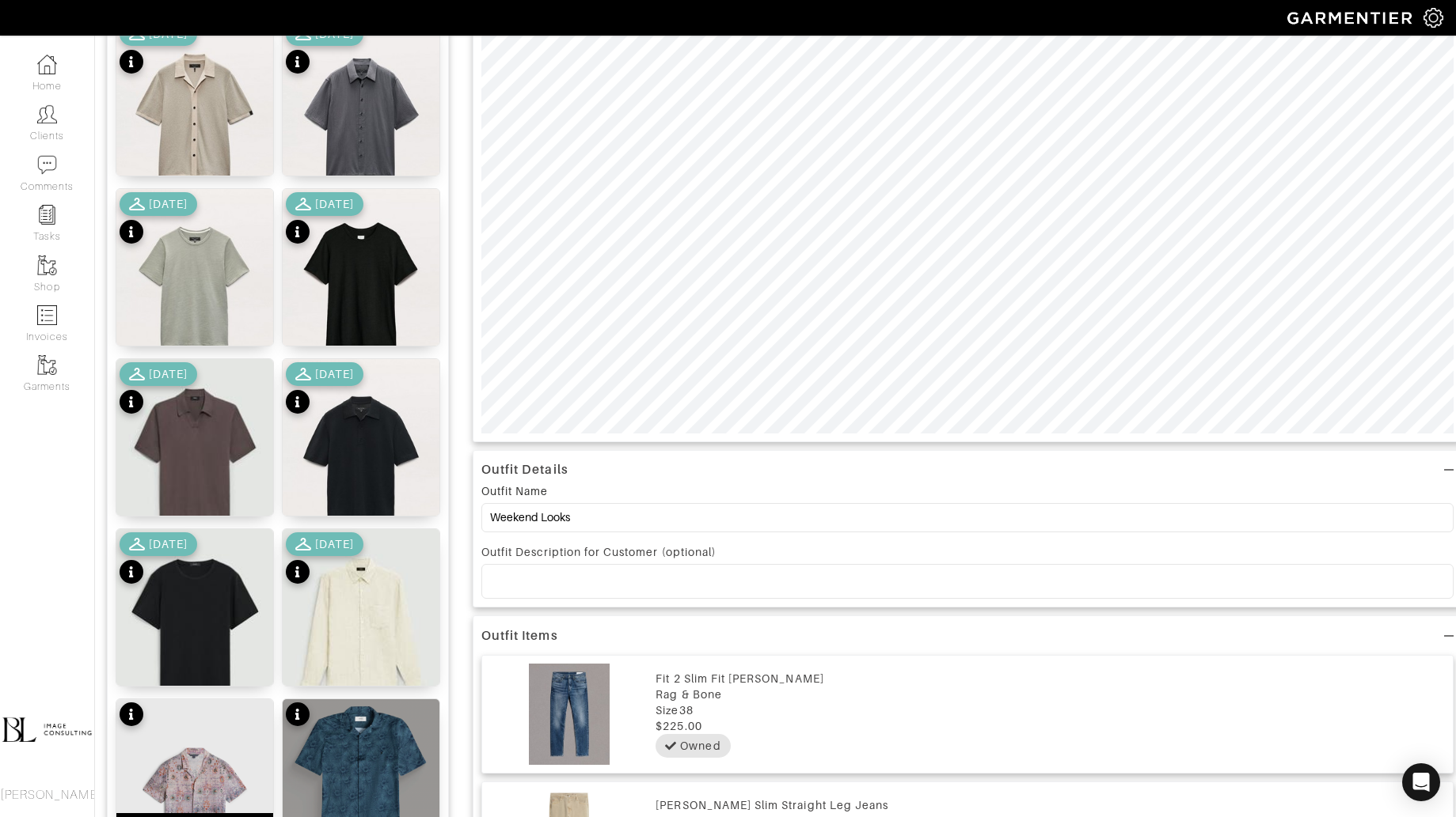
scroll to position [0, 0]
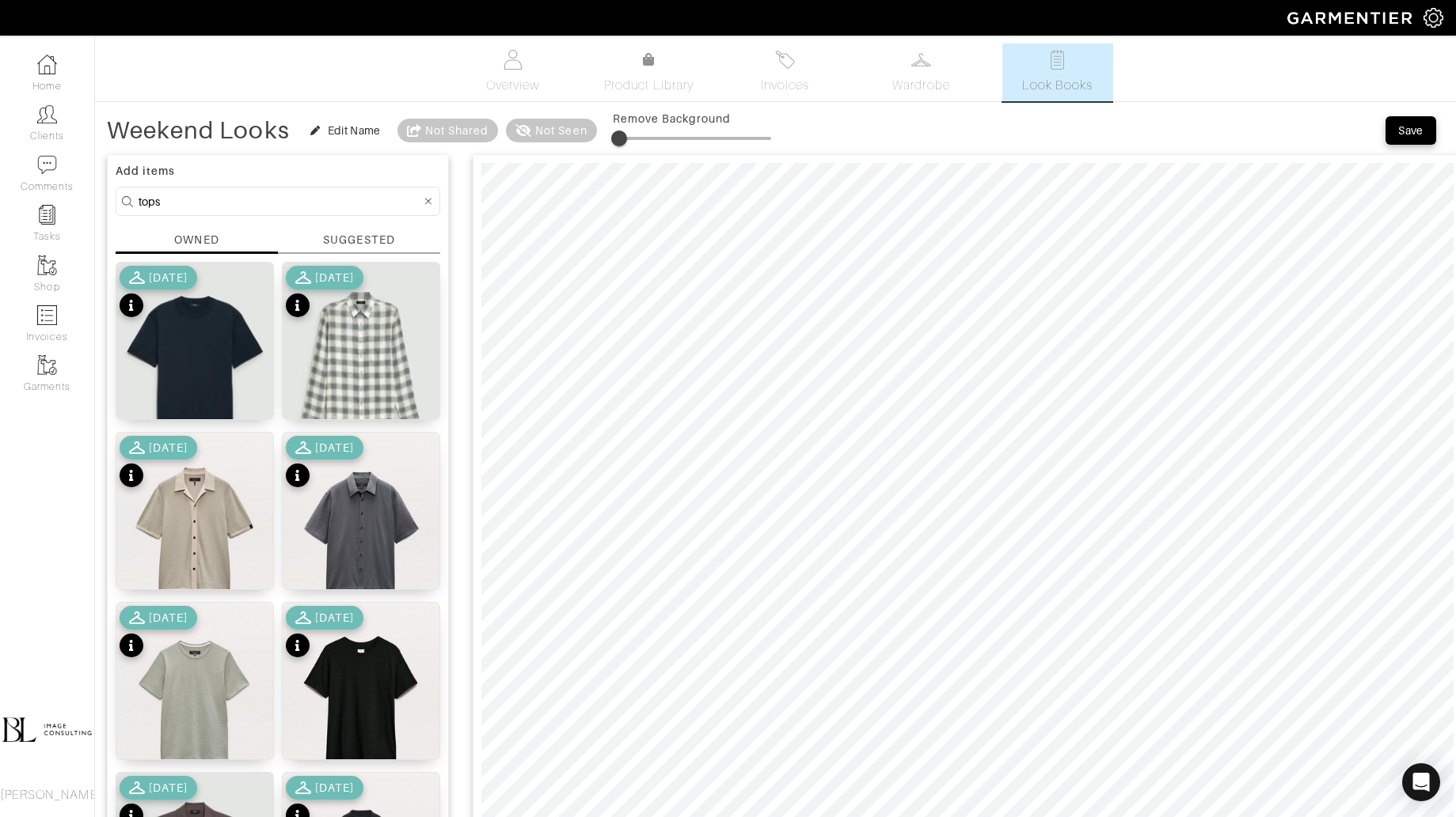
type input "5"
click at [622, 134] on span at bounding box center [621, 139] width 16 height 16
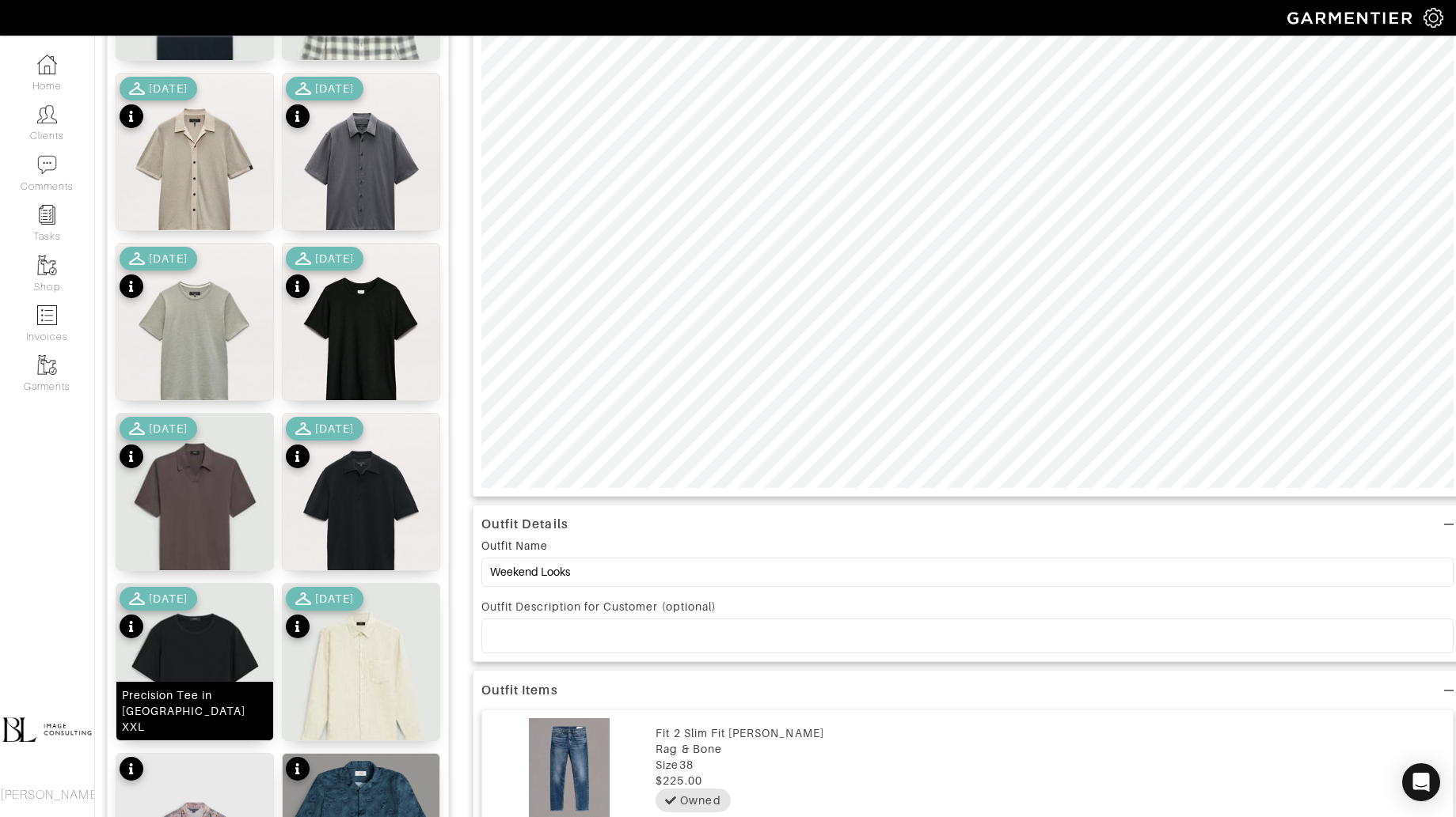
scroll to position [373, 0]
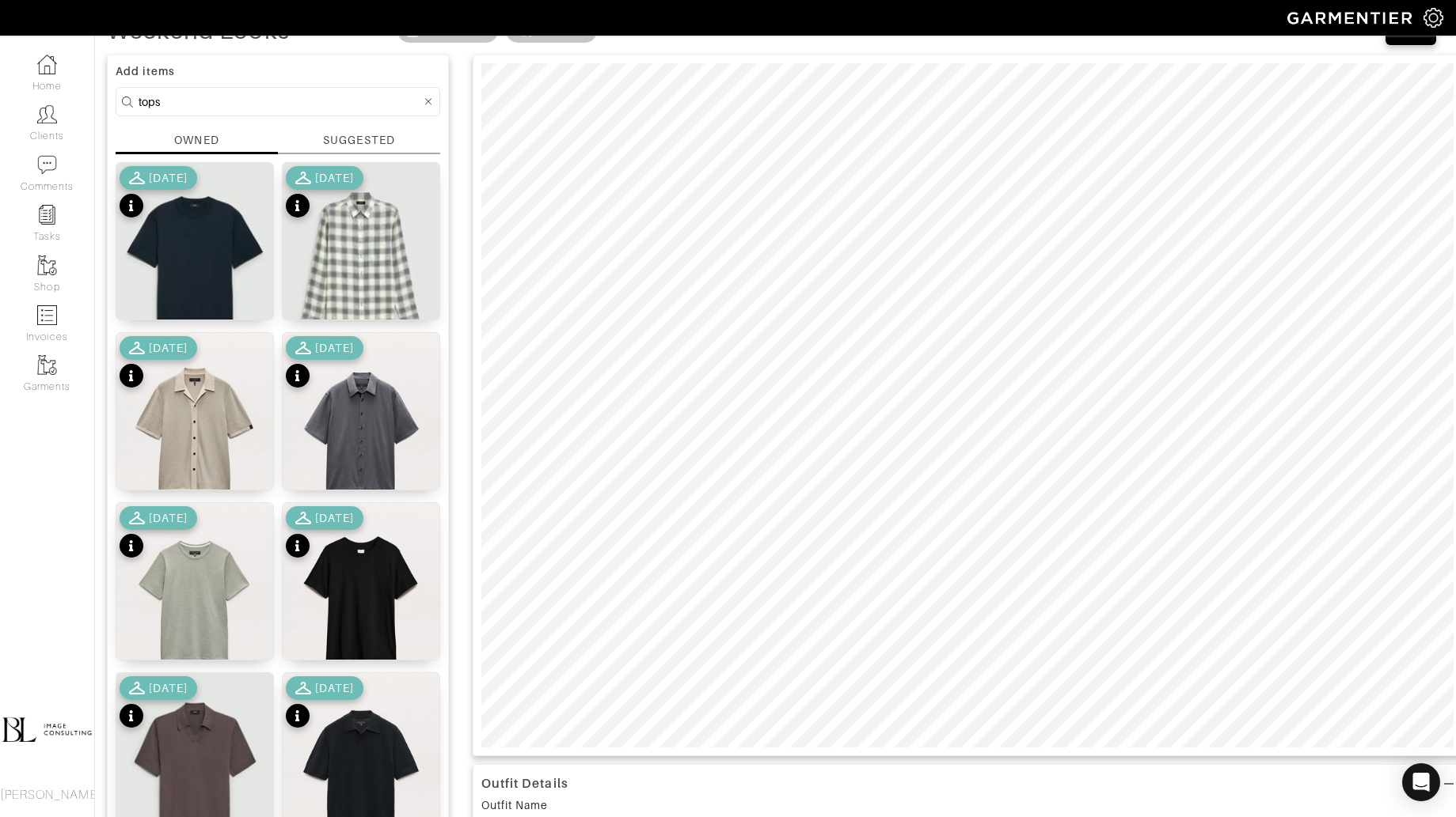
scroll to position [0, 0]
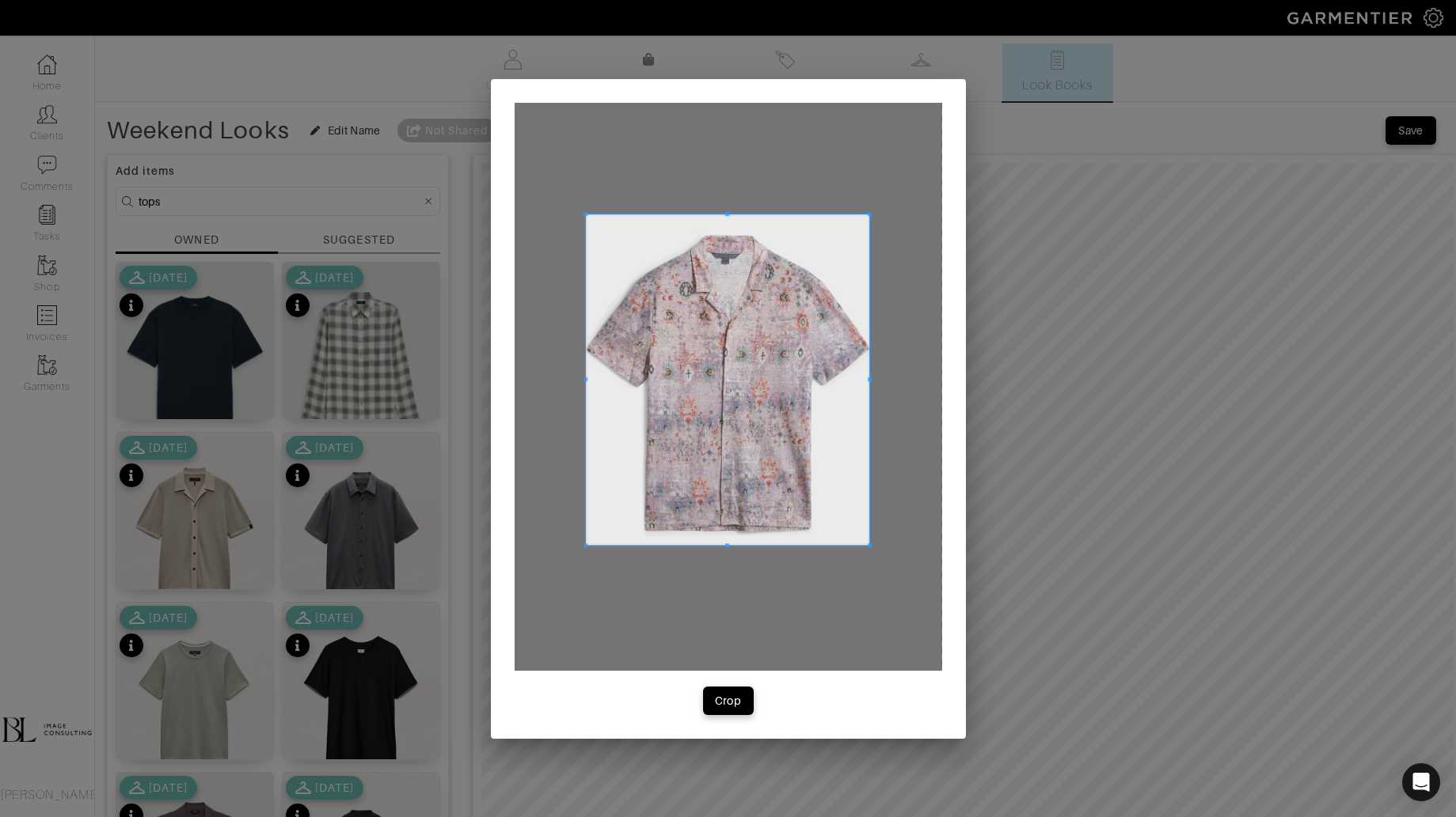
click at [864, 542] on div at bounding box center [728, 387] width 428 height 568
click at [734, 701] on div "Crop" at bounding box center [728, 701] width 27 height 16
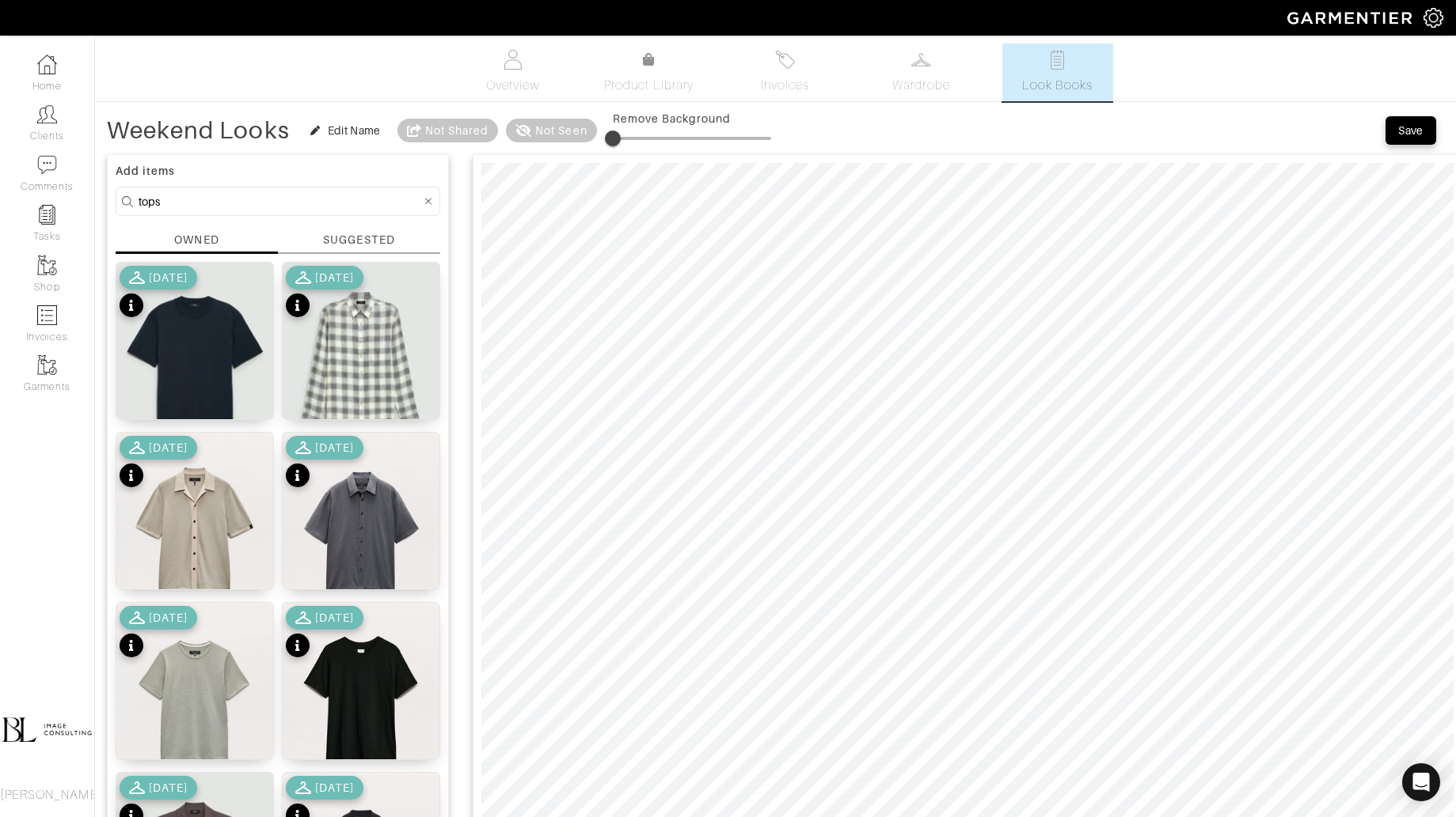
click at [284, 196] on input "tops" at bounding box center [280, 201] width 283 height 20
type input "shoes"
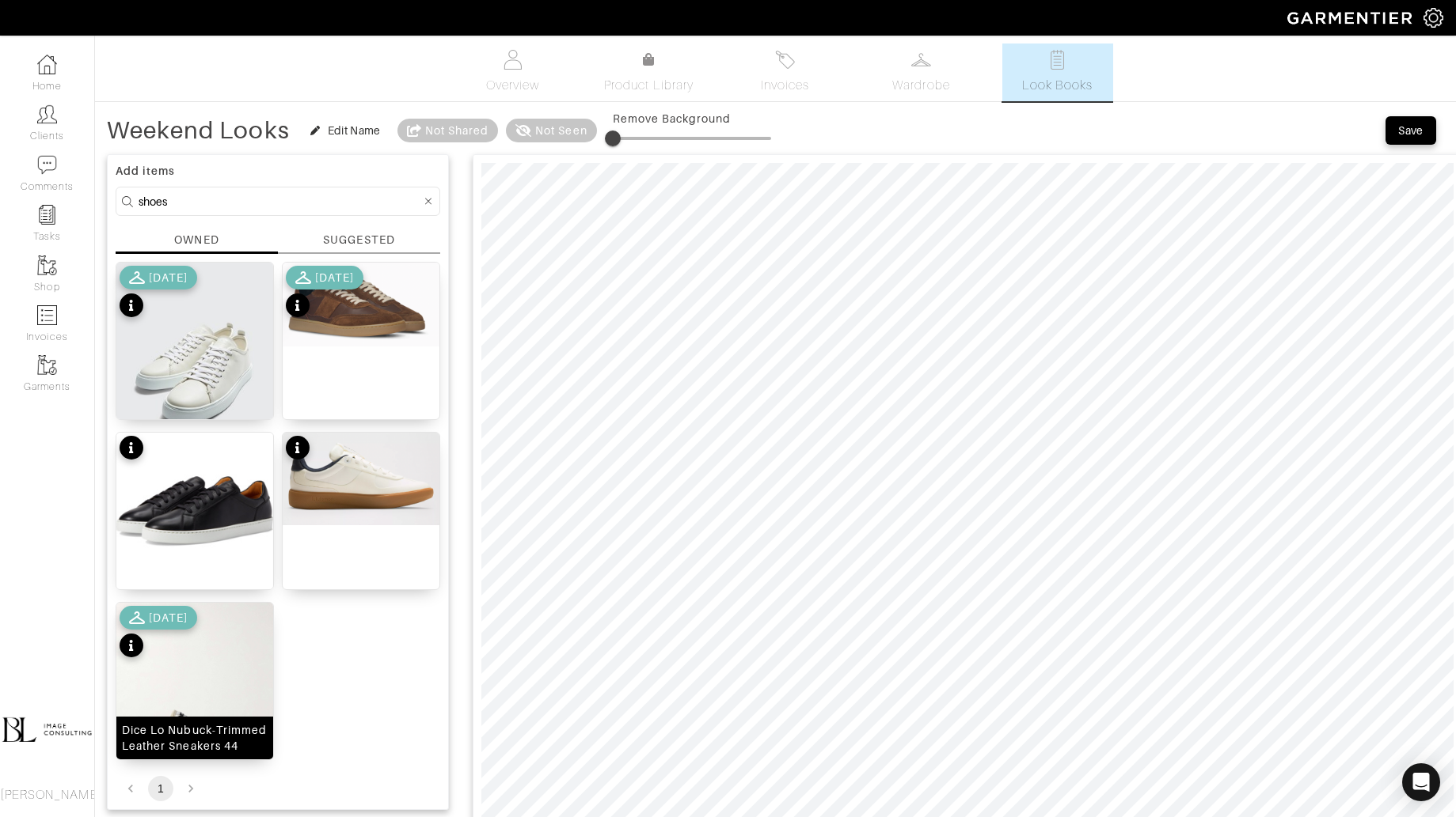
click at [230, 631] on img at bounding box center [195, 707] width 157 height 209
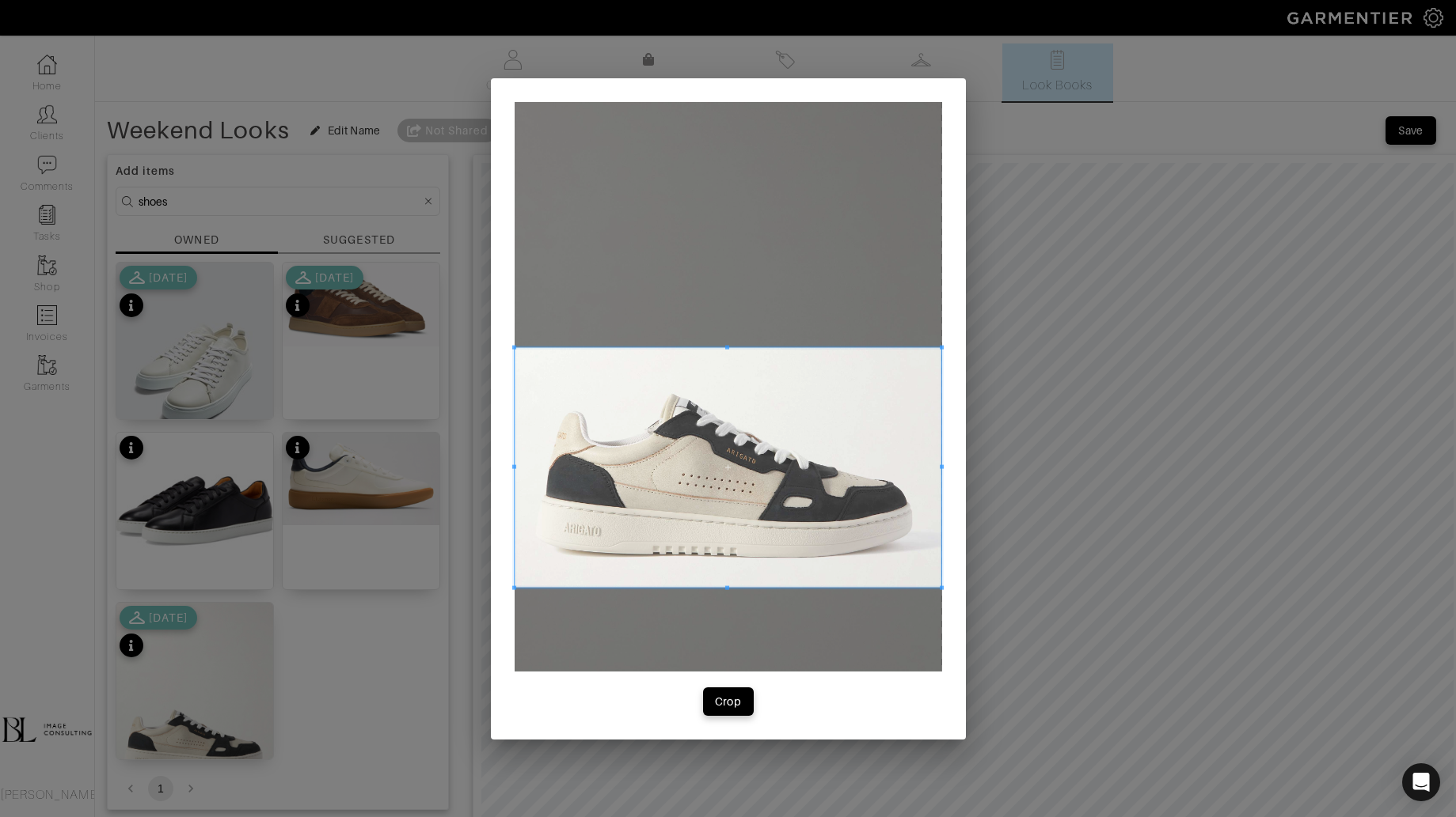
click at [751, 573] on span at bounding box center [728, 468] width 428 height 241
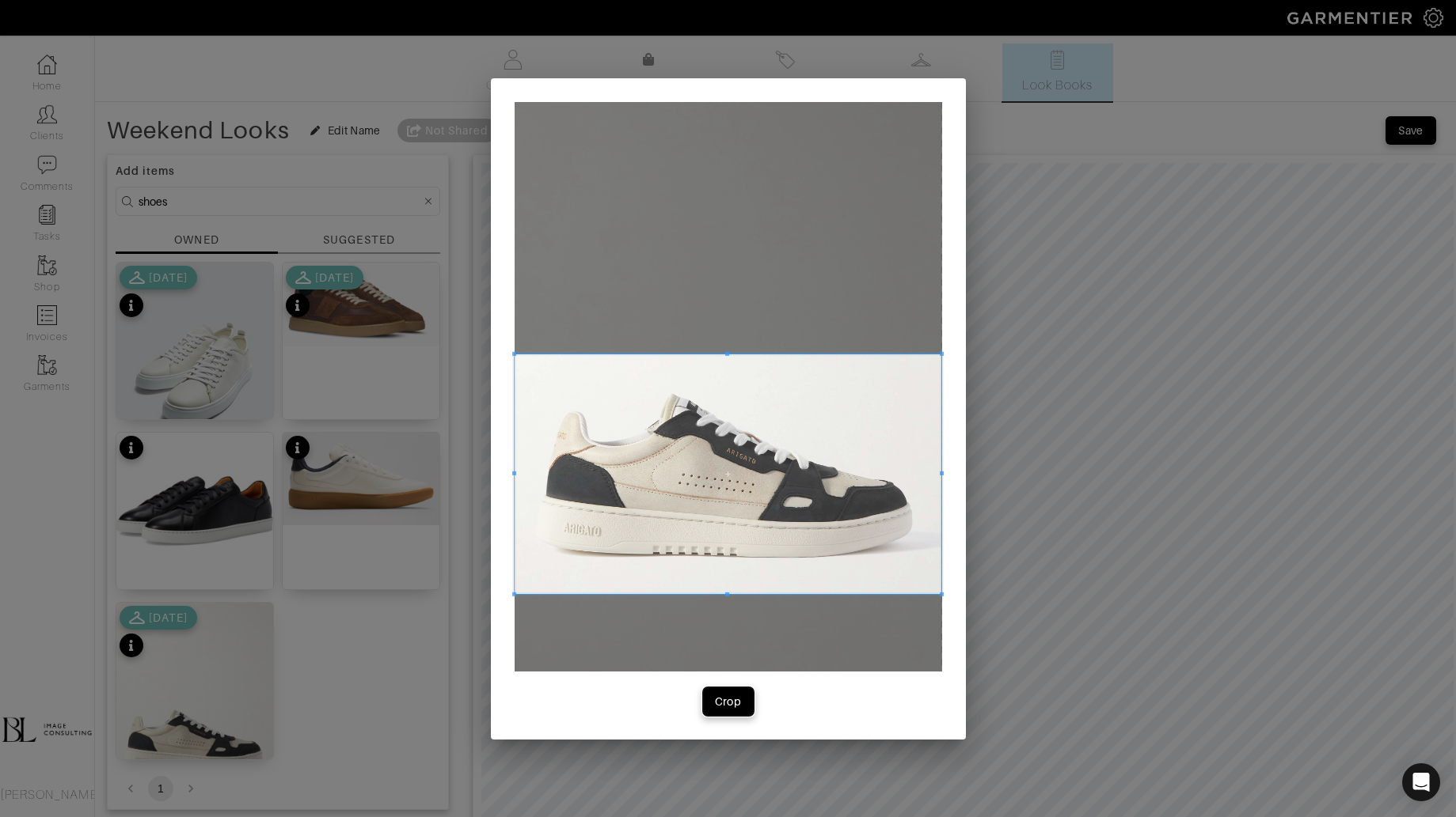
click at [722, 701] on div "Crop" at bounding box center [728, 701] width 27 height 16
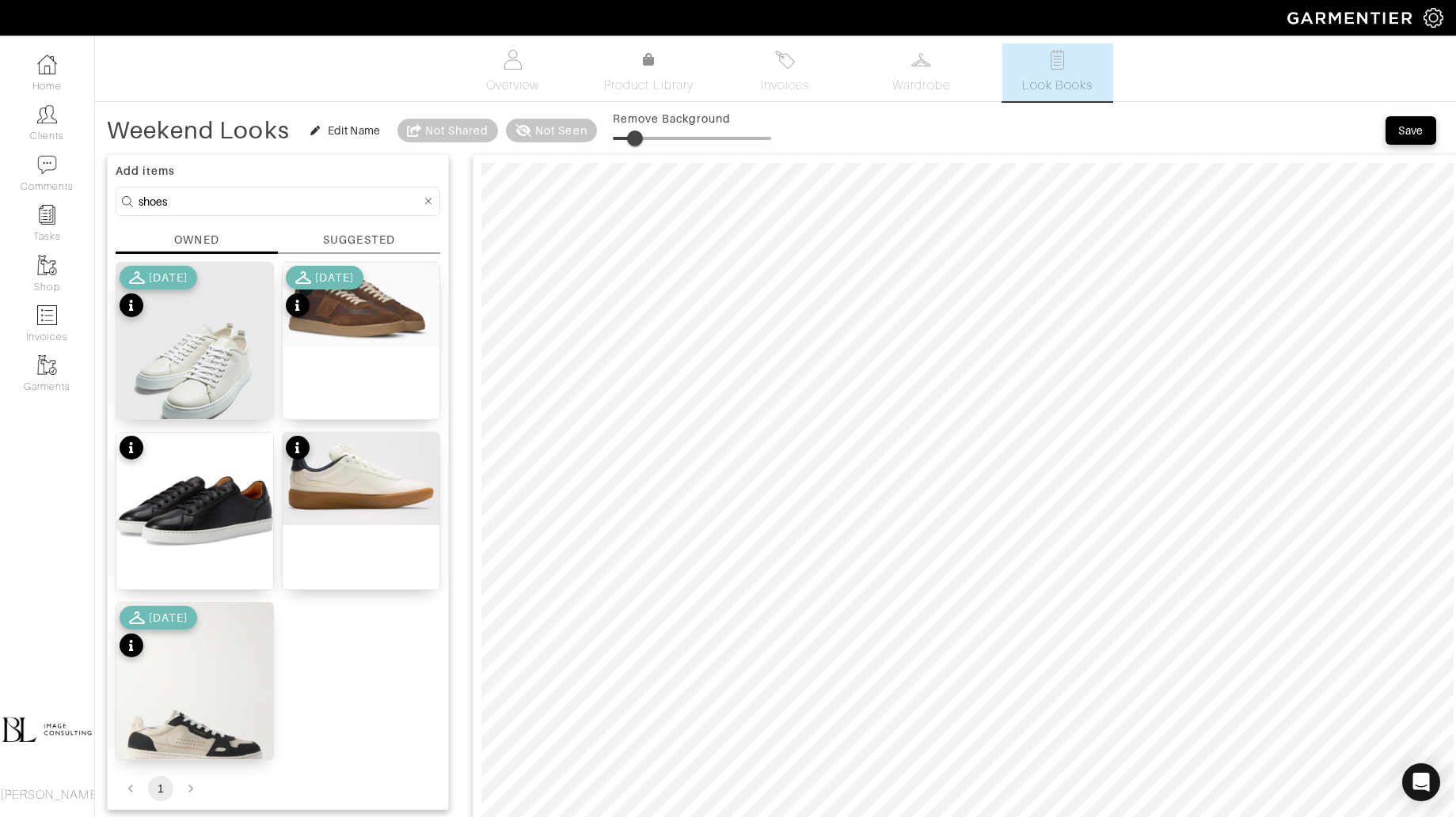
drag, startPoint x: 624, startPoint y: 137, endPoint x: 637, endPoint y: 137, distance: 13.0
click at [637, 137] on span at bounding box center [635, 139] width 16 height 16
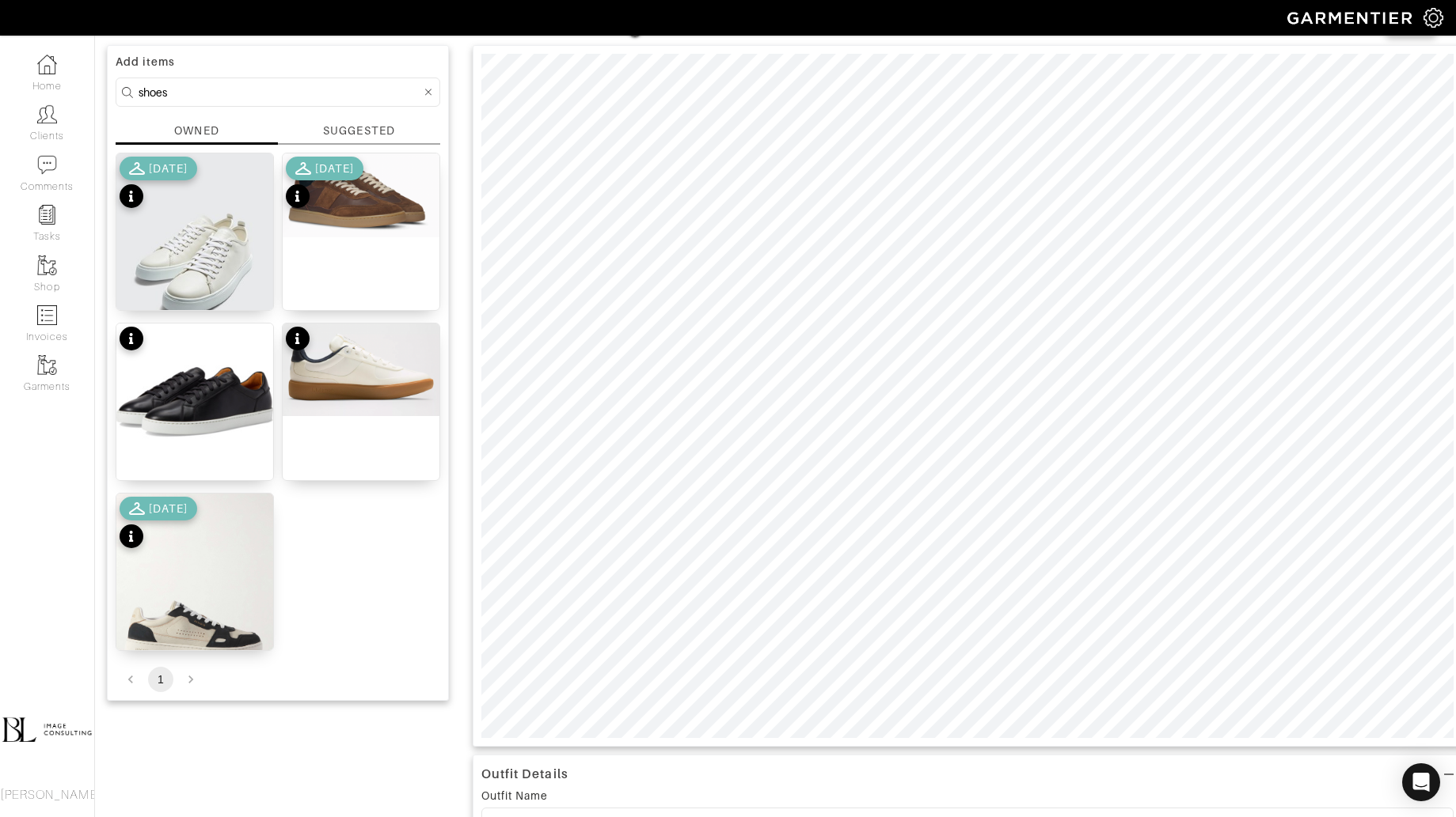
scroll to position [107, 0]
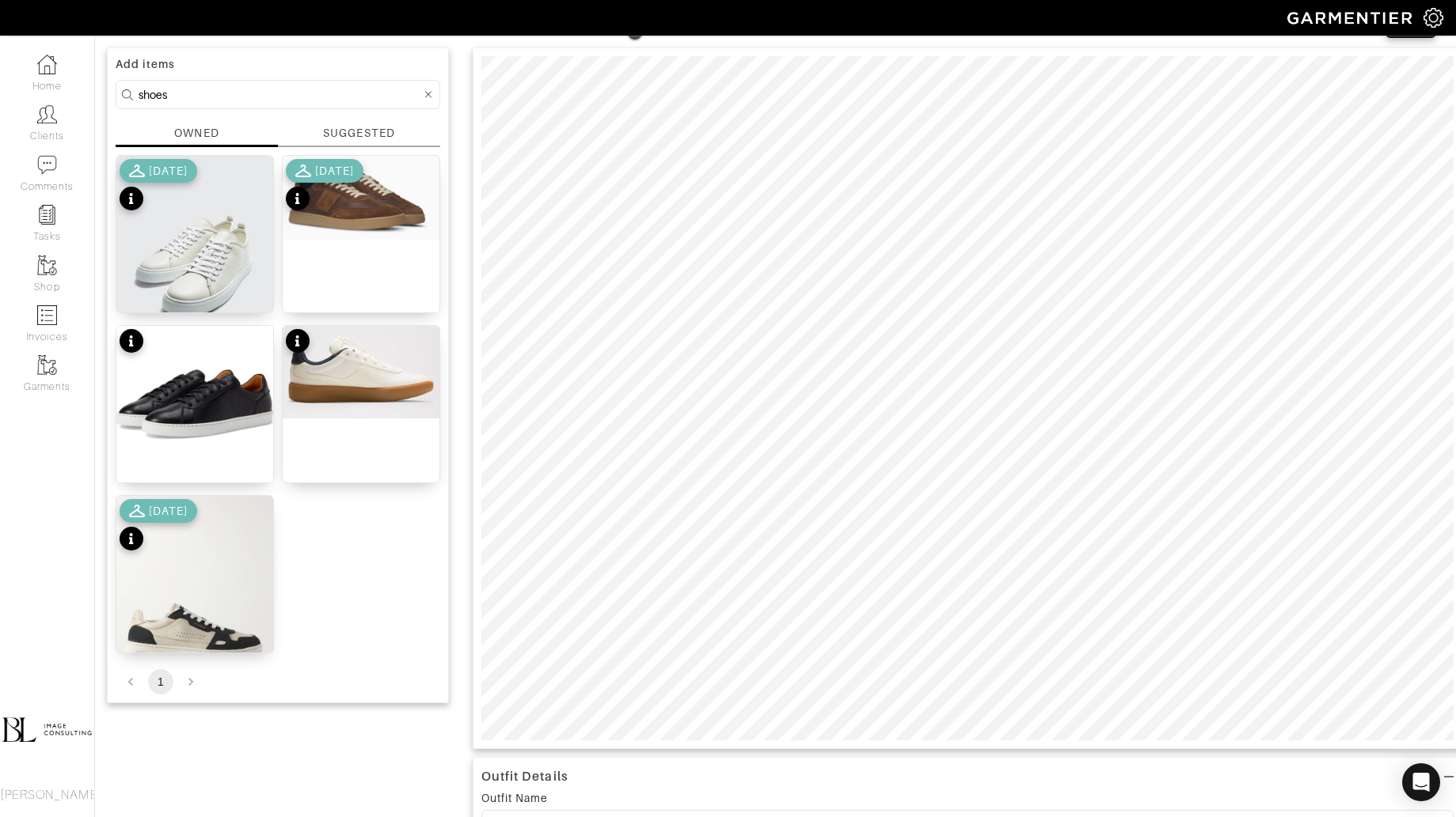
click at [362, 212] on div "[DATE]" at bounding box center [324, 187] width 77 height 55
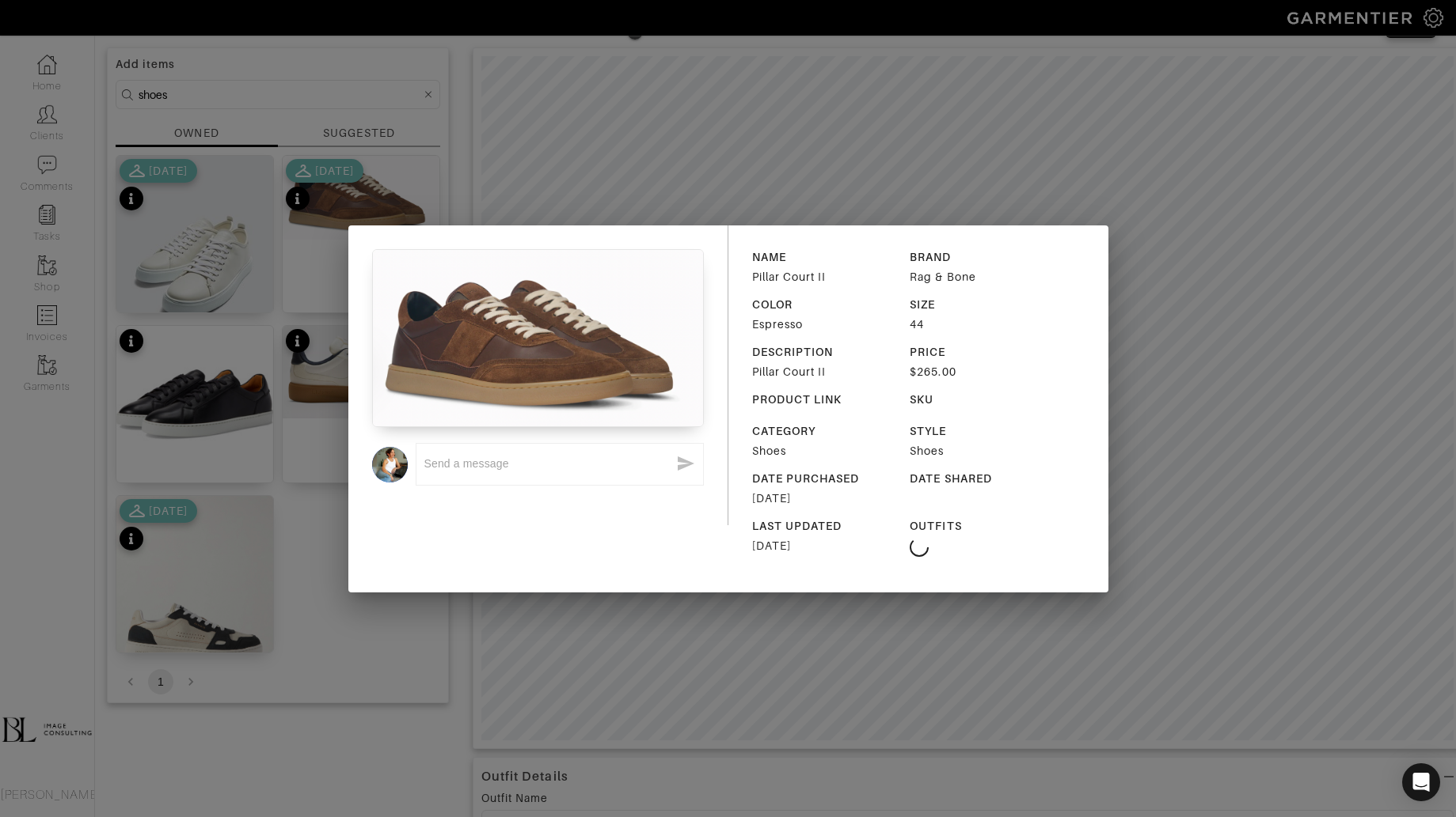
click at [771, 111] on div "x NAME Pillar Court II BRAND Rag & Bone COLOR Espresso SIZE 44 DESCRIPTION Pill…" at bounding box center [728, 408] width 1456 height 817
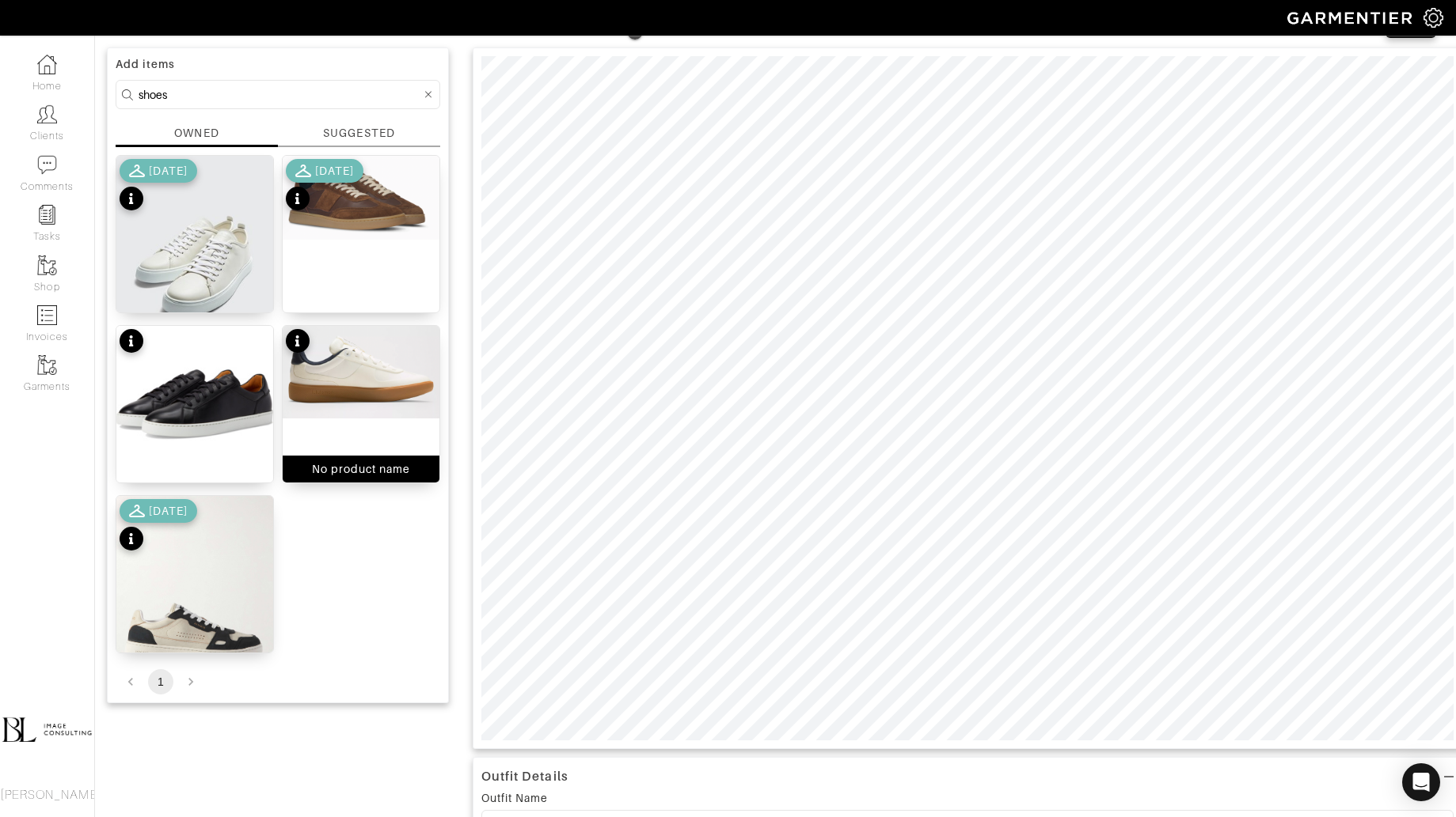
click at [349, 371] on img at bounding box center [361, 372] width 157 height 92
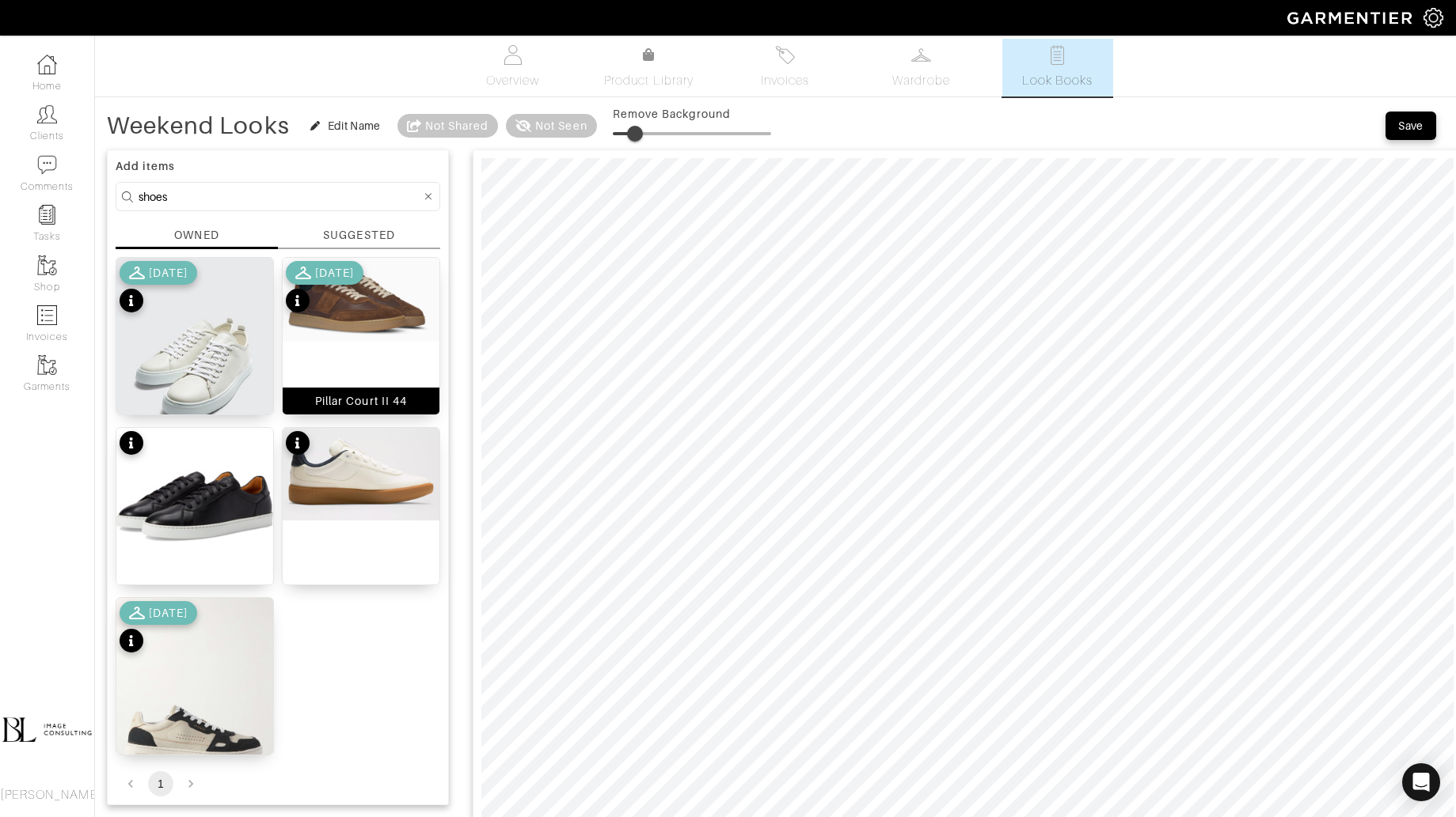
scroll to position [0, 0]
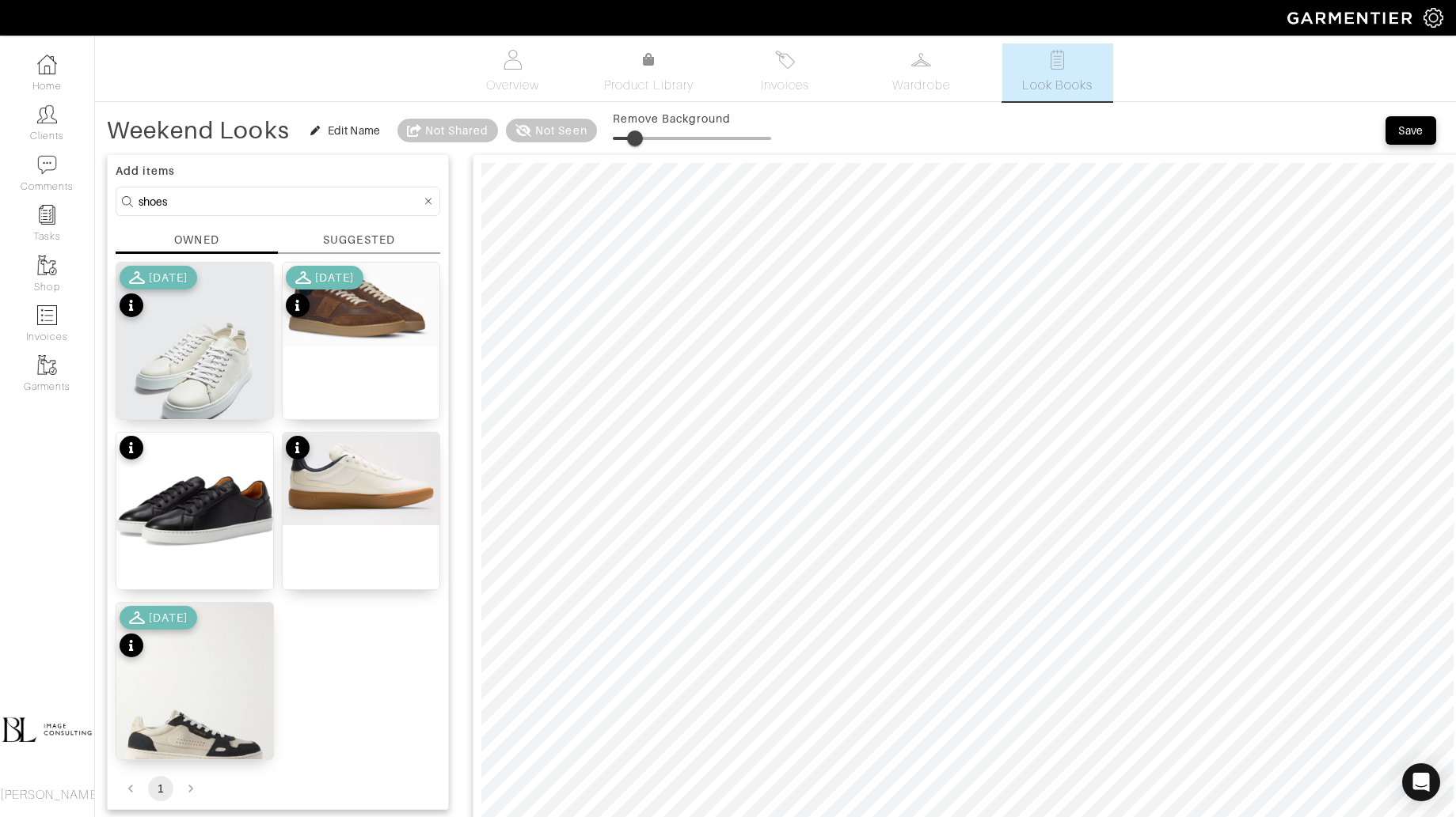
type input "19"
click at [644, 139] on span at bounding box center [643, 139] width 16 height 16
click at [430, 302] on img at bounding box center [361, 304] width 157 height 84
type input "18"
drag, startPoint x: 614, startPoint y: 133, endPoint x: 642, endPoint y: 133, distance: 28.0
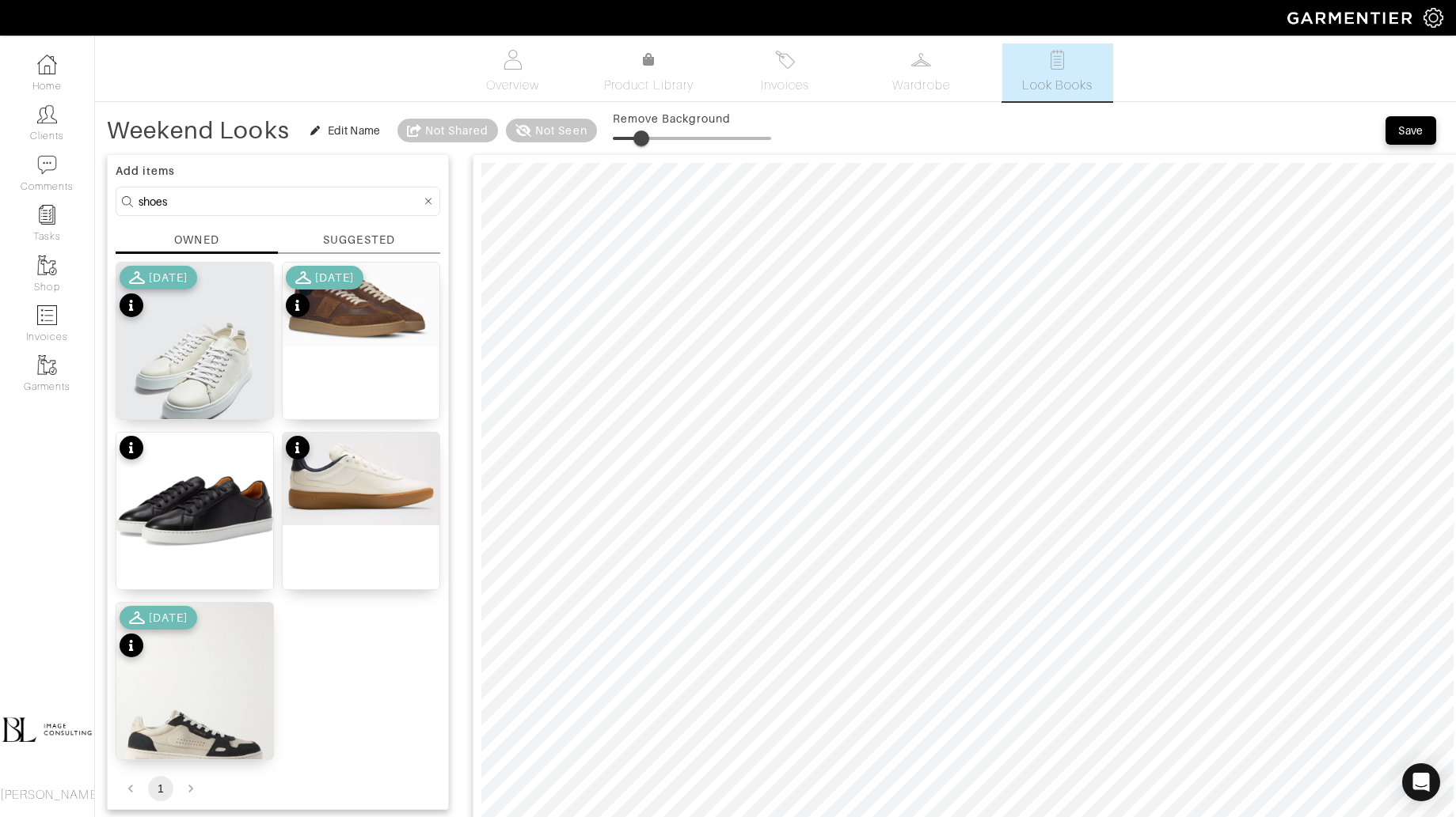
click at [642, 133] on span at bounding box center [641, 139] width 16 height 16
click at [304, 201] on input "shoes" at bounding box center [280, 201] width 283 height 20
type input "jacket"
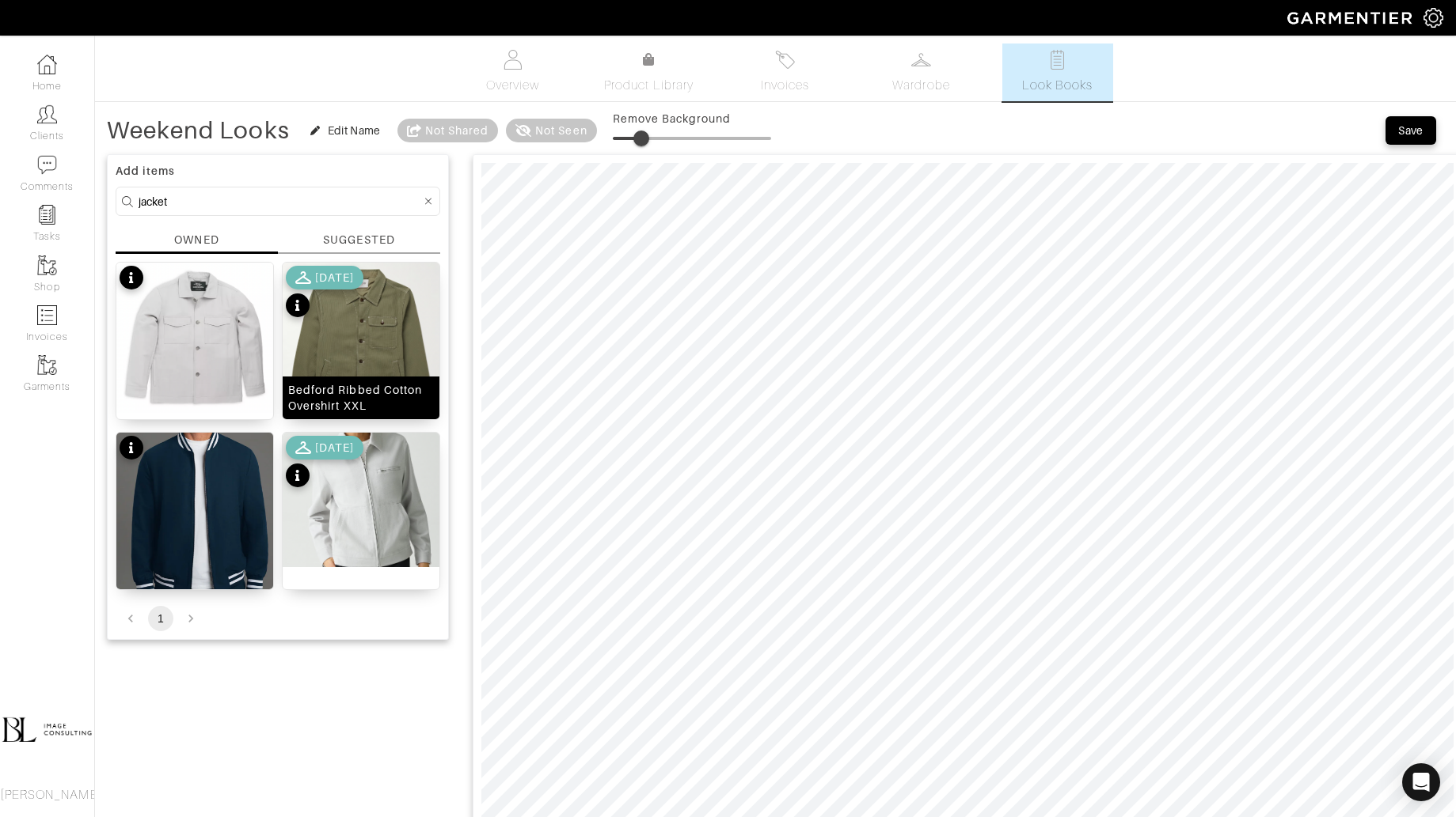
click at [344, 382] on div "Bedford Ribbed Cotton Overshirt XXL" at bounding box center [361, 398] width 146 height 32
type input "16"
click at [639, 140] on span at bounding box center [638, 139] width 16 height 16
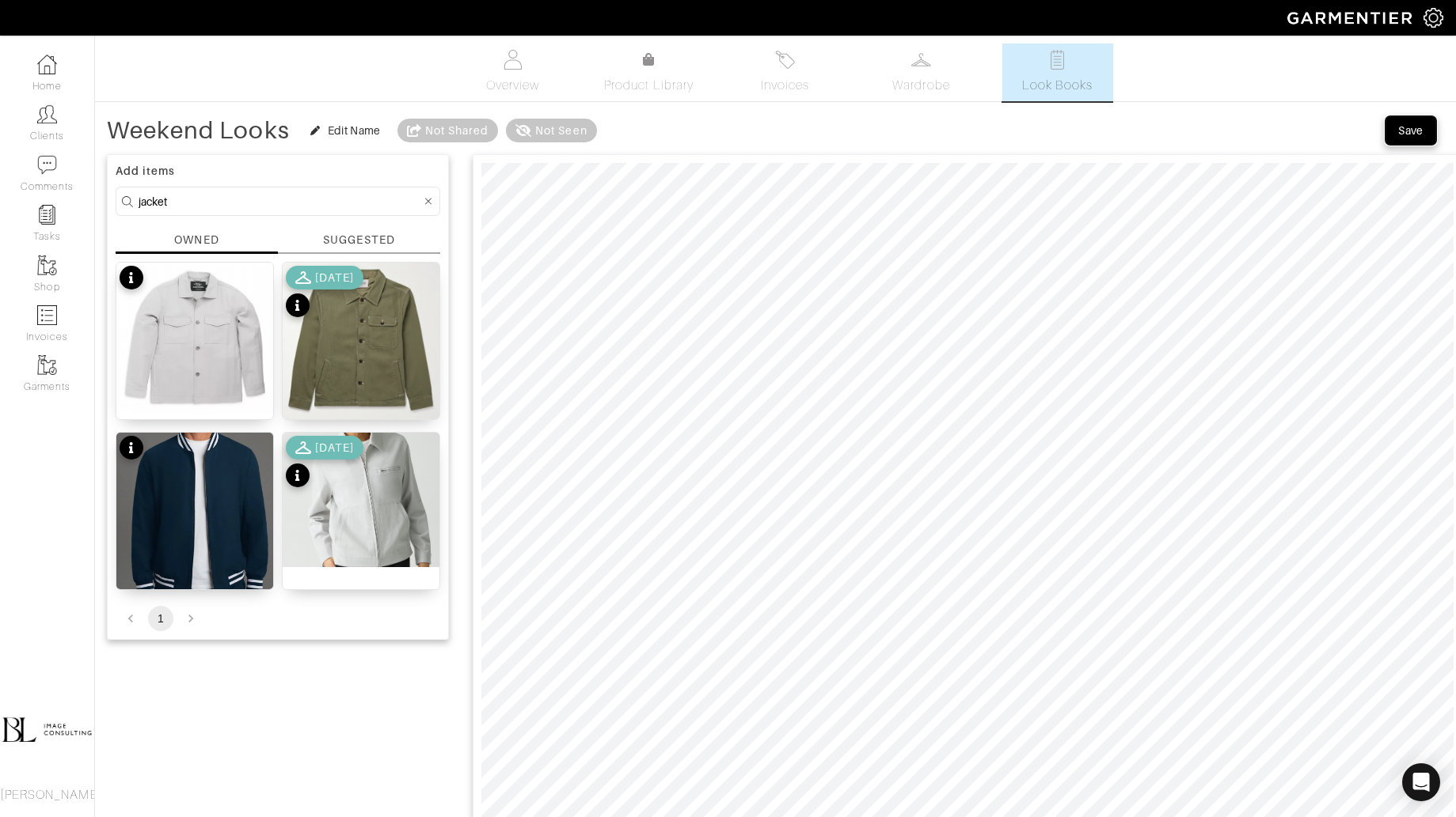
click at [1410, 138] on div "Save" at bounding box center [1411, 131] width 25 height 16
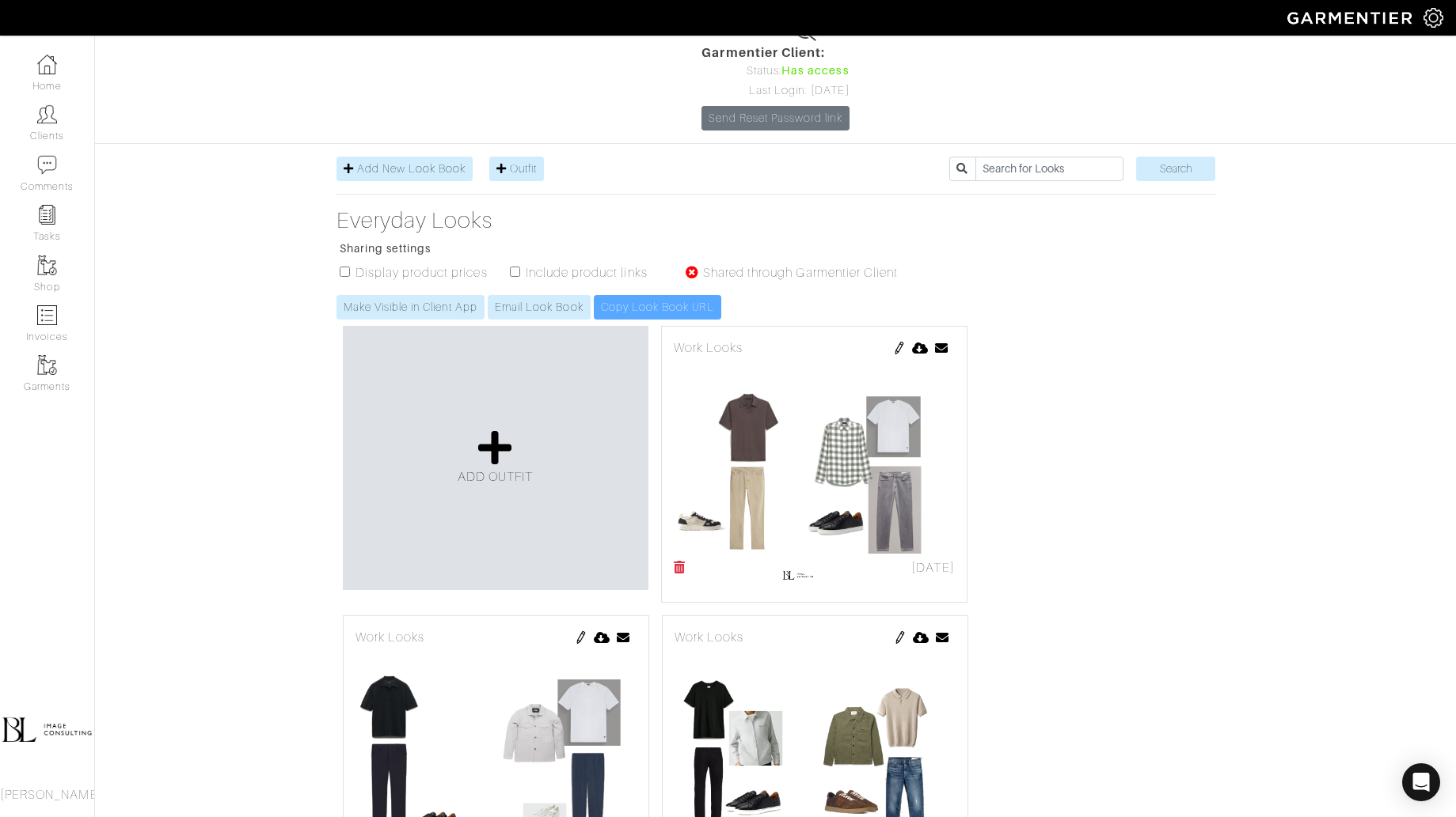
scroll to position [153, 0]
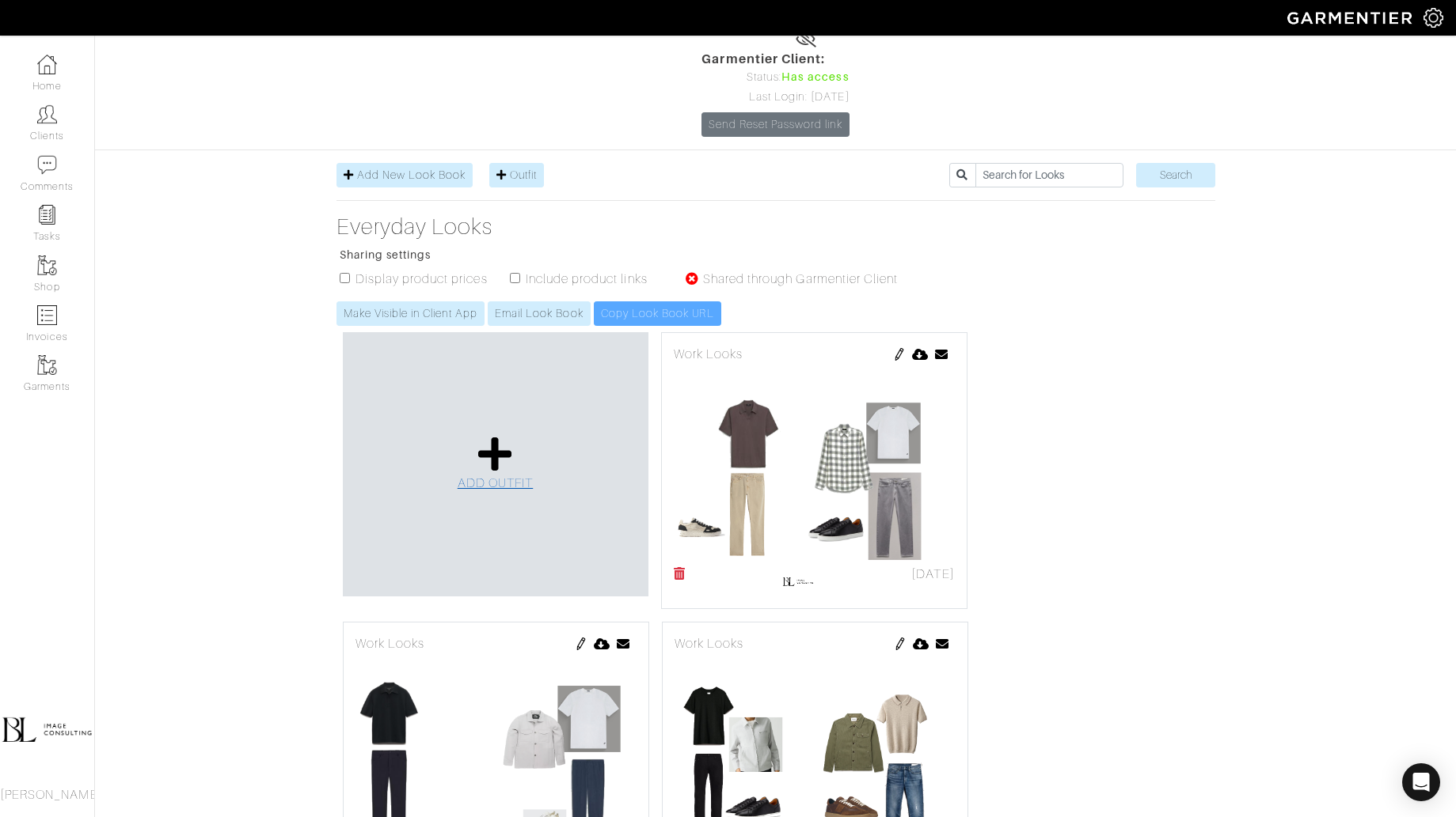
click at [489, 477] on span "ADD OUTFIT" at bounding box center [495, 484] width 76 height 14
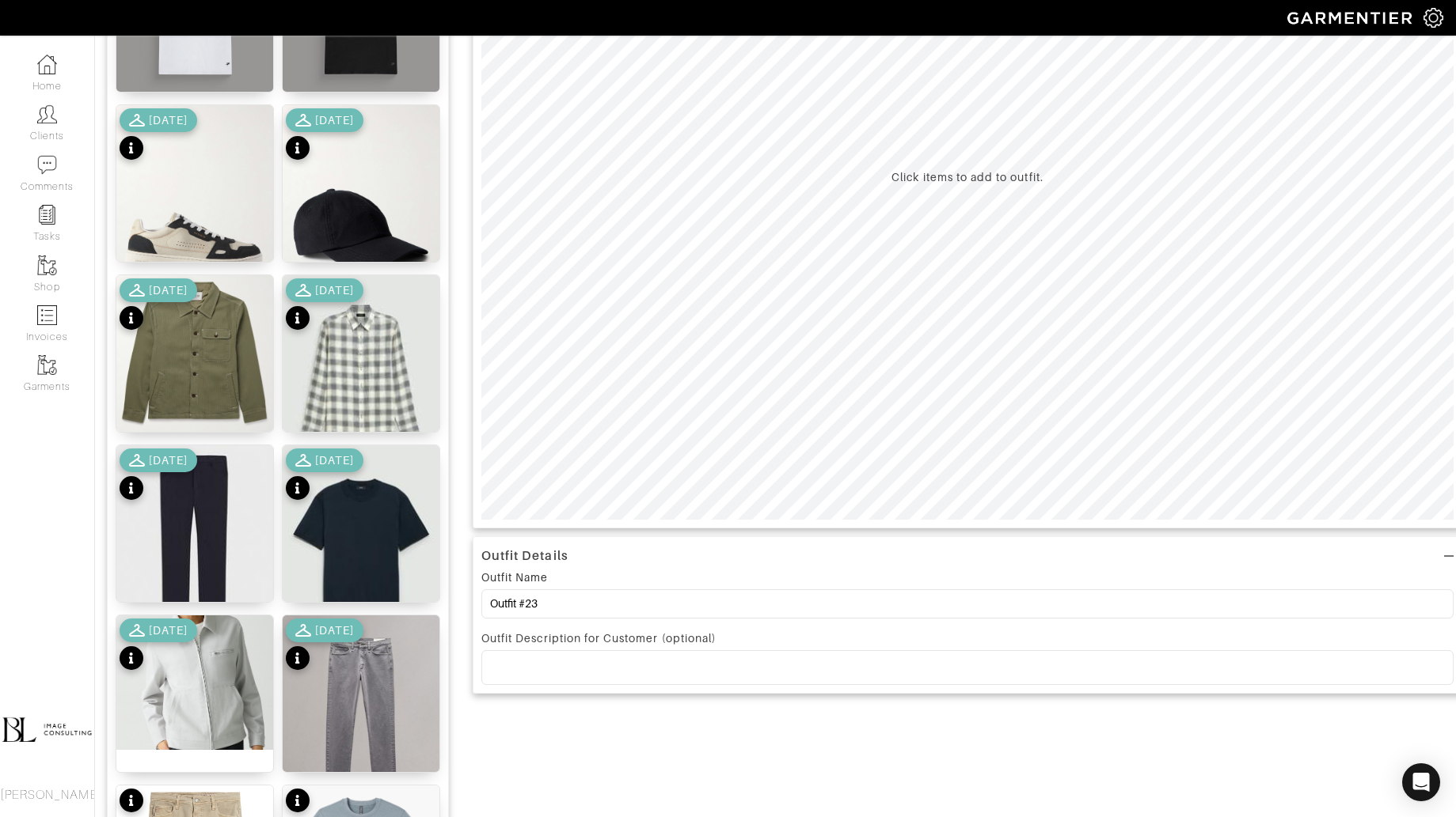
scroll to position [330, 0]
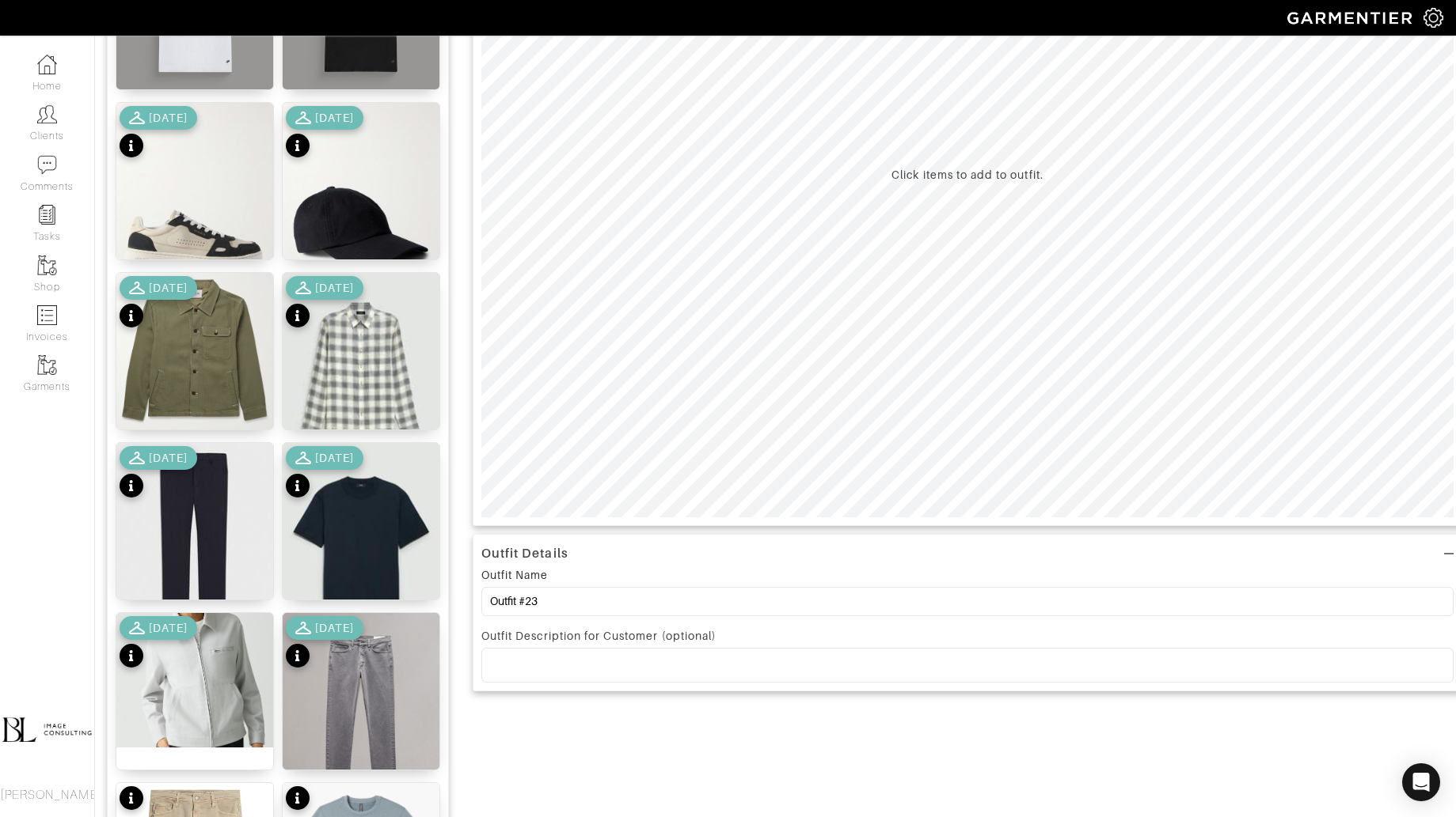
click at [530, 616] on div "Outfit Name Outfit #23" at bounding box center [967, 595] width 972 height 59
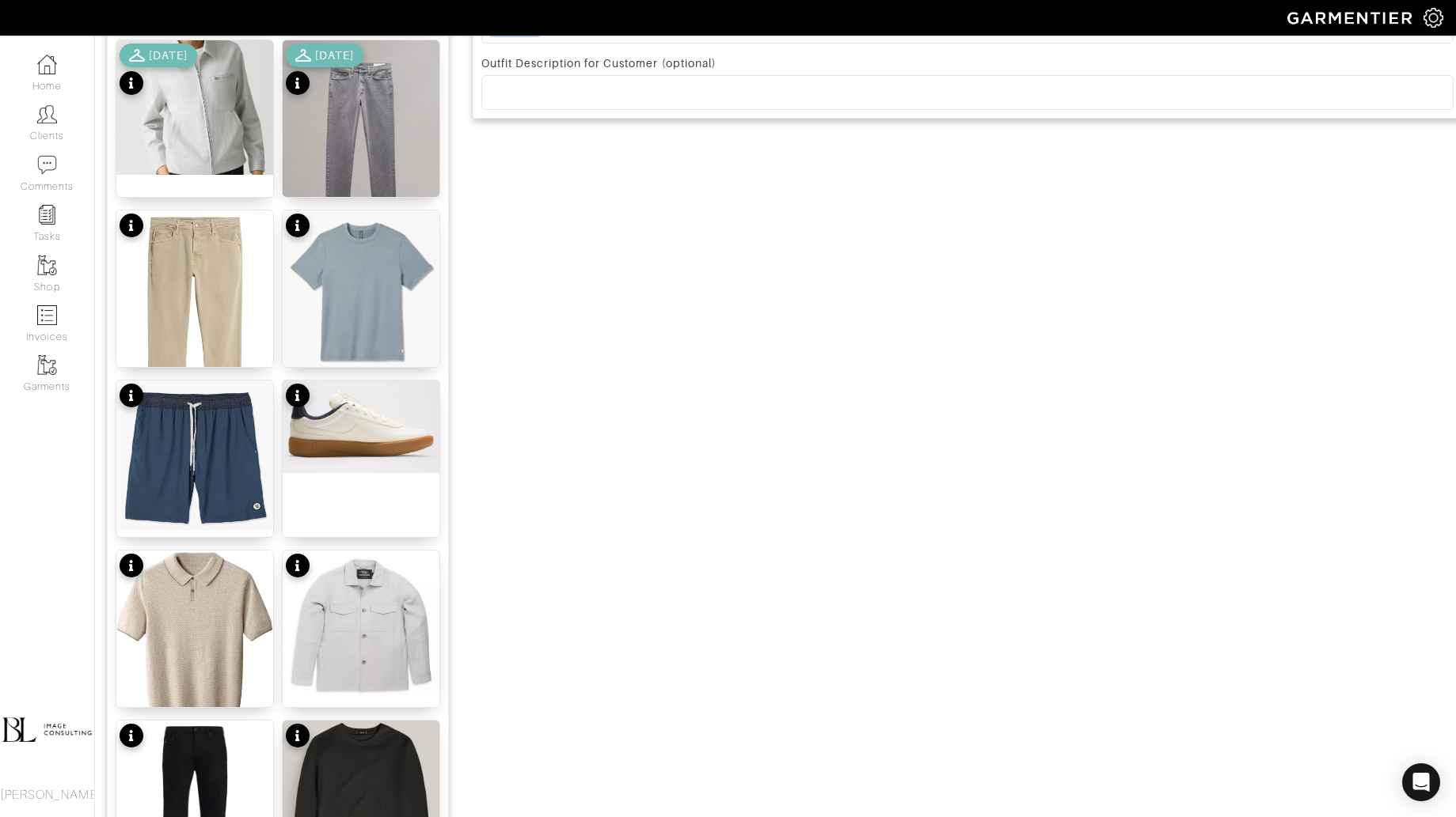
scroll to position [546, 0]
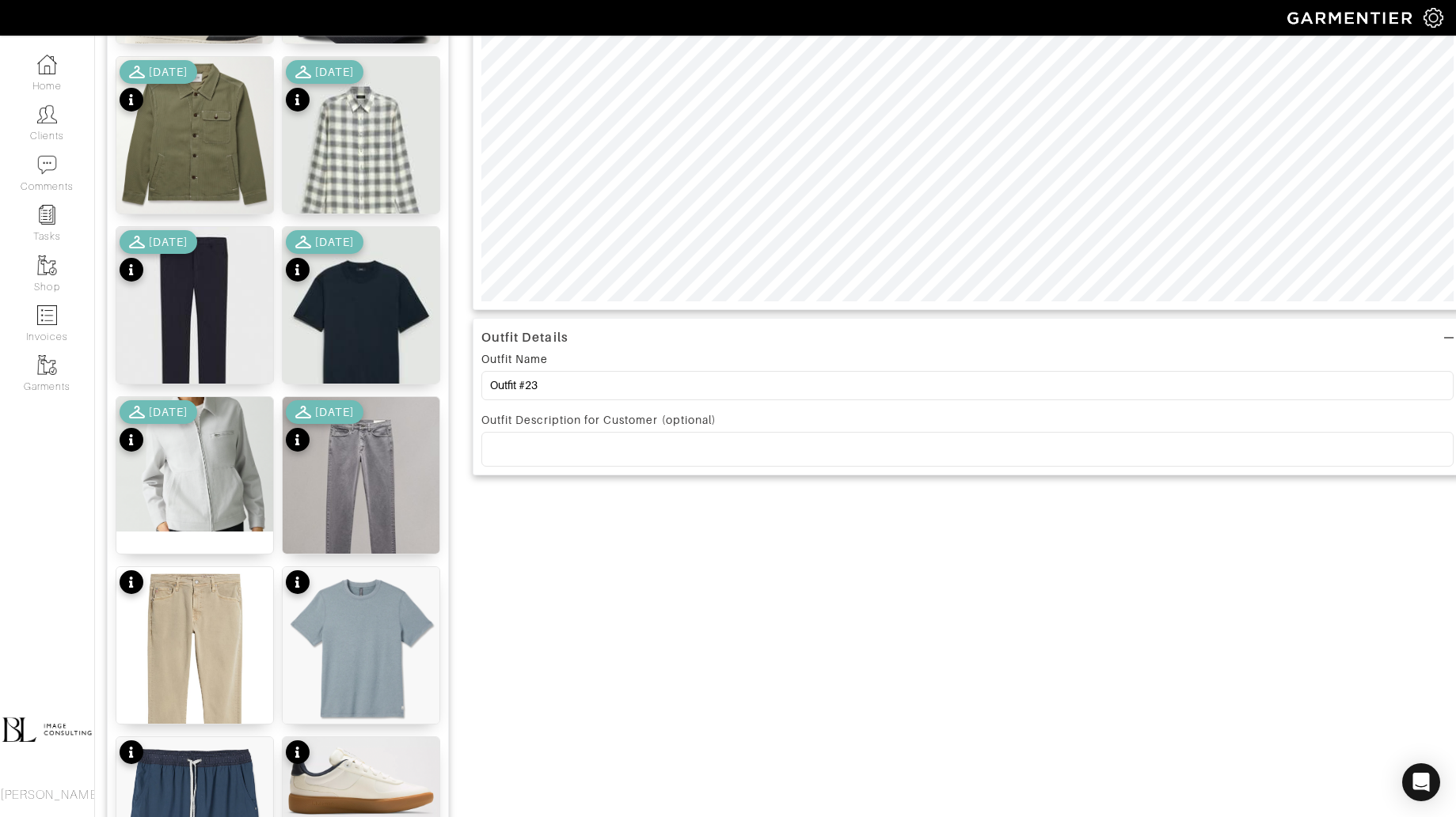
click at [579, 367] on div "Outfit Name Outfit #23" at bounding box center [967, 379] width 972 height 59
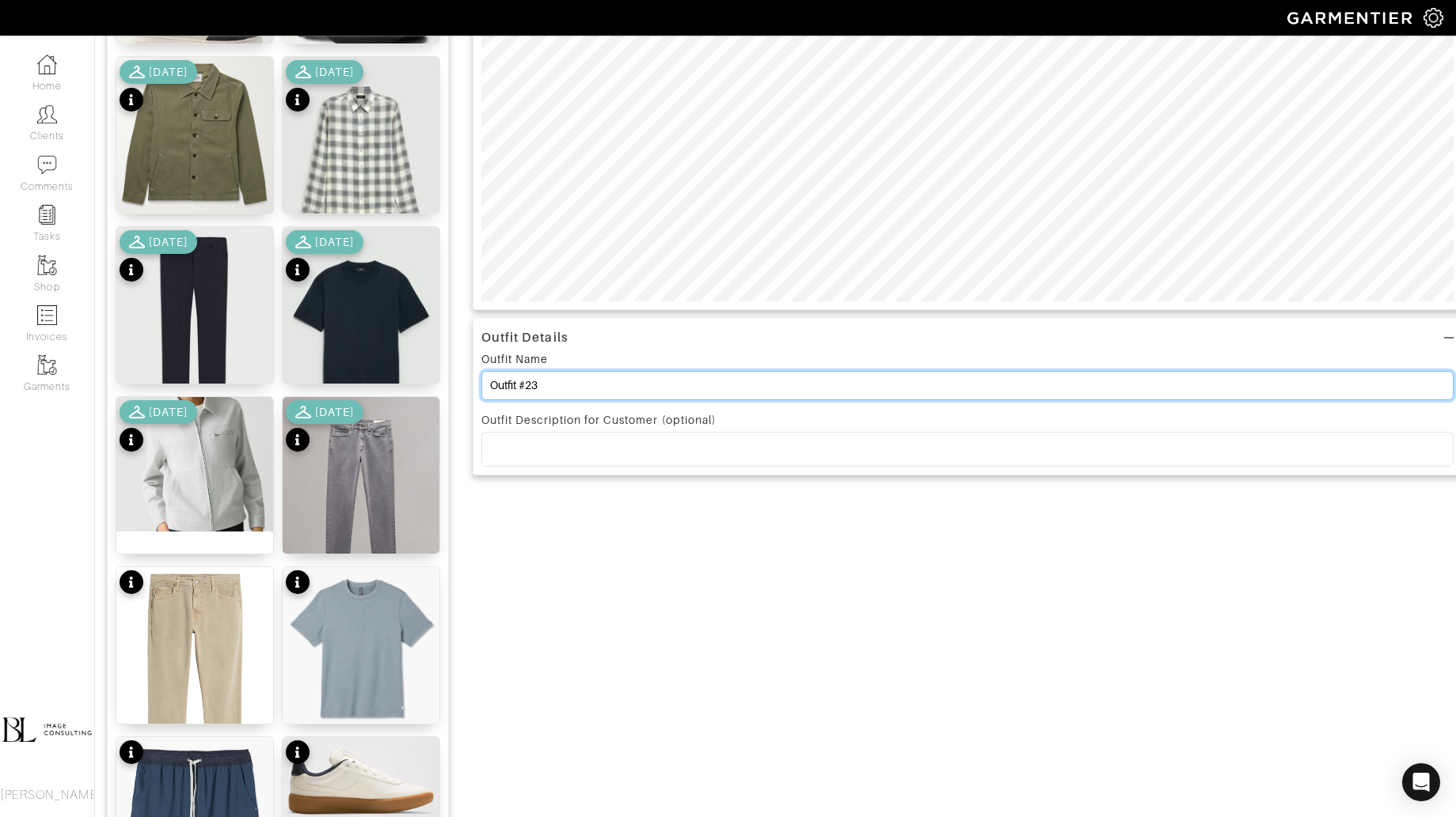
click at [580, 392] on input "Outfit #23" at bounding box center [967, 385] width 972 height 29
click at [580, 393] on input "Outfit #23" at bounding box center [967, 385] width 972 height 29
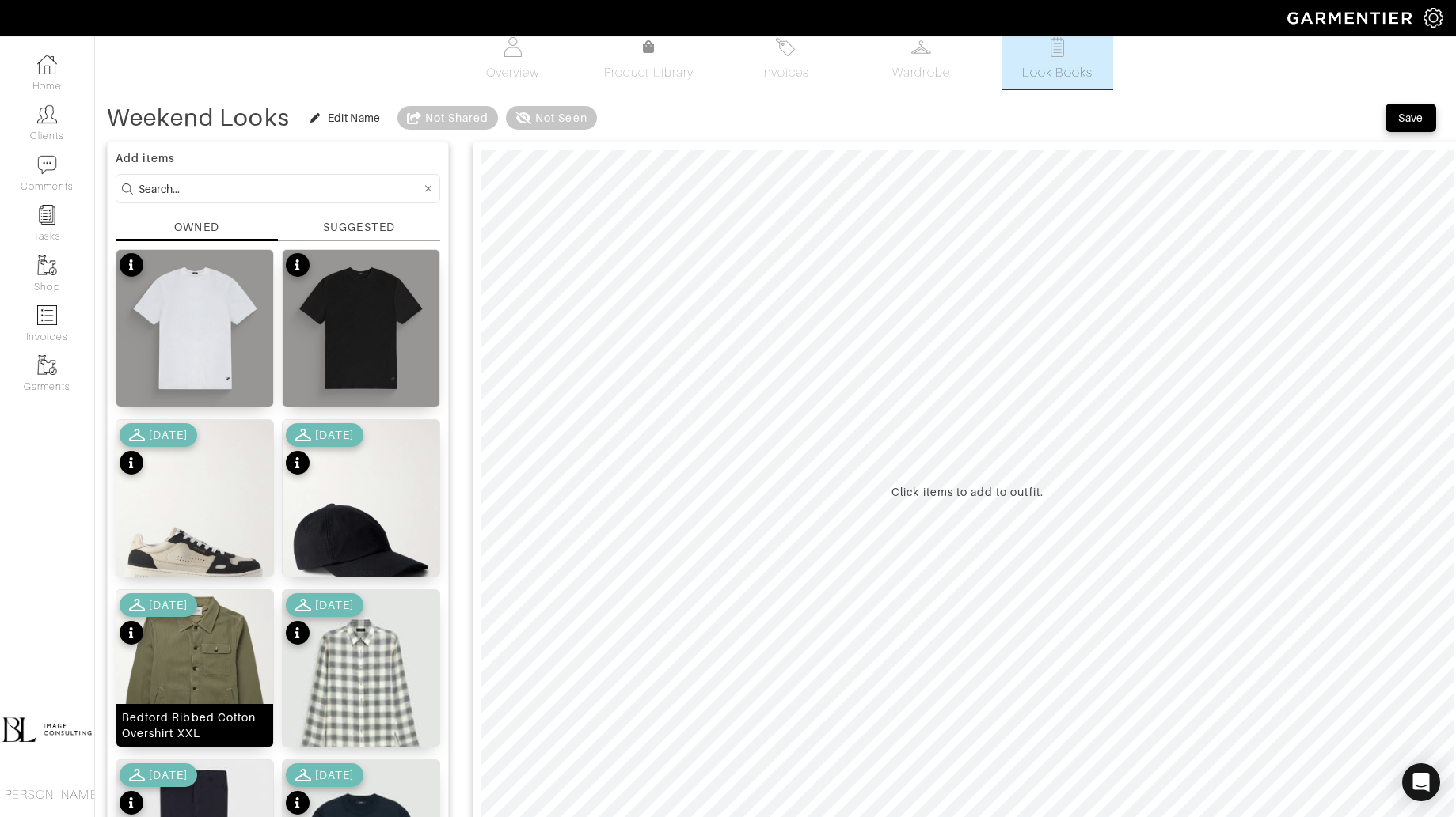
scroll to position [0, 0]
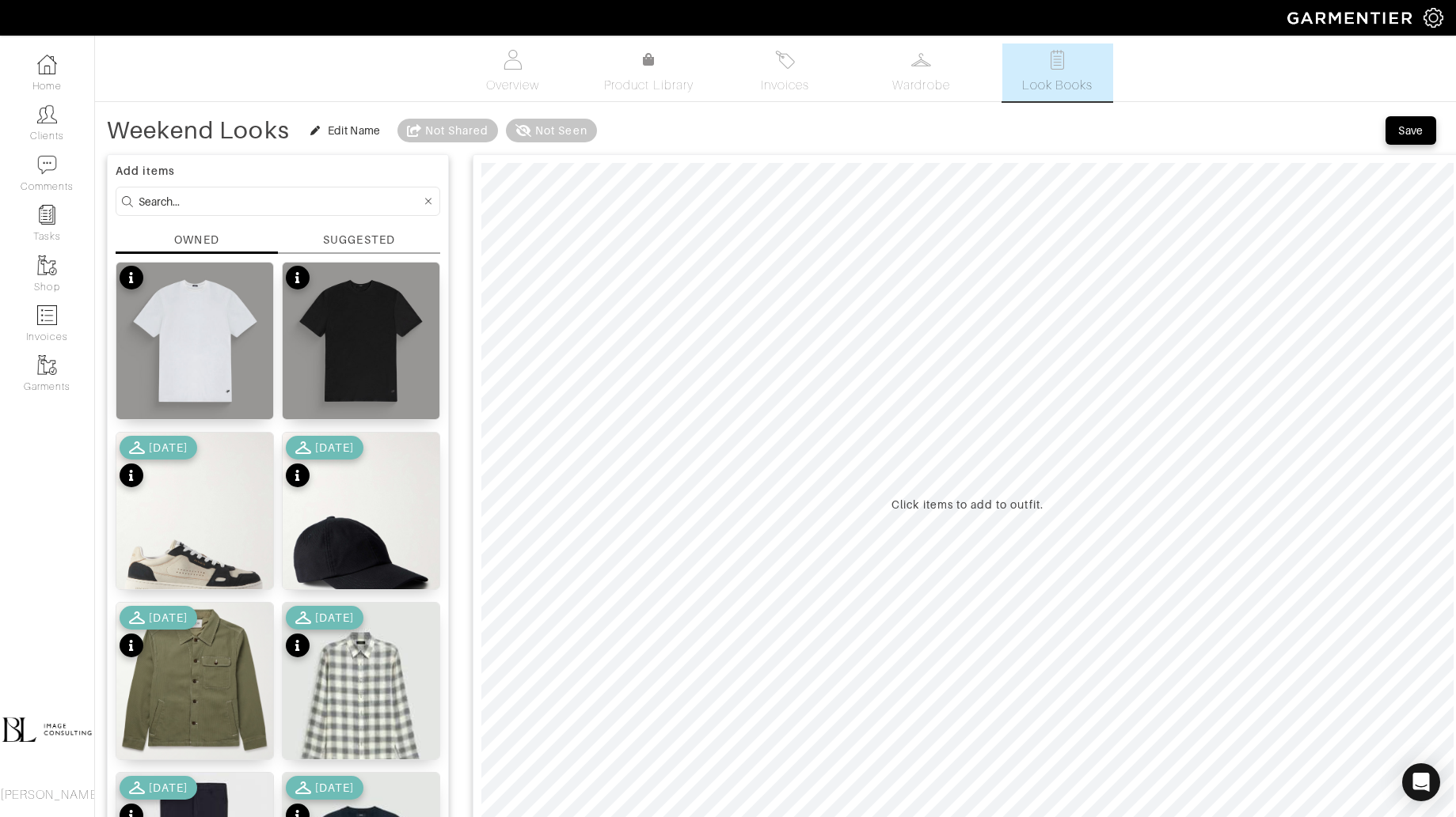
type input "Weekend Looks"
click at [226, 196] on input at bounding box center [280, 201] width 283 height 20
type input "bottoms"
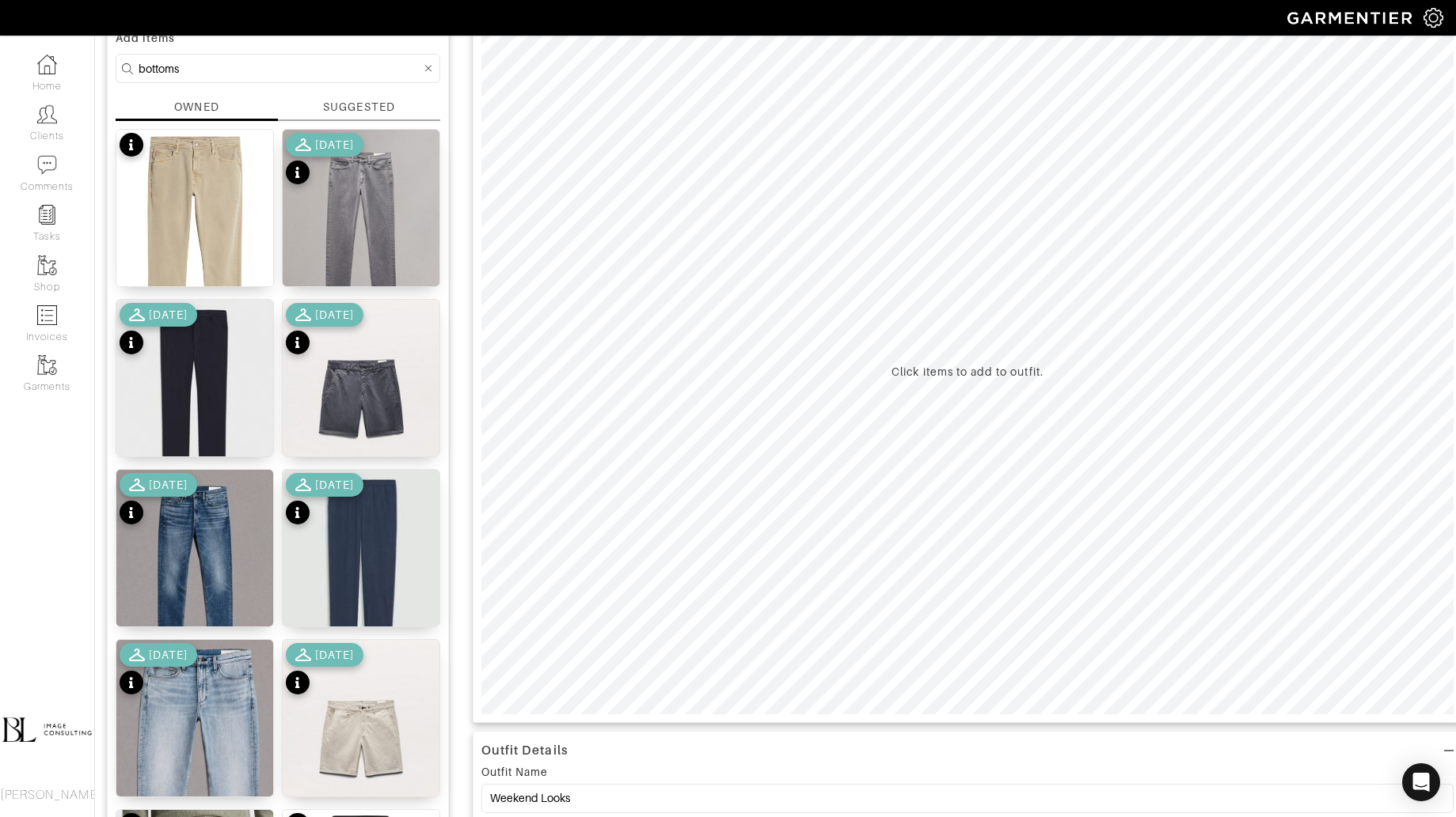
scroll to position [133, 0]
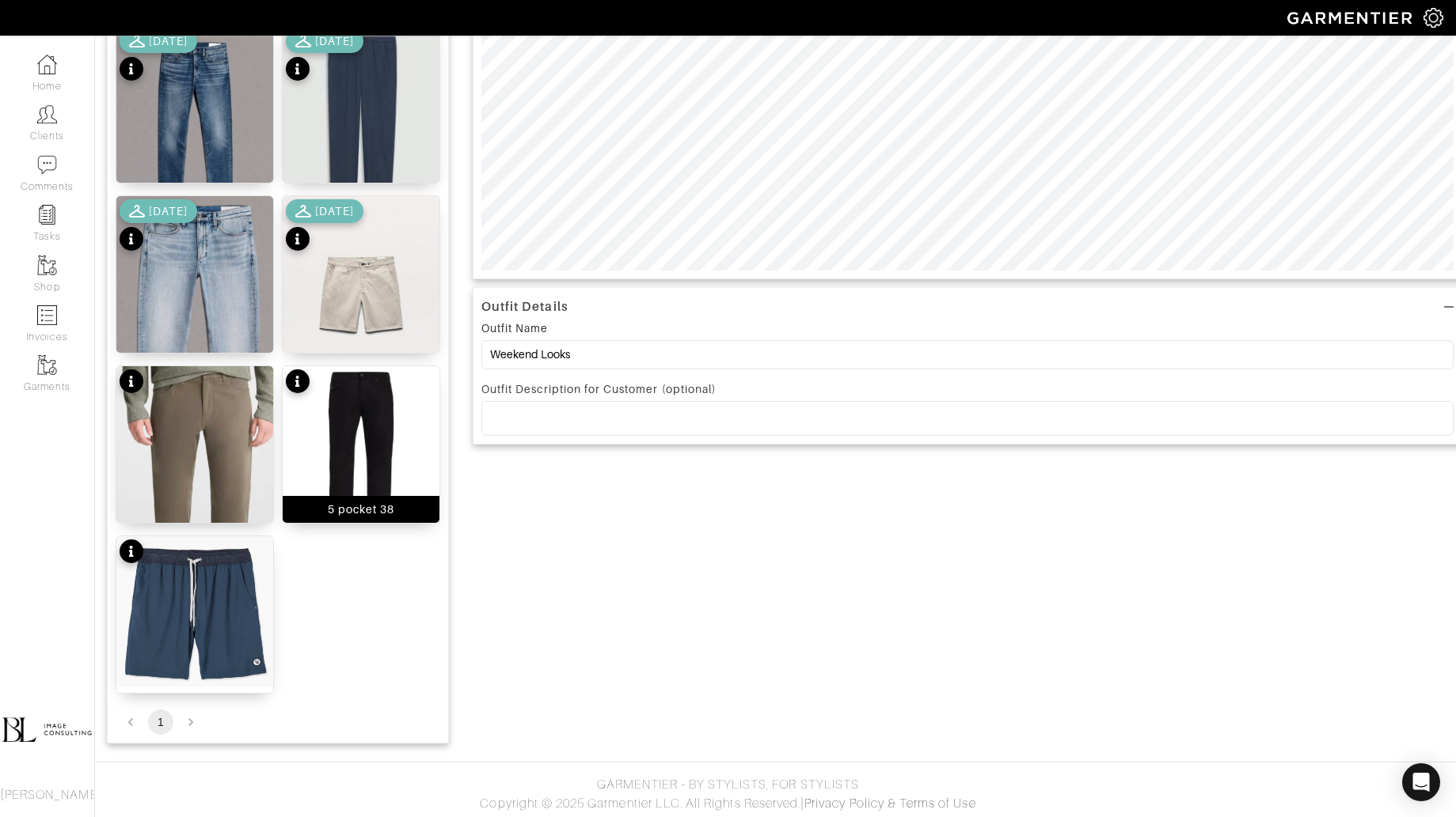
click at [349, 454] on img at bounding box center [361, 470] width 157 height 209
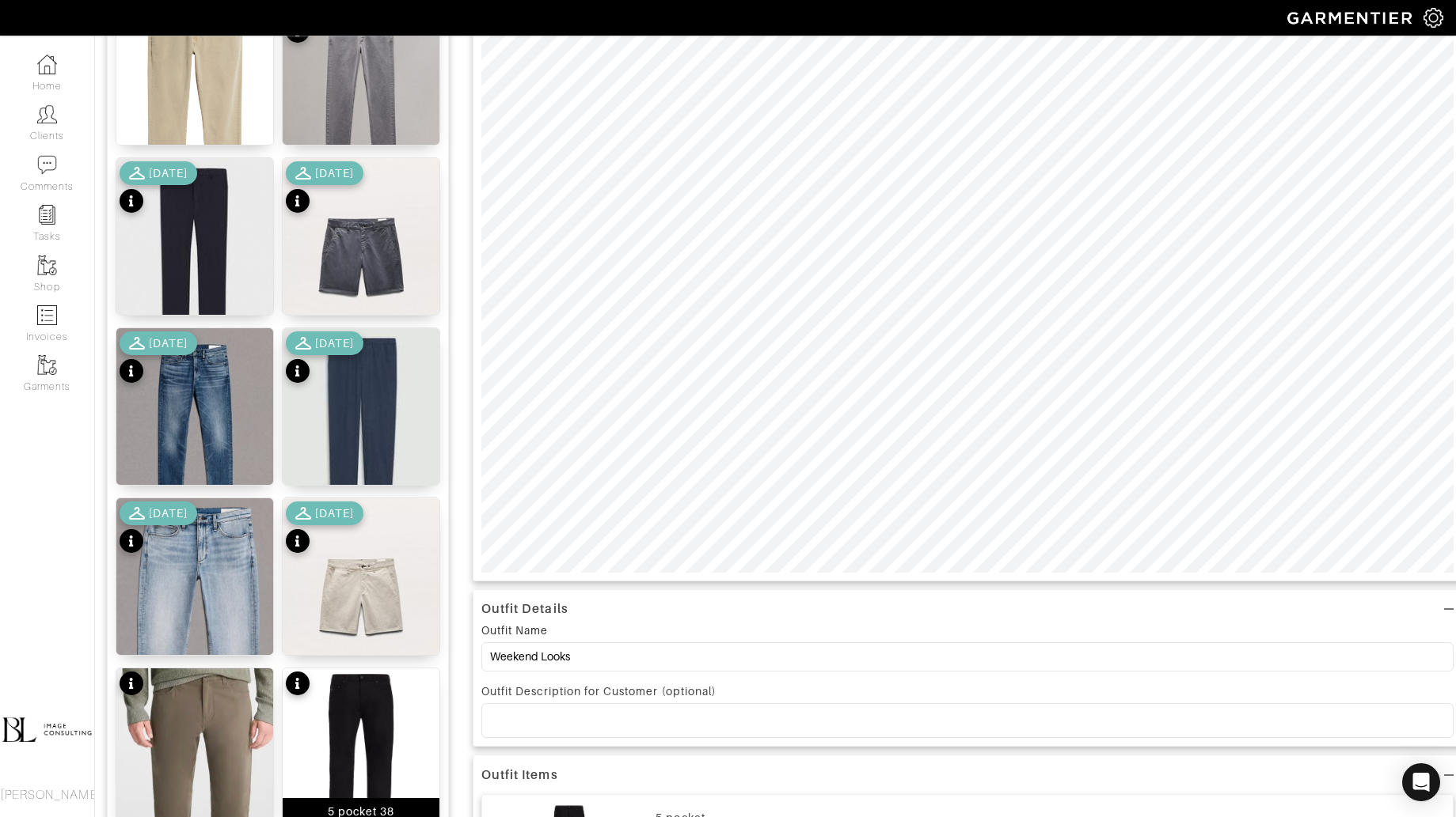
scroll to position [0, 0]
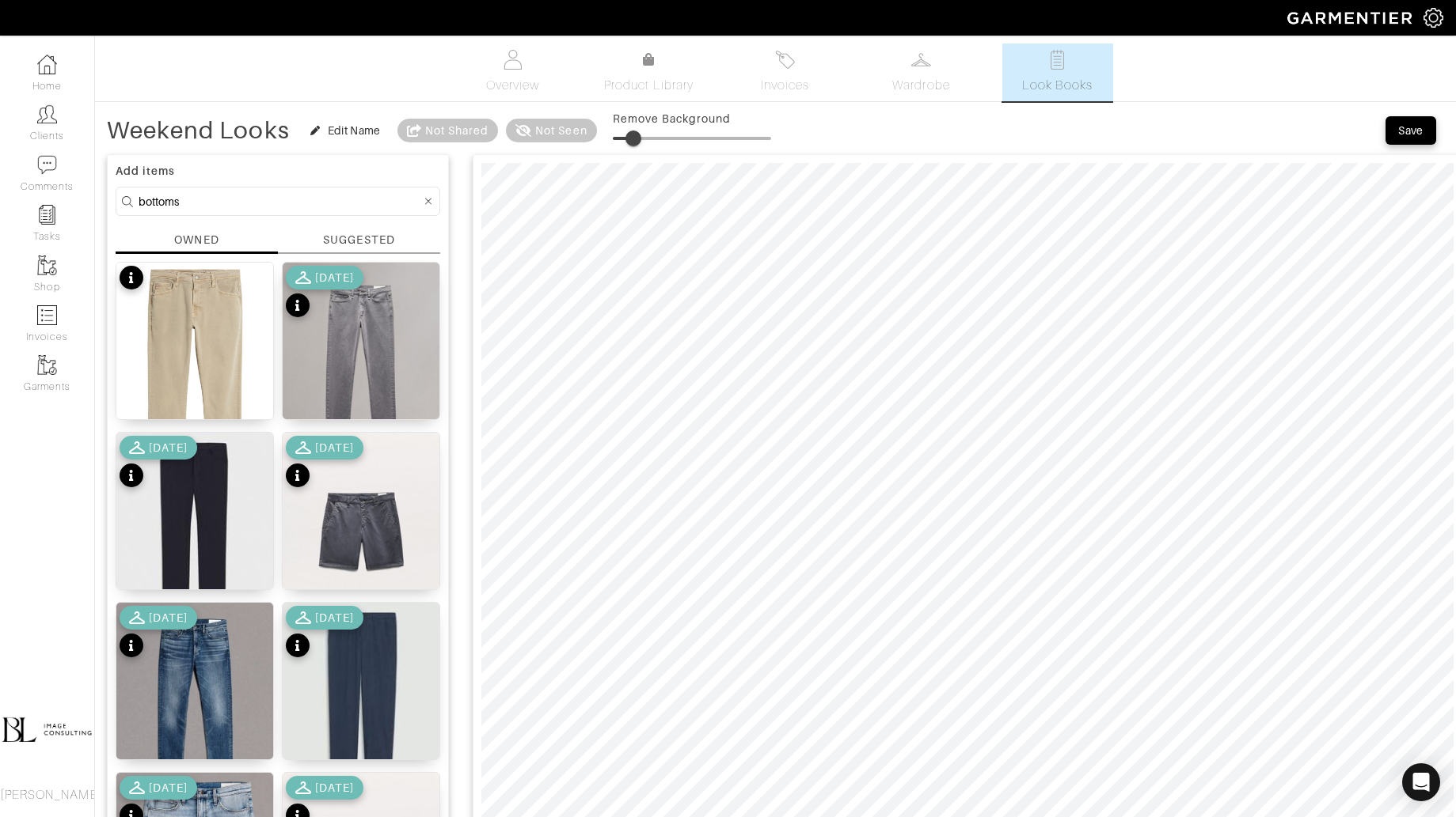
drag, startPoint x: 622, startPoint y: 133, endPoint x: 634, endPoint y: 133, distance: 12.0
click at [634, 133] on span at bounding box center [633, 139] width 16 height 16
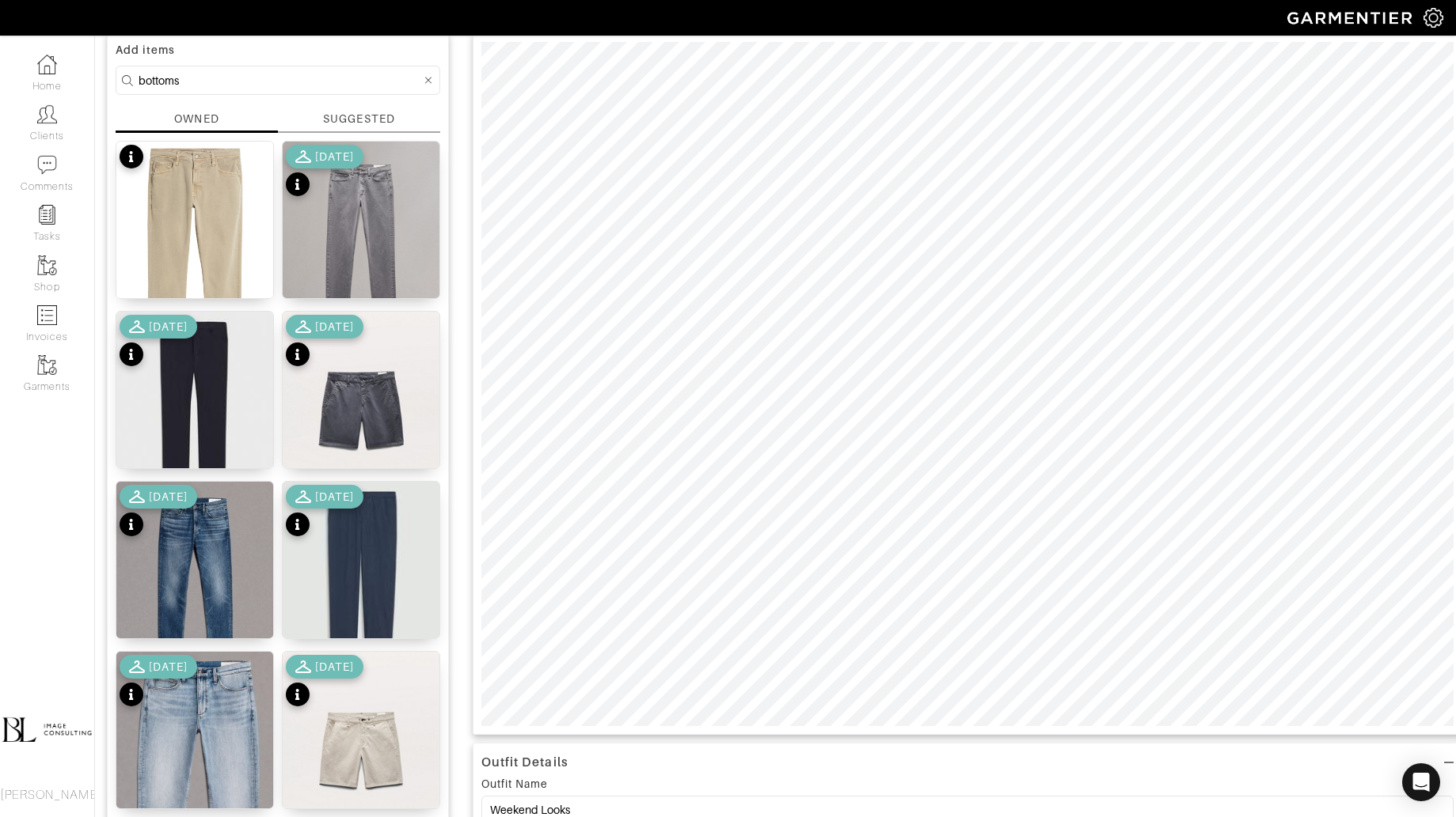
scroll to position [125, 0]
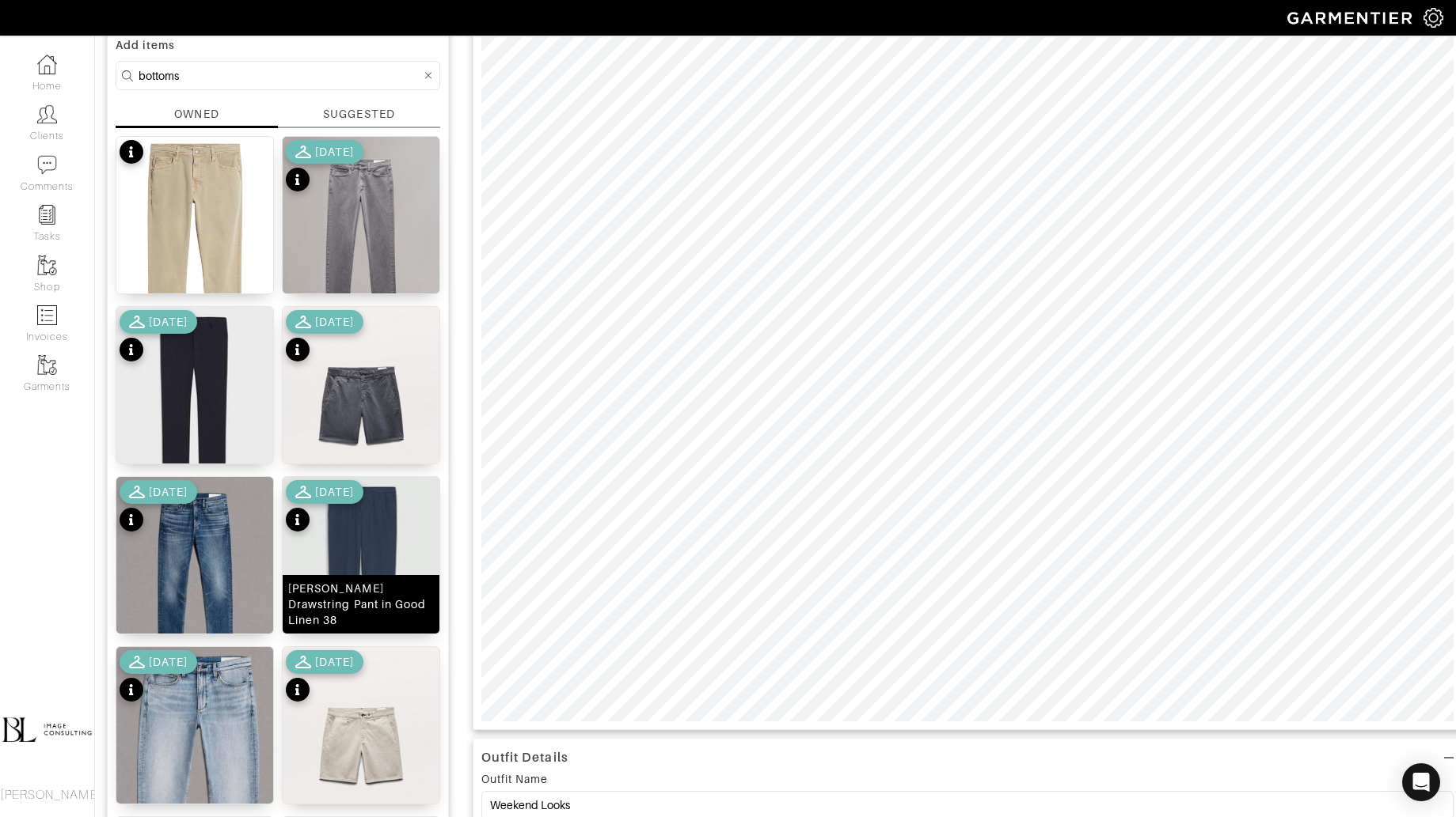
click at [362, 538] on img at bounding box center [361, 575] width 157 height 196
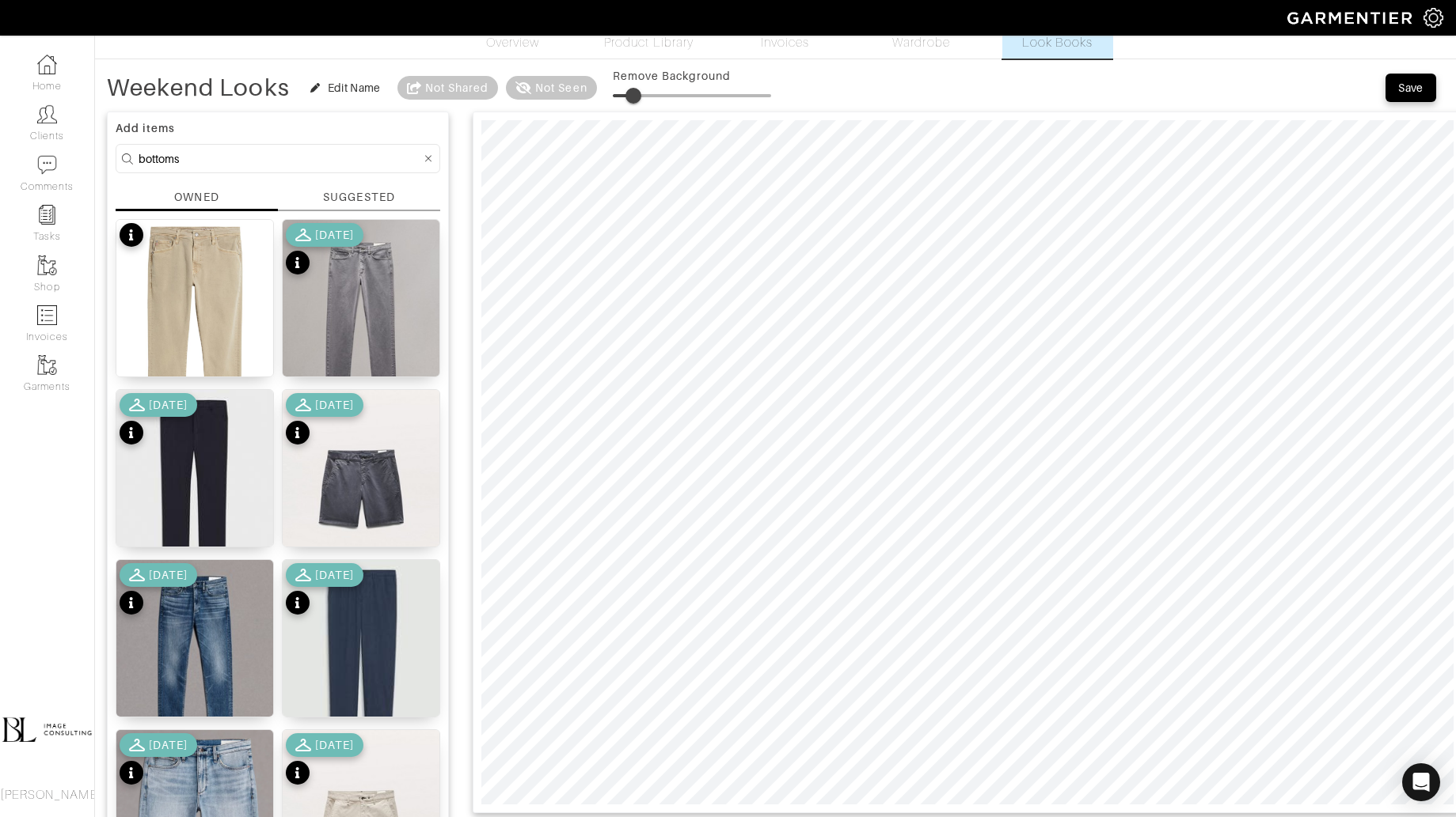
scroll to position [19, 0]
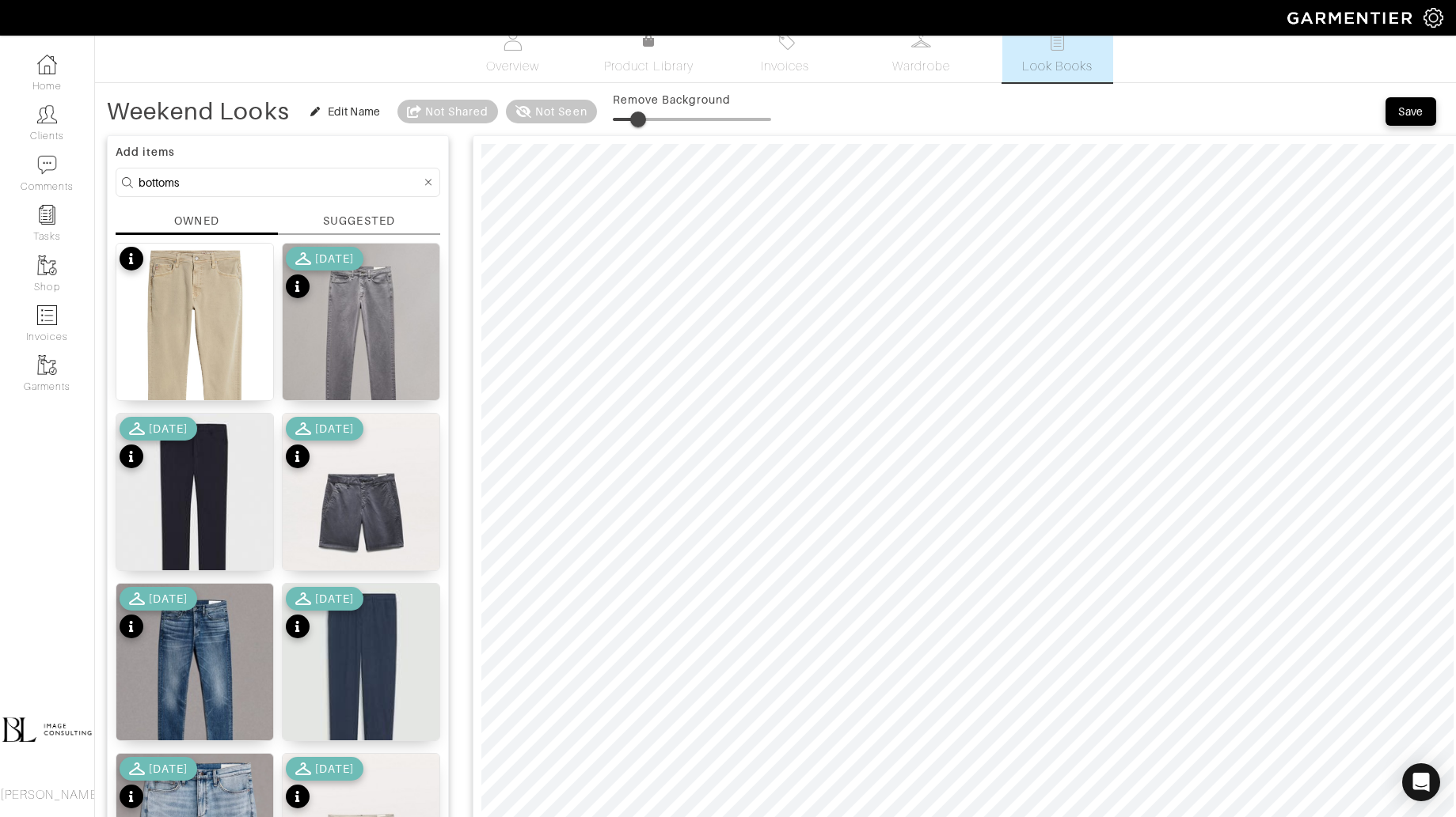
click at [639, 123] on span at bounding box center [638, 119] width 16 height 16
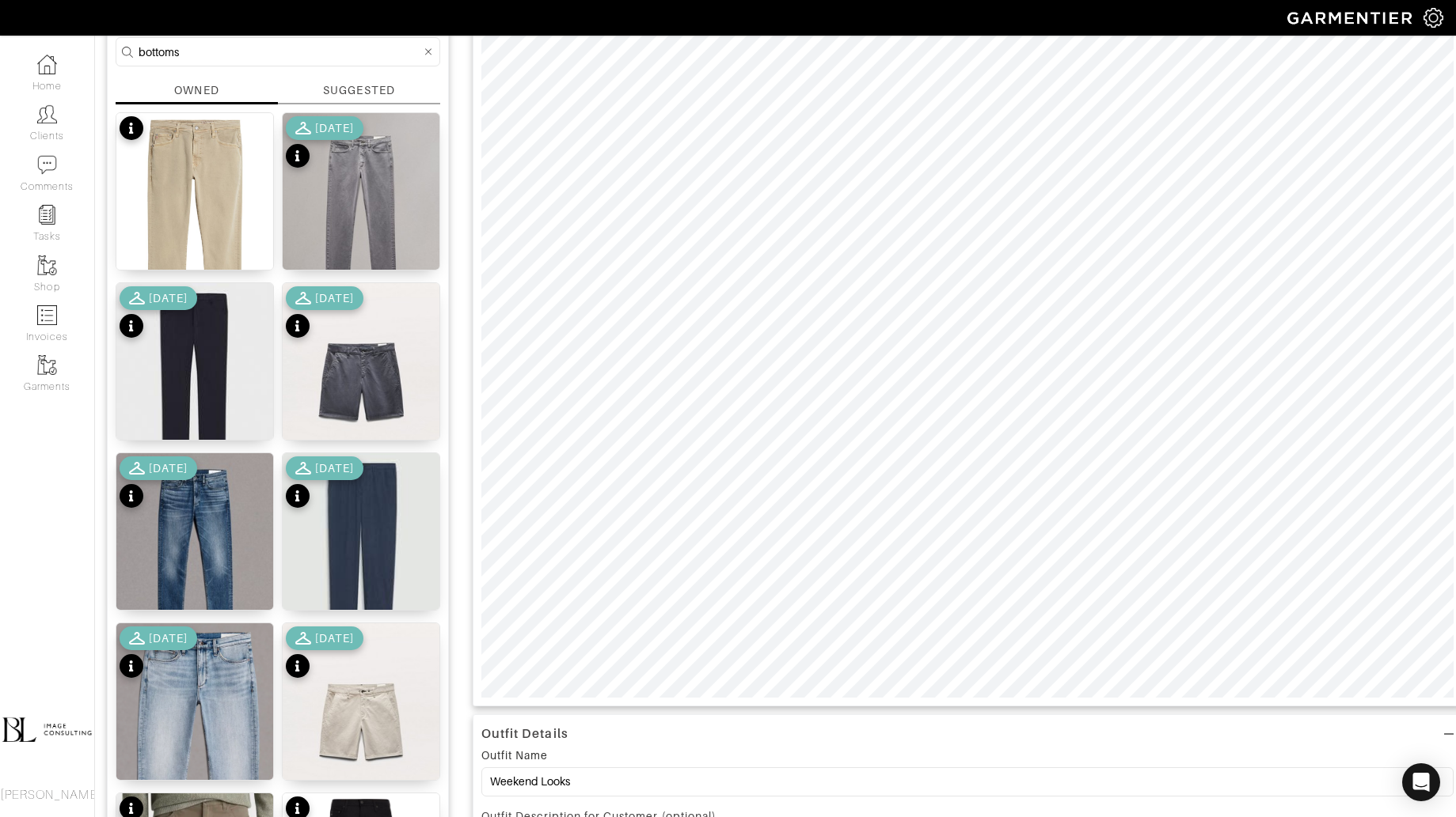
scroll to position [166, 0]
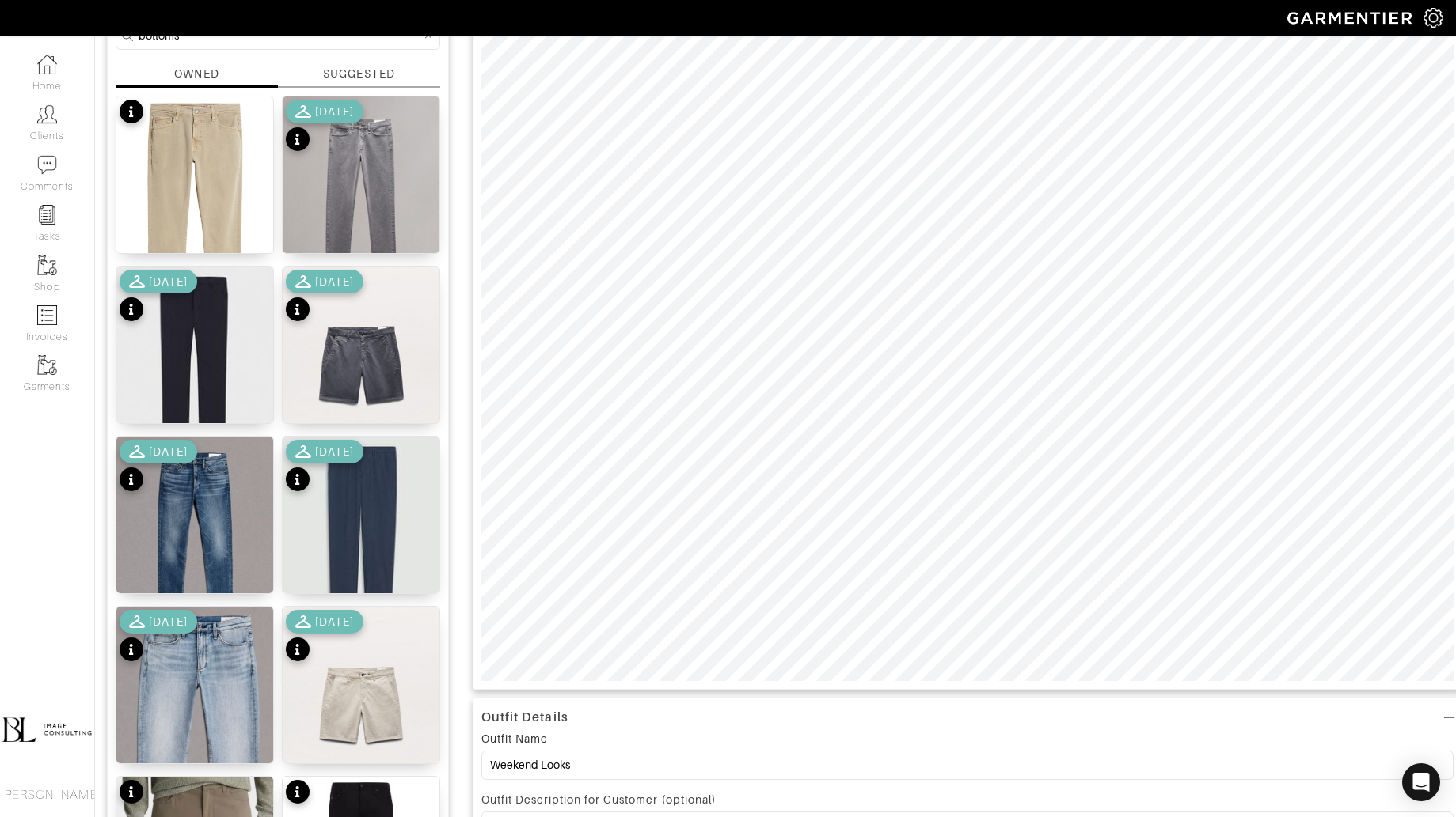
type input "13"
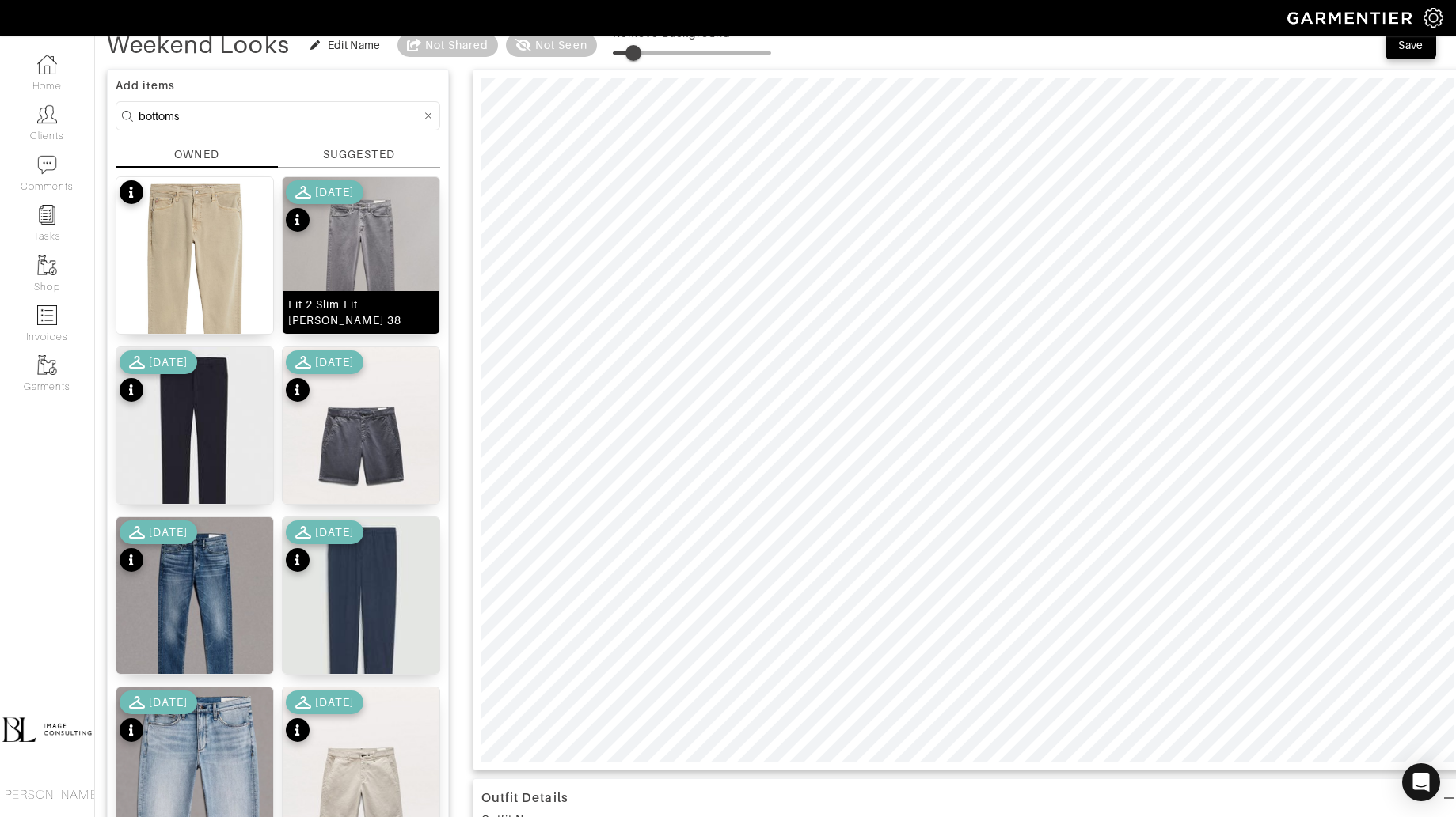
scroll to position [84, 0]
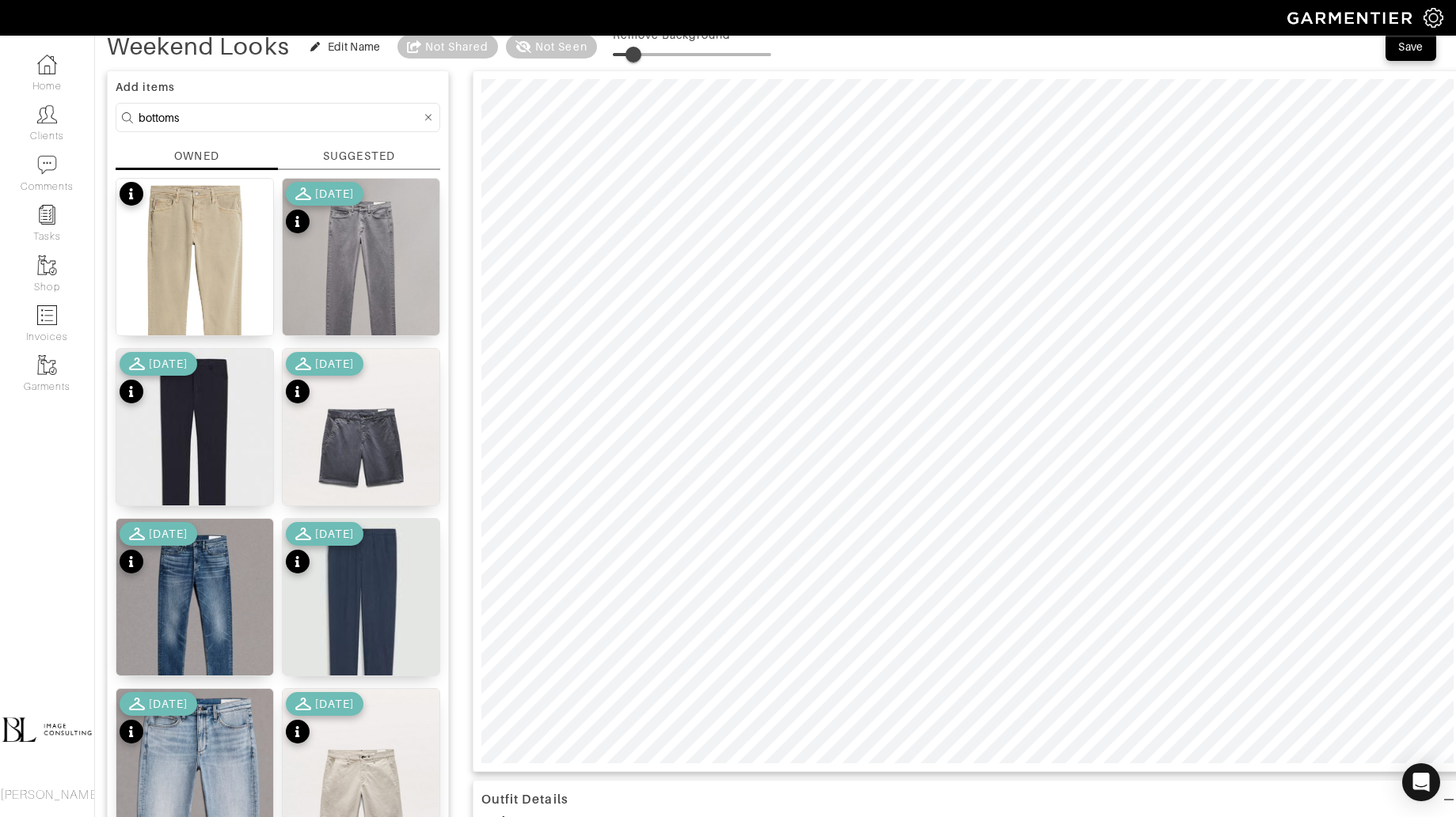
click at [245, 109] on input "bottoms" at bounding box center [280, 117] width 283 height 20
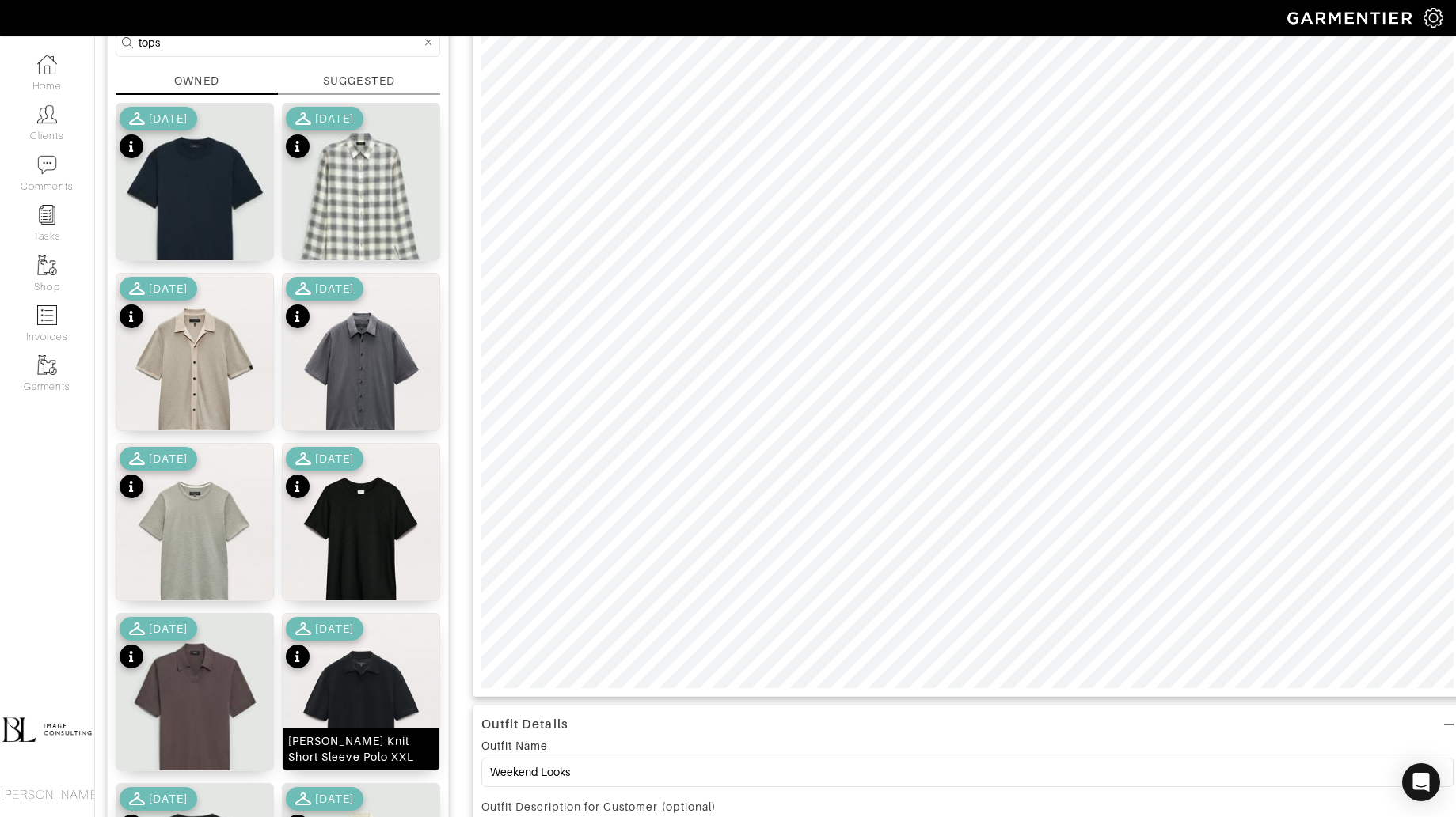
scroll to position [133, 0]
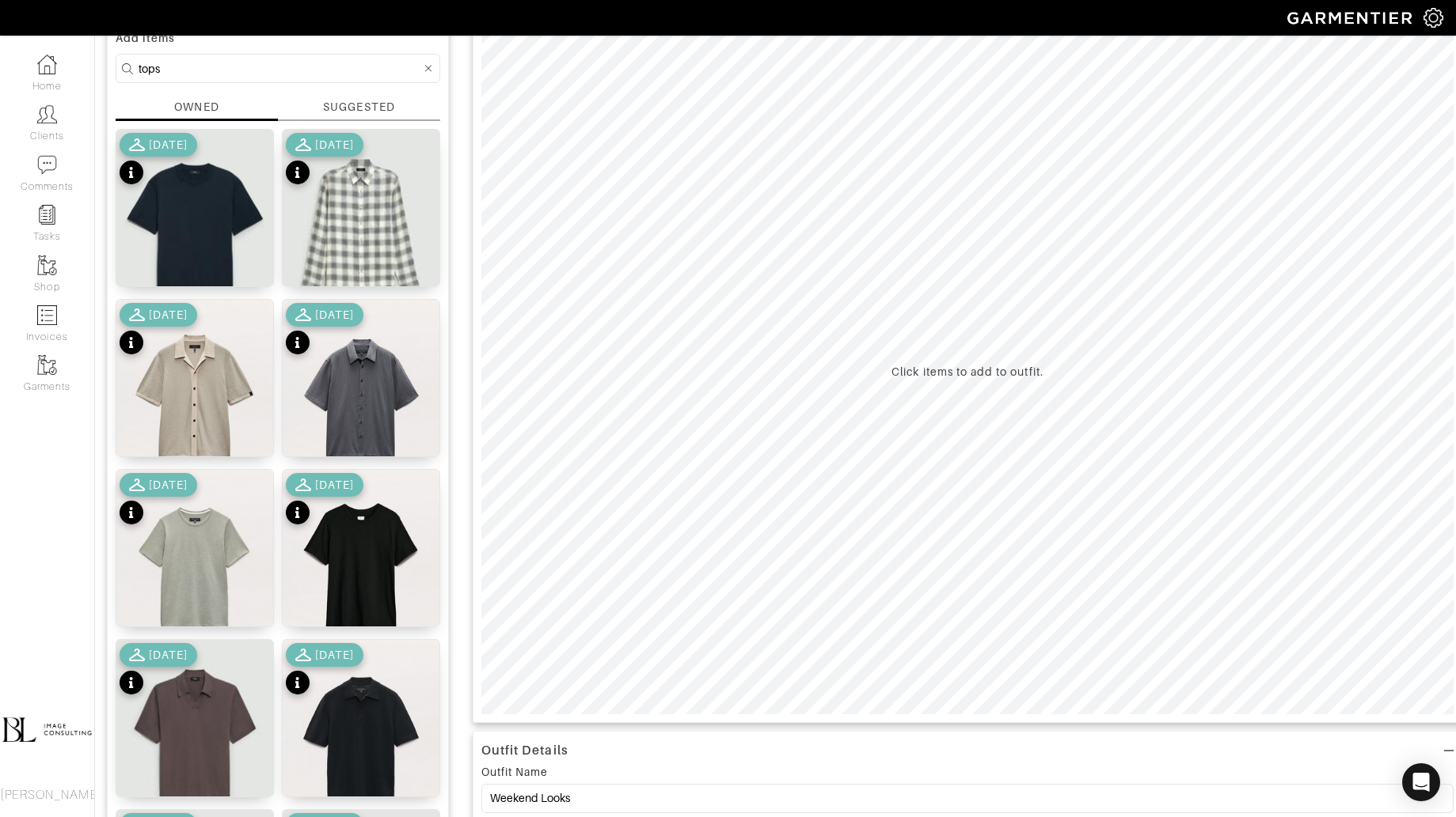
click at [237, 69] on input "tops" at bounding box center [280, 68] width 283 height 20
type input "shorts"
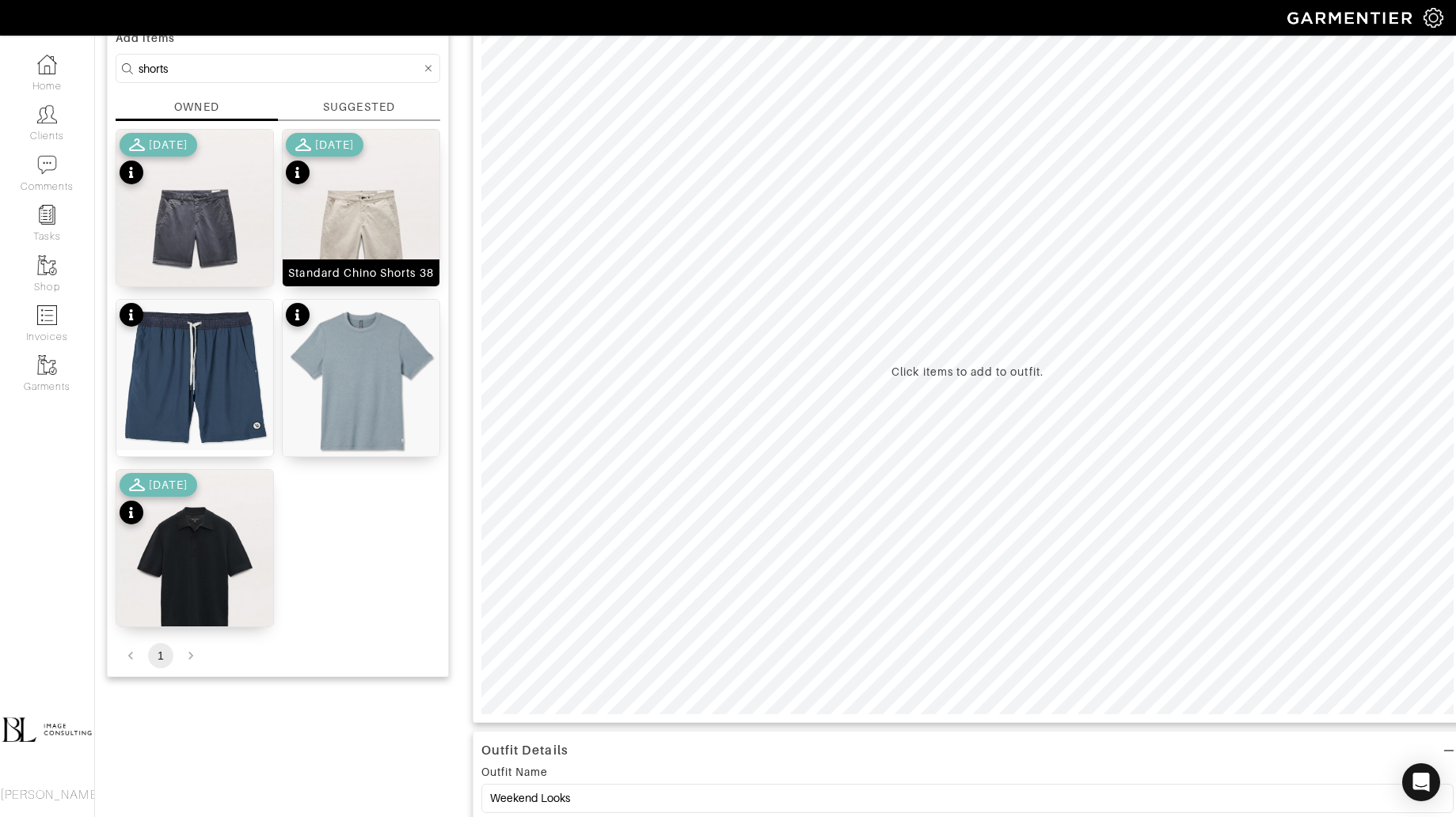
click at [342, 206] on img at bounding box center [361, 228] width 157 height 196
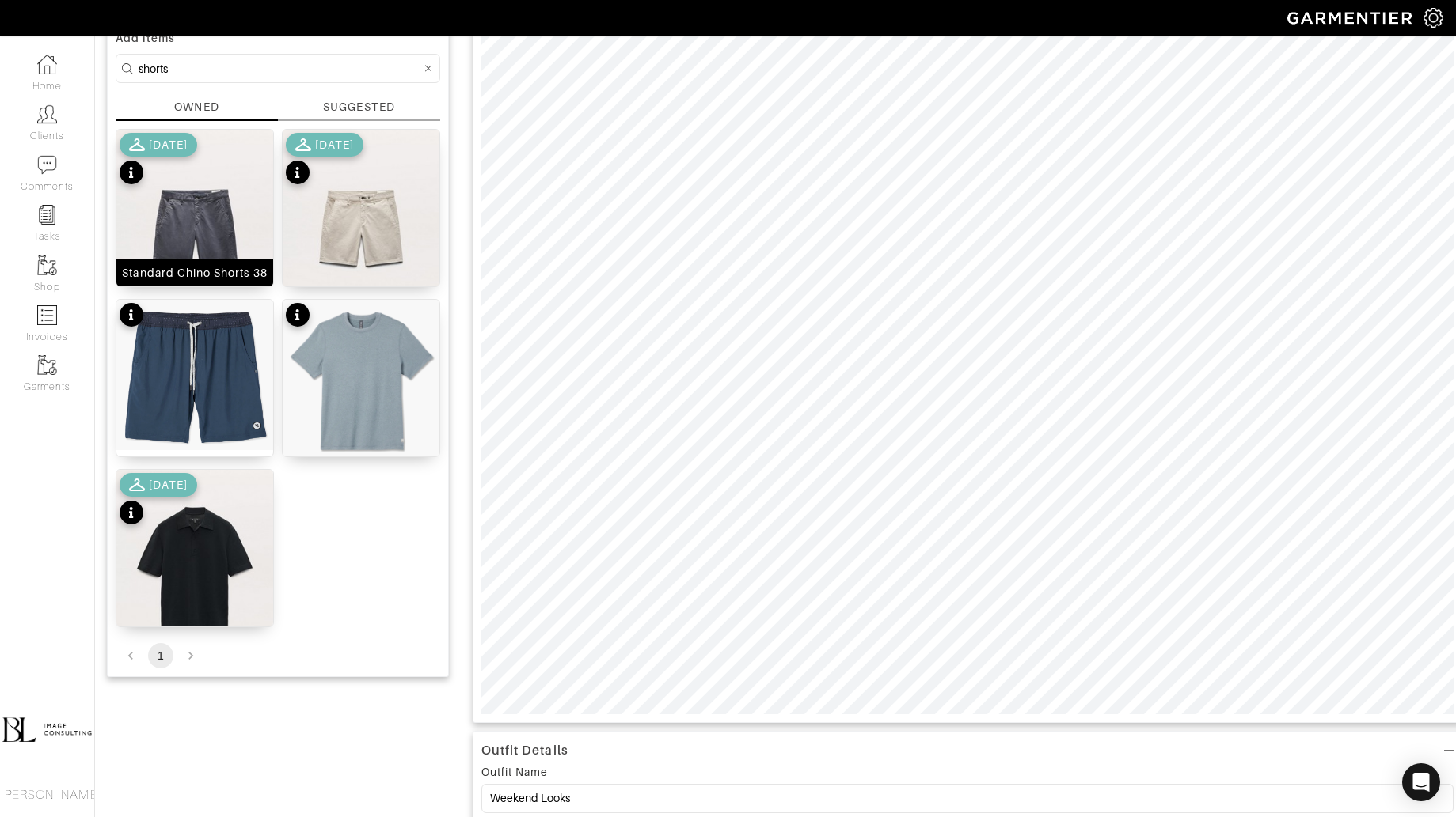
click at [197, 228] on img at bounding box center [195, 228] width 157 height 196
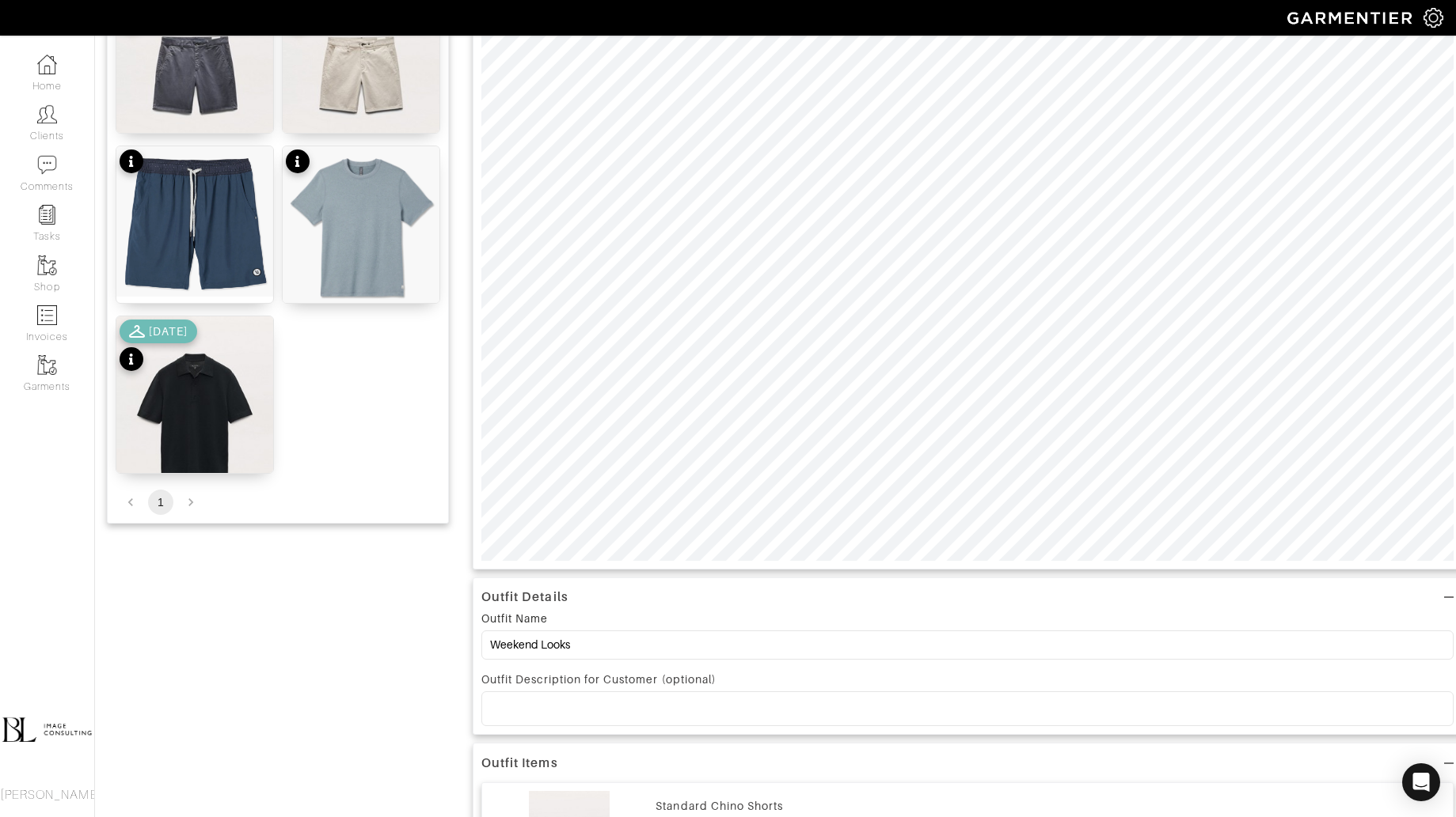
scroll to position [308, 0]
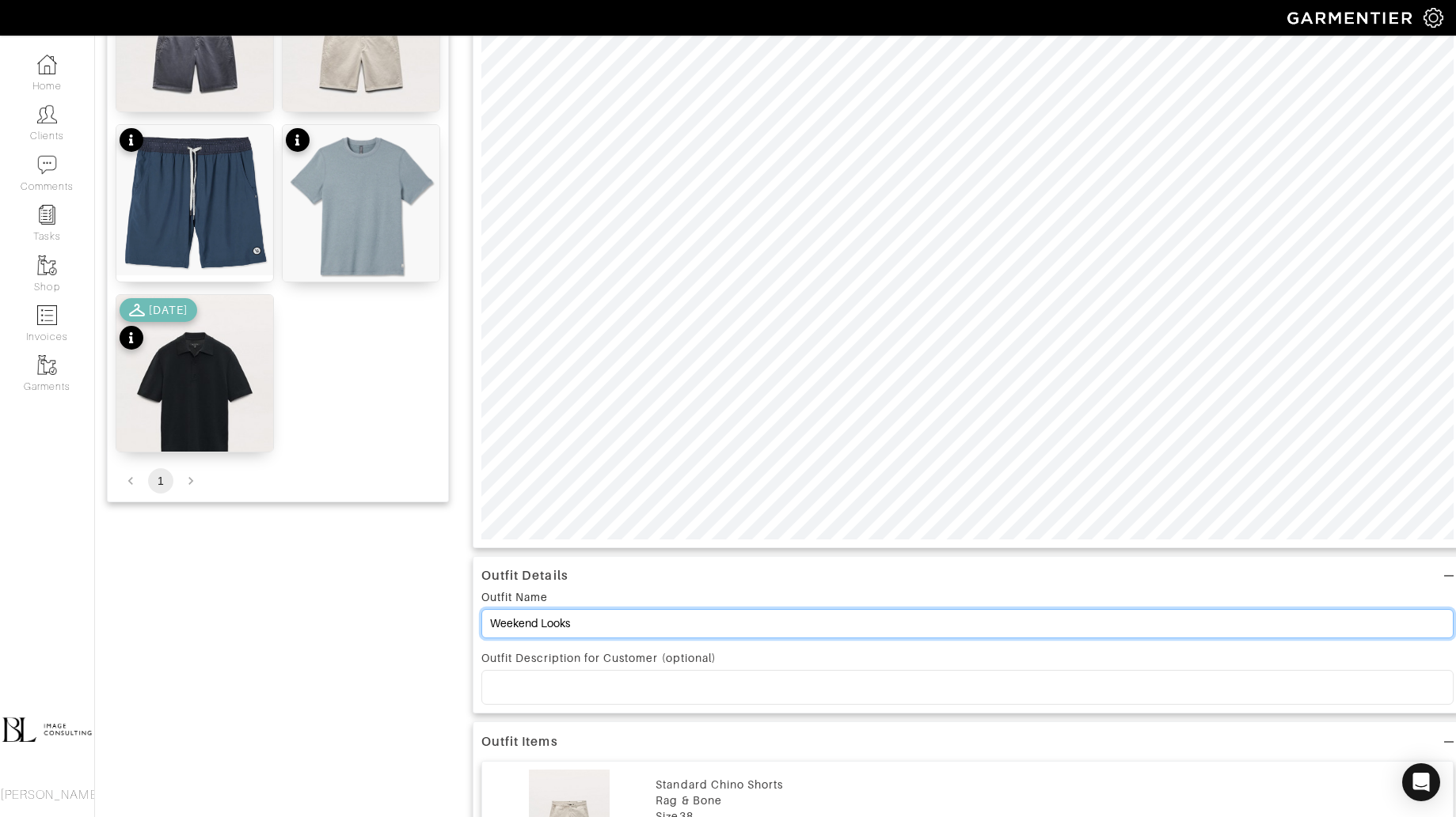
click at [498, 628] on input "Weekend Looks" at bounding box center [967, 623] width 972 height 29
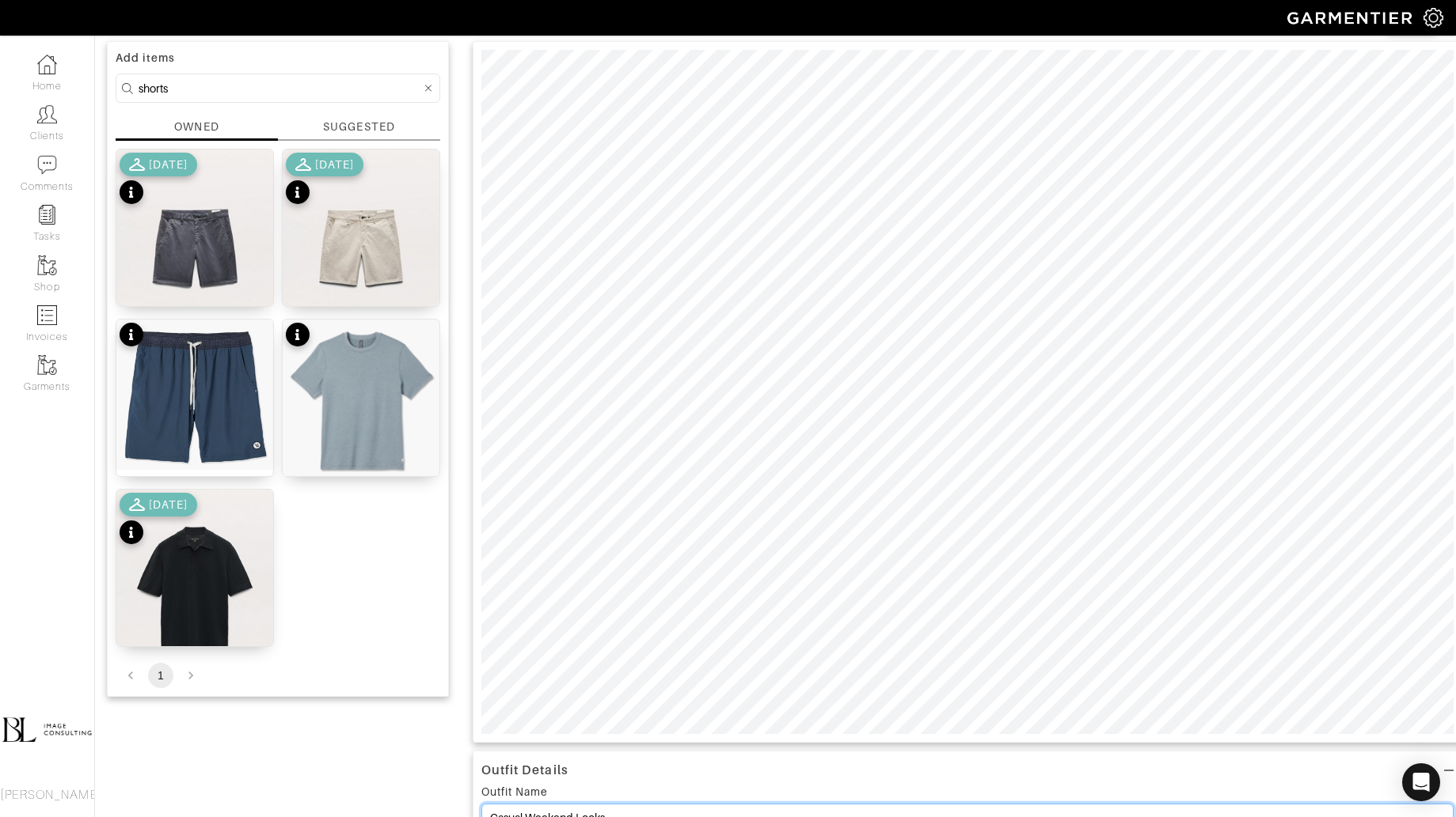
scroll to position [52, 0]
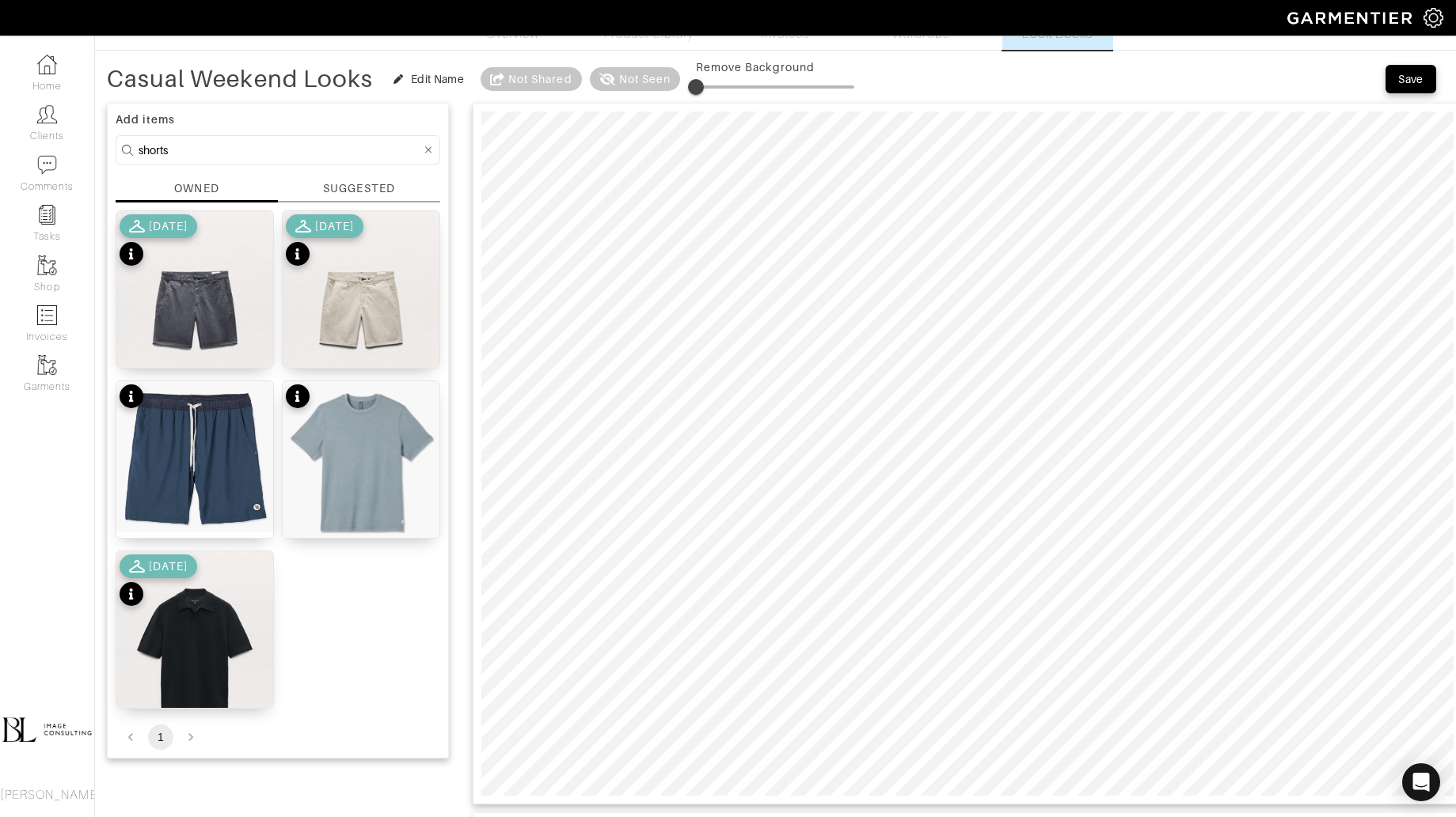
type input "Casual Weekend Looks"
type input "13"
drag, startPoint x: 701, startPoint y: 80, endPoint x: 717, endPoint y: 80, distance: 16.0
click at [717, 80] on span at bounding box center [716, 87] width 16 height 16
drag, startPoint x: 711, startPoint y: 85, endPoint x: 728, endPoint y: 83, distance: 17.1
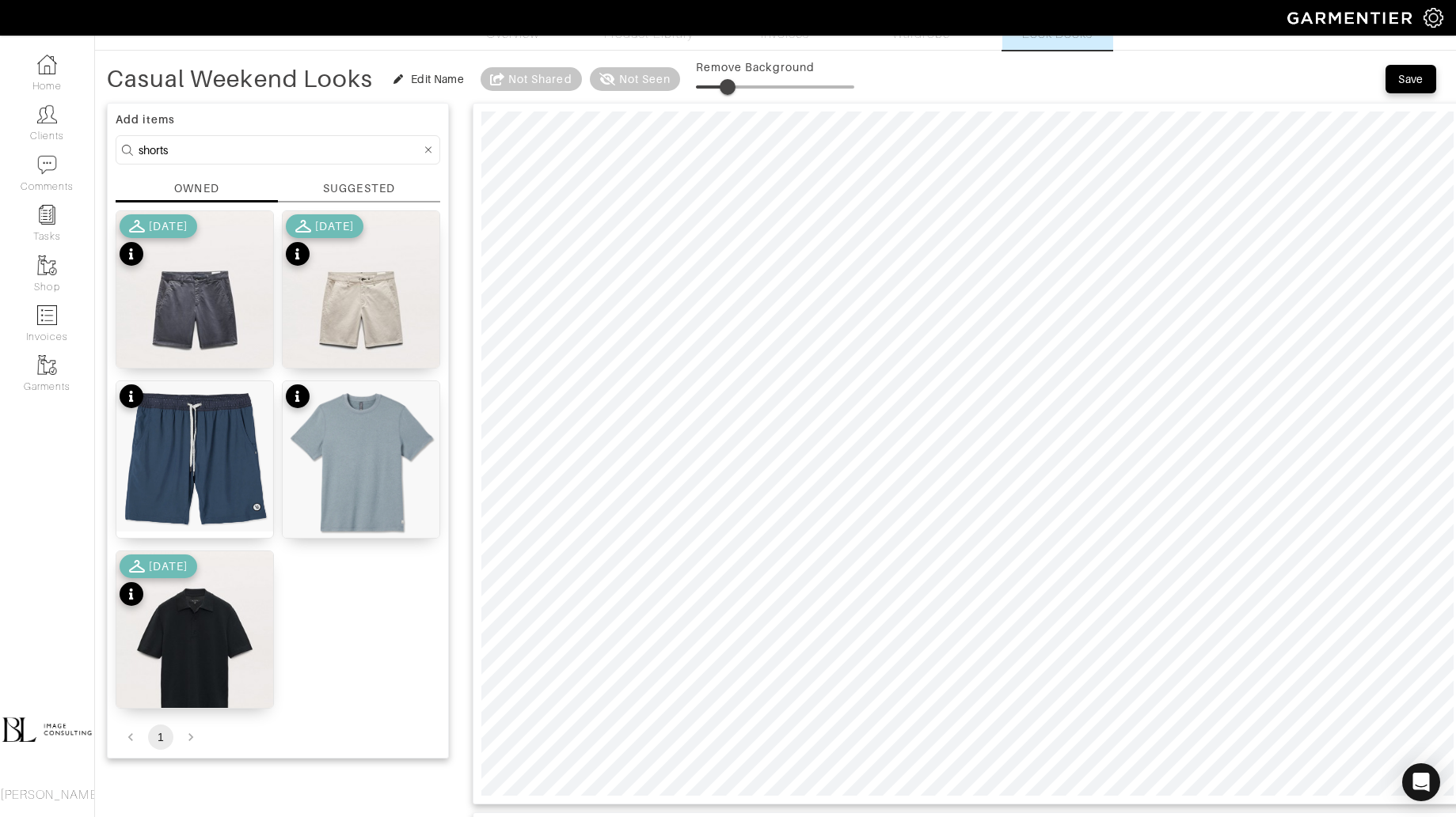
click at [728, 83] on span at bounding box center [728, 87] width 16 height 16
type input "13"
click at [247, 153] on input "shorts" at bounding box center [280, 150] width 283 height 20
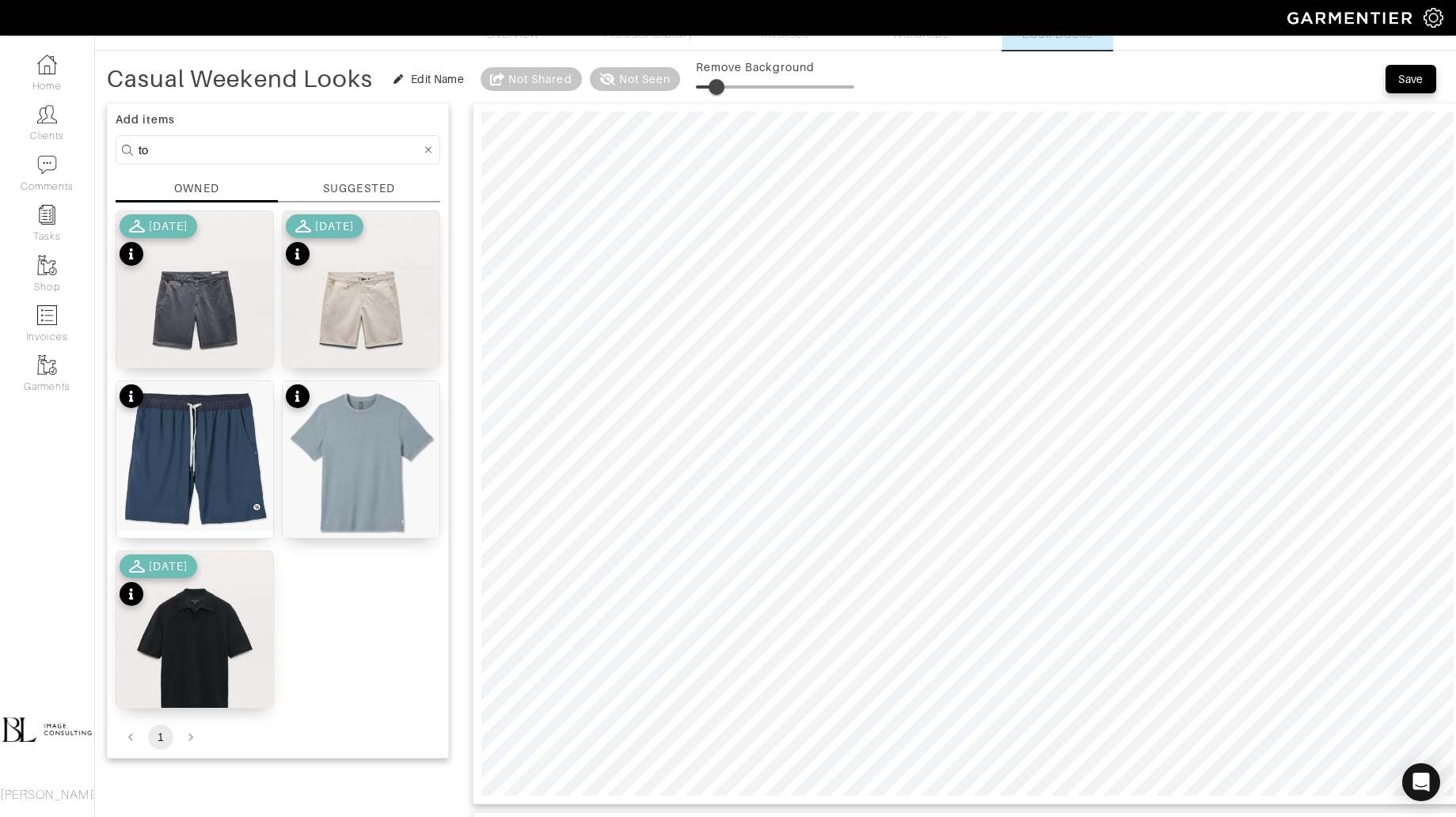
type input "t"
type input "shoes"
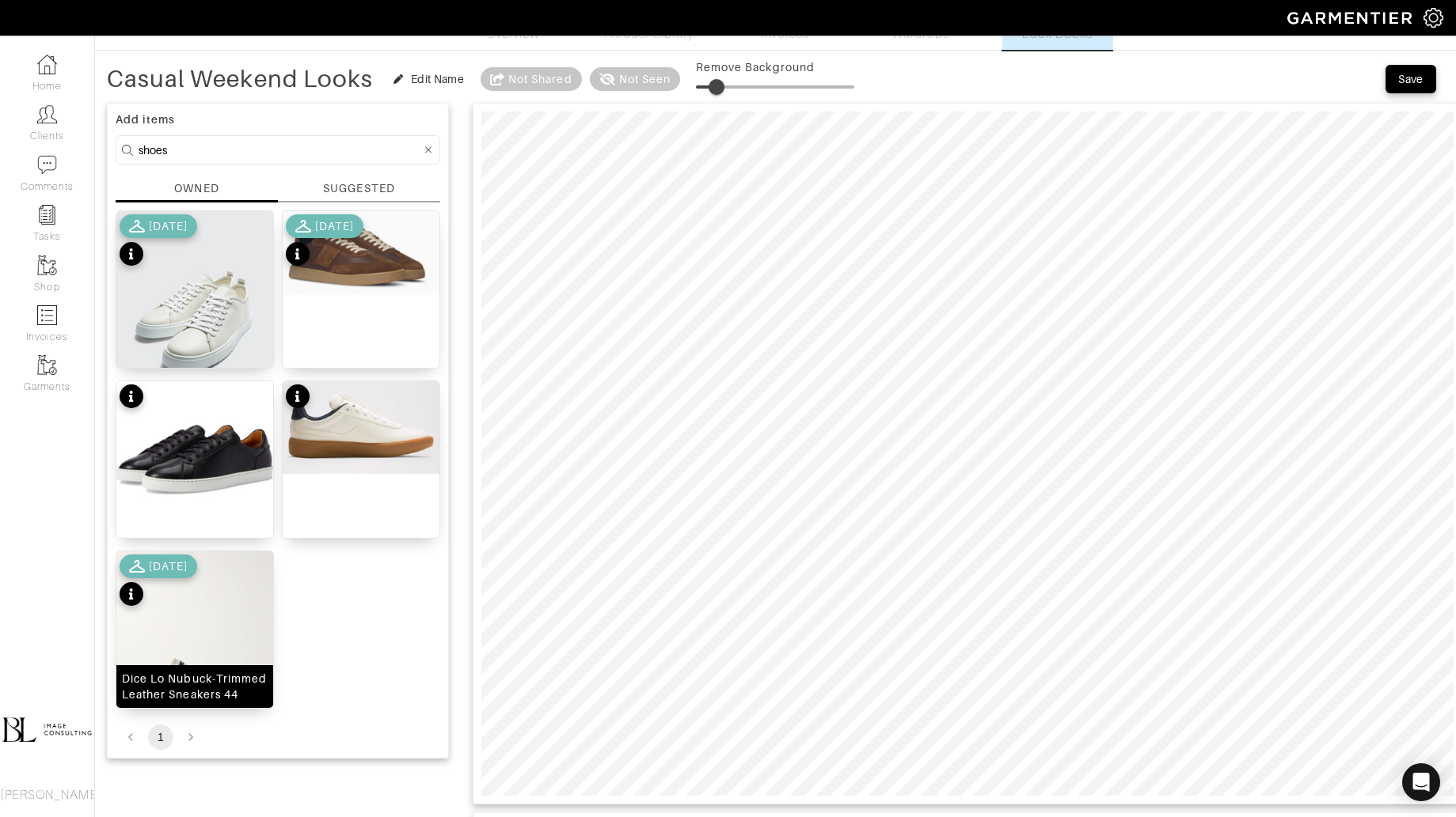
click at [217, 645] on img at bounding box center [195, 655] width 157 height 209
type input "15"
click at [721, 93] on span at bounding box center [720, 87] width 16 height 16
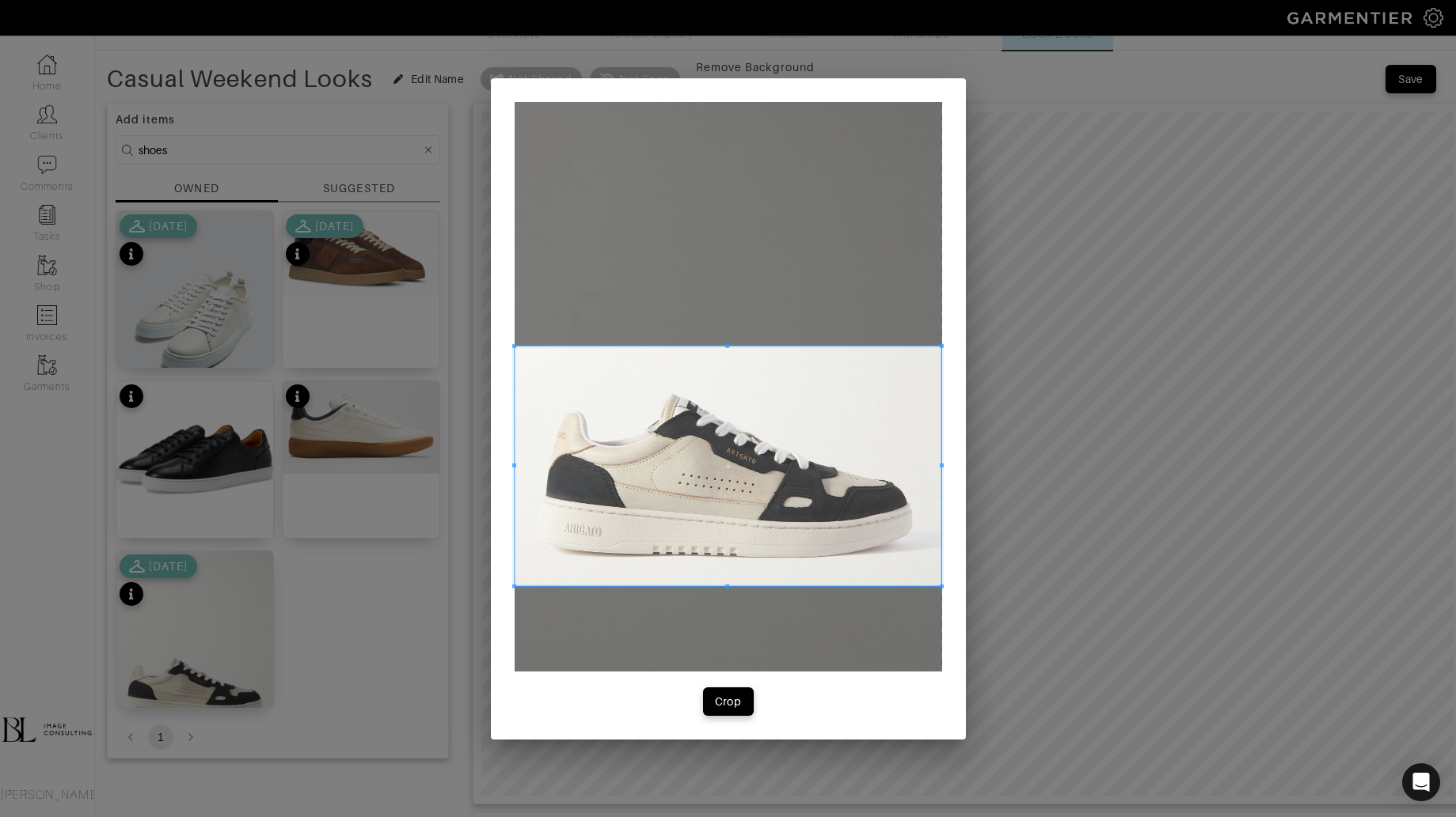
click at [738, 485] on span at bounding box center [728, 466] width 428 height 241
click at [731, 696] on div "Crop" at bounding box center [728, 701] width 27 height 16
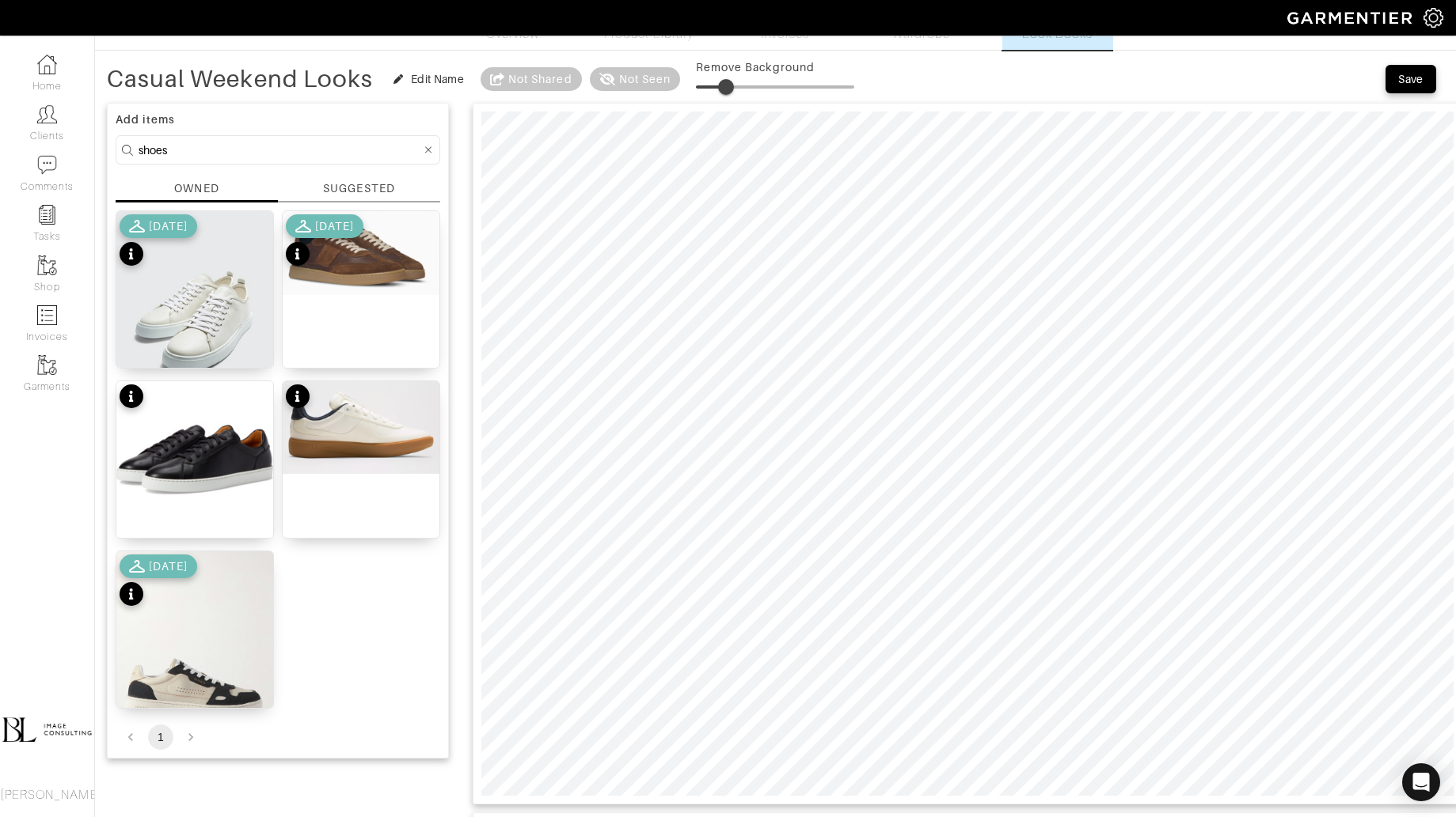
drag, startPoint x: 697, startPoint y: 83, endPoint x: 727, endPoint y: 83, distance: 30.0
click at [727, 83] on span at bounding box center [726, 87] width 16 height 16
click at [387, 298] on div "Pillar Court II 44" at bounding box center [361, 290] width 158 height 158
type input "22"
click at [732, 85] on span at bounding box center [731, 87] width 16 height 16
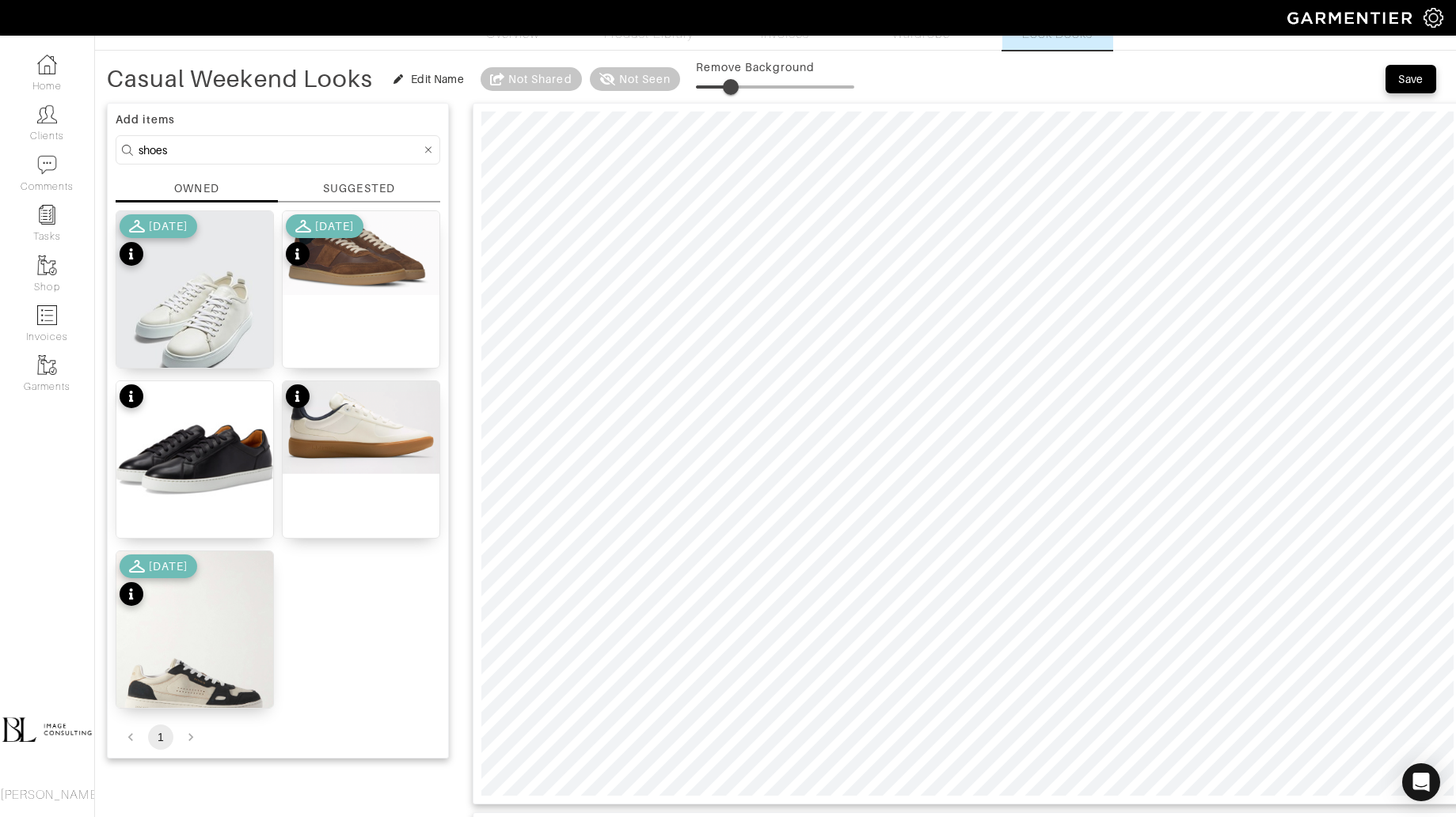
click at [310, 142] on input "shoes" at bounding box center [280, 150] width 283 height 20
type input "tops"
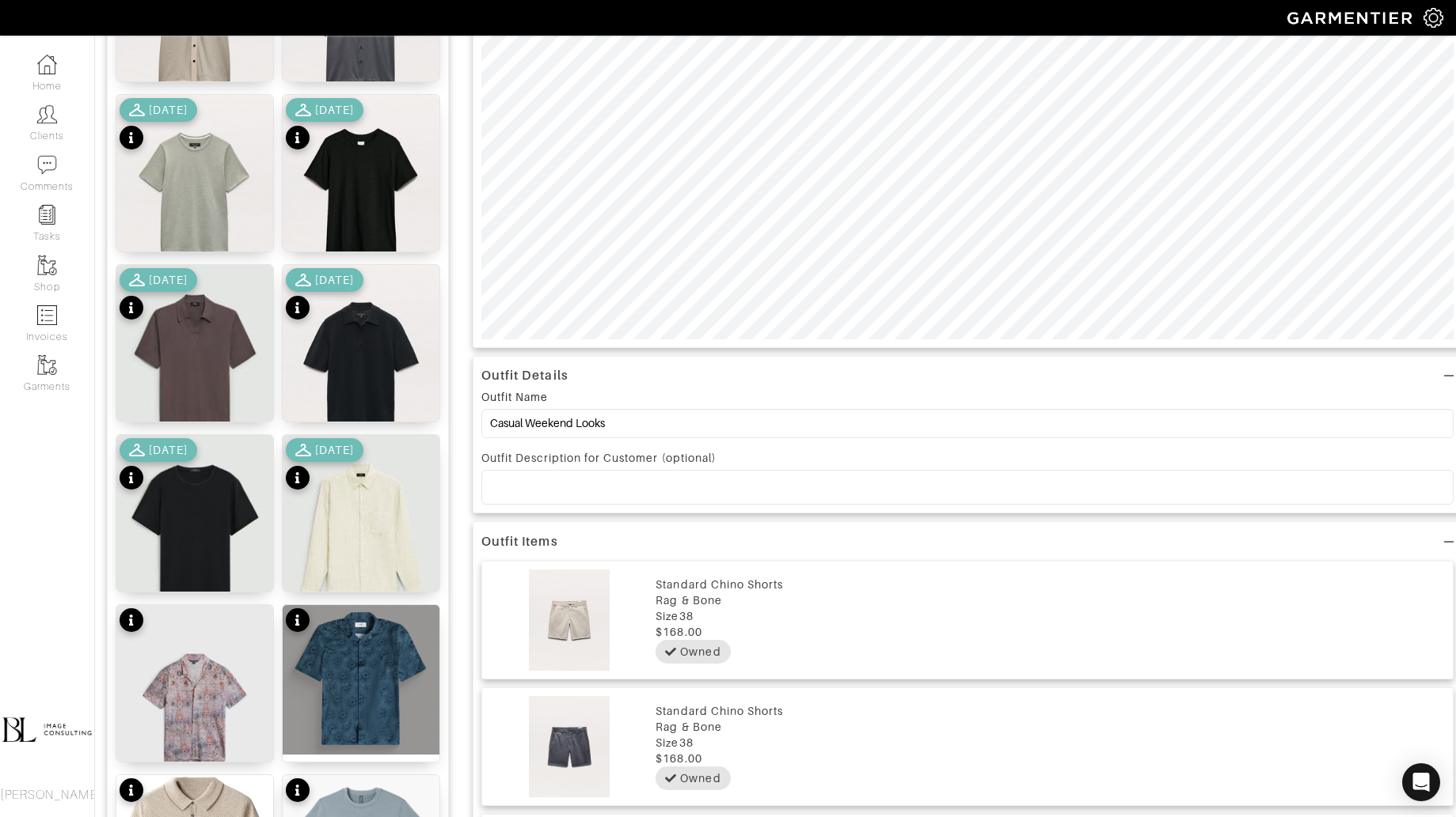
scroll to position [526, 0]
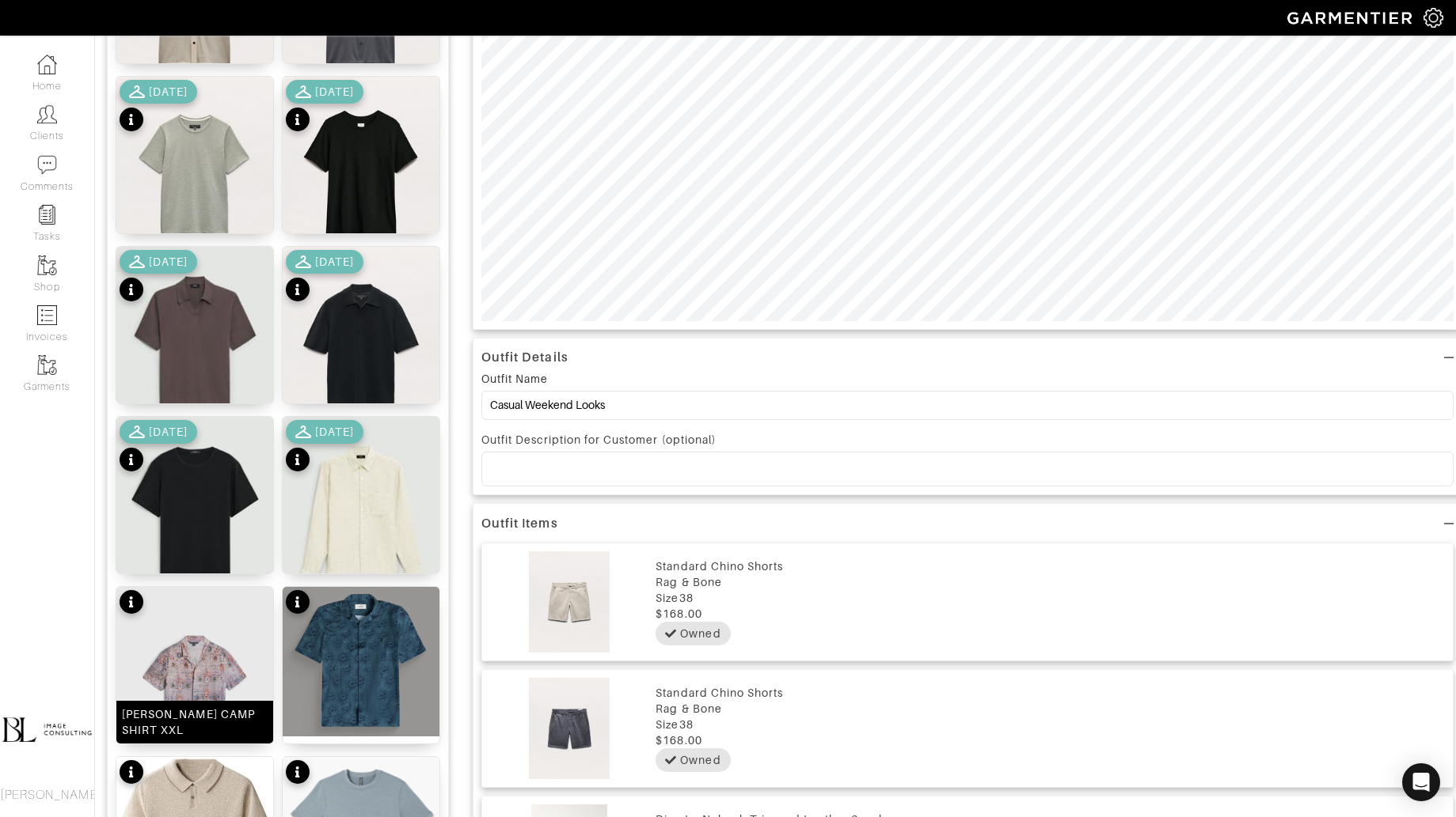
click at [223, 672] on img at bounding box center [195, 691] width 157 height 208
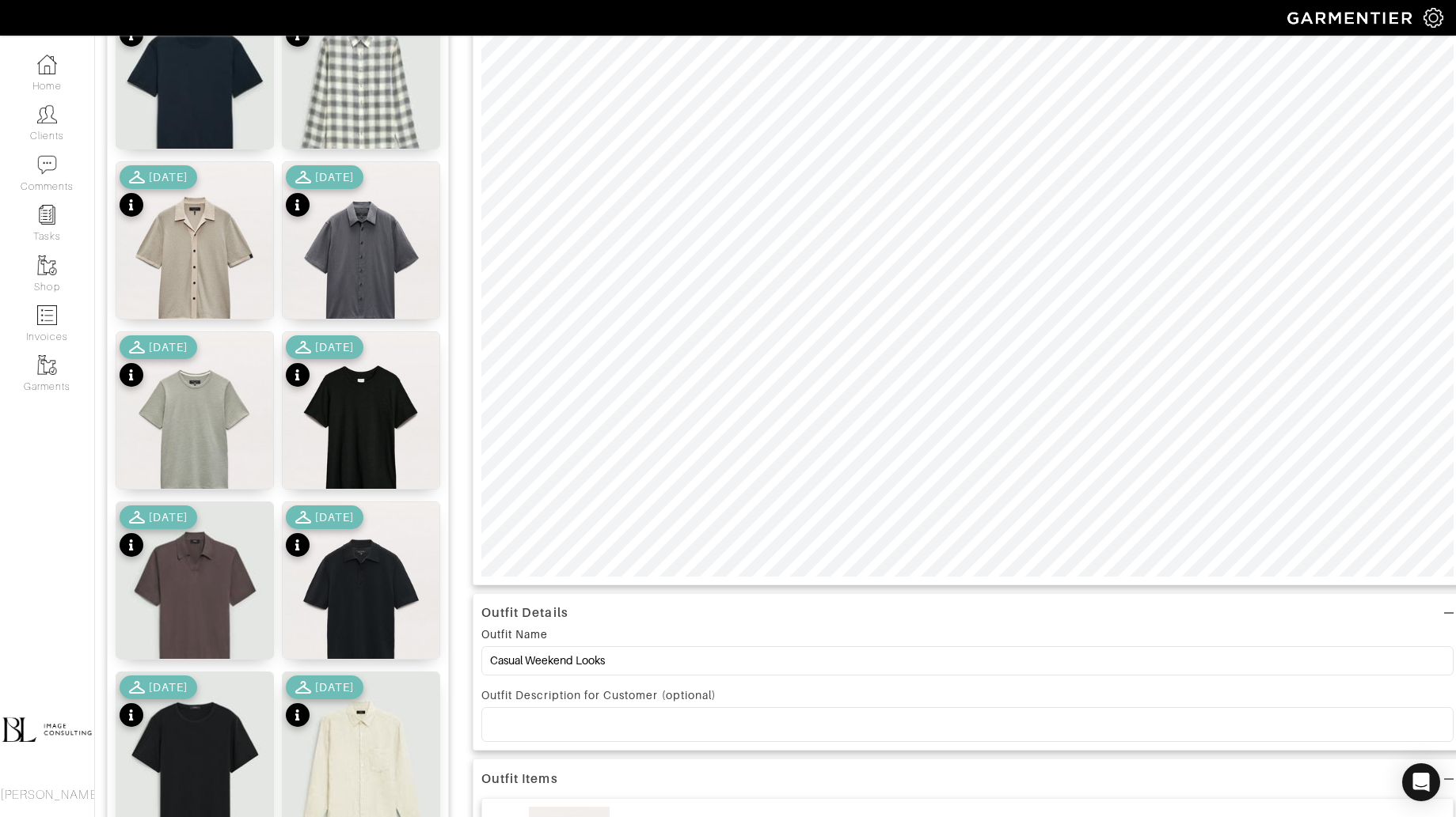
scroll to position [0, 0]
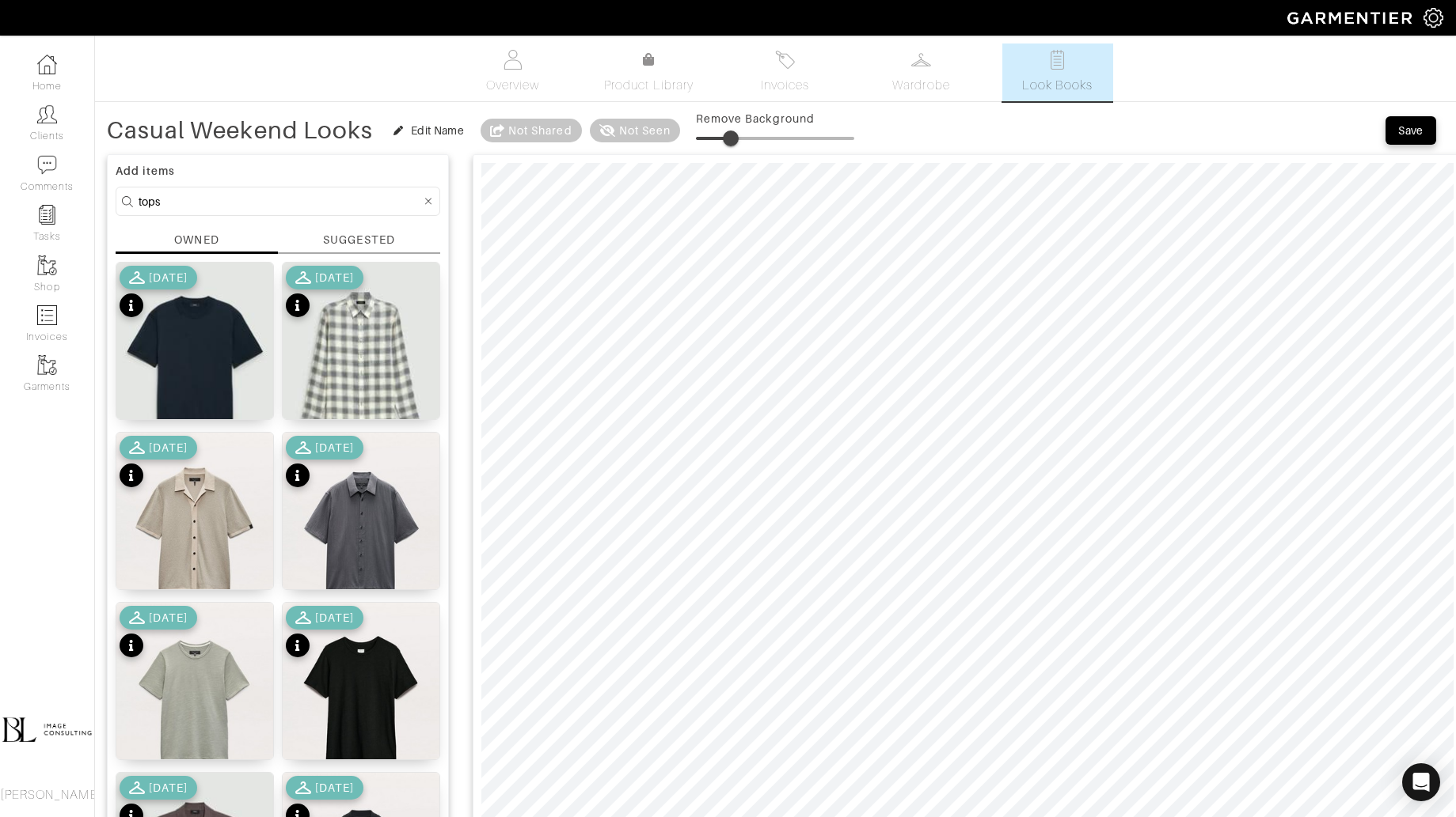
type input "23"
click at [734, 131] on span at bounding box center [732, 139] width 16 height 16
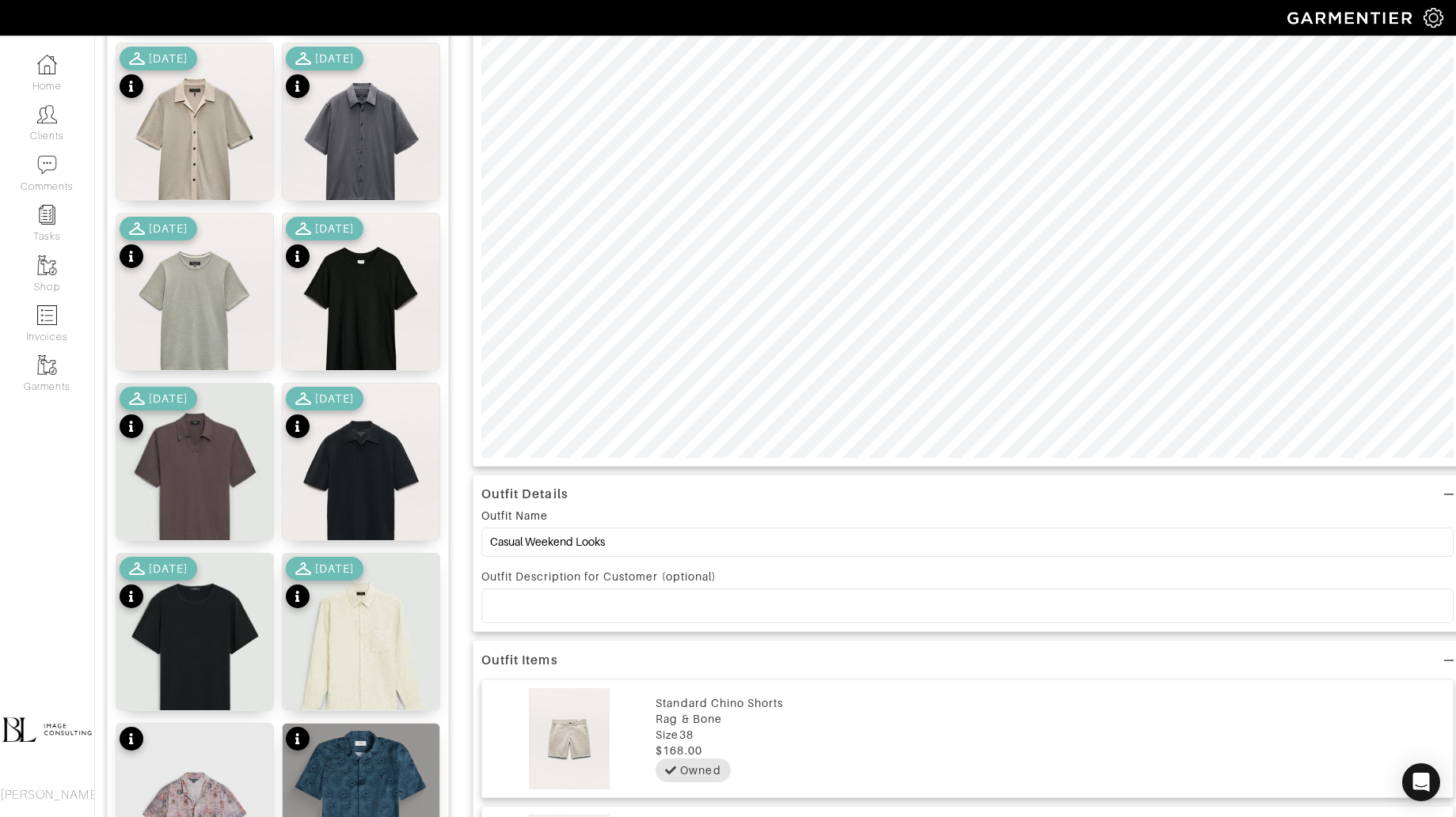
scroll to position [385, 0]
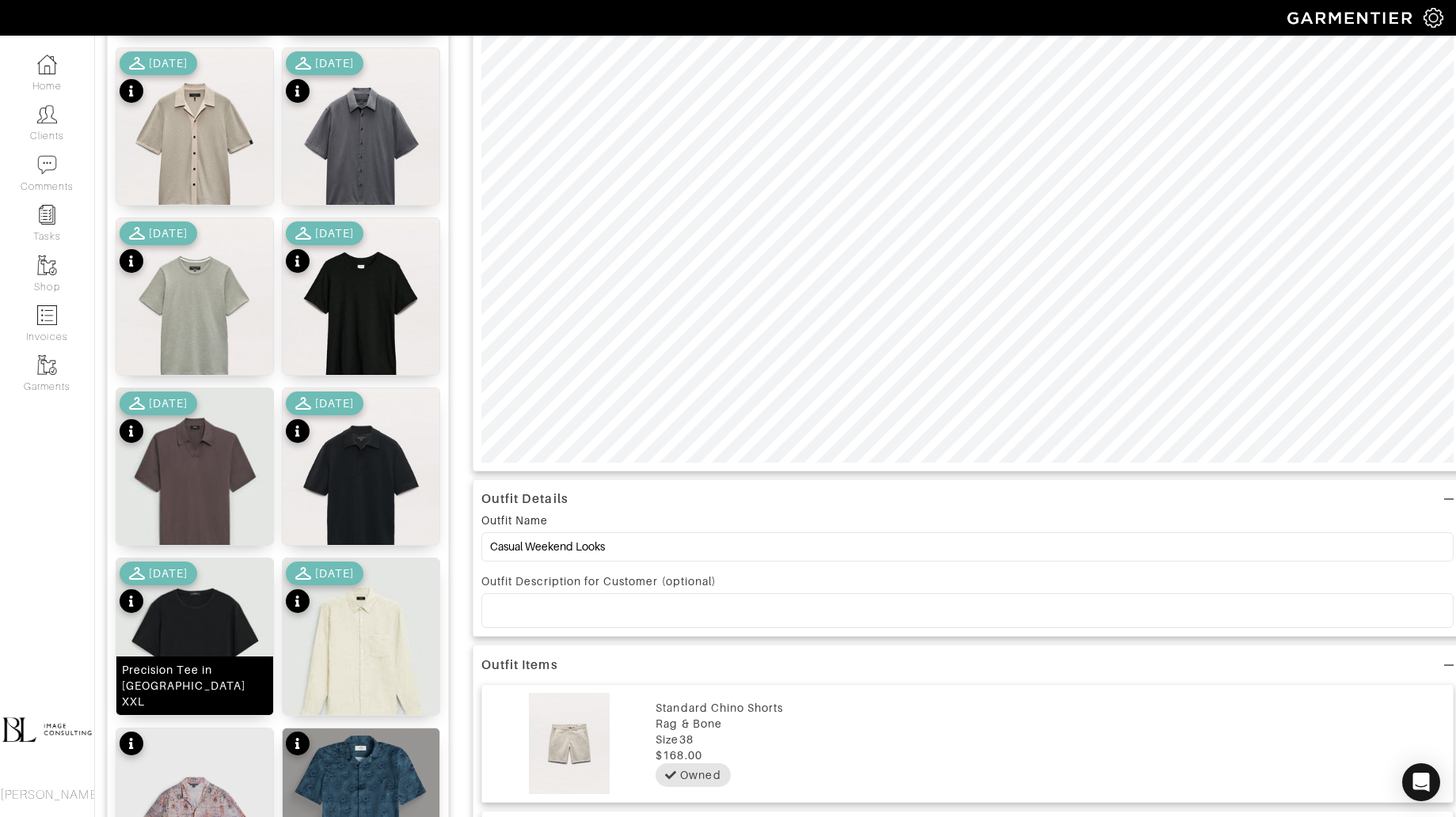
click at [220, 630] on img at bounding box center [195, 656] width 157 height 196
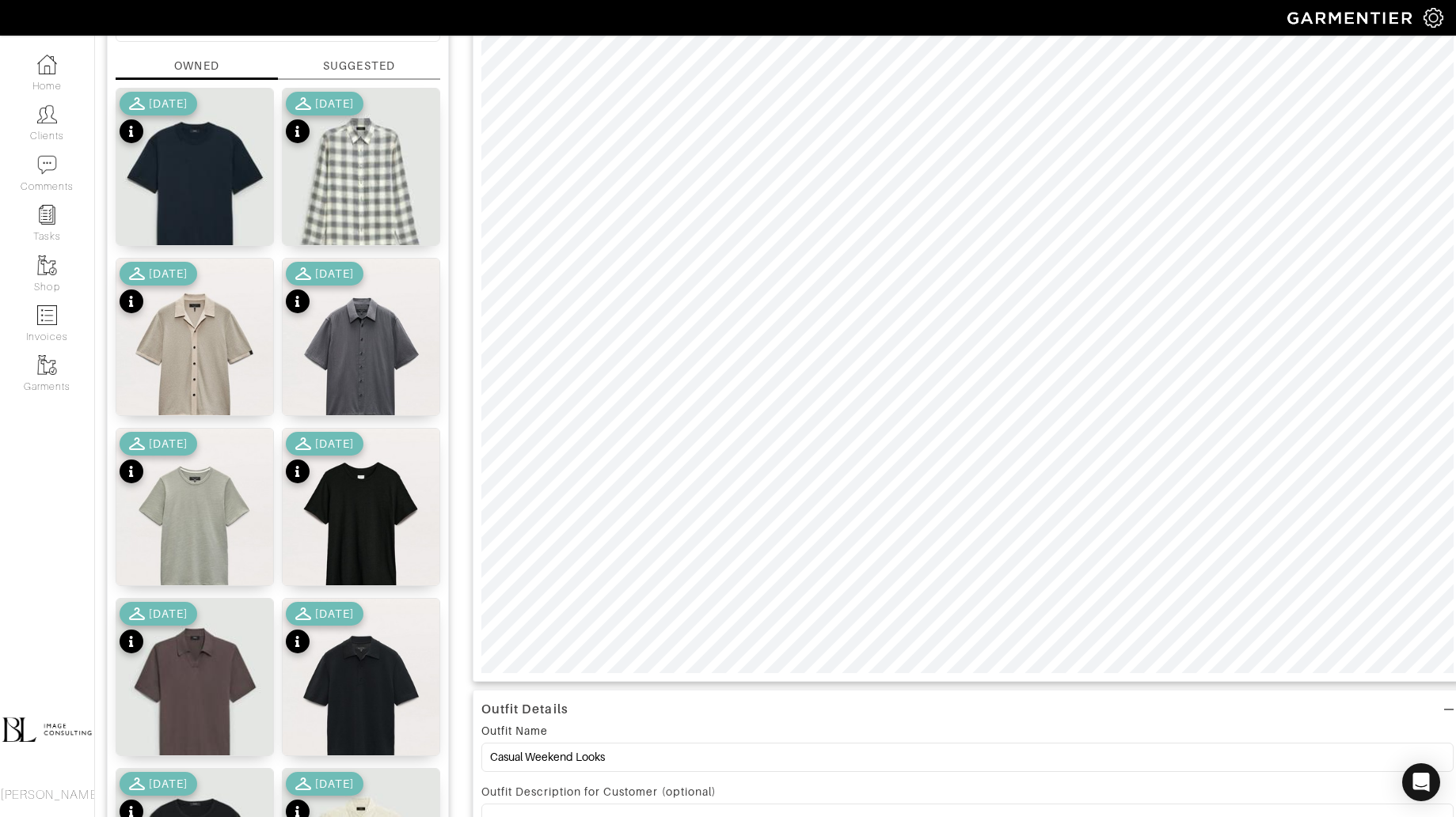
scroll to position [0, 0]
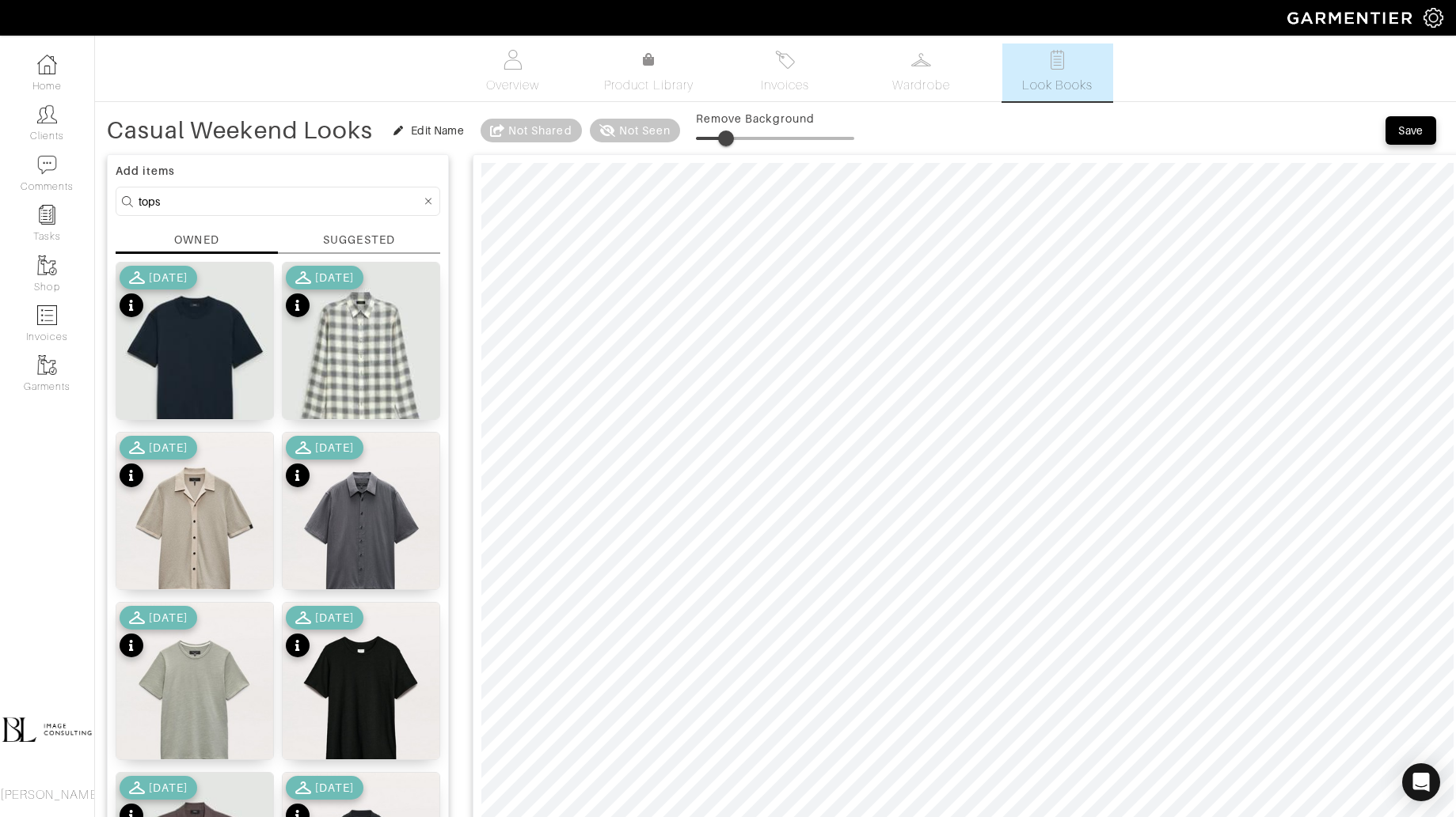
drag, startPoint x: 703, startPoint y: 133, endPoint x: 727, endPoint y: 136, distance: 24.2
click at [727, 136] on span at bounding box center [726, 139] width 16 height 16
click at [223, 512] on img at bounding box center [195, 531] width 157 height 196
click at [736, 134] on span at bounding box center [736, 139] width 16 height 16
drag, startPoint x: 737, startPoint y: 140, endPoint x: 708, endPoint y: 143, distance: 29.2
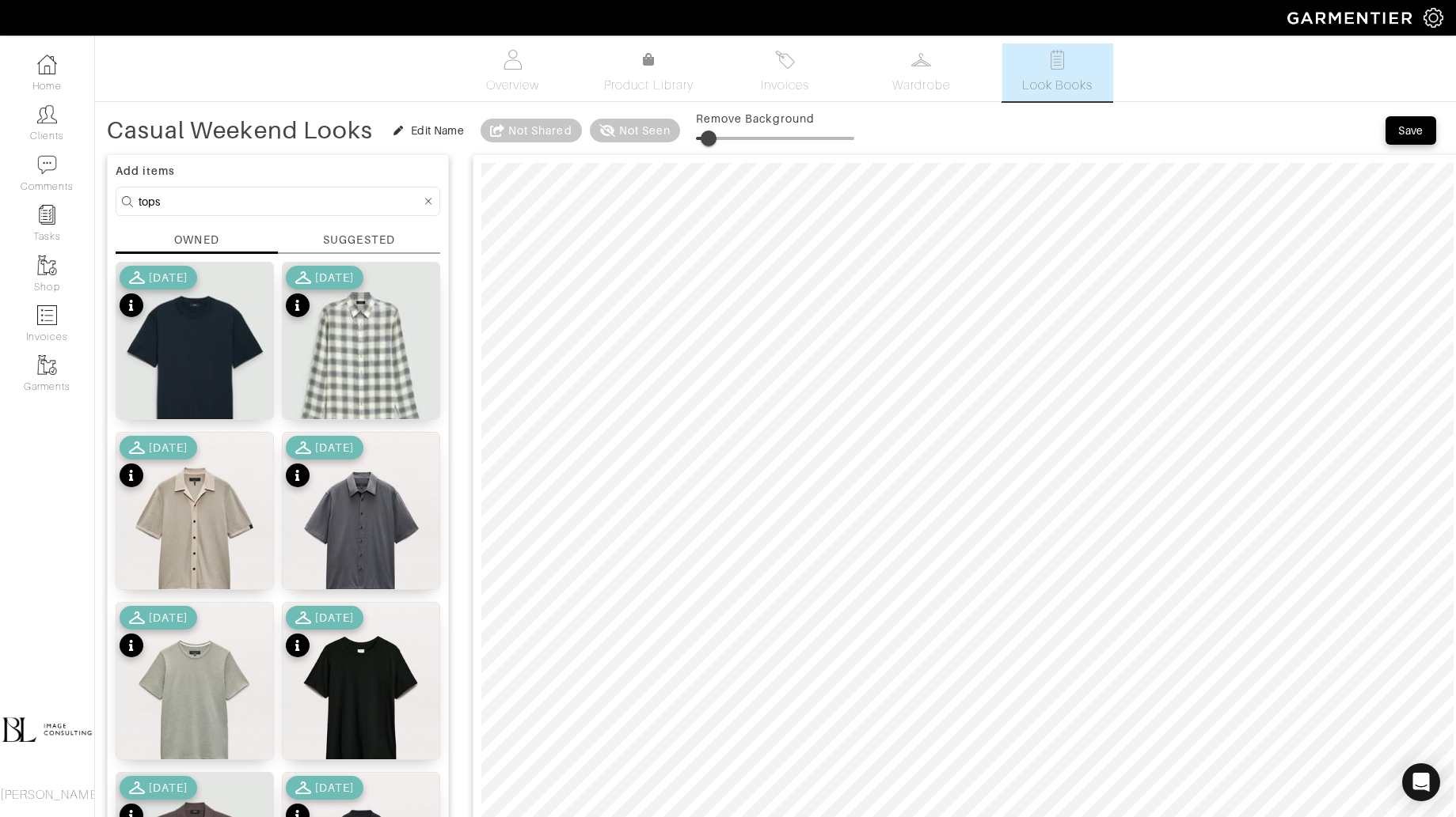
click at [708, 143] on span at bounding box center [709, 139] width 16 height 16
drag, startPoint x: 712, startPoint y: 144, endPoint x: 729, endPoint y: 143, distance: 17.0
click at [730, 144] on span at bounding box center [729, 139] width 16 height 16
drag, startPoint x: 732, startPoint y: 139, endPoint x: 719, endPoint y: 139, distance: 13.0
click at [720, 139] on span at bounding box center [720, 139] width 16 height 16
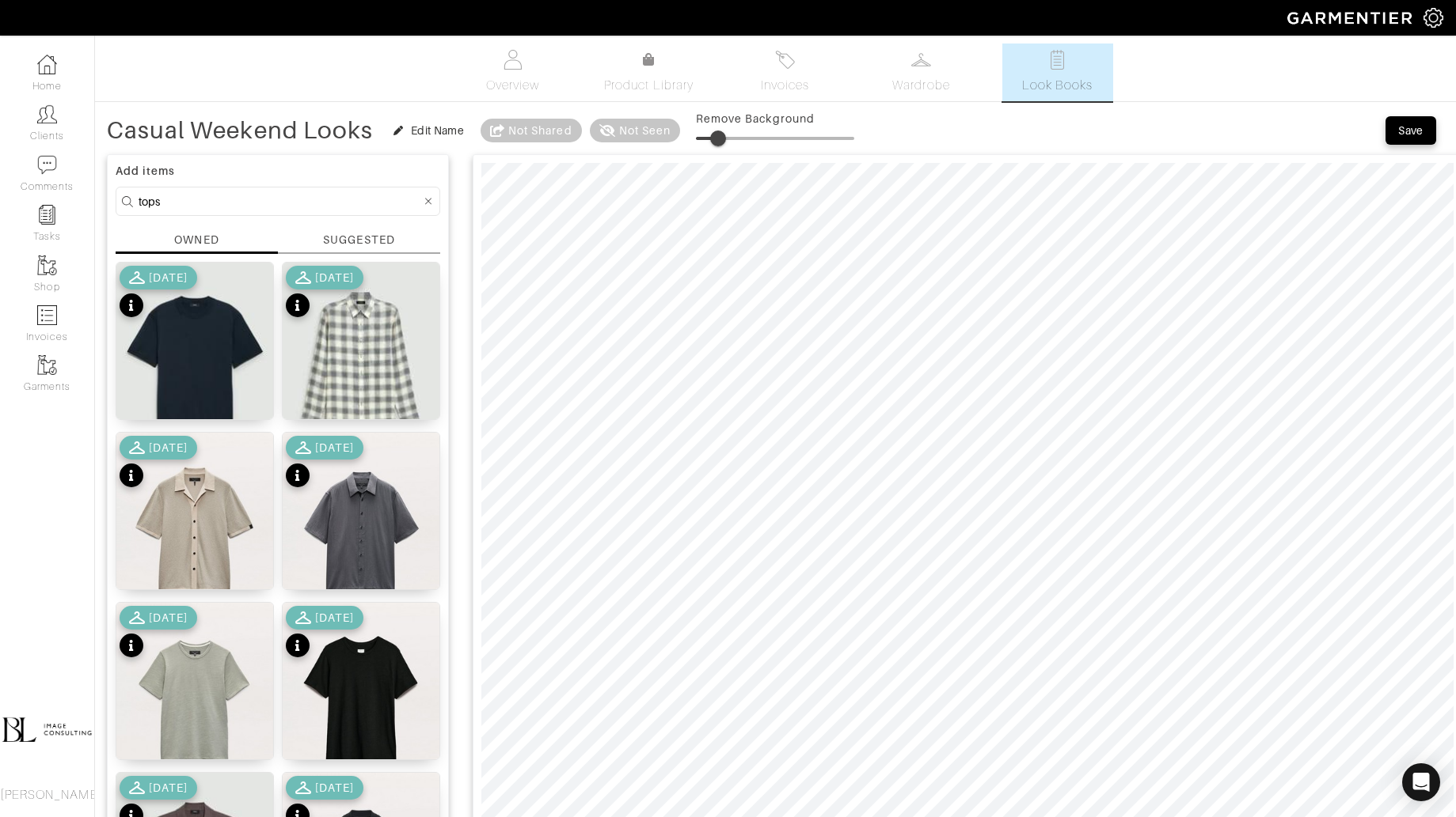
type input "19"
click at [290, 203] on input "tops" at bounding box center [280, 201] width 283 height 20
type input "hat"
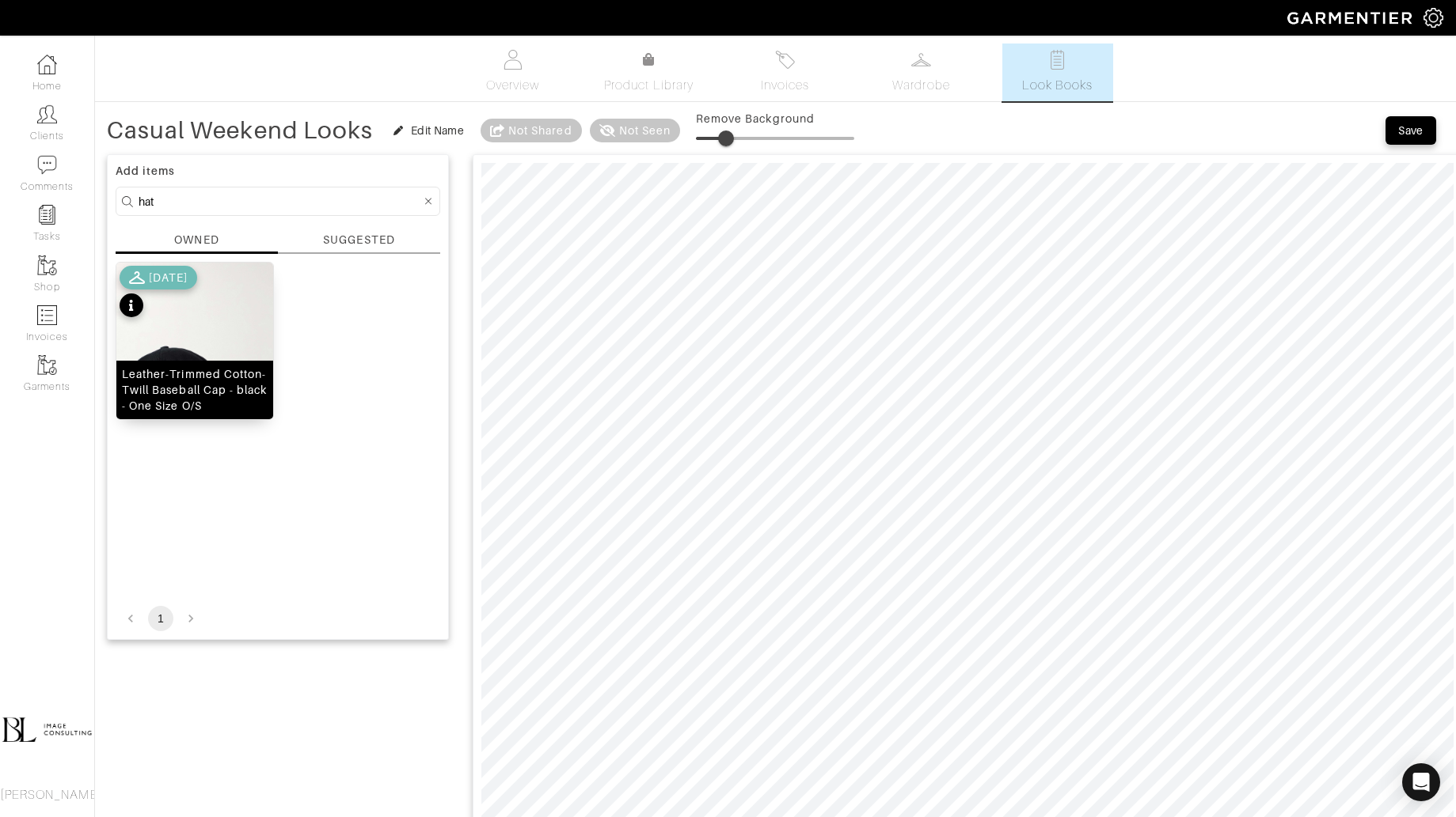
click at [227, 388] on div "Leather-Trimmed Cotton-Twill Baseball Cap - black - One Size O/S" at bounding box center [195, 389] width 146 height 47
click at [731, 144] on span at bounding box center [731, 139] width 16 height 16
type input "1"
drag, startPoint x: 731, startPoint y: 144, endPoint x: 697, endPoint y: 143, distance: 34.0
click at [698, 144] on span at bounding box center [697, 139] width 16 height 16
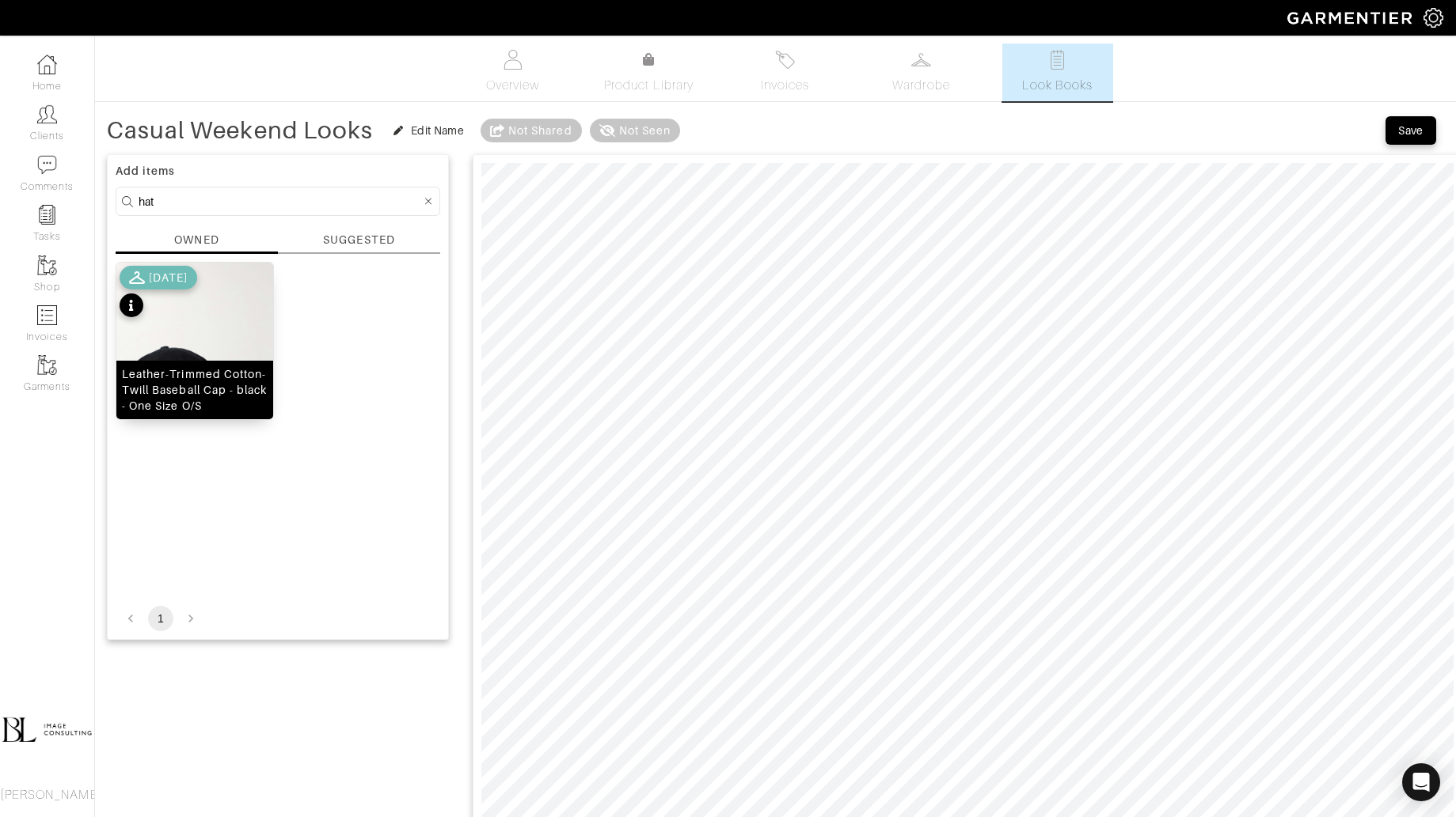
click at [207, 349] on img at bounding box center [195, 366] width 157 height 209
type input "22"
click at [732, 138] on span at bounding box center [731, 139] width 16 height 16
click at [186, 376] on div "Leather-Trimmed Cotton-Twill Baseball Cap - black - One Size O/S" at bounding box center [195, 389] width 146 height 47
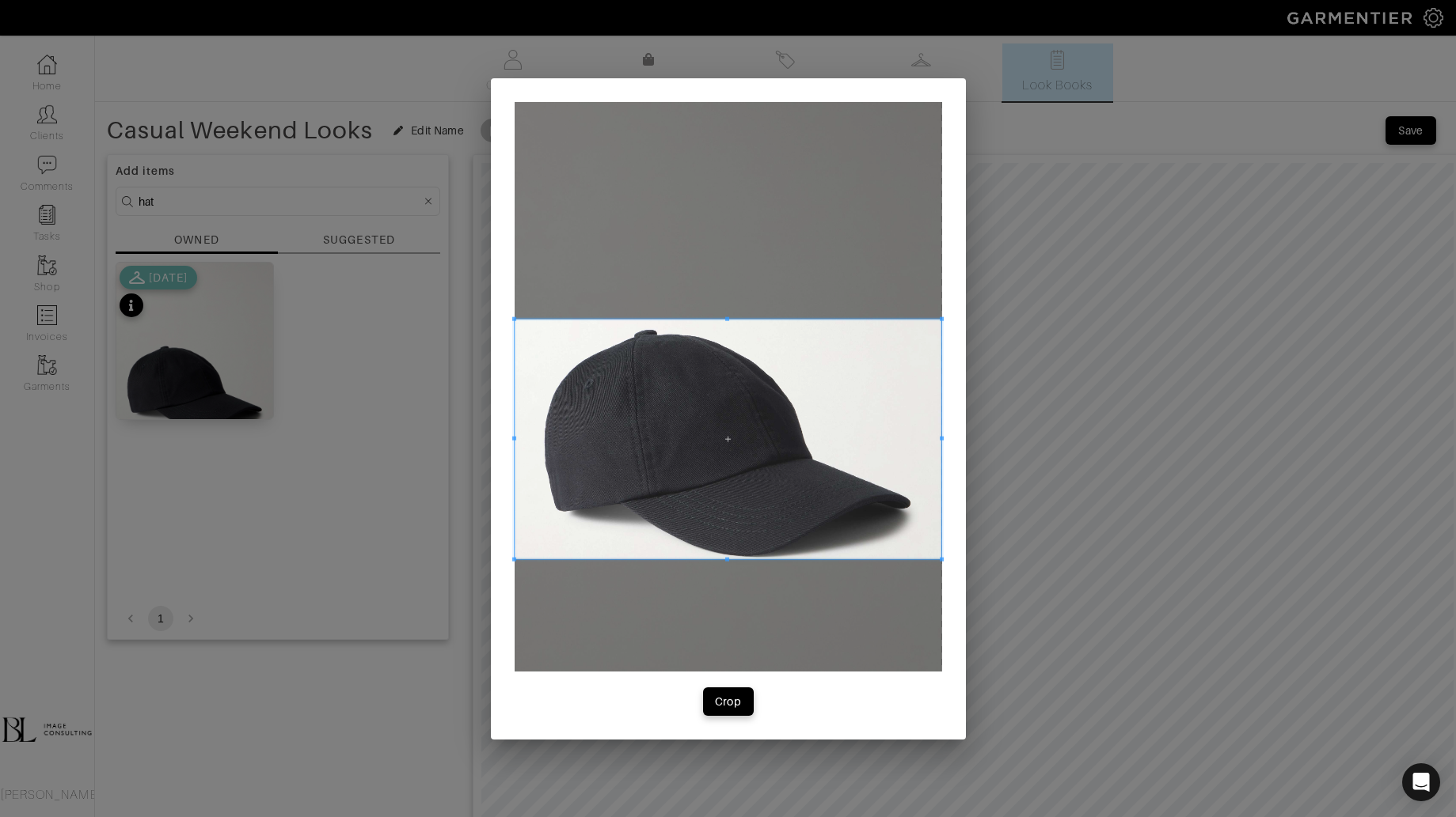
click at [736, 502] on span at bounding box center [728, 439] width 428 height 241
click at [723, 706] on div "Crop" at bounding box center [728, 701] width 27 height 16
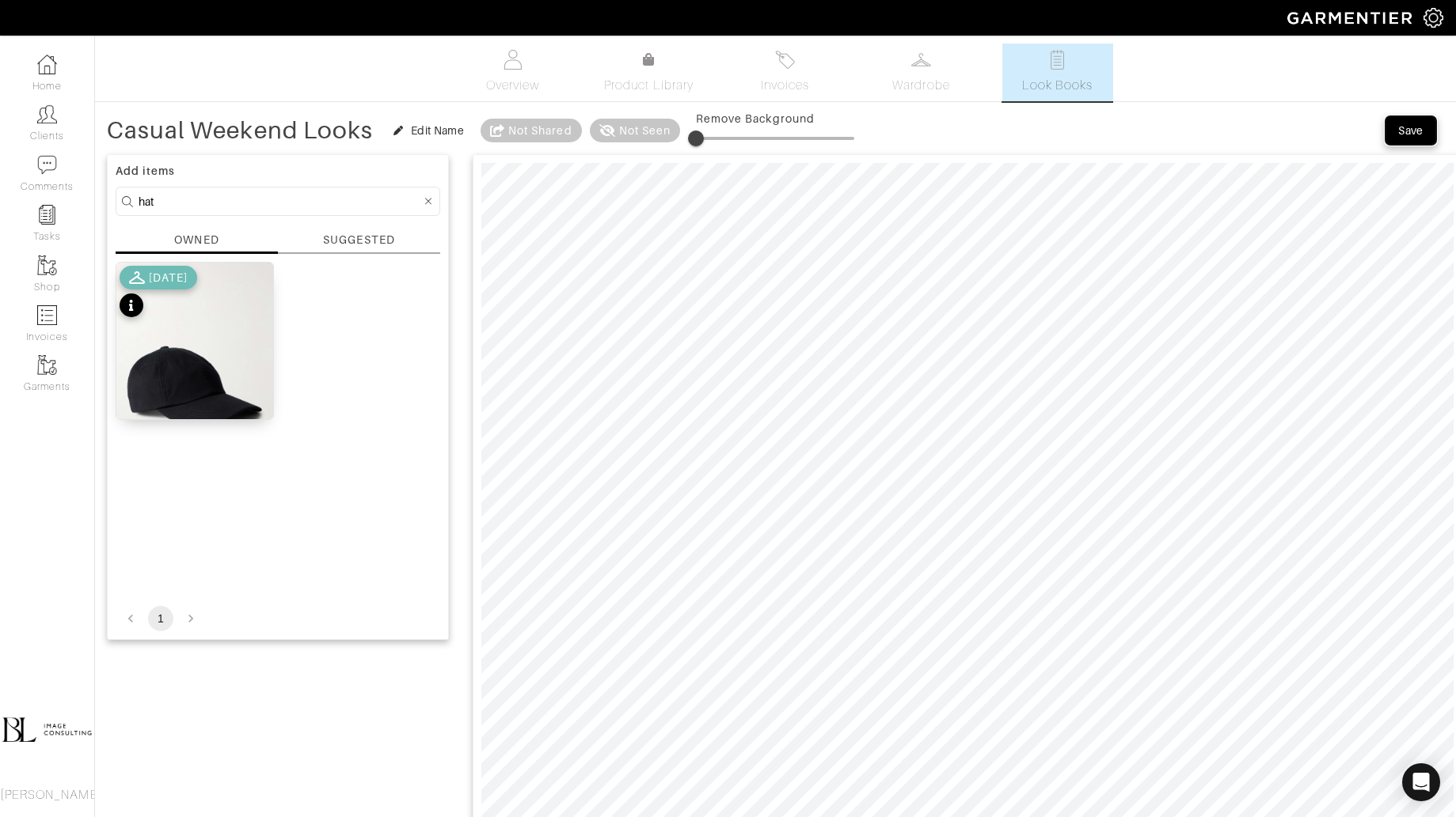
click at [1398, 132] on div "Save" at bounding box center [1411, 131] width 25 height 16
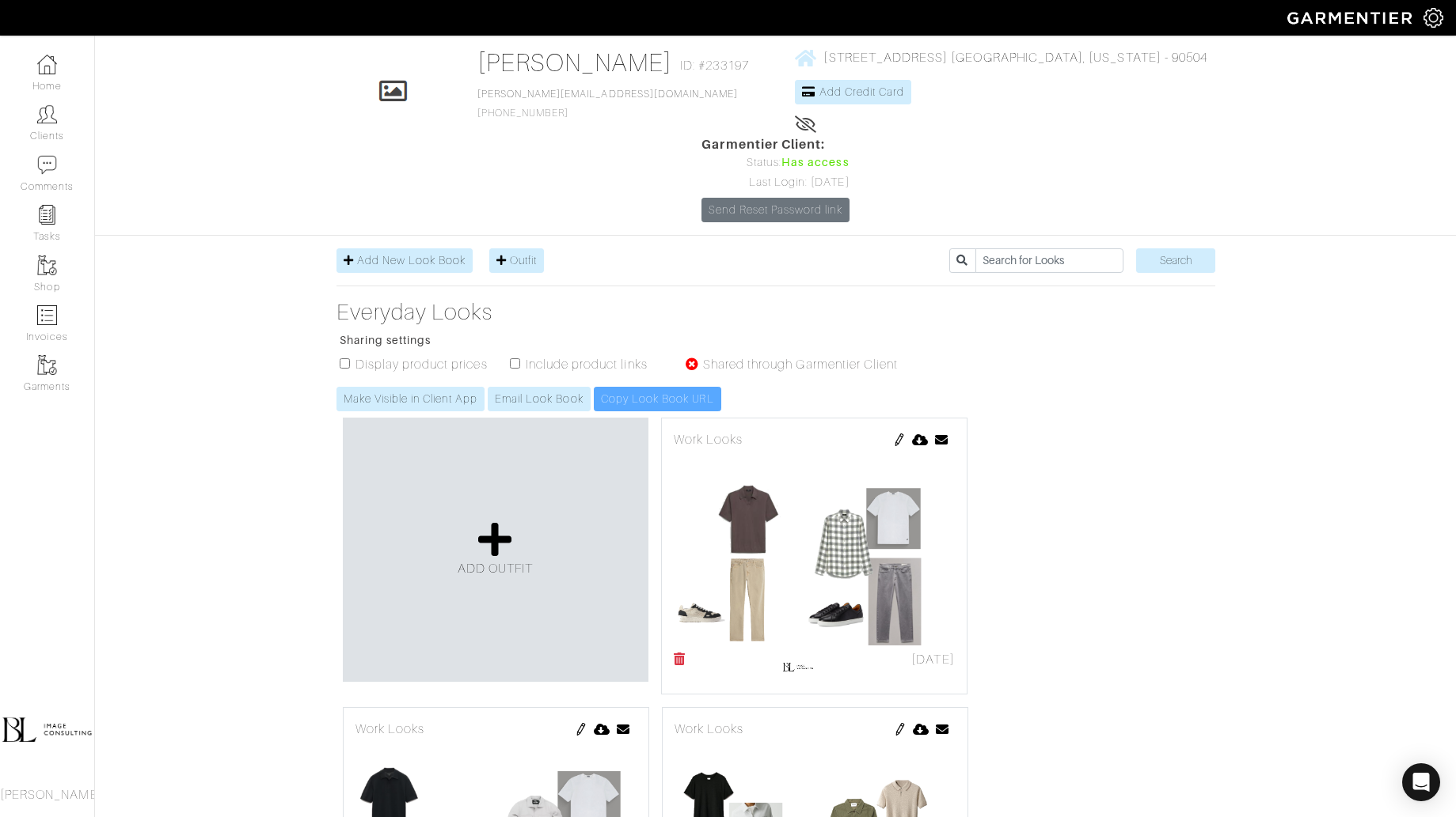
scroll to position [57, 0]
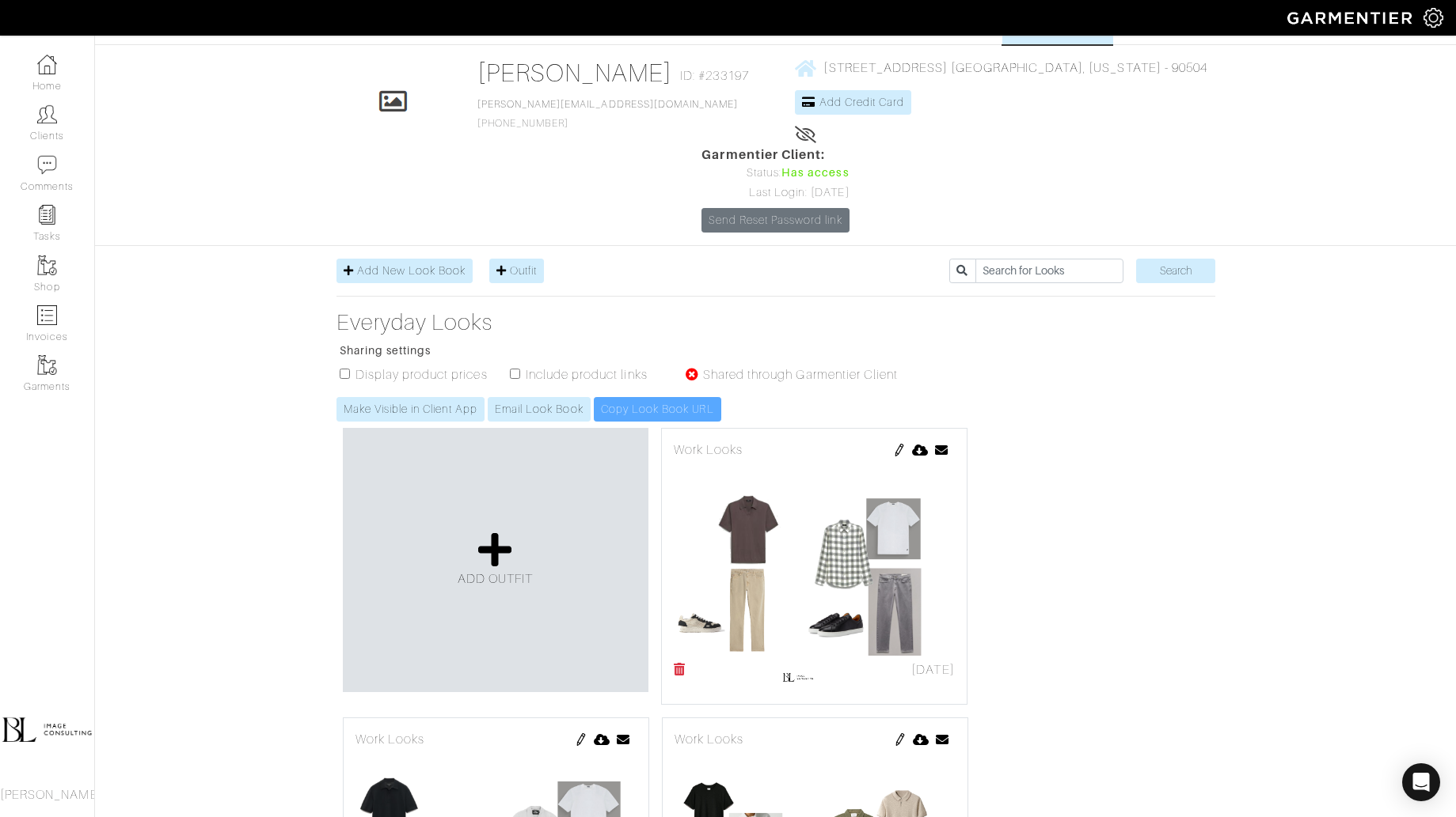
click at [519, 369] on input "checkbox" at bounding box center [515, 374] width 11 height 11
checkbox input "true"
click at [449, 397] on link "Make Visible in Client App" at bounding box center [410, 410] width 148 height 25
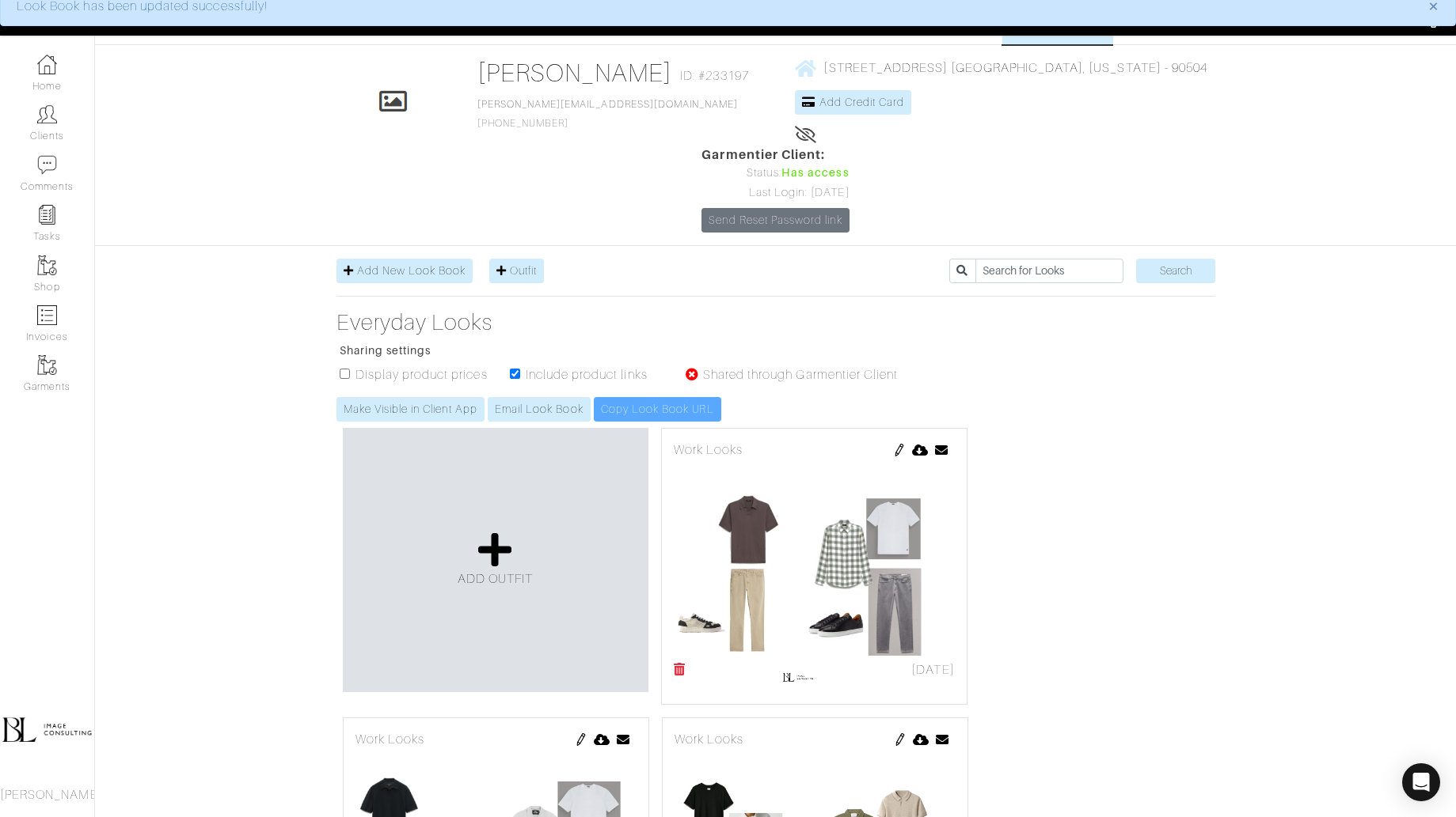
scroll to position [0, 0]
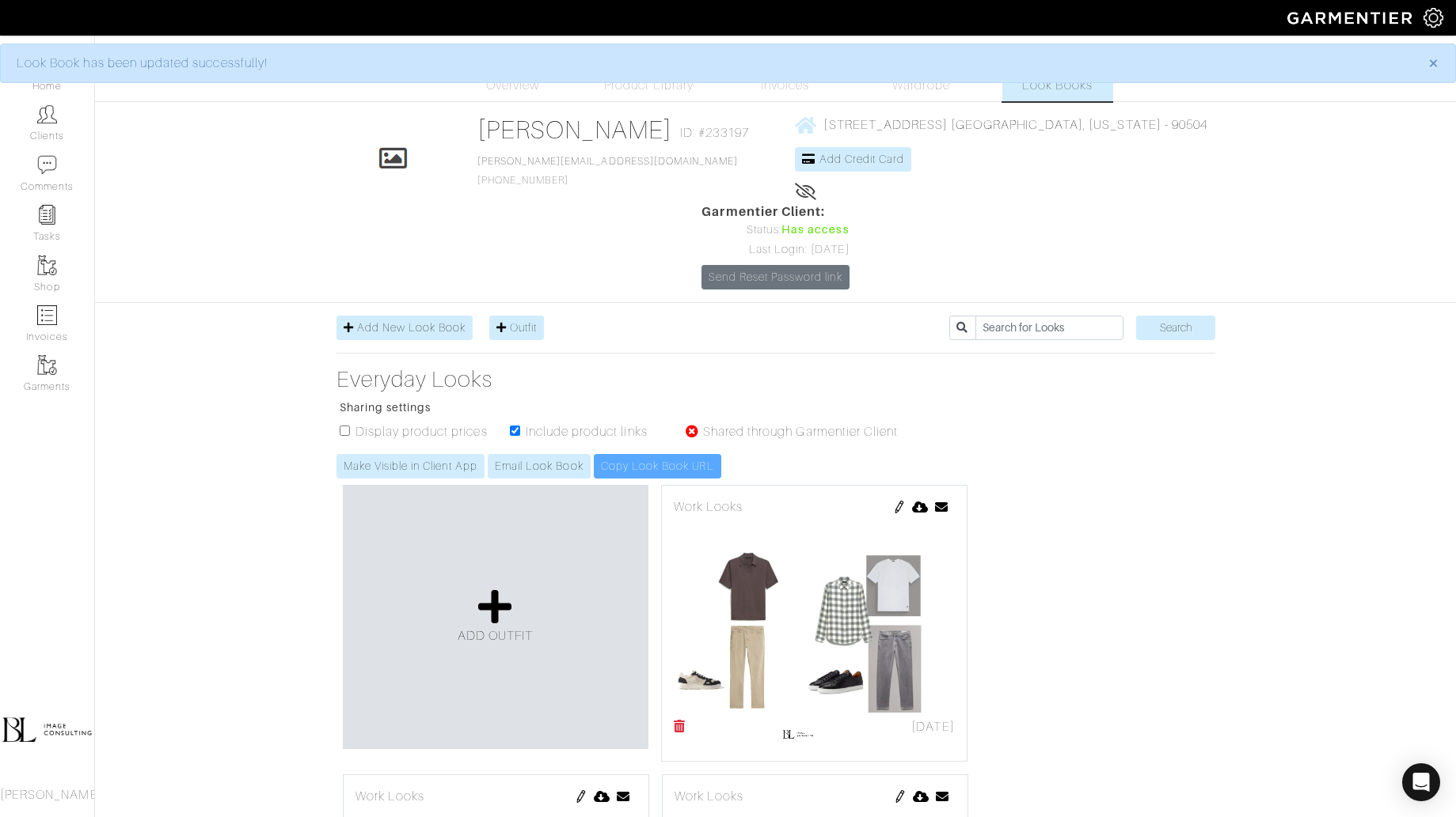
click at [894, 517] on img at bounding box center [814, 615] width 281 height 197
click at [513, 454] on link "Email Look Book" at bounding box center [539, 467] width 103 height 25
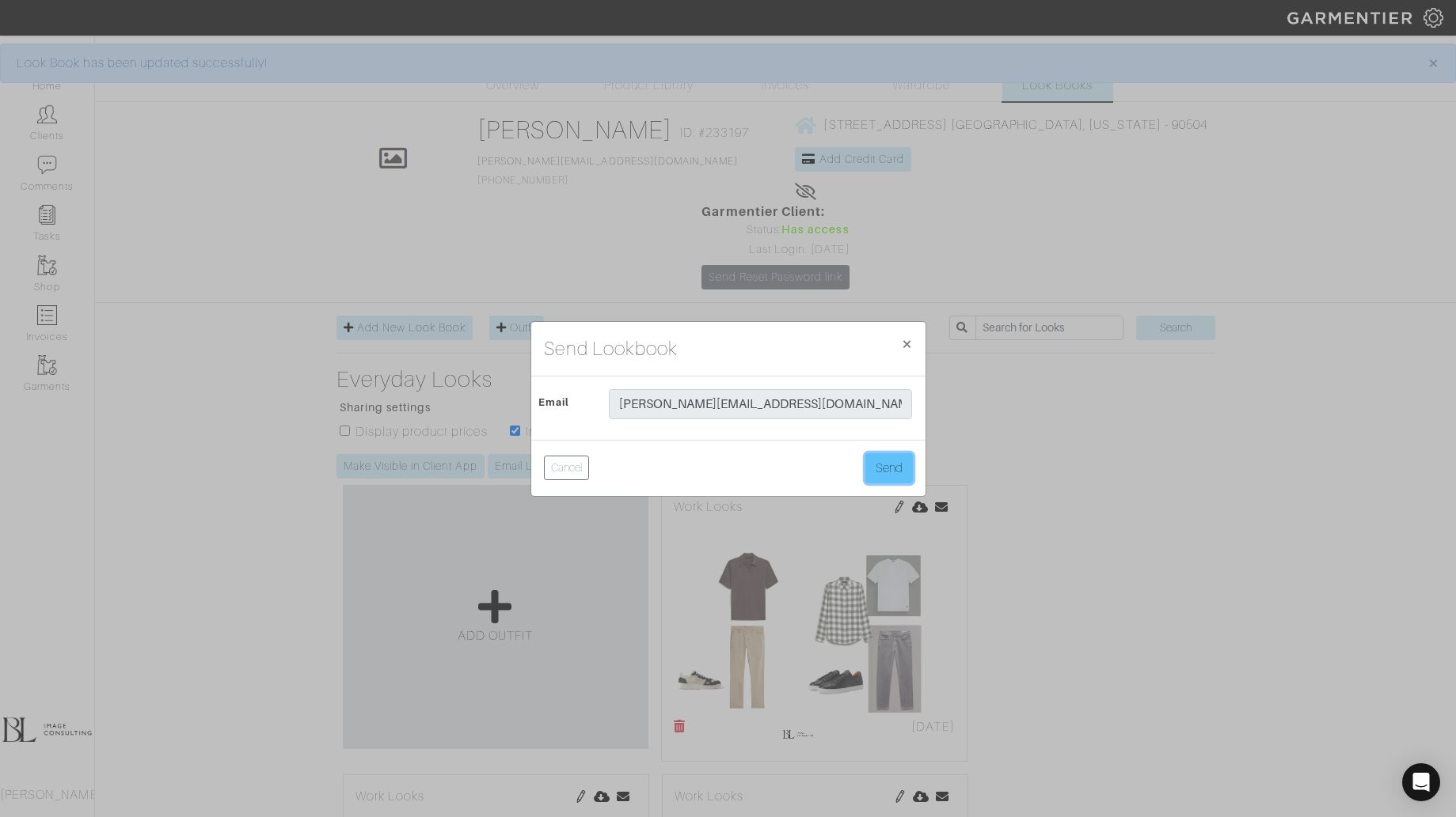
click at [910, 476] on button "Send" at bounding box center [889, 469] width 47 height 30
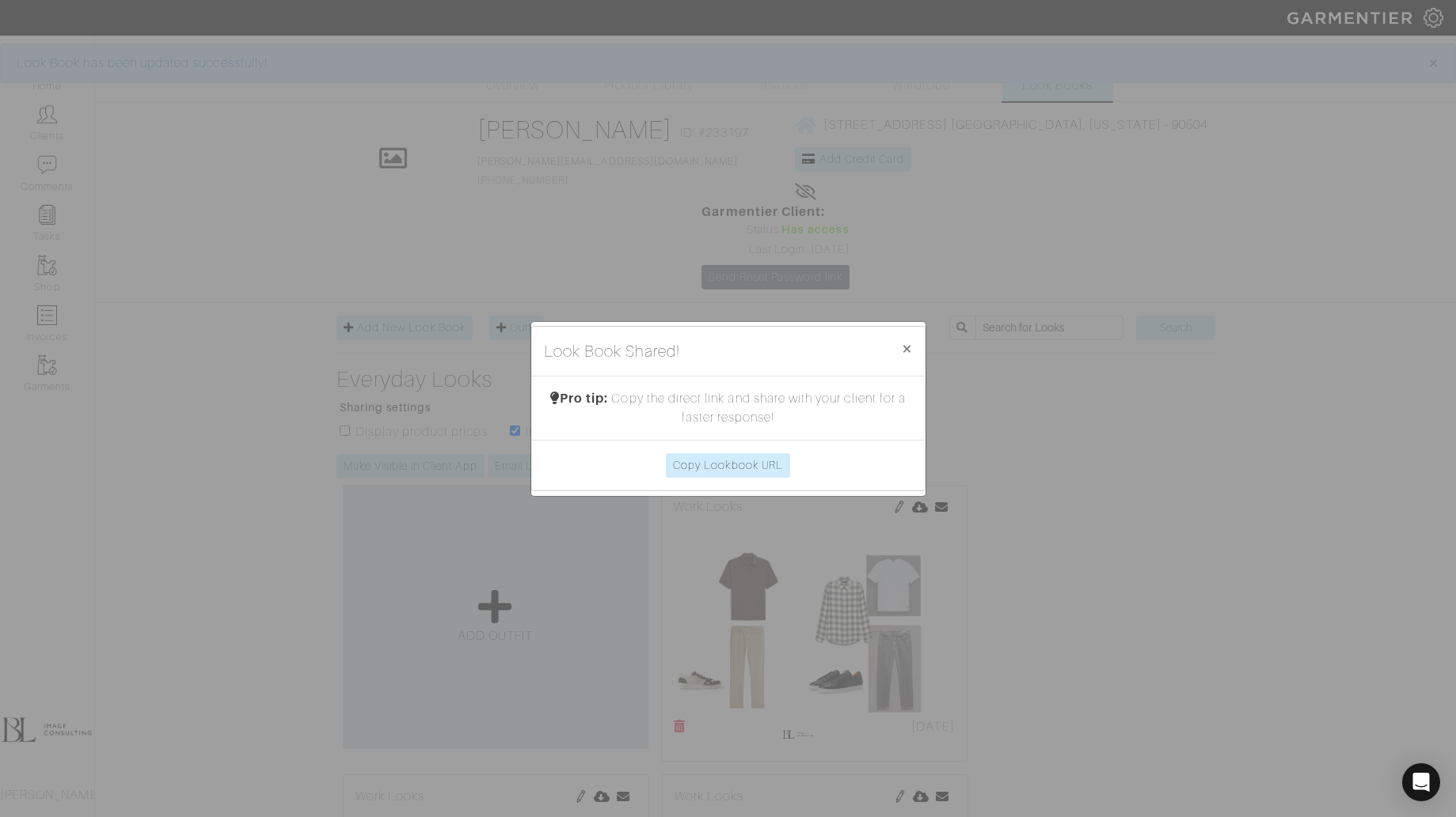
click at [1103, 482] on div "Look Book Shared! × Close Pro tip: Copy the direct link and share with your cli…" at bounding box center [728, 408] width 1456 height 817
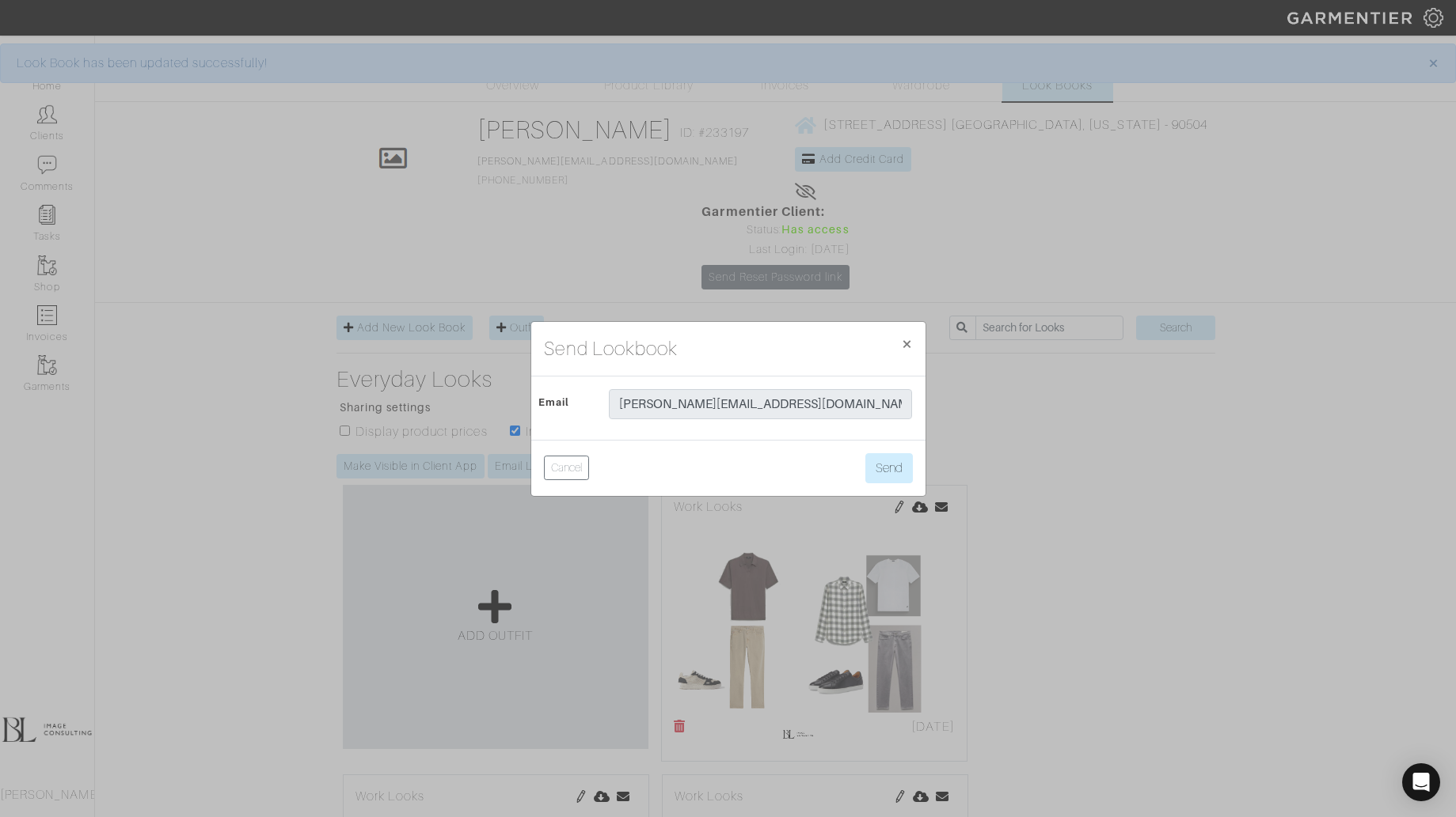
click at [1030, 436] on div "Send Lookbook × Close Email [PERSON_NAME][EMAIL_ADDRESS][DOMAIN_NAME] Cancel Se…" at bounding box center [728, 408] width 1456 height 817
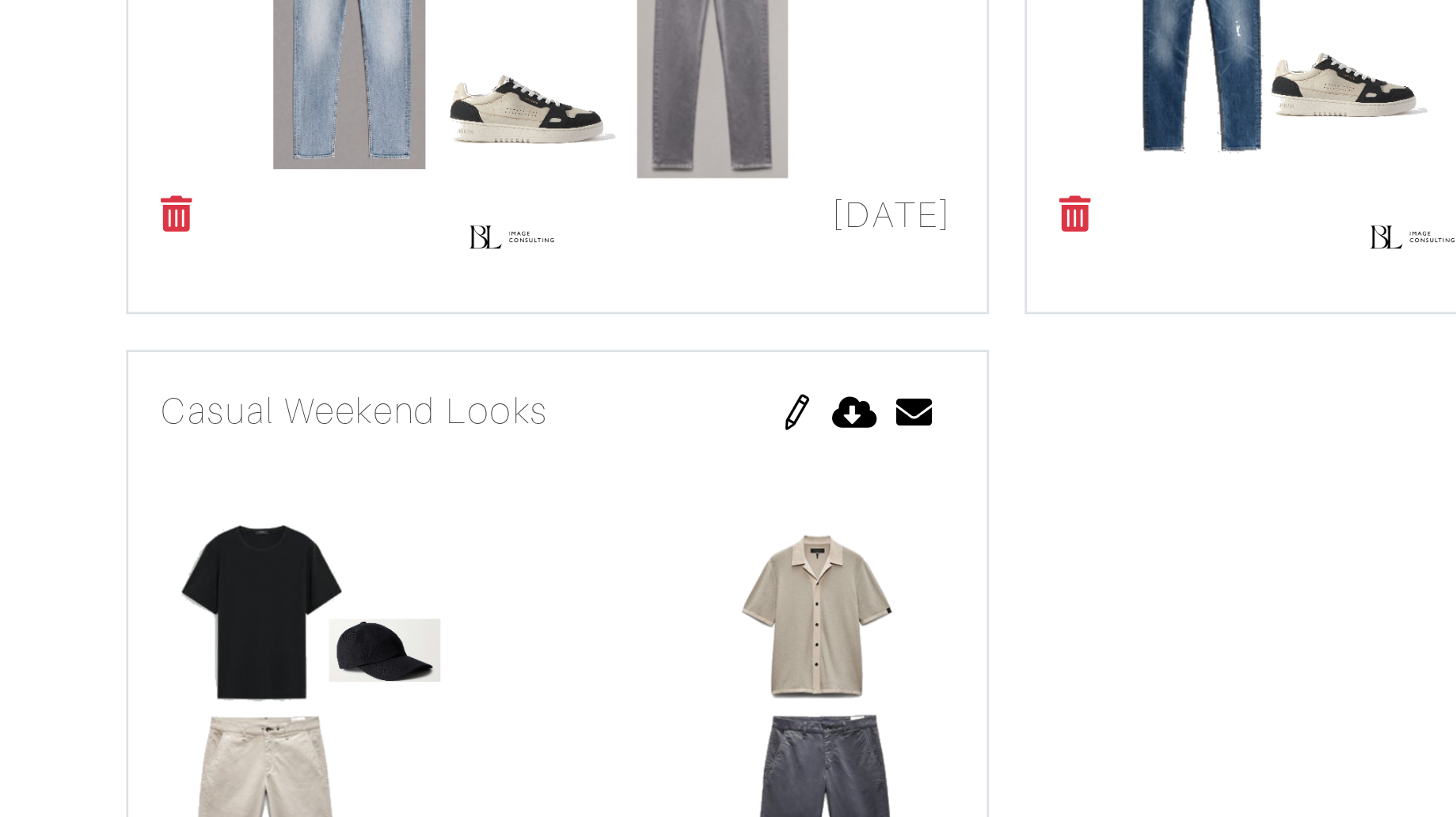
scroll to position [708, 0]
